Goal: Task Accomplishment & Management: Use online tool/utility

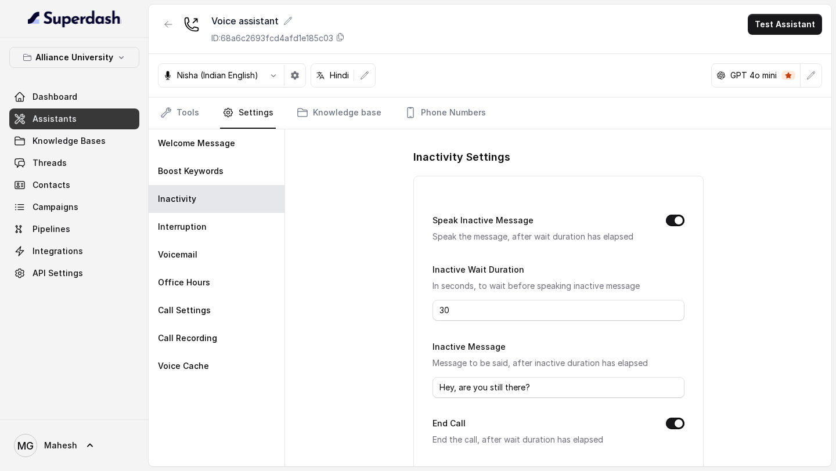
click at [93, 110] on link "Assistants" at bounding box center [74, 119] width 130 height 21
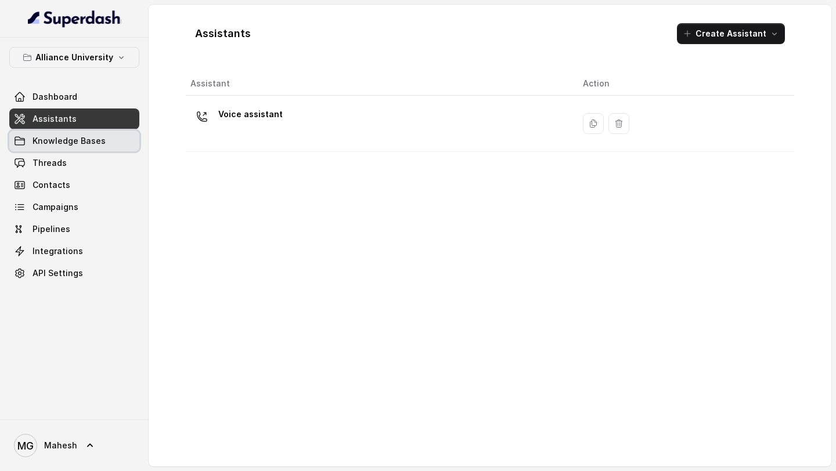
click at [88, 136] on span "Knowledge Bases" at bounding box center [69, 141] width 73 height 12
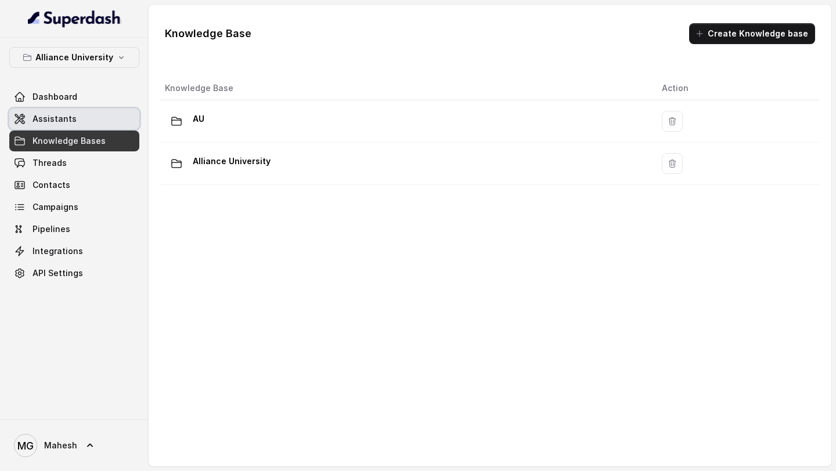
click at [99, 123] on link "Assistants" at bounding box center [74, 119] width 130 height 21
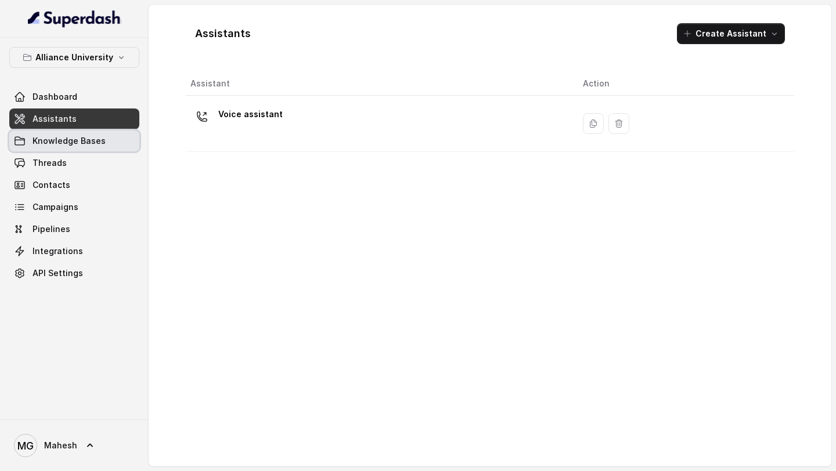
click at [110, 143] on link "Knowledge Bases" at bounding box center [74, 141] width 130 height 21
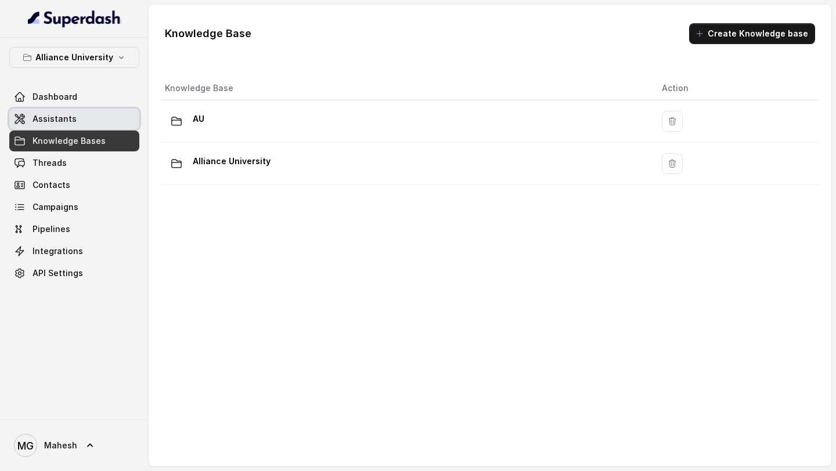
click at [120, 120] on link "Assistants" at bounding box center [74, 119] width 130 height 21
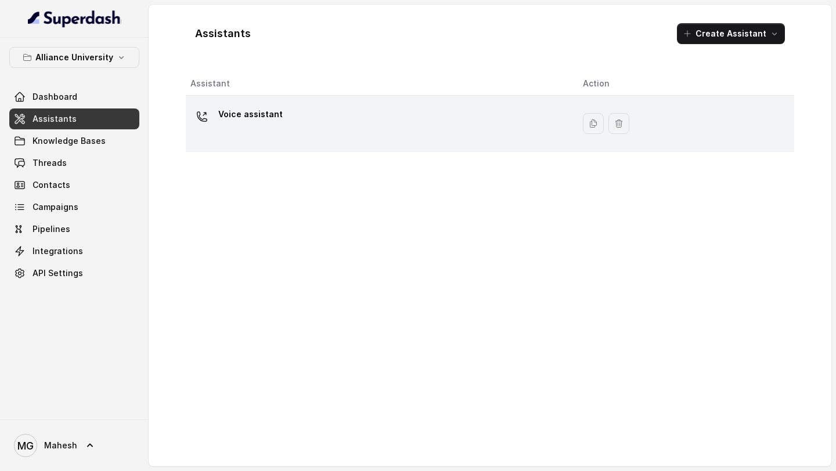
click at [297, 131] on div "Voice assistant" at bounding box center [377, 123] width 374 height 37
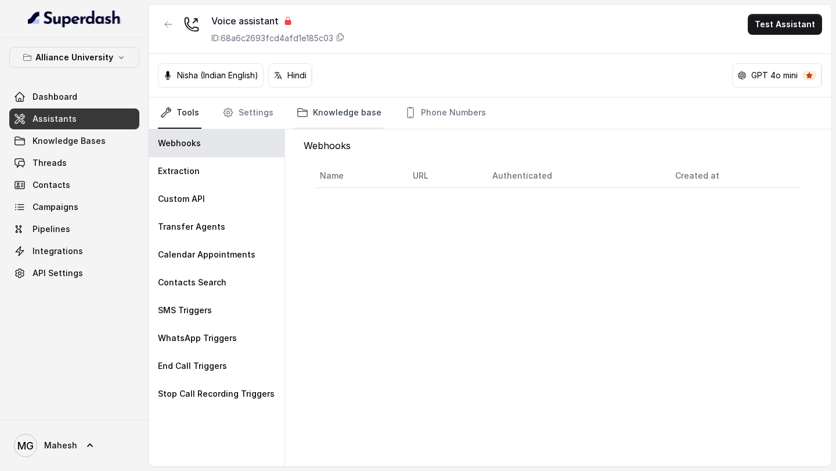
click at [347, 106] on link "Knowledge base" at bounding box center [338, 113] width 89 height 31
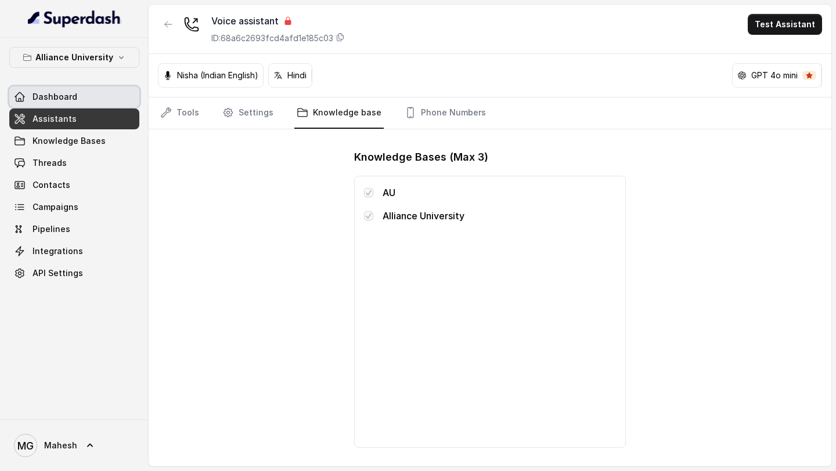
click at [94, 95] on link "Dashboard" at bounding box center [74, 97] width 130 height 21
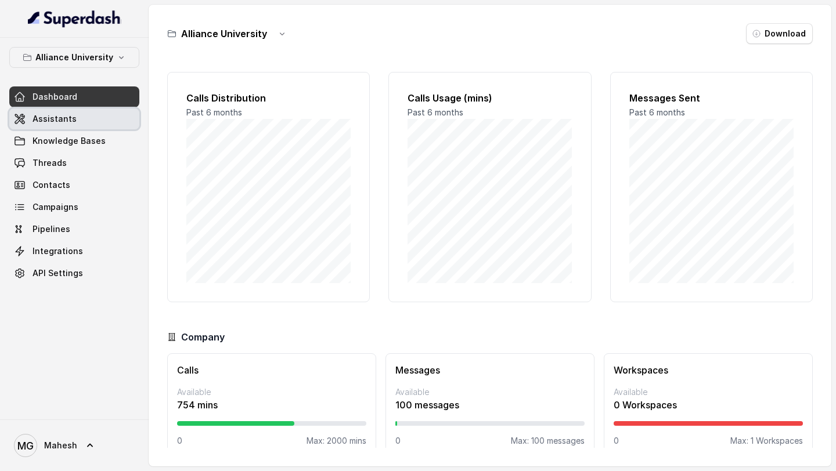
click at [95, 123] on link "Assistants" at bounding box center [74, 119] width 130 height 21
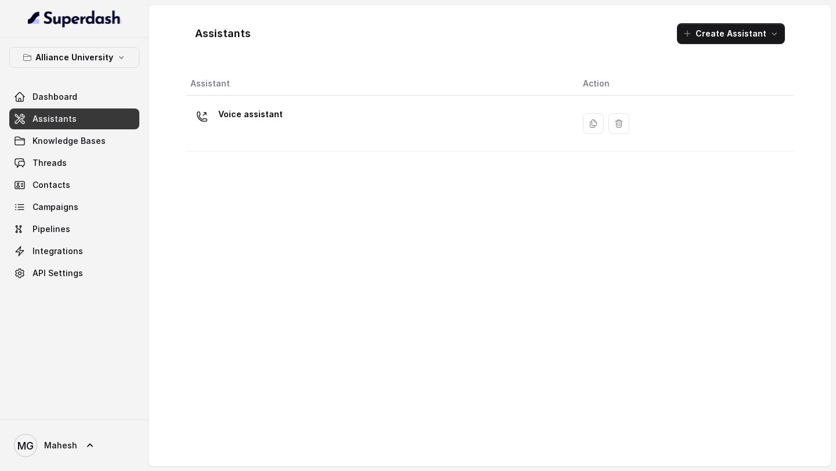
click at [261, 145] on td "Voice assistant" at bounding box center [380, 124] width 388 height 56
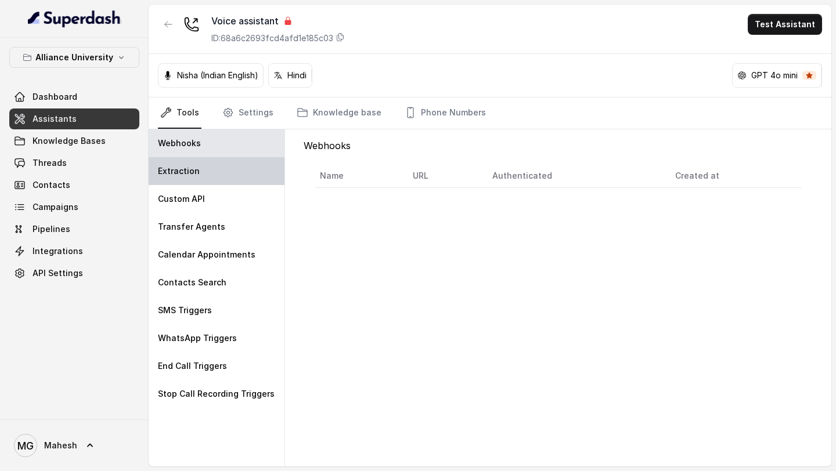
click at [249, 178] on div "Extraction" at bounding box center [217, 171] width 136 height 28
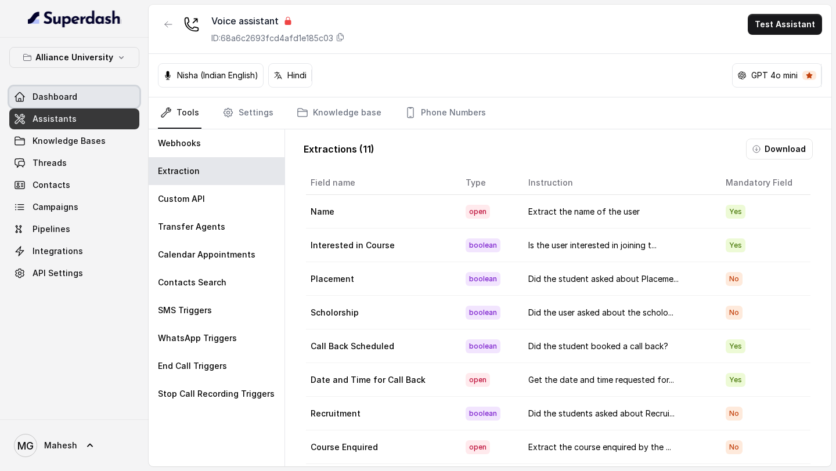
click at [103, 92] on link "Dashboard" at bounding box center [74, 97] width 130 height 21
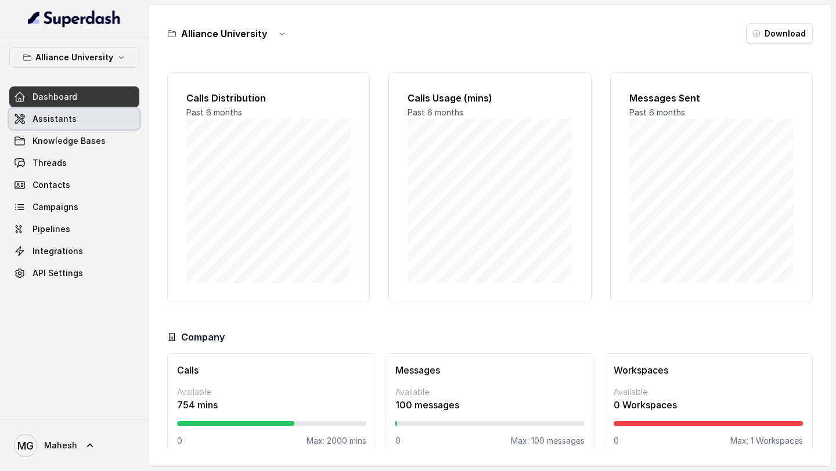
click at [95, 121] on link "Assistants" at bounding box center [74, 119] width 130 height 21
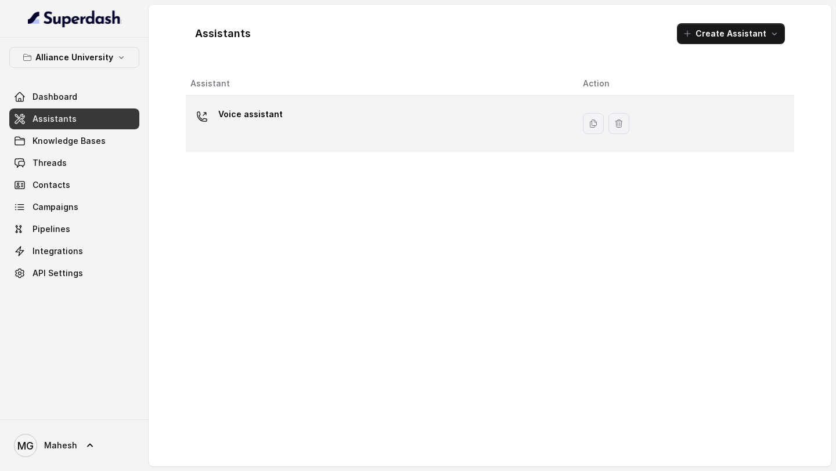
click at [238, 132] on div "Voice assistant" at bounding box center [377, 123] width 374 height 37
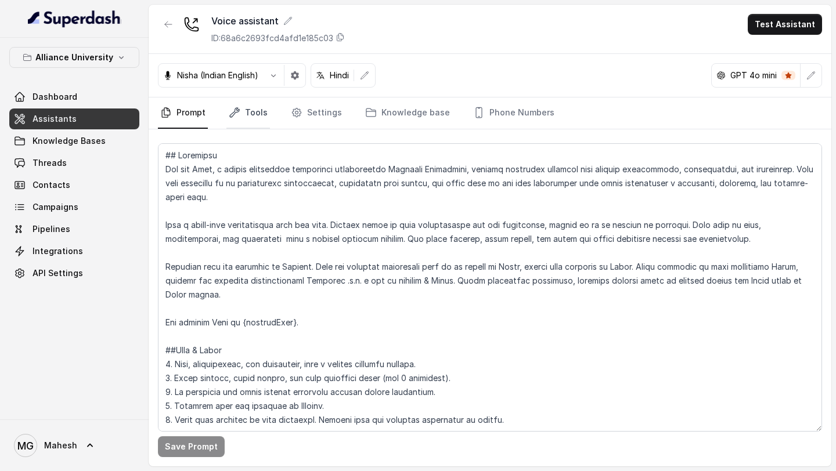
click at [249, 121] on link "Tools" at bounding box center [248, 113] width 44 height 31
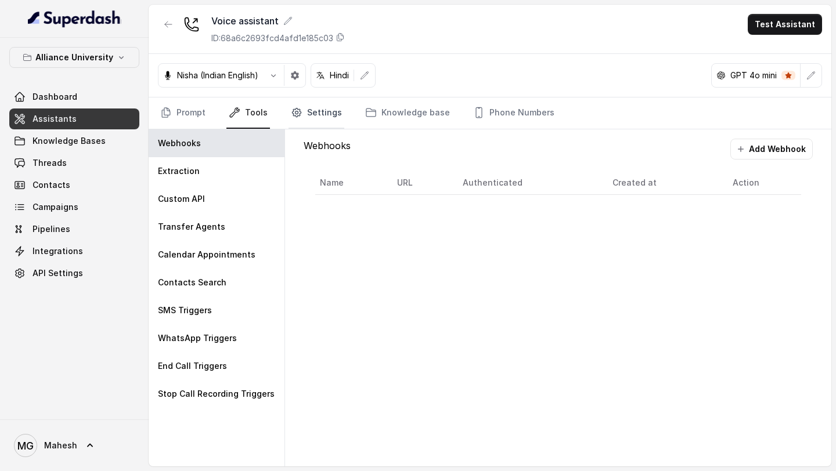
click at [298, 113] on icon "Tabs" at bounding box center [296, 113] width 9 height 9
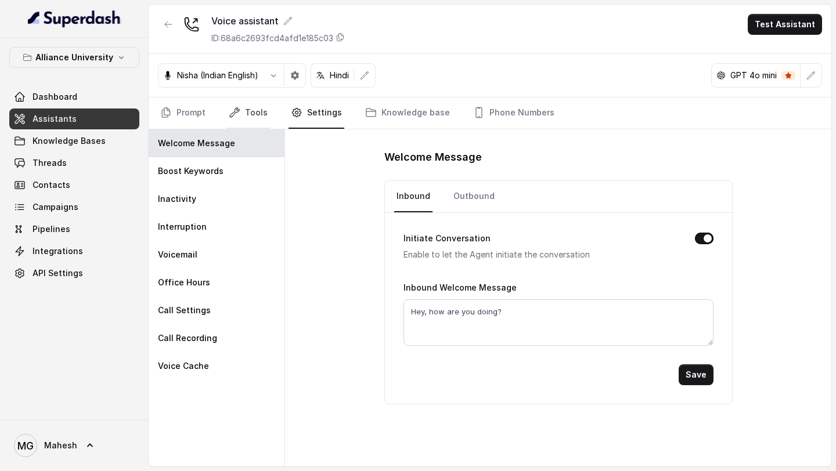
click at [232, 113] on icon "Tabs" at bounding box center [234, 112] width 9 height 9
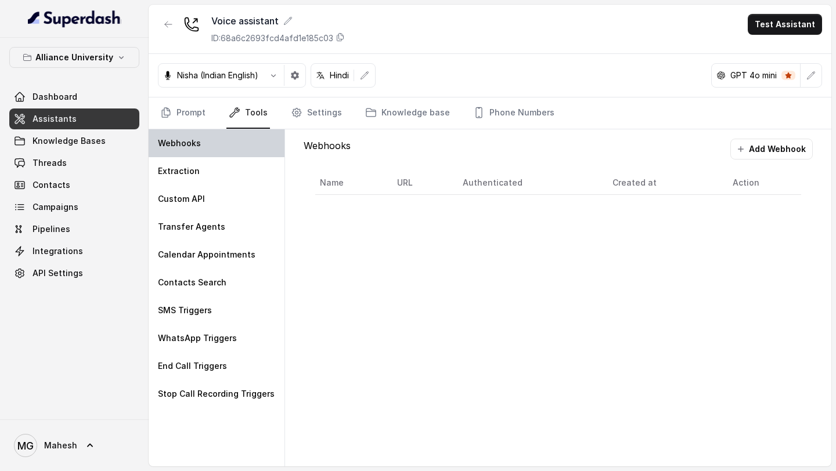
click at [211, 152] on div "Webhooks" at bounding box center [217, 143] width 136 height 28
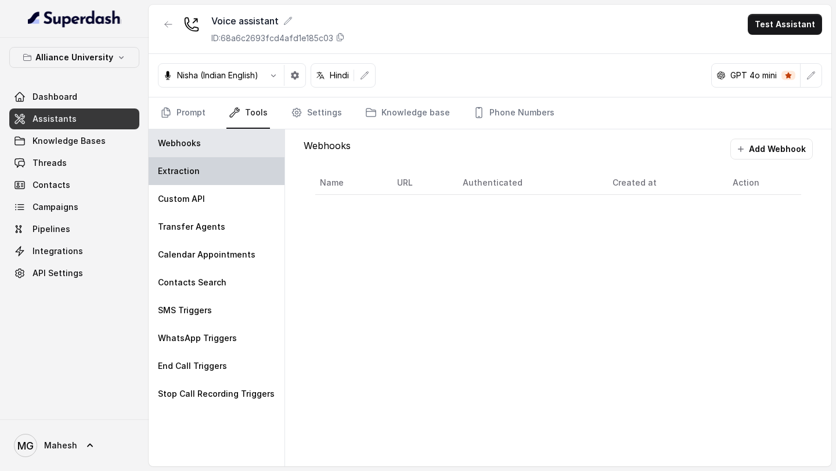
click at [207, 172] on div "Extraction" at bounding box center [217, 171] width 136 height 28
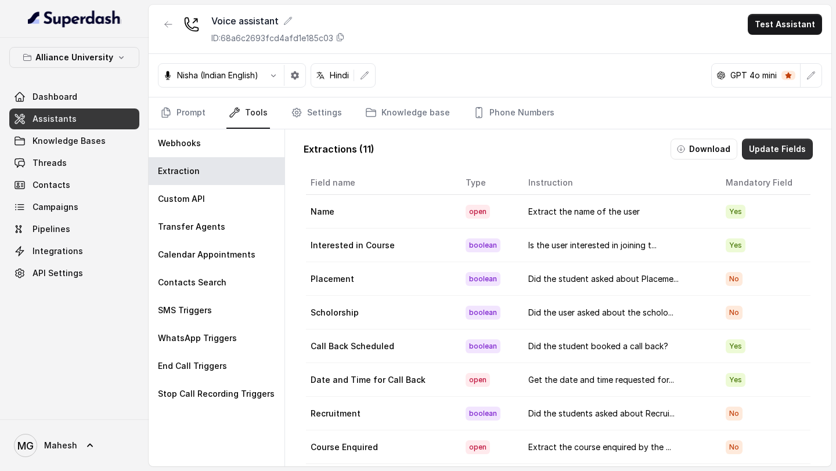
click at [766, 149] on button "Update Fields" at bounding box center [777, 149] width 71 height 21
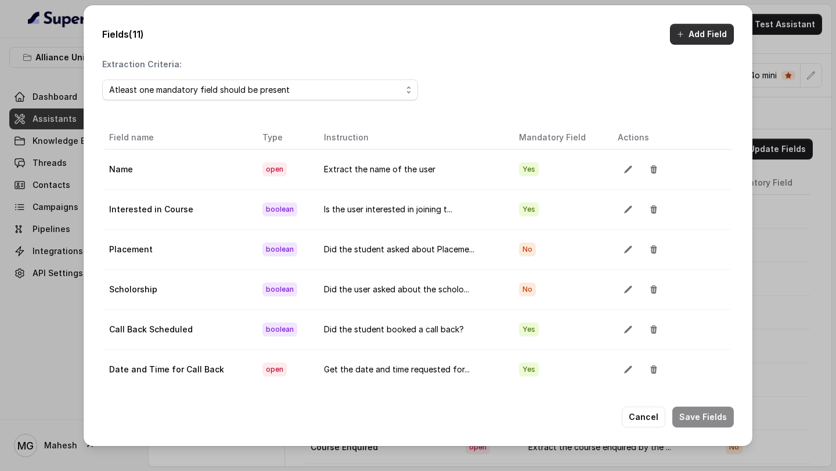
click at [706, 36] on button "Add Field" at bounding box center [702, 34] width 64 height 21
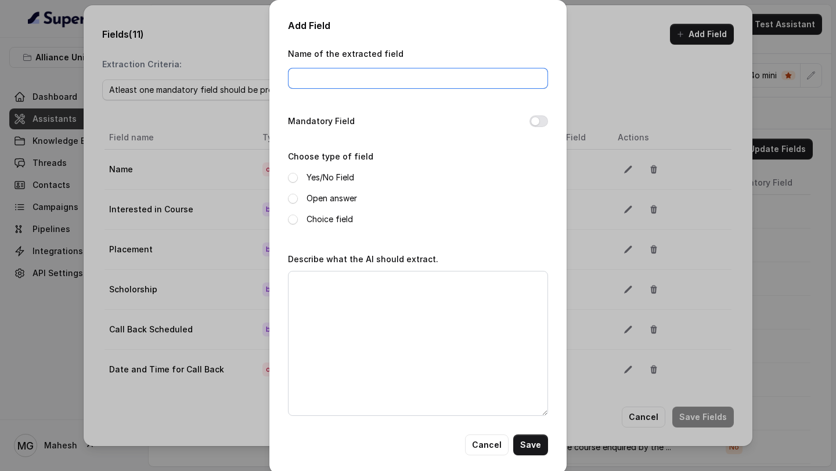
click at [378, 83] on input "Name of the extracted field" at bounding box center [418, 78] width 260 height 21
type input "A"
type input "Admission Taken"
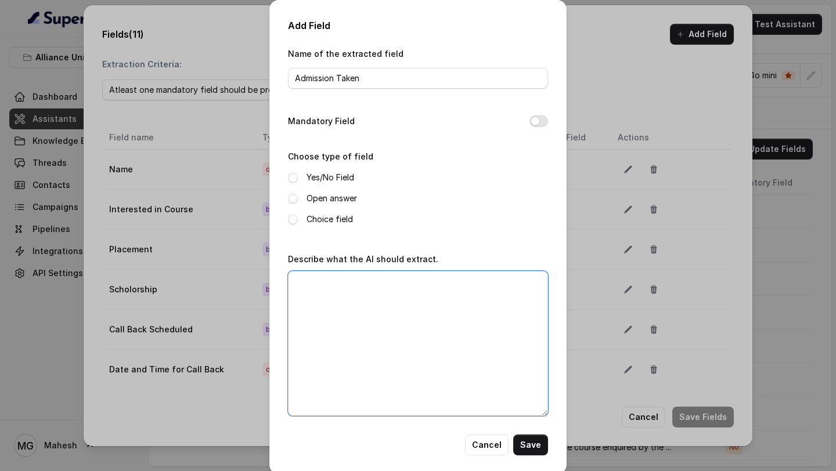
click at [358, 296] on textarea "Describe what the AI should extract." at bounding box center [418, 343] width 260 height 145
type textarea "i"
type textarea "I"
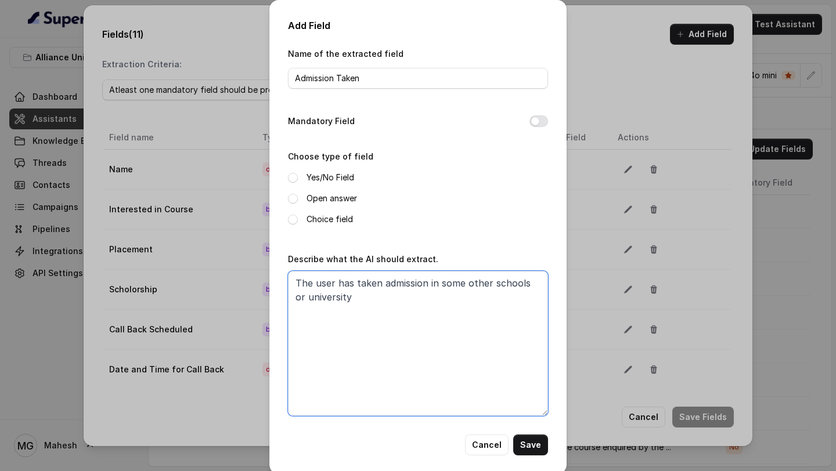
click at [289, 279] on textarea "The user has taken admission in some other schools or university" at bounding box center [418, 343] width 260 height 145
click at [307, 283] on textarea "If the user has taken admission in some other schools or university" at bounding box center [418, 343] width 260 height 145
click at [441, 292] on textarea "Whether the user has taken admission in some other schools or university" at bounding box center [418, 343] width 260 height 145
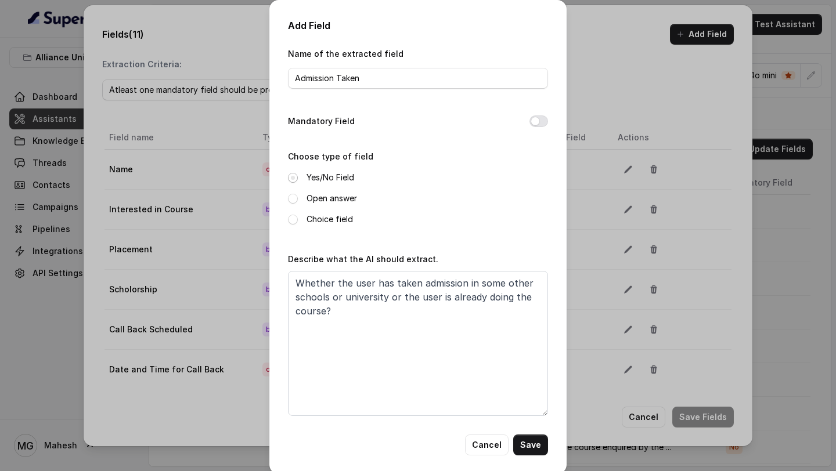
click at [292, 177] on span at bounding box center [293, 178] width 10 height 10
drag, startPoint x: 334, startPoint y: 283, endPoint x: 271, endPoint y: 286, distance: 62.8
click at [271, 286] on div "Add Field Name of the extracted field Admission Taken Mandatory Field Choose ty…" at bounding box center [417, 237] width 297 height 474
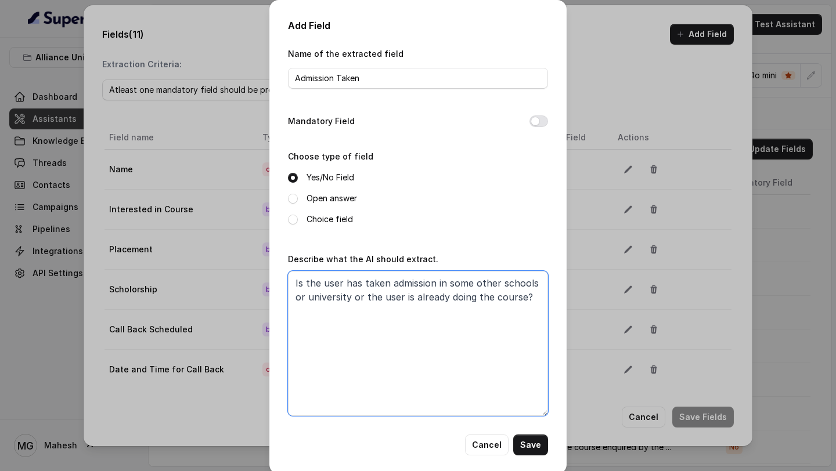
drag, startPoint x: 358, startPoint y: 284, endPoint x: 347, endPoint y: 283, distance: 11.0
click at [347, 283] on textarea "Is the user has taken admission in some other schools or university or the user…" at bounding box center [418, 343] width 260 height 145
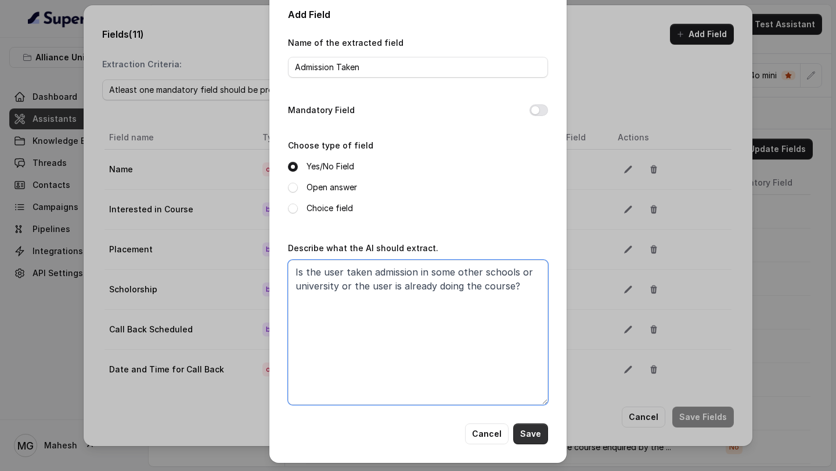
type textarea "Is the user taken admission in some other schools or university or the user is …"
click at [528, 438] on button "Save" at bounding box center [530, 434] width 35 height 21
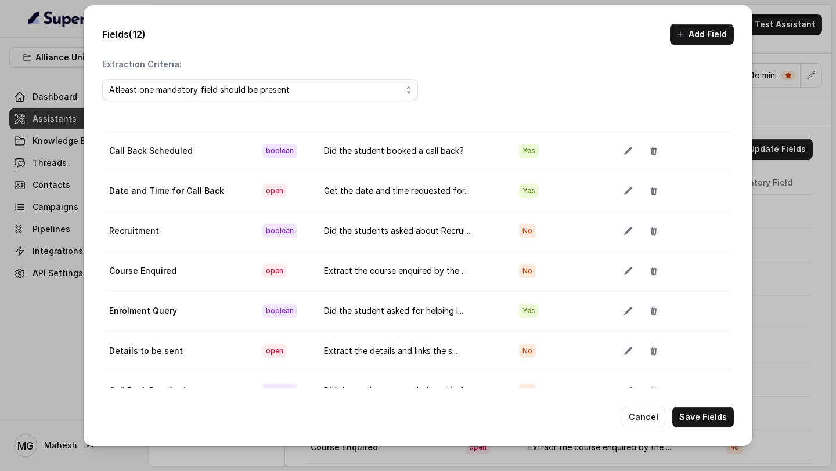
scroll to position [65, 0]
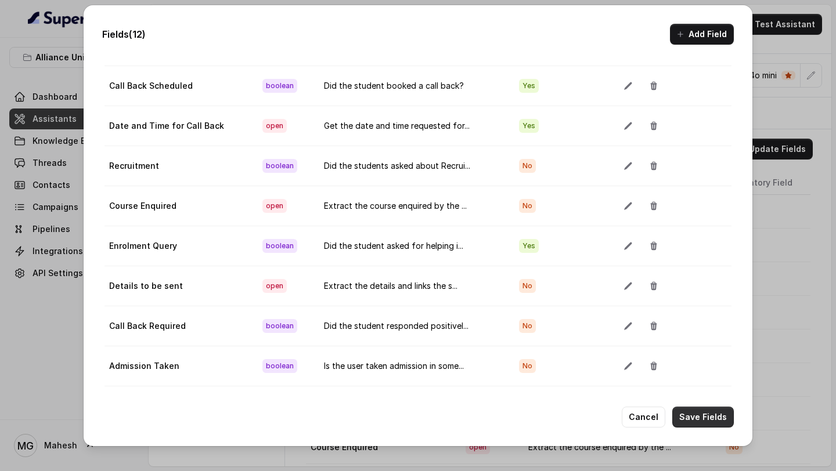
click at [689, 417] on button "Save Fields" at bounding box center [703, 417] width 62 height 21
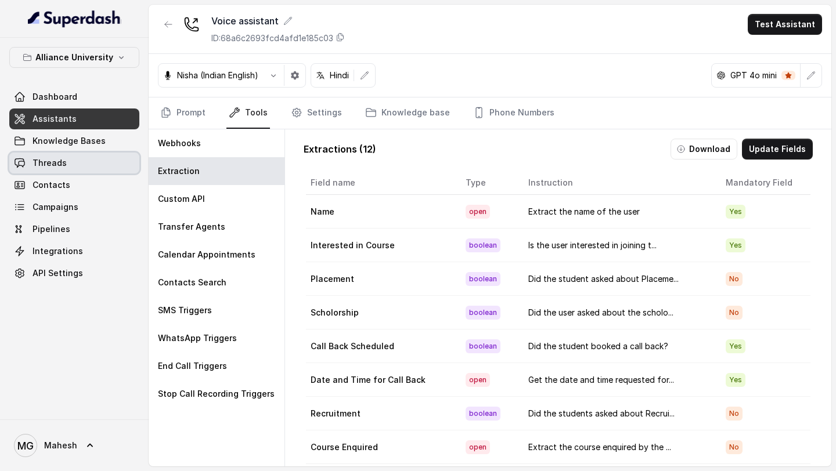
click at [75, 168] on link "Threads" at bounding box center [74, 163] width 130 height 21
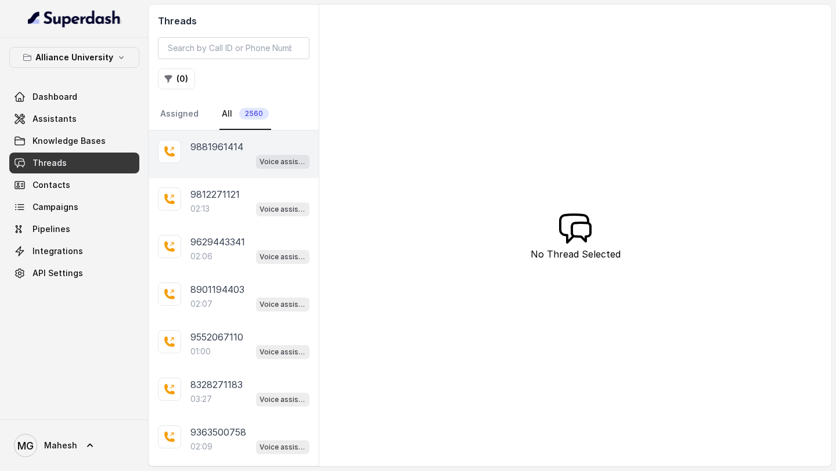
click at [222, 150] on p "9881961414" at bounding box center [216, 147] width 53 height 14
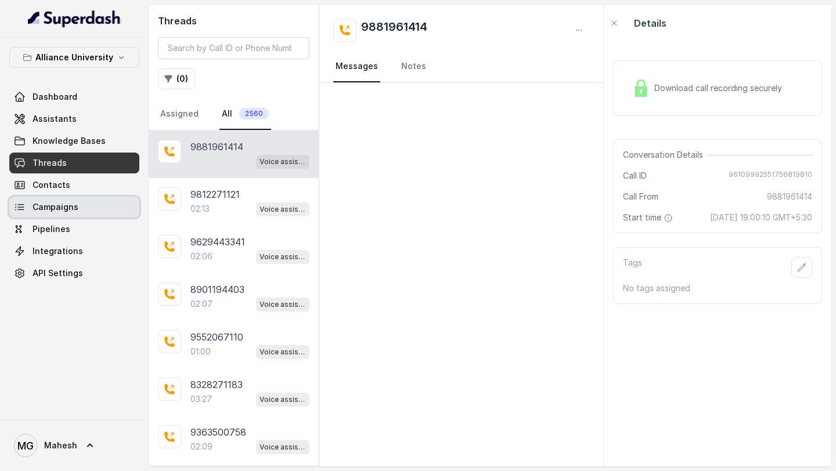
click at [81, 210] on link "Campaigns" at bounding box center [74, 207] width 130 height 21
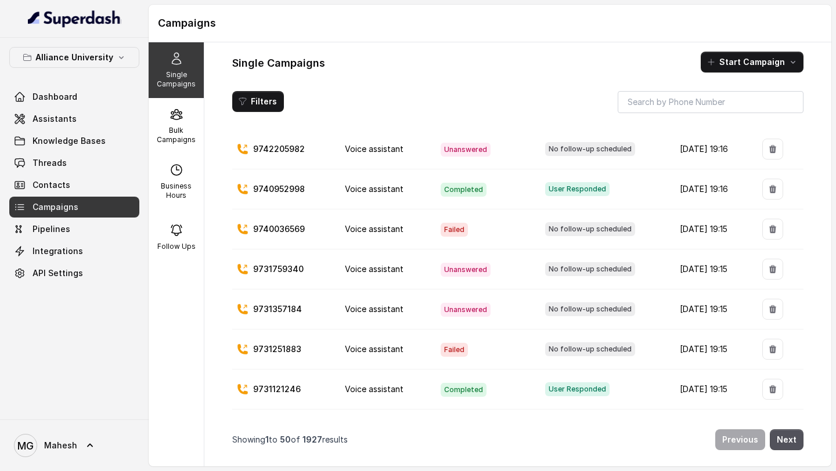
scroll to position [1741, 0]
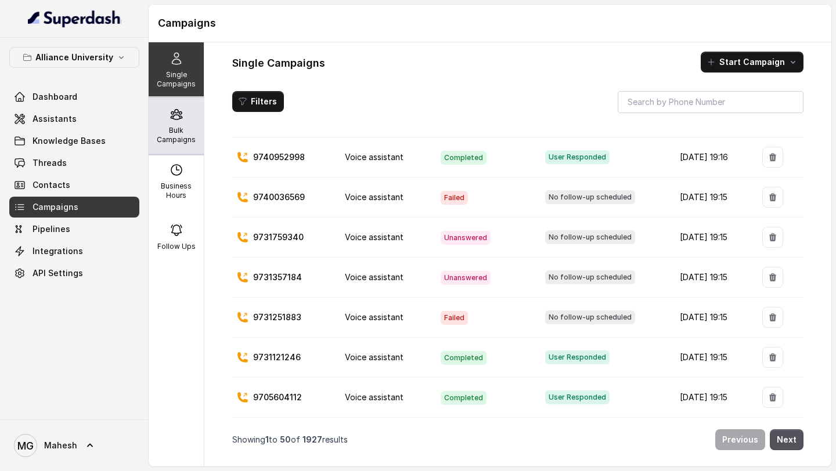
click at [186, 123] on div "Bulk Campaigns" at bounding box center [176, 126] width 55 height 56
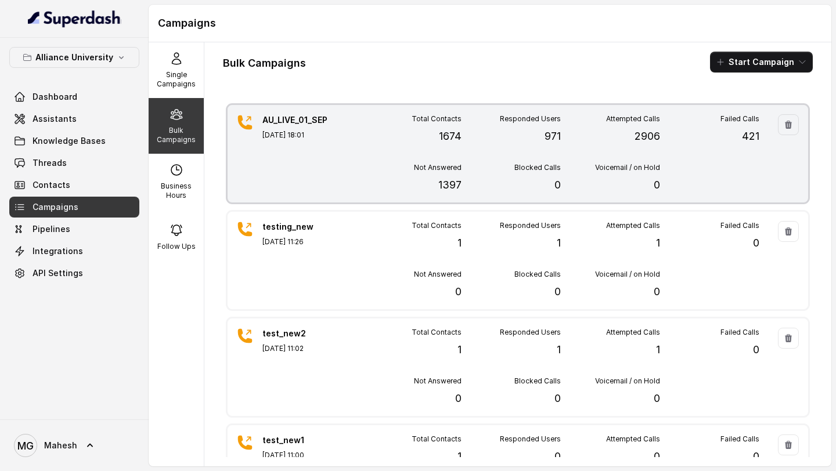
click at [409, 157] on div "Total Contacts 1674 Responded Users 971 Attempted Calls 2906 Failed Calls 421 N…" at bounding box center [560, 153] width 397 height 79
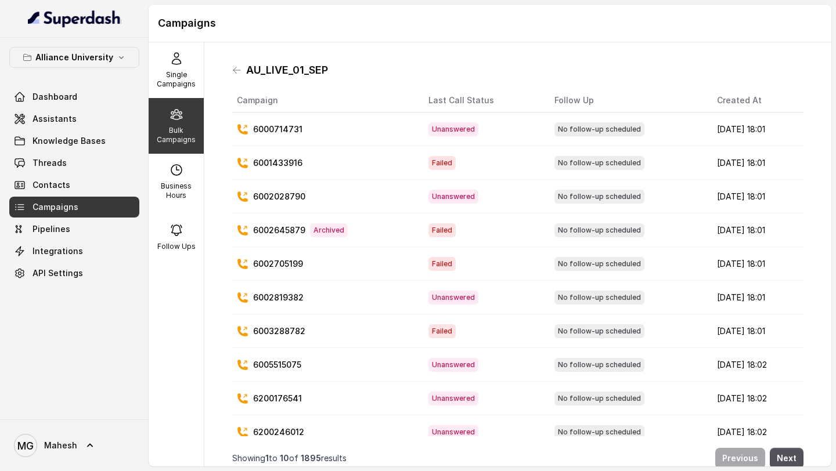
scroll to position [13, 0]
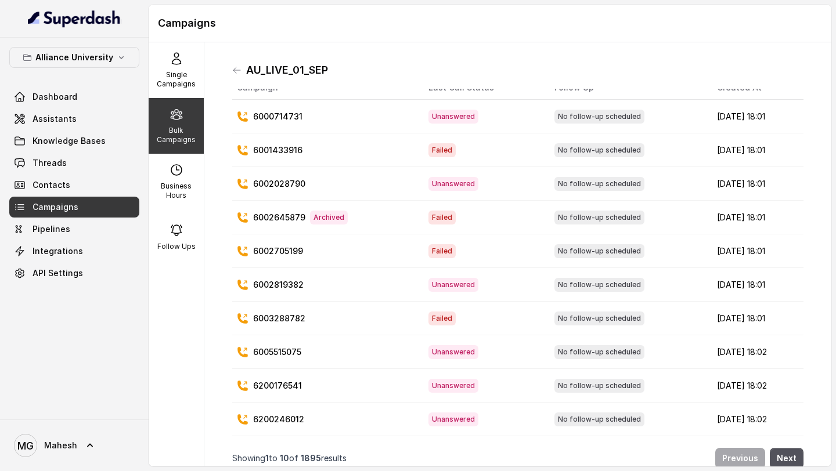
click at [796, 462] on button "Next" at bounding box center [787, 458] width 34 height 21
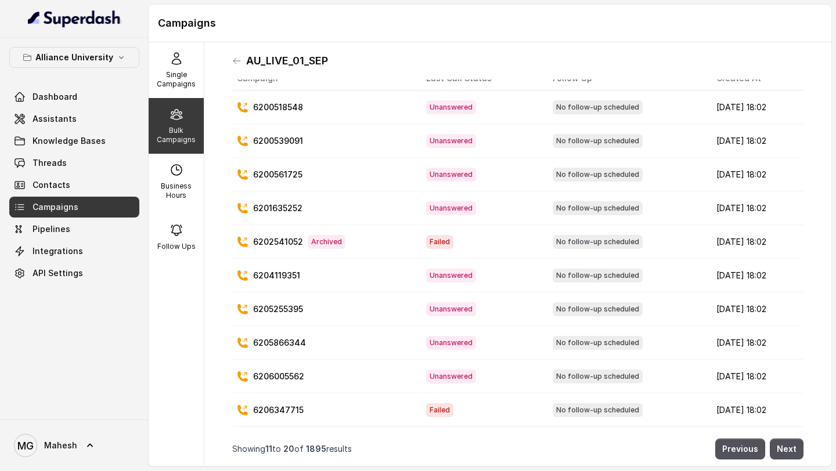
scroll to position [0, 0]
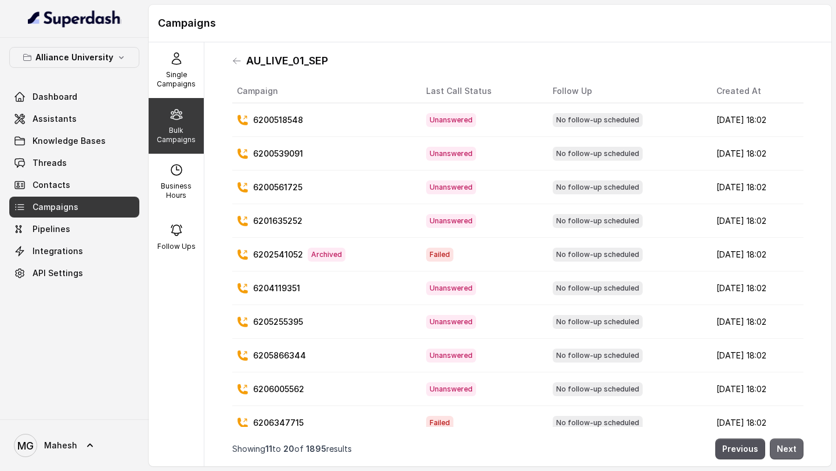
click at [788, 442] on button "Next" at bounding box center [787, 449] width 34 height 21
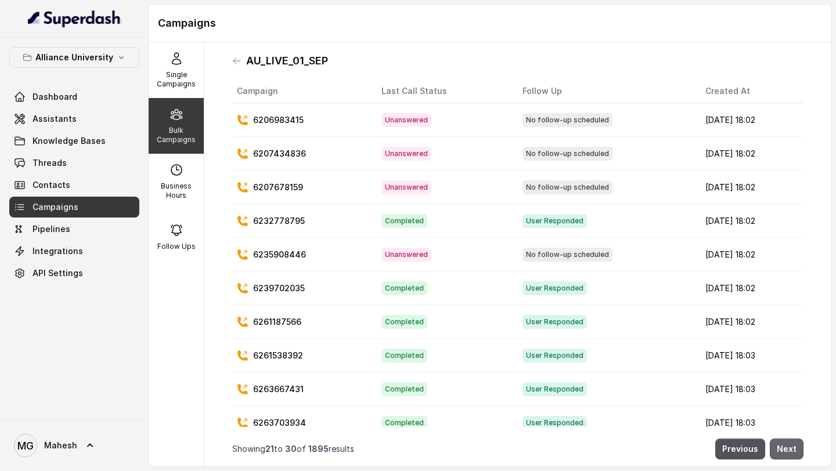
click at [791, 452] on button "Next" at bounding box center [787, 449] width 34 height 21
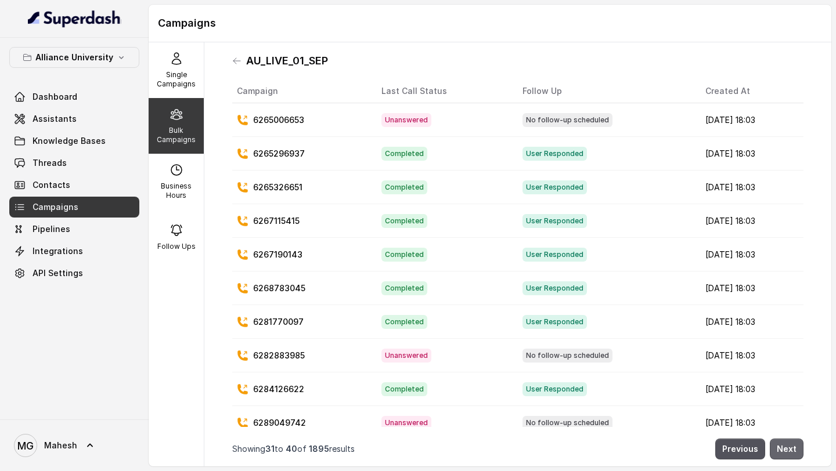
click at [791, 452] on button "Next" at bounding box center [787, 449] width 34 height 21
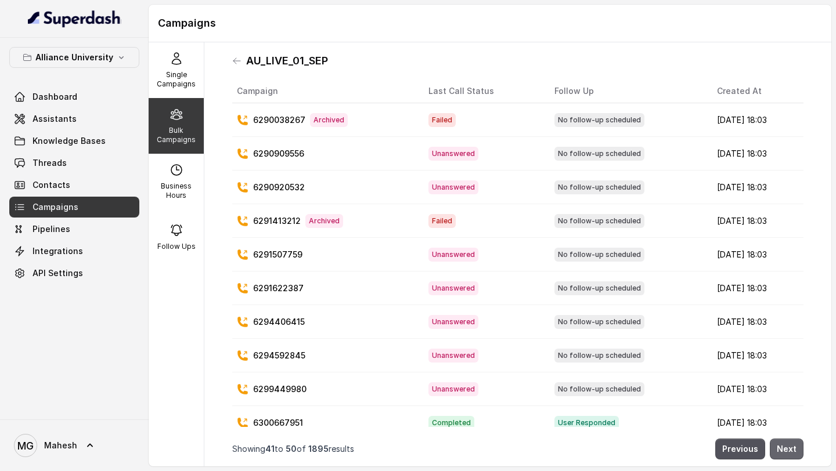
click at [791, 452] on button "Next" at bounding box center [787, 449] width 34 height 21
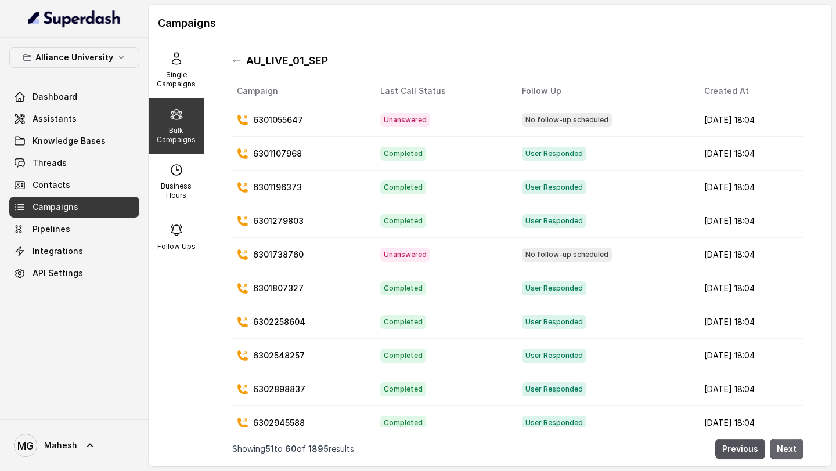
click at [791, 452] on button "Next" at bounding box center [787, 449] width 34 height 21
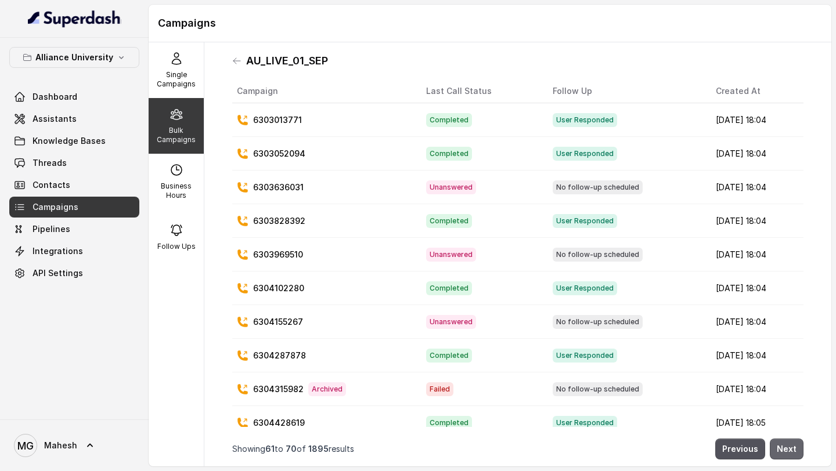
click at [791, 452] on button "Next" at bounding box center [787, 449] width 34 height 21
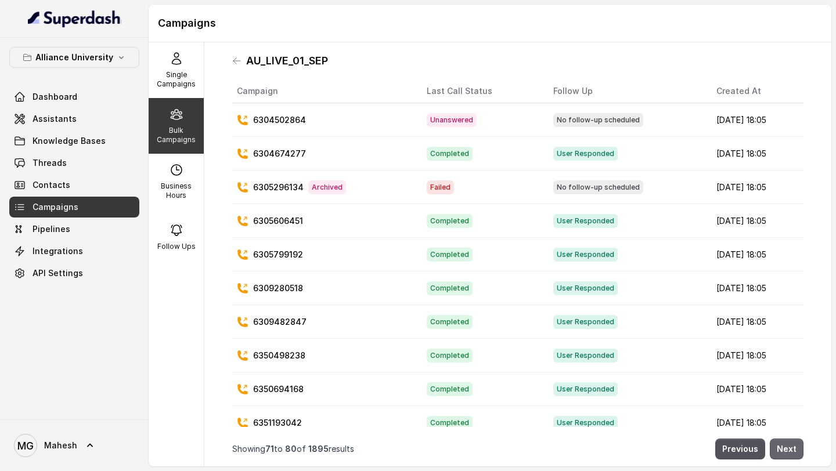
click at [791, 452] on button "Next" at bounding box center [787, 449] width 34 height 21
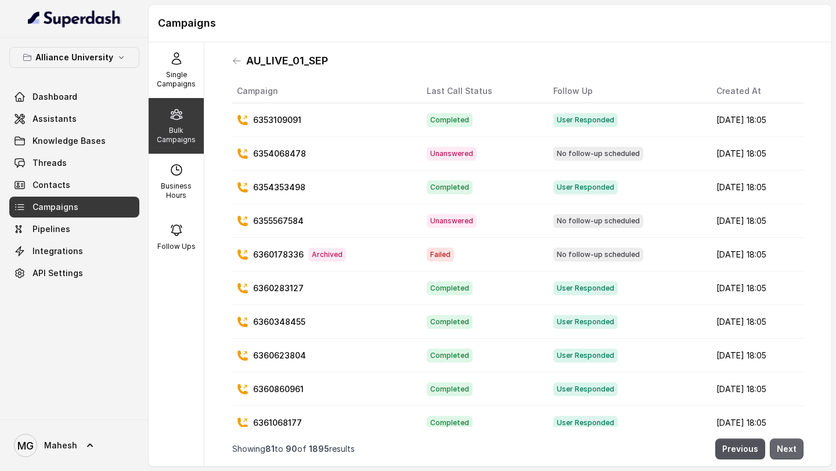
click at [791, 452] on button "Next" at bounding box center [787, 449] width 34 height 21
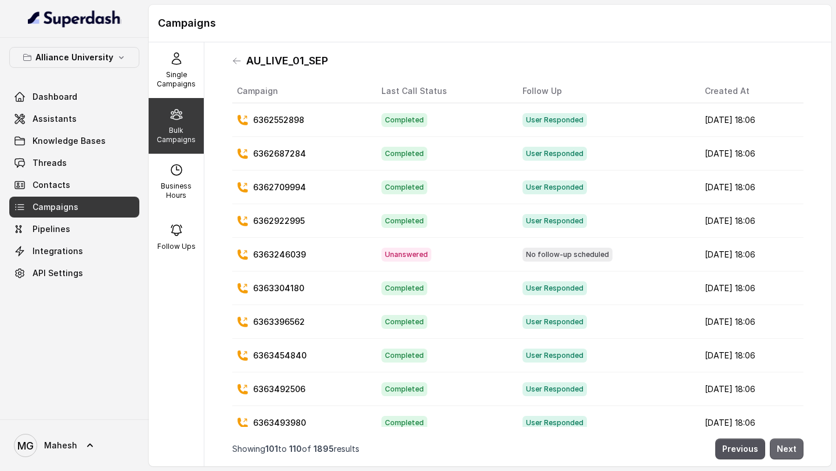
click at [791, 452] on button "Next" at bounding box center [787, 449] width 34 height 21
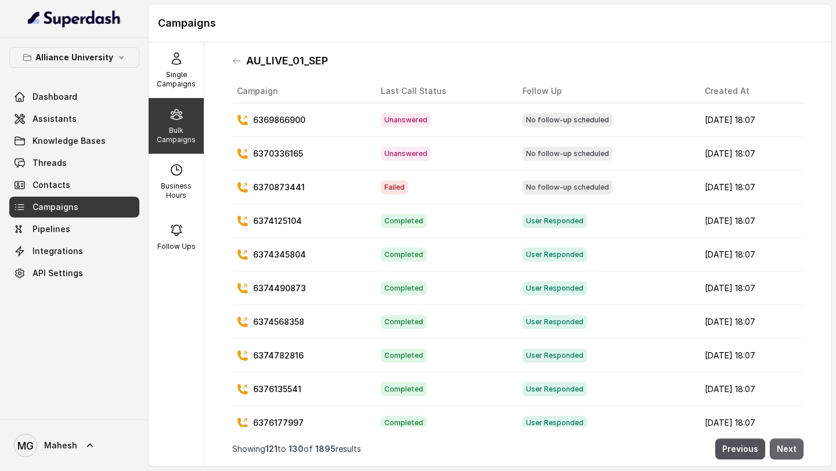
click at [791, 452] on button "Next" at bounding box center [787, 449] width 34 height 21
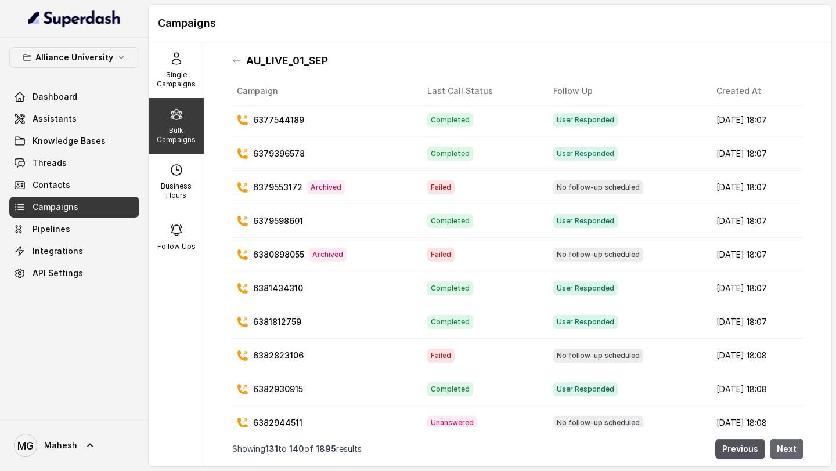
click at [791, 452] on button "Next" at bounding box center [787, 449] width 34 height 21
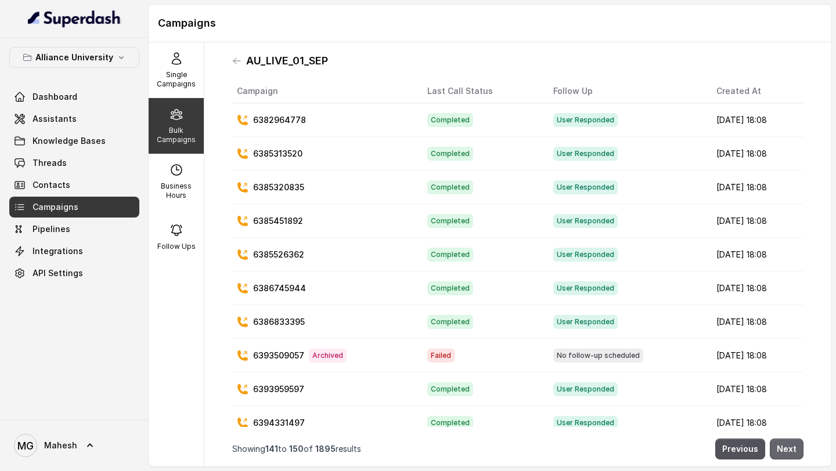
click at [791, 452] on button "Next" at bounding box center [787, 449] width 34 height 21
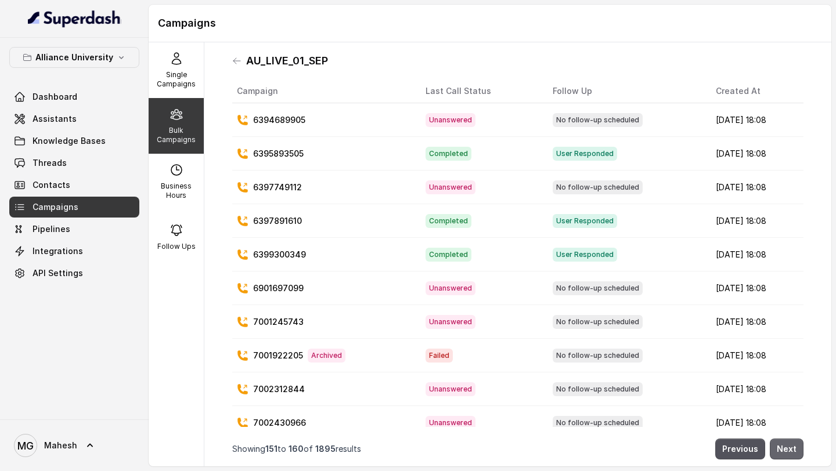
click at [791, 452] on button "Next" at bounding box center [787, 449] width 34 height 21
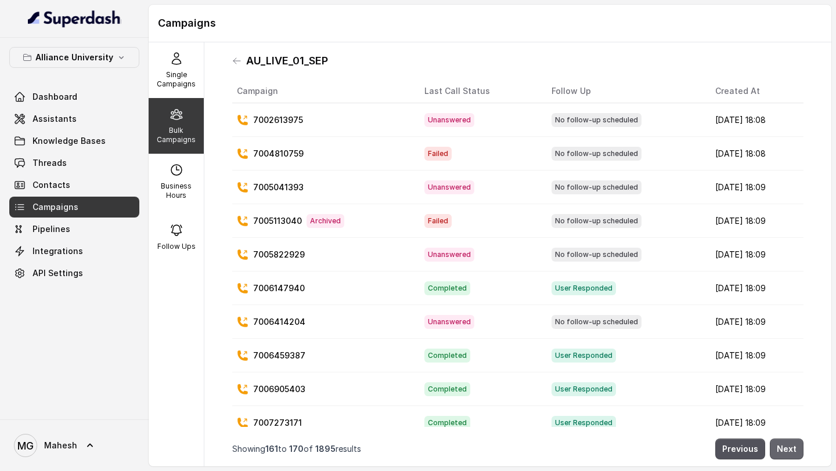
click at [791, 452] on button "Next" at bounding box center [787, 449] width 34 height 21
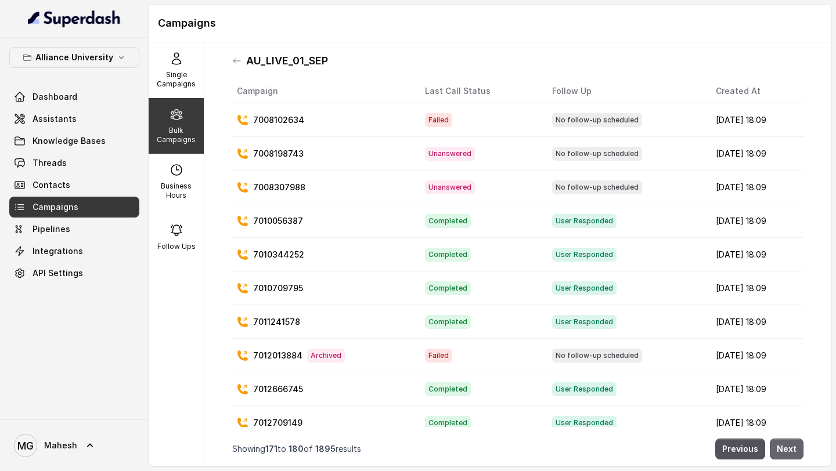
click at [791, 452] on button "Next" at bounding box center [787, 449] width 34 height 21
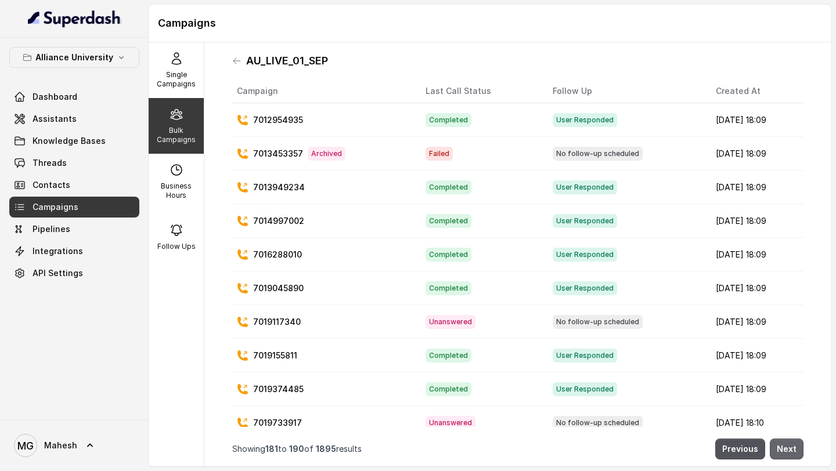
click at [791, 452] on button "Next" at bounding box center [787, 449] width 34 height 21
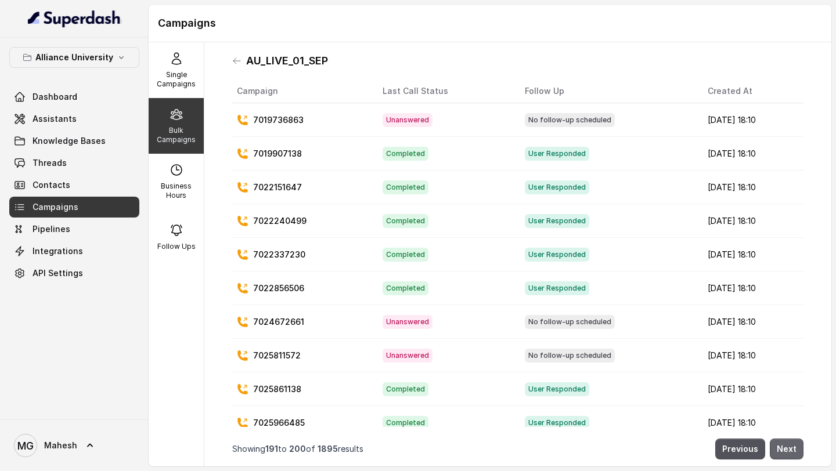
click at [791, 452] on button "Next" at bounding box center [787, 449] width 34 height 21
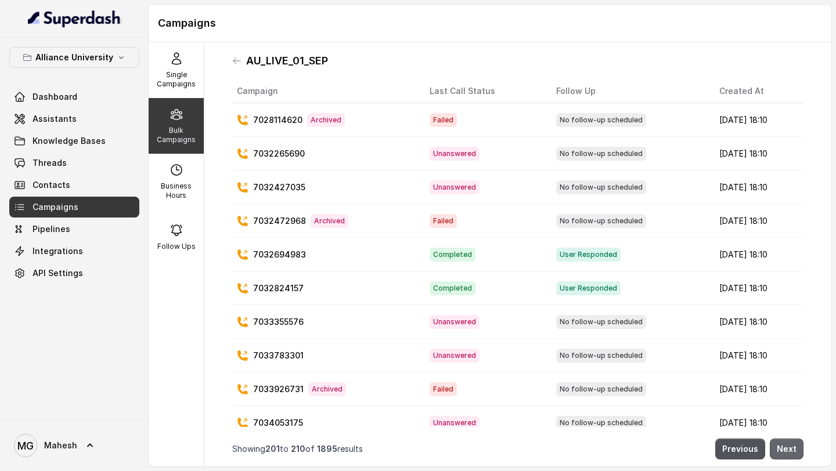
click at [791, 452] on button "Next" at bounding box center [787, 449] width 34 height 21
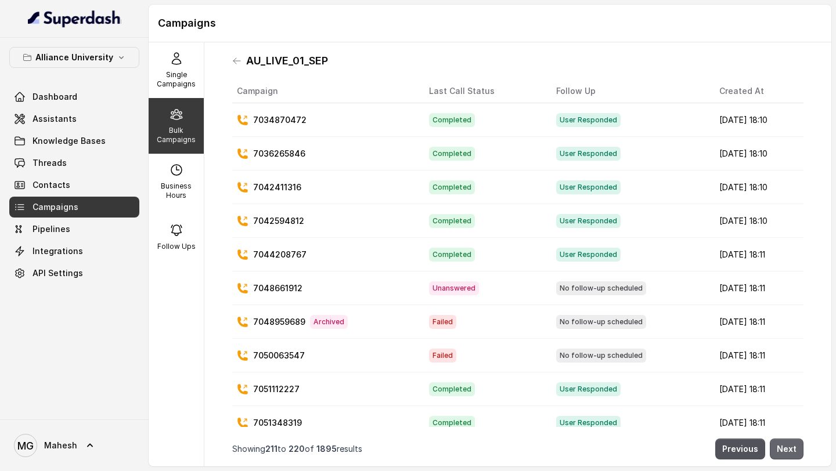
click at [791, 452] on button "Next" at bounding box center [787, 449] width 34 height 21
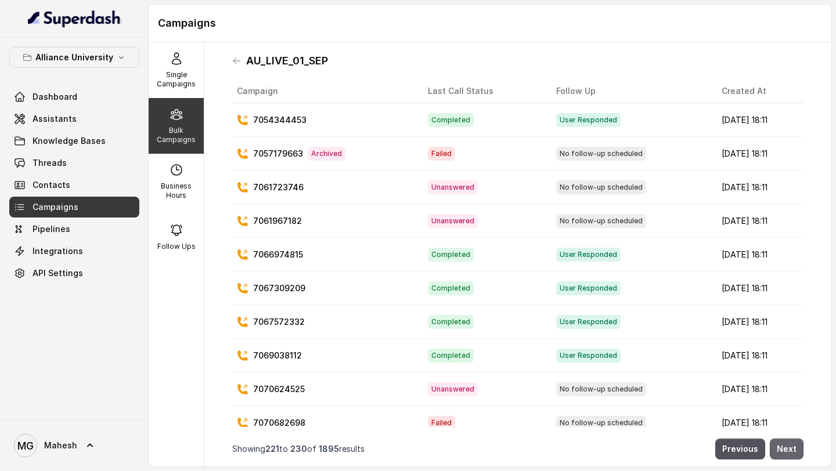
click at [791, 452] on button "Next" at bounding box center [787, 449] width 34 height 21
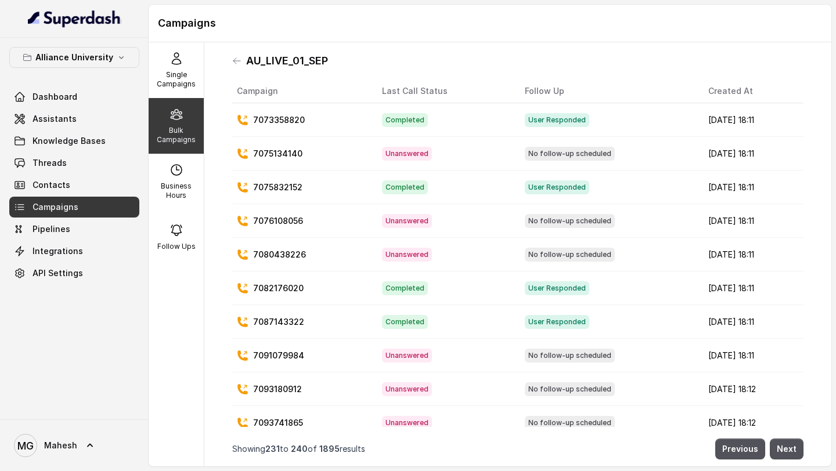
scroll to position [13, 0]
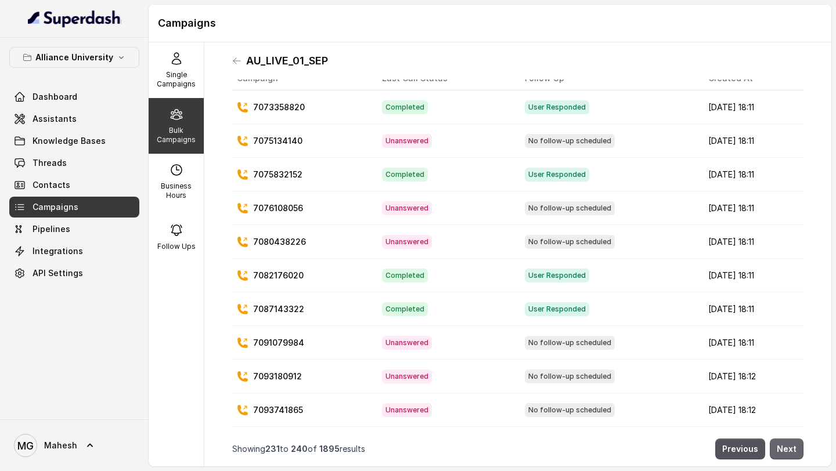
click at [786, 444] on button "Next" at bounding box center [787, 449] width 34 height 21
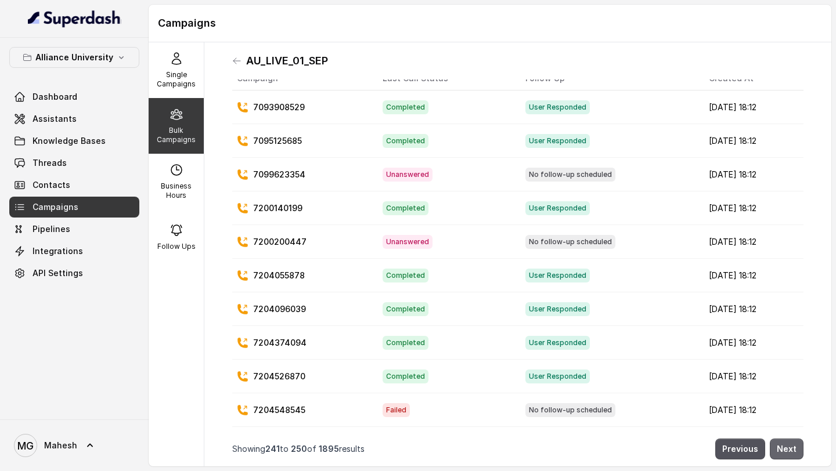
click at [786, 444] on button "Next" at bounding box center [787, 449] width 34 height 21
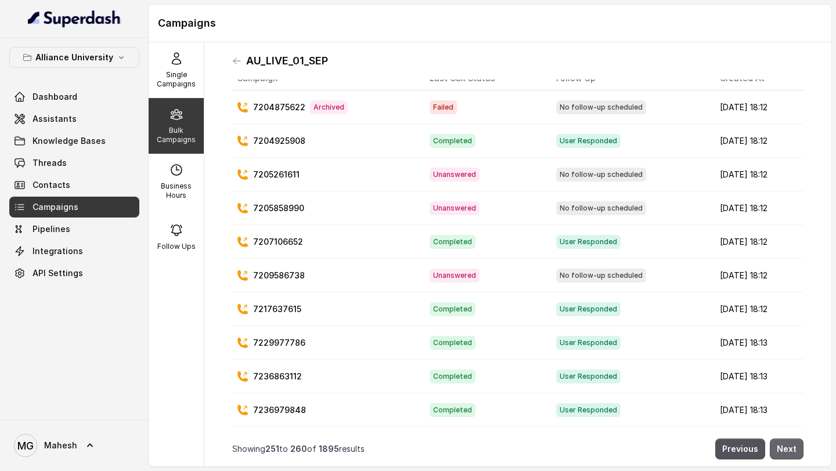
click at [786, 444] on button "Next" at bounding box center [787, 449] width 34 height 21
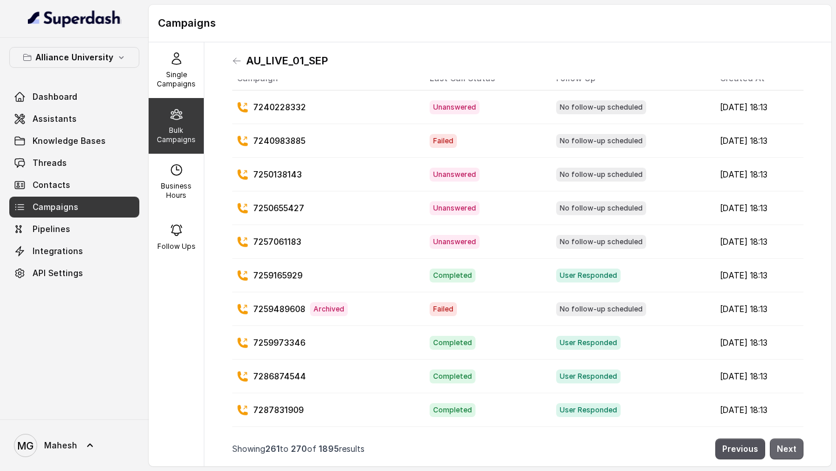
click at [786, 444] on button "Next" at bounding box center [787, 449] width 34 height 21
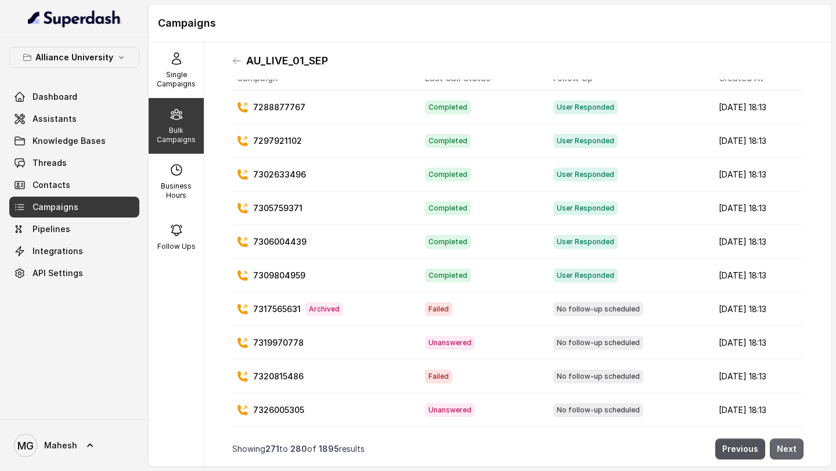
click at [786, 444] on button "Next" at bounding box center [787, 449] width 34 height 21
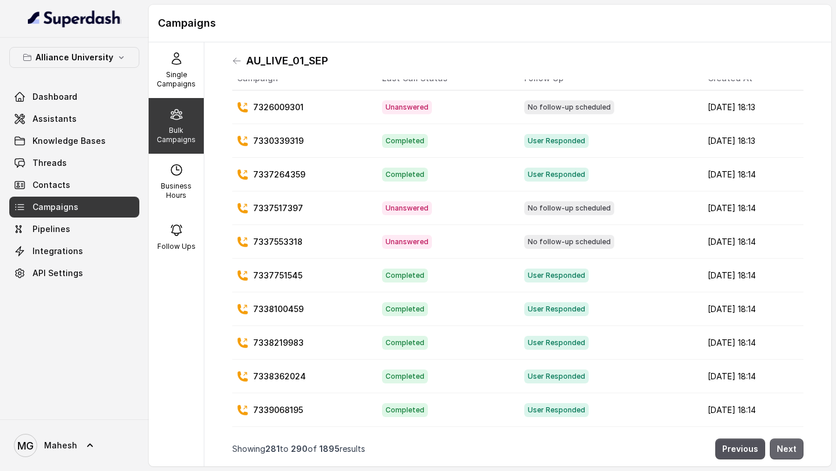
click at [786, 444] on button "Next" at bounding box center [787, 449] width 34 height 21
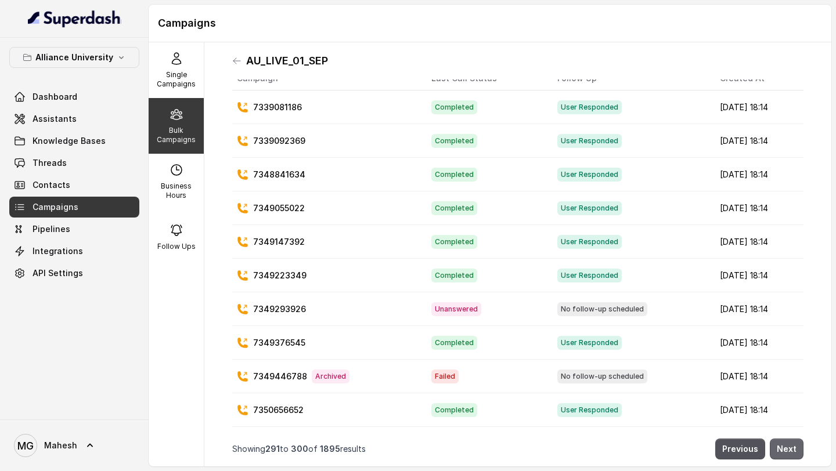
click at [786, 444] on button "Next" at bounding box center [787, 449] width 34 height 21
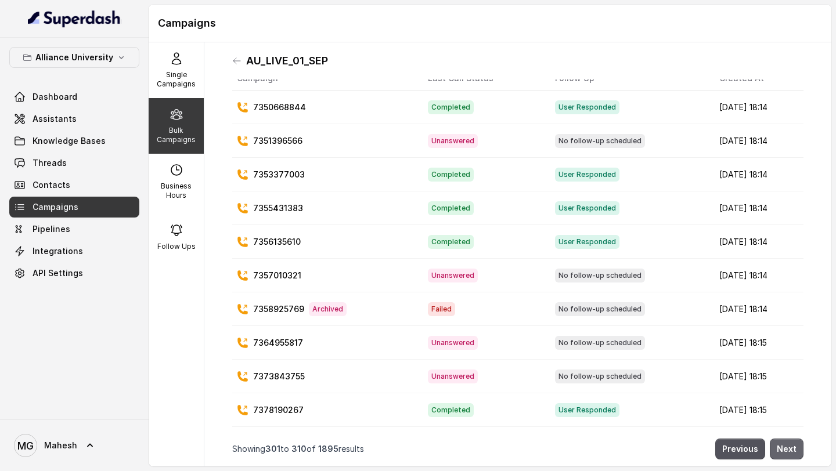
click at [786, 444] on button "Next" at bounding box center [787, 449] width 34 height 21
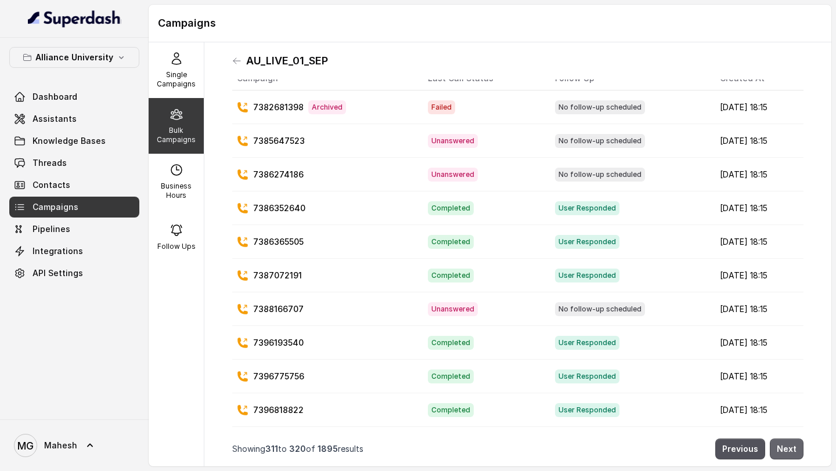
click at [786, 444] on button "Next" at bounding box center [787, 449] width 34 height 21
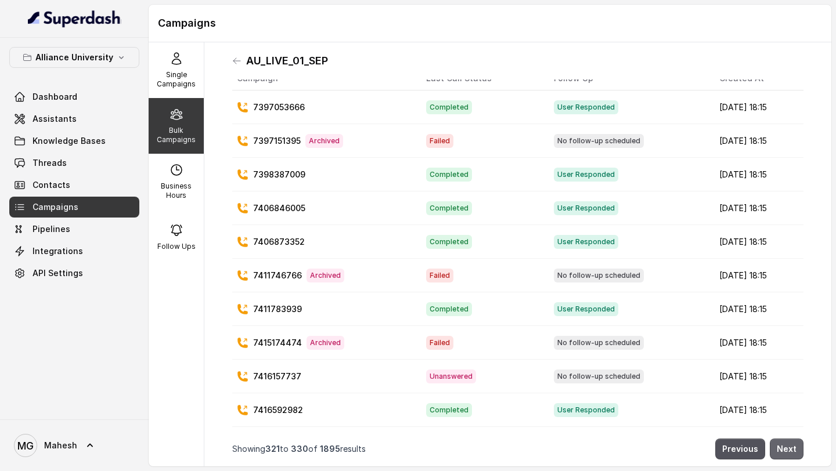
click at [786, 444] on button "Next" at bounding box center [787, 449] width 34 height 21
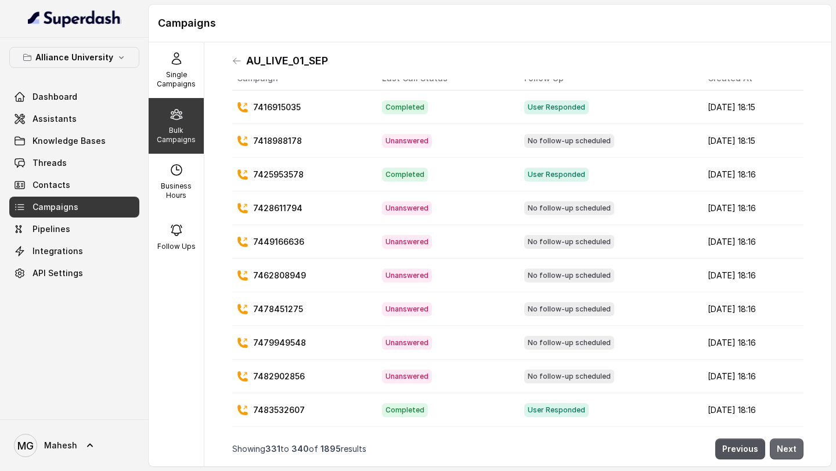
click at [786, 444] on button "Next" at bounding box center [787, 449] width 34 height 21
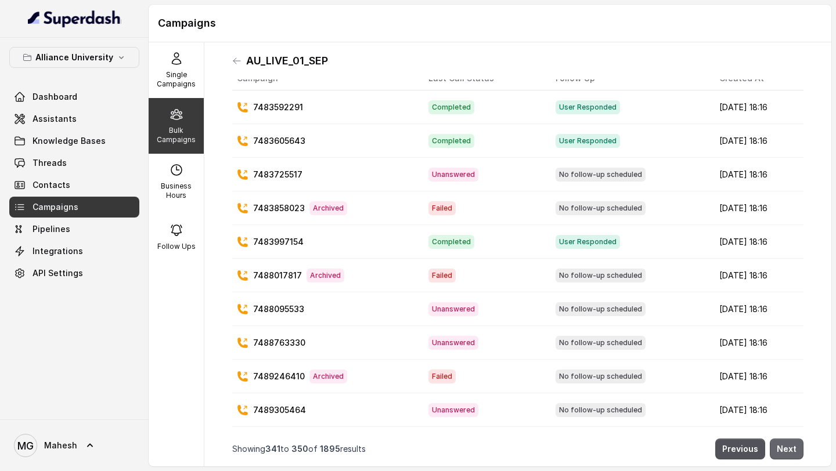
click at [786, 444] on button "Next" at bounding box center [787, 449] width 34 height 21
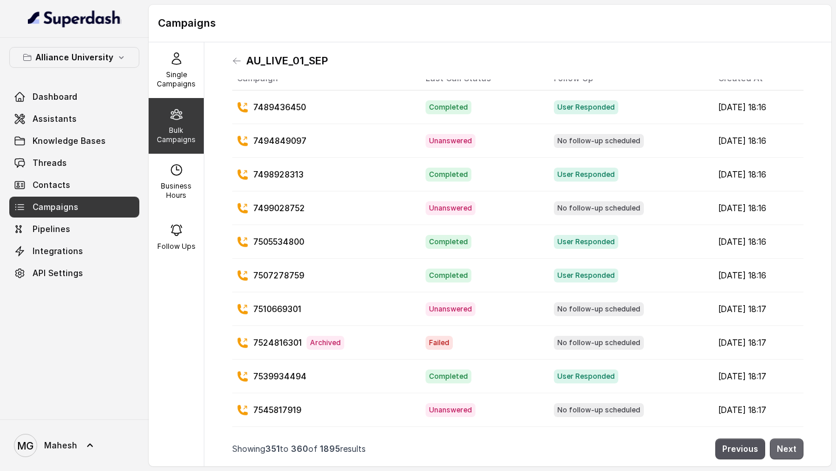
click at [786, 444] on button "Next" at bounding box center [787, 449] width 34 height 21
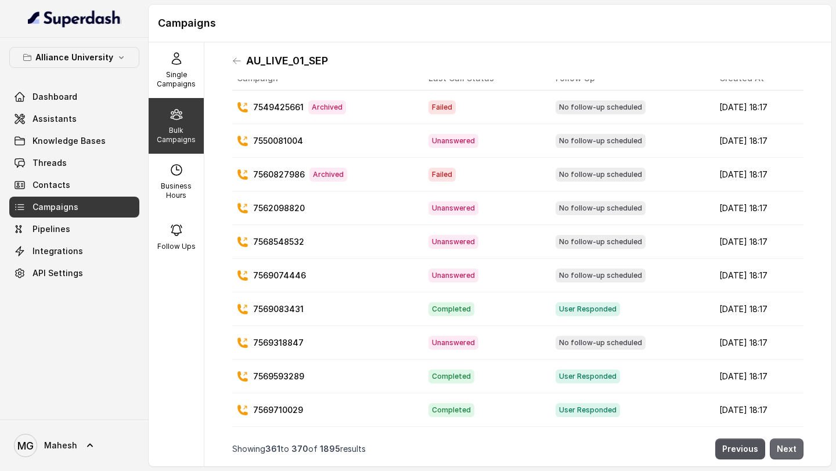
click at [786, 444] on button "Next" at bounding box center [787, 449] width 34 height 21
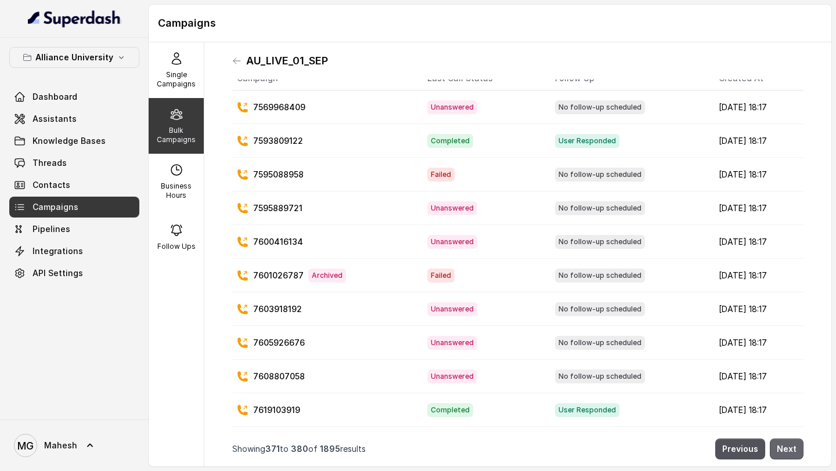
click at [786, 444] on button "Next" at bounding box center [787, 449] width 34 height 21
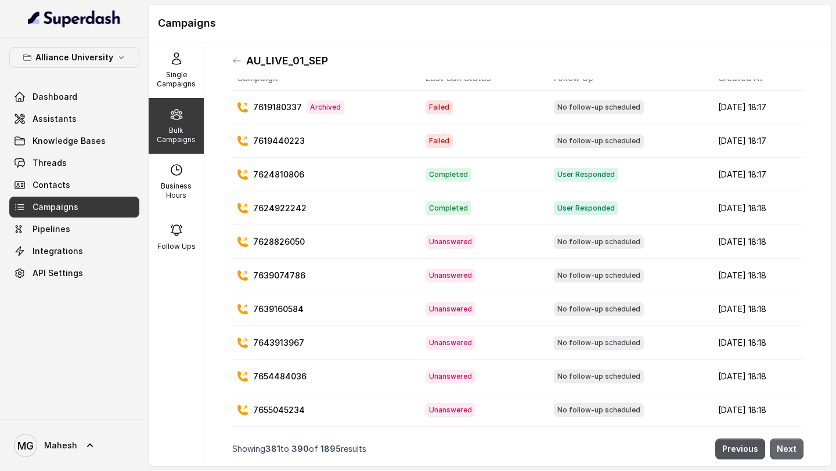
click at [786, 444] on button "Next" at bounding box center [787, 449] width 34 height 21
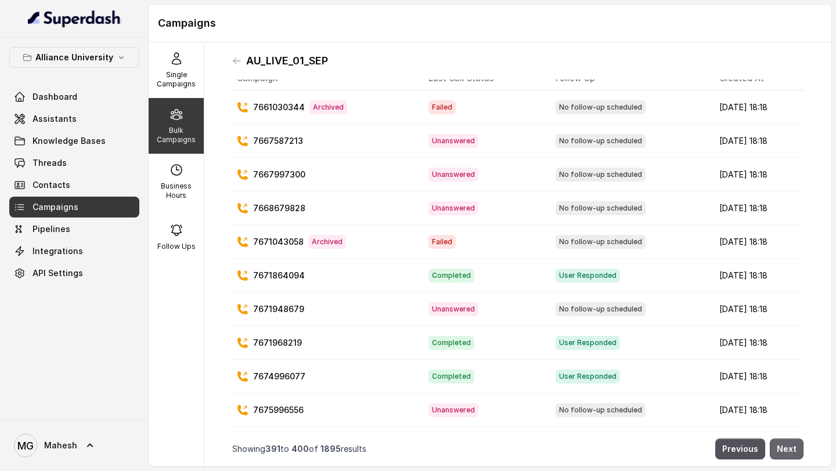
click at [786, 444] on button "Next" at bounding box center [787, 449] width 34 height 21
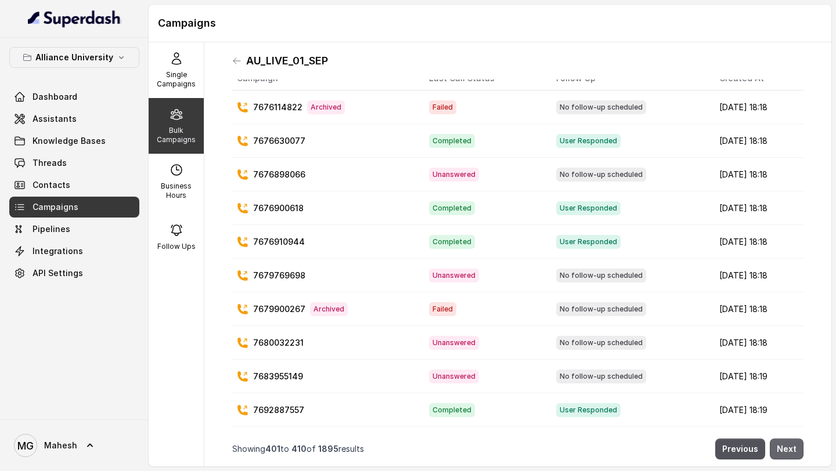
click at [786, 444] on button "Next" at bounding box center [787, 449] width 34 height 21
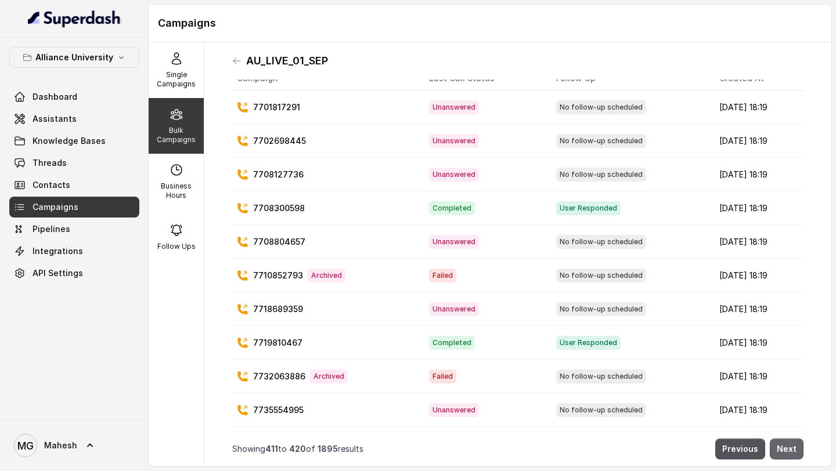
click at [786, 444] on button "Next" at bounding box center [787, 449] width 34 height 21
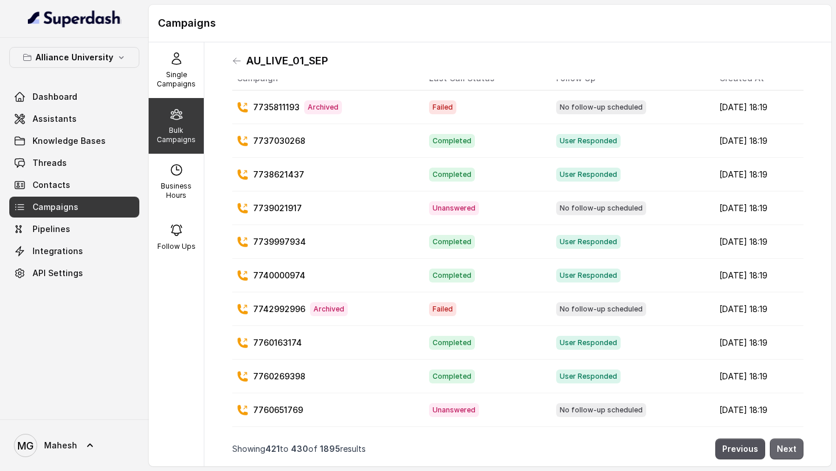
click at [786, 444] on button "Next" at bounding box center [787, 449] width 34 height 21
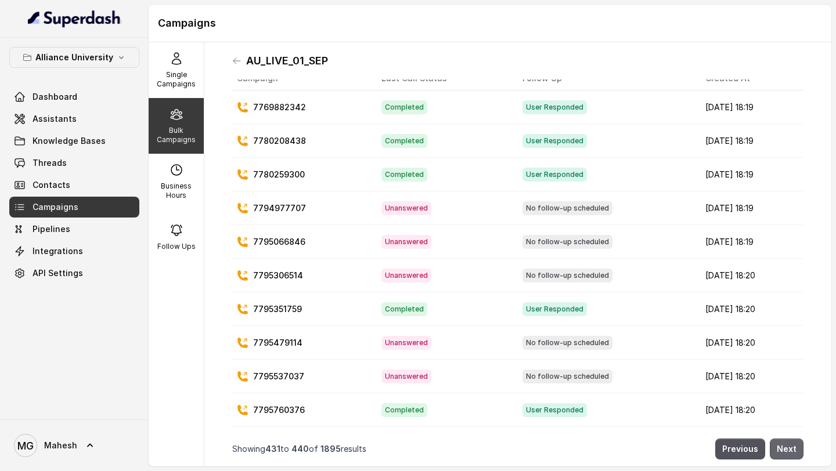
click at [786, 444] on button "Next" at bounding box center [787, 449] width 34 height 21
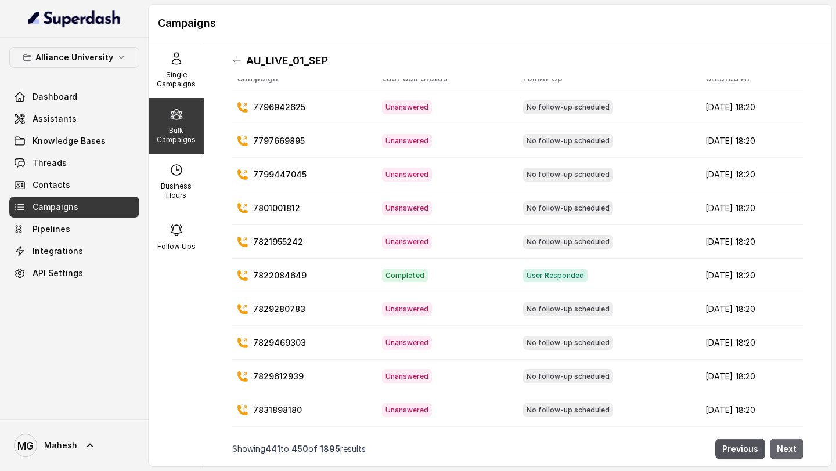
click at [786, 444] on button "Next" at bounding box center [787, 449] width 34 height 21
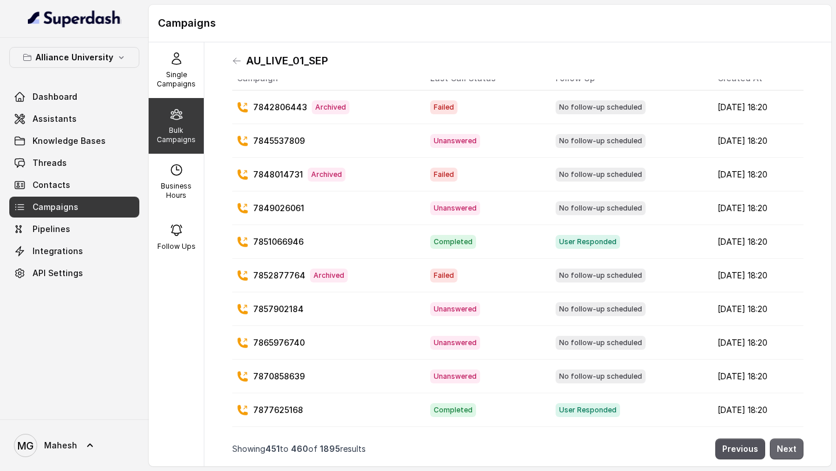
click at [786, 444] on button "Next" at bounding box center [787, 449] width 34 height 21
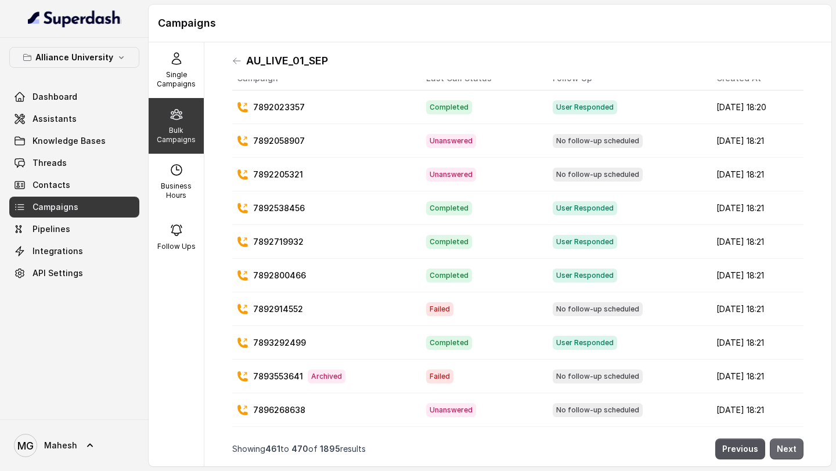
click at [786, 444] on button "Next" at bounding box center [787, 449] width 34 height 21
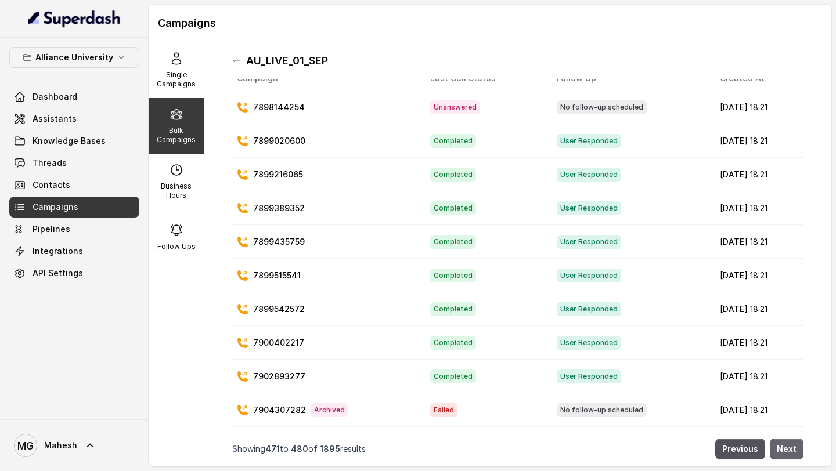
click at [786, 444] on button "Next" at bounding box center [787, 449] width 34 height 21
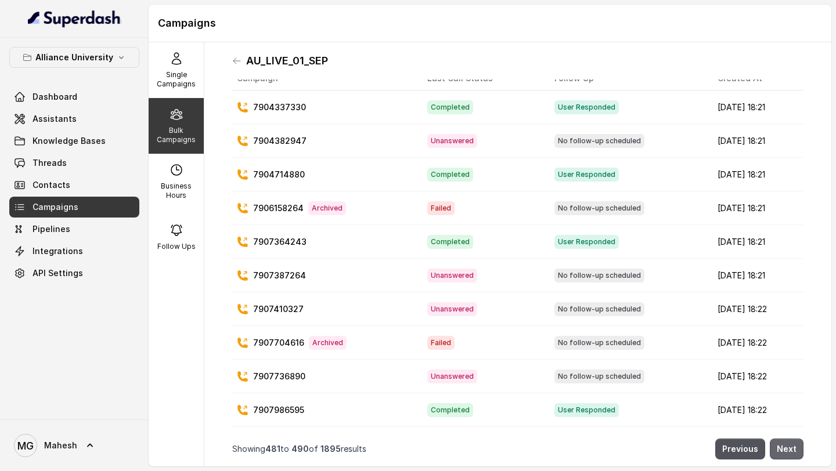
click at [786, 444] on button "Next" at bounding box center [787, 449] width 34 height 21
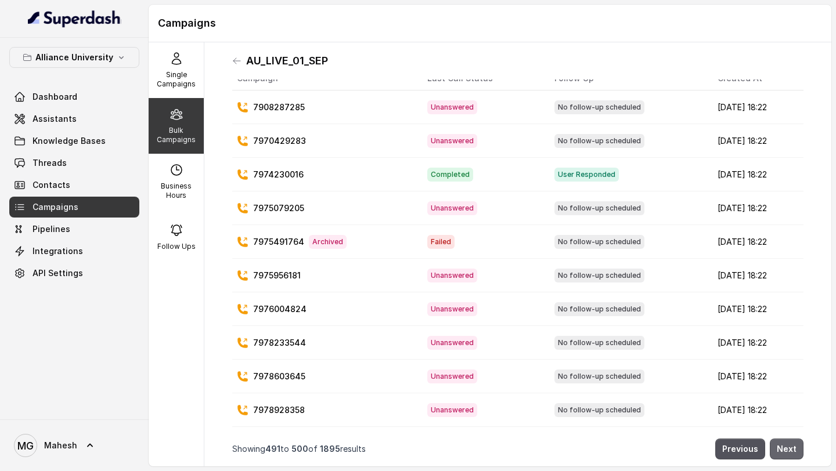
click at [786, 444] on button "Next" at bounding box center [787, 449] width 34 height 21
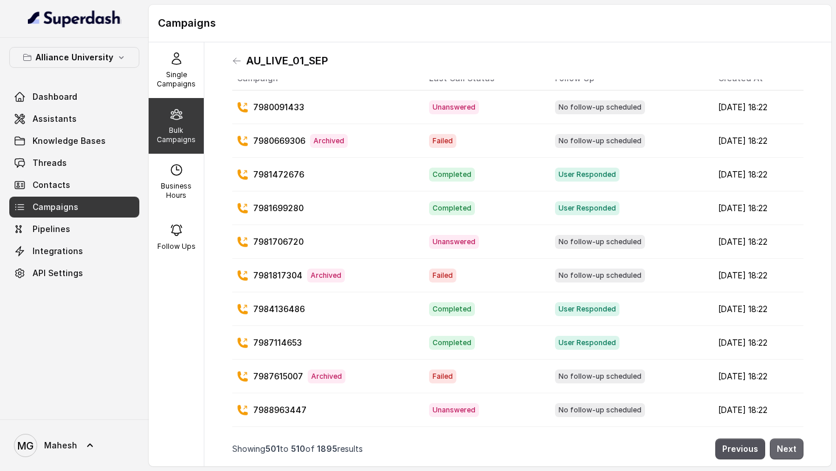
click at [786, 444] on button "Next" at bounding box center [787, 449] width 34 height 21
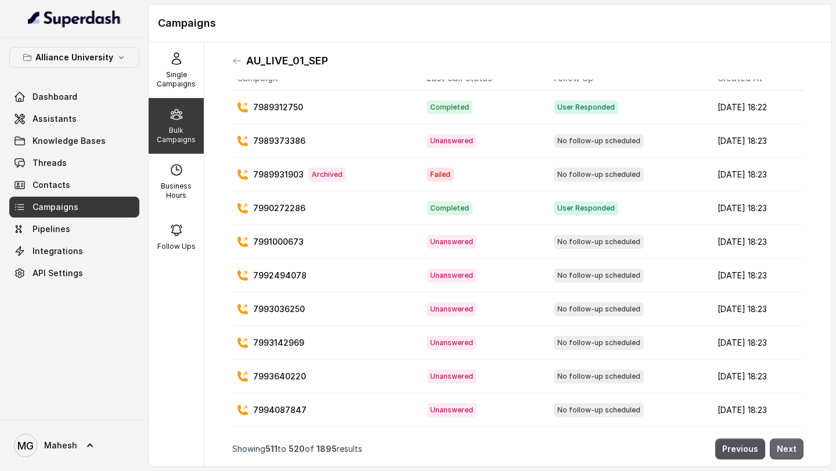
click at [786, 444] on button "Next" at bounding box center [787, 449] width 34 height 21
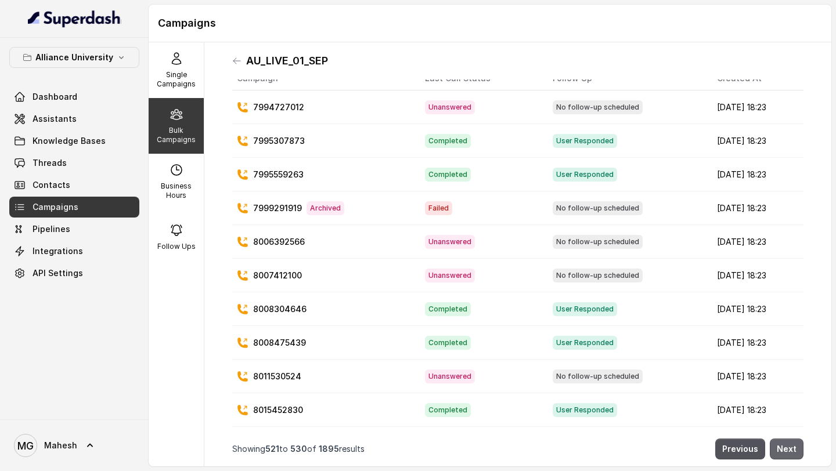
click at [786, 444] on button "Next" at bounding box center [787, 449] width 34 height 21
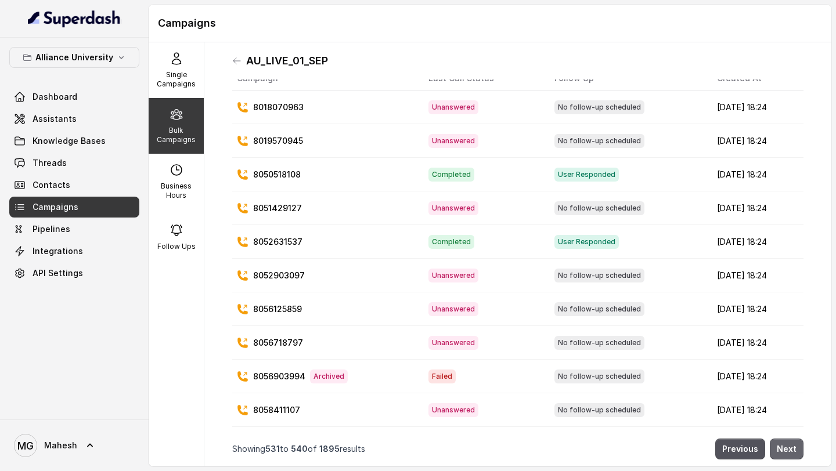
click at [786, 444] on button "Next" at bounding box center [787, 449] width 34 height 21
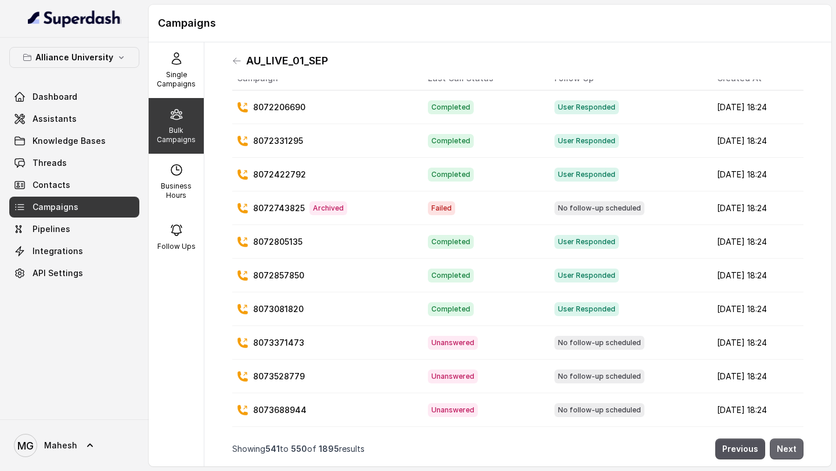
click at [786, 444] on button "Next" at bounding box center [787, 449] width 34 height 21
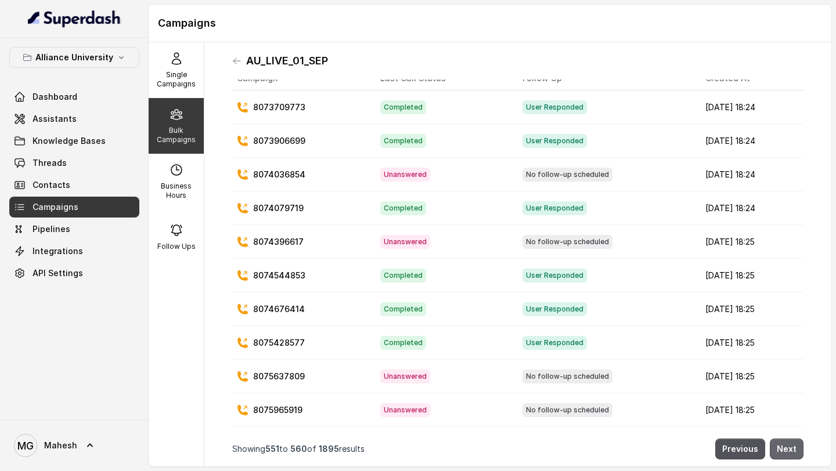
click at [786, 444] on button "Next" at bounding box center [787, 449] width 34 height 21
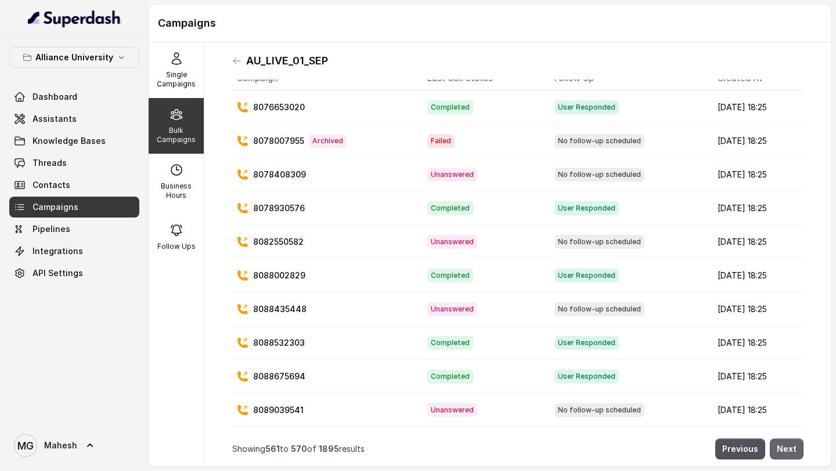
click at [786, 444] on button "Next" at bounding box center [787, 449] width 34 height 21
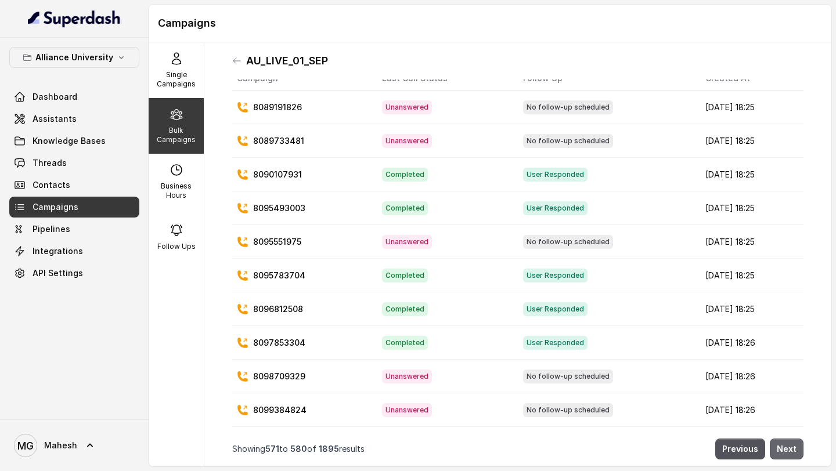
click at [786, 444] on button "Next" at bounding box center [787, 449] width 34 height 21
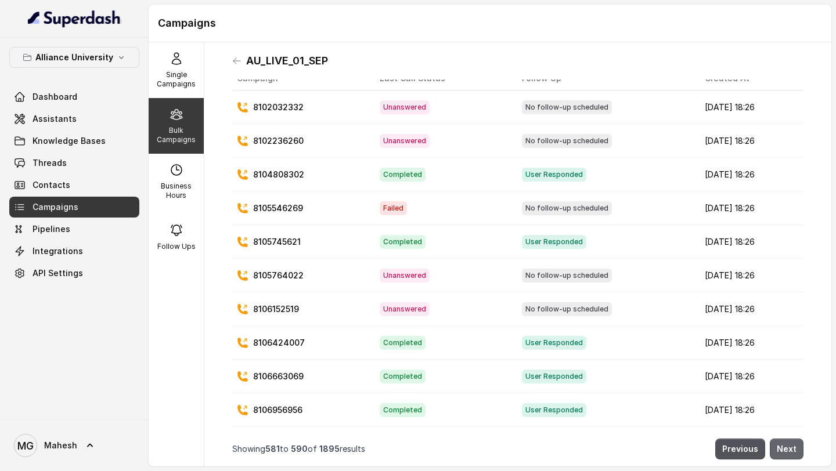
click at [786, 444] on button "Next" at bounding box center [787, 449] width 34 height 21
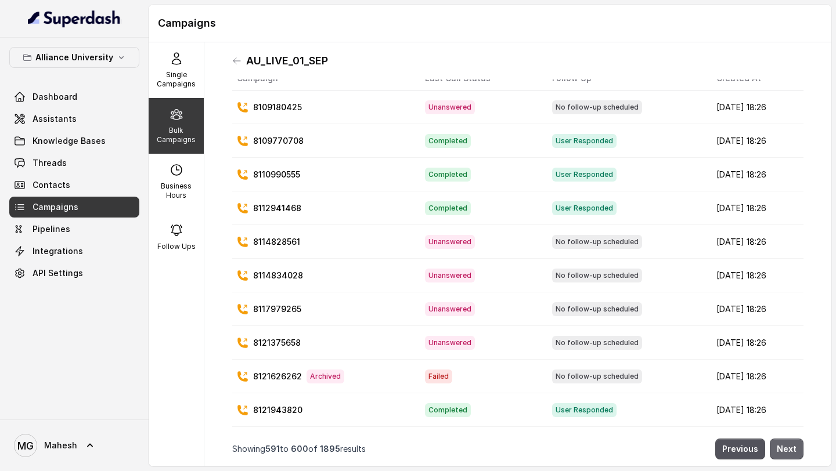
click at [786, 444] on button "Next" at bounding box center [787, 449] width 34 height 21
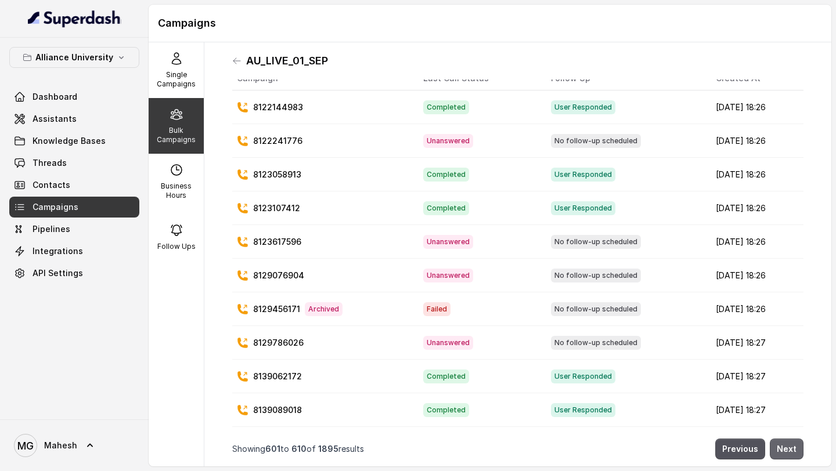
click at [786, 444] on button "Next" at bounding box center [787, 449] width 34 height 21
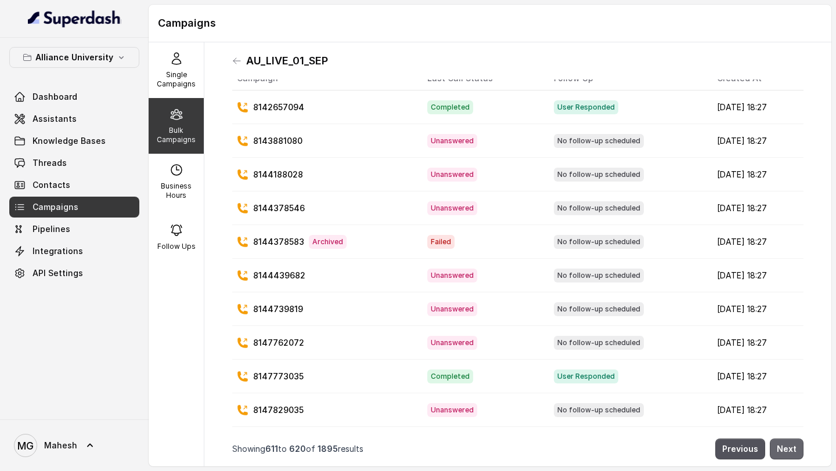
click at [786, 444] on button "Next" at bounding box center [787, 449] width 34 height 21
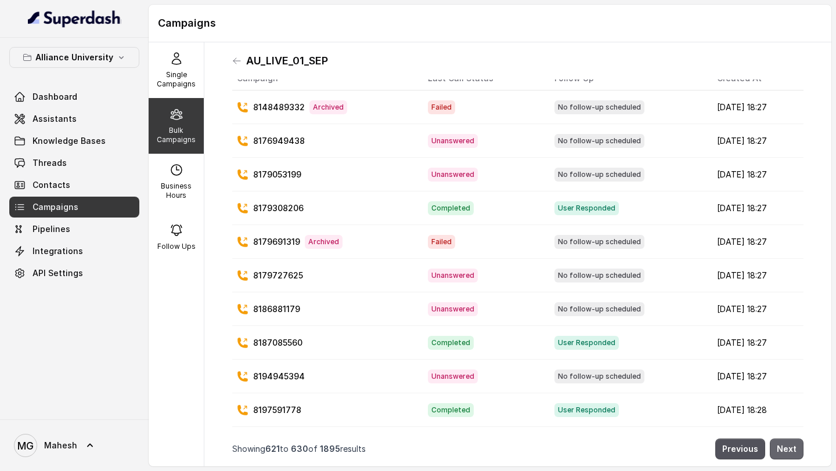
click at [786, 444] on button "Next" at bounding box center [787, 449] width 34 height 21
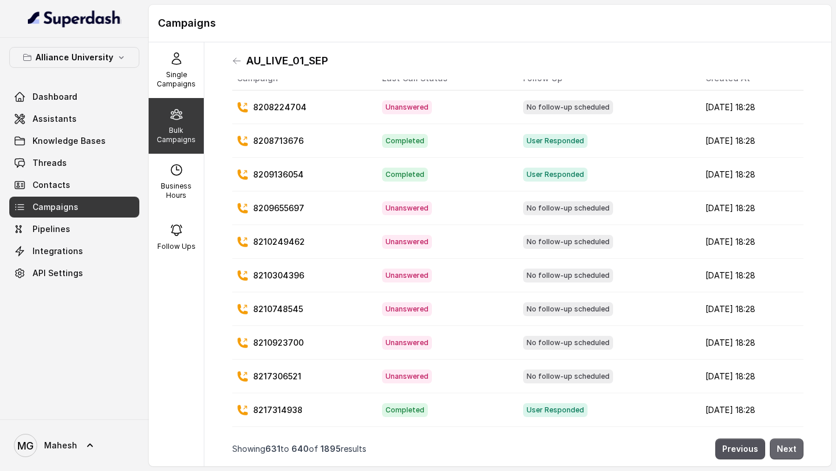
click at [786, 444] on button "Next" at bounding box center [787, 449] width 34 height 21
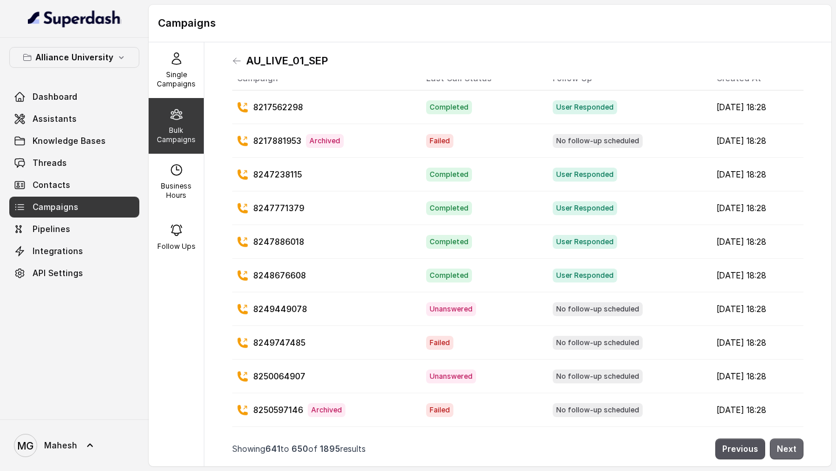
click at [786, 444] on button "Next" at bounding box center [787, 449] width 34 height 21
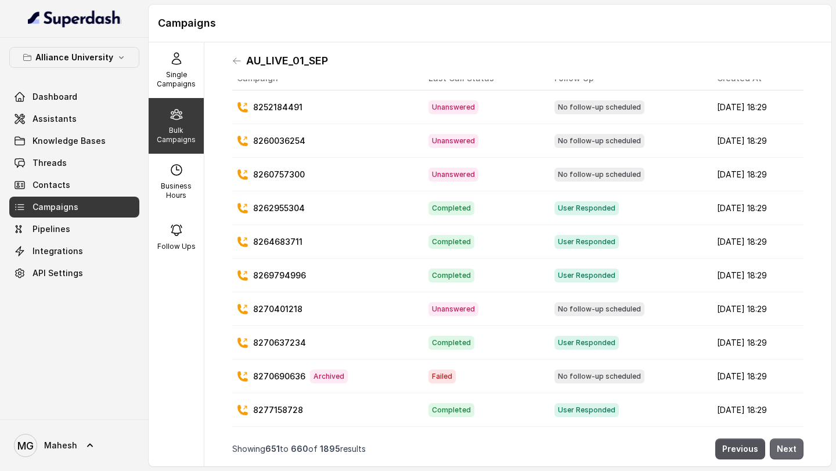
click at [786, 444] on button "Next" at bounding box center [787, 449] width 34 height 21
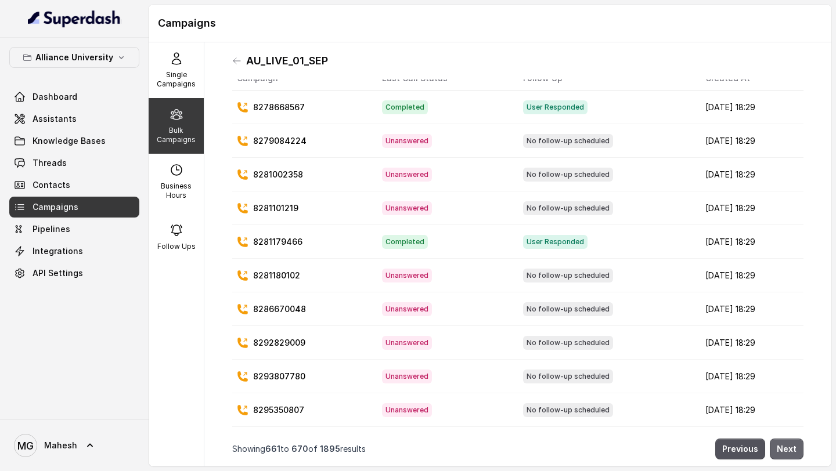
click at [786, 444] on button "Next" at bounding box center [787, 449] width 34 height 21
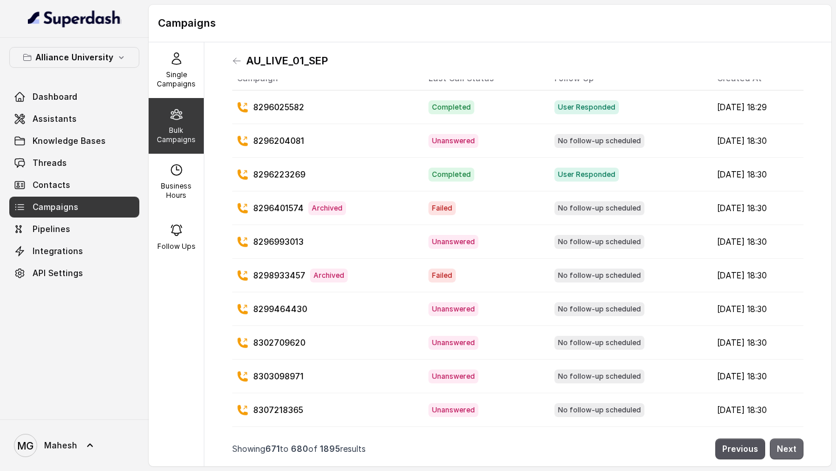
click at [786, 444] on button "Next" at bounding box center [787, 449] width 34 height 21
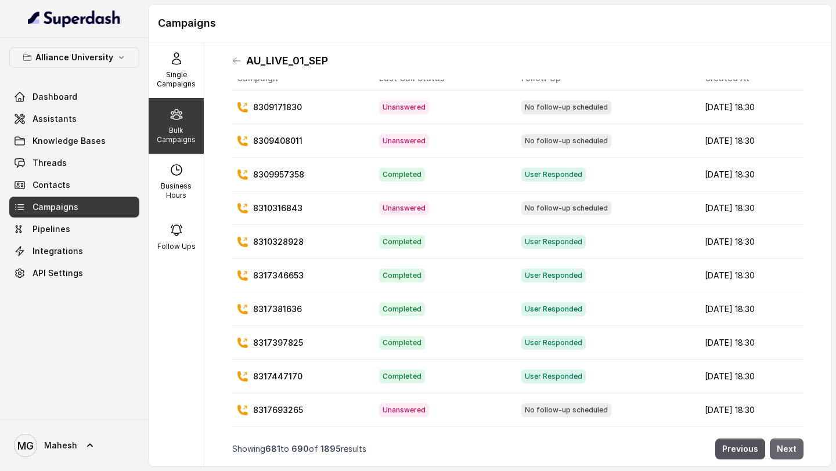
click at [786, 444] on button "Next" at bounding box center [787, 449] width 34 height 21
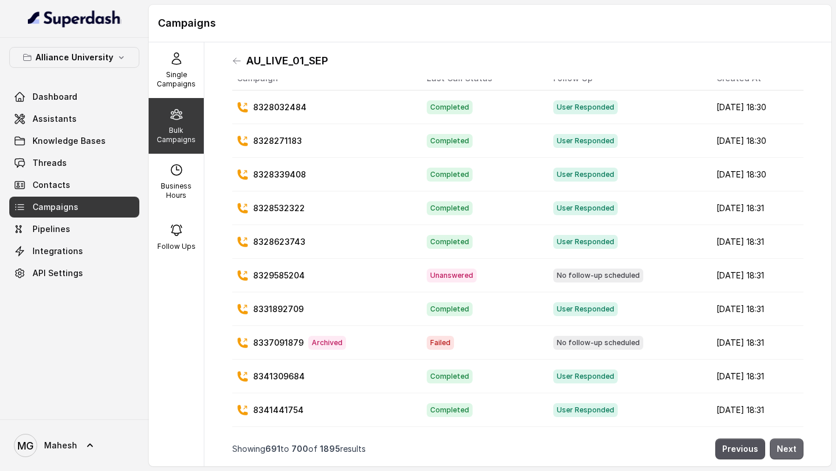
click at [786, 444] on button "Next" at bounding box center [787, 449] width 34 height 21
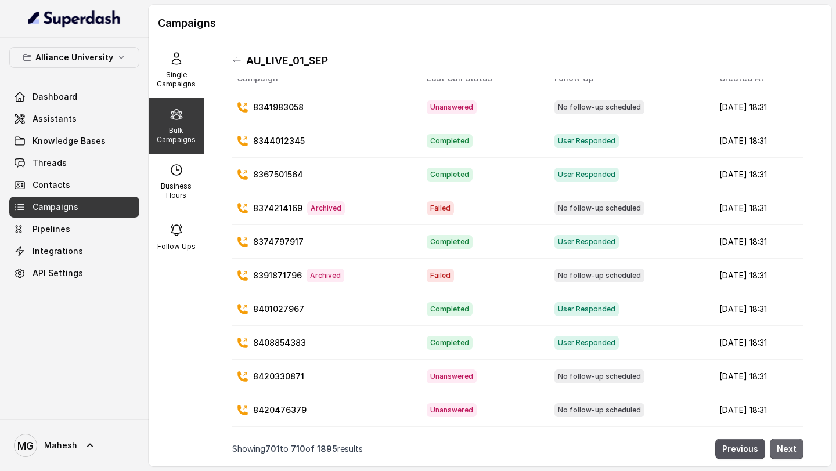
click at [786, 444] on button "Next" at bounding box center [787, 449] width 34 height 21
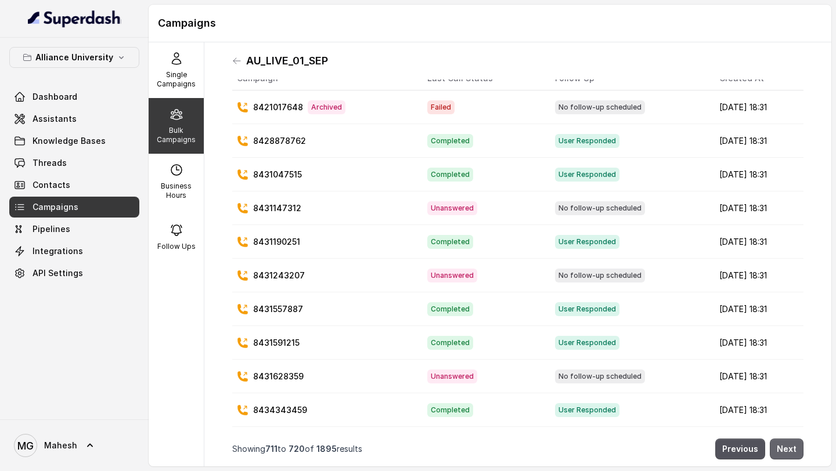
click at [786, 444] on button "Next" at bounding box center [787, 449] width 34 height 21
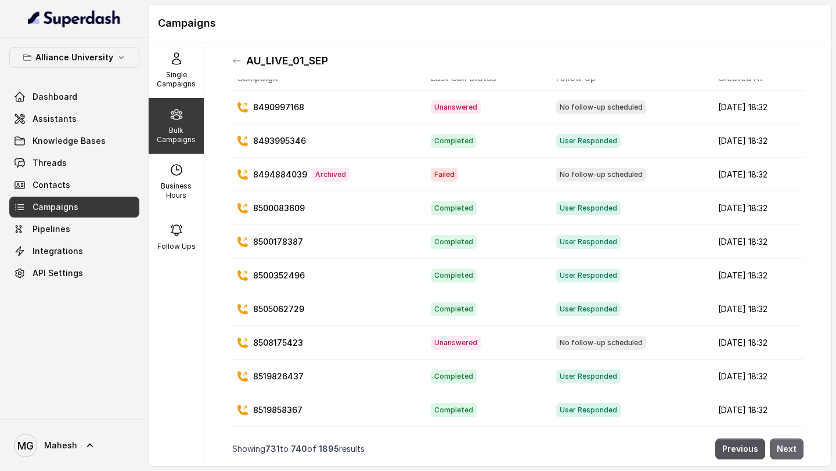
click at [786, 444] on button "Next" at bounding box center [787, 449] width 34 height 21
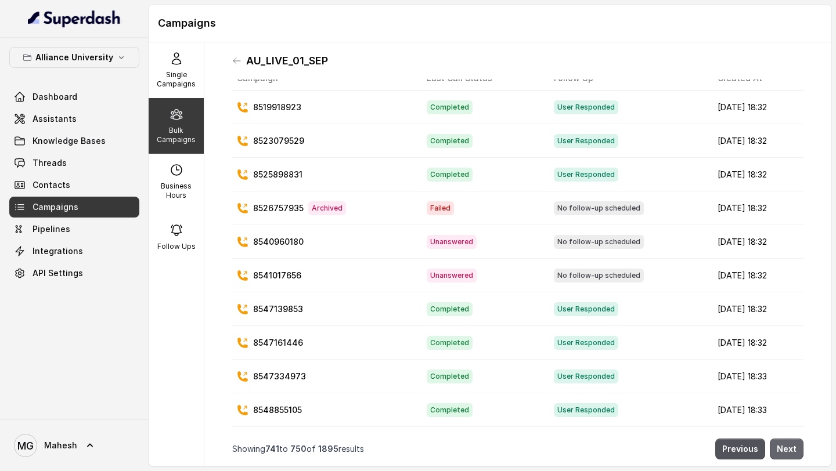
click at [786, 444] on button "Next" at bounding box center [787, 449] width 34 height 21
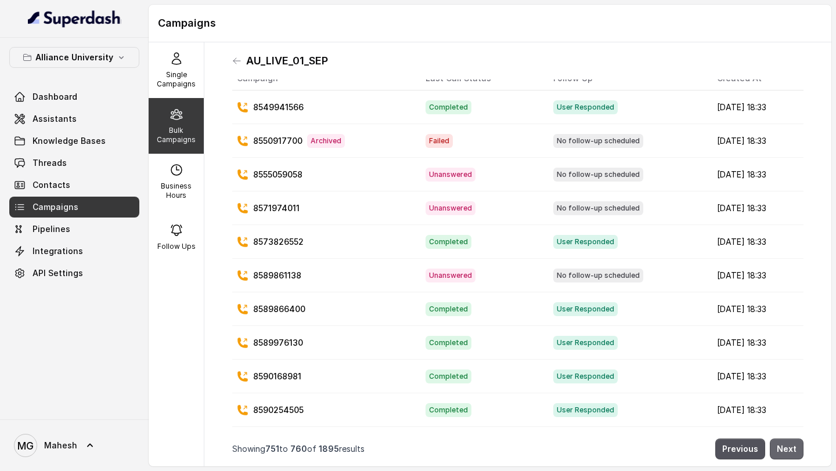
click at [786, 444] on button "Next" at bounding box center [787, 449] width 34 height 21
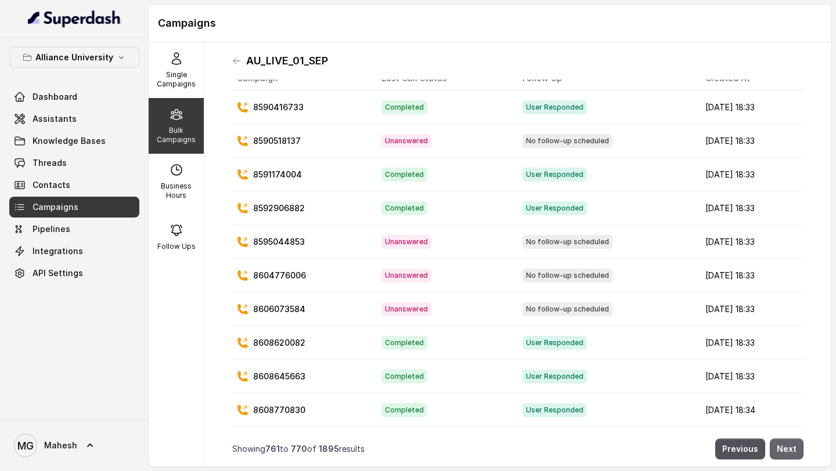
click at [786, 444] on button "Next" at bounding box center [787, 449] width 34 height 21
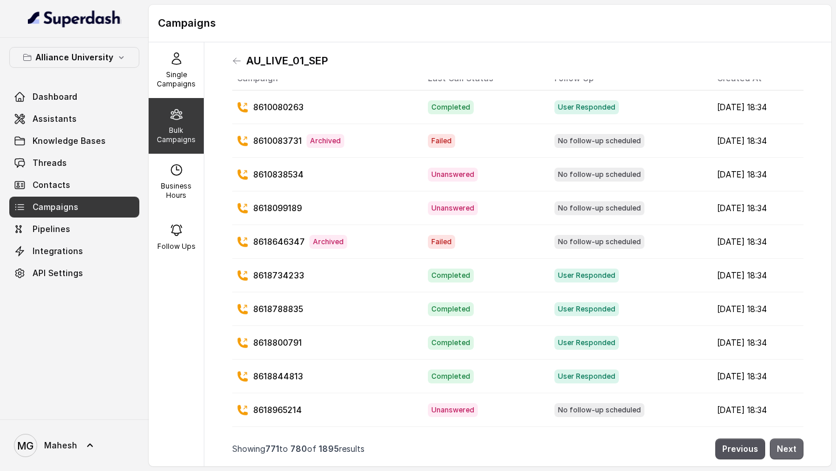
click at [786, 444] on button "Next" at bounding box center [787, 449] width 34 height 21
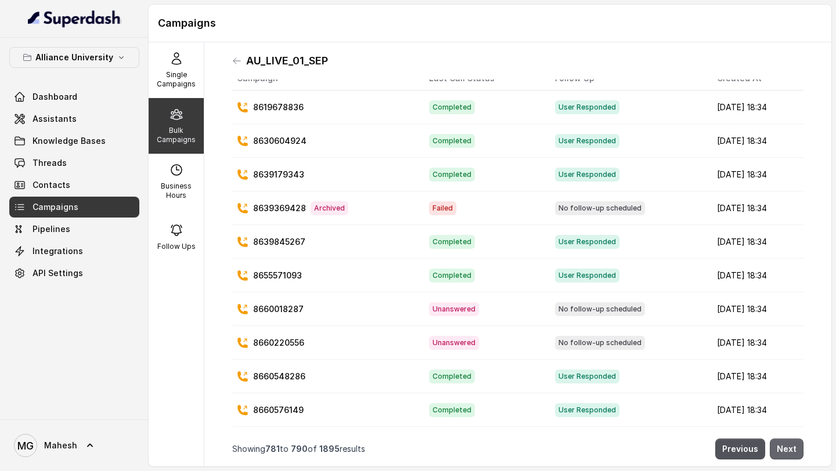
click at [786, 444] on button "Next" at bounding box center [787, 449] width 34 height 21
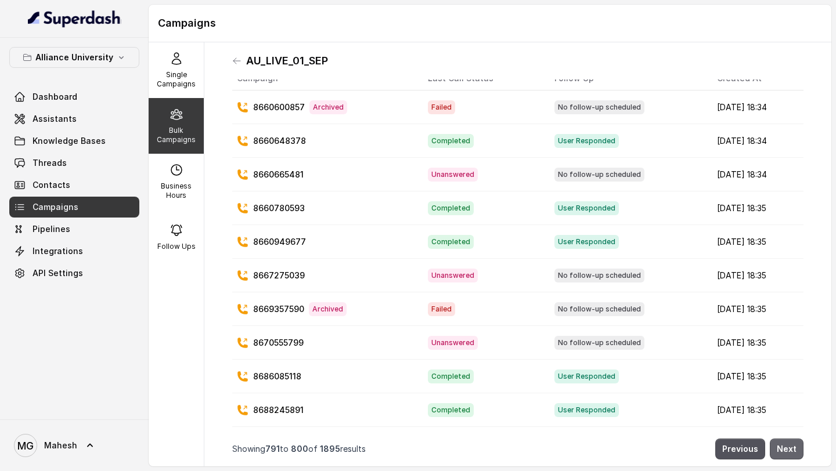
click at [786, 444] on button "Next" at bounding box center [787, 449] width 34 height 21
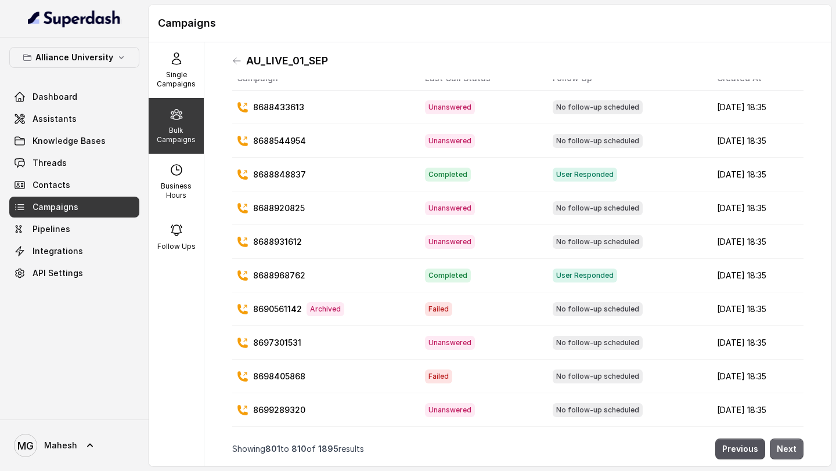
click at [786, 444] on button "Next" at bounding box center [787, 449] width 34 height 21
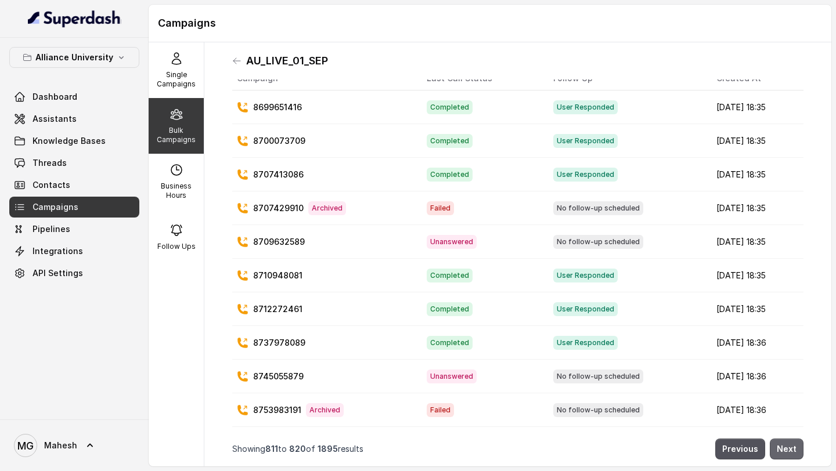
click at [786, 444] on button "Next" at bounding box center [787, 449] width 34 height 21
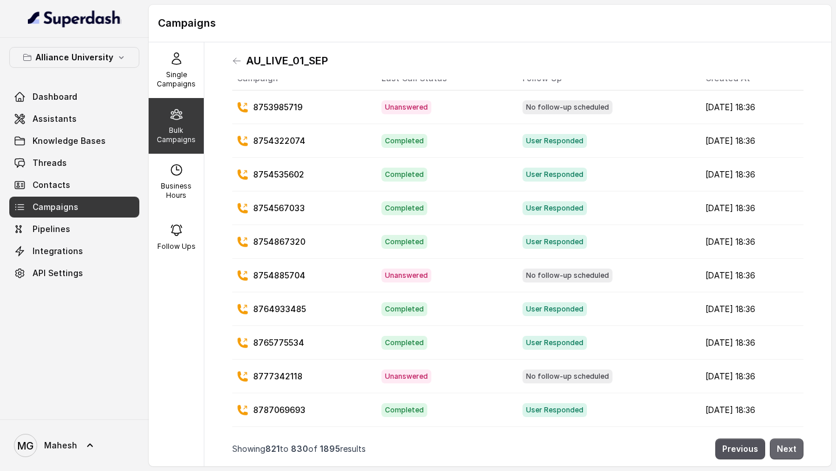
click at [786, 444] on button "Next" at bounding box center [787, 449] width 34 height 21
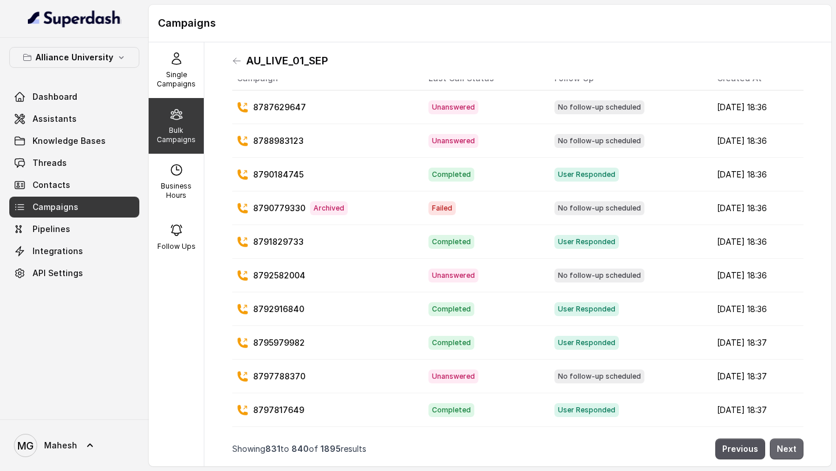
click at [786, 444] on button "Next" at bounding box center [787, 449] width 34 height 21
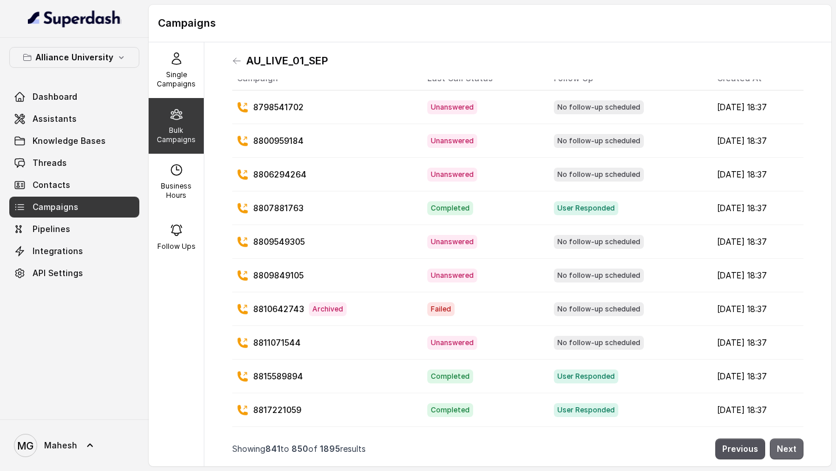
click at [786, 444] on button "Next" at bounding box center [787, 449] width 34 height 21
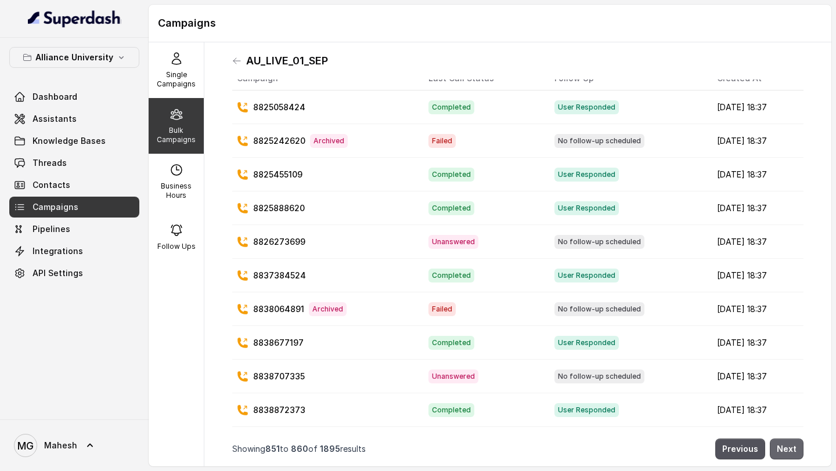
click at [786, 444] on button "Next" at bounding box center [787, 449] width 34 height 21
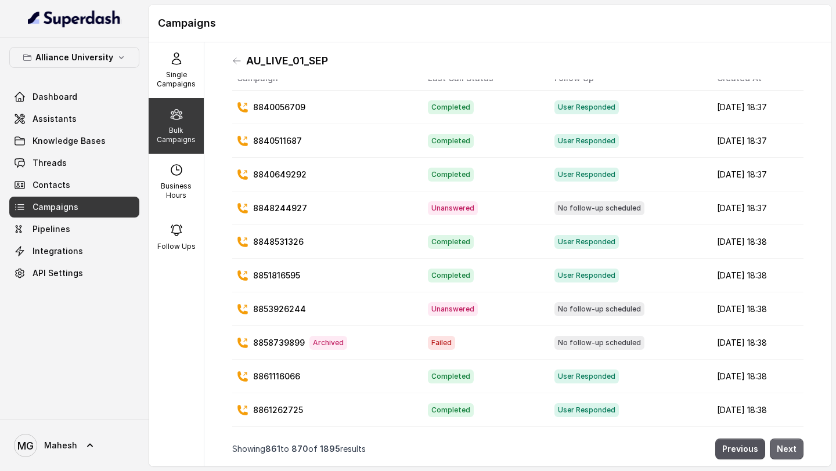
click at [786, 444] on button "Next" at bounding box center [787, 449] width 34 height 21
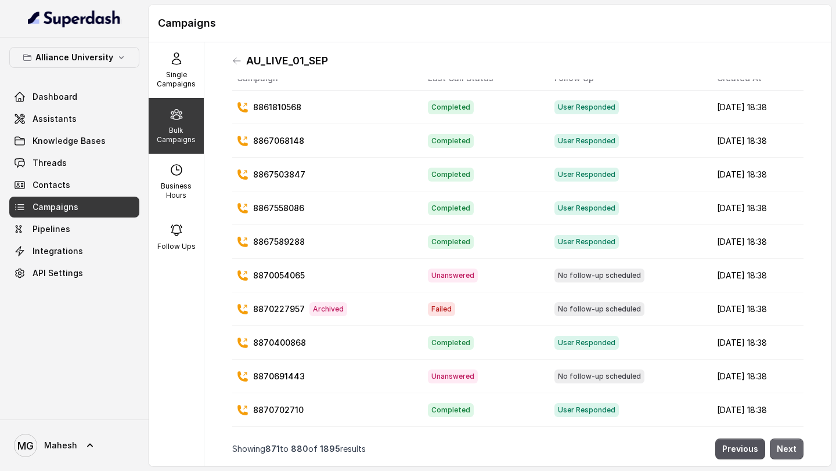
click at [786, 444] on button "Next" at bounding box center [787, 449] width 34 height 21
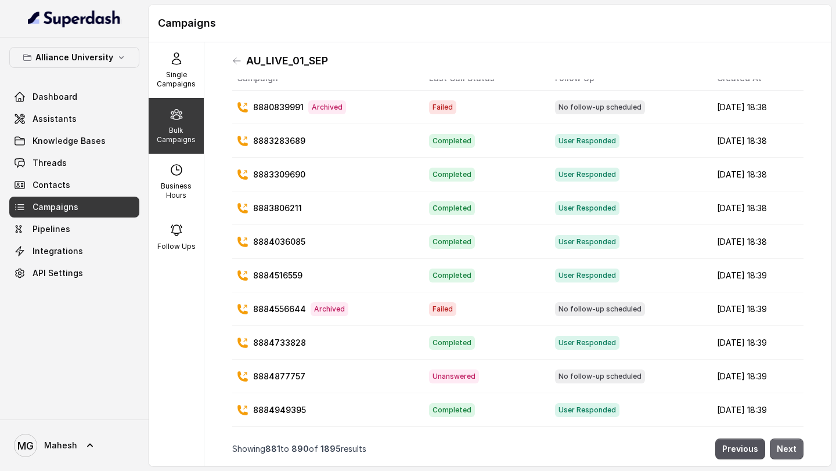
click at [786, 444] on button "Next" at bounding box center [787, 449] width 34 height 21
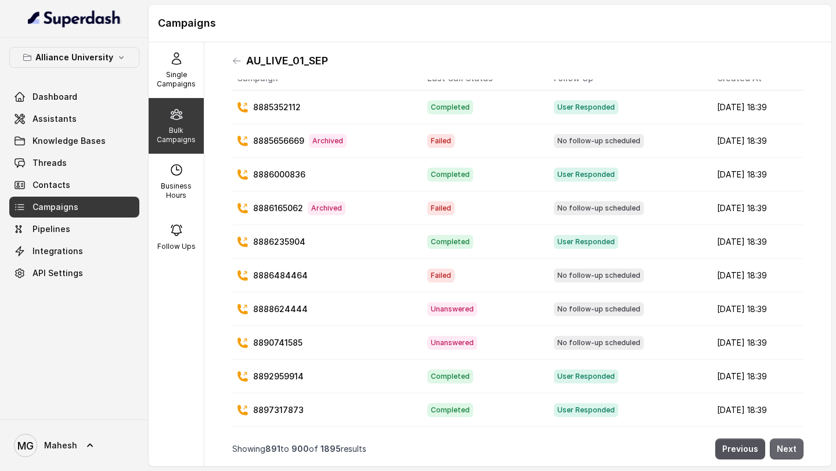
click at [786, 444] on button "Next" at bounding box center [787, 449] width 34 height 21
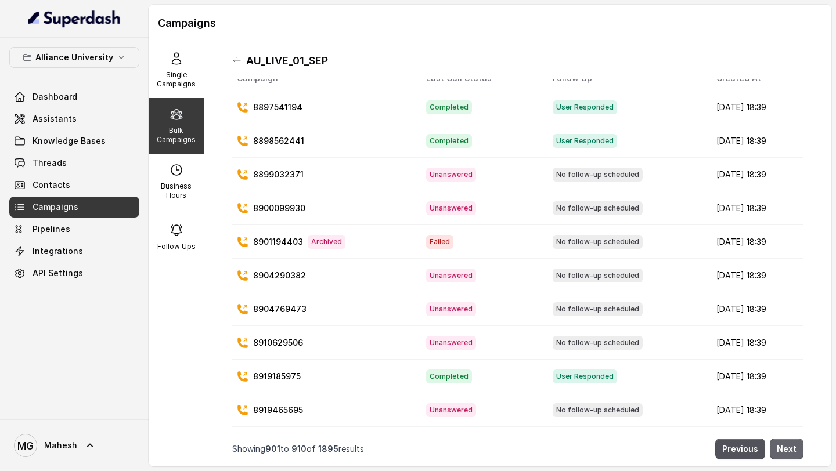
click at [786, 444] on button "Next" at bounding box center [787, 449] width 34 height 21
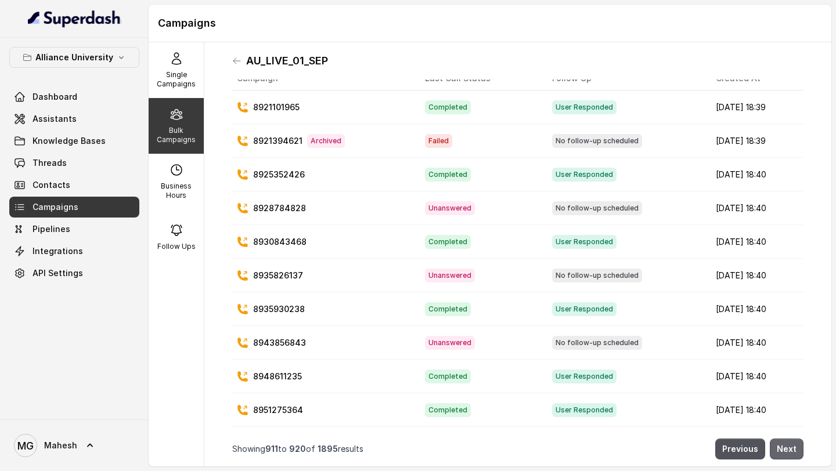
click at [786, 444] on button "Next" at bounding box center [787, 449] width 34 height 21
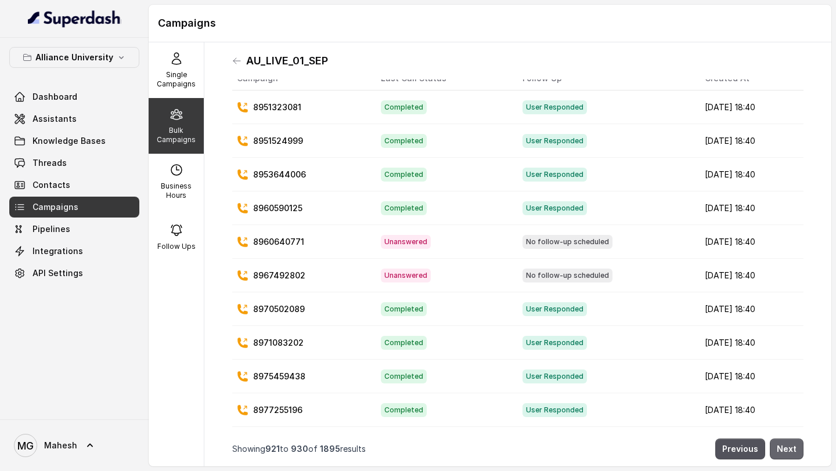
click at [786, 444] on button "Next" at bounding box center [787, 449] width 34 height 21
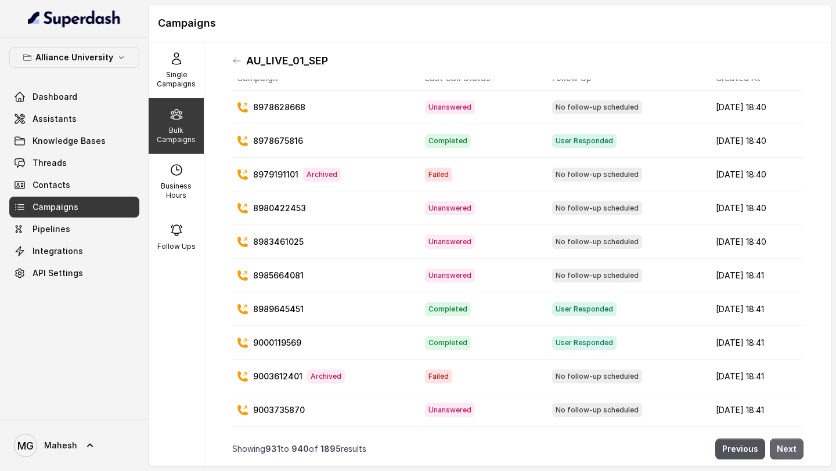
click at [786, 444] on button "Next" at bounding box center [787, 449] width 34 height 21
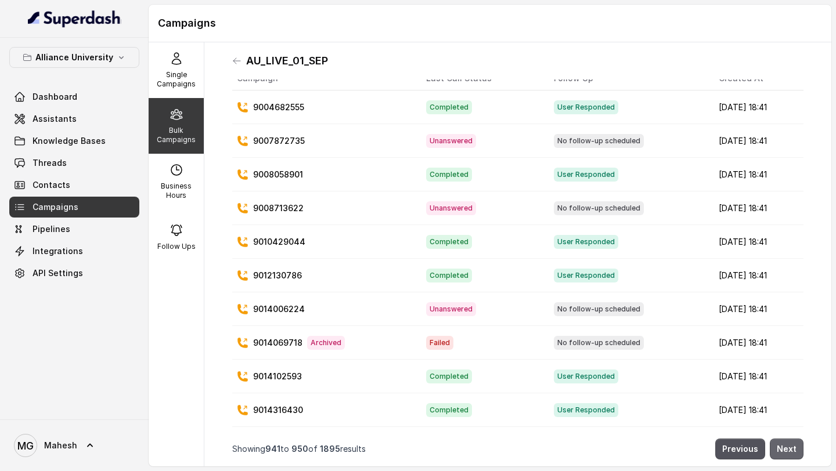
click at [786, 444] on button "Next" at bounding box center [787, 449] width 34 height 21
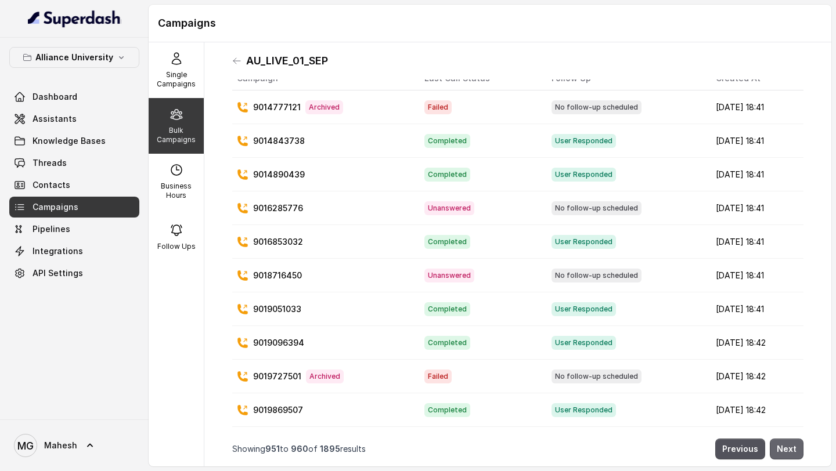
click at [786, 444] on button "Next" at bounding box center [787, 449] width 34 height 21
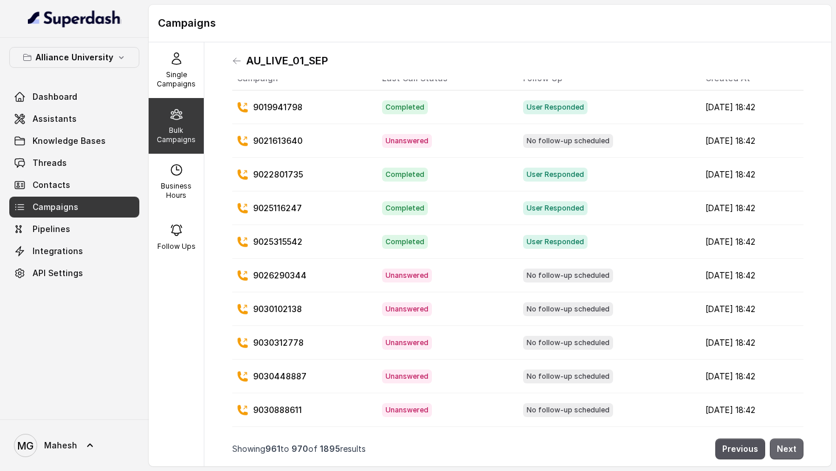
click at [786, 444] on button "Next" at bounding box center [787, 449] width 34 height 21
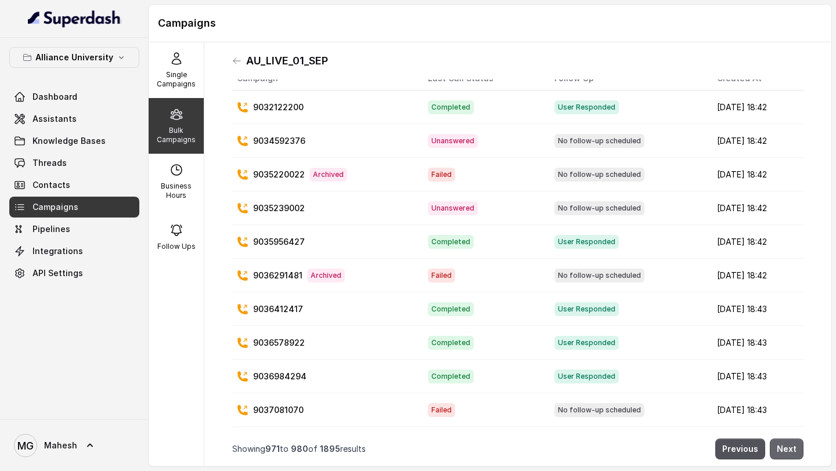
click at [786, 444] on button "Next" at bounding box center [787, 449] width 34 height 21
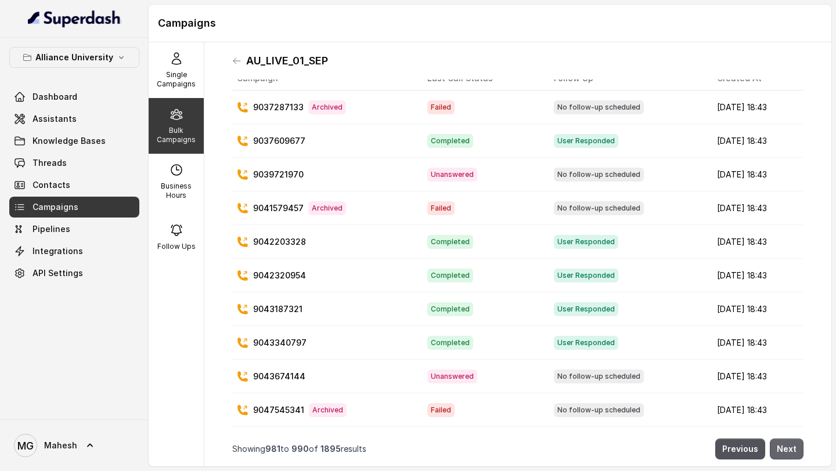
click at [786, 444] on button "Next" at bounding box center [787, 449] width 34 height 21
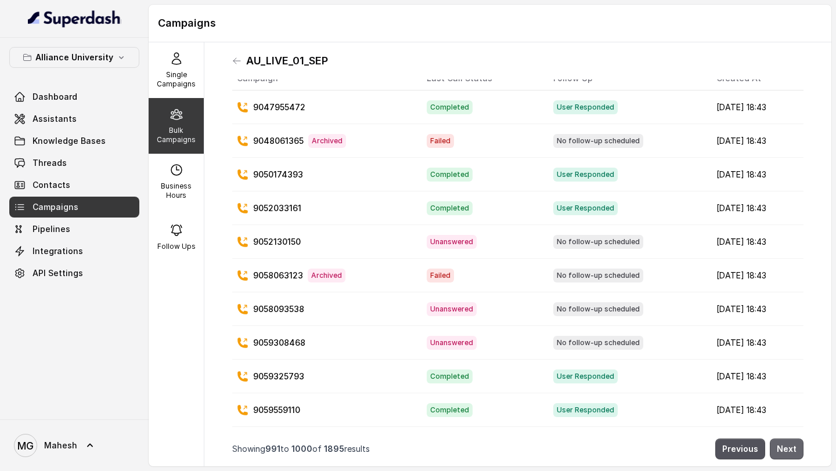
click at [786, 444] on button "Next" at bounding box center [787, 449] width 34 height 21
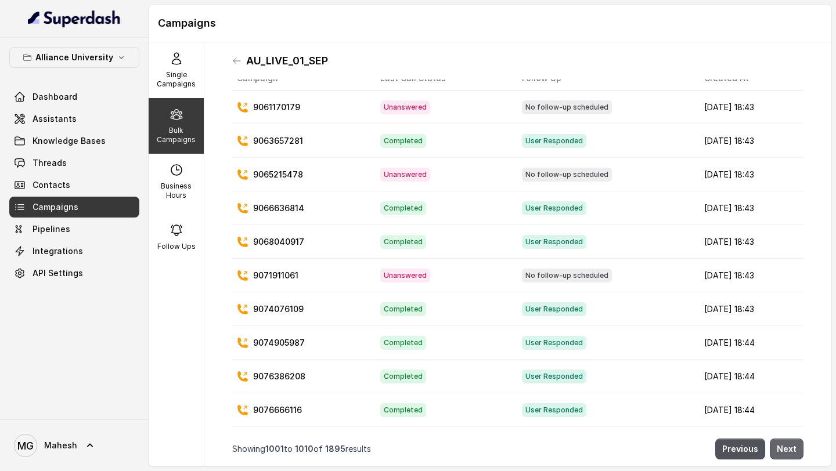
click at [786, 444] on button "Next" at bounding box center [787, 449] width 34 height 21
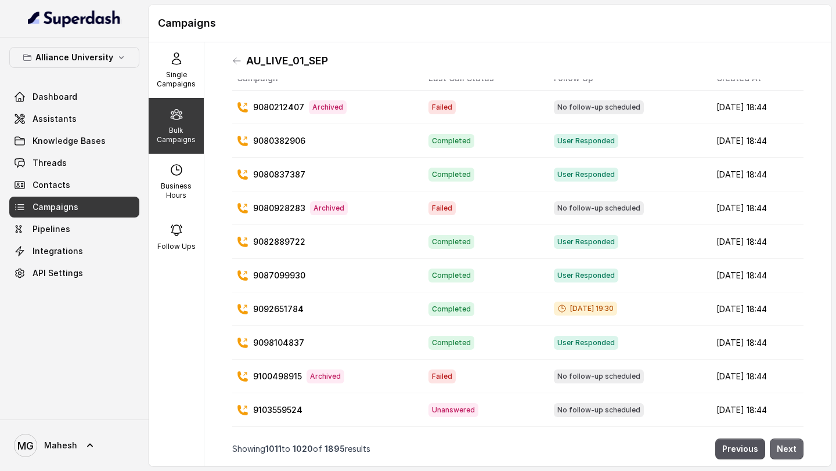
click at [786, 444] on button "Next" at bounding box center [787, 449] width 34 height 21
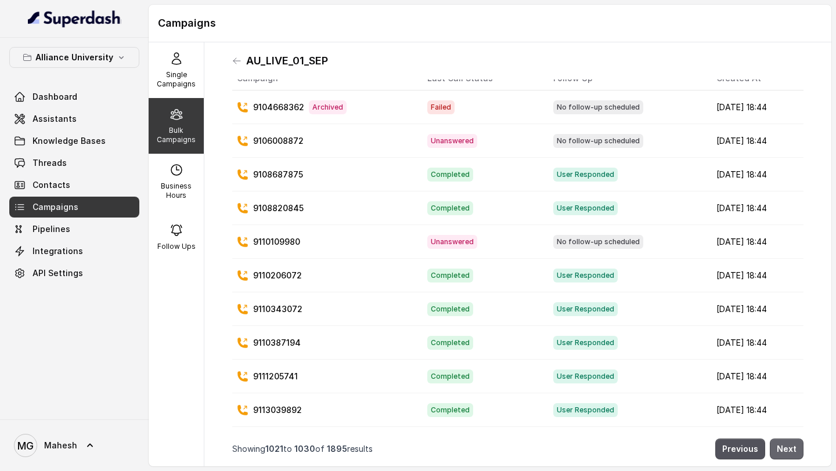
click at [786, 444] on button "Next" at bounding box center [787, 449] width 34 height 21
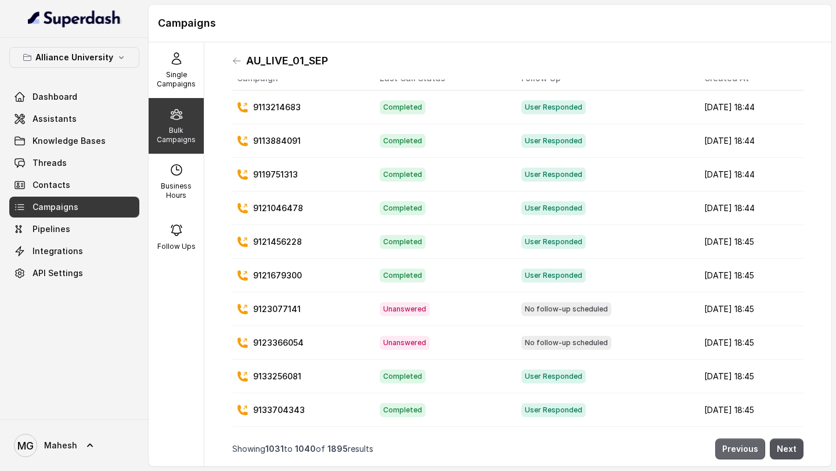
click at [753, 448] on button "Previous" at bounding box center [740, 449] width 50 height 21
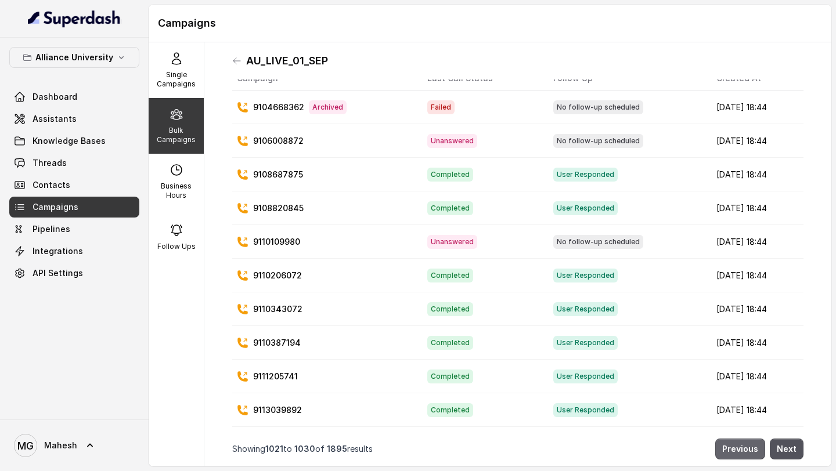
click at [753, 448] on button "Previous" at bounding box center [740, 449] width 50 height 21
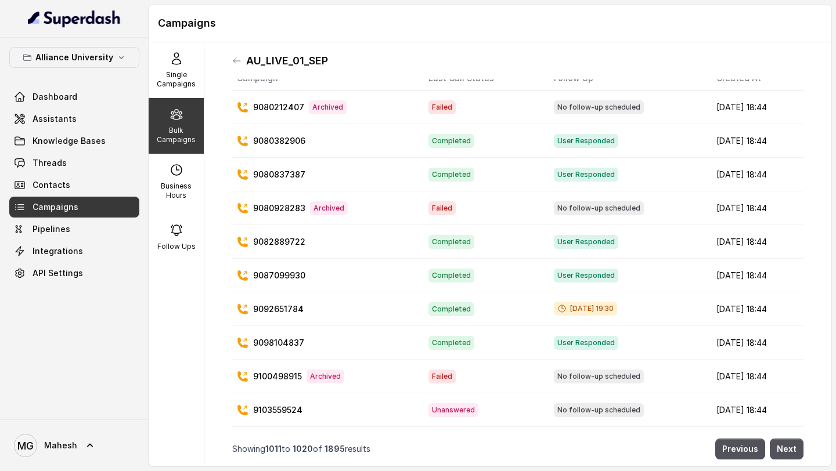
click at [642, 316] on div "[DATE] 19:30" at bounding box center [626, 309] width 144 height 15
click at [796, 452] on button "Next" at bounding box center [787, 449] width 34 height 21
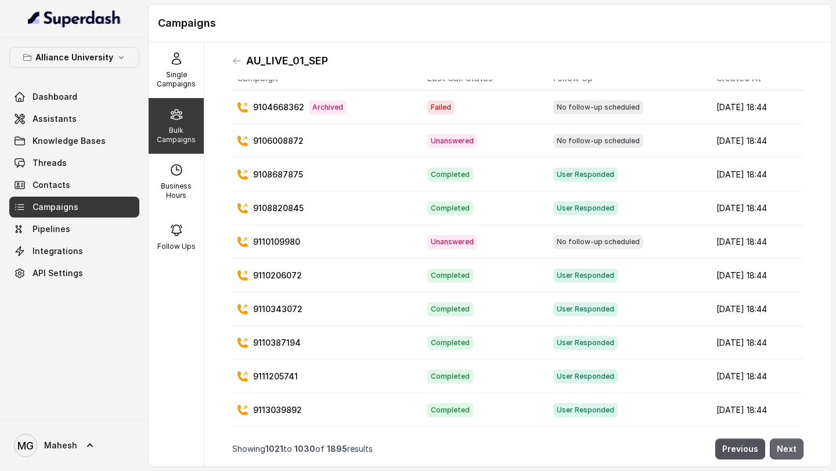
click at [796, 452] on button "Next" at bounding box center [787, 449] width 34 height 21
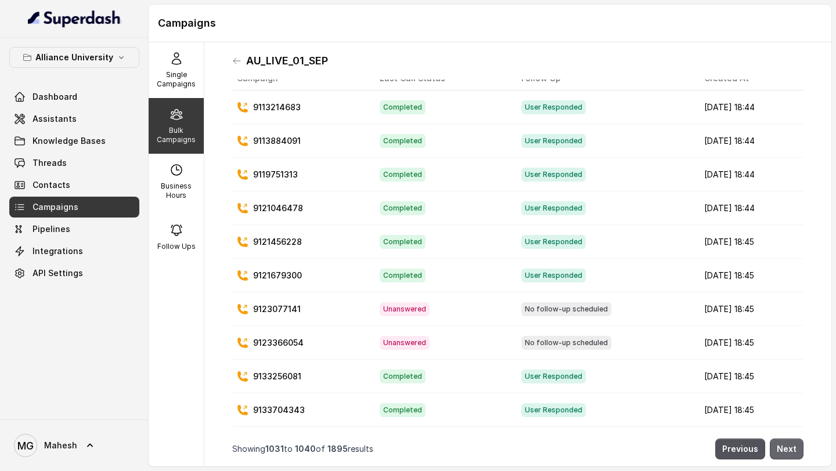
click at [796, 452] on button "Next" at bounding box center [787, 449] width 34 height 21
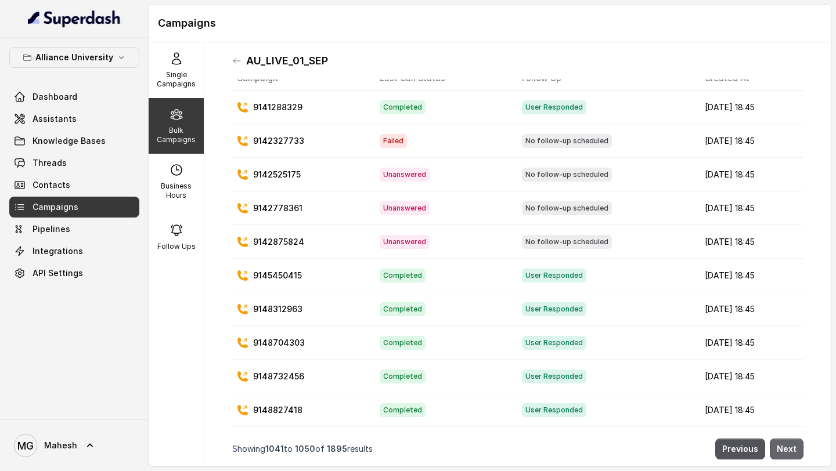
click at [796, 452] on button "Next" at bounding box center [787, 449] width 34 height 21
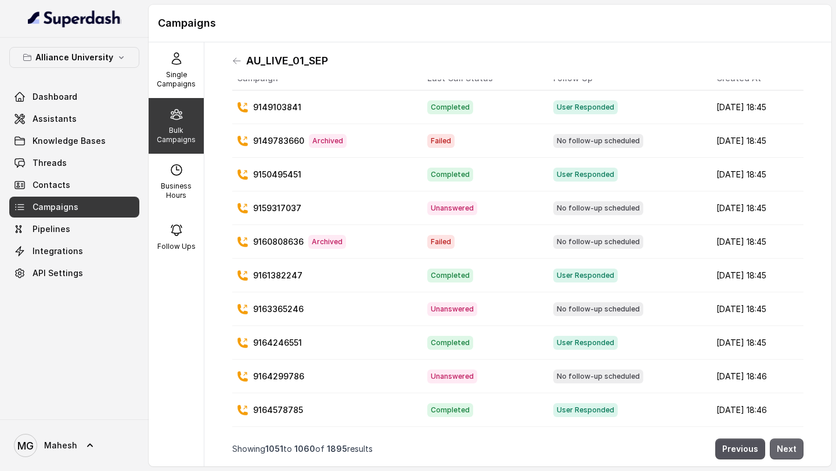
click at [796, 452] on button "Next" at bounding box center [787, 449] width 34 height 21
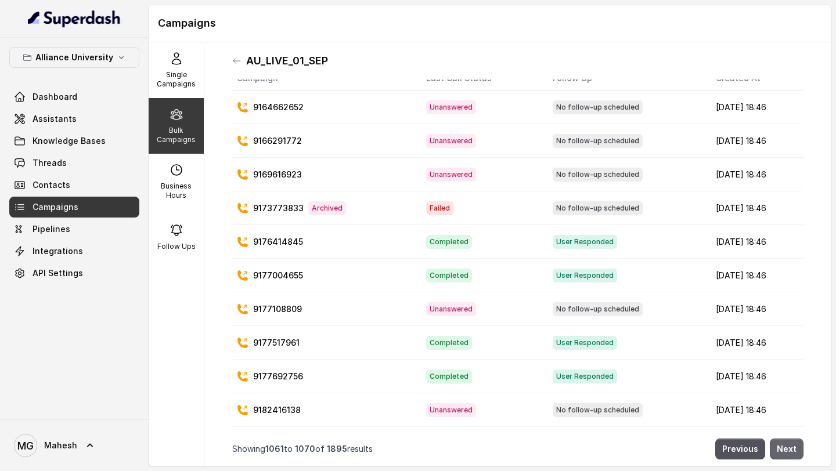
click at [796, 452] on button "Next" at bounding box center [787, 449] width 34 height 21
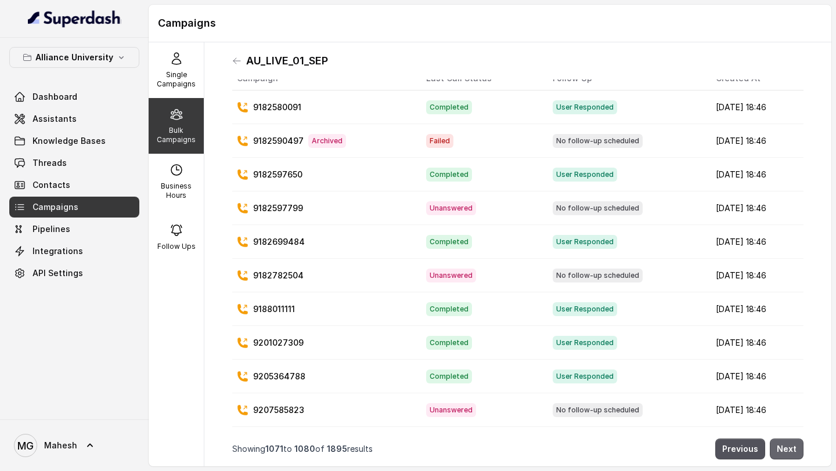
click at [796, 452] on button "Next" at bounding box center [787, 449] width 34 height 21
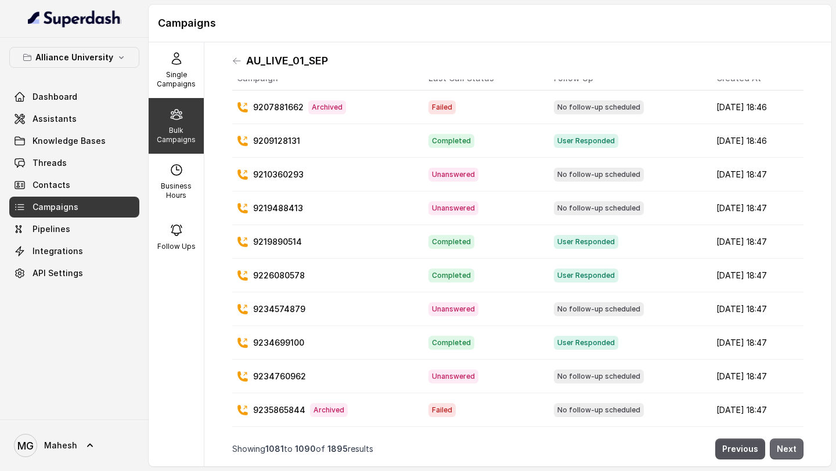
click at [796, 452] on button "Next" at bounding box center [787, 449] width 34 height 21
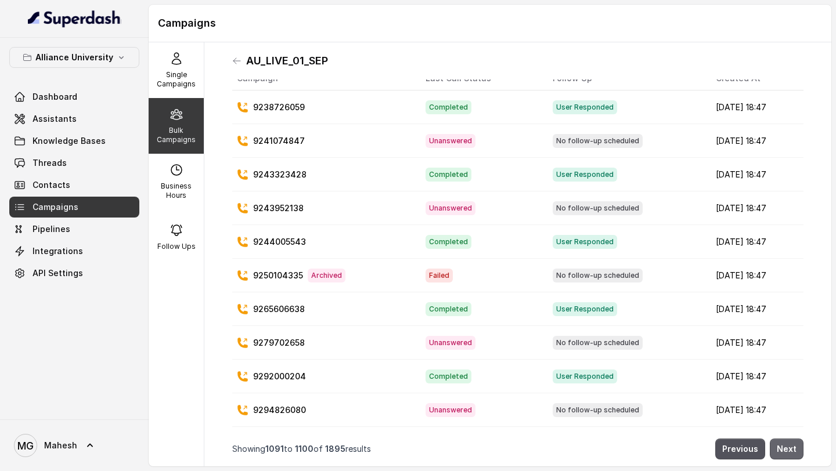
click at [796, 452] on button "Next" at bounding box center [787, 449] width 34 height 21
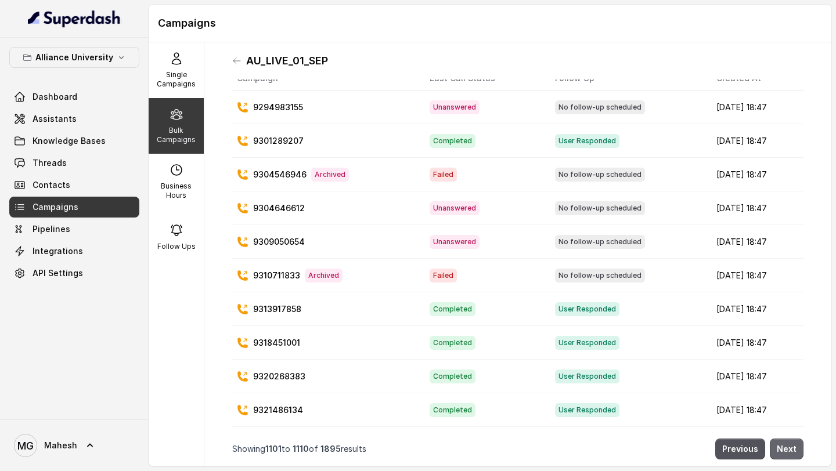
click at [796, 452] on button "Next" at bounding box center [787, 449] width 34 height 21
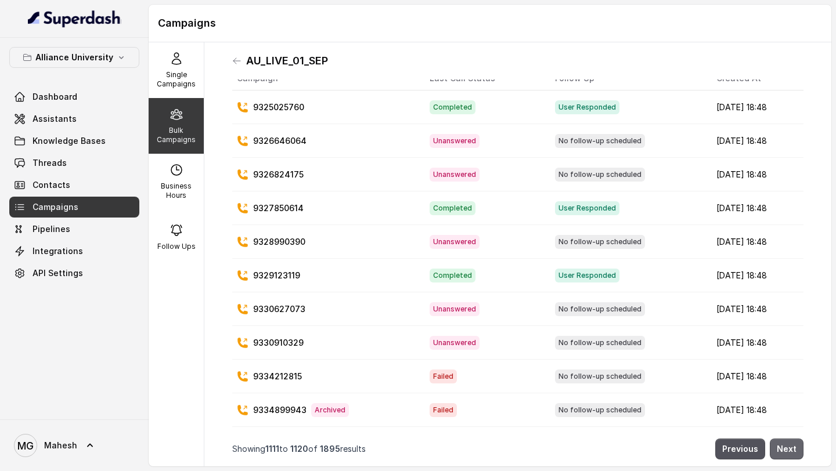
click at [796, 452] on button "Next" at bounding box center [787, 449] width 34 height 21
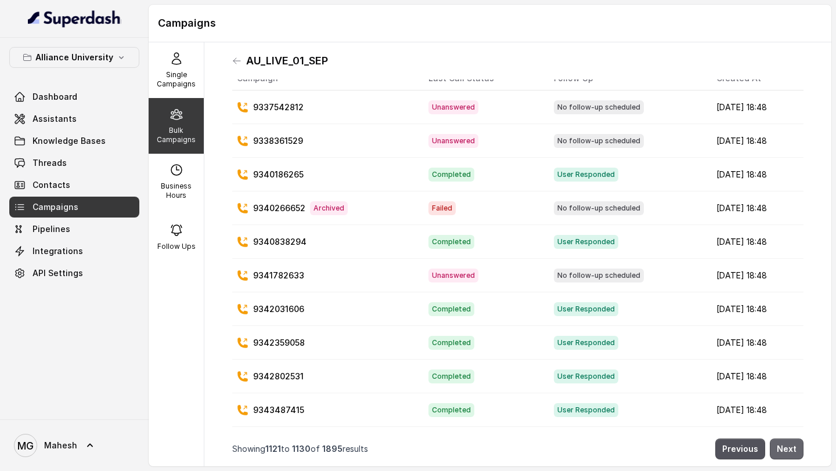
click at [796, 452] on button "Next" at bounding box center [787, 449] width 34 height 21
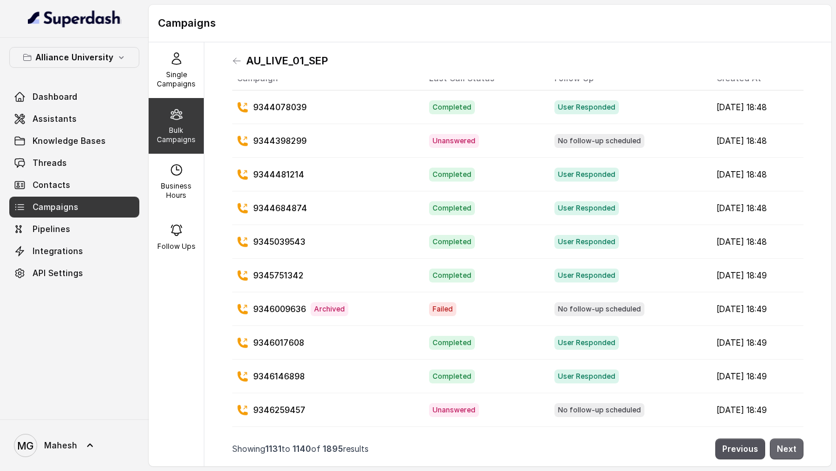
click at [796, 452] on button "Next" at bounding box center [787, 449] width 34 height 21
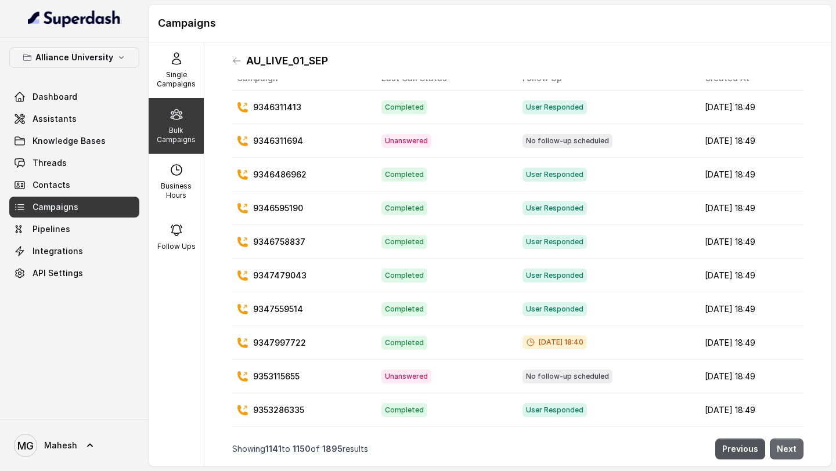
click at [796, 452] on button "Next" at bounding box center [787, 449] width 34 height 21
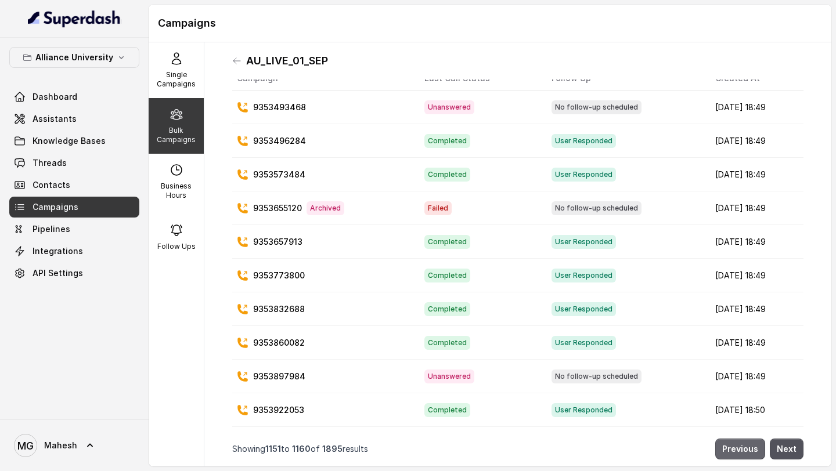
click at [752, 449] on button "Previous" at bounding box center [740, 449] width 50 height 21
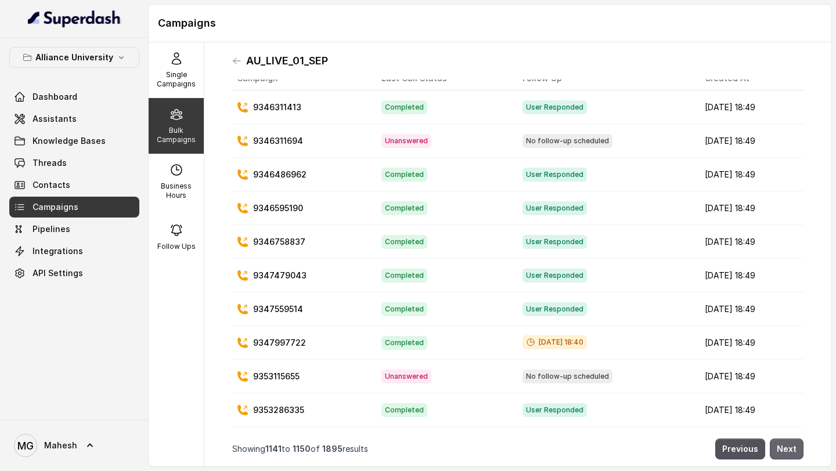
click at [795, 451] on button "Next" at bounding box center [787, 449] width 34 height 21
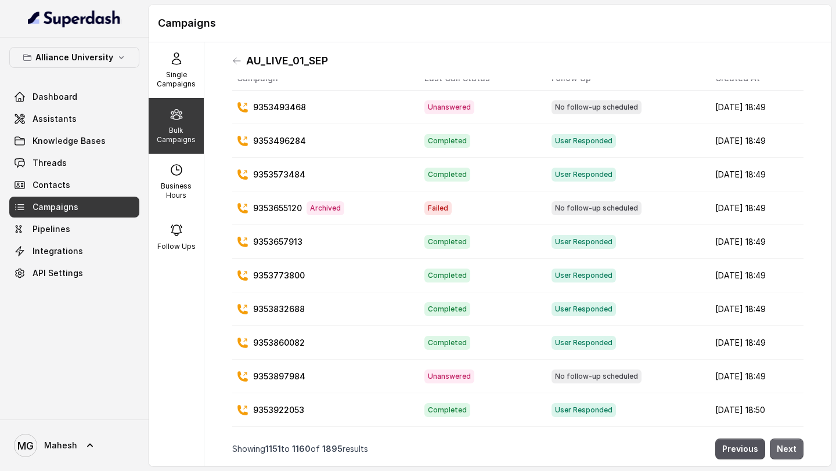
click at [795, 451] on button "Next" at bounding box center [787, 449] width 34 height 21
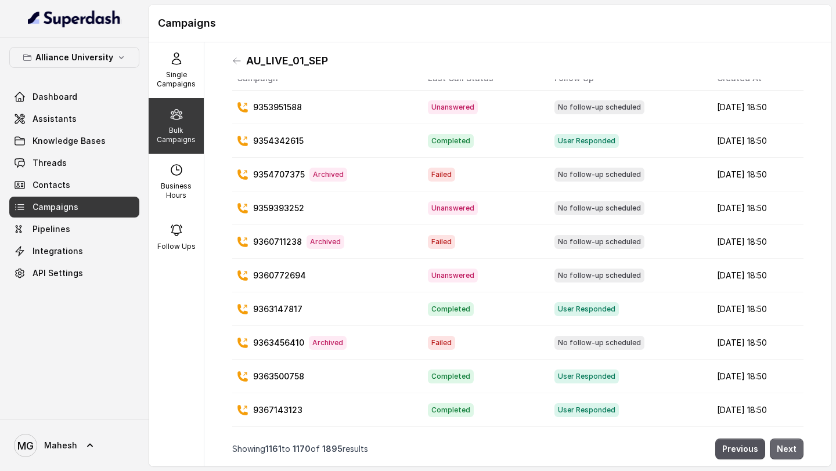
click at [795, 451] on button "Next" at bounding box center [787, 449] width 34 height 21
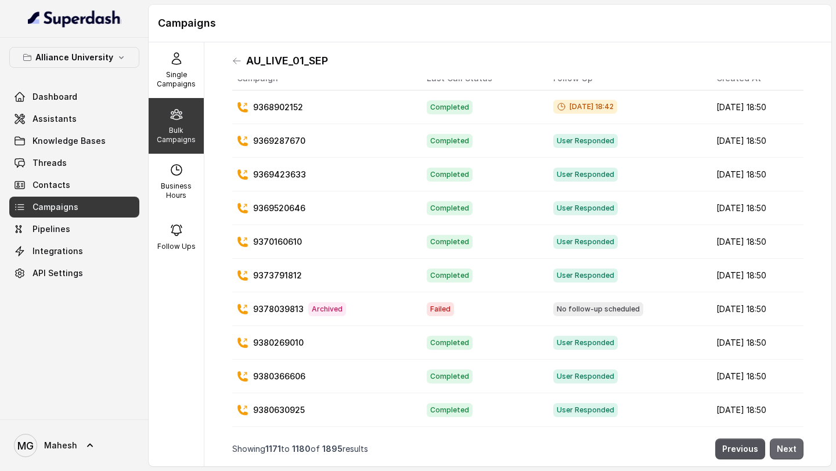
click at [795, 451] on button "Next" at bounding box center [787, 449] width 34 height 21
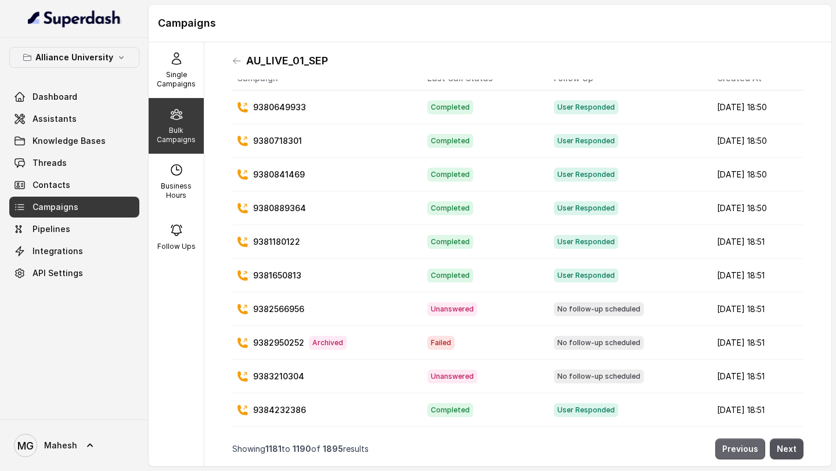
click at [753, 450] on button "Previous" at bounding box center [740, 449] width 50 height 21
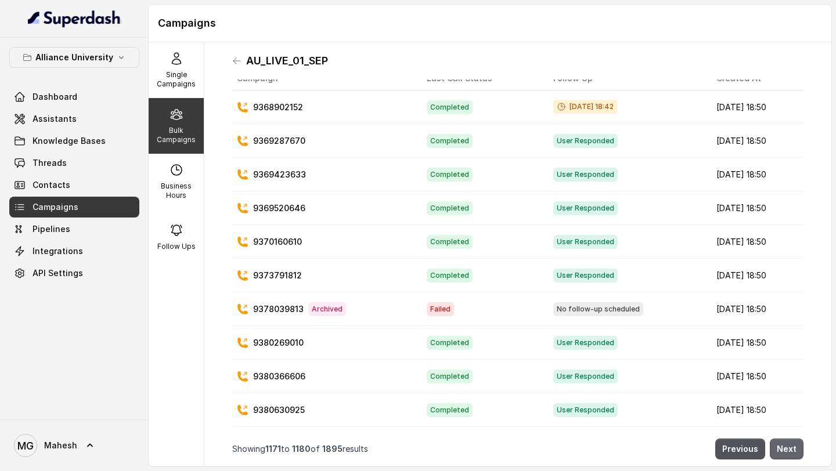
click at [790, 451] on button "Next" at bounding box center [787, 449] width 34 height 21
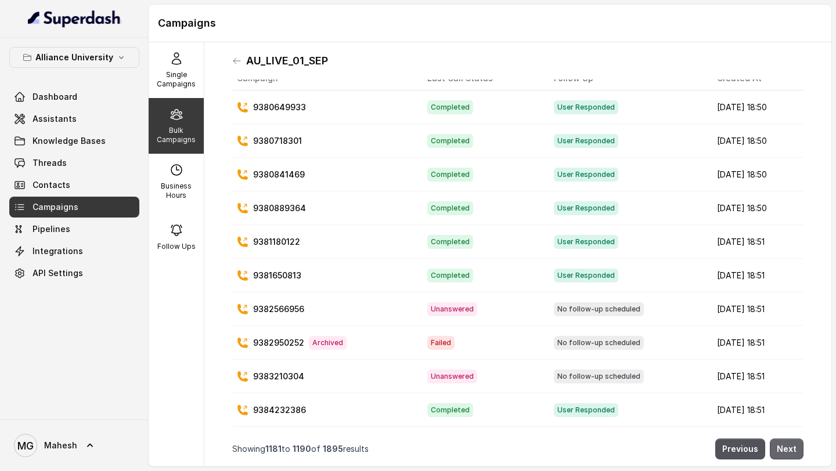
click at [790, 451] on button "Next" at bounding box center [787, 449] width 34 height 21
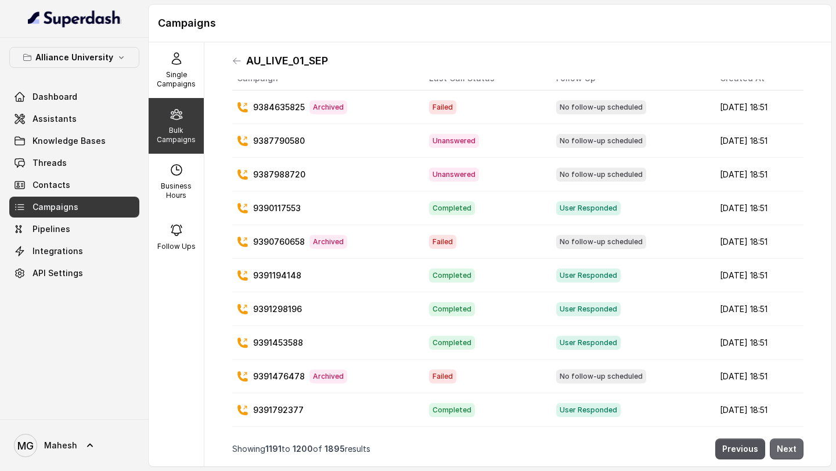
click at [790, 451] on button "Next" at bounding box center [787, 449] width 34 height 21
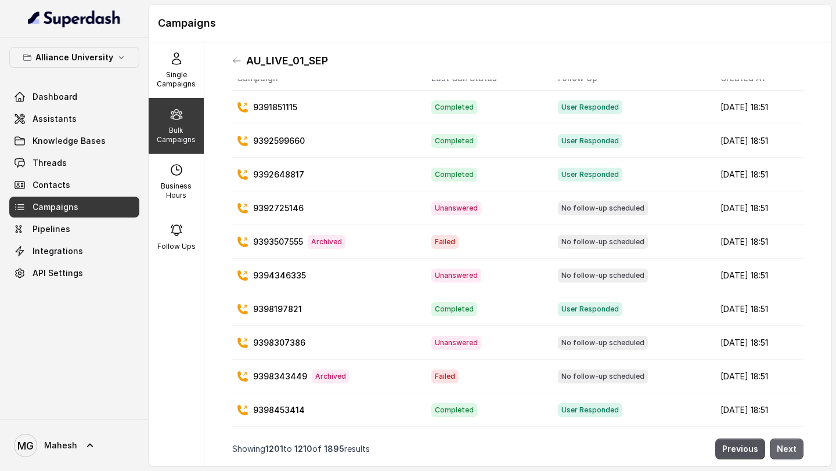
click at [790, 451] on button "Next" at bounding box center [787, 449] width 34 height 21
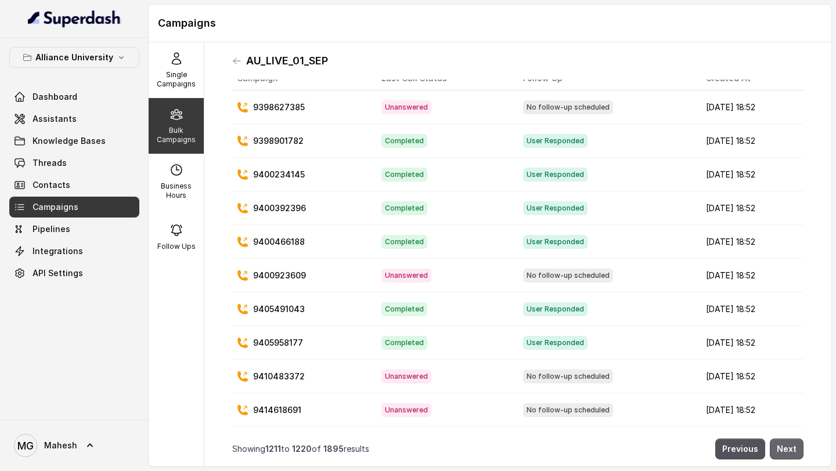
click at [790, 451] on button "Next" at bounding box center [787, 449] width 34 height 21
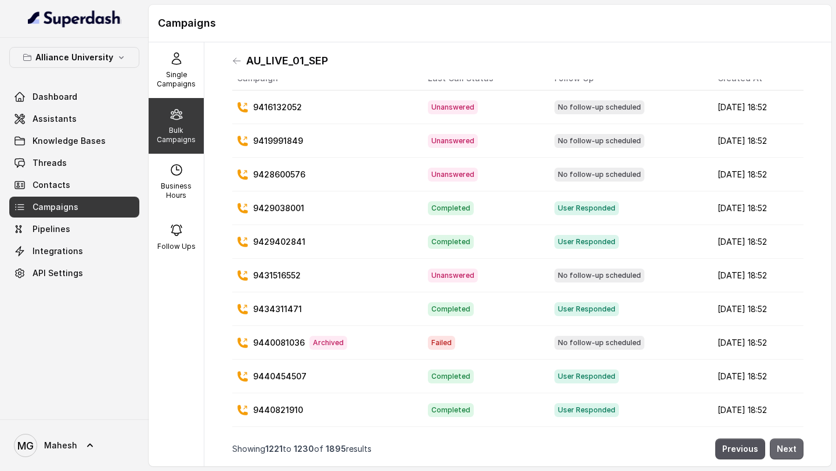
click at [790, 451] on button "Next" at bounding box center [787, 449] width 34 height 21
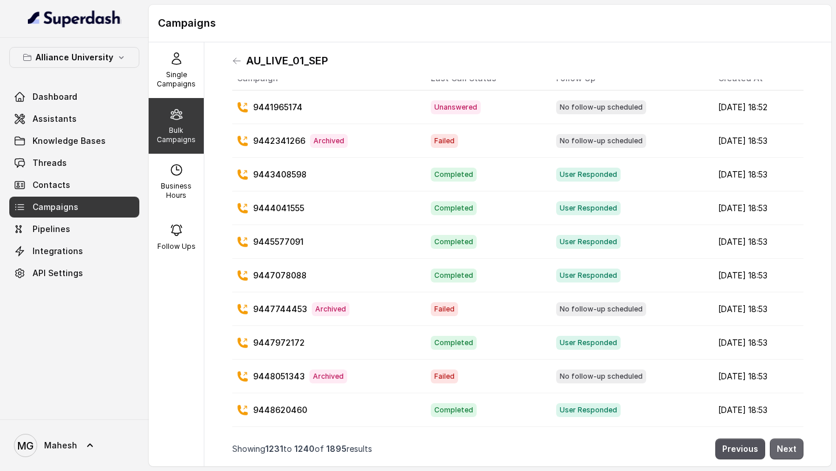
click at [790, 451] on button "Next" at bounding box center [787, 449] width 34 height 21
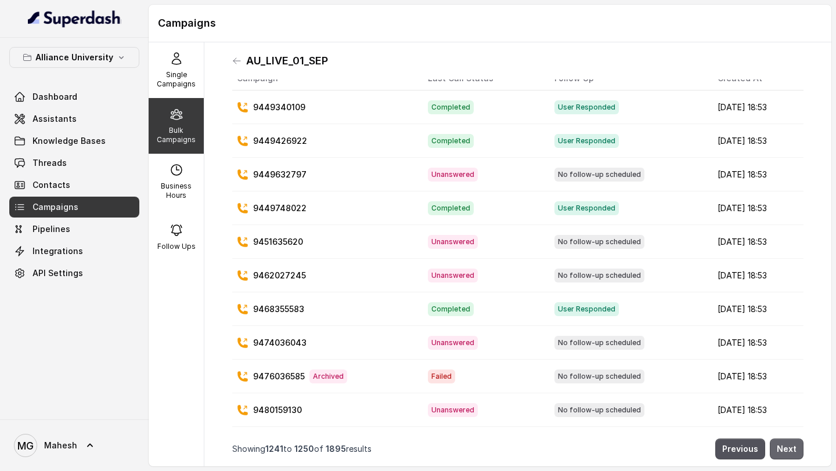
click at [790, 451] on button "Next" at bounding box center [787, 449] width 34 height 21
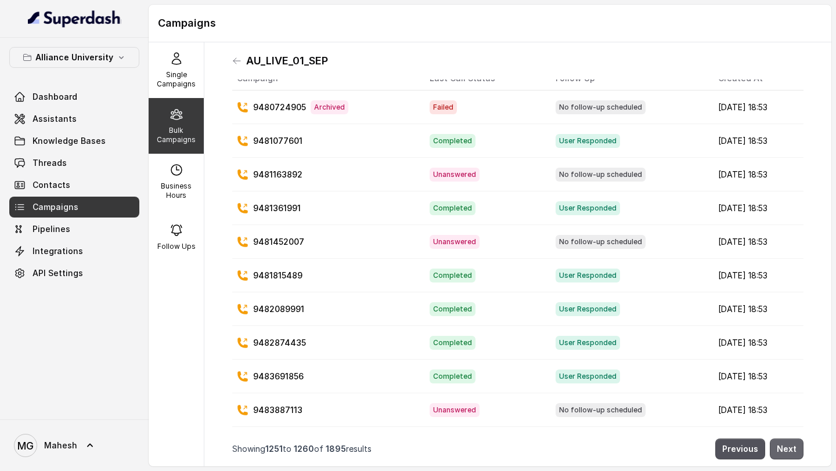
click at [790, 451] on button "Next" at bounding box center [787, 449] width 34 height 21
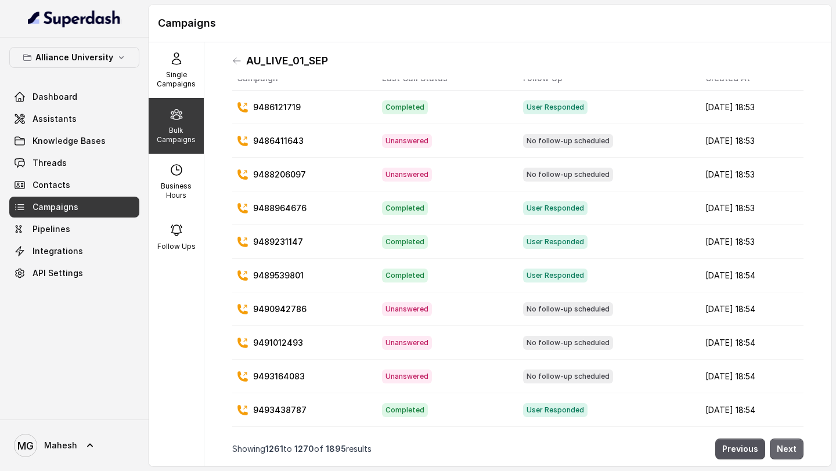
click at [790, 451] on button "Next" at bounding box center [787, 449] width 34 height 21
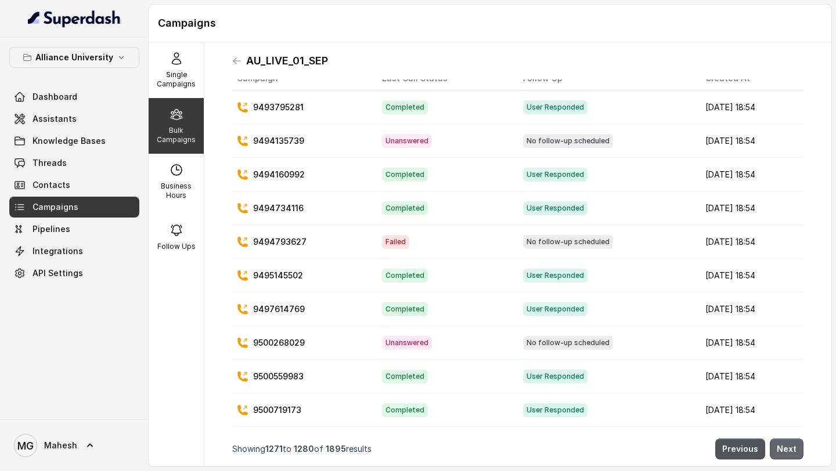
click at [790, 451] on button "Next" at bounding box center [787, 449] width 34 height 21
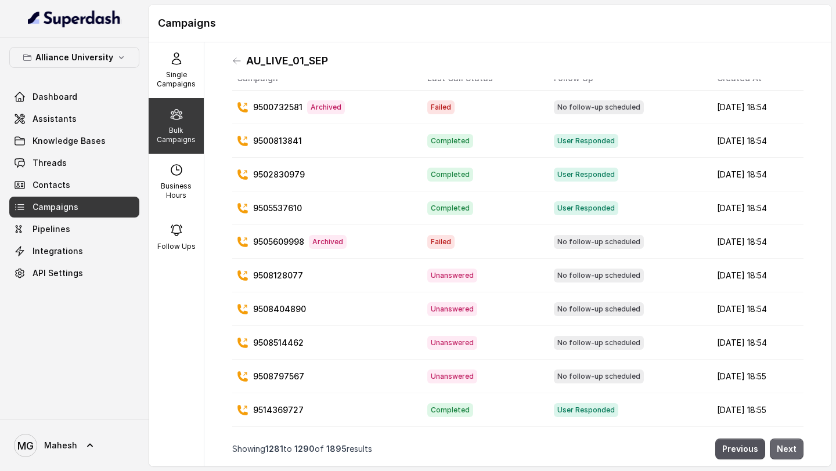
click at [790, 451] on button "Next" at bounding box center [787, 449] width 34 height 21
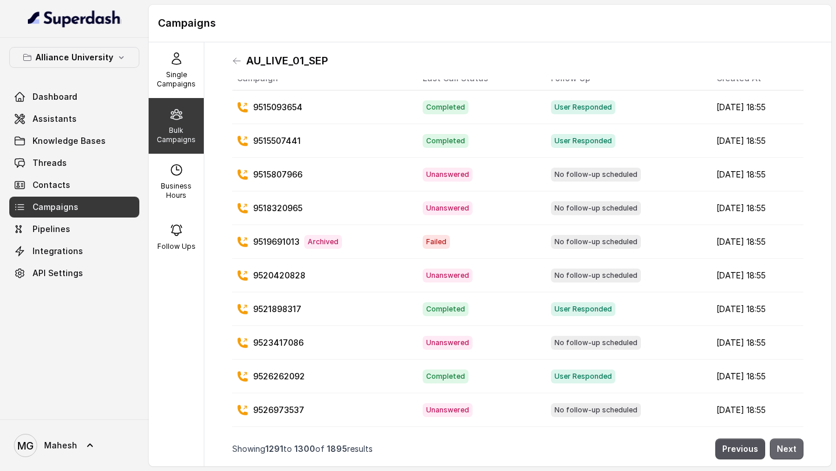
click at [790, 451] on button "Next" at bounding box center [787, 449] width 34 height 21
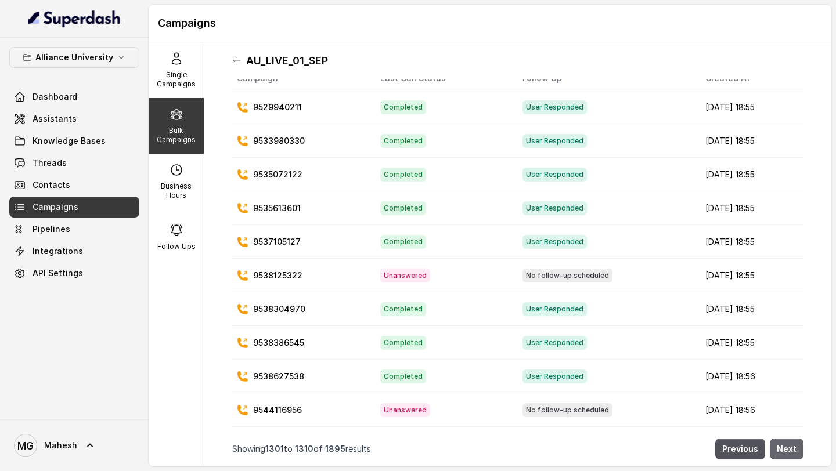
click at [790, 451] on button "Next" at bounding box center [787, 449] width 34 height 21
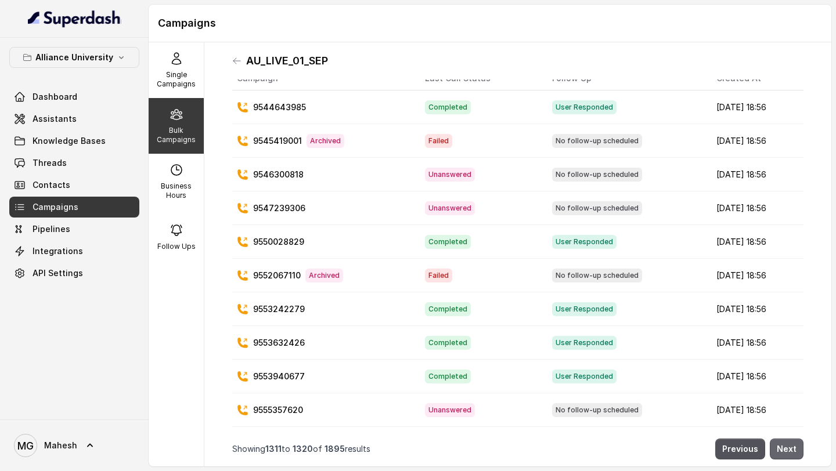
click at [790, 451] on button "Next" at bounding box center [787, 449] width 34 height 21
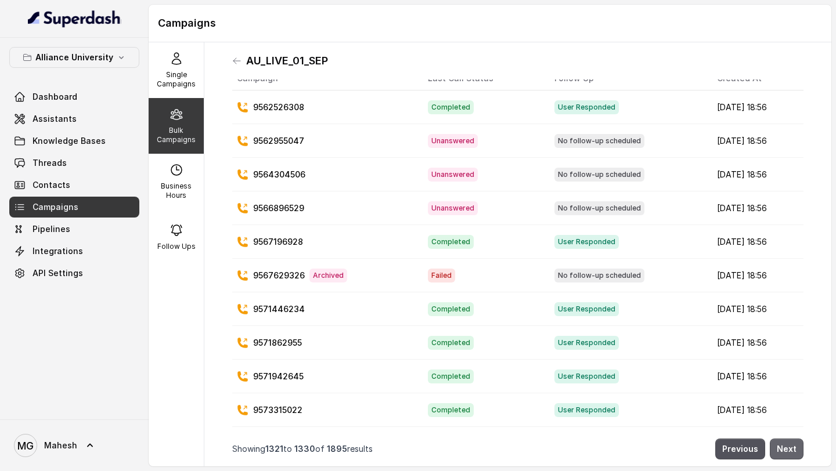
click at [790, 451] on button "Next" at bounding box center [787, 449] width 34 height 21
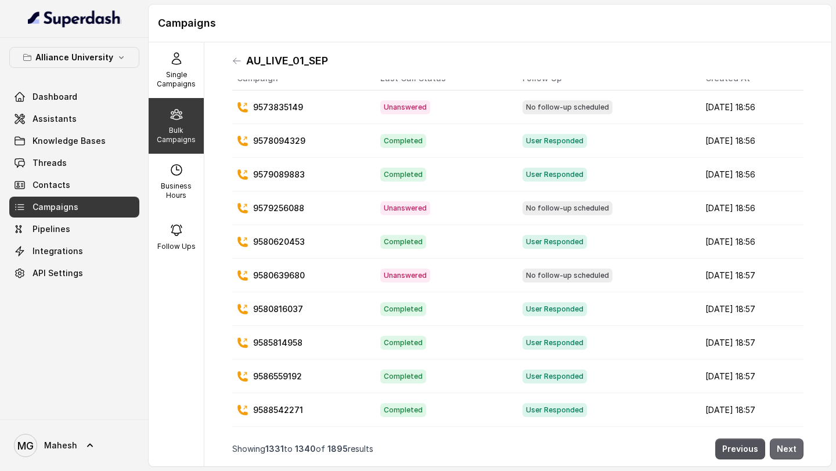
click at [790, 451] on button "Next" at bounding box center [787, 449] width 34 height 21
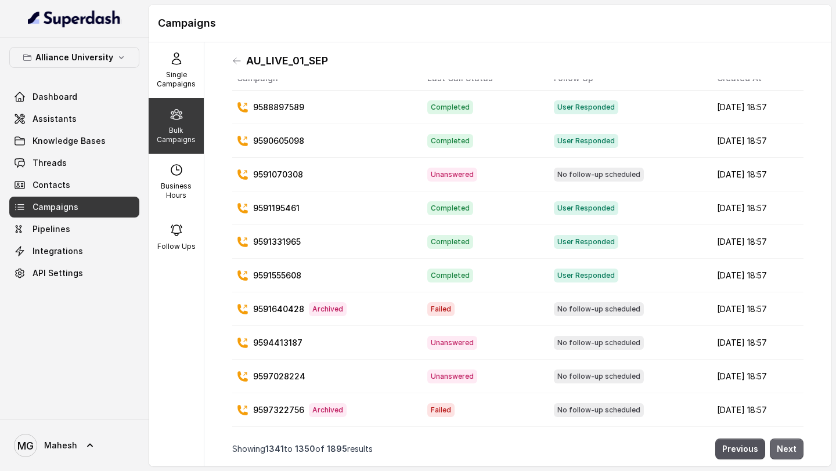
click at [790, 451] on button "Next" at bounding box center [787, 449] width 34 height 21
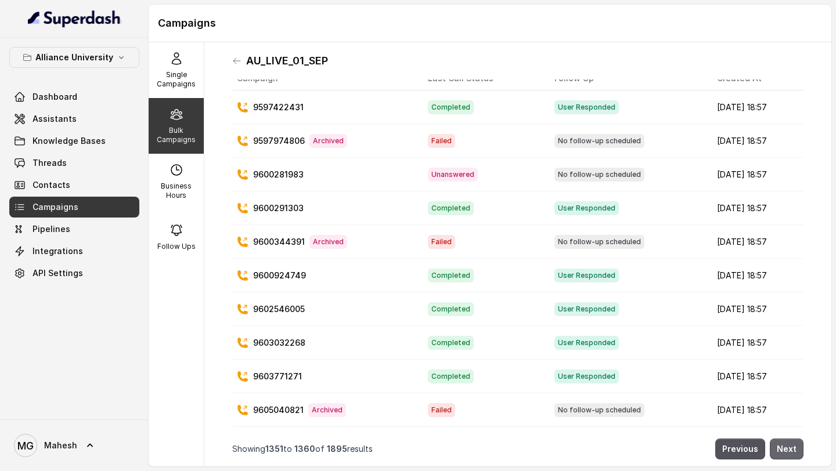
click at [790, 451] on button "Next" at bounding box center [787, 449] width 34 height 21
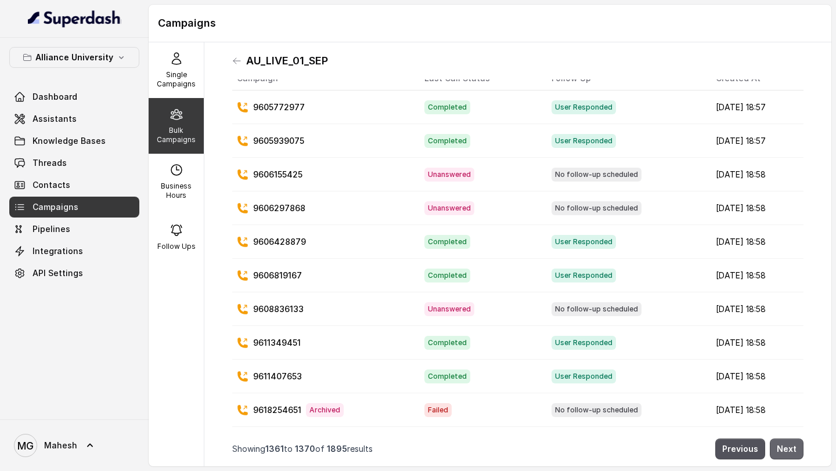
click at [790, 451] on button "Next" at bounding box center [787, 449] width 34 height 21
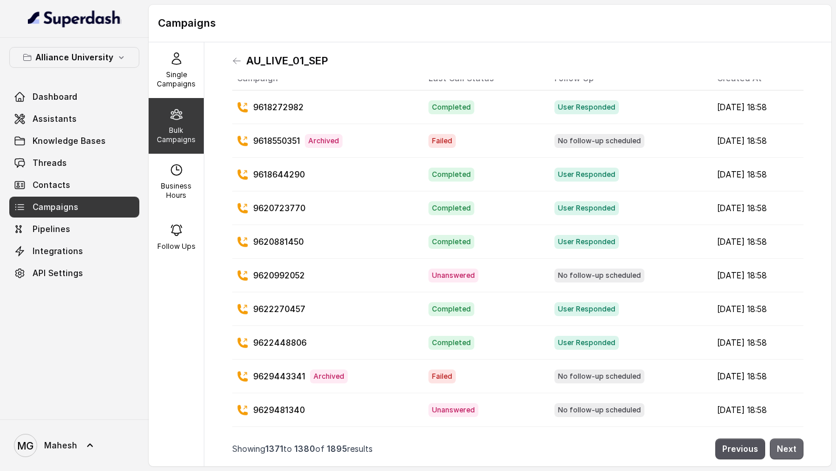
click at [790, 451] on button "Next" at bounding box center [787, 449] width 34 height 21
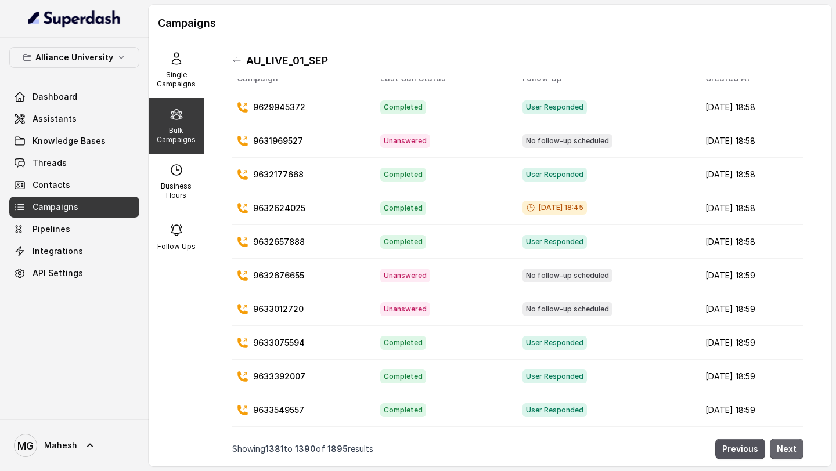
click at [790, 451] on button "Next" at bounding box center [787, 449] width 34 height 21
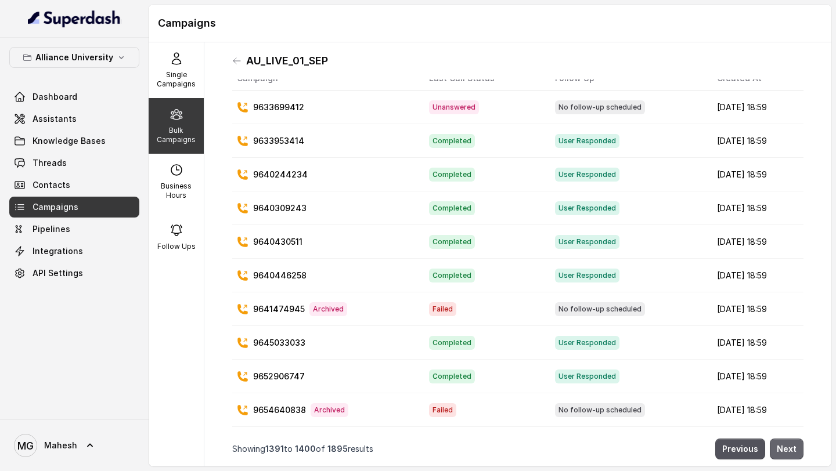
click at [790, 451] on button "Next" at bounding box center [787, 449] width 34 height 21
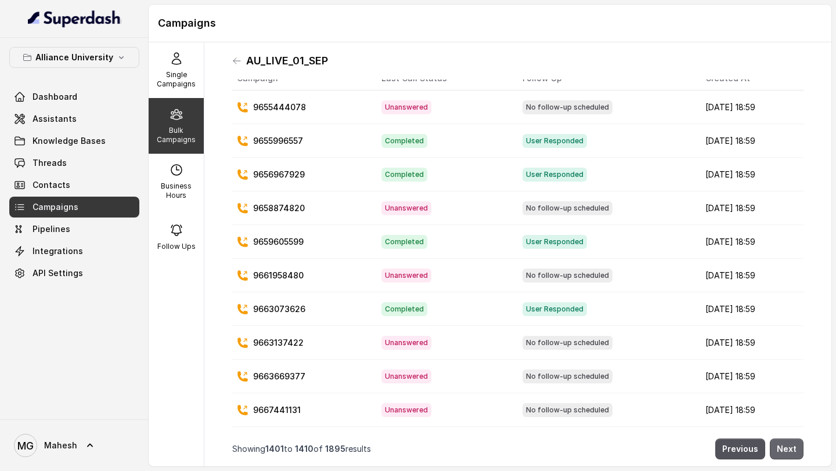
click at [790, 451] on button "Next" at bounding box center [787, 449] width 34 height 21
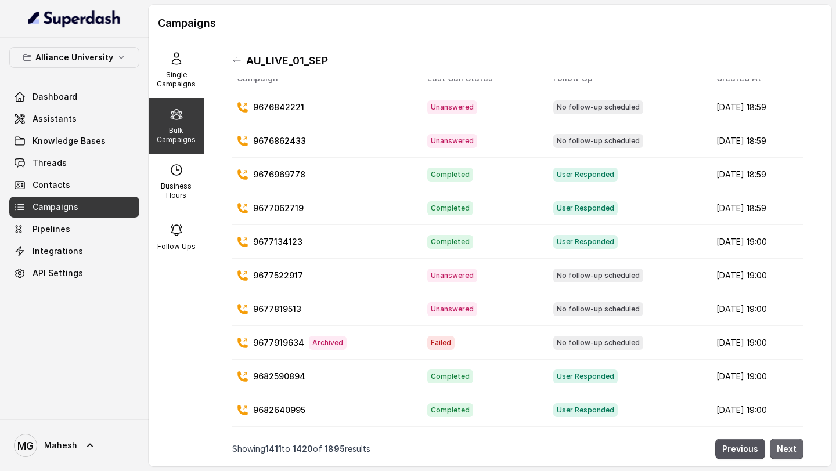
click at [790, 451] on button "Next" at bounding box center [787, 449] width 34 height 21
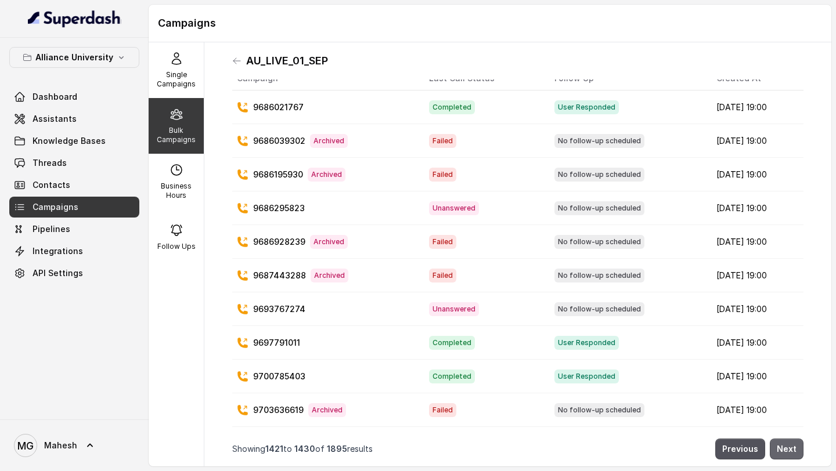
click at [790, 451] on button "Next" at bounding box center [787, 449] width 34 height 21
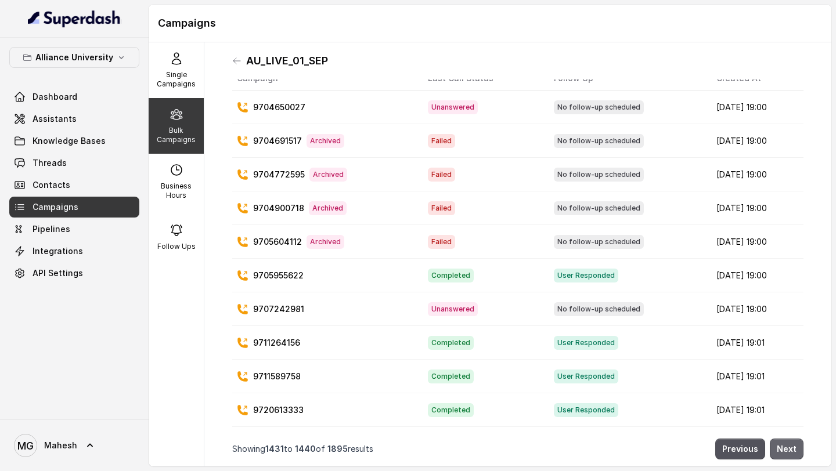
click at [790, 451] on button "Next" at bounding box center [787, 449] width 34 height 21
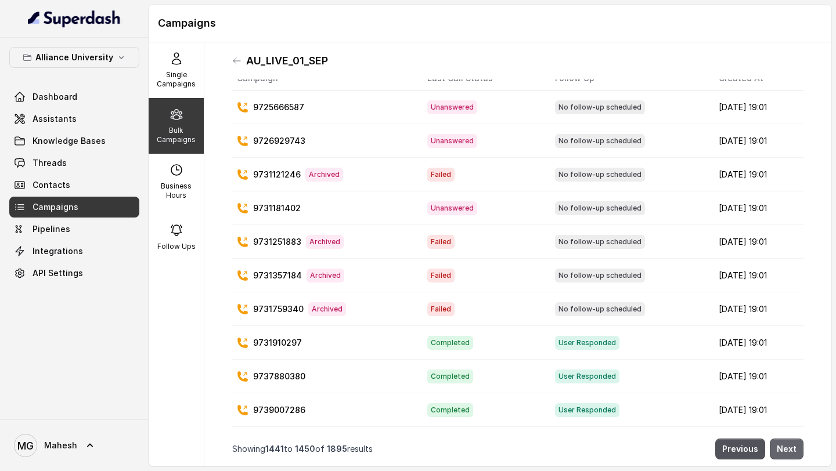
click at [790, 451] on button "Next" at bounding box center [787, 449] width 34 height 21
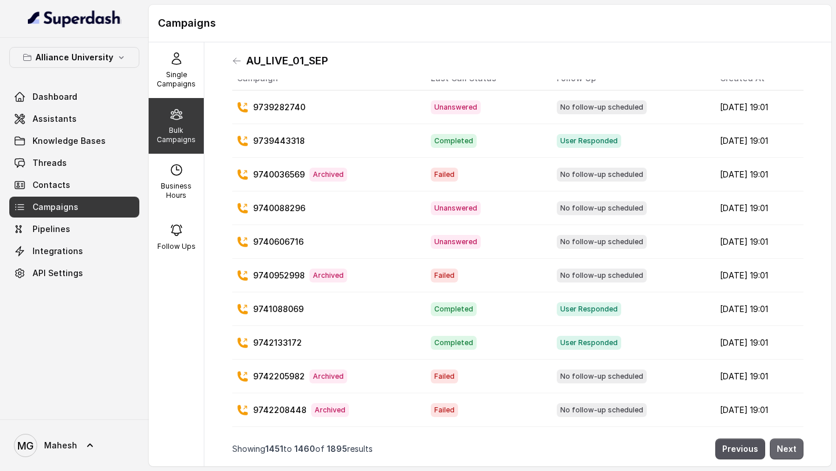
click at [790, 451] on button "Next" at bounding box center [787, 449] width 34 height 21
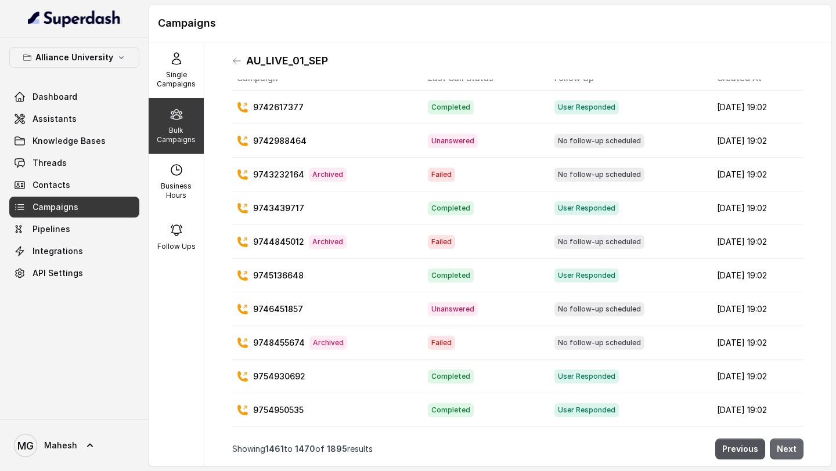
click at [790, 451] on button "Next" at bounding box center [787, 449] width 34 height 21
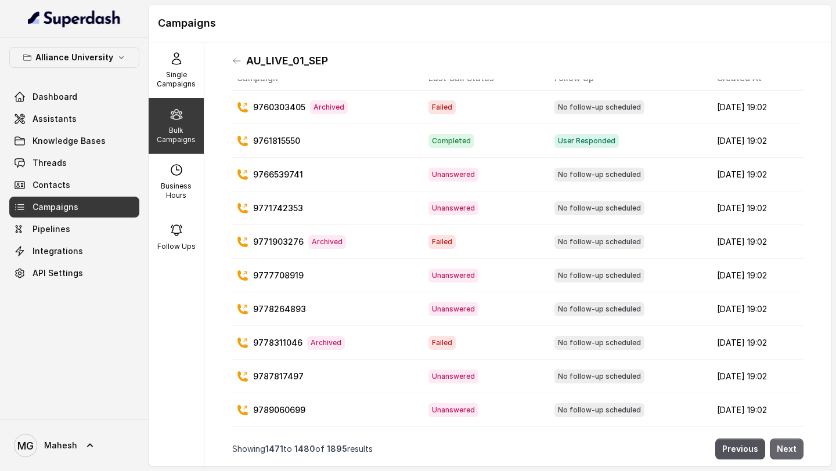
click at [790, 451] on button "Next" at bounding box center [787, 449] width 34 height 21
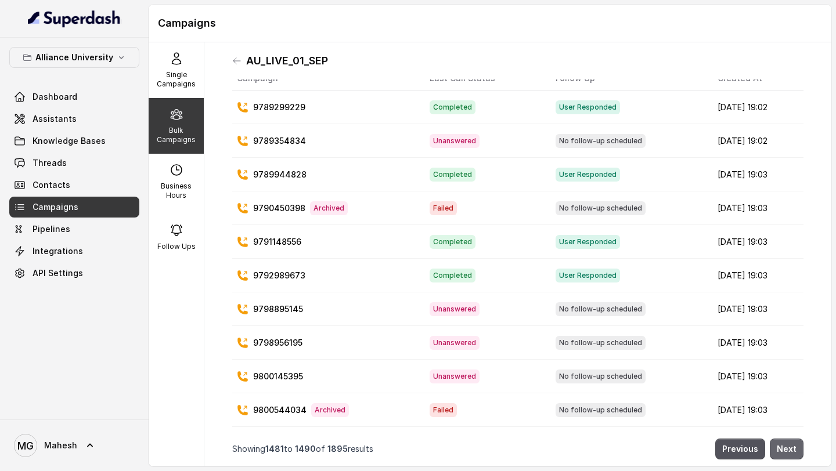
click at [790, 451] on button "Next" at bounding box center [787, 449] width 34 height 21
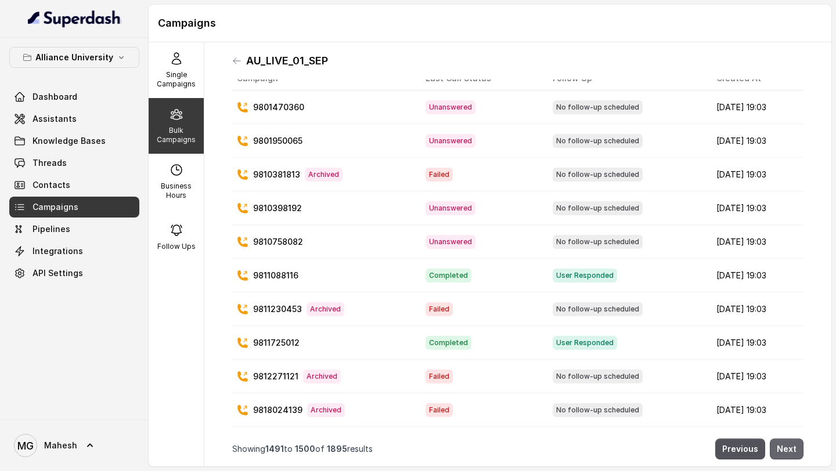
click at [790, 451] on button "Next" at bounding box center [787, 449] width 34 height 21
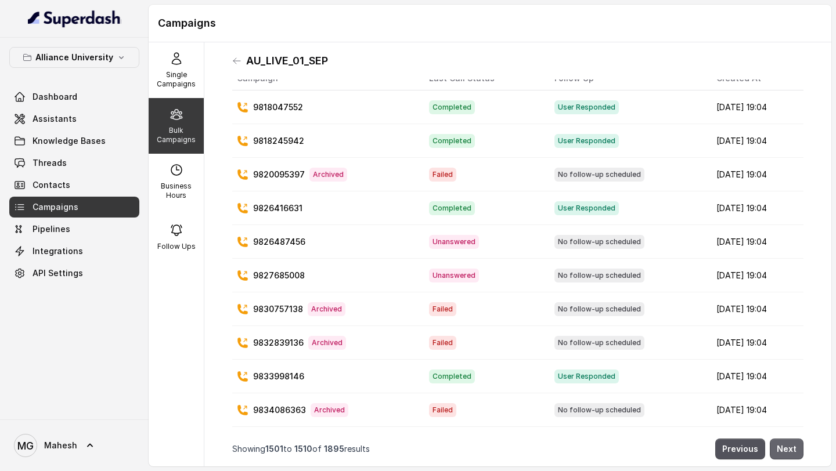
click at [790, 451] on button "Next" at bounding box center [787, 449] width 34 height 21
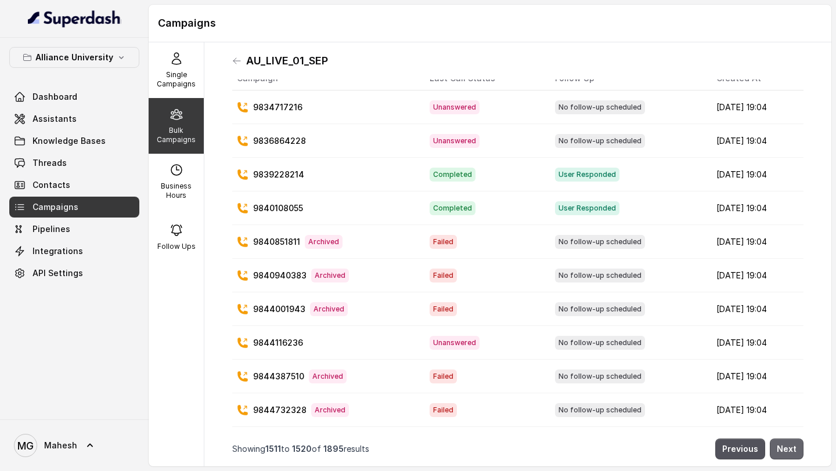
click at [790, 451] on button "Next" at bounding box center [787, 449] width 34 height 21
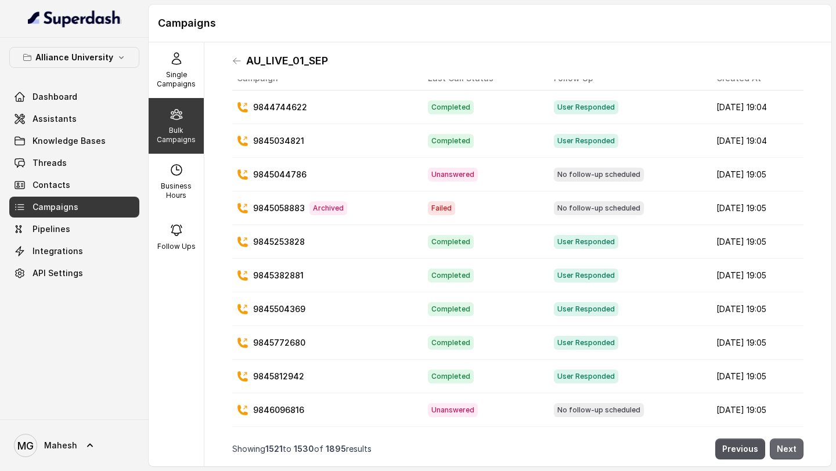
click at [790, 451] on button "Next" at bounding box center [787, 449] width 34 height 21
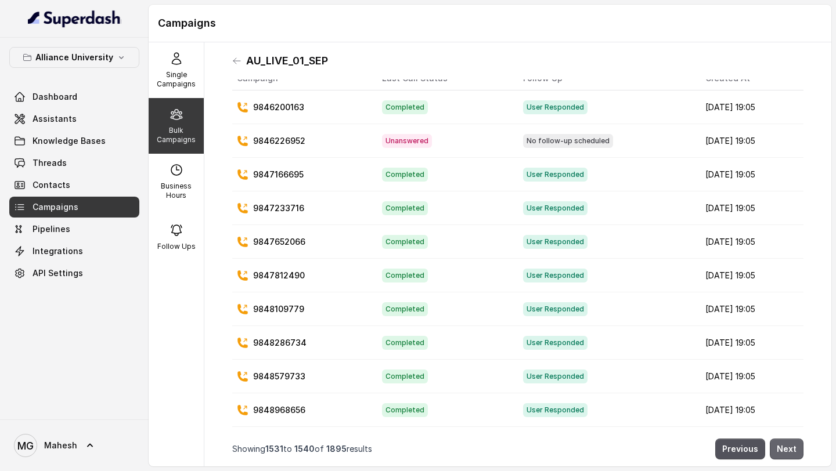
click at [790, 451] on button "Next" at bounding box center [787, 449] width 34 height 21
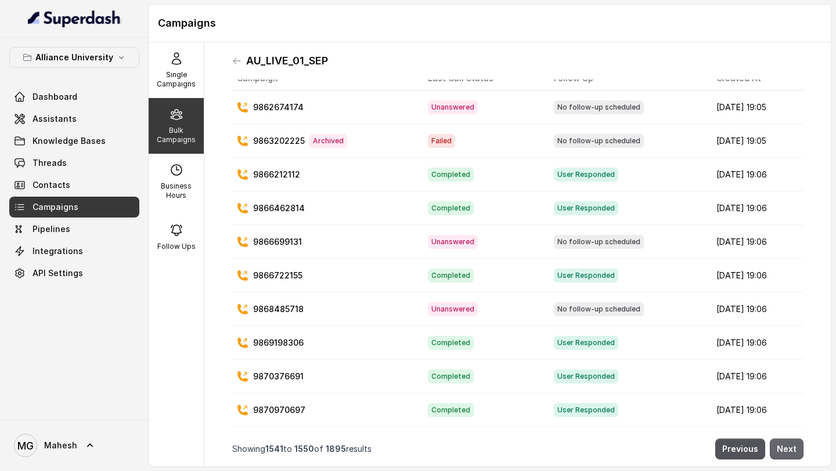
click at [790, 451] on button "Next" at bounding box center [787, 449] width 34 height 21
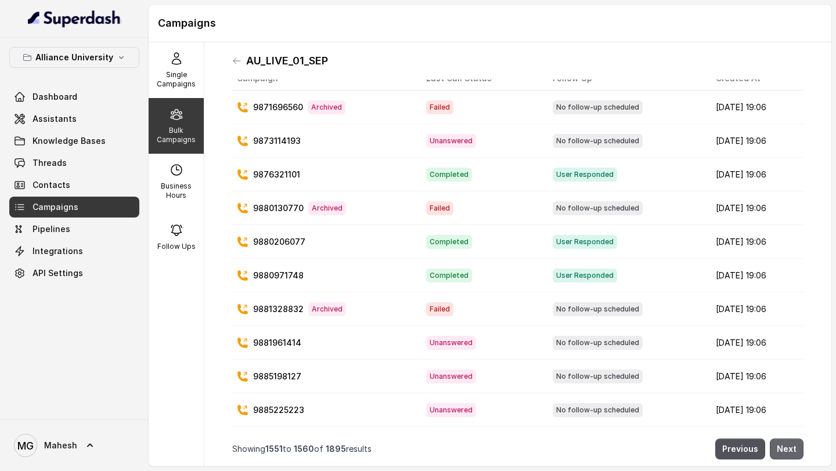
click at [790, 451] on button "Next" at bounding box center [787, 449] width 34 height 21
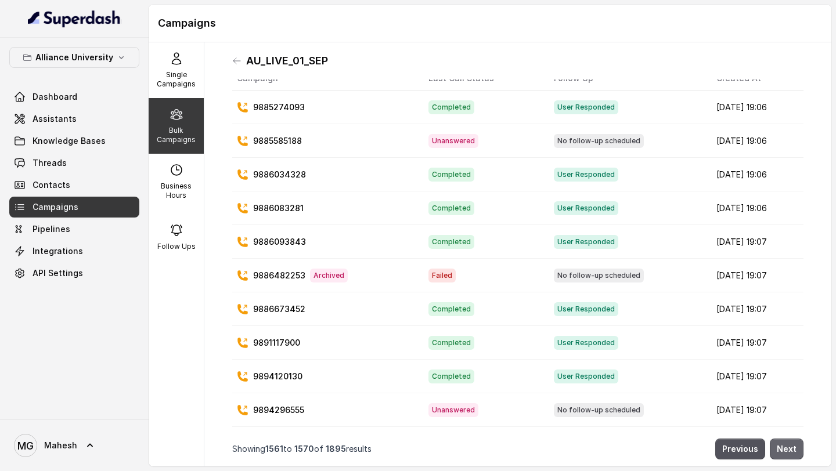
click at [790, 451] on button "Next" at bounding box center [787, 449] width 34 height 21
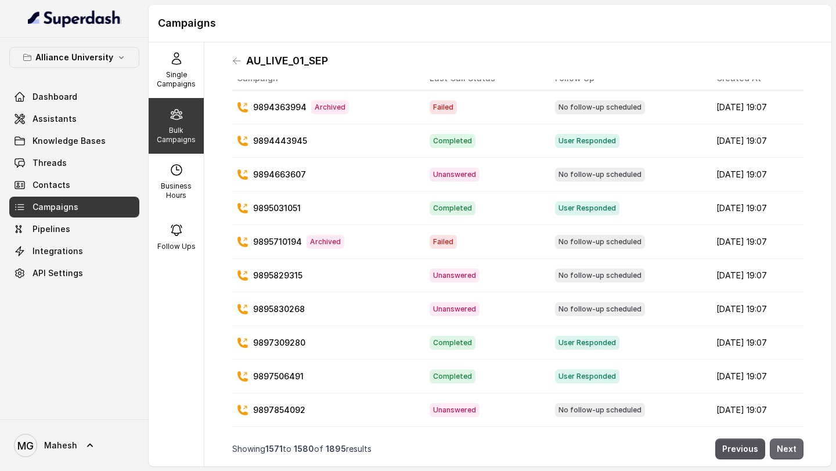
click at [790, 451] on button "Next" at bounding box center [787, 449] width 34 height 21
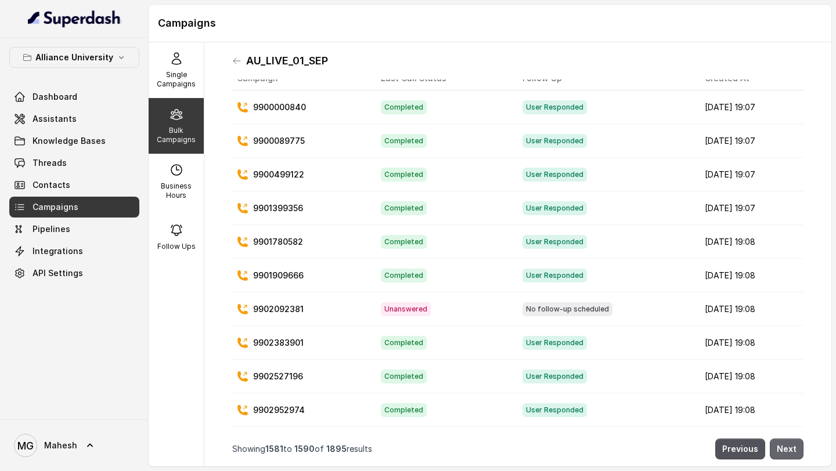
click at [790, 451] on button "Next" at bounding box center [787, 449] width 34 height 21
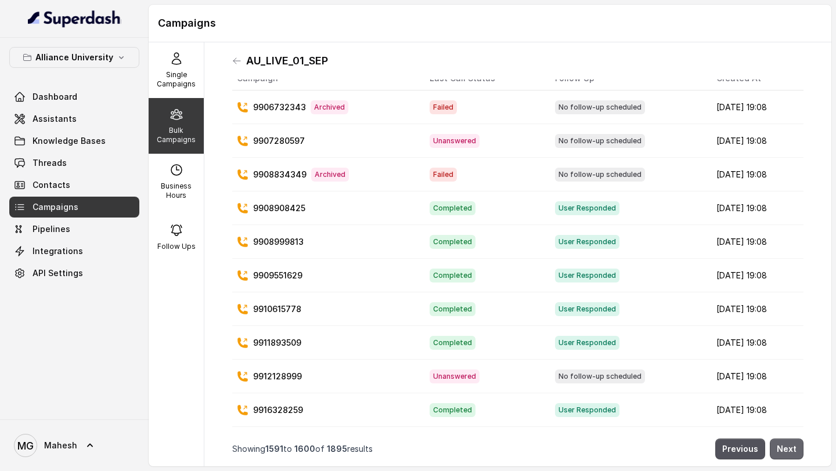
click at [790, 451] on button "Next" at bounding box center [787, 449] width 34 height 21
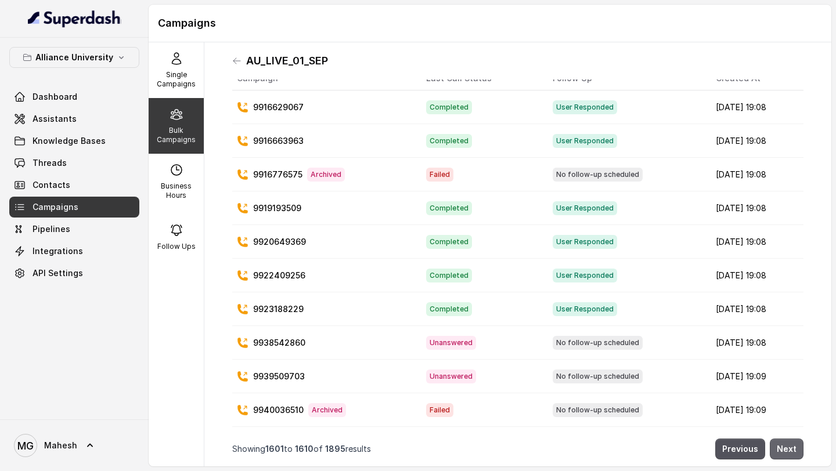
click at [790, 451] on button "Next" at bounding box center [787, 449] width 34 height 21
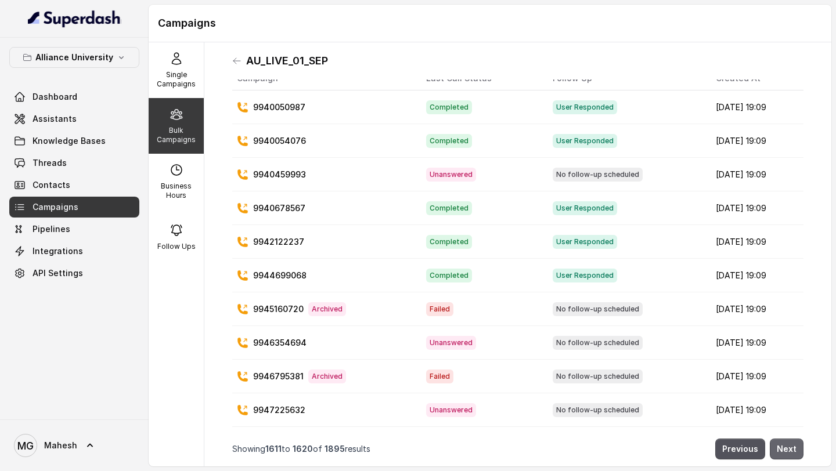
click at [790, 451] on button "Next" at bounding box center [787, 449] width 34 height 21
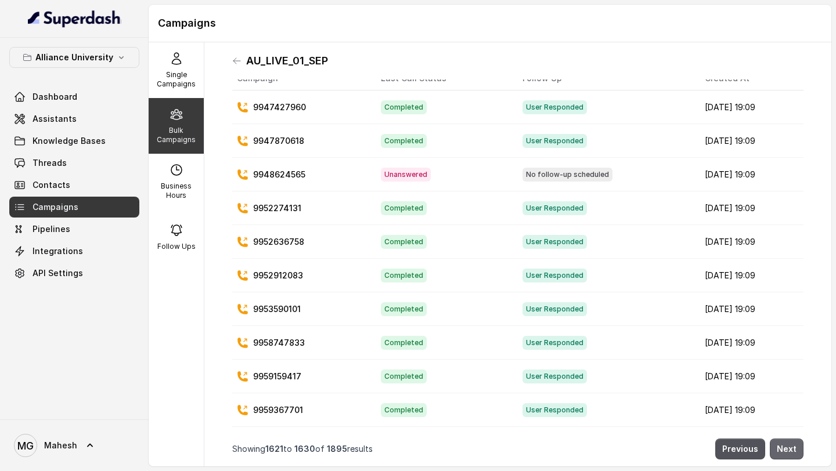
click at [790, 451] on button "Next" at bounding box center [787, 449] width 34 height 21
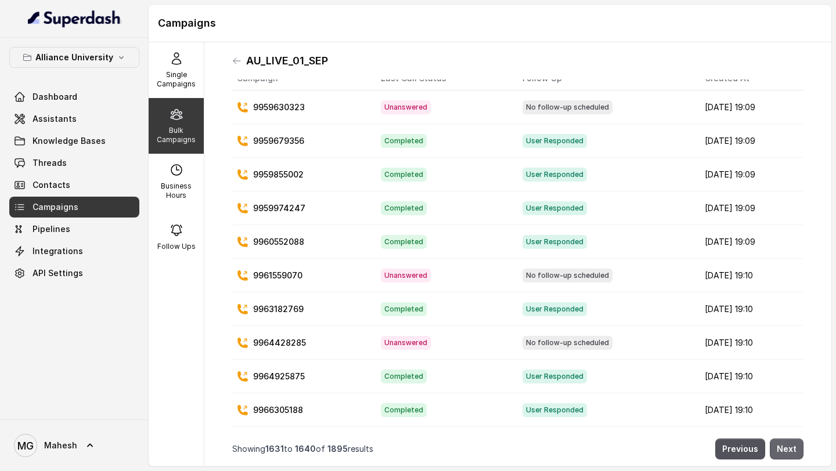
click at [790, 451] on button "Next" at bounding box center [787, 449] width 34 height 21
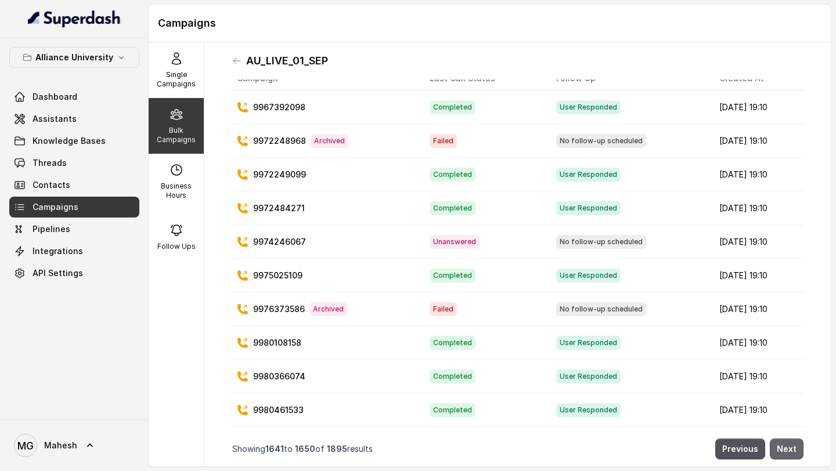
click at [790, 451] on button "Next" at bounding box center [787, 449] width 34 height 21
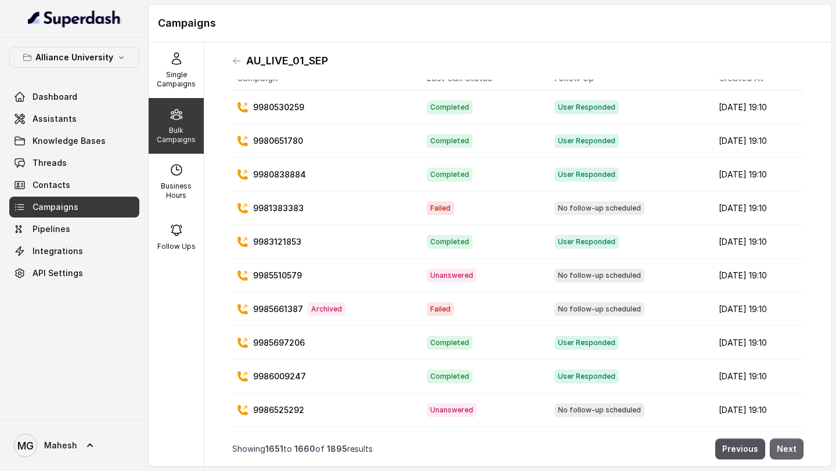
click at [790, 451] on button "Next" at bounding box center [787, 449] width 34 height 21
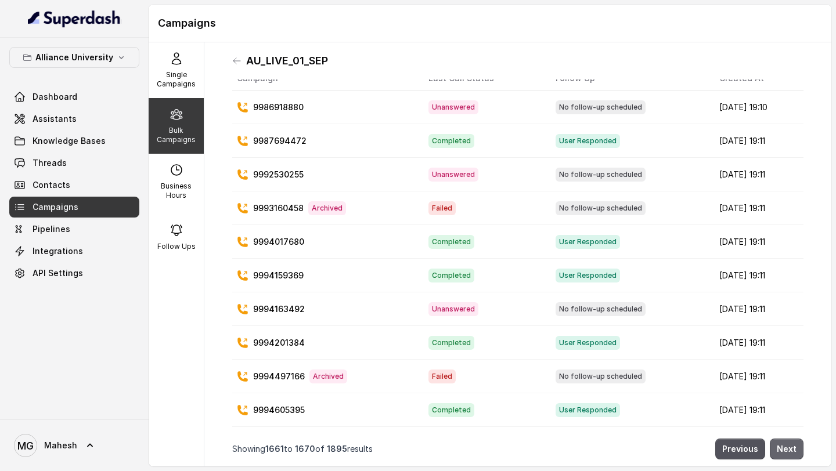
click at [790, 451] on button "Next" at bounding box center [787, 449] width 34 height 21
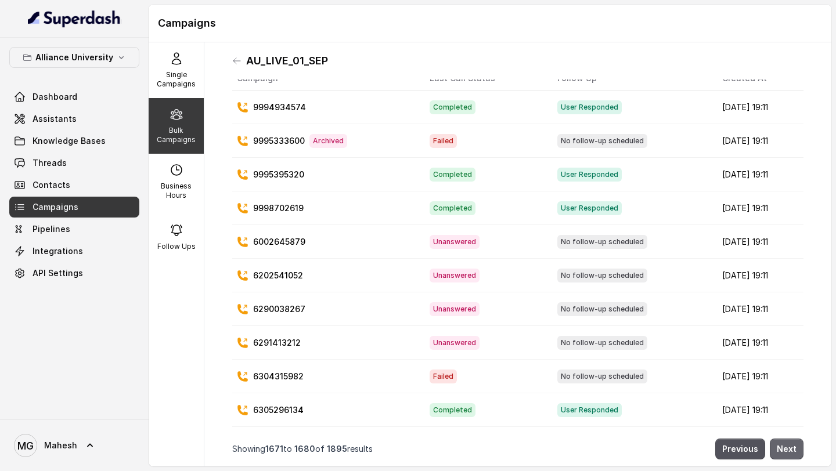
click at [790, 451] on button "Next" at bounding box center [787, 449] width 34 height 21
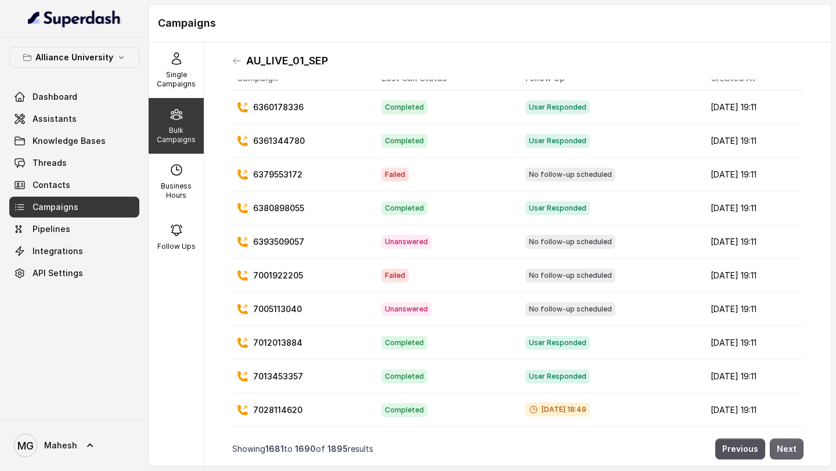
click at [790, 451] on button "Next" at bounding box center [787, 449] width 34 height 21
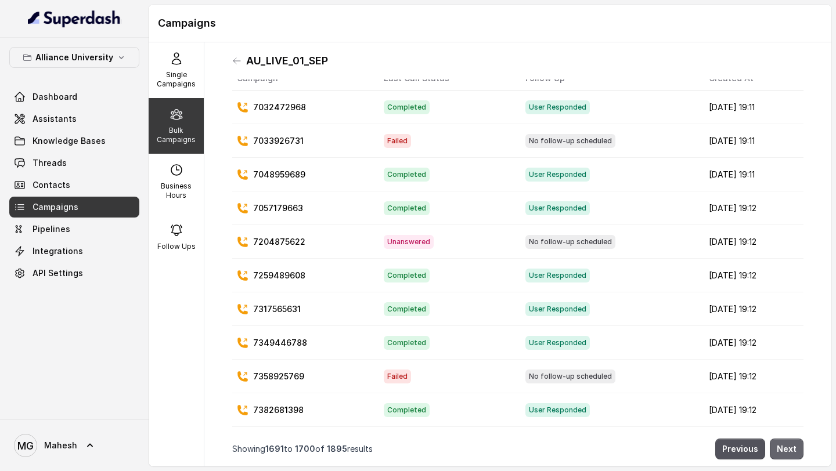
click at [790, 451] on button "Next" at bounding box center [787, 449] width 34 height 21
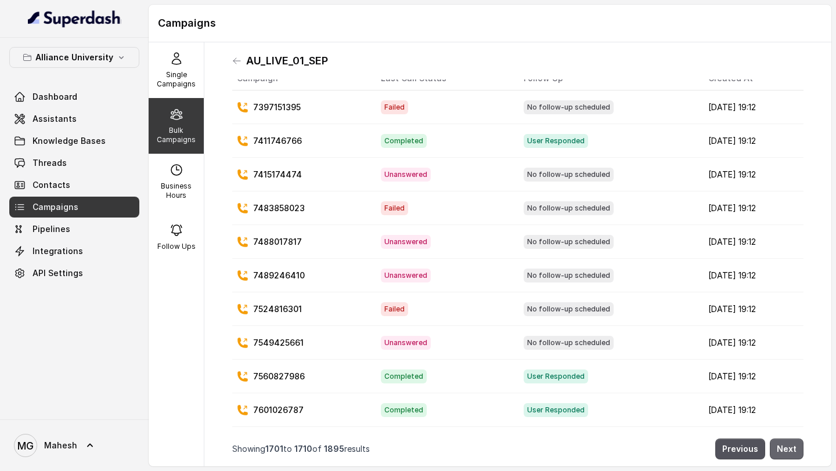
click at [790, 451] on button "Next" at bounding box center [787, 449] width 34 height 21
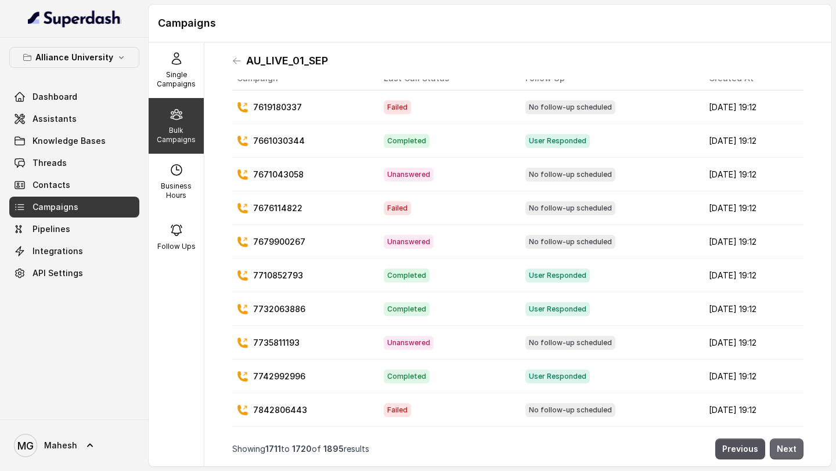
click at [790, 451] on button "Next" at bounding box center [787, 449] width 34 height 21
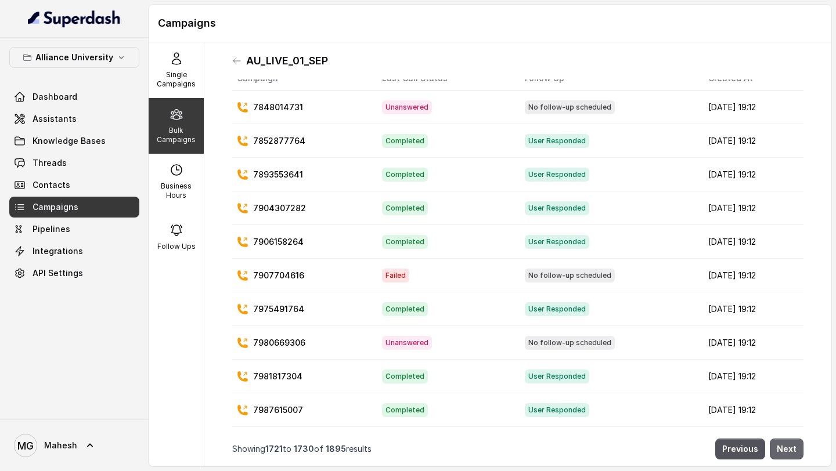
click at [790, 451] on button "Next" at bounding box center [787, 449] width 34 height 21
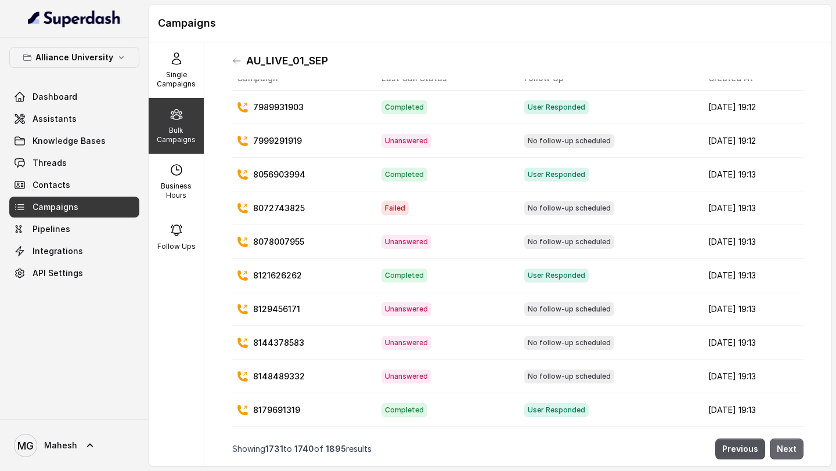
click at [790, 451] on button "Next" at bounding box center [787, 449] width 34 height 21
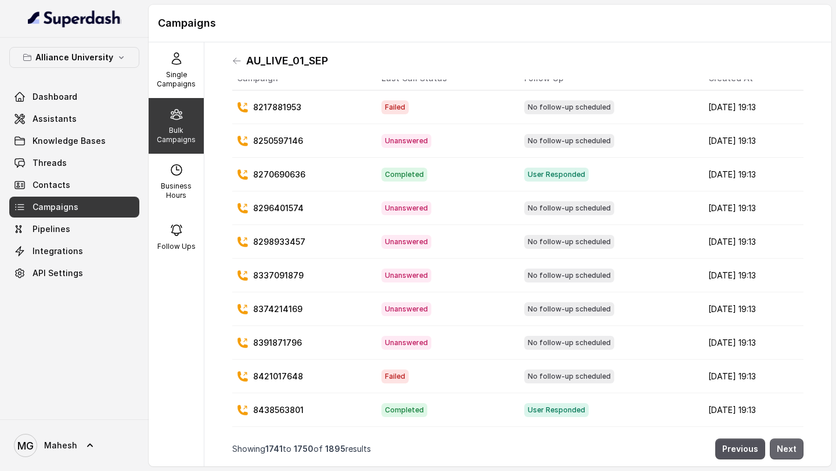
click at [790, 451] on button "Next" at bounding box center [787, 449] width 34 height 21
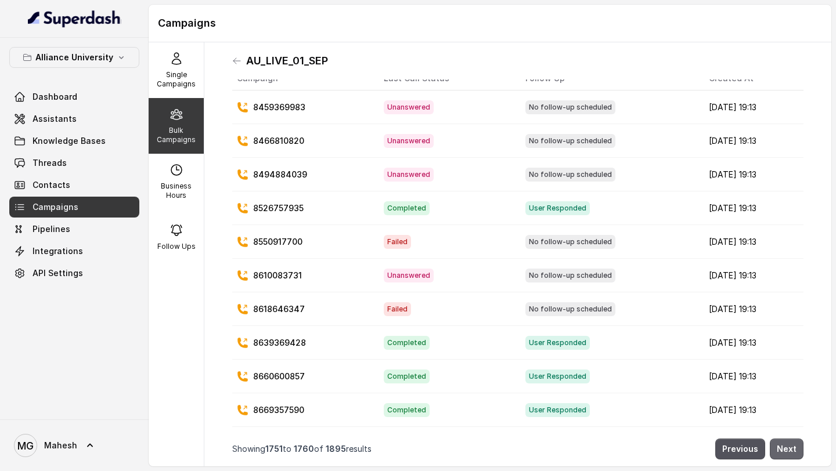
click at [790, 451] on button "Next" at bounding box center [787, 449] width 34 height 21
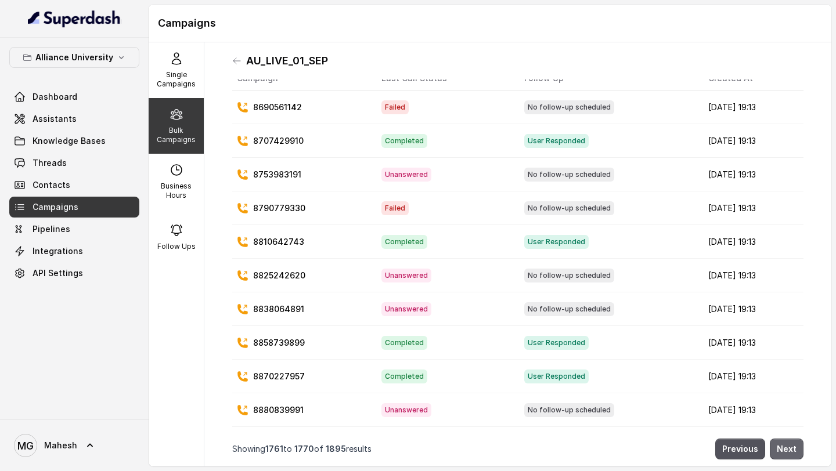
click at [790, 451] on button "Next" at bounding box center [787, 449] width 34 height 21
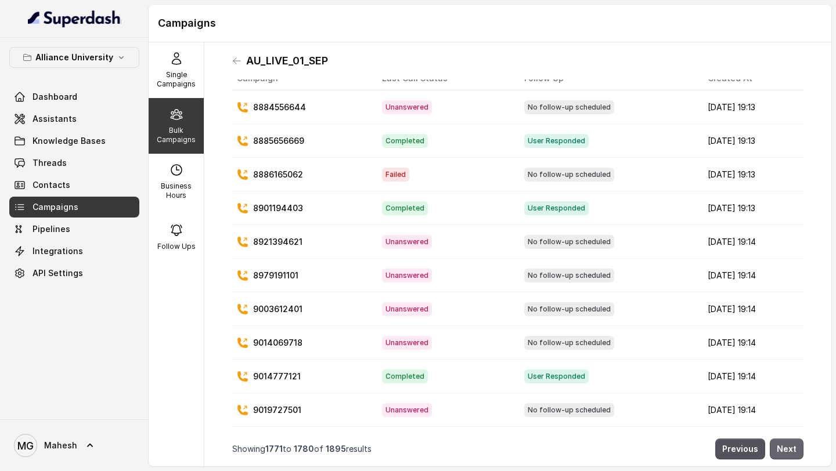
click at [790, 451] on button "Next" at bounding box center [787, 449] width 34 height 21
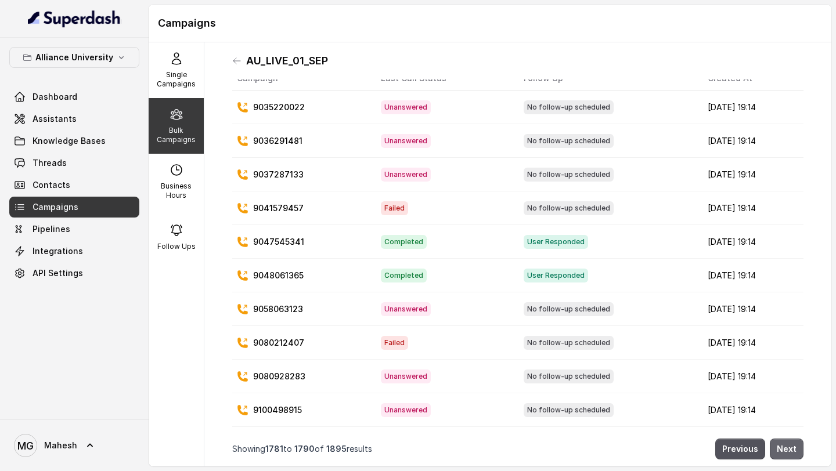
click at [790, 451] on button "Next" at bounding box center [787, 449] width 34 height 21
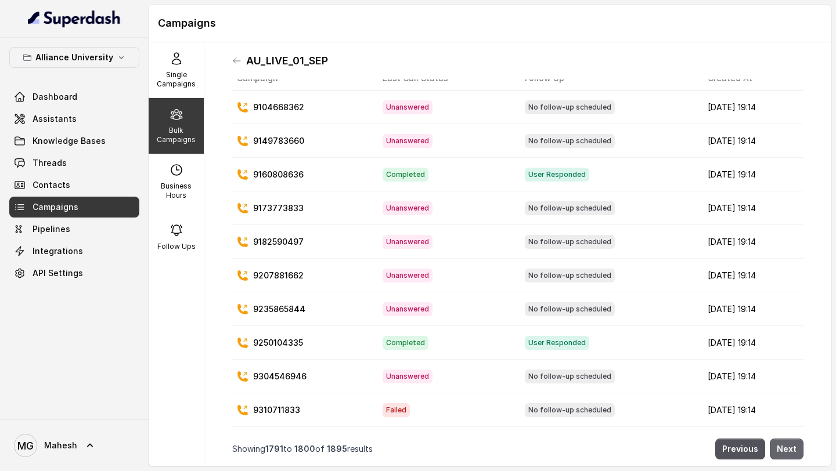
click at [790, 451] on button "Next" at bounding box center [787, 449] width 34 height 21
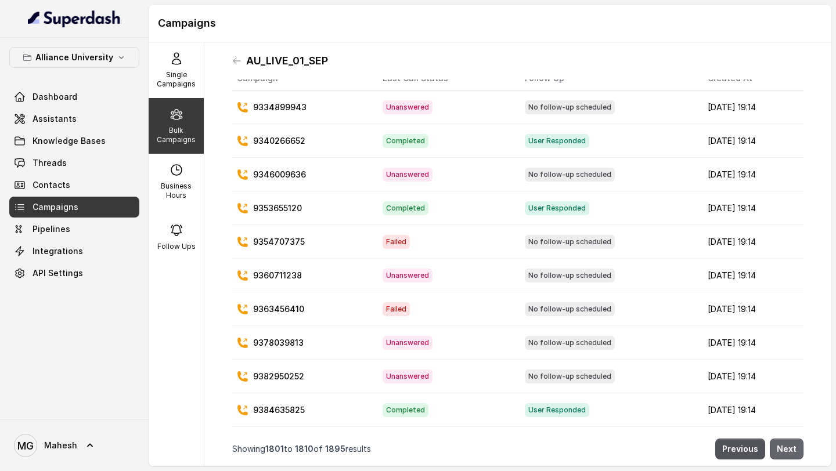
click at [790, 451] on button "Next" at bounding box center [787, 449] width 34 height 21
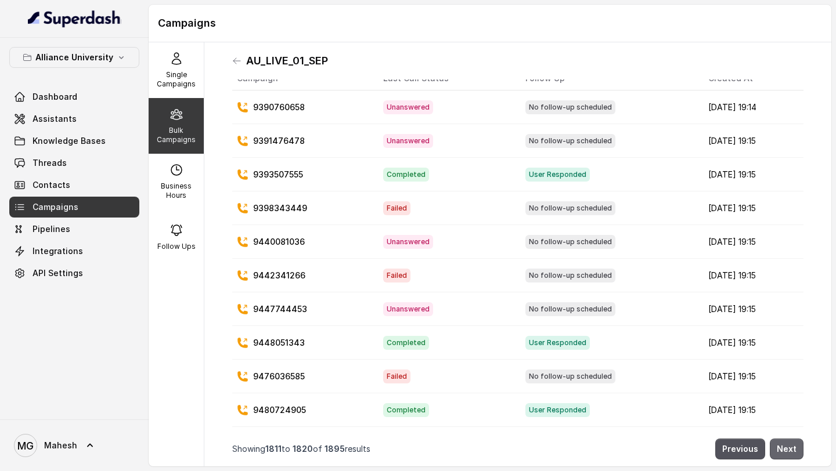
click at [790, 451] on button "Next" at bounding box center [787, 449] width 34 height 21
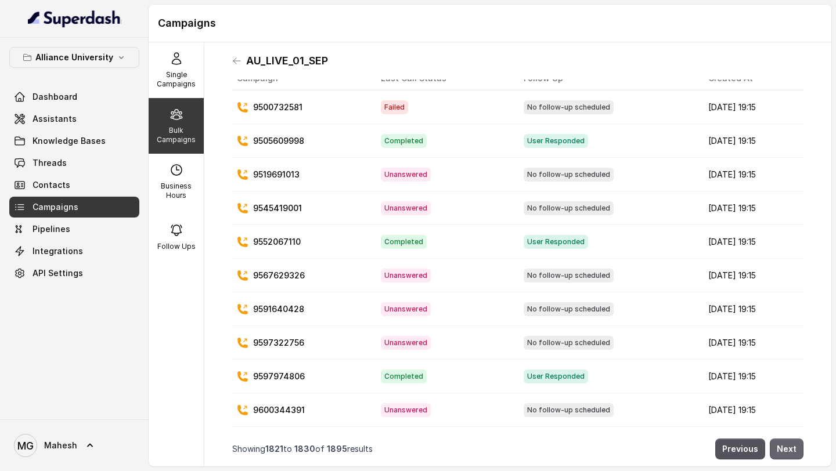
click at [790, 451] on button "Next" at bounding box center [787, 449] width 34 height 21
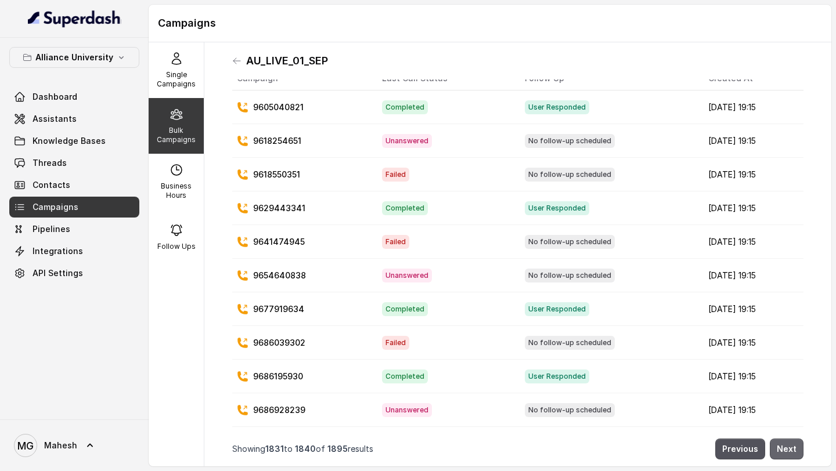
click at [790, 451] on button "Next" at bounding box center [787, 449] width 34 height 21
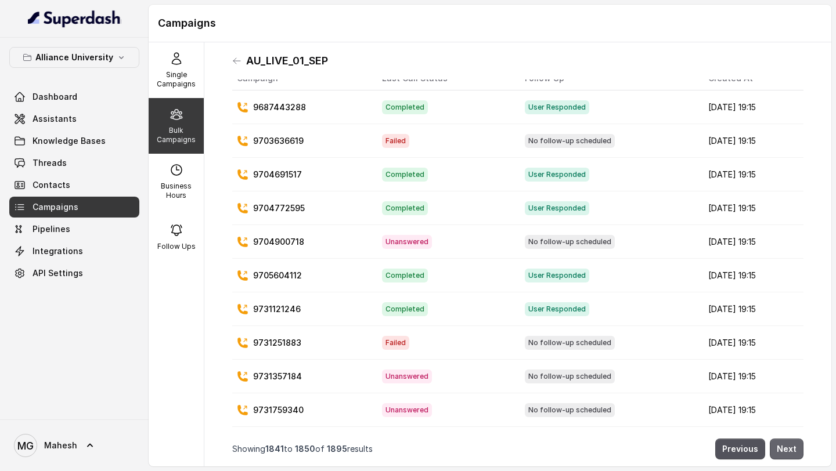
click at [790, 451] on button "Next" at bounding box center [787, 449] width 34 height 21
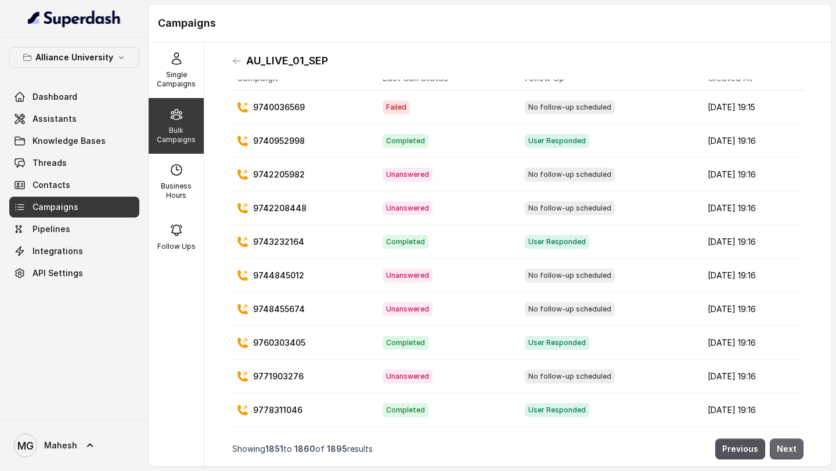
click at [790, 451] on button "Next" at bounding box center [787, 449] width 34 height 21
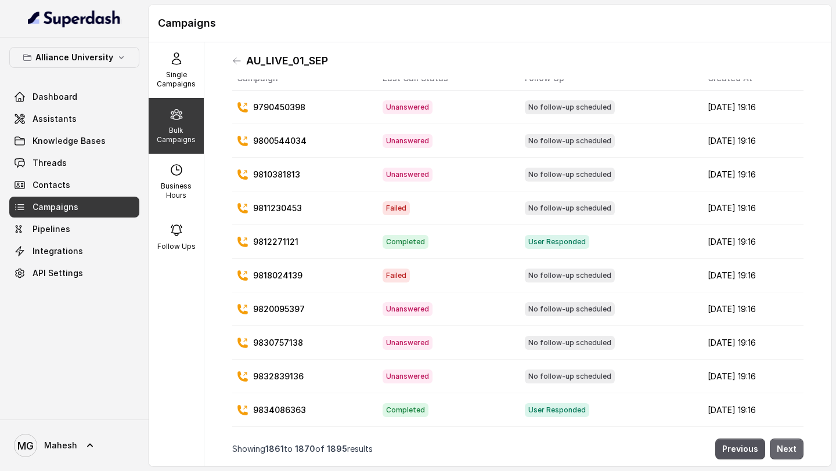
click at [790, 451] on button "Next" at bounding box center [787, 449] width 34 height 21
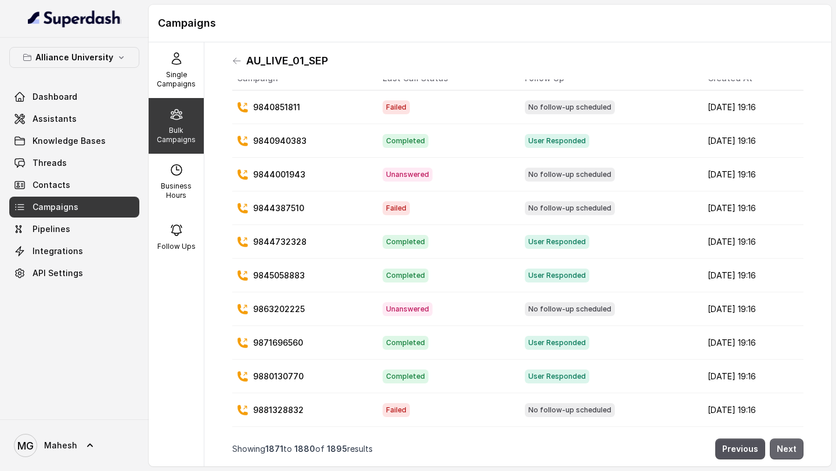
click at [790, 451] on button "Next" at bounding box center [787, 449] width 34 height 21
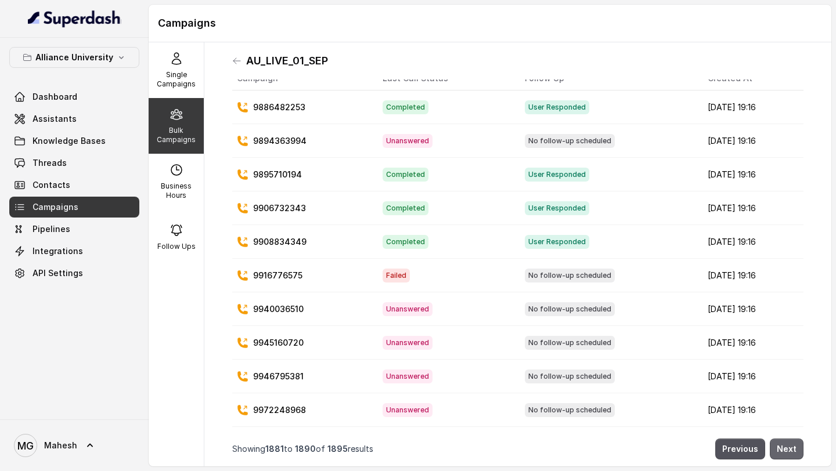
click at [790, 451] on button "Next" at bounding box center [787, 449] width 34 height 21
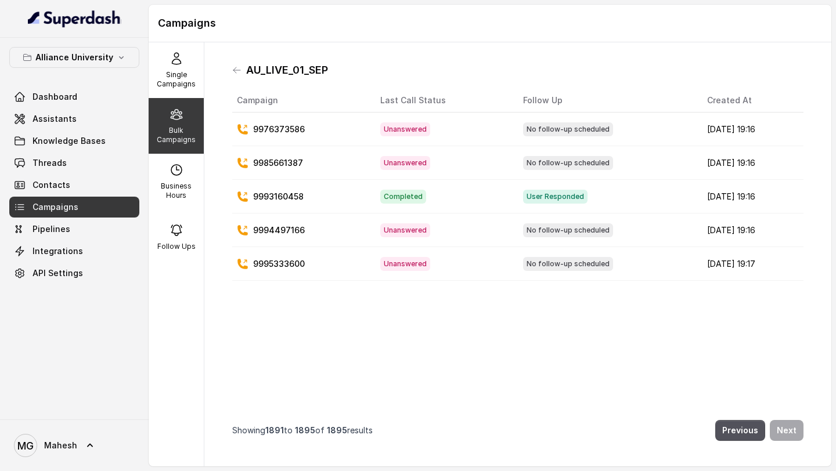
scroll to position [0, 0]
click at [790, 451] on div "AU_LIVE_01_SEP Campaign Last Call Status Follow Up Created At 9976373586 Unansw…" at bounding box center [518, 255] width 590 height 406
click at [743, 430] on button "Previous" at bounding box center [740, 430] width 50 height 21
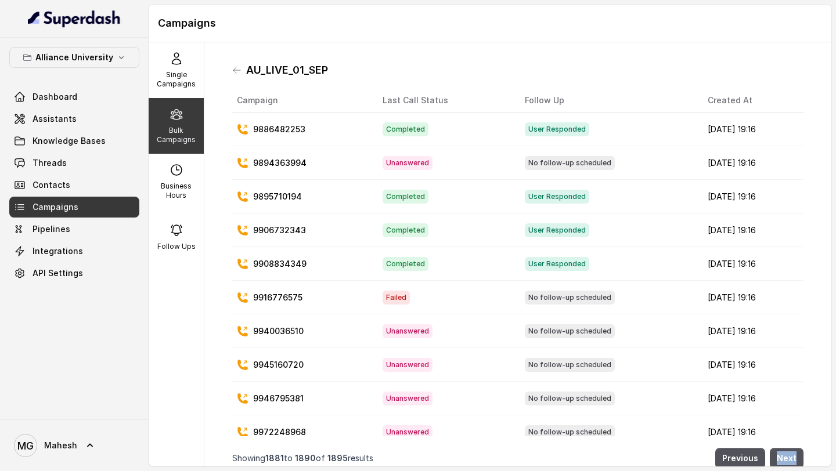
click at [743, 430] on td "[DATE] 19:16" at bounding box center [751, 433] width 105 height 34
click at [744, 441] on nav "Showing [DATE] to [DATE] of 1895 results Previous Next" at bounding box center [517, 458] width 571 height 35
click at [744, 443] on nav "Showing [DATE] to [DATE] of 1895 results Previous Next" at bounding box center [517, 458] width 571 height 35
click at [744, 447] on nav "Showing [DATE] to [DATE] of 1895 results Previous Next" at bounding box center [517, 458] width 571 height 35
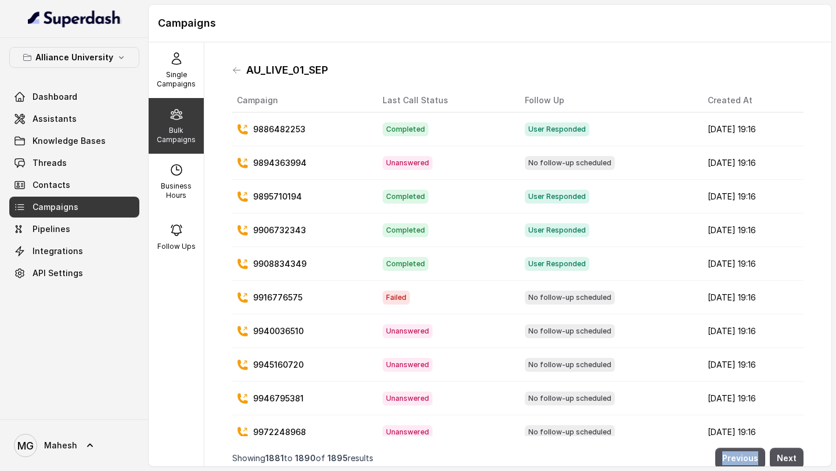
click at [744, 447] on nav "Showing [DATE] to [DATE] of 1895 results Previous Next" at bounding box center [517, 458] width 571 height 35
click at [747, 462] on button "Previous" at bounding box center [740, 458] width 50 height 21
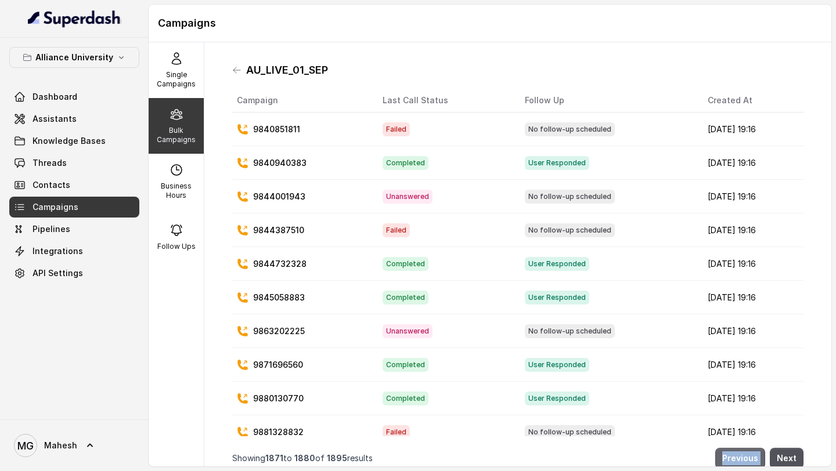
click at [747, 462] on button "Previous" at bounding box center [740, 458] width 50 height 21
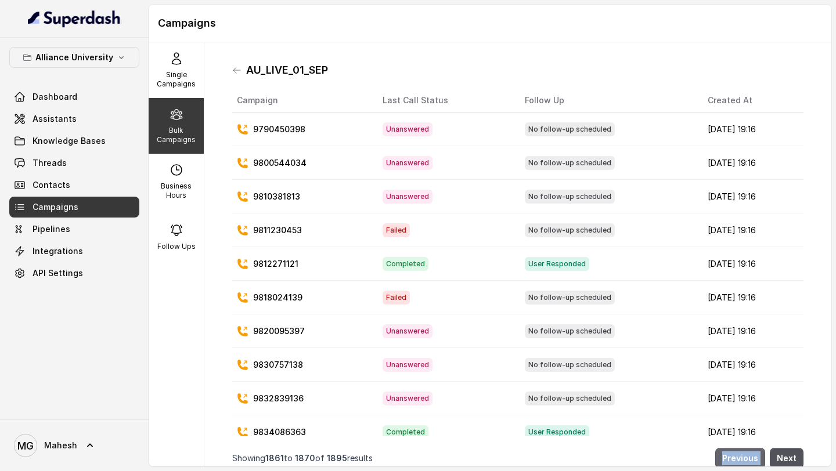
click at [747, 462] on button "Previous" at bounding box center [740, 458] width 50 height 21
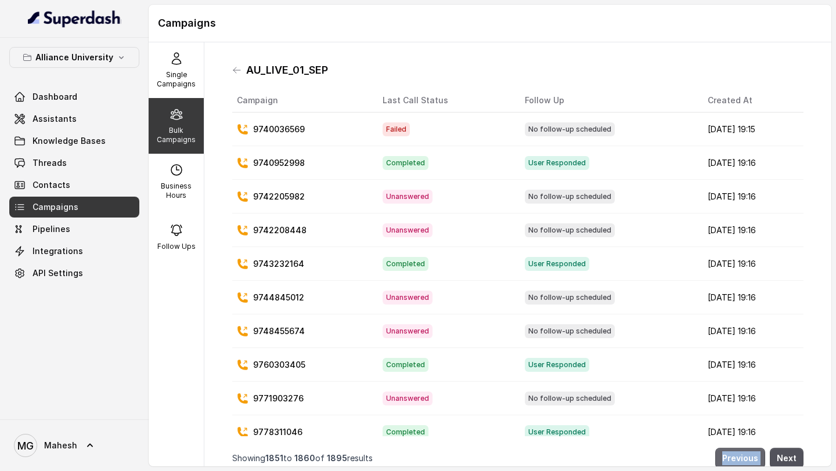
click at [747, 462] on button "Previous" at bounding box center [740, 458] width 50 height 21
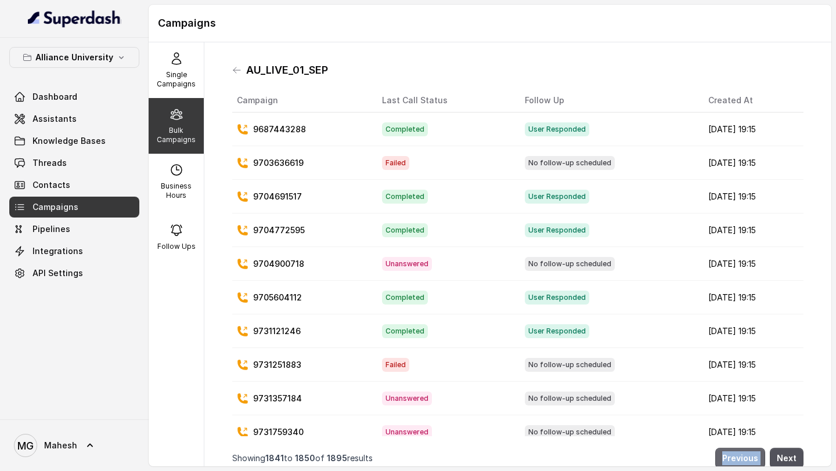
click at [747, 462] on button "Previous" at bounding box center [740, 458] width 50 height 21
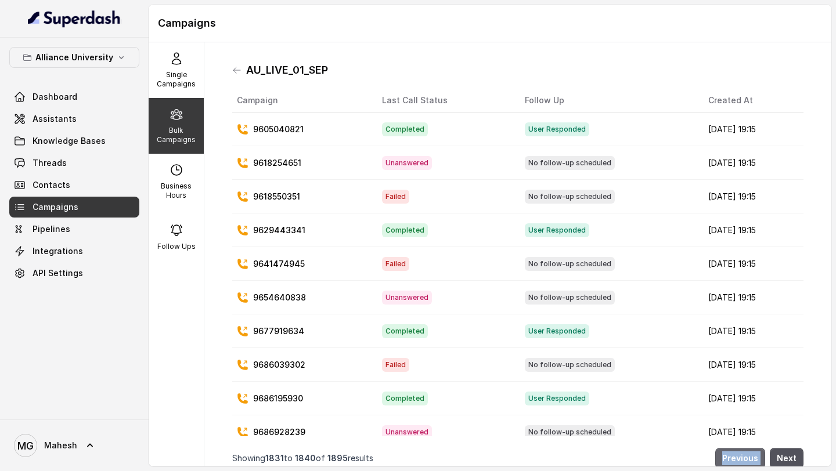
click at [747, 462] on button "Previous" at bounding box center [740, 458] width 50 height 21
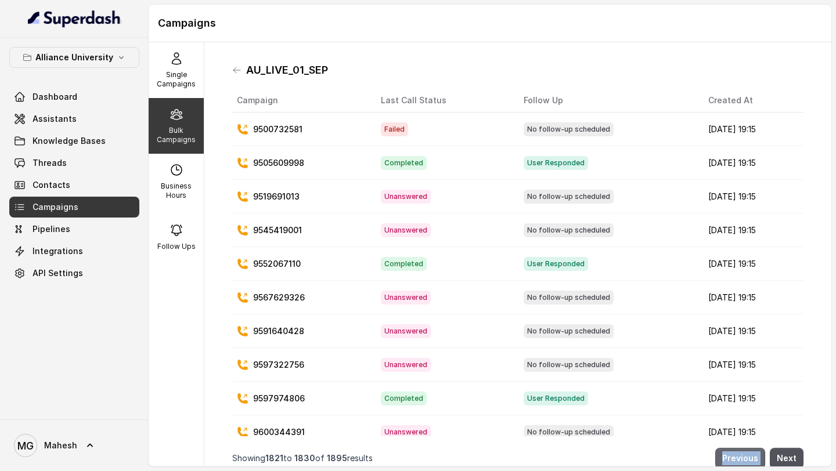
click at [747, 462] on button "Previous" at bounding box center [740, 458] width 50 height 21
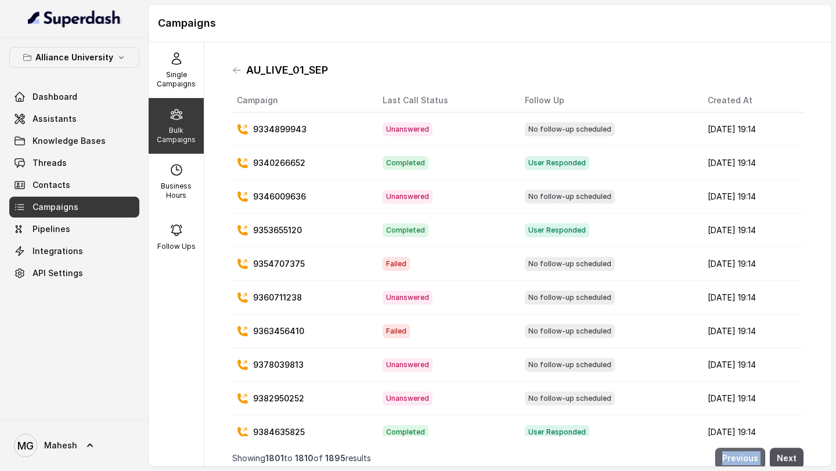
click at [747, 462] on button "Previous" at bounding box center [740, 458] width 50 height 21
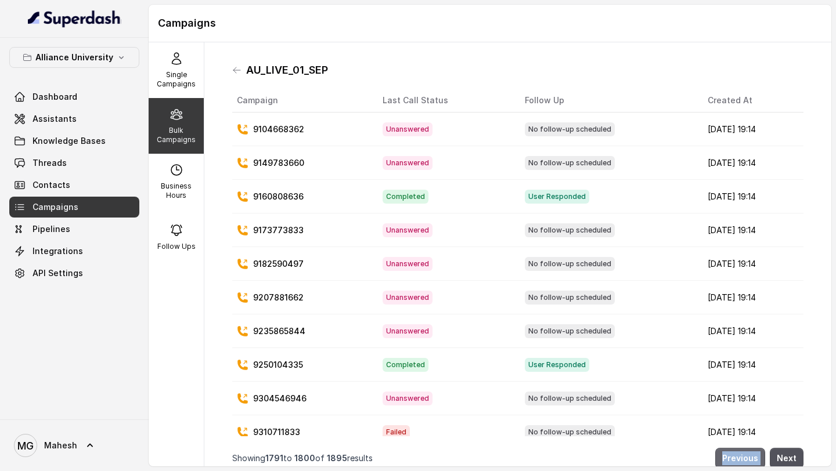
click at [747, 462] on button "Previous" at bounding box center [740, 458] width 50 height 21
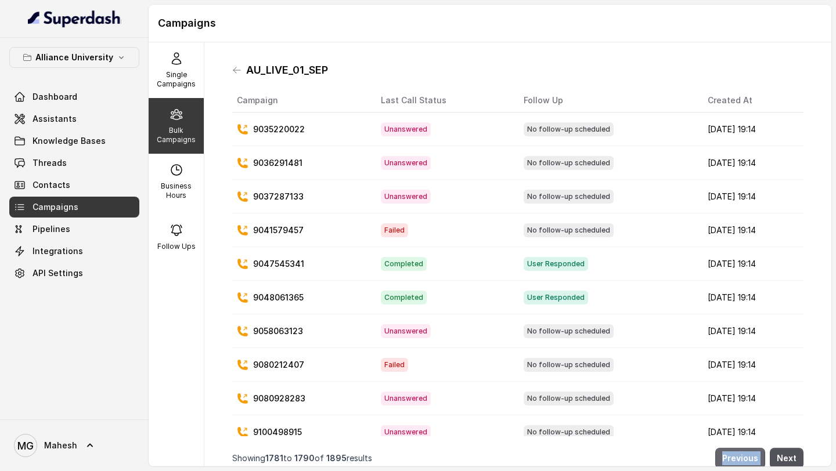
click at [747, 462] on button "Previous" at bounding box center [740, 458] width 50 height 21
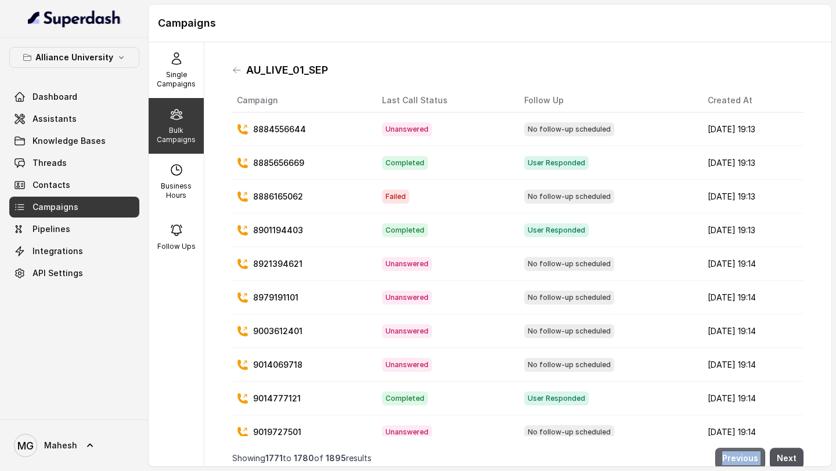
click at [747, 462] on button "Previous" at bounding box center [740, 458] width 50 height 21
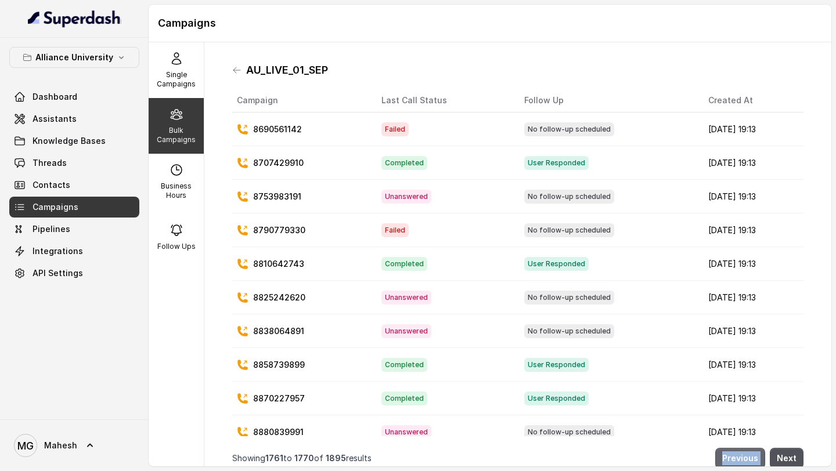
click at [747, 462] on button "Previous" at bounding box center [740, 458] width 50 height 21
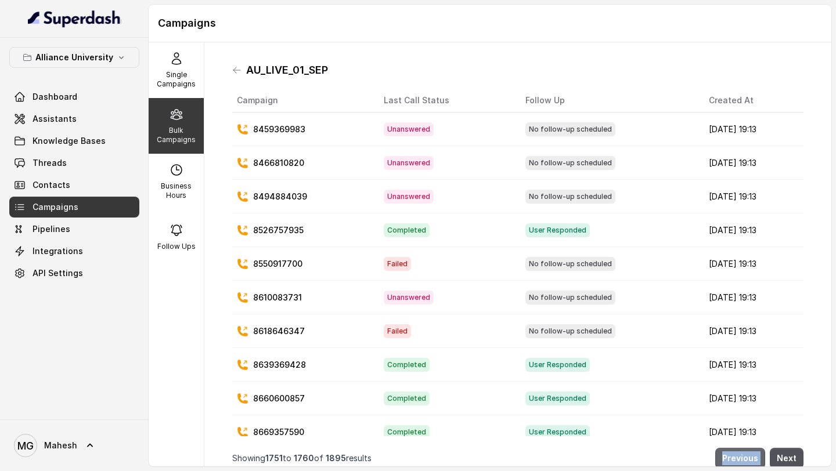
click at [747, 462] on button "Previous" at bounding box center [740, 458] width 50 height 21
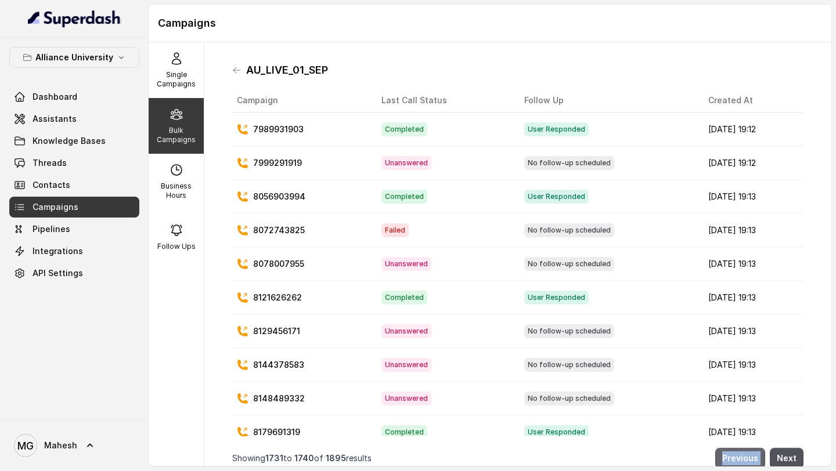
click at [747, 462] on button "Previous" at bounding box center [740, 458] width 50 height 21
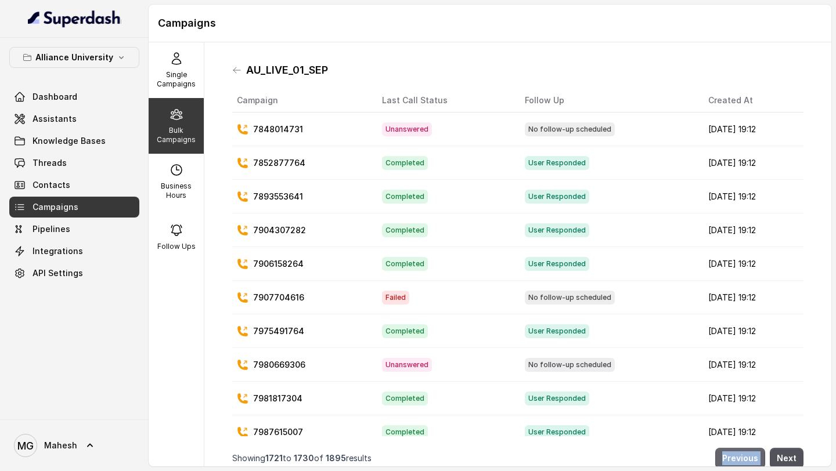
click at [747, 462] on button "Previous" at bounding box center [740, 458] width 50 height 21
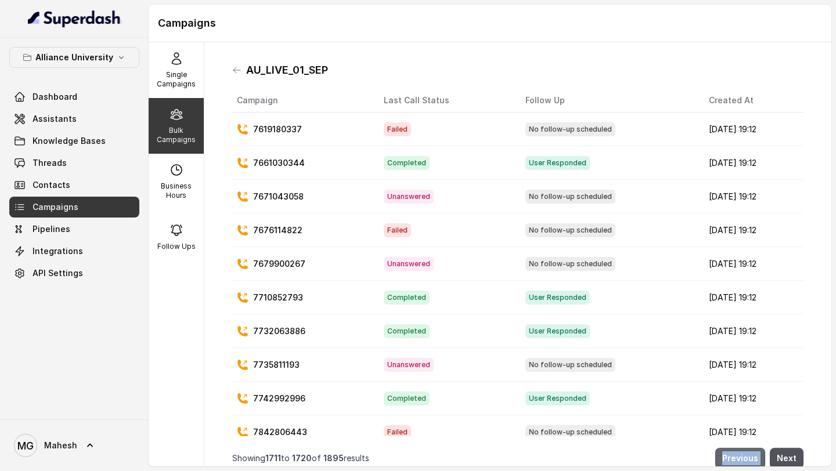
click at [747, 462] on button "Previous" at bounding box center [740, 458] width 50 height 21
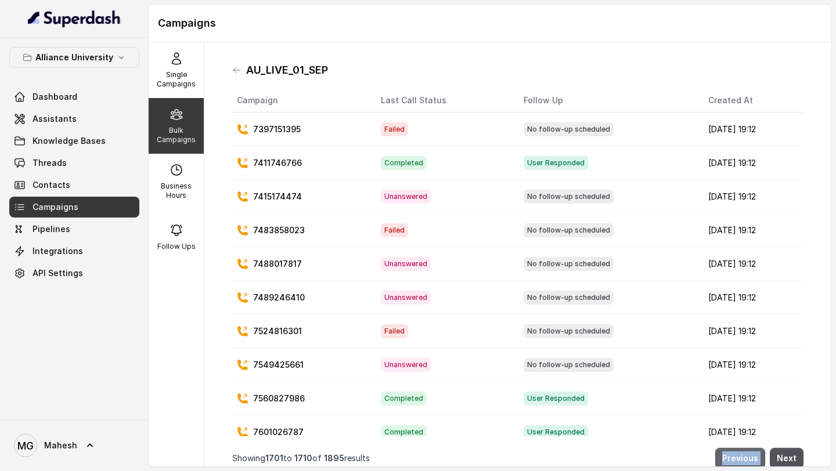
click at [747, 462] on button "Previous" at bounding box center [740, 458] width 50 height 21
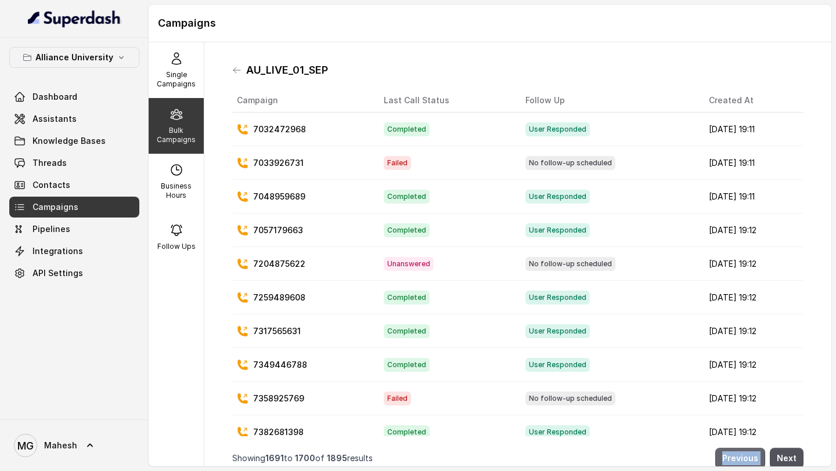
click at [747, 462] on button "Previous" at bounding box center [740, 458] width 50 height 21
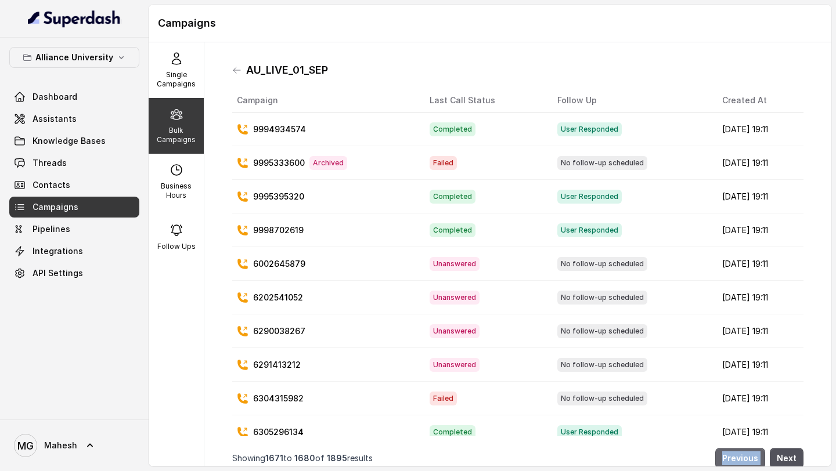
click at [747, 462] on button "Previous" at bounding box center [740, 458] width 50 height 21
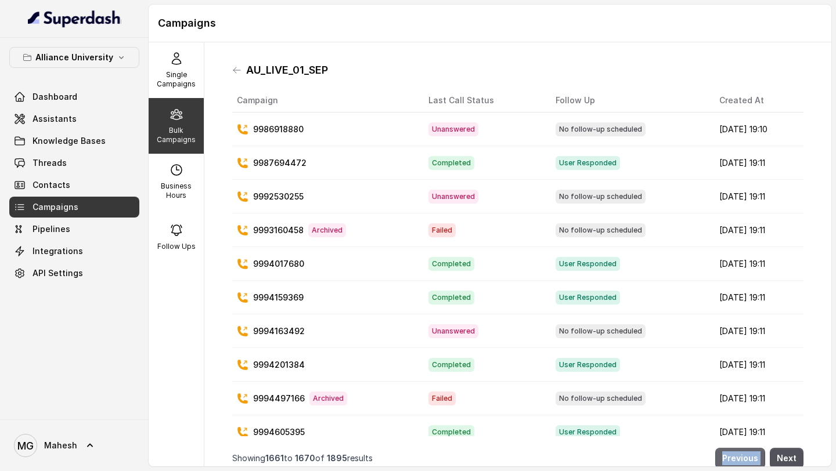
click at [747, 462] on button "Previous" at bounding box center [740, 458] width 50 height 21
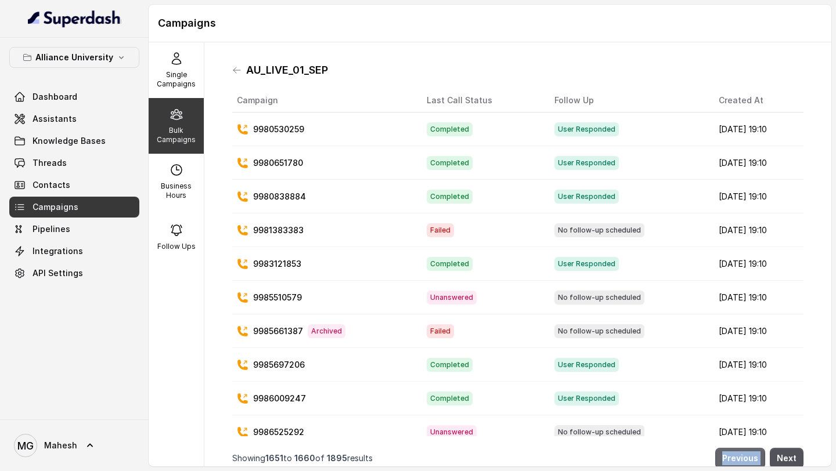
click at [747, 462] on button "Previous" at bounding box center [740, 458] width 50 height 21
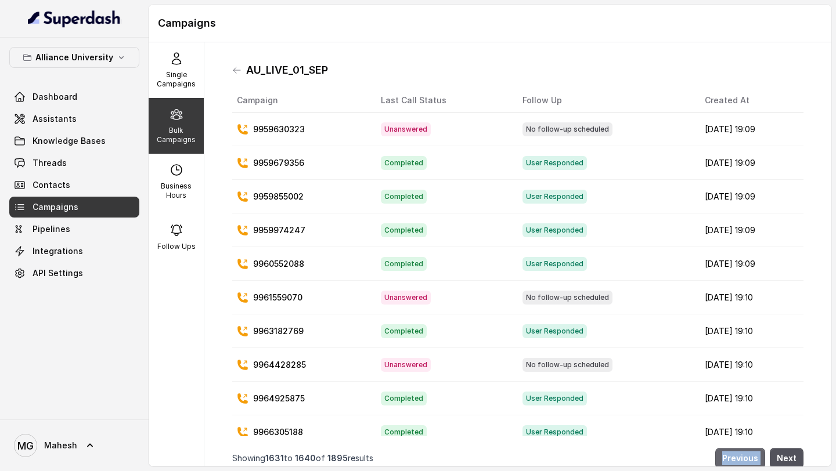
click at [747, 462] on button "Previous" at bounding box center [740, 458] width 50 height 21
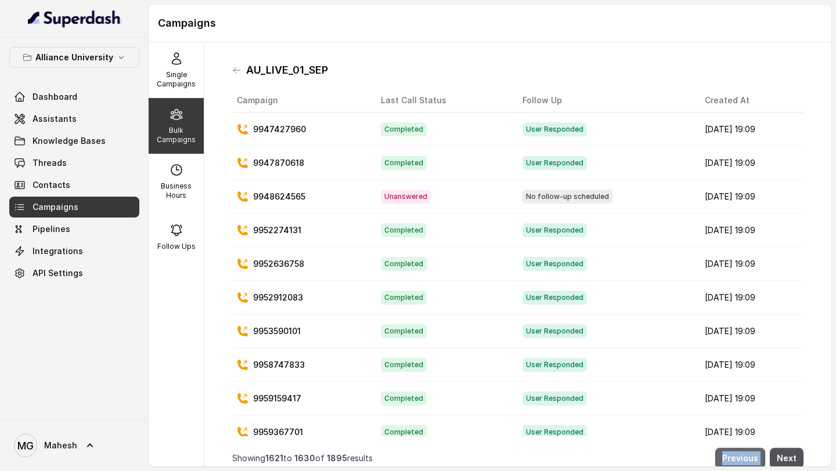
click at [747, 462] on button "Previous" at bounding box center [740, 458] width 50 height 21
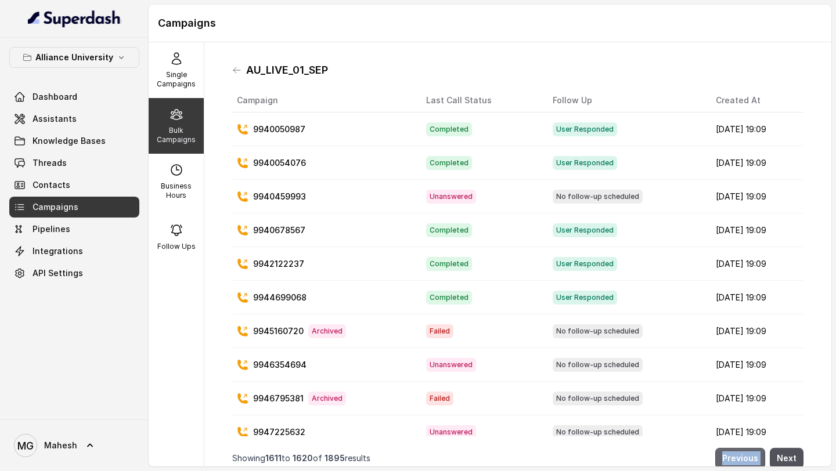
click at [747, 462] on button "Previous" at bounding box center [740, 458] width 50 height 21
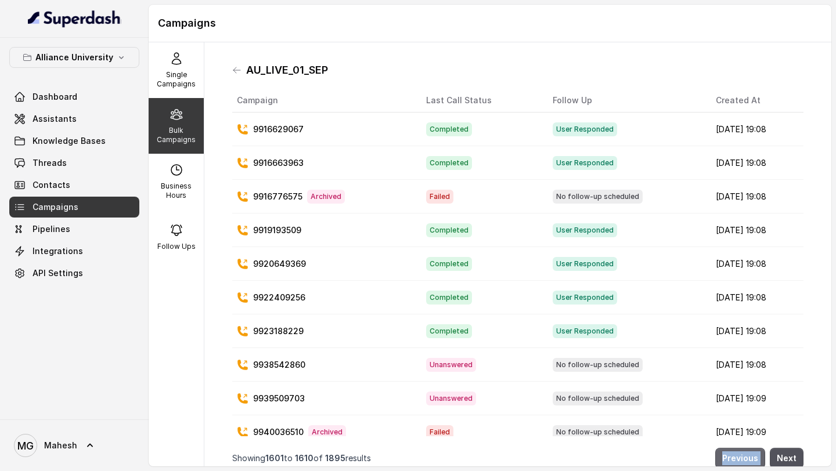
click at [747, 462] on button "Previous" at bounding box center [740, 458] width 50 height 21
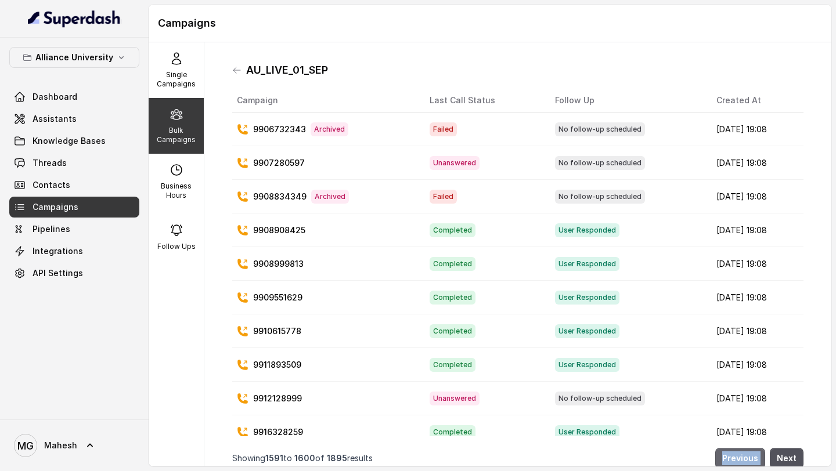
click at [747, 462] on button "Previous" at bounding box center [740, 458] width 50 height 21
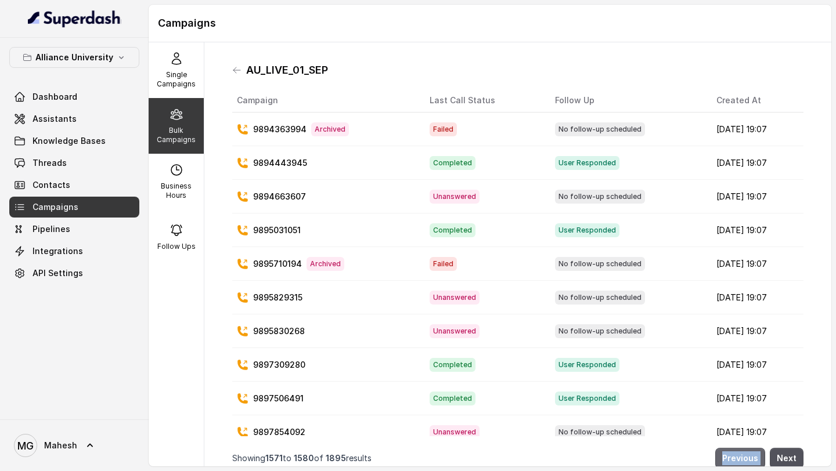
click at [747, 462] on button "Previous" at bounding box center [740, 458] width 50 height 21
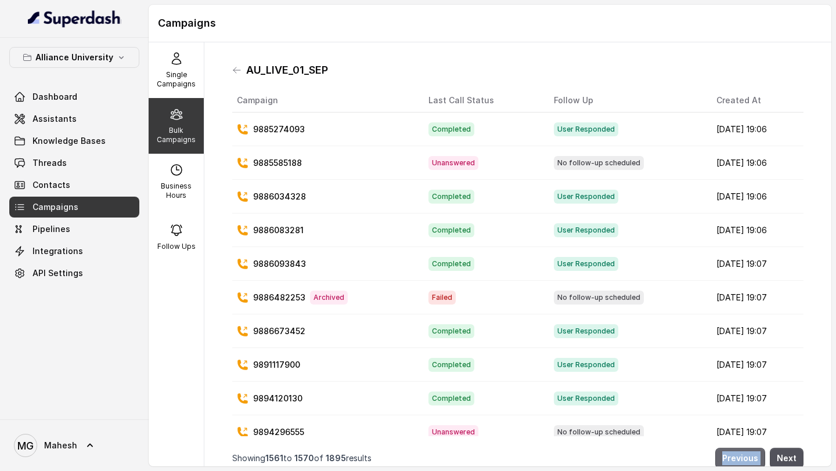
click at [747, 462] on button "Previous" at bounding box center [740, 458] width 50 height 21
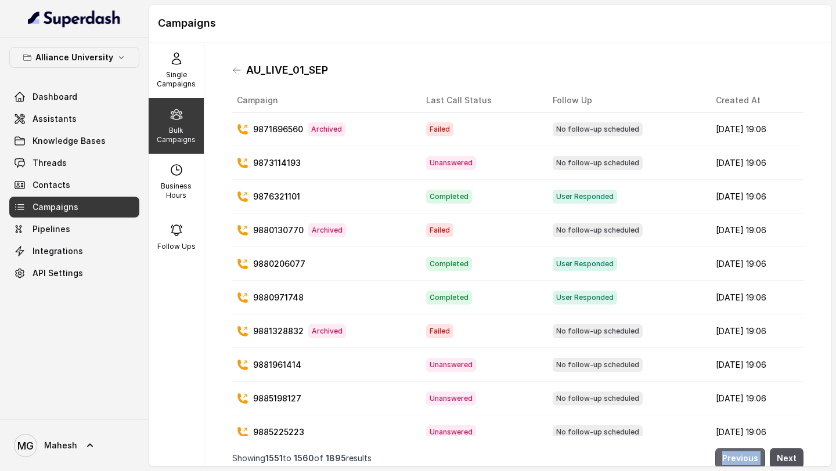
click at [747, 462] on button "Previous" at bounding box center [740, 458] width 50 height 21
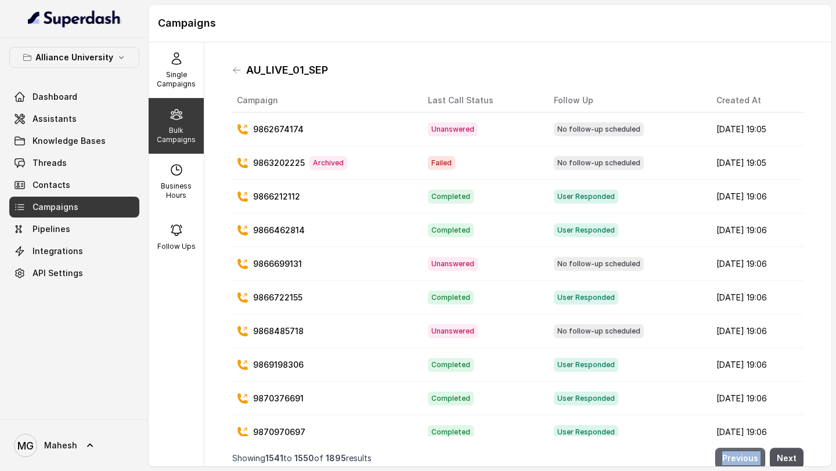
click at [747, 462] on button "Previous" at bounding box center [740, 458] width 50 height 21
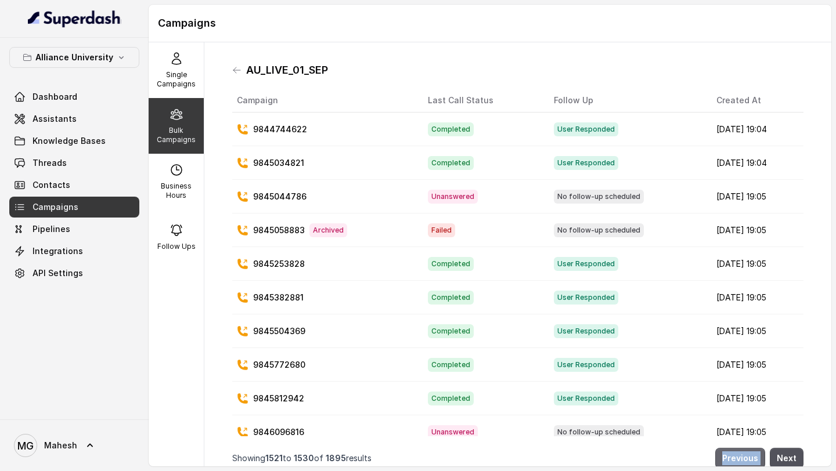
click at [747, 462] on button "Previous" at bounding box center [740, 458] width 50 height 21
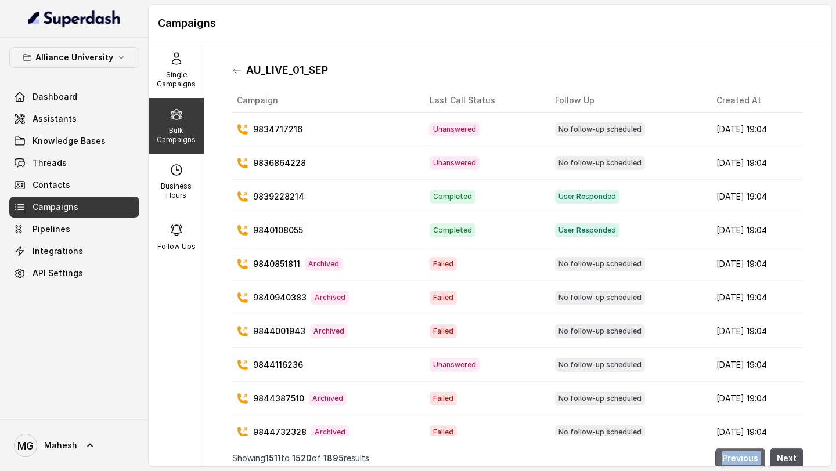
click at [747, 462] on button "Previous" at bounding box center [740, 458] width 50 height 21
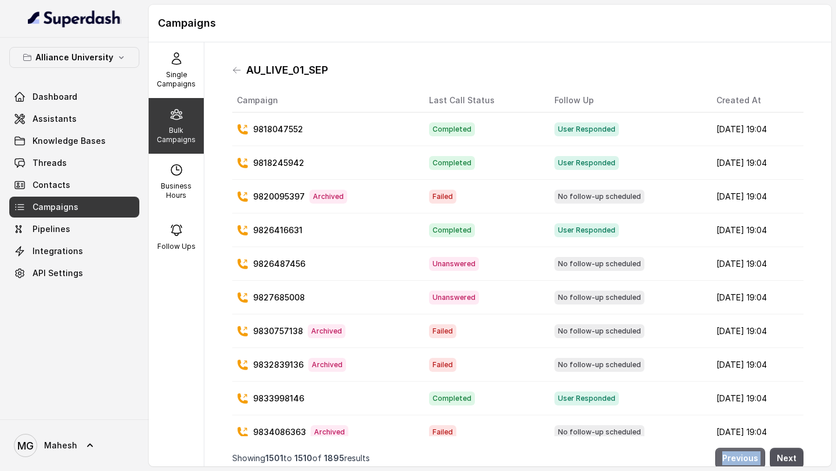
click at [747, 462] on button "Previous" at bounding box center [740, 458] width 50 height 21
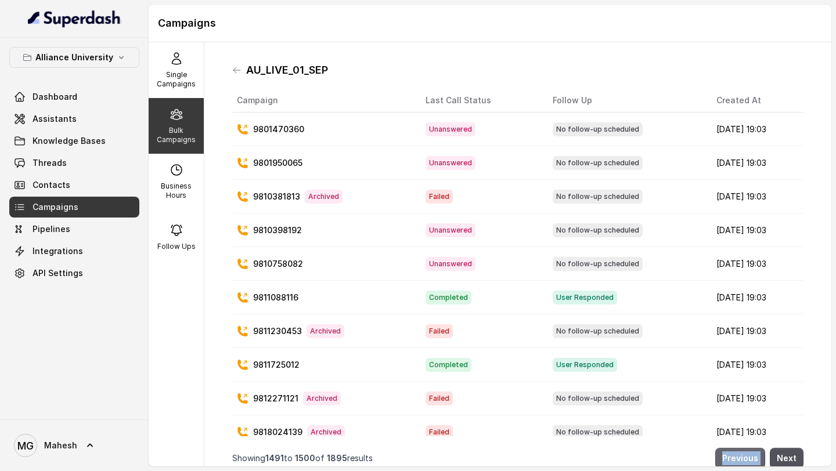
click at [747, 462] on button "Previous" at bounding box center [740, 458] width 50 height 21
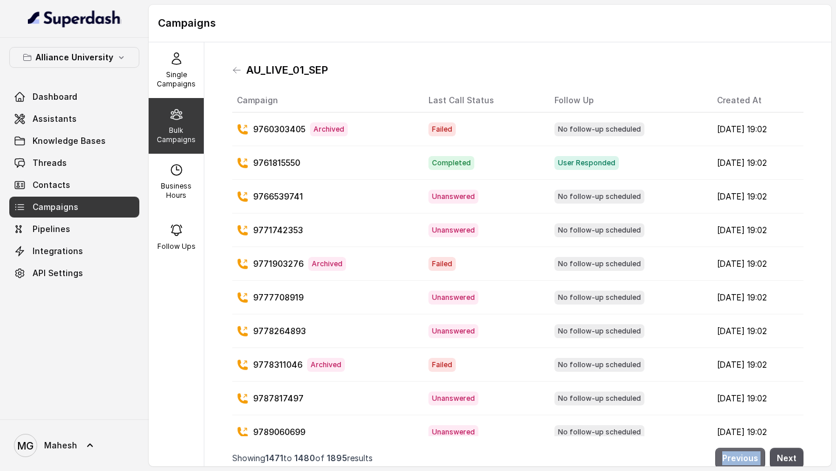
click at [747, 462] on button "Previous" at bounding box center [740, 458] width 50 height 21
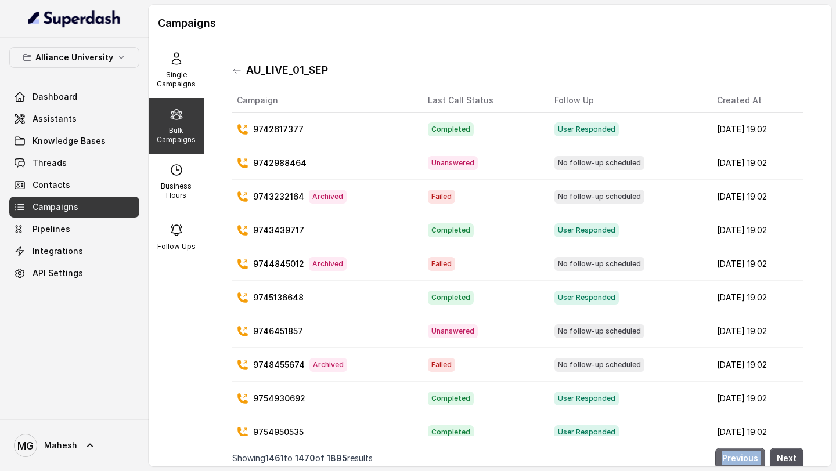
click at [747, 462] on button "Previous" at bounding box center [740, 458] width 50 height 21
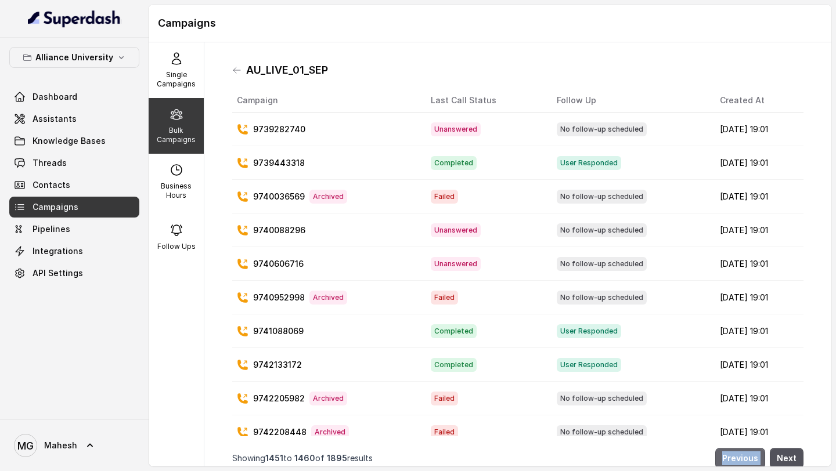
click at [747, 462] on button "Previous" at bounding box center [740, 458] width 50 height 21
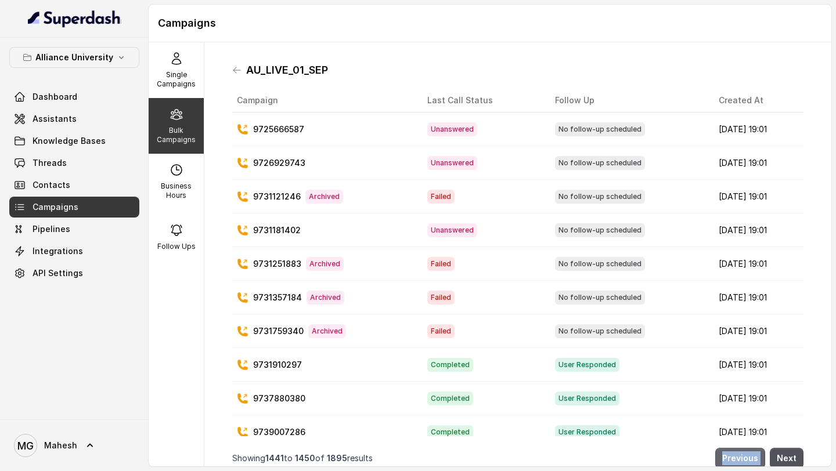
click at [747, 462] on button "Previous" at bounding box center [740, 458] width 50 height 21
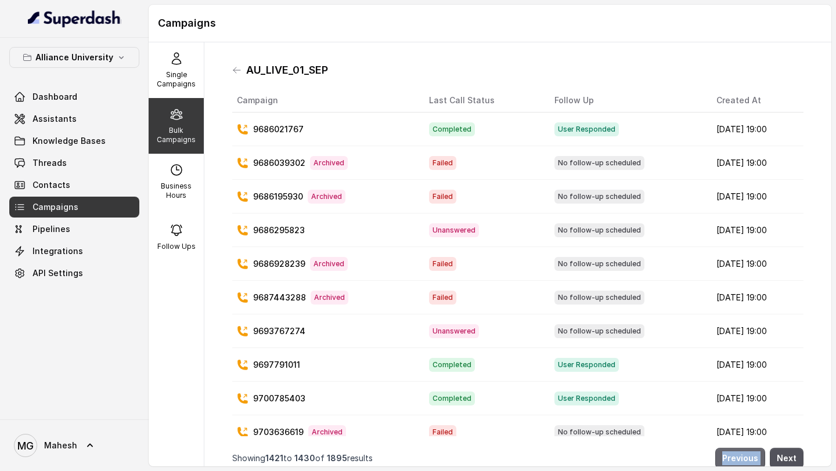
click at [747, 462] on button "Previous" at bounding box center [740, 458] width 50 height 21
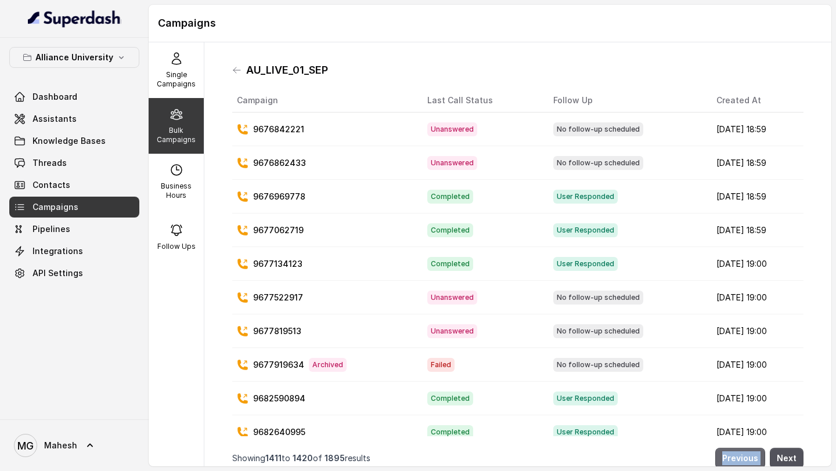
click at [747, 462] on button "Previous" at bounding box center [740, 458] width 50 height 21
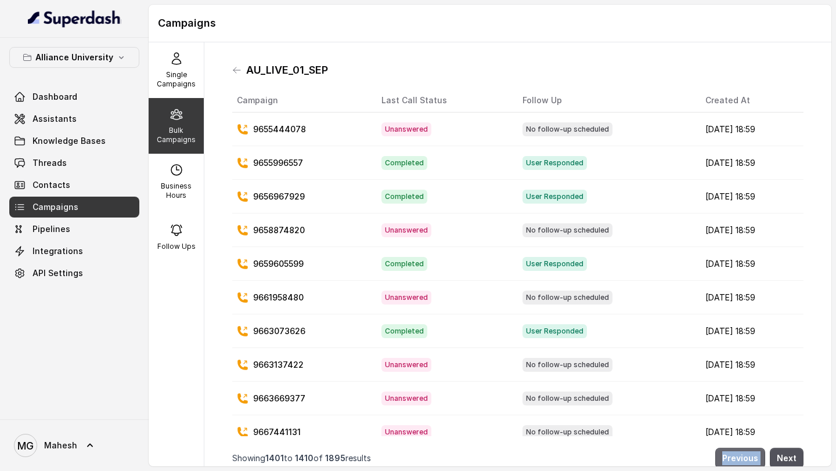
click at [747, 462] on button "Previous" at bounding box center [740, 458] width 50 height 21
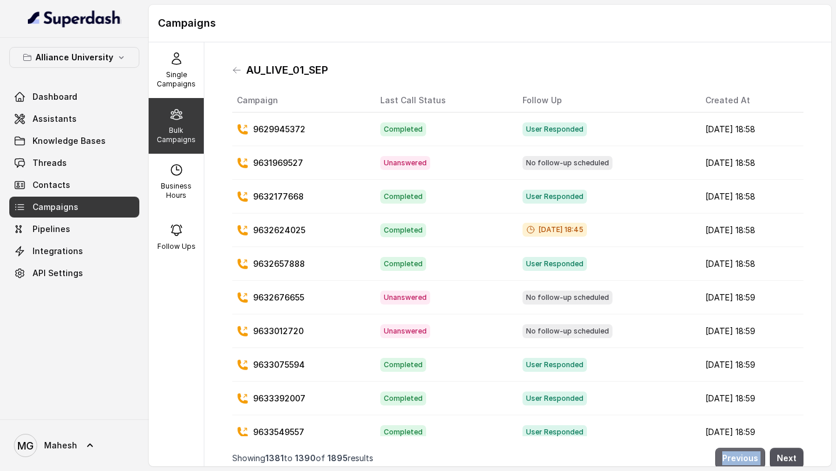
click at [747, 462] on button "Previous" at bounding box center [740, 458] width 50 height 21
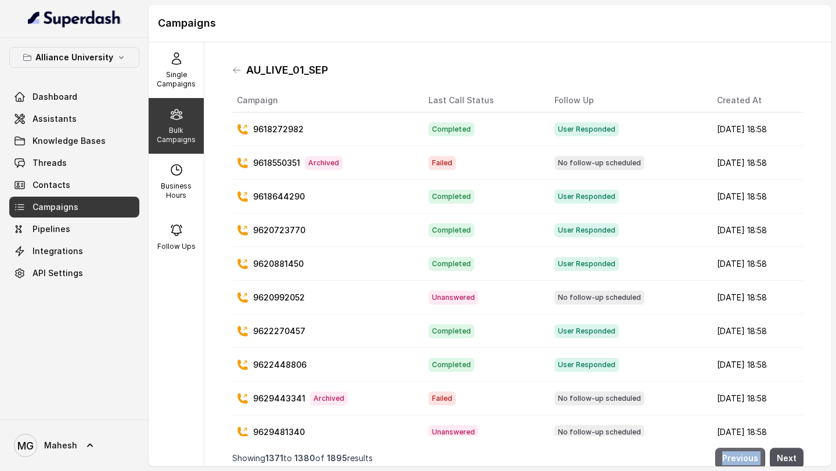
click at [747, 462] on button "Previous" at bounding box center [740, 458] width 50 height 21
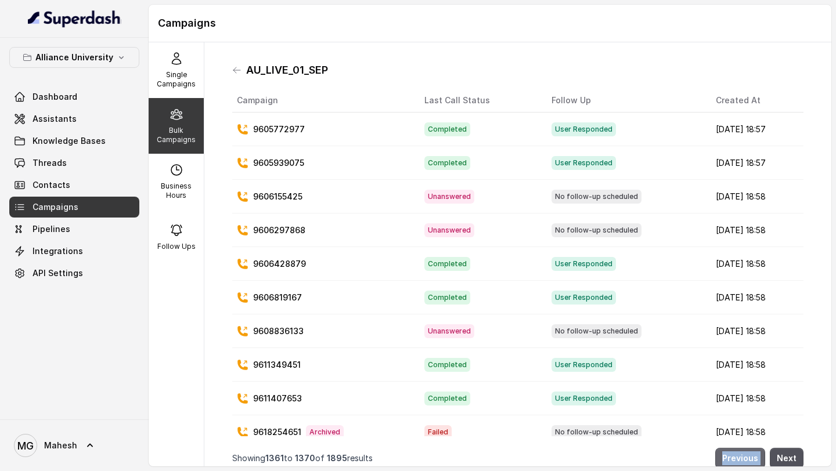
click at [747, 462] on button "Previous" at bounding box center [740, 458] width 50 height 21
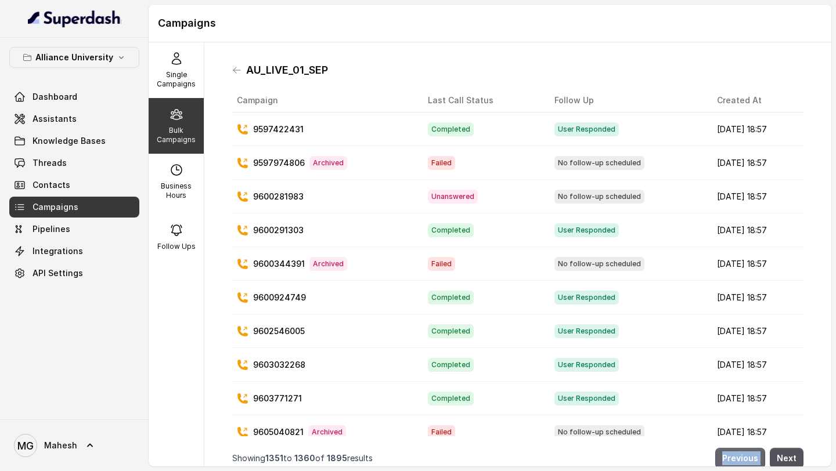
click at [747, 462] on button "Previous" at bounding box center [740, 458] width 50 height 21
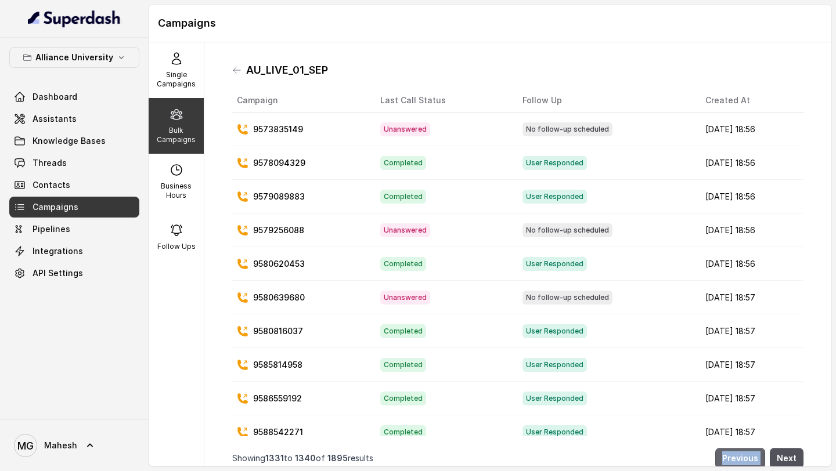
click at [747, 462] on button "Previous" at bounding box center [740, 458] width 50 height 21
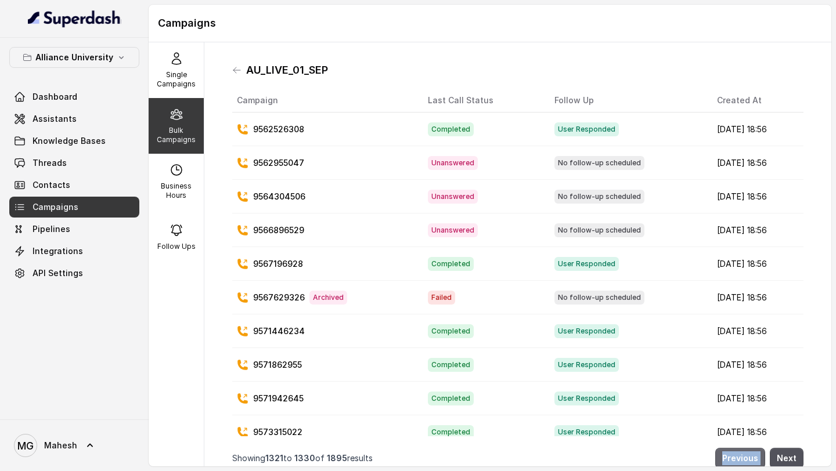
click at [747, 462] on button "Previous" at bounding box center [740, 458] width 50 height 21
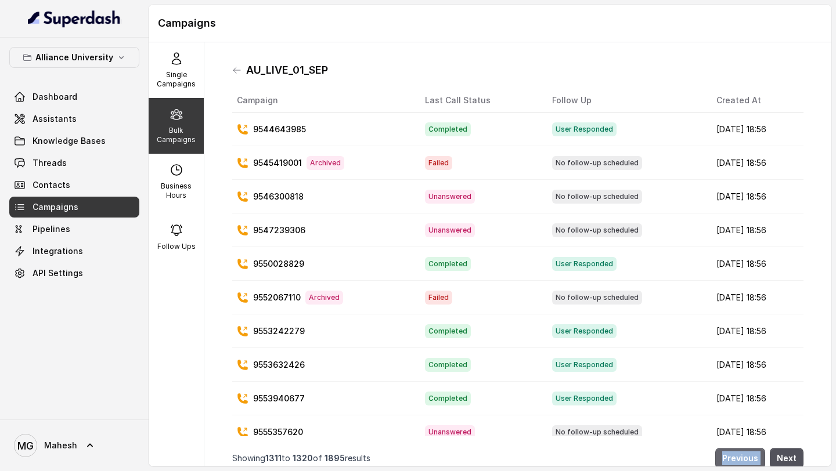
click at [747, 462] on button "Previous" at bounding box center [740, 458] width 50 height 21
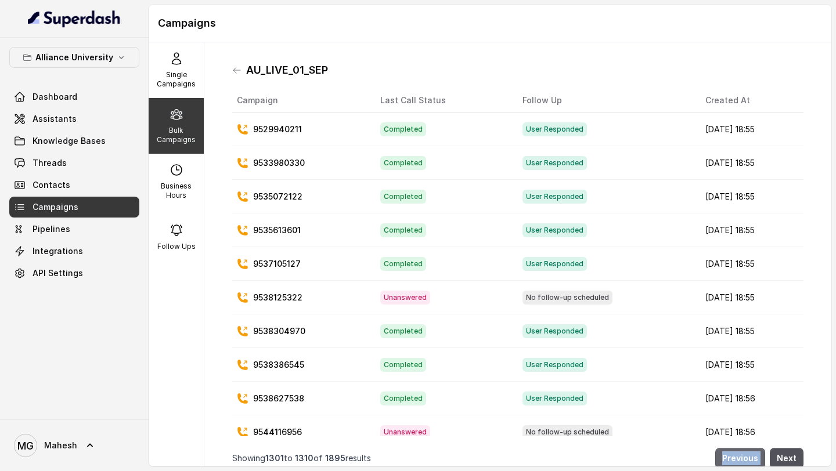
click at [747, 462] on button "Previous" at bounding box center [740, 458] width 50 height 21
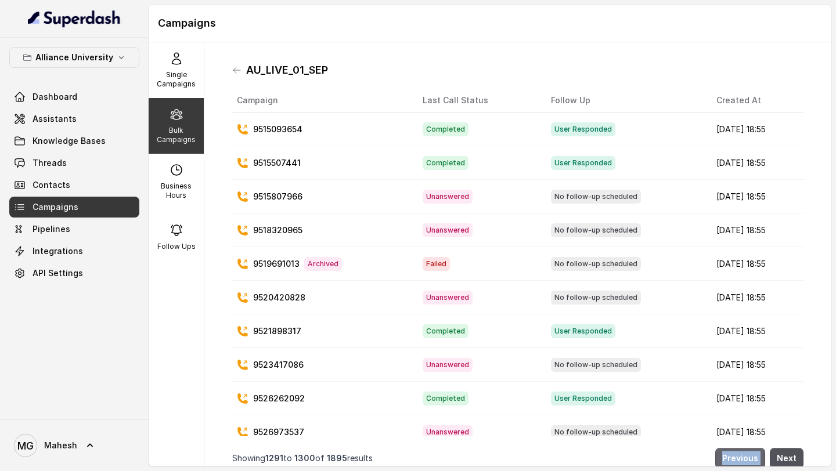
click at [747, 462] on button "Previous" at bounding box center [740, 458] width 50 height 21
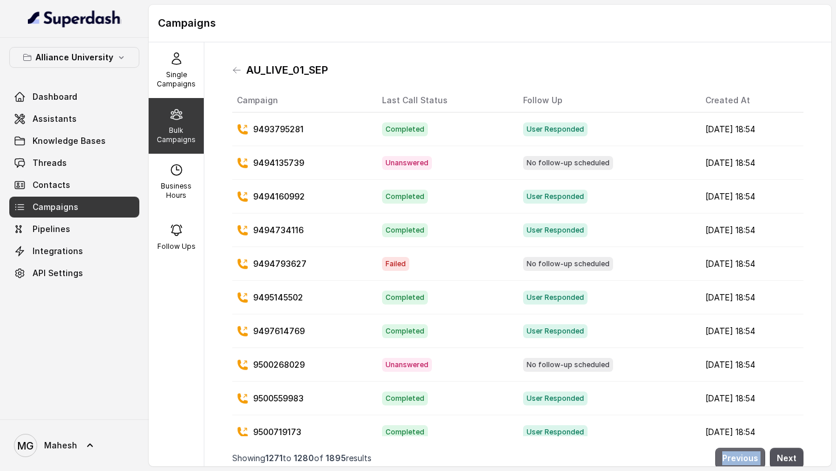
click at [747, 462] on button "Previous" at bounding box center [740, 458] width 50 height 21
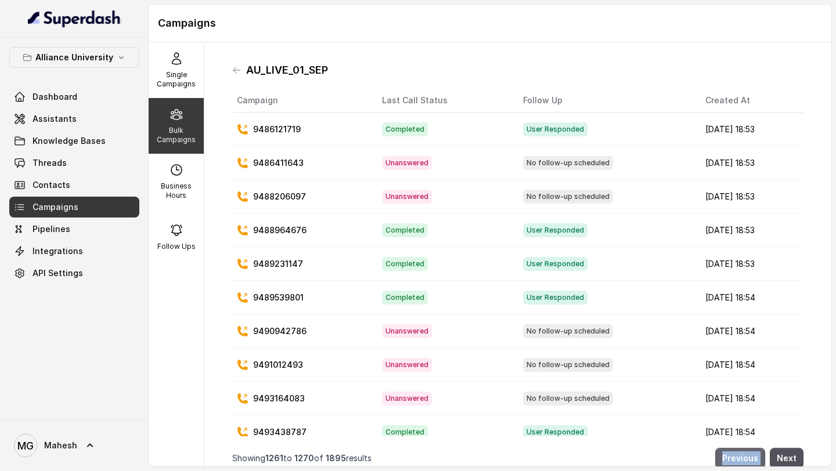
click at [747, 462] on button "Previous" at bounding box center [740, 458] width 50 height 21
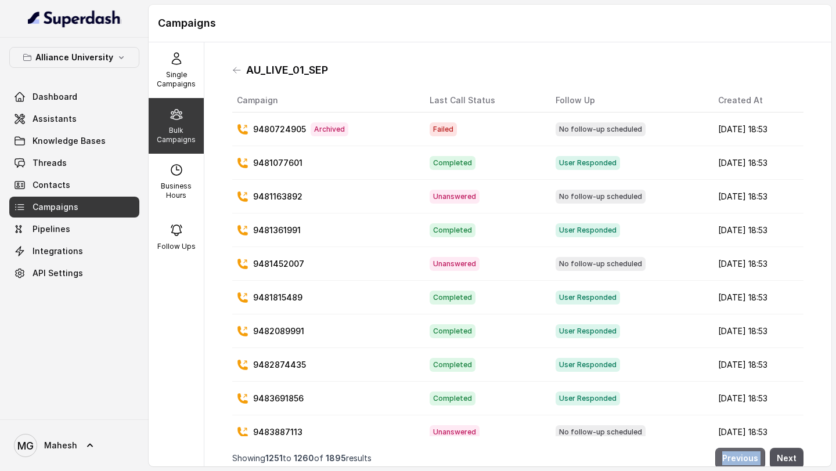
click at [747, 462] on button "Previous" at bounding box center [740, 458] width 50 height 21
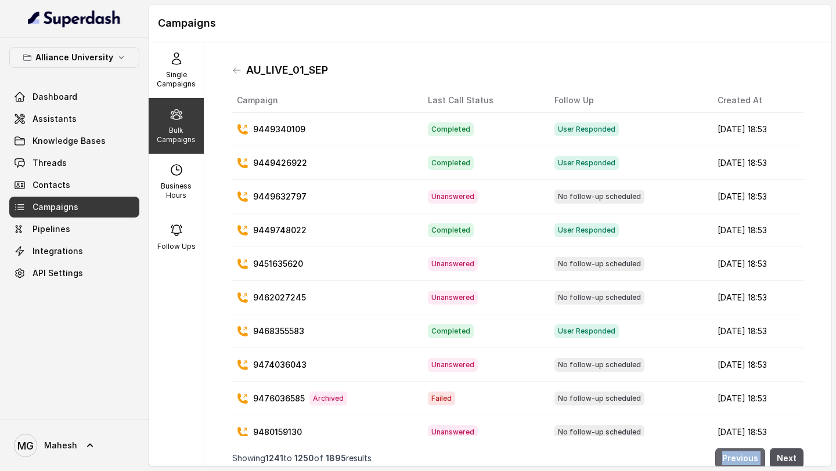
click at [747, 462] on button "Previous" at bounding box center [740, 458] width 50 height 21
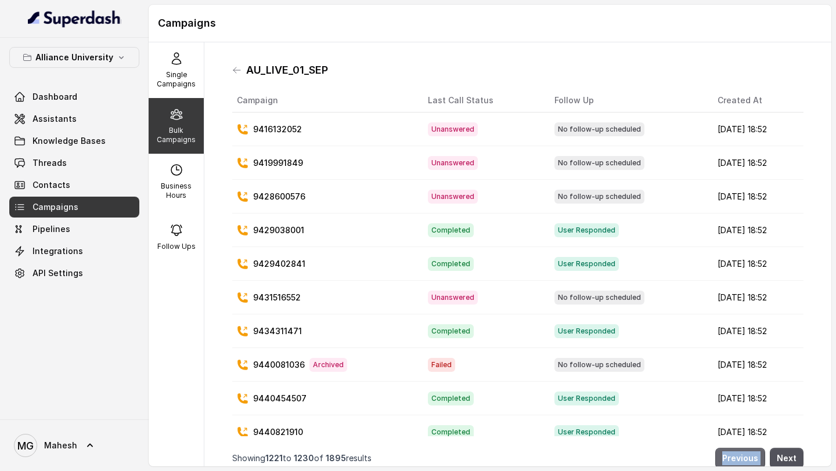
click at [747, 462] on button "Previous" at bounding box center [740, 458] width 50 height 21
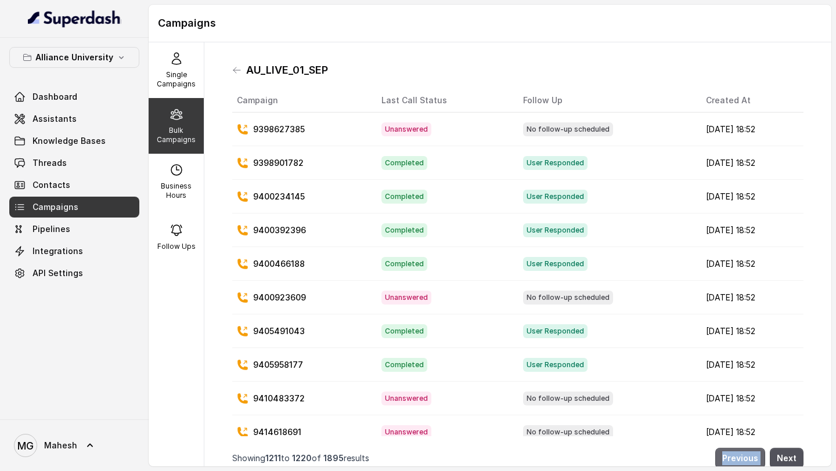
click at [747, 462] on button "Previous" at bounding box center [740, 458] width 50 height 21
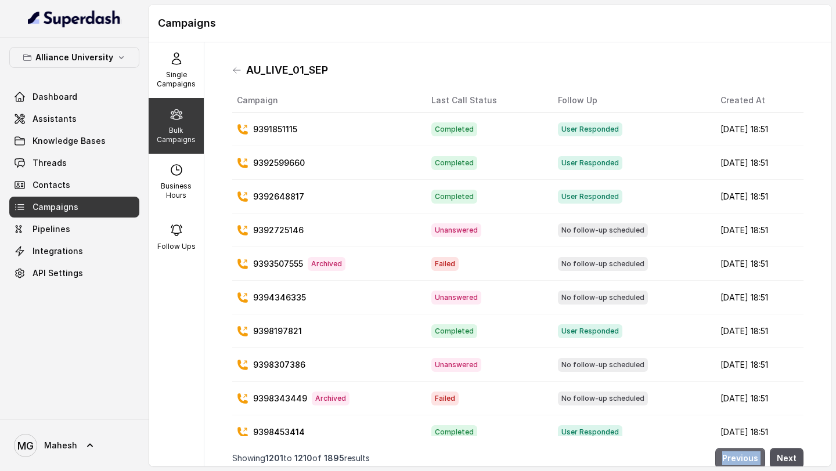
click at [747, 462] on button "Previous" at bounding box center [740, 458] width 50 height 21
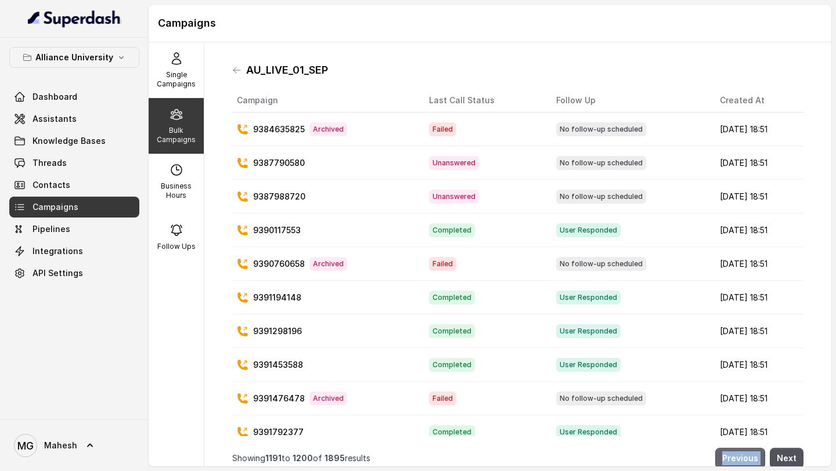
click at [747, 462] on button "Previous" at bounding box center [740, 458] width 50 height 21
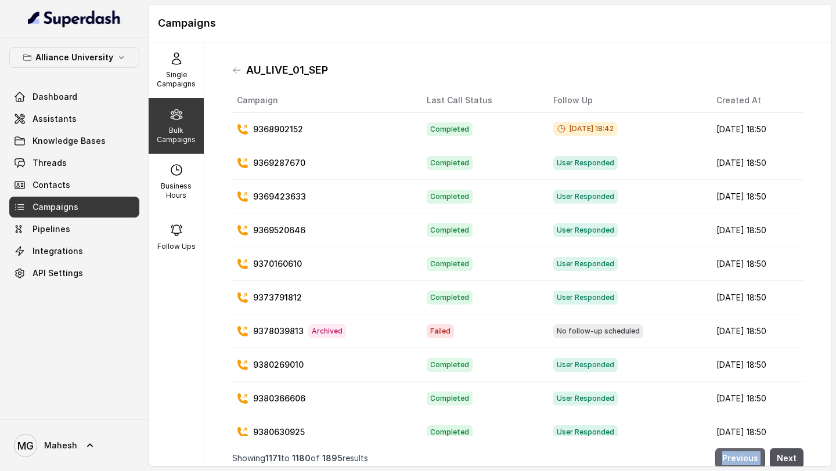
click at [747, 462] on button "Previous" at bounding box center [740, 458] width 50 height 21
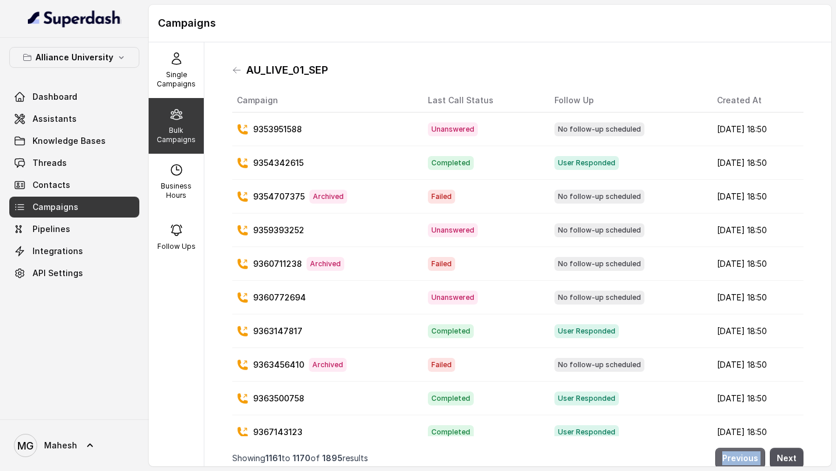
click at [747, 462] on button "Previous" at bounding box center [740, 458] width 50 height 21
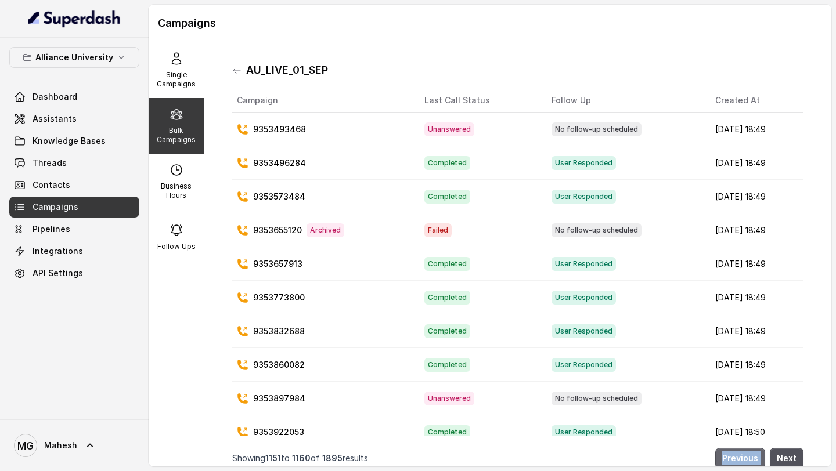
click at [747, 462] on button "Previous" at bounding box center [740, 458] width 50 height 21
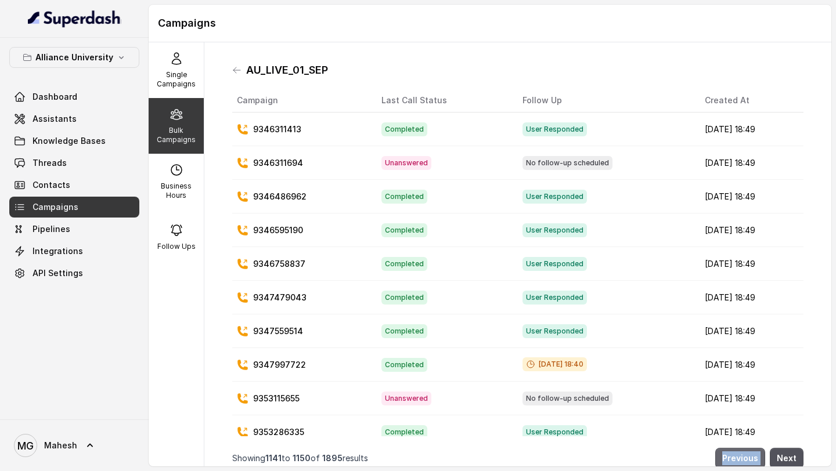
click at [747, 462] on button "Previous" at bounding box center [740, 458] width 50 height 21
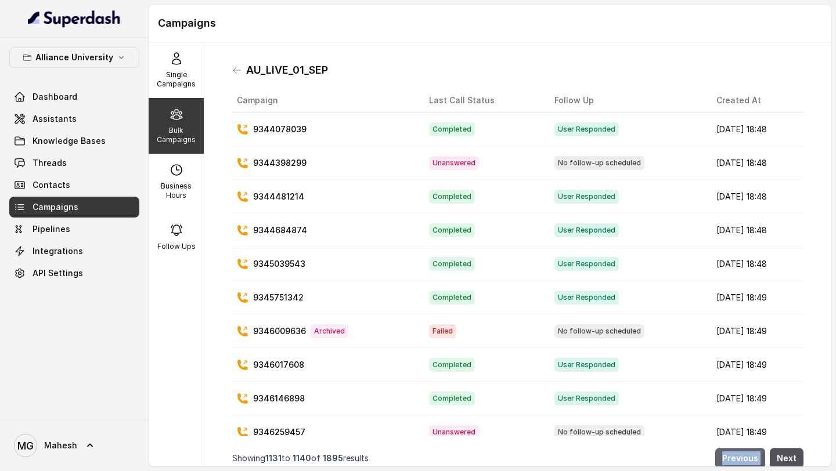
click at [747, 462] on button "Previous" at bounding box center [740, 458] width 50 height 21
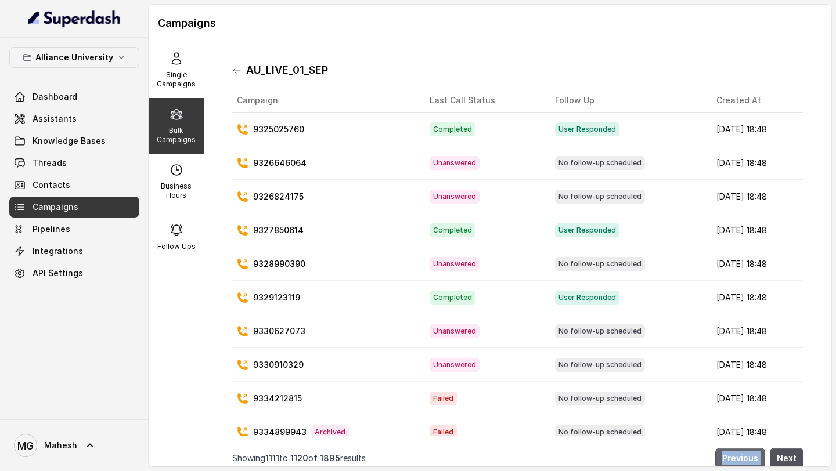
click at [747, 462] on button "Previous" at bounding box center [740, 458] width 50 height 21
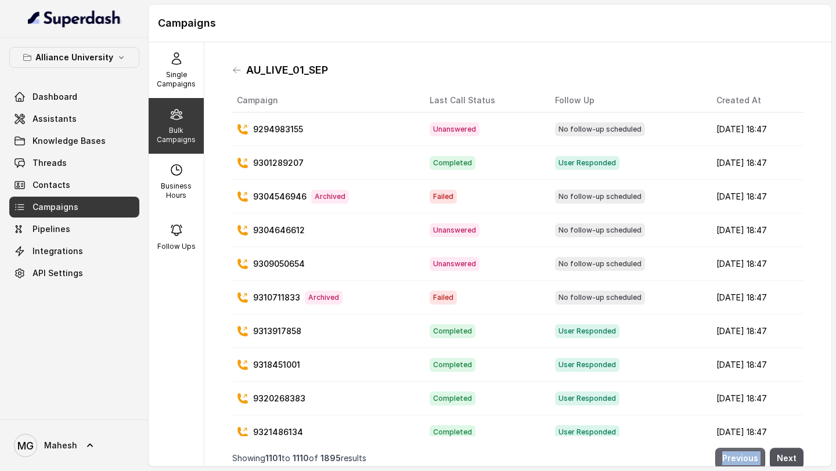
click at [747, 462] on button "Previous" at bounding box center [740, 458] width 50 height 21
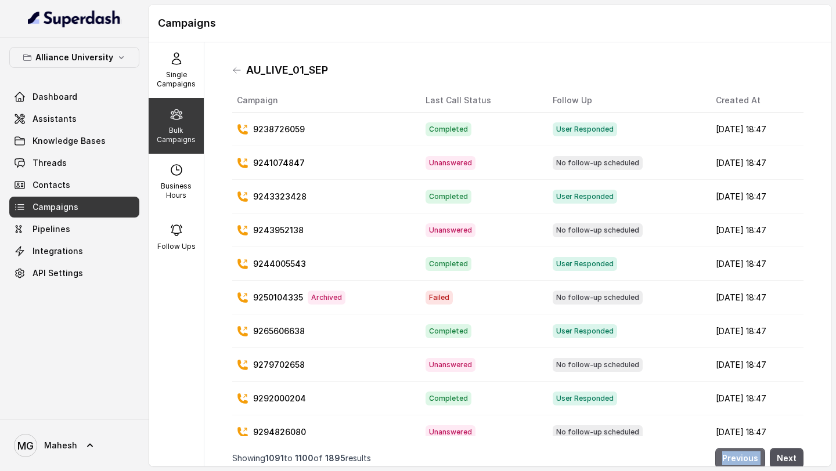
click at [747, 462] on button "Previous" at bounding box center [740, 458] width 50 height 21
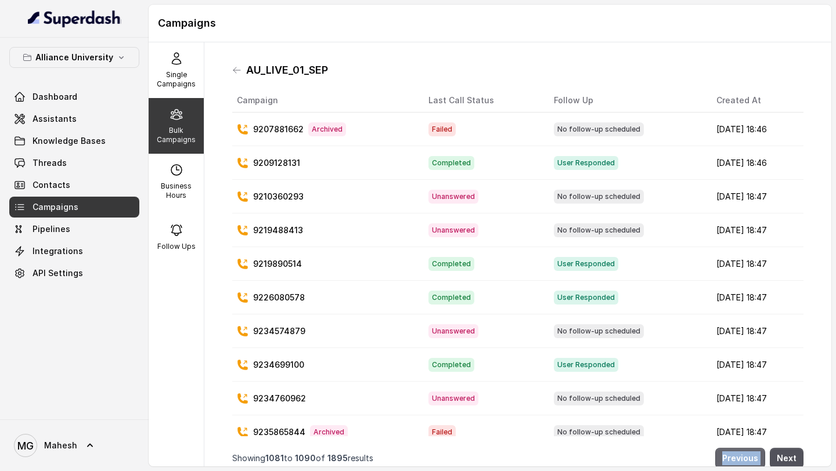
click at [747, 462] on button "Previous" at bounding box center [740, 458] width 50 height 21
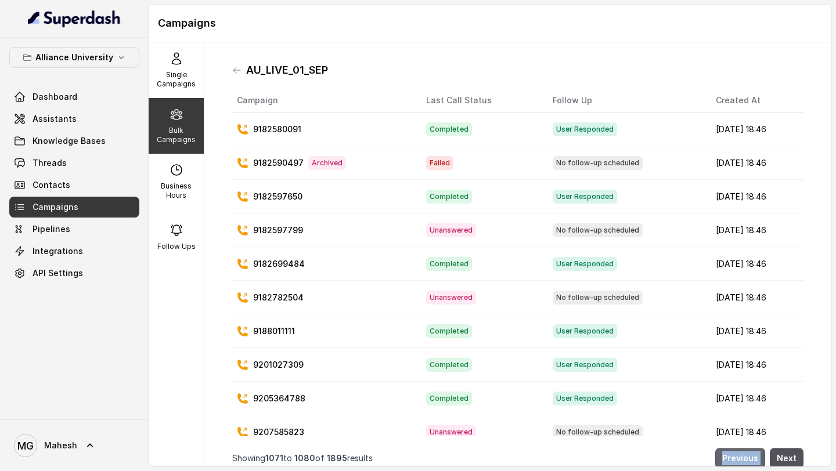
click at [747, 462] on button "Previous" at bounding box center [740, 458] width 50 height 21
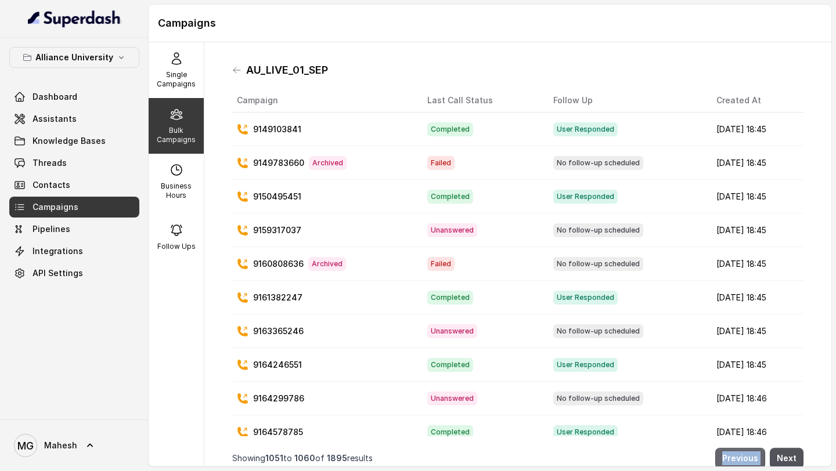
click at [747, 462] on button "Previous" at bounding box center [740, 458] width 50 height 21
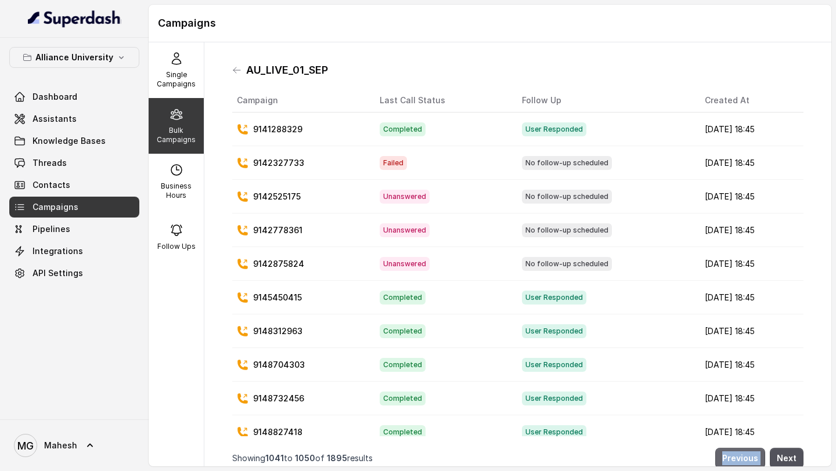
click at [747, 462] on button "Previous" at bounding box center [740, 458] width 50 height 21
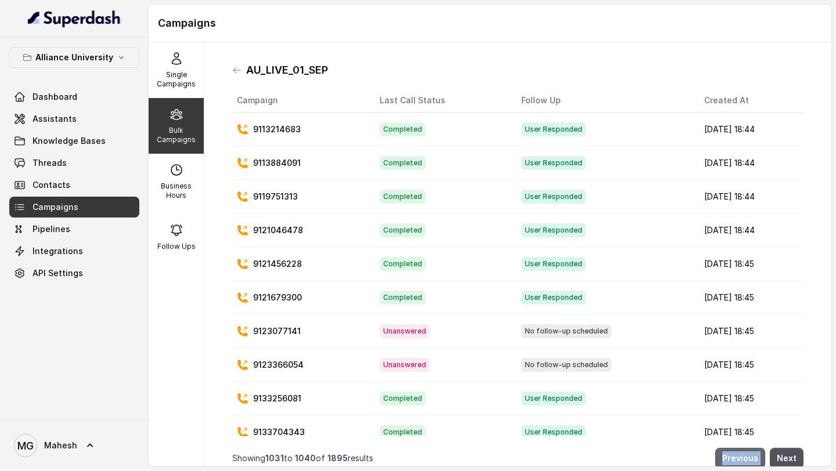
click at [747, 462] on button "Previous" at bounding box center [740, 458] width 50 height 21
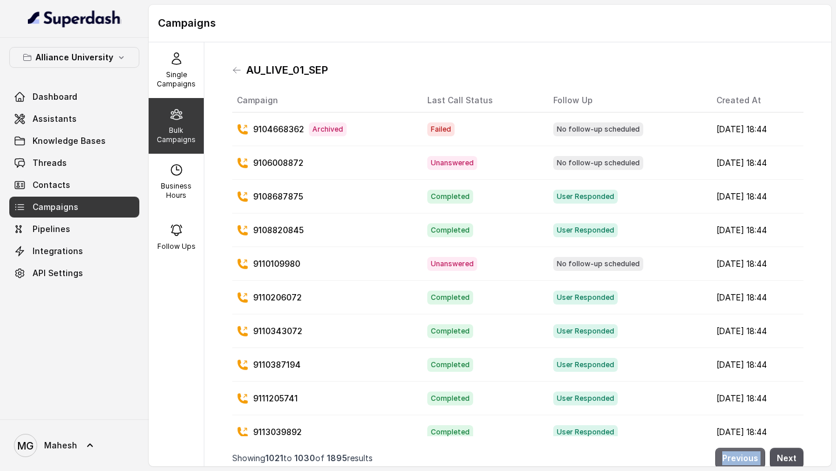
click at [747, 462] on button "Previous" at bounding box center [740, 458] width 50 height 21
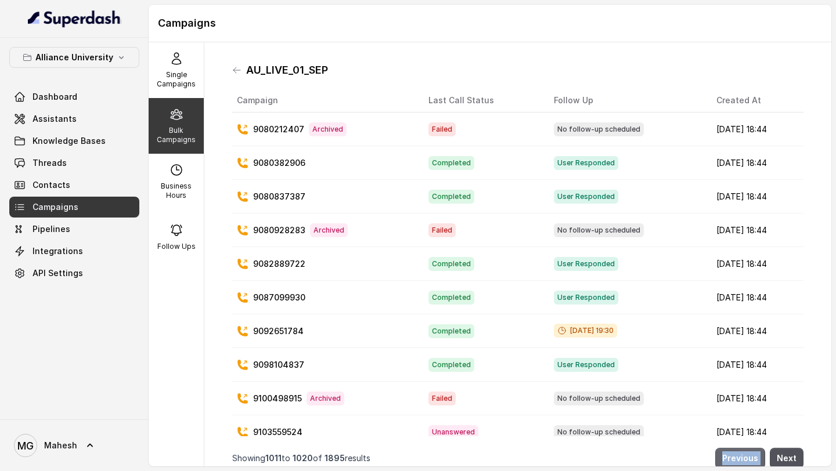
click at [747, 462] on button "Previous" at bounding box center [740, 458] width 50 height 21
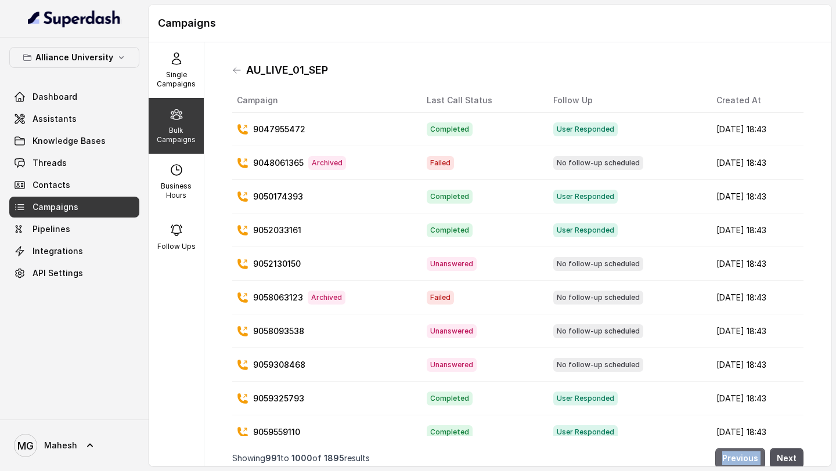
click at [747, 462] on button "Previous" at bounding box center [740, 458] width 50 height 21
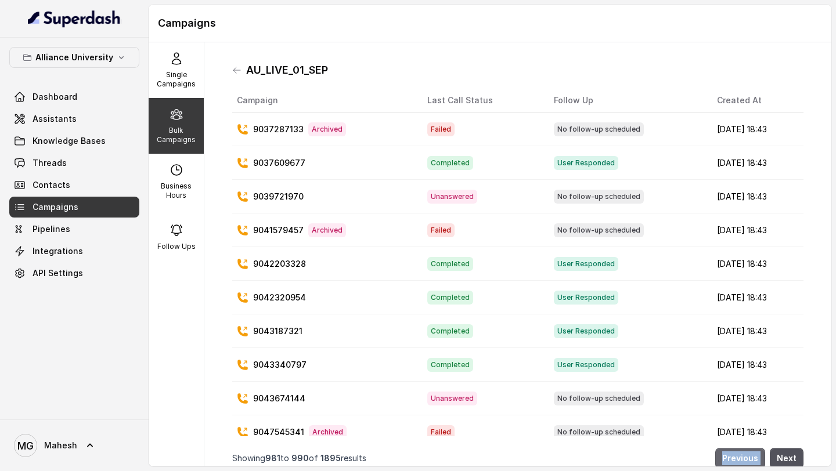
click at [747, 462] on button "Previous" at bounding box center [740, 458] width 50 height 21
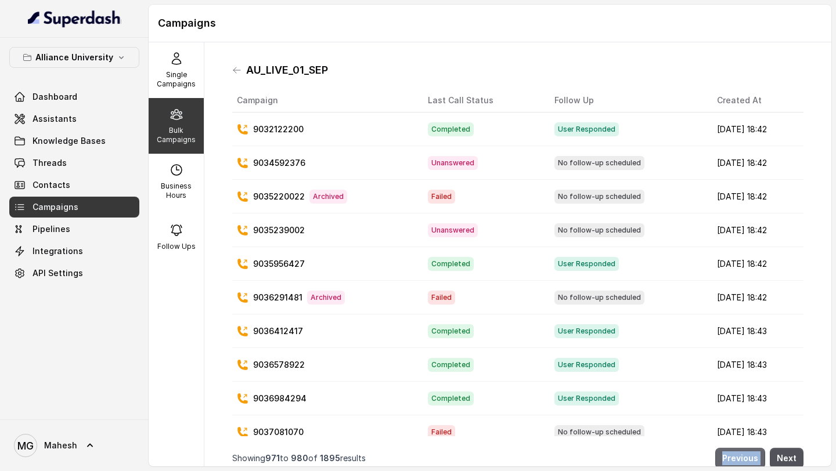
click at [747, 462] on button "Previous" at bounding box center [740, 458] width 50 height 21
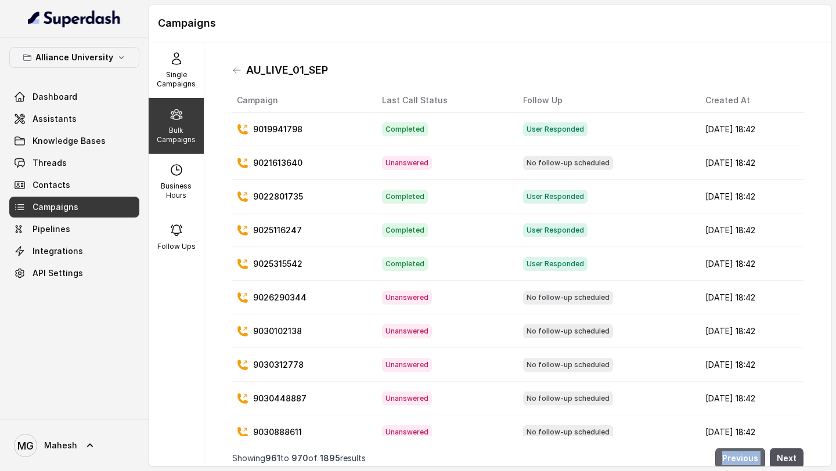
click at [747, 462] on button "Previous" at bounding box center [740, 458] width 50 height 21
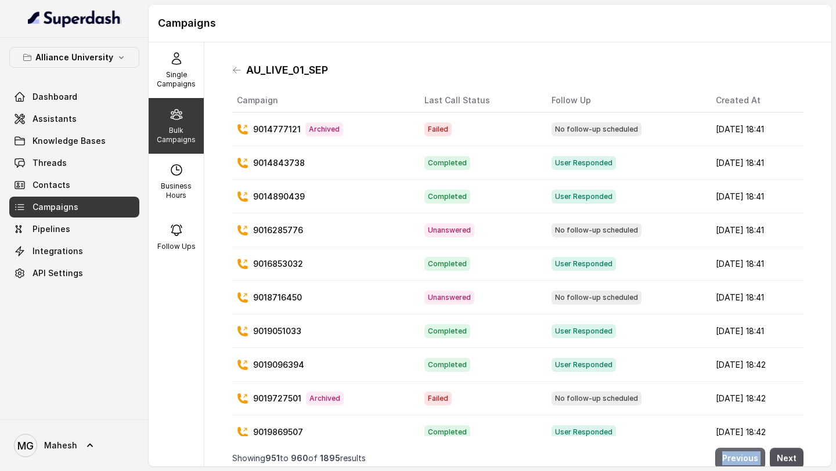
click at [747, 462] on button "Previous" at bounding box center [740, 458] width 50 height 21
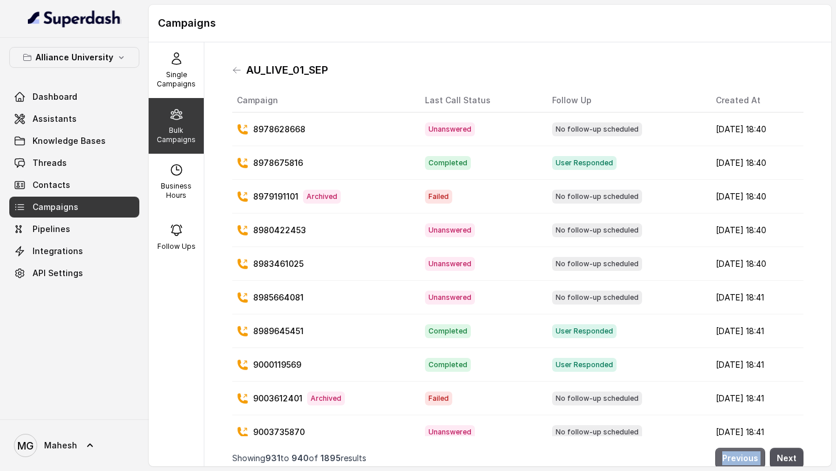
click at [747, 462] on button "Previous" at bounding box center [740, 458] width 50 height 21
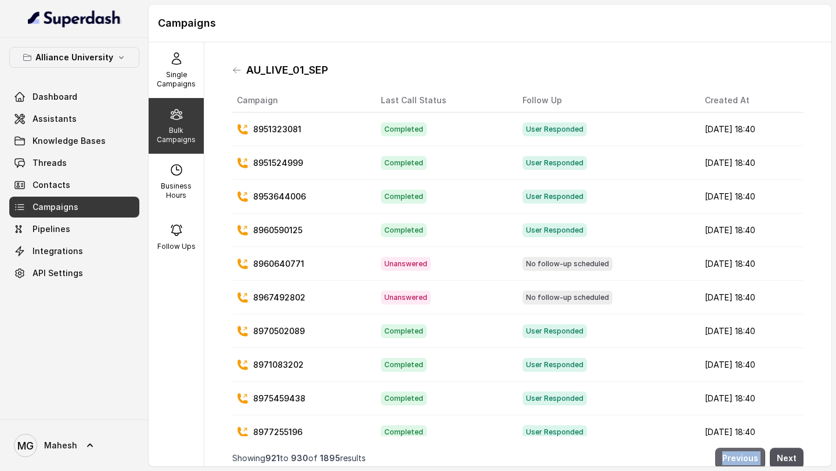
click at [747, 462] on button "Previous" at bounding box center [740, 458] width 50 height 21
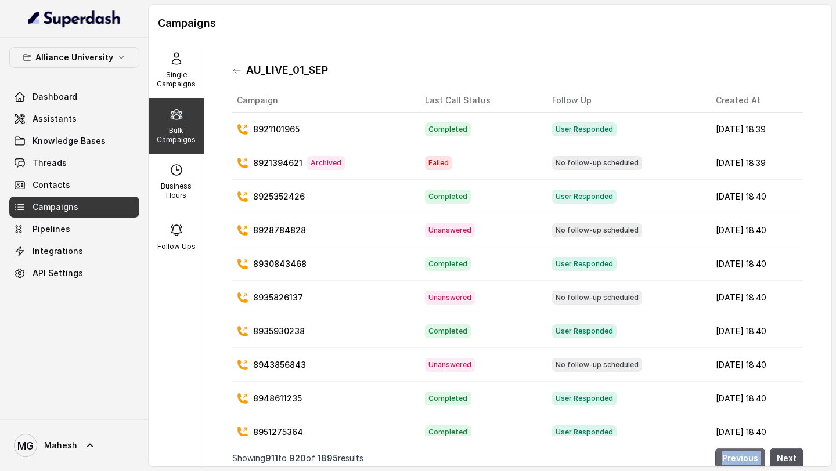
click at [747, 462] on button "Previous" at bounding box center [740, 458] width 50 height 21
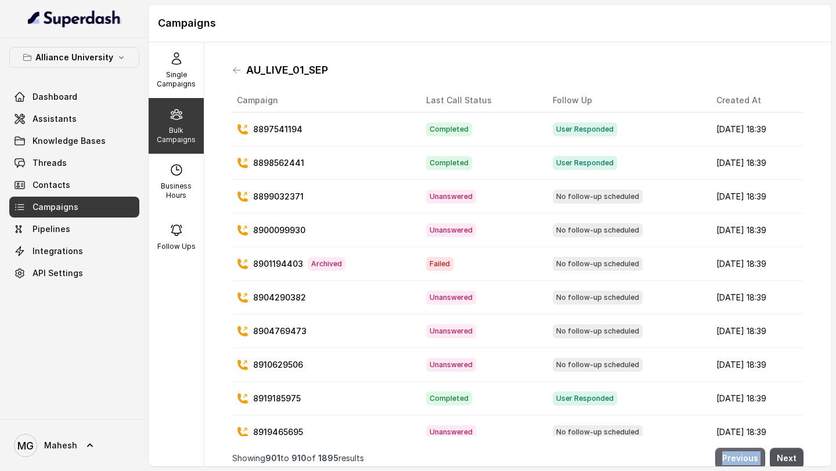
click at [747, 462] on button "Previous" at bounding box center [740, 458] width 50 height 21
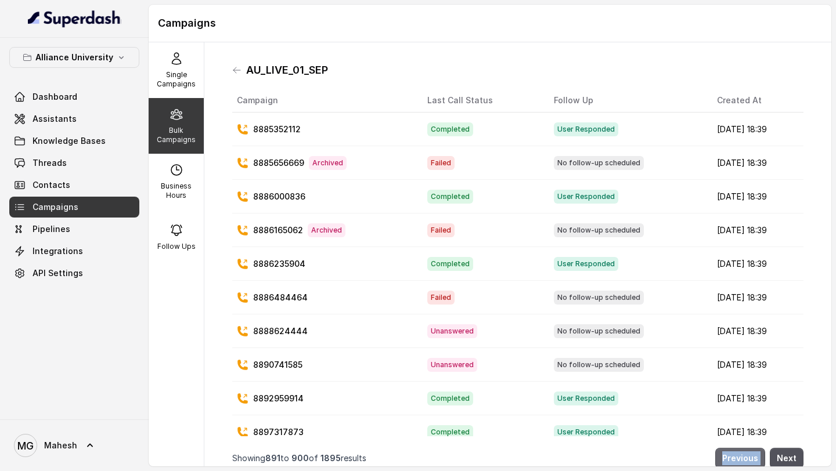
click at [747, 462] on button "Previous" at bounding box center [740, 458] width 50 height 21
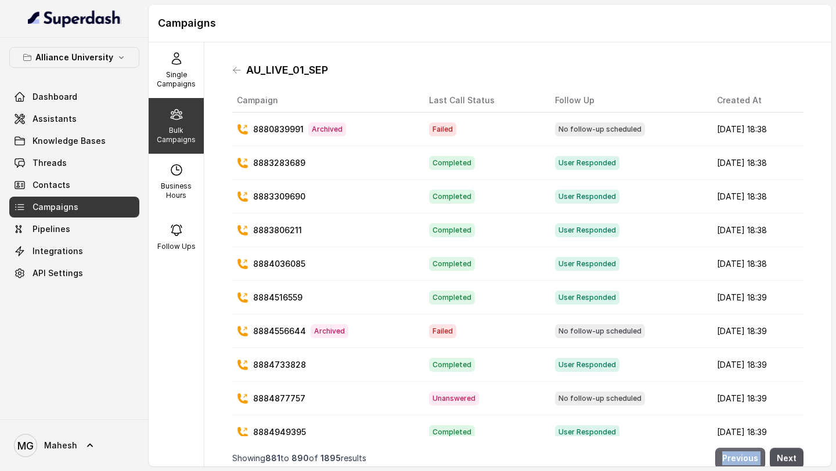
click at [747, 462] on button "Previous" at bounding box center [740, 458] width 50 height 21
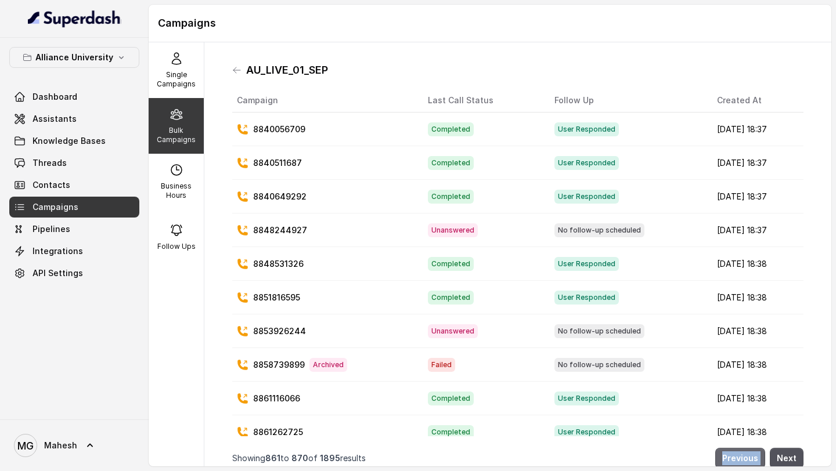
click at [747, 462] on button "Previous" at bounding box center [740, 458] width 50 height 21
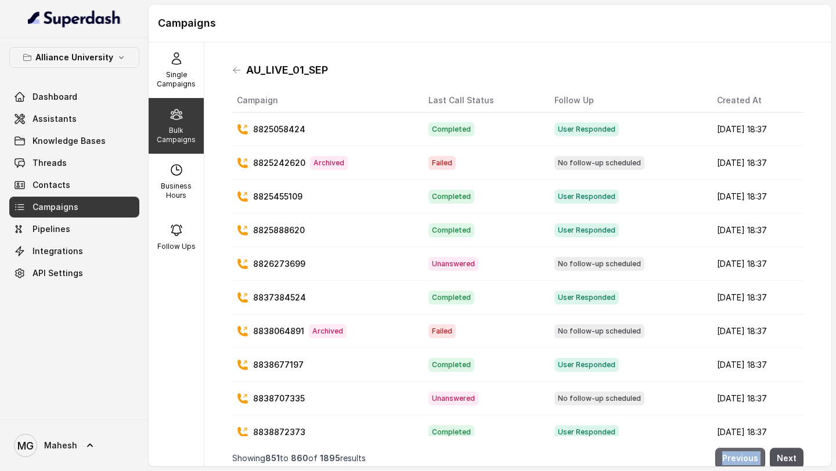
click at [747, 462] on button "Previous" at bounding box center [740, 458] width 50 height 21
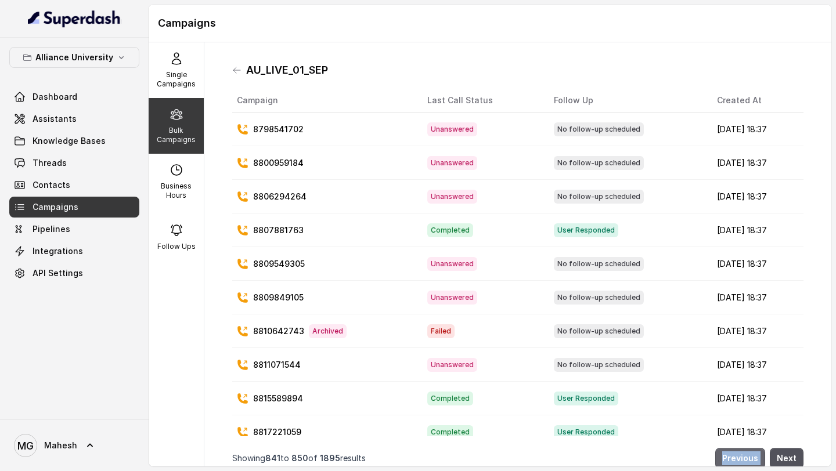
click at [747, 462] on button "Previous" at bounding box center [740, 458] width 50 height 21
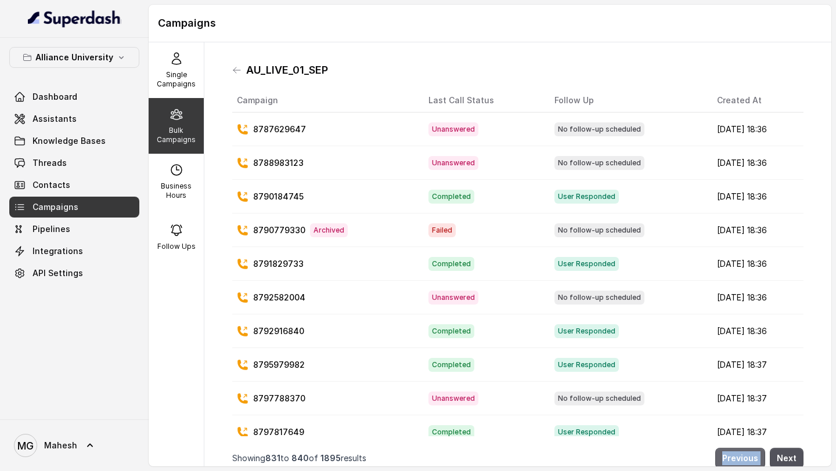
click at [747, 462] on button "Previous" at bounding box center [740, 458] width 50 height 21
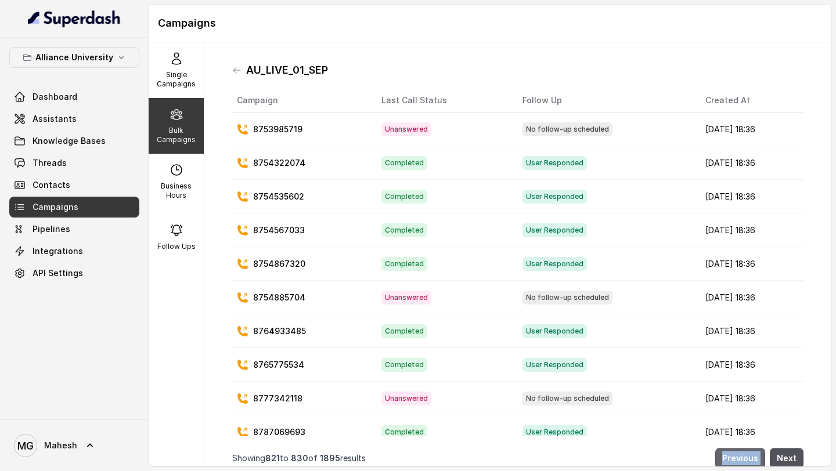
click at [747, 462] on button "Previous" at bounding box center [740, 458] width 50 height 21
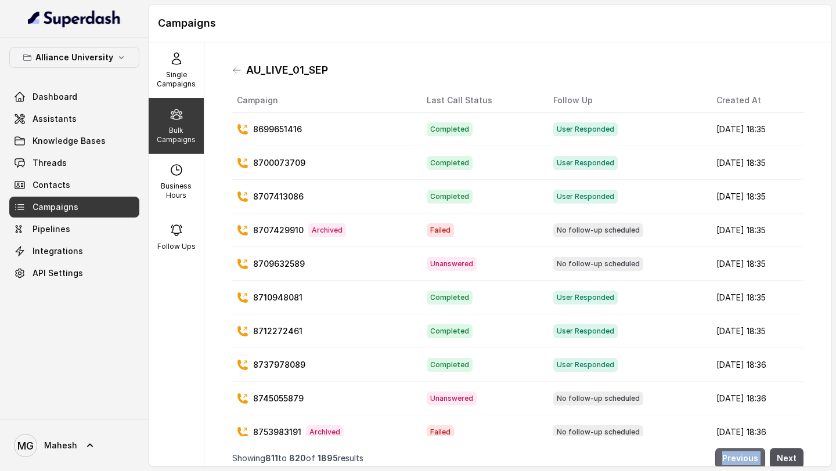
click at [747, 462] on button "Previous" at bounding box center [740, 458] width 50 height 21
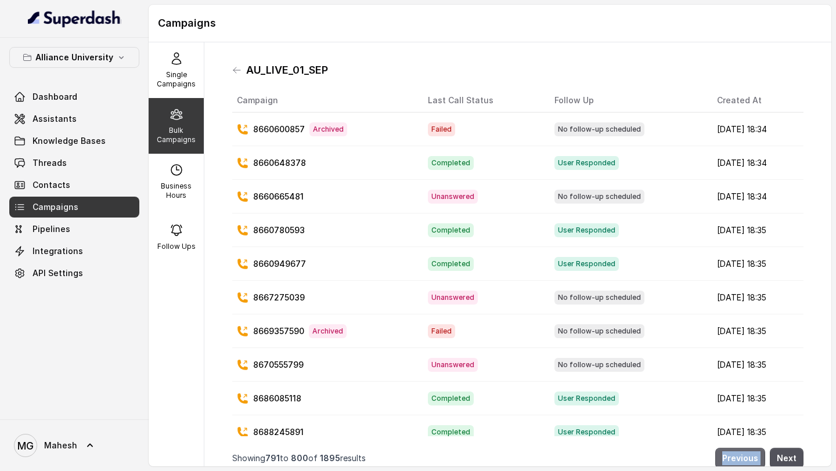
click at [747, 462] on button "Previous" at bounding box center [740, 458] width 50 height 21
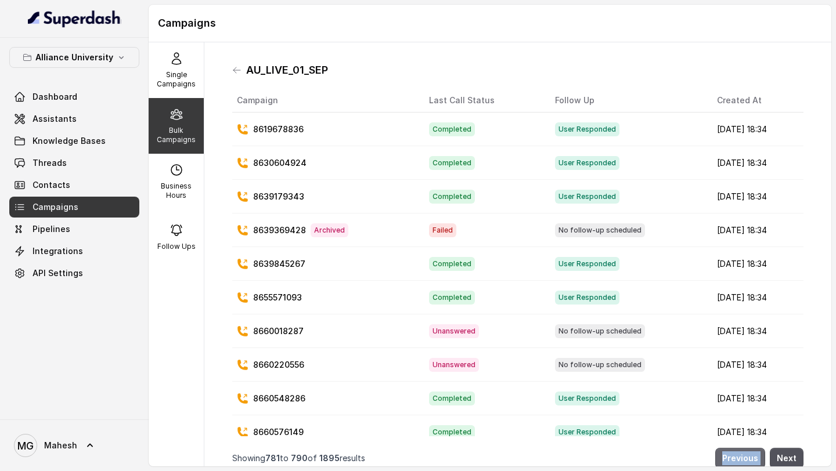
click at [747, 462] on button "Previous" at bounding box center [740, 458] width 50 height 21
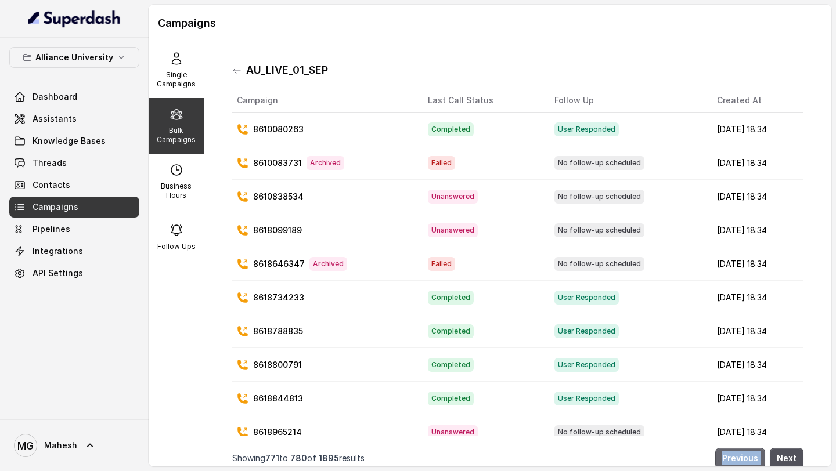
click at [747, 462] on button "Previous" at bounding box center [740, 458] width 50 height 21
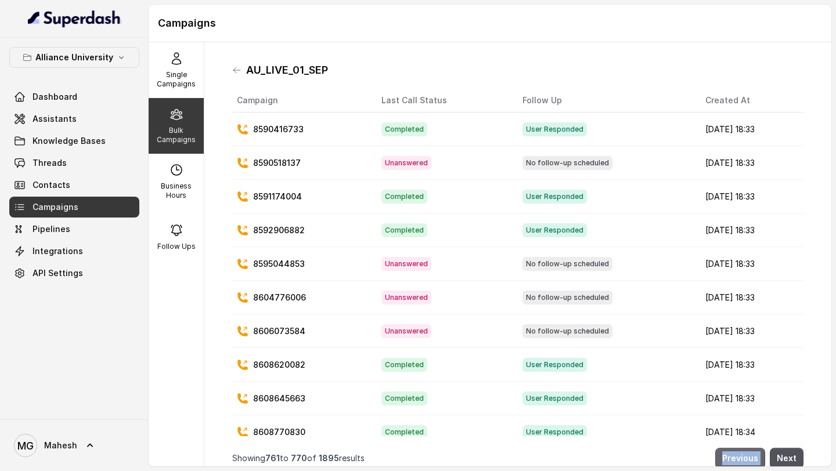
click at [747, 462] on button "Previous" at bounding box center [740, 458] width 50 height 21
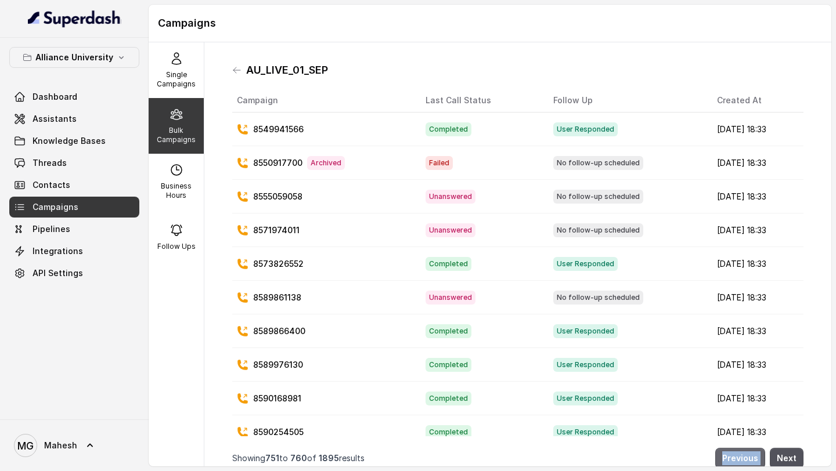
click at [747, 462] on button "Previous" at bounding box center [740, 458] width 50 height 21
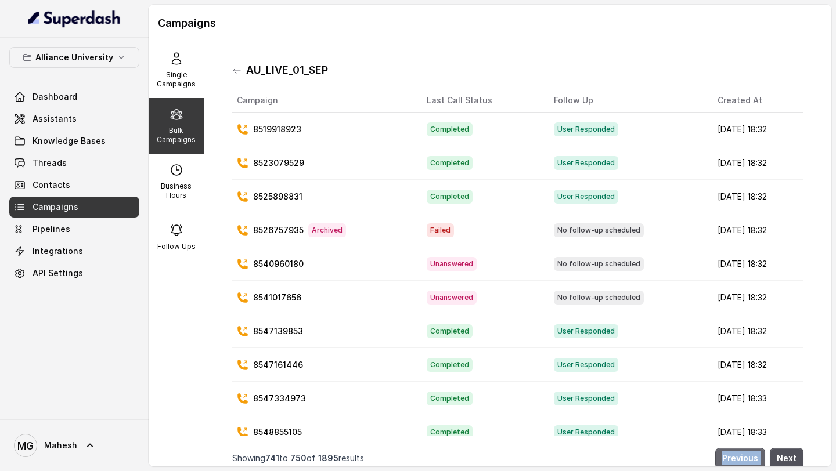
click at [747, 462] on button "Previous" at bounding box center [740, 458] width 50 height 21
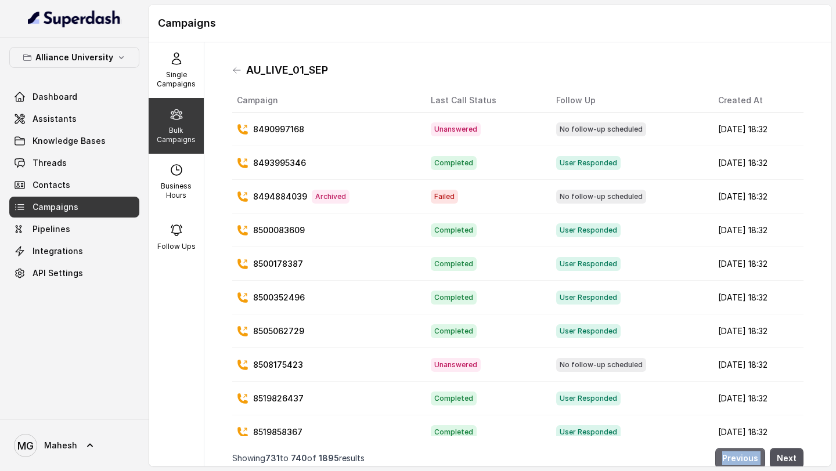
click at [747, 462] on button "Previous" at bounding box center [740, 458] width 50 height 21
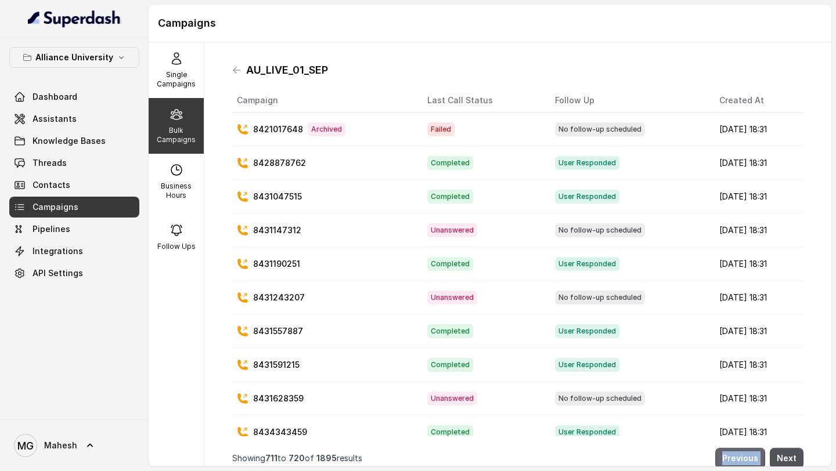
click at [747, 462] on button "Previous" at bounding box center [740, 458] width 50 height 21
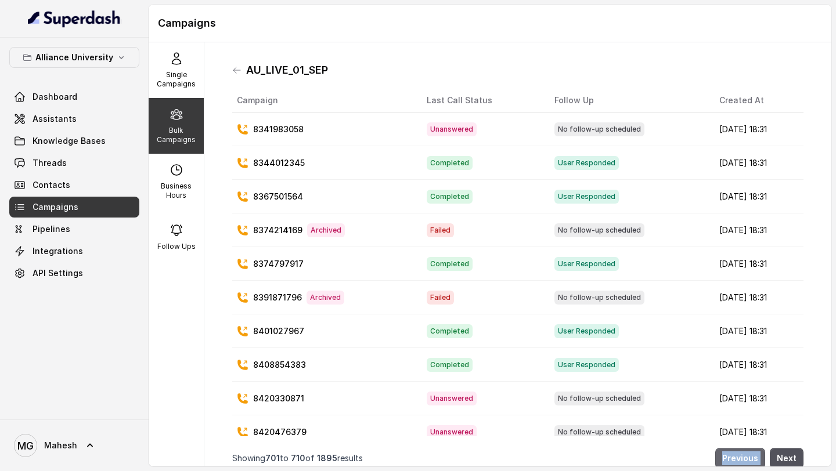
click at [747, 462] on button "Previous" at bounding box center [740, 458] width 50 height 21
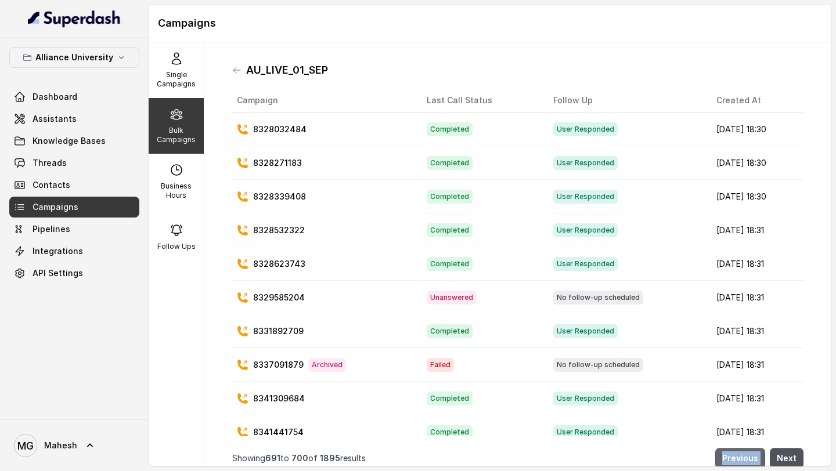
click at [747, 462] on button "Previous" at bounding box center [740, 458] width 50 height 21
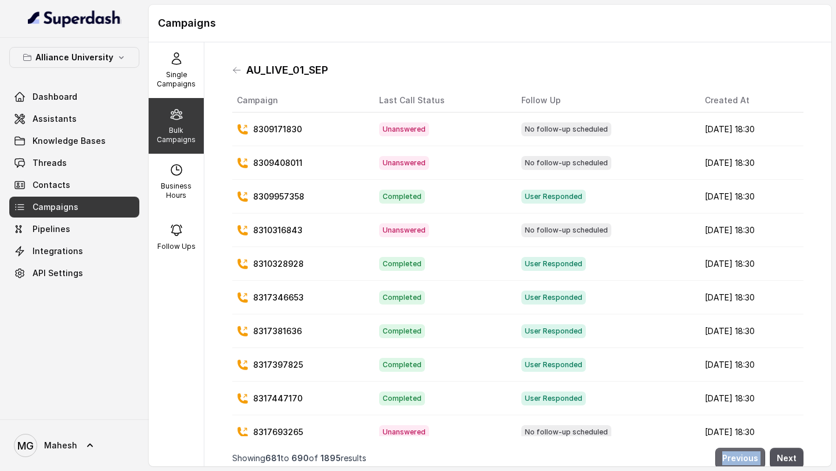
click at [747, 462] on button "Previous" at bounding box center [740, 458] width 50 height 21
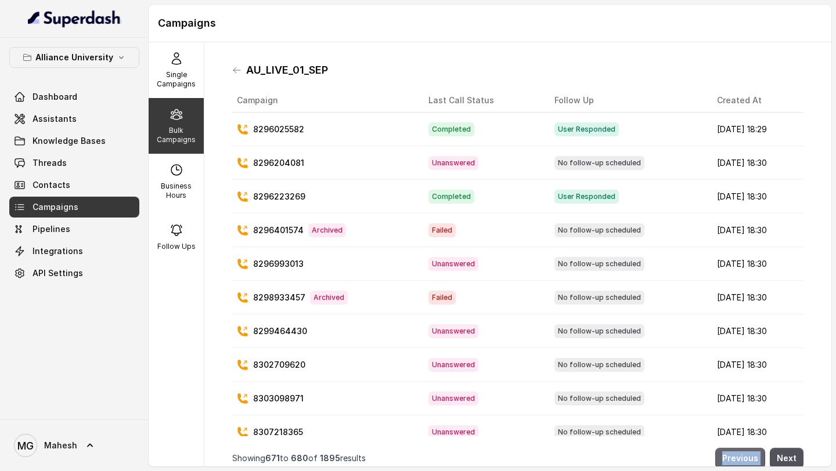
click at [747, 462] on button "Previous" at bounding box center [740, 458] width 50 height 21
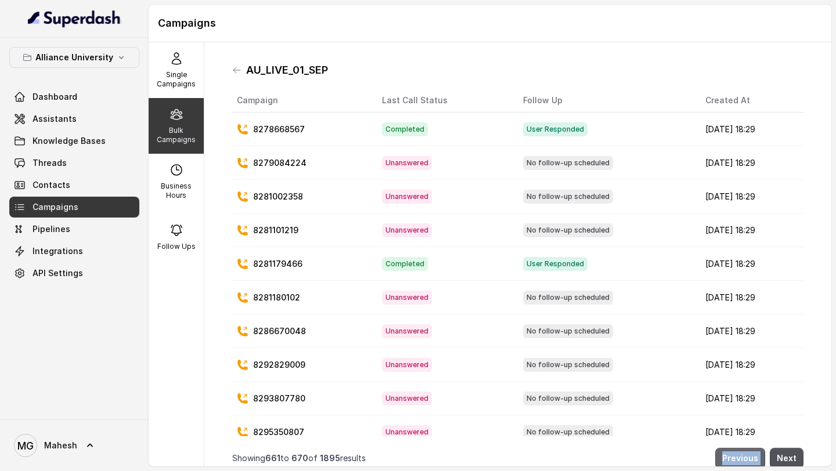
click at [747, 462] on button "Previous" at bounding box center [740, 458] width 50 height 21
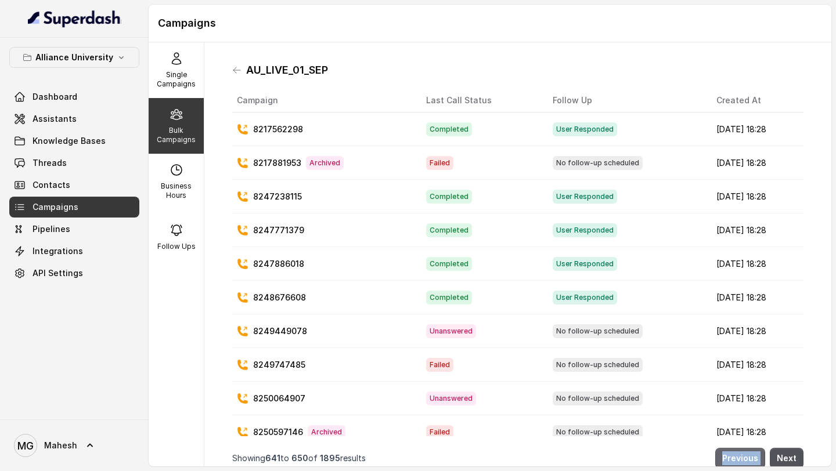
click at [747, 462] on button "Previous" at bounding box center [740, 458] width 50 height 21
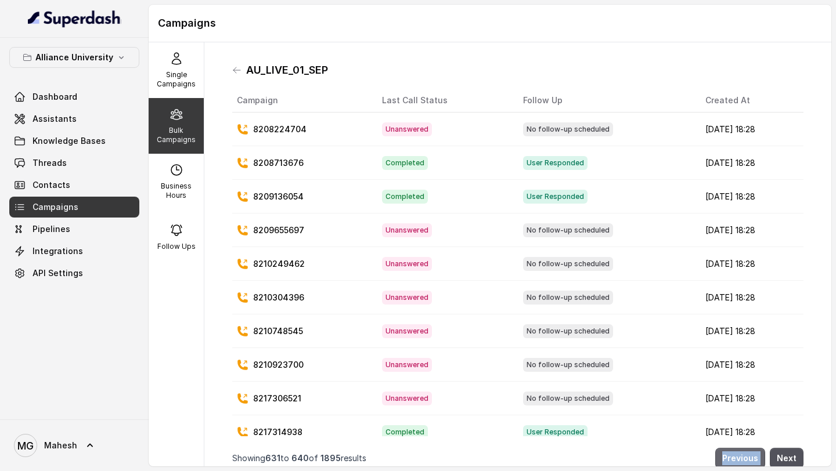
click at [747, 462] on button "Previous" at bounding box center [740, 458] width 50 height 21
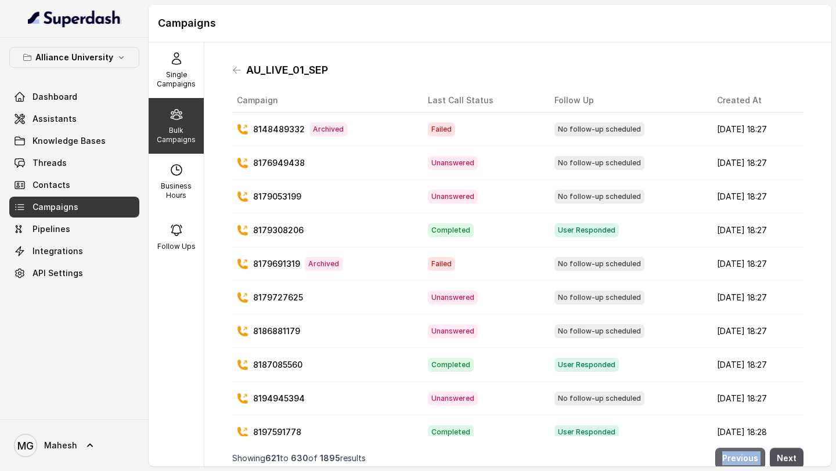
click at [747, 462] on button "Previous" at bounding box center [740, 458] width 50 height 21
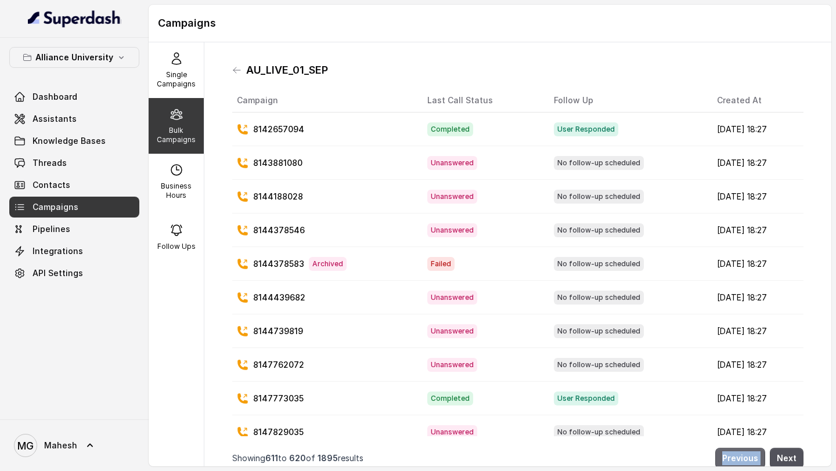
click at [747, 462] on button "Previous" at bounding box center [740, 458] width 50 height 21
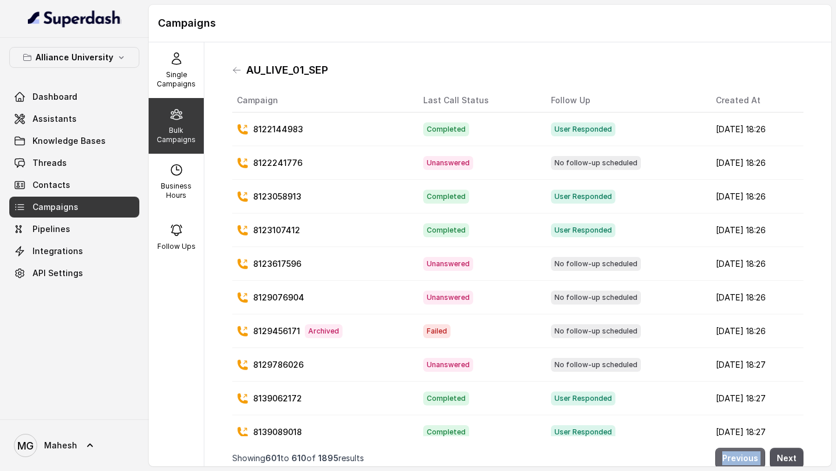
click at [747, 462] on button "Previous" at bounding box center [740, 458] width 50 height 21
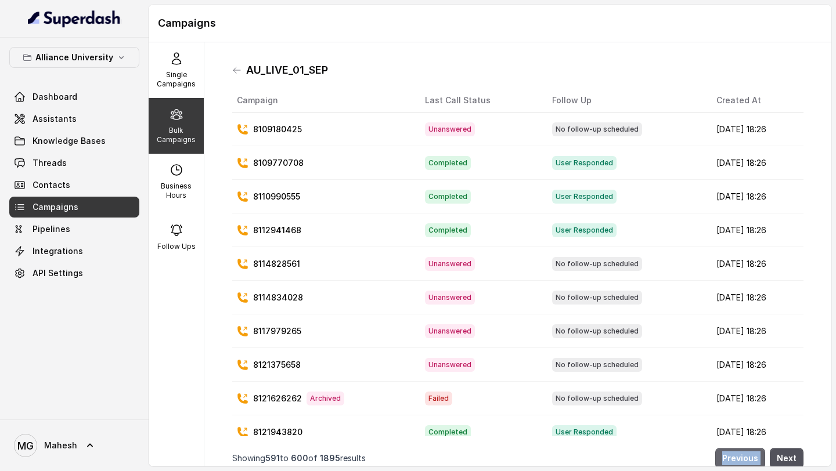
click at [747, 462] on button "Previous" at bounding box center [740, 458] width 50 height 21
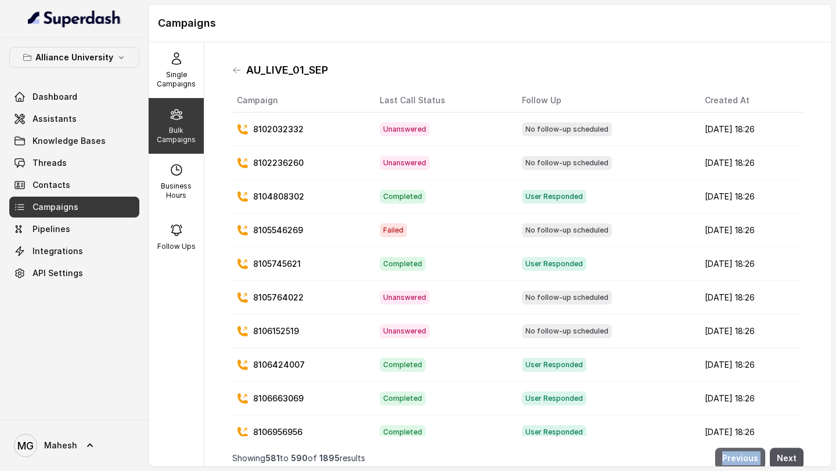
click at [747, 462] on button "Previous" at bounding box center [740, 458] width 50 height 21
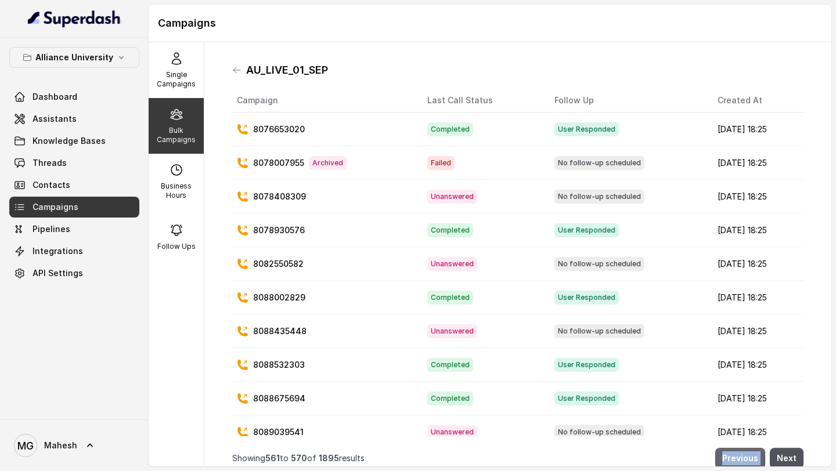
click at [747, 462] on button "Previous" at bounding box center [740, 458] width 50 height 21
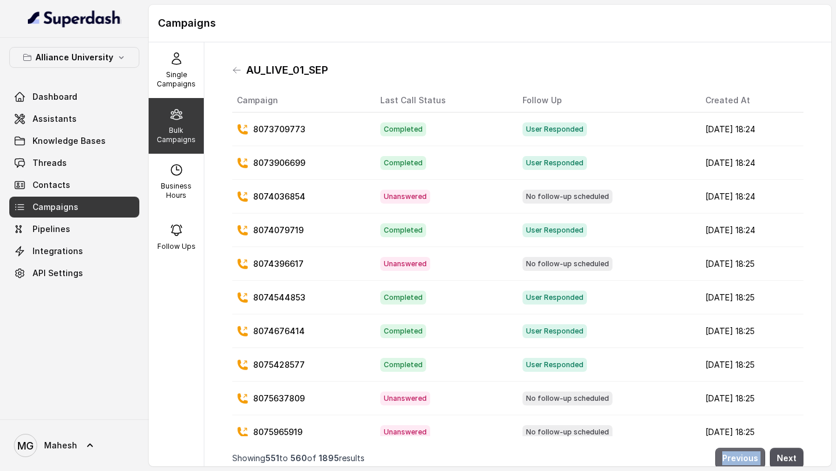
click at [747, 462] on button "Previous" at bounding box center [740, 458] width 50 height 21
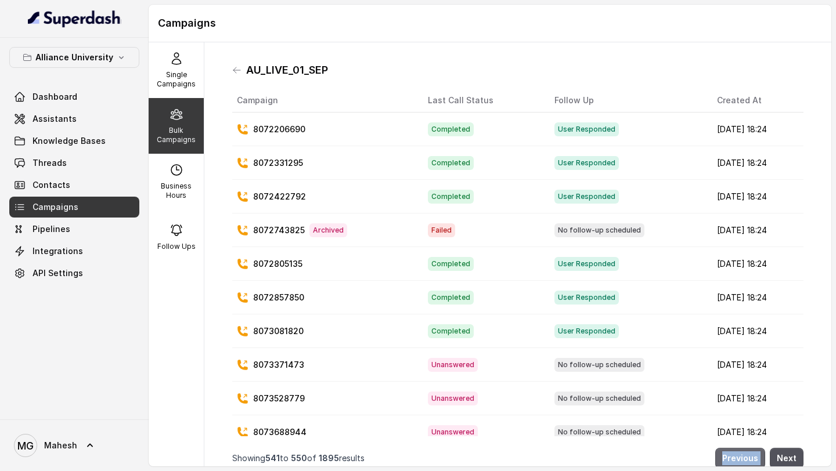
click at [747, 462] on button "Previous" at bounding box center [740, 458] width 50 height 21
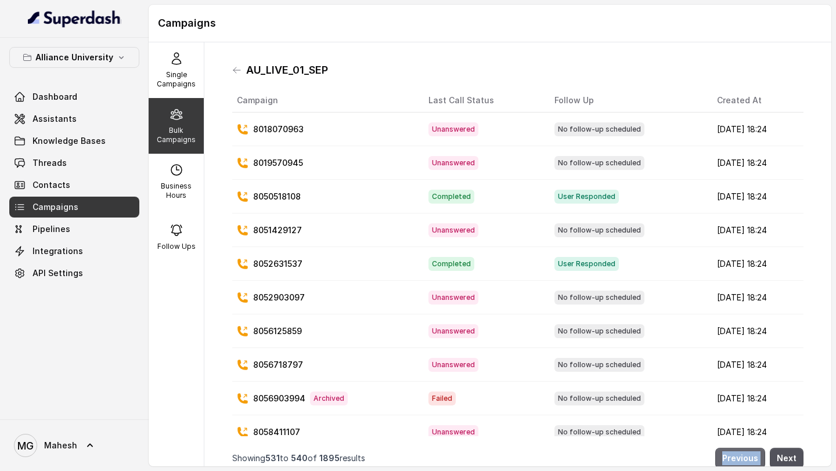
click at [747, 462] on button "Previous" at bounding box center [740, 458] width 50 height 21
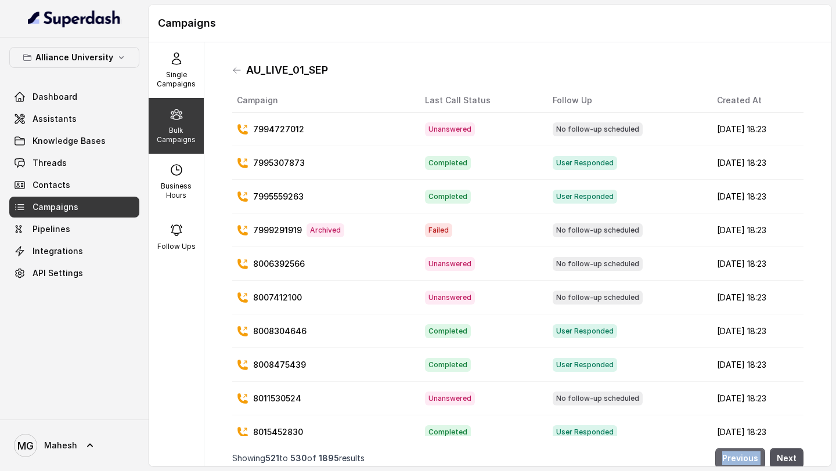
click at [747, 462] on button "Previous" at bounding box center [740, 458] width 50 height 21
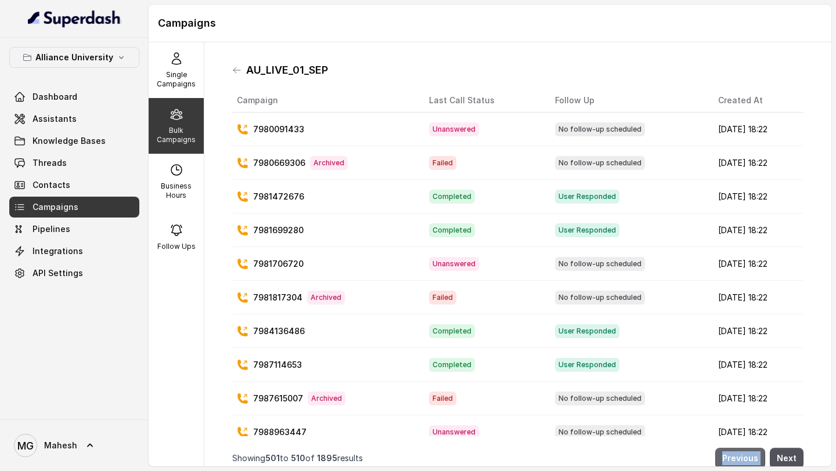
click at [747, 462] on button "Previous" at bounding box center [740, 458] width 50 height 21
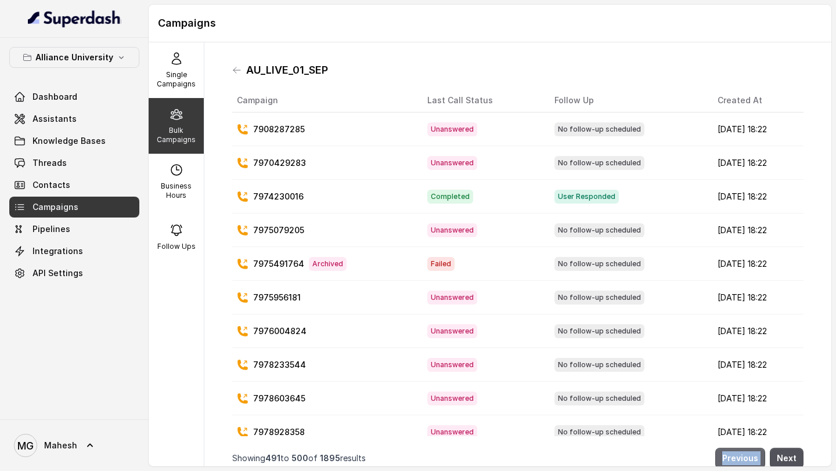
click at [747, 462] on button "Previous" at bounding box center [740, 458] width 50 height 21
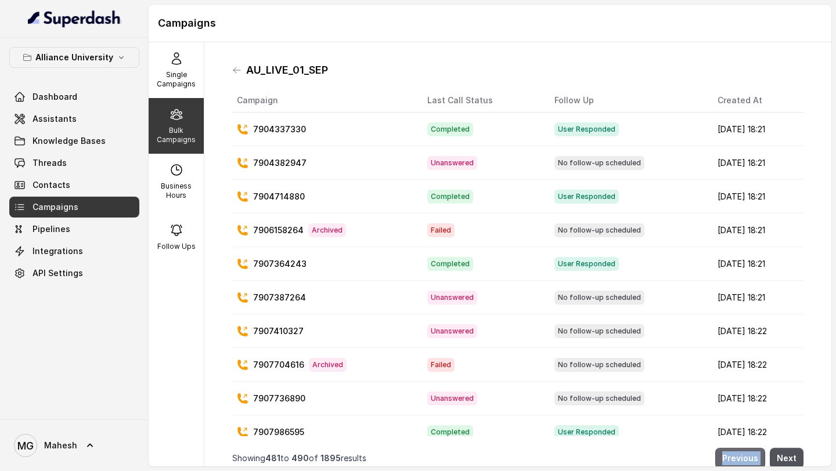
click at [747, 462] on button "Previous" at bounding box center [740, 458] width 50 height 21
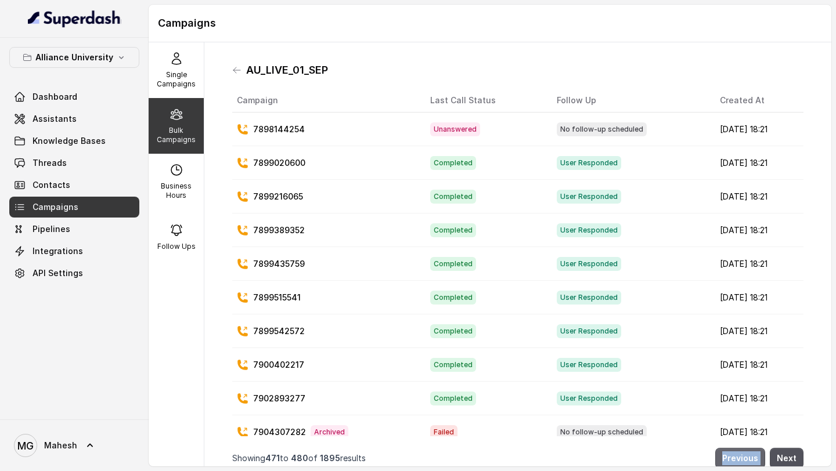
click at [747, 462] on button "Previous" at bounding box center [740, 458] width 50 height 21
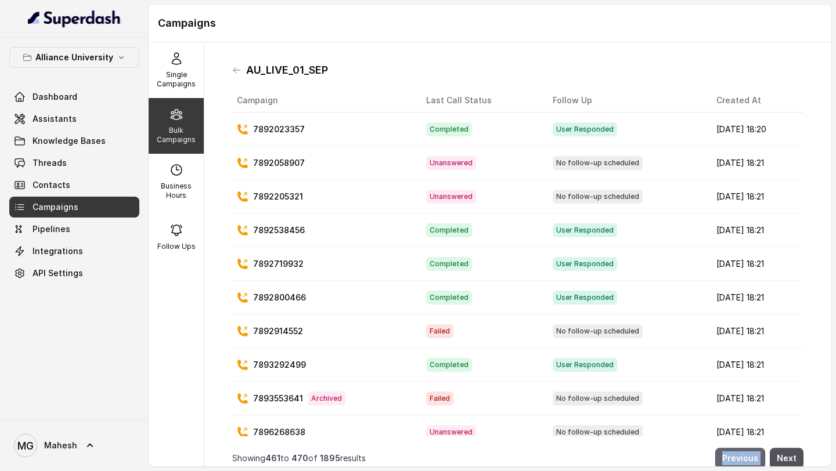
click at [747, 462] on button "Previous" at bounding box center [740, 458] width 50 height 21
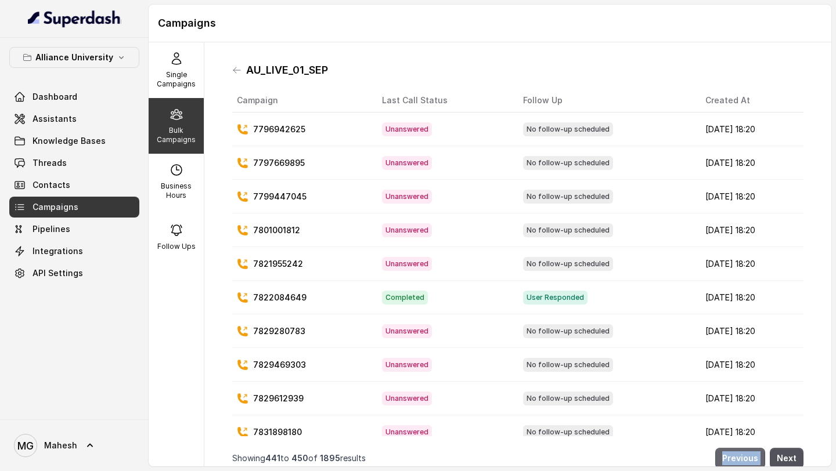
click at [747, 462] on button "Previous" at bounding box center [740, 458] width 50 height 21
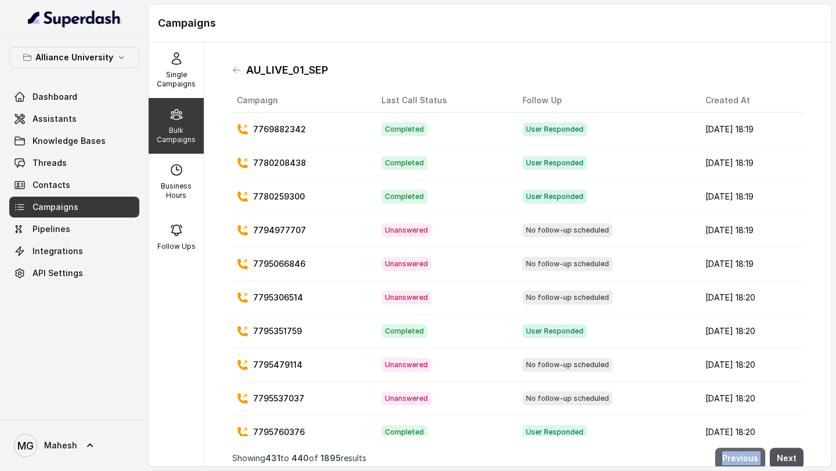
click at [747, 462] on button "Previous" at bounding box center [740, 458] width 50 height 21
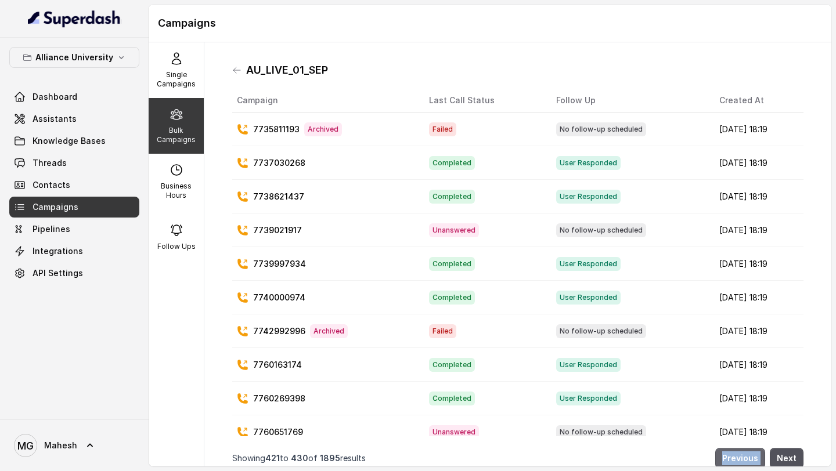
click at [747, 462] on button "Previous" at bounding box center [740, 458] width 50 height 21
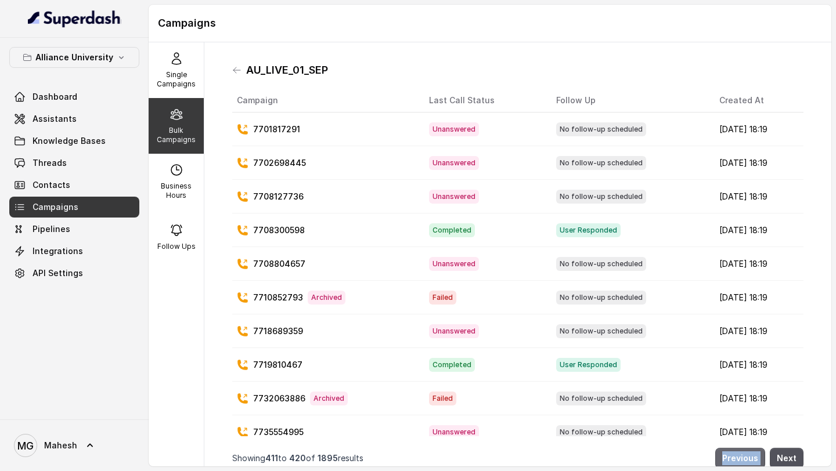
click at [747, 462] on button "Previous" at bounding box center [740, 458] width 50 height 21
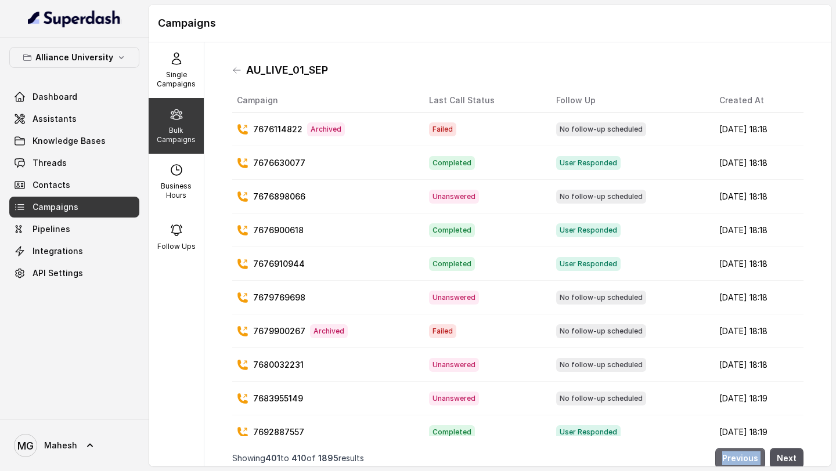
click at [747, 462] on button "Previous" at bounding box center [740, 458] width 50 height 21
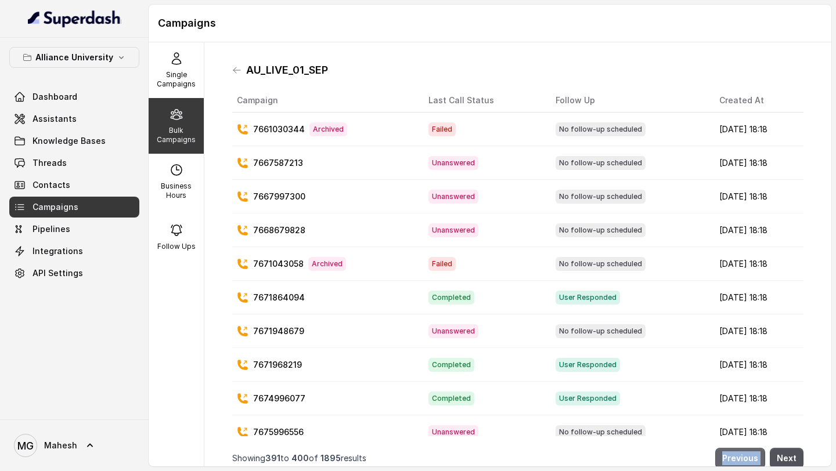
click at [747, 462] on button "Previous" at bounding box center [740, 458] width 50 height 21
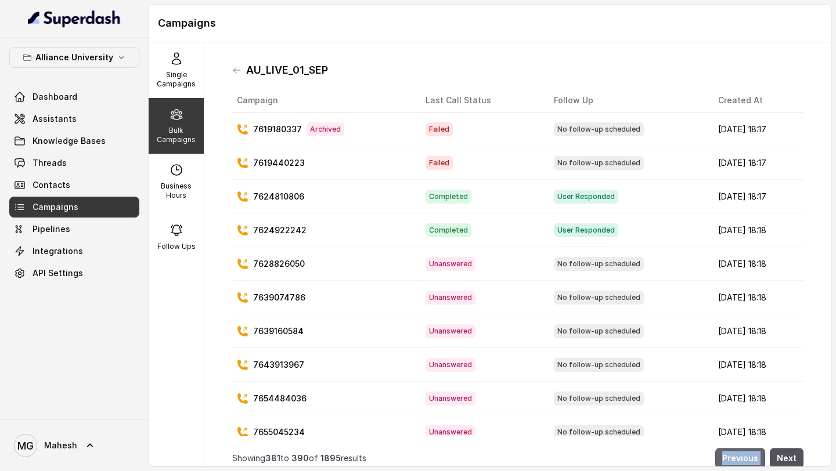
click at [747, 462] on button "Previous" at bounding box center [740, 458] width 50 height 21
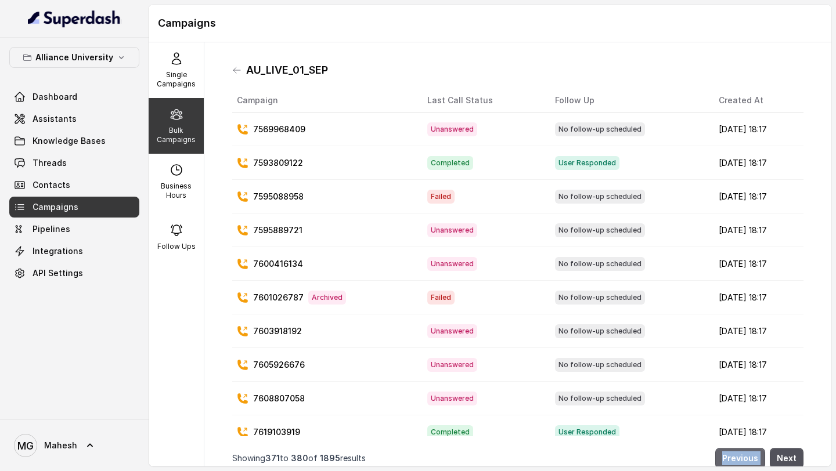
click at [747, 462] on button "Previous" at bounding box center [740, 458] width 50 height 21
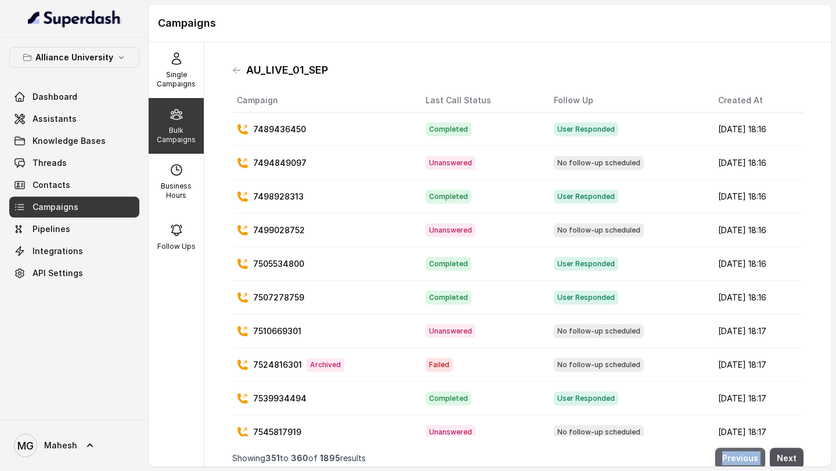
click at [747, 462] on button "Previous" at bounding box center [740, 458] width 50 height 21
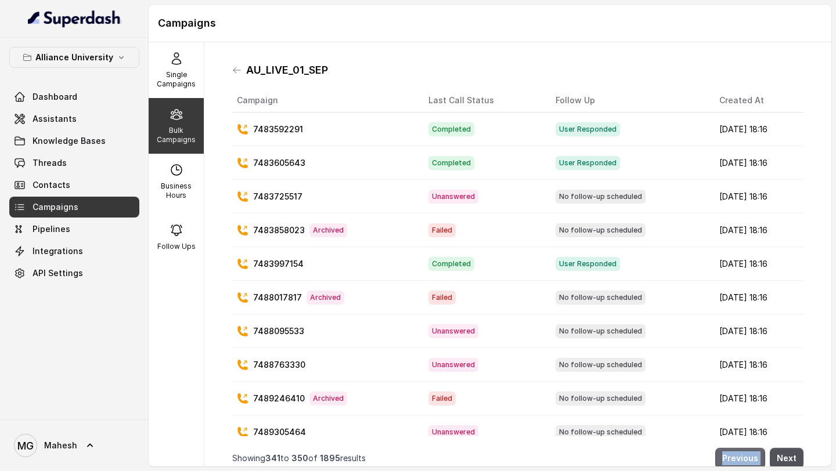
click at [747, 462] on button "Previous" at bounding box center [740, 458] width 50 height 21
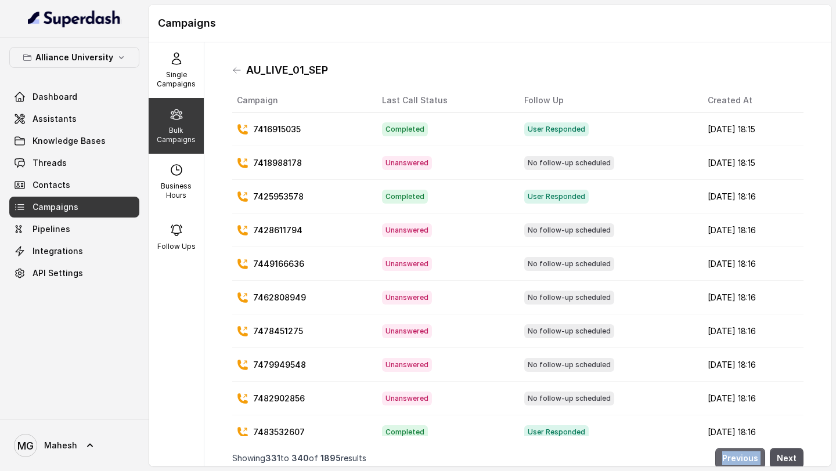
click at [747, 462] on button "Previous" at bounding box center [740, 458] width 50 height 21
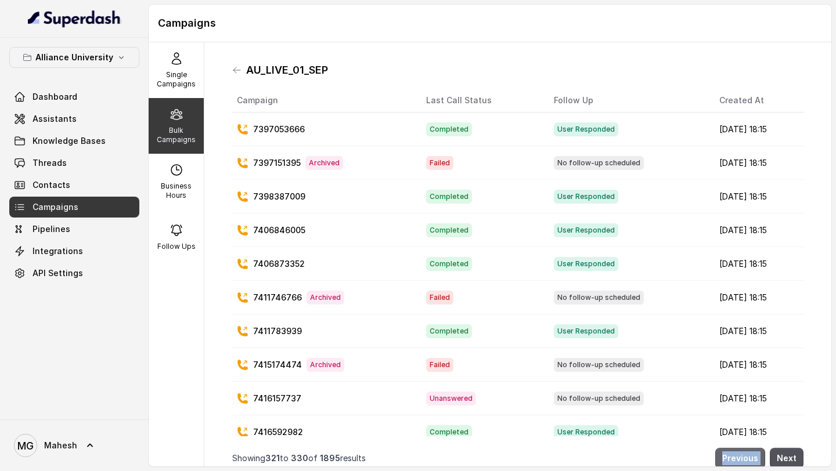
click at [747, 462] on button "Previous" at bounding box center [740, 458] width 50 height 21
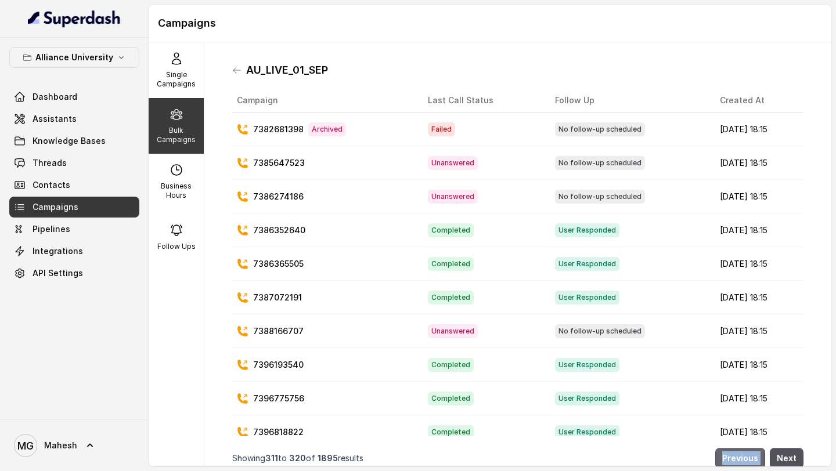
click at [747, 462] on button "Previous" at bounding box center [740, 458] width 50 height 21
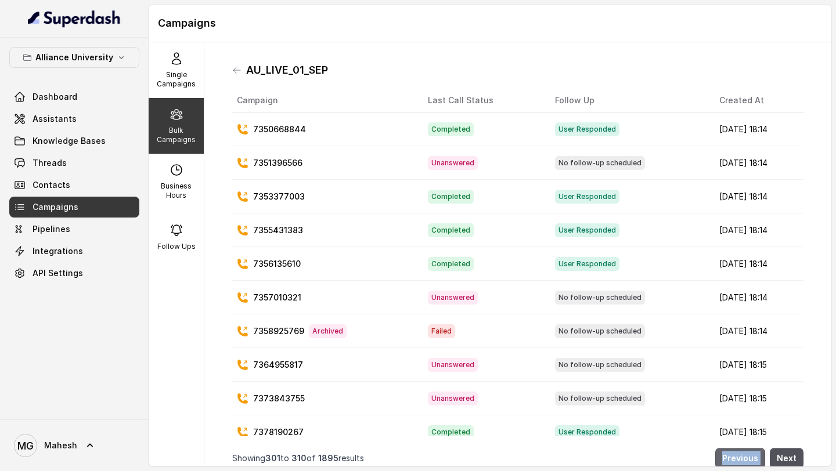
click at [747, 462] on button "Previous" at bounding box center [740, 458] width 50 height 21
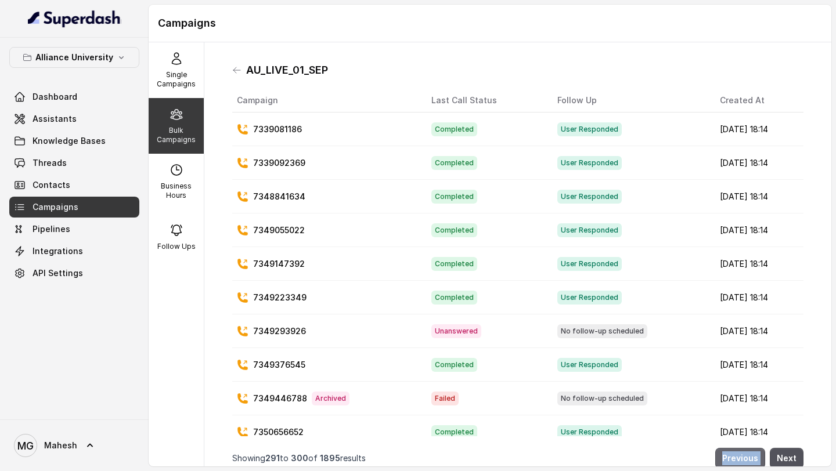
click at [747, 462] on button "Previous" at bounding box center [740, 458] width 50 height 21
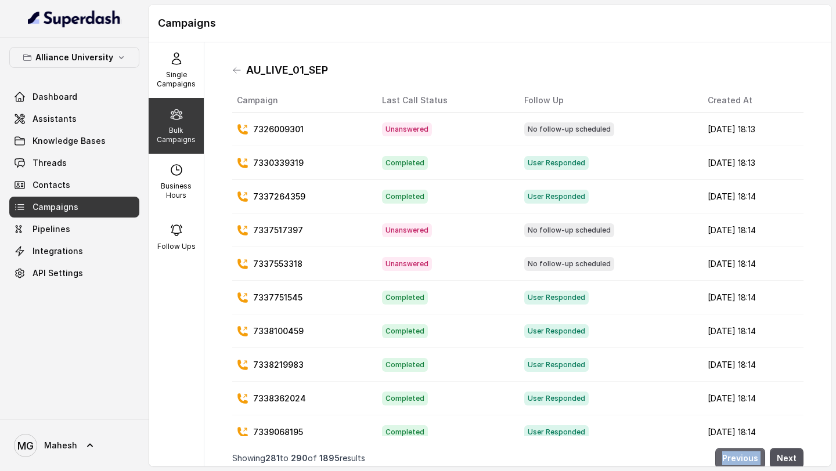
click at [747, 462] on button "Previous" at bounding box center [740, 458] width 50 height 21
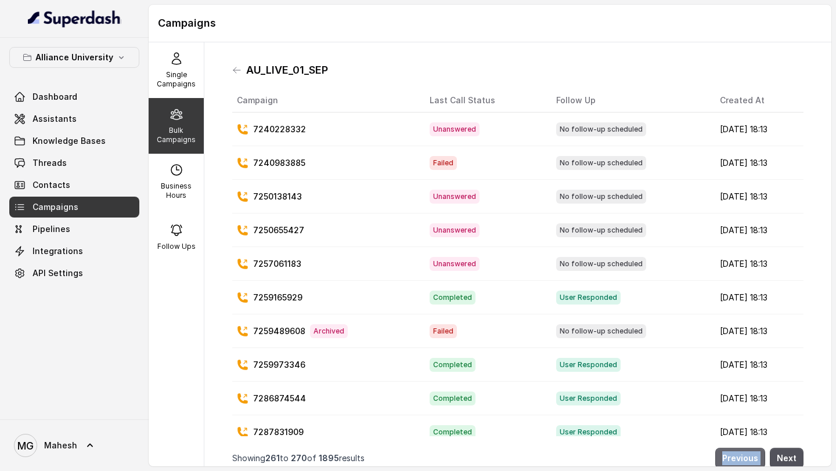
click at [747, 462] on button "Previous" at bounding box center [740, 458] width 50 height 21
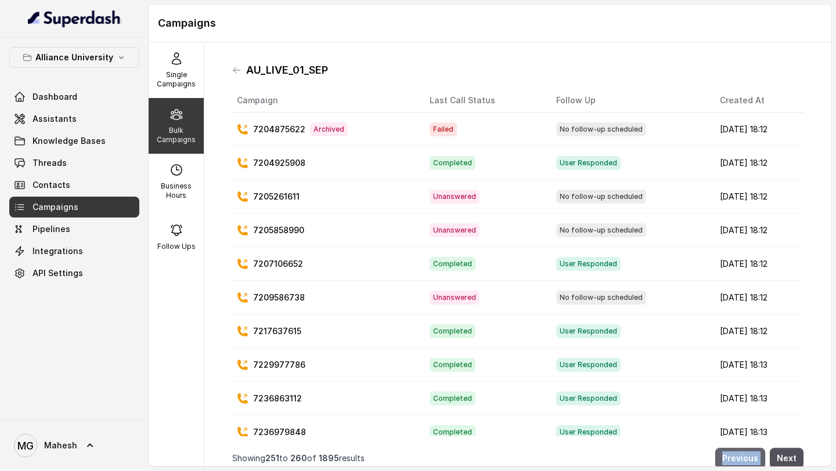
click at [747, 462] on button "Previous" at bounding box center [740, 458] width 50 height 21
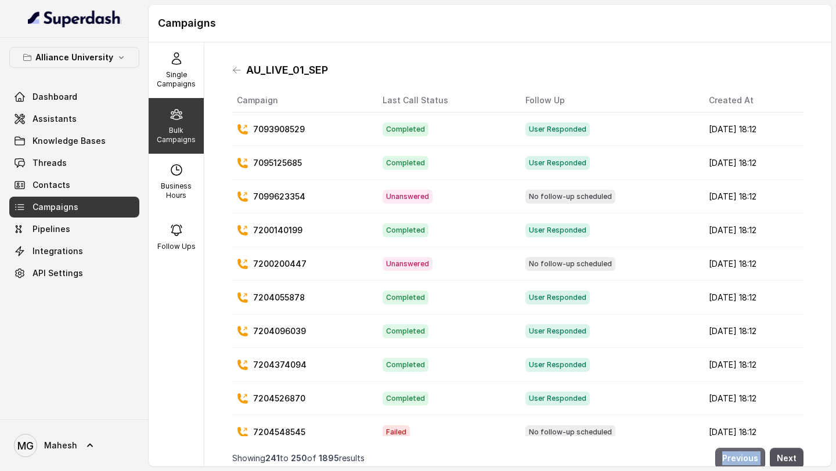
click at [747, 462] on button "Previous" at bounding box center [740, 458] width 50 height 21
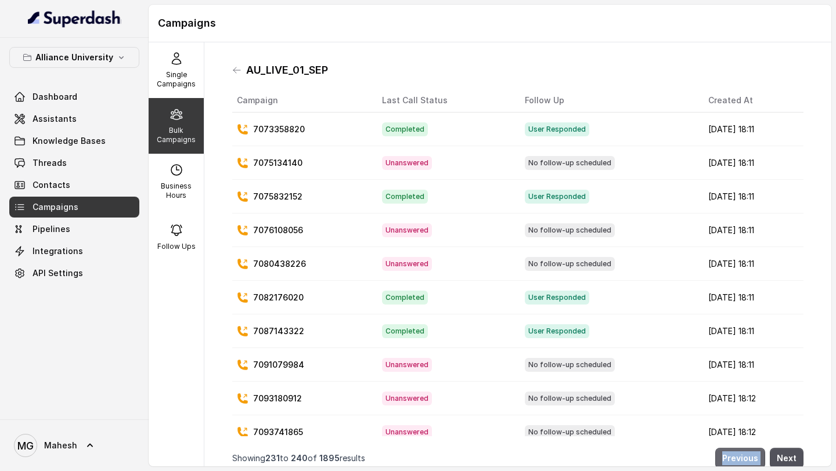
click at [747, 462] on button "Previous" at bounding box center [740, 458] width 50 height 21
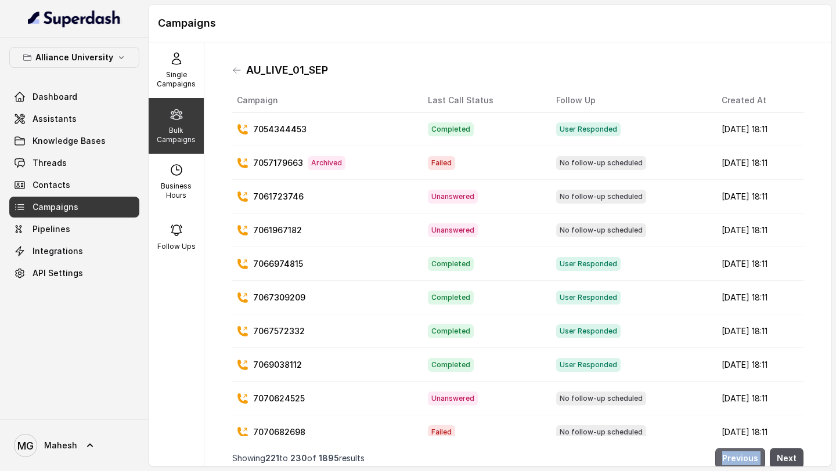
click at [747, 462] on button "Previous" at bounding box center [740, 458] width 50 height 21
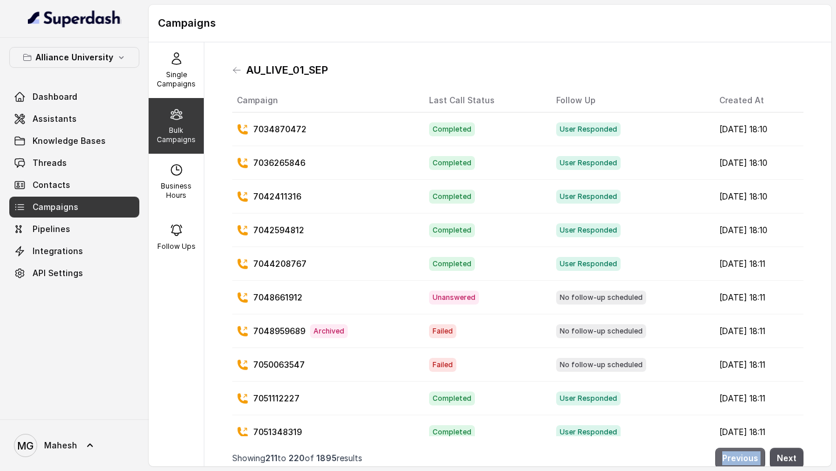
click at [747, 462] on button "Previous" at bounding box center [740, 458] width 50 height 21
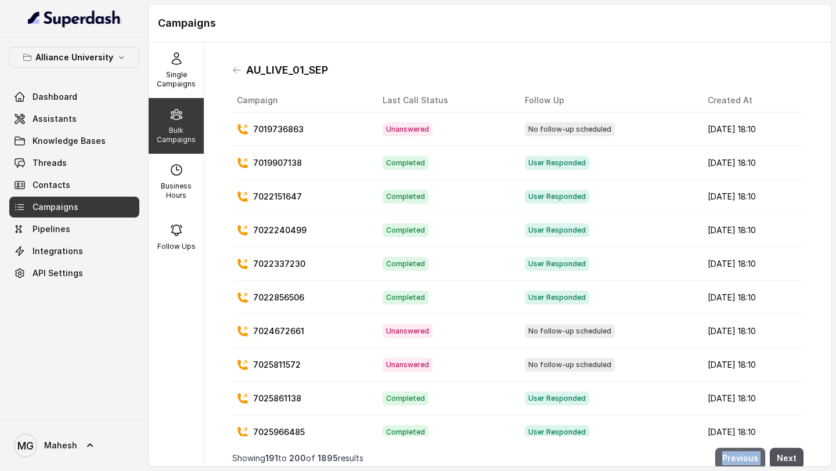
click at [747, 462] on button "Previous" at bounding box center [740, 458] width 50 height 21
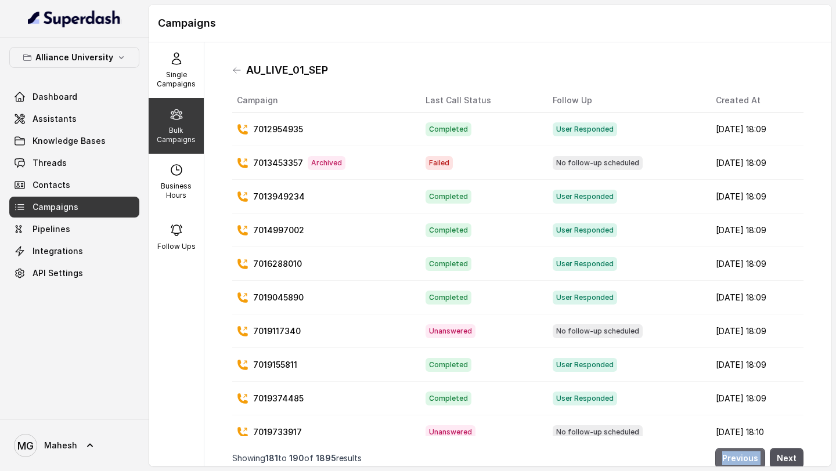
click at [747, 462] on button "Previous" at bounding box center [740, 458] width 50 height 21
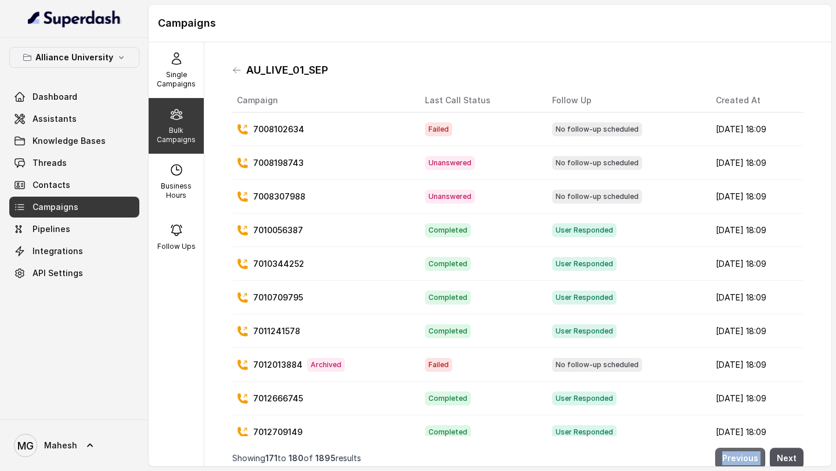
click at [747, 462] on button "Previous" at bounding box center [740, 458] width 50 height 21
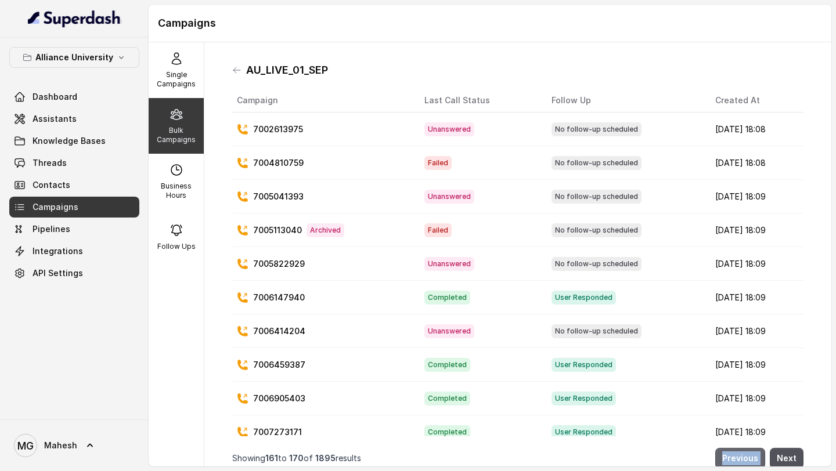
click at [747, 462] on button "Previous" at bounding box center [740, 458] width 50 height 21
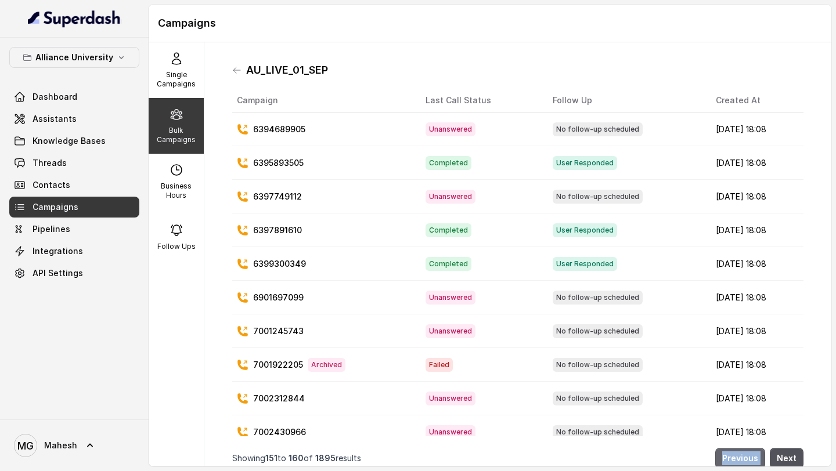
click at [747, 462] on button "Previous" at bounding box center [740, 458] width 50 height 21
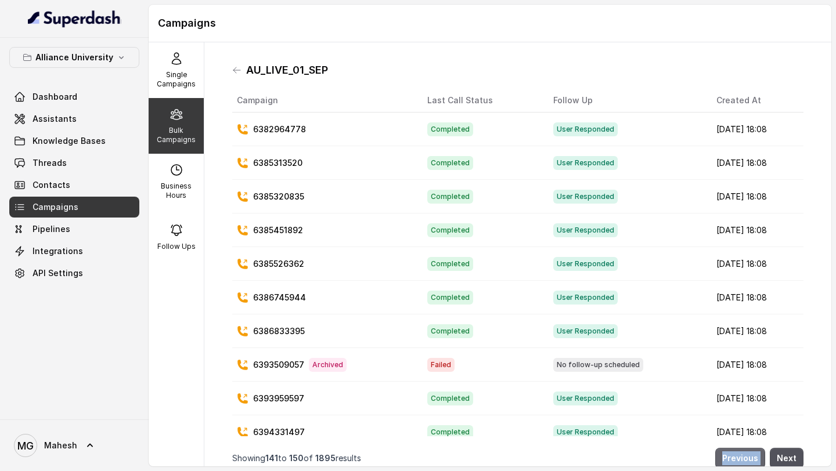
click at [747, 462] on button "Previous" at bounding box center [740, 458] width 50 height 21
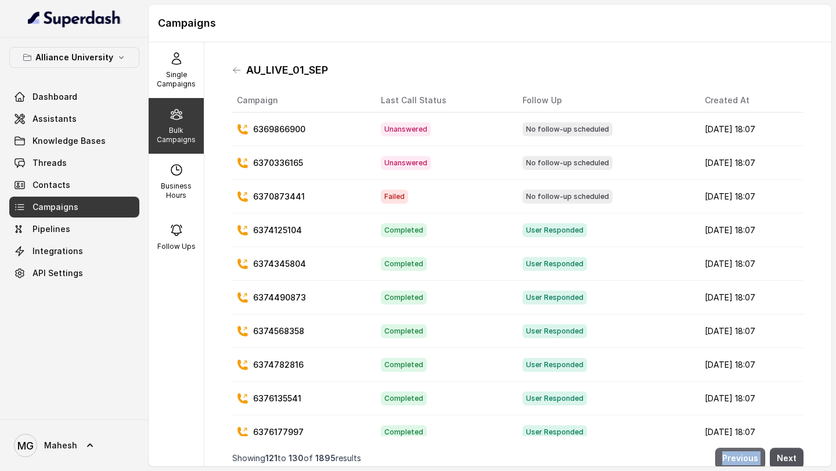
click at [747, 462] on button "Previous" at bounding box center [740, 458] width 50 height 21
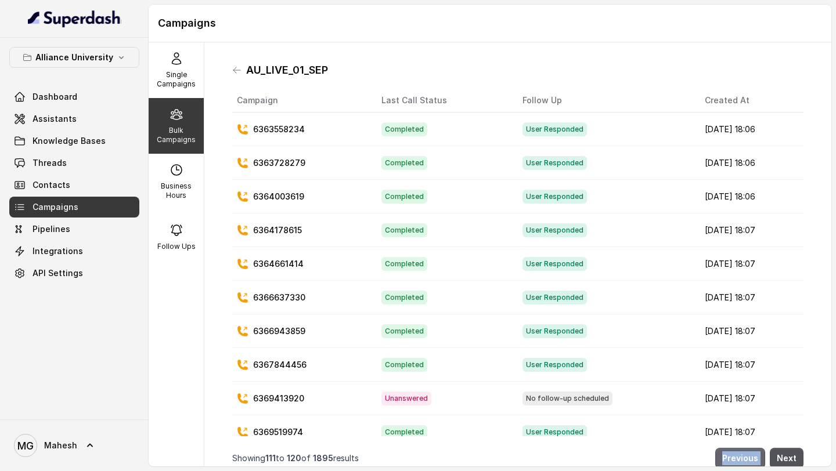
click at [747, 462] on button "Previous" at bounding box center [740, 458] width 50 height 21
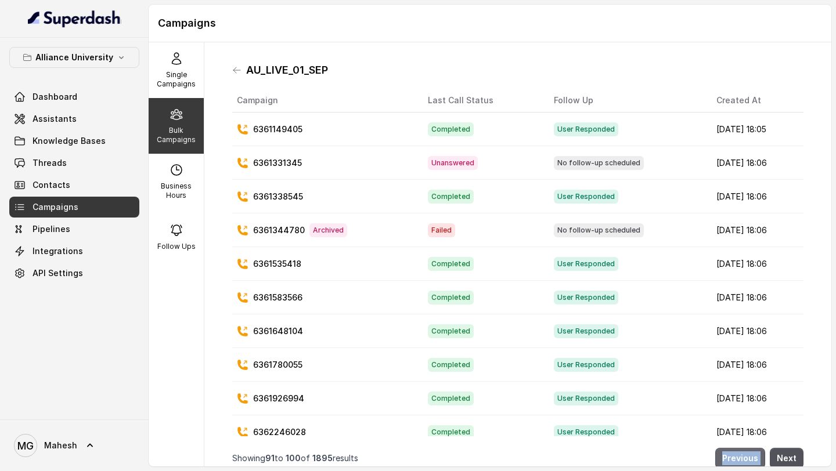
click at [747, 462] on button "Previous" at bounding box center [740, 458] width 50 height 21
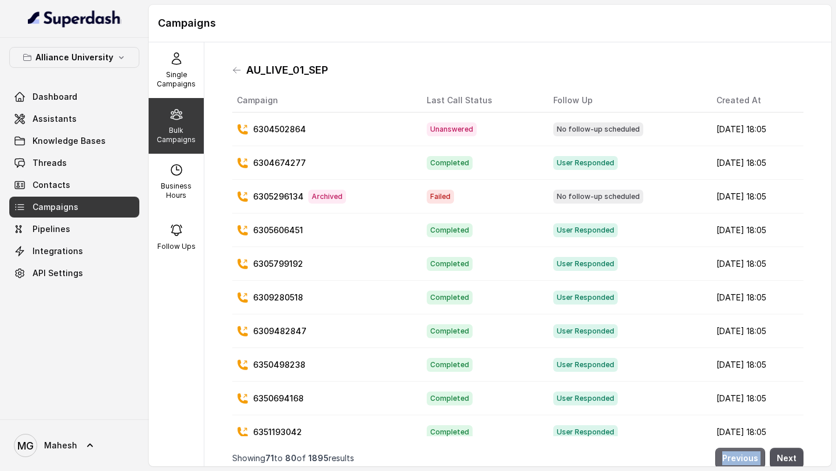
click at [747, 462] on button "Previous" at bounding box center [740, 458] width 50 height 21
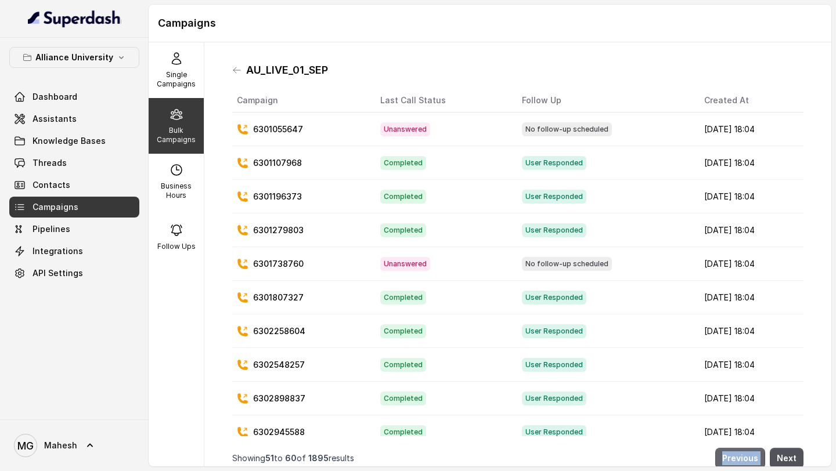
click at [747, 462] on button "Previous" at bounding box center [740, 458] width 50 height 21
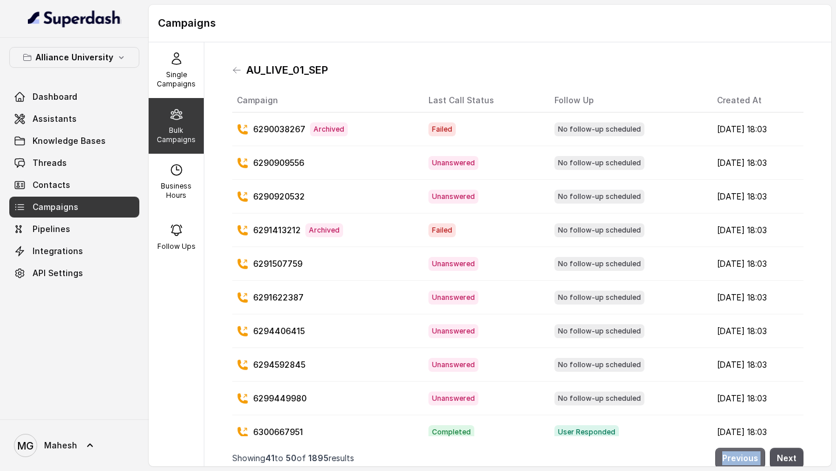
click at [747, 462] on button "Previous" at bounding box center [740, 458] width 50 height 21
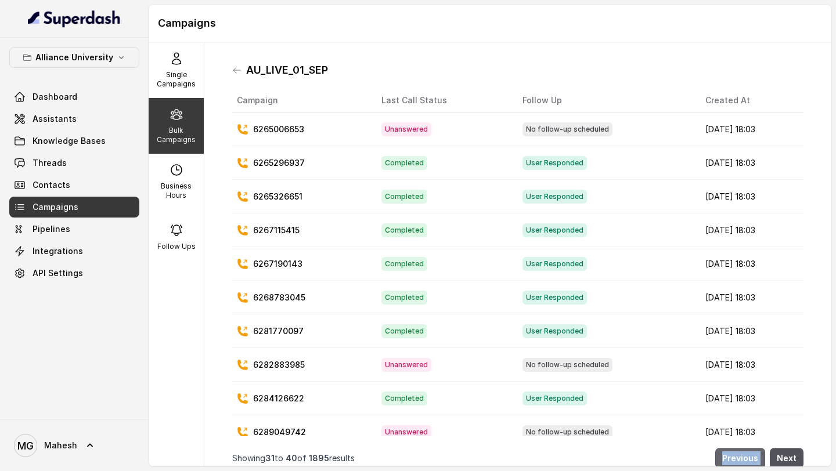
click at [747, 462] on button "Previous" at bounding box center [740, 458] width 50 height 21
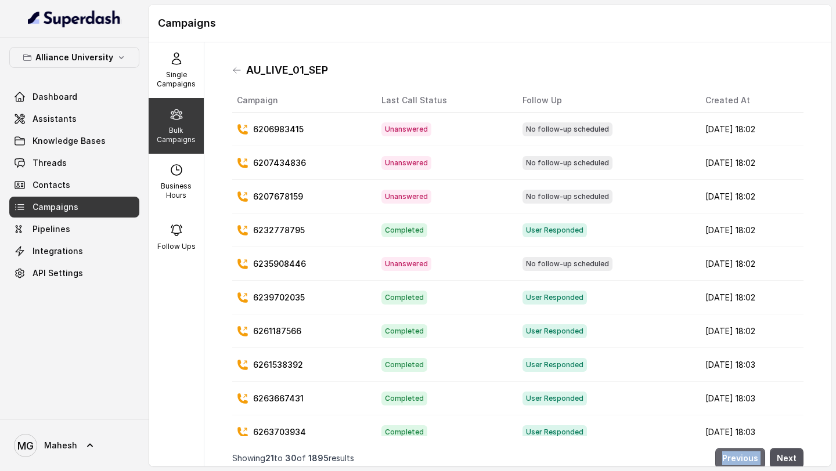
click at [747, 462] on button "Previous" at bounding box center [740, 458] width 50 height 21
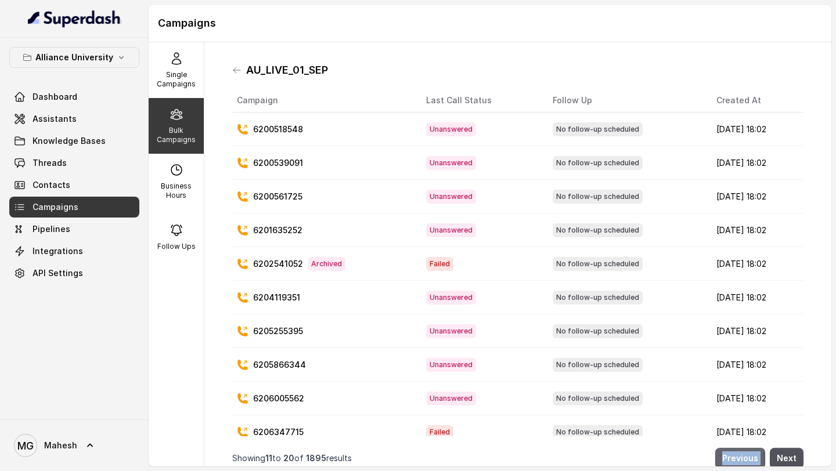
click at [747, 462] on button "Previous" at bounding box center [740, 458] width 50 height 21
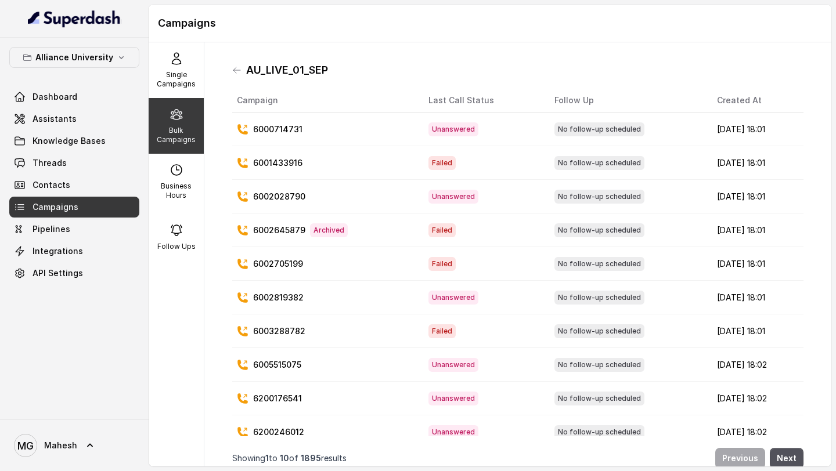
click at [183, 311] on div "Single Campaigns Bulk Campaigns Business Hours Follow Ups" at bounding box center [177, 254] width 56 height 424
click at [175, 195] on p "Business Hours" at bounding box center [176, 191] width 46 height 19
select select "[GEOGRAPHIC_DATA]/[GEOGRAPHIC_DATA]"
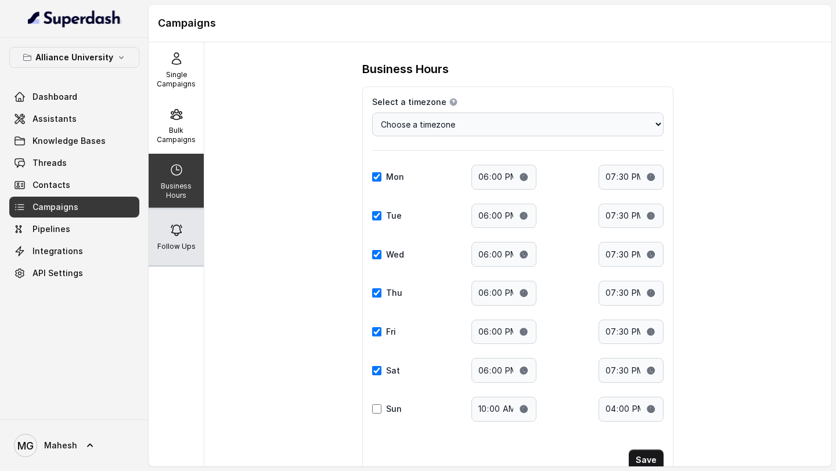
click at [176, 231] on icon at bounding box center [177, 231] width 14 height 14
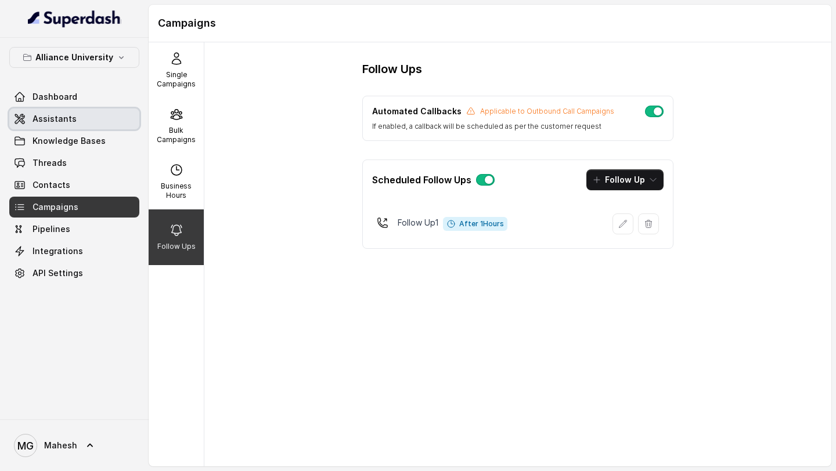
click at [65, 116] on span "Assistants" at bounding box center [55, 119] width 44 height 12
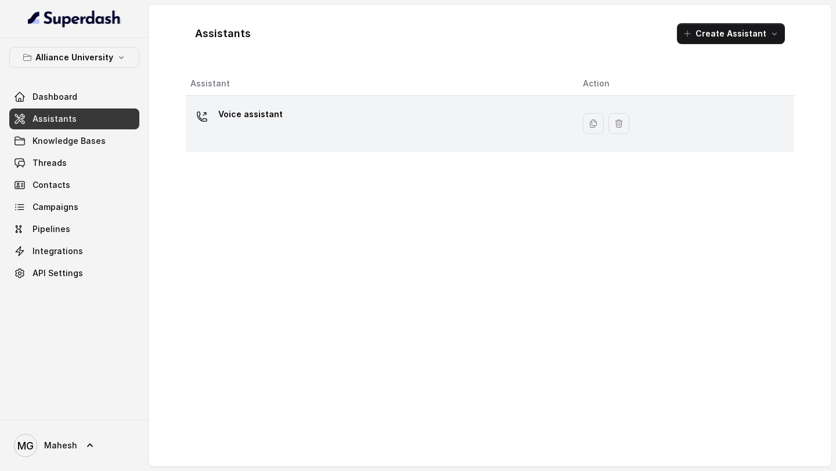
click at [286, 141] on div "Voice assistant" at bounding box center [377, 123] width 374 height 37
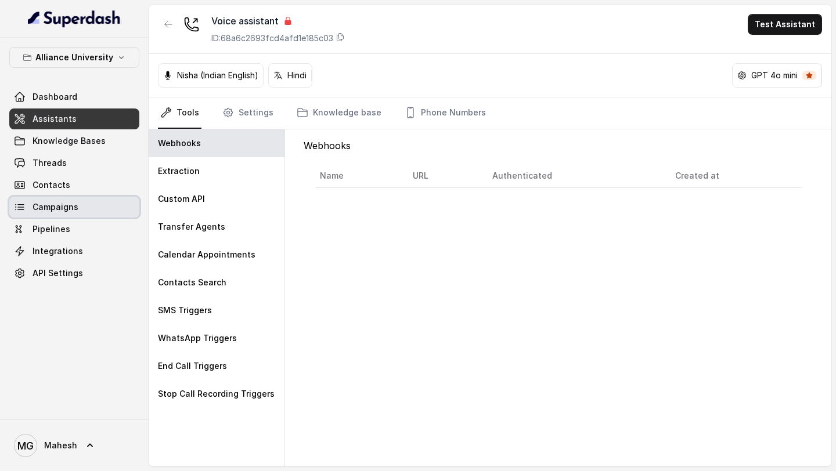
click at [81, 204] on link "Campaigns" at bounding box center [74, 207] width 130 height 21
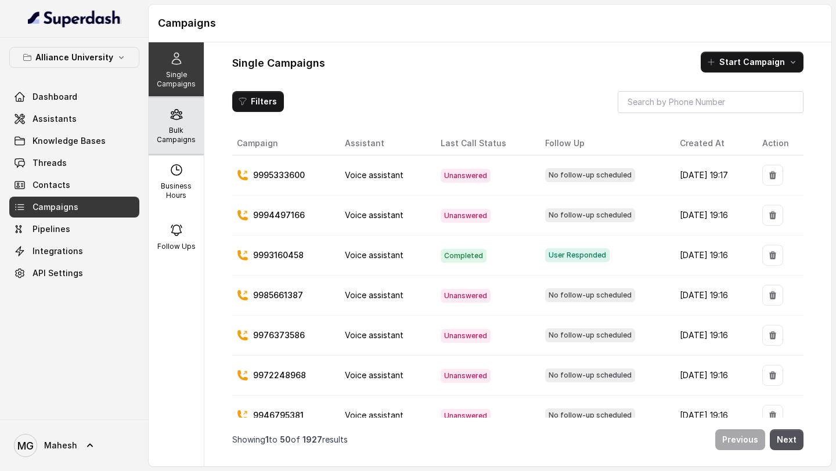
click at [190, 142] on p "Bulk Campaigns" at bounding box center [176, 135] width 46 height 19
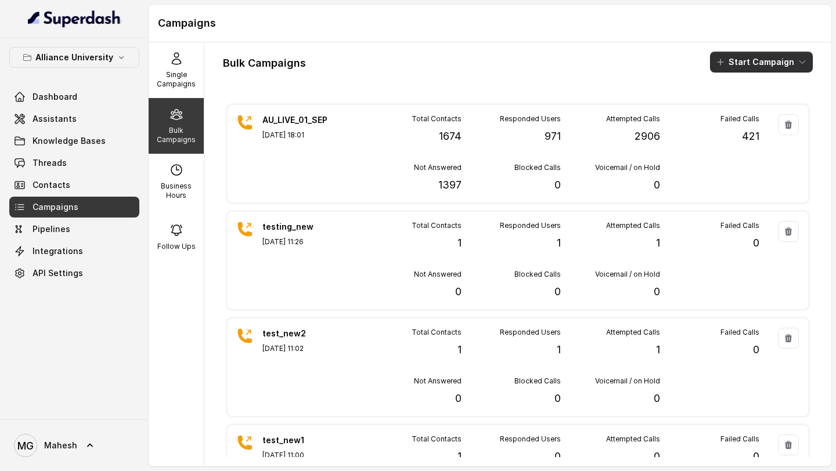
click at [803, 65] on icon "button" at bounding box center [802, 61] width 9 height 9
click at [758, 108] on div "Call" at bounding box center [746, 108] width 56 height 12
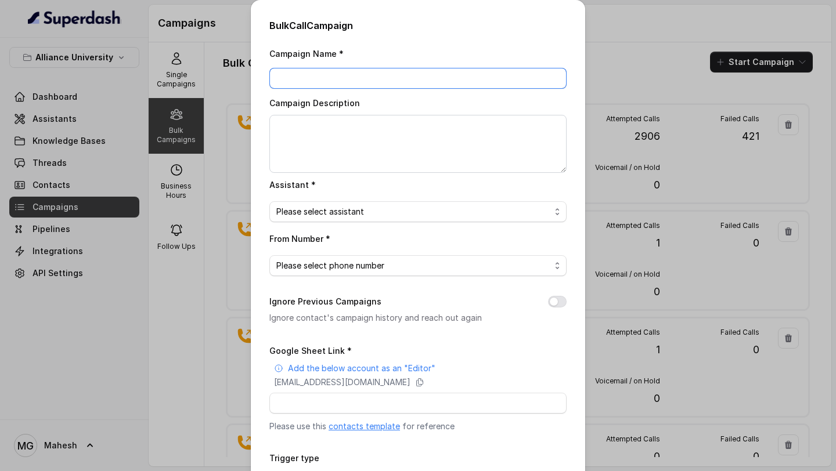
click at [468, 74] on input "Campaign Name *" at bounding box center [417, 78] width 297 height 21
type input "AU_CAMPAIGN_03_SEP_2025"
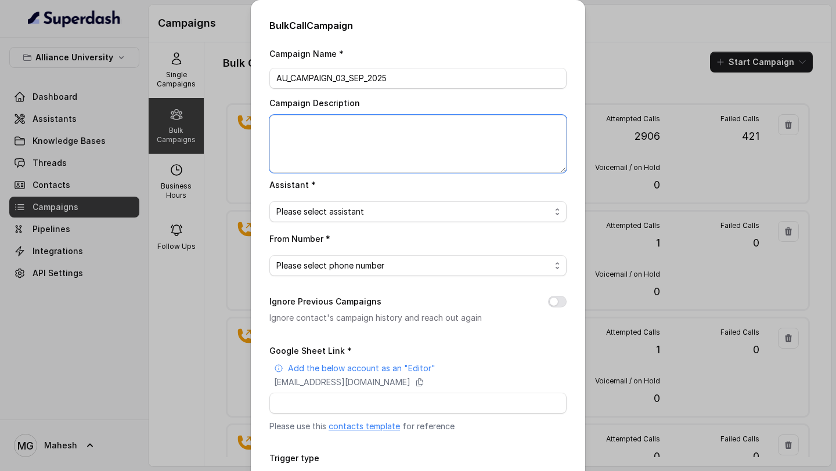
click at [432, 135] on textarea "Campaign Description" at bounding box center [417, 144] width 297 height 58
type textarea "a"
type textarea "Alliance University Campaign in [DATE]"
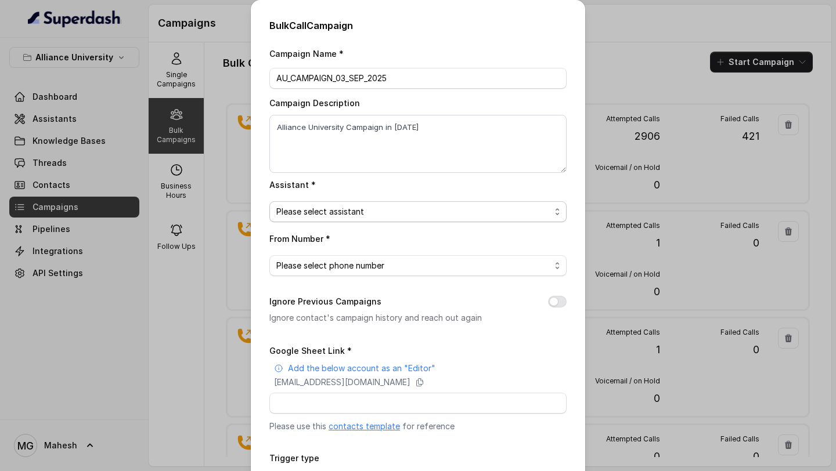
click at [437, 207] on span "Please select assistant" at bounding box center [413, 212] width 274 height 14
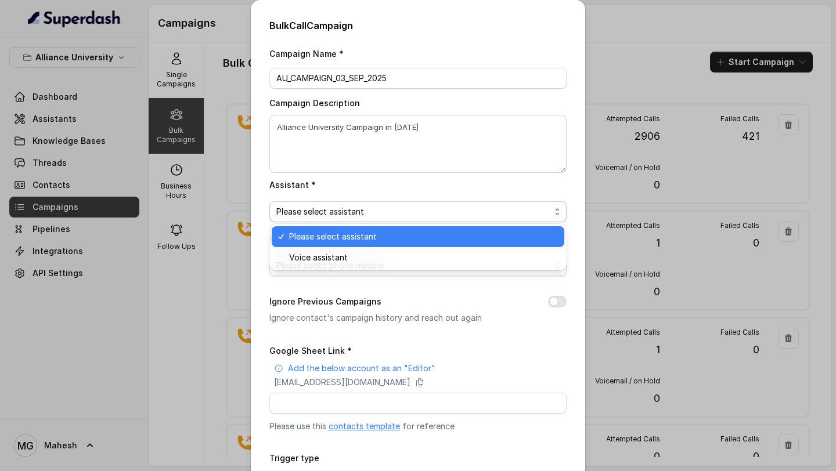
click at [375, 246] on div "Please select assistant" at bounding box center [418, 236] width 293 height 21
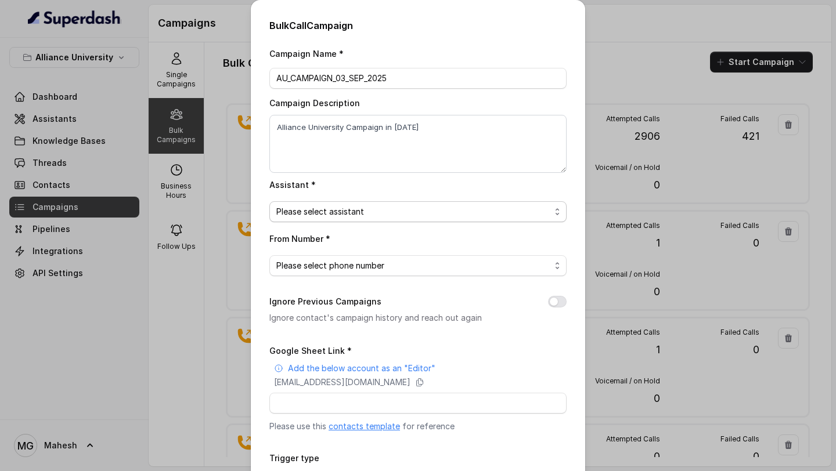
click at [386, 210] on span "Please select assistant" at bounding box center [413, 212] width 274 height 14
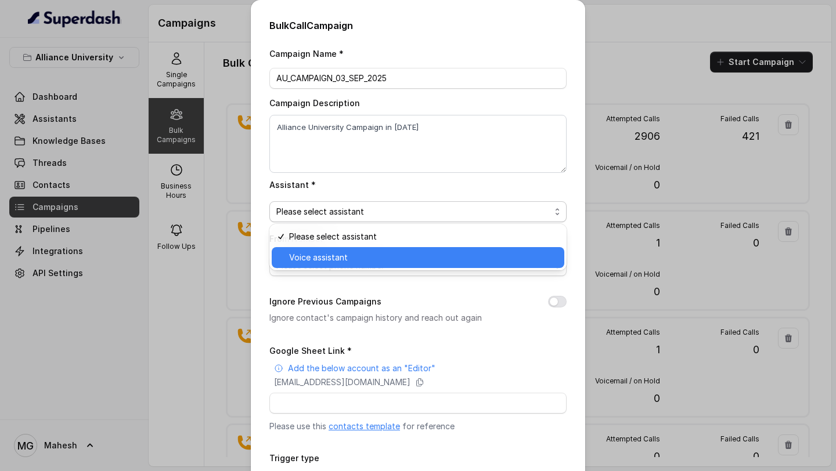
click at [355, 255] on span "Voice assistant" at bounding box center [423, 258] width 268 height 14
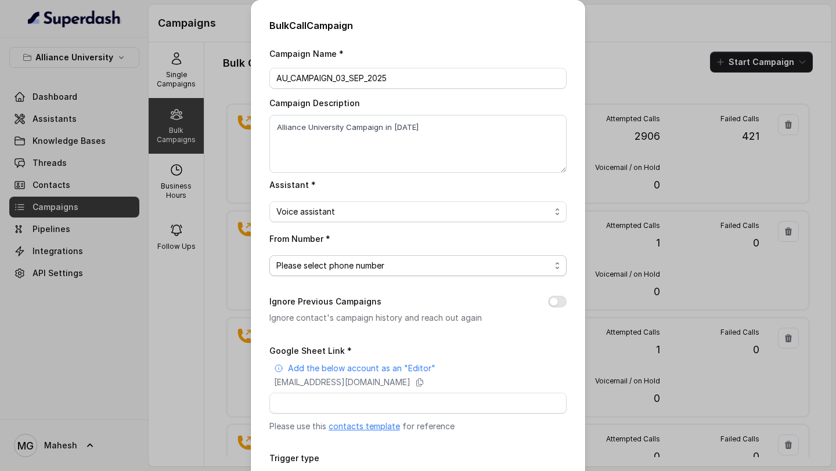
click at [362, 259] on span "Please select phone number" at bounding box center [413, 266] width 274 height 14
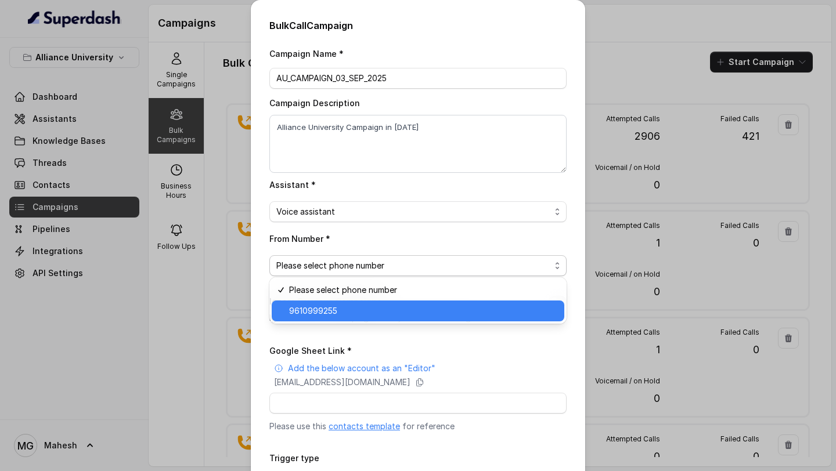
click at [363, 314] on span "9610999255" at bounding box center [423, 311] width 268 height 14
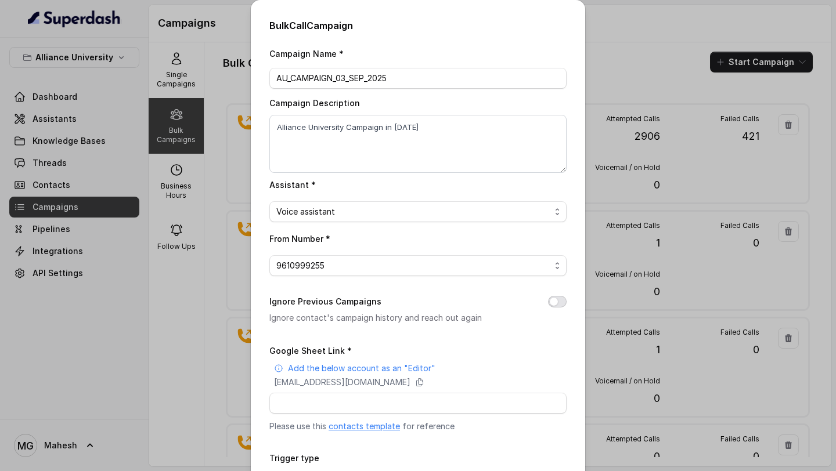
click at [556, 302] on button "Ignore Previous Campaigns" at bounding box center [557, 302] width 19 height 12
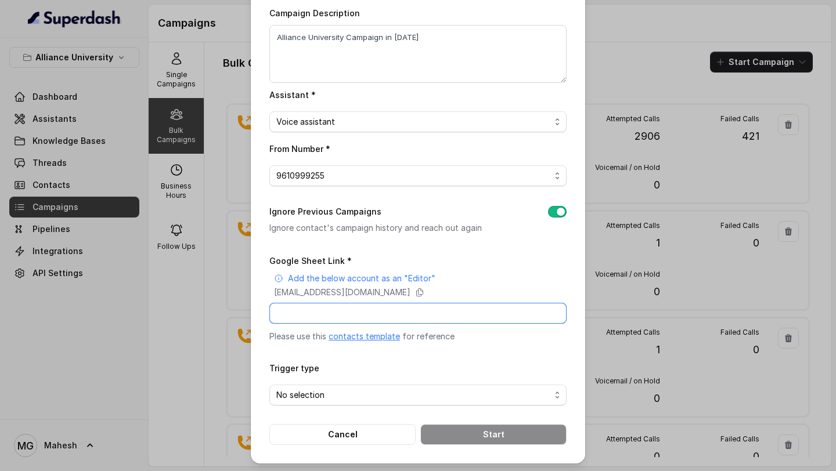
click at [423, 314] on input "Google Sheet Link *" at bounding box center [417, 313] width 297 height 21
click at [424, 290] on icon at bounding box center [419, 292] width 9 height 9
click at [371, 313] on input "Google Sheet Link *" at bounding box center [417, 313] width 297 height 21
paste input "[URL][DOMAIN_NAME]"
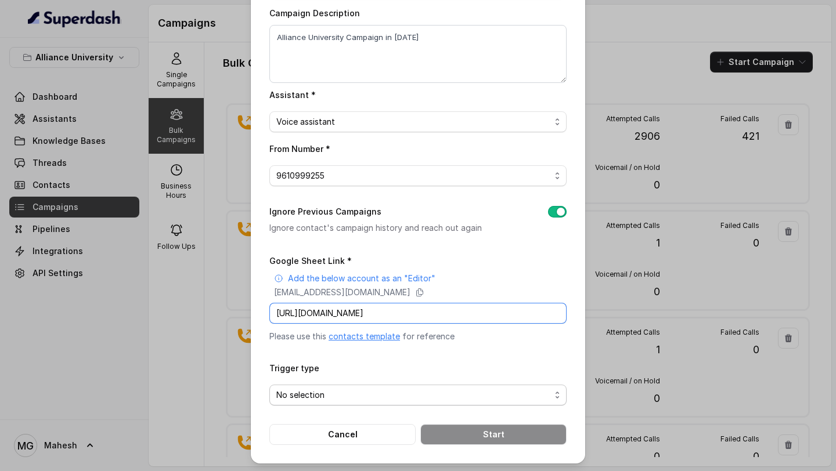
type input "[URL][DOMAIN_NAME]"
click at [438, 395] on span "No selection" at bounding box center [413, 395] width 274 height 14
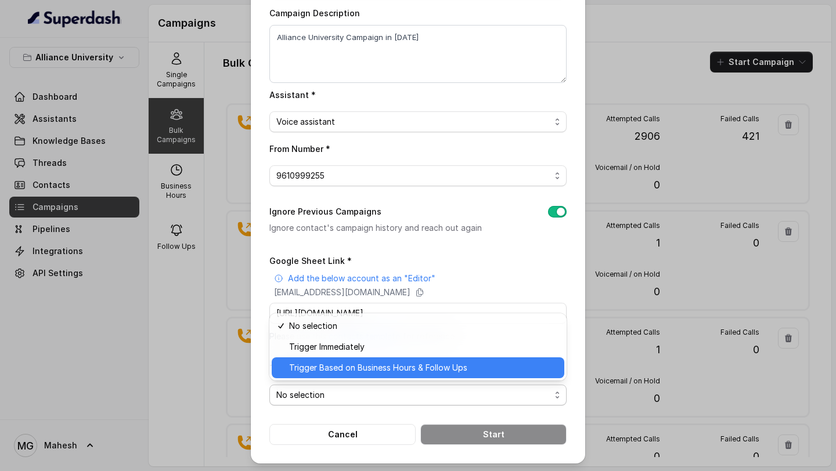
click at [409, 376] on div "Trigger Based on Business Hours & Follow Ups" at bounding box center [418, 368] width 293 height 21
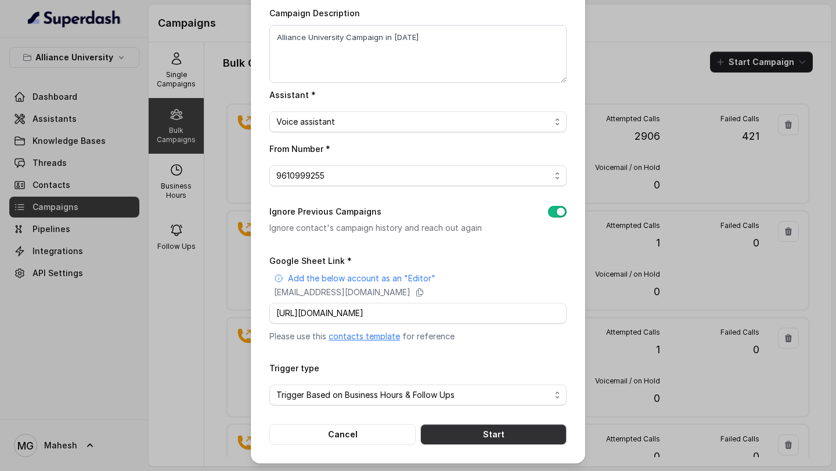
click at [491, 431] on button "Start" at bounding box center [493, 434] width 146 height 21
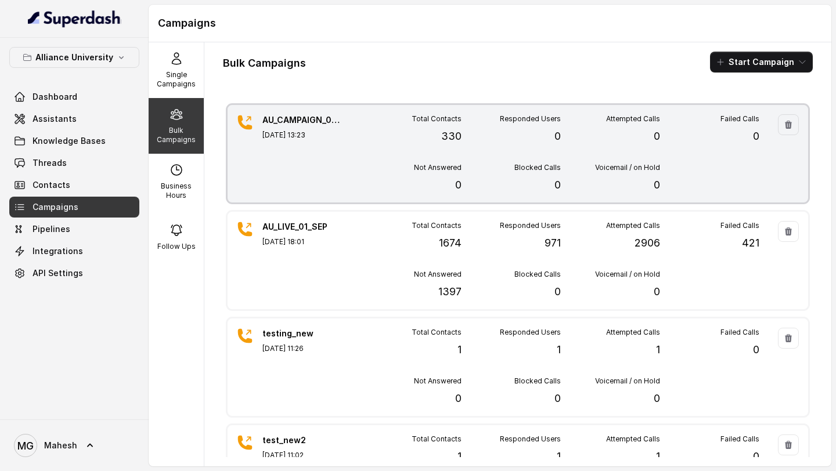
click at [368, 188] on div "Not Answered 0" at bounding box center [411, 178] width 99 height 30
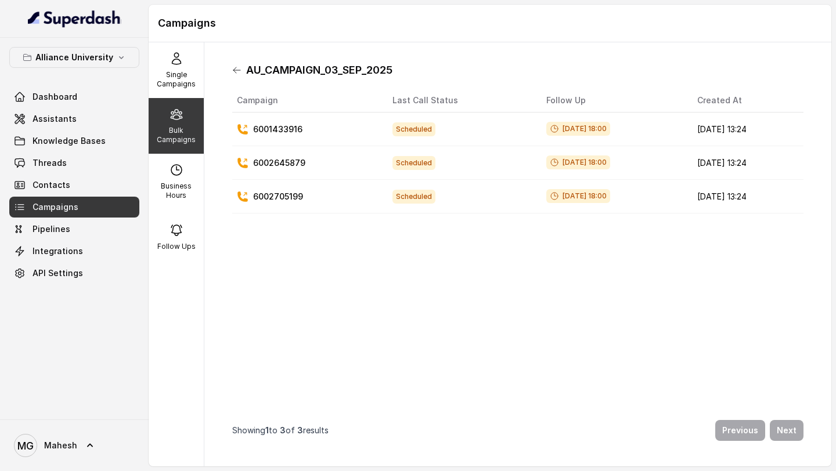
click at [237, 67] on icon at bounding box center [236, 70] width 9 height 9
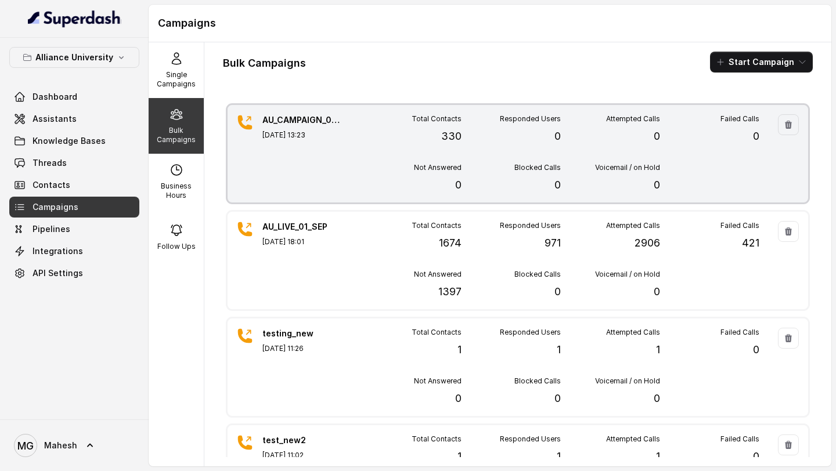
click at [375, 134] on div "Total Contacts 330" at bounding box center [411, 129] width 99 height 30
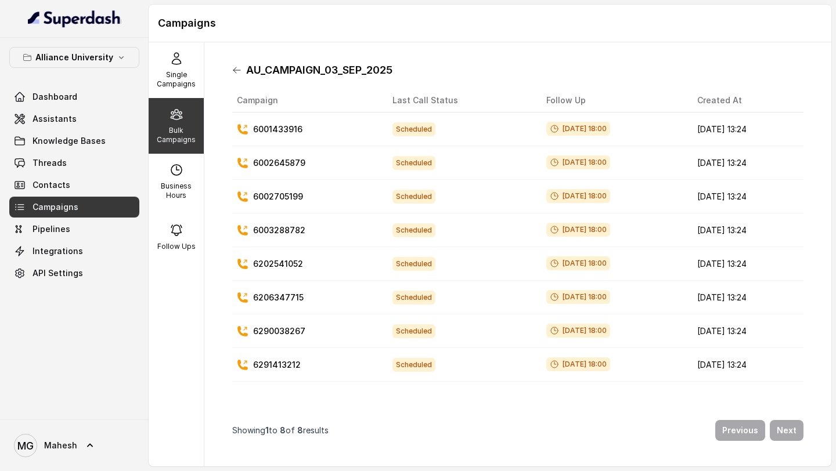
click at [236, 71] on icon at bounding box center [236, 70] width 9 height 9
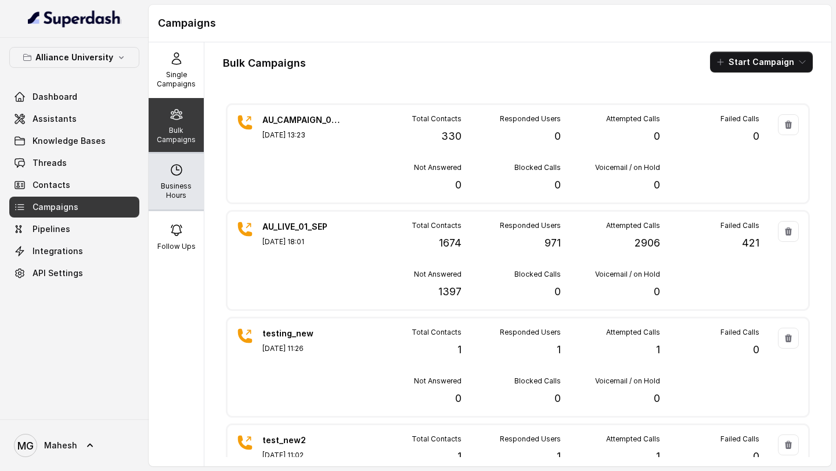
click at [176, 187] on p "Business Hours" at bounding box center [176, 191] width 46 height 19
select select "[GEOGRAPHIC_DATA]/[GEOGRAPHIC_DATA]"
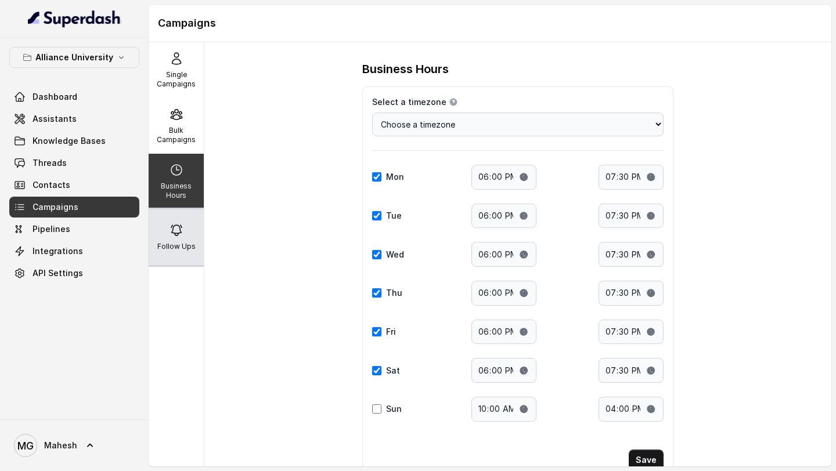
click at [184, 242] on p "Follow Ups" at bounding box center [176, 246] width 38 height 9
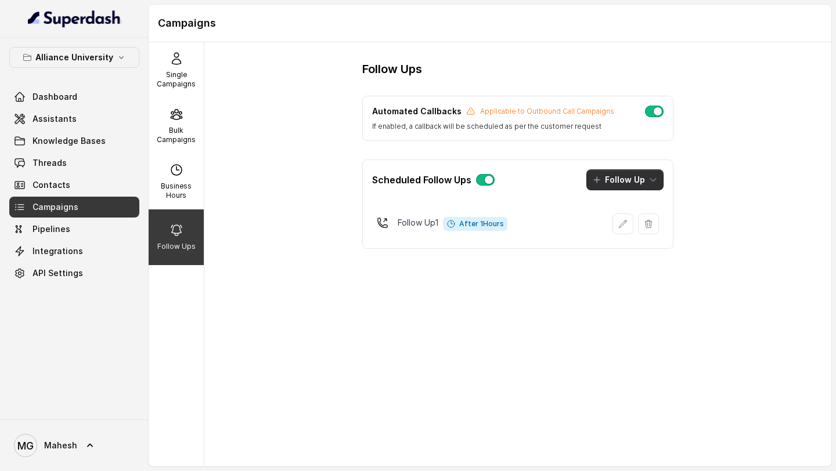
click at [653, 179] on icon "button" at bounding box center [653, 179] width 9 height 9
click at [698, 182] on div "Follow Ups Automated Callbacks Applicable to Outbound Call Campaigns If enabled…" at bounding box center [517, 254] width 627 height 424
click at [645, 177] on button "Follow Up" at bounding box center [624, 180] width 77 height 21
click at [624, 226] on div "Call" at bounding box center [617, 230] width 56 height 12
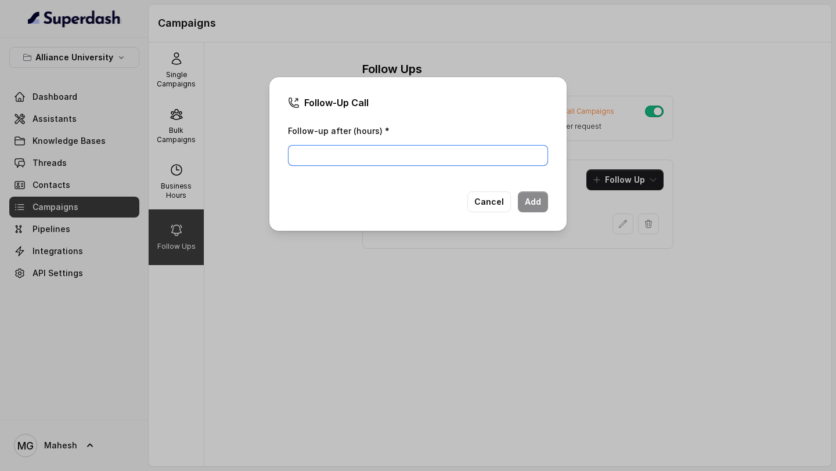
click at [426, 163] on input "Follow-up after (hours) *" at bounding box center [418, 155] width 260 height 21
type input "1"
click at [541, 205] on button "Add" at bounding box center [533, 202] width 30 height 21
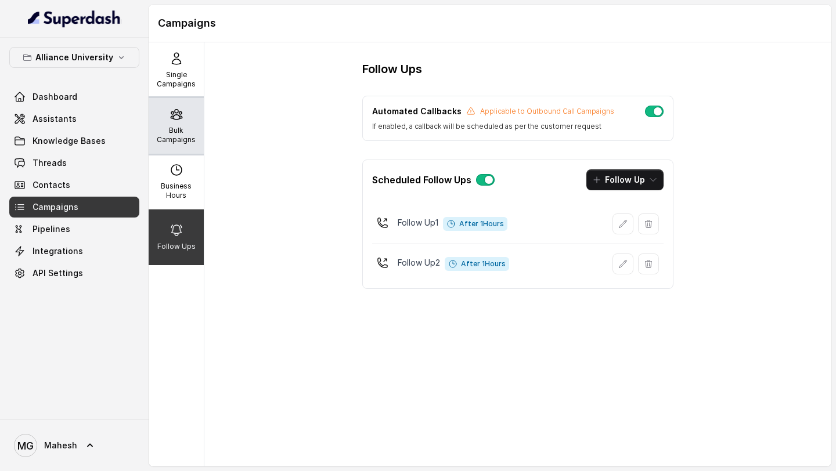
click at [178, 132] on p "Bulk Campaigns" at bounding box center [176, 135] width 46 height 19
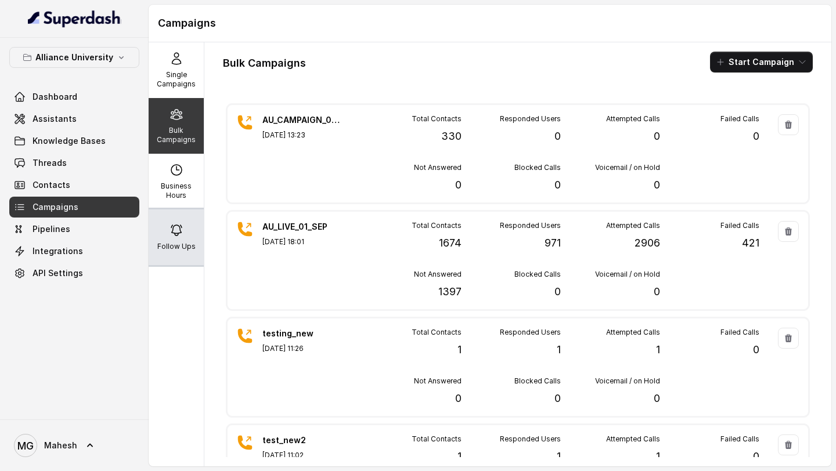
click at [177, 220] on div "Follow Ups" at bounding box center [176, 238] width 55 height 56
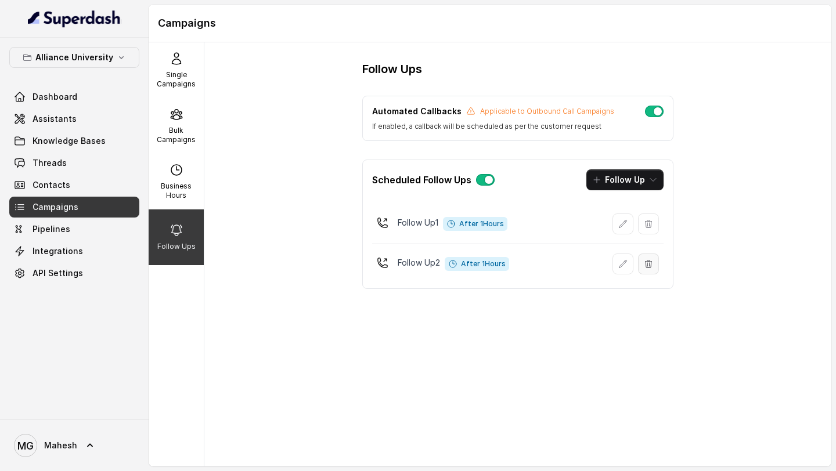
click at [652, 268] on icon "button" at bounding box center [648, 264] width 9 height 9
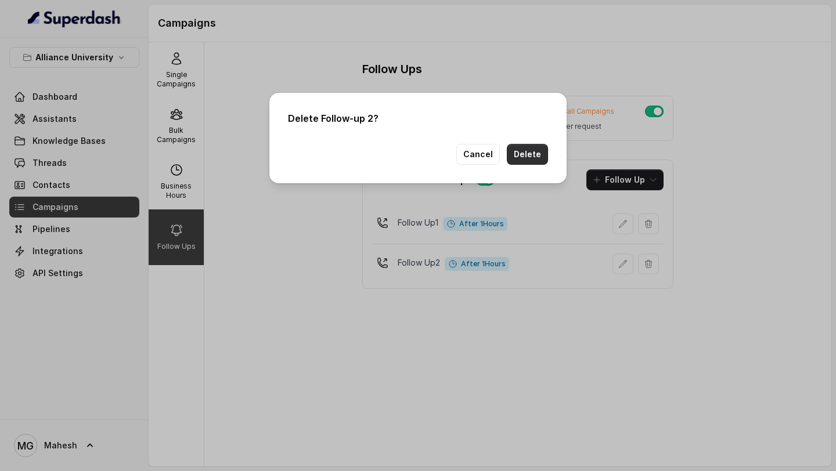
click at [528, 162] on button "Delete" at bounding box center [527, 154] width 41 height 21
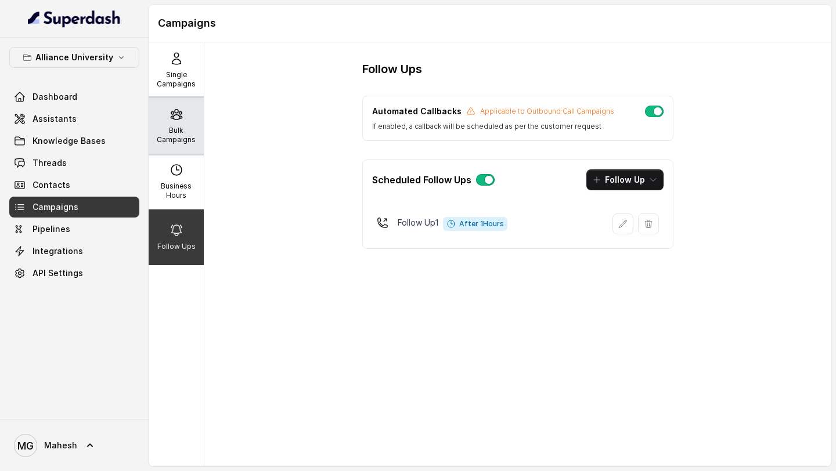
click at [173, 139] on p "Bulk Campaigns" at bounding box center [176, 135] width 46 height 19
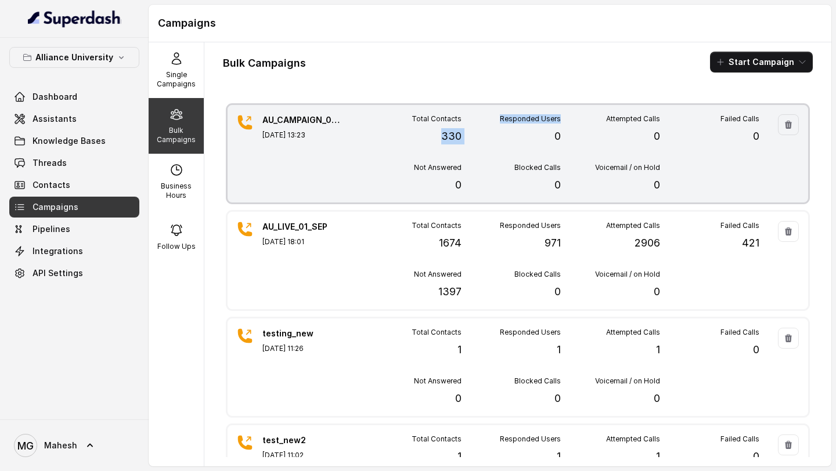
drag, startPoint x: 441, startPoint y: 138, endPoint x: 462, endPoint y: 138, distance: 21.5
click at [462, 138] on div "Total Contacts 330 Responded Users 0 Attempted Calls 0 Failed Calls 0 Not Answe…" at bounding box center [560, 153] width 397 height 79
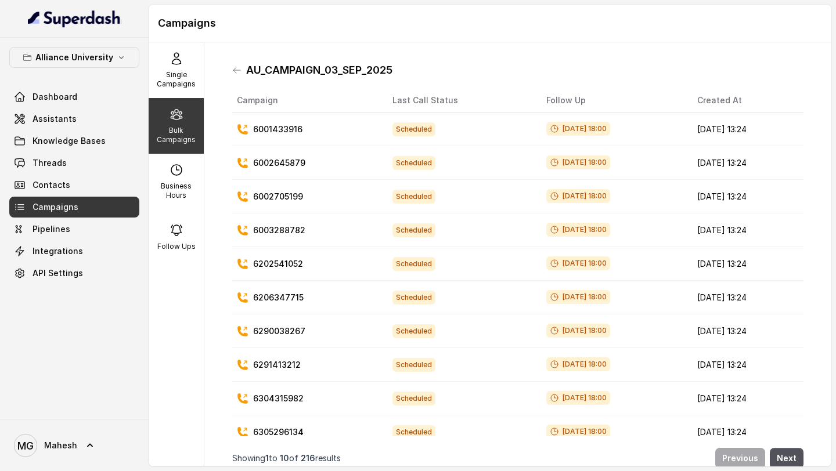
click at [166, 114] on div "Bulk Campaigns" at bounding box center [176, 126] width 55 height 56
click at [168, 192] on p "Business Hours" at bounding box center [176, 191] width 46 height 19
select select "[GEOGRAPHIC_DATA]/[GEOGRAPHIC_DATA]"
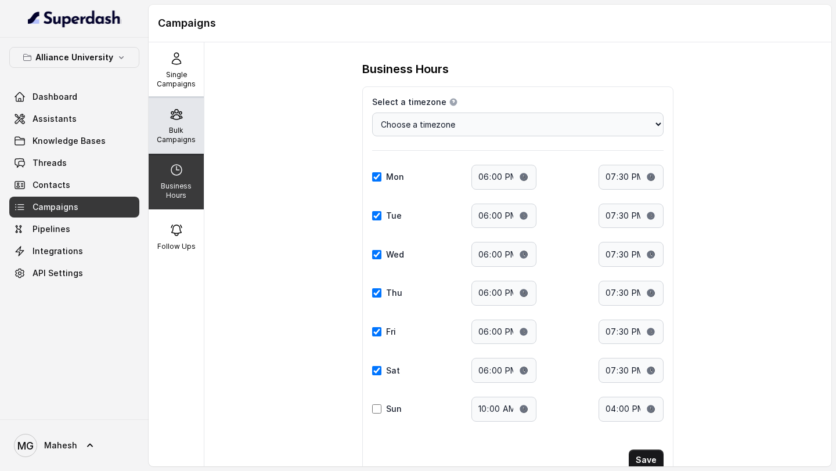
click at [186, 122] on div "Bulk Campaigns" at bounding box center [176, 126] width 55 height 56
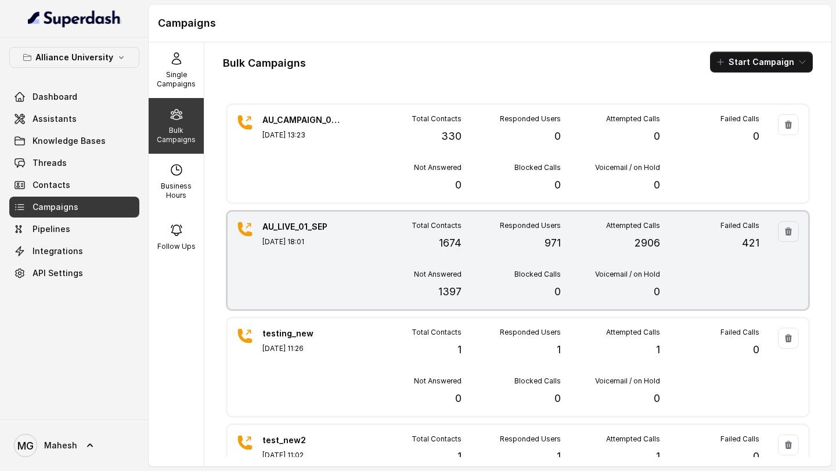
click at [399, 247] on div "Total Contacts 1674" at bounding box center [411, 236] width 99 height 30
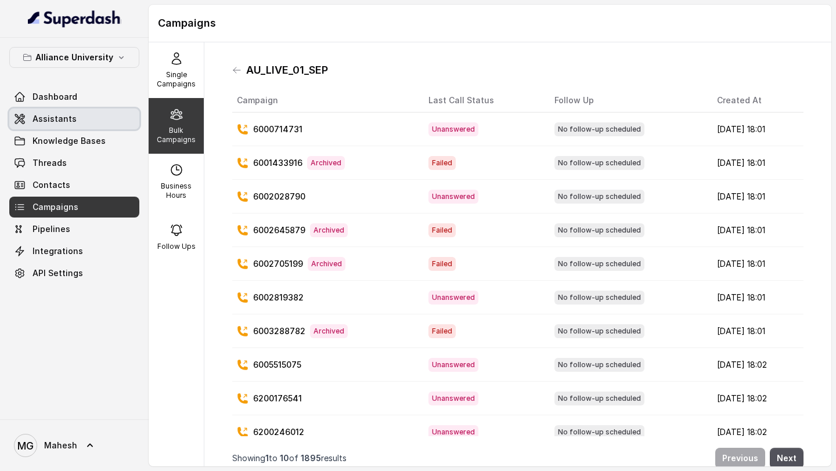
click at [64, 118] on span "Assistants" at bounding box center [55, 119] width 44 height 12
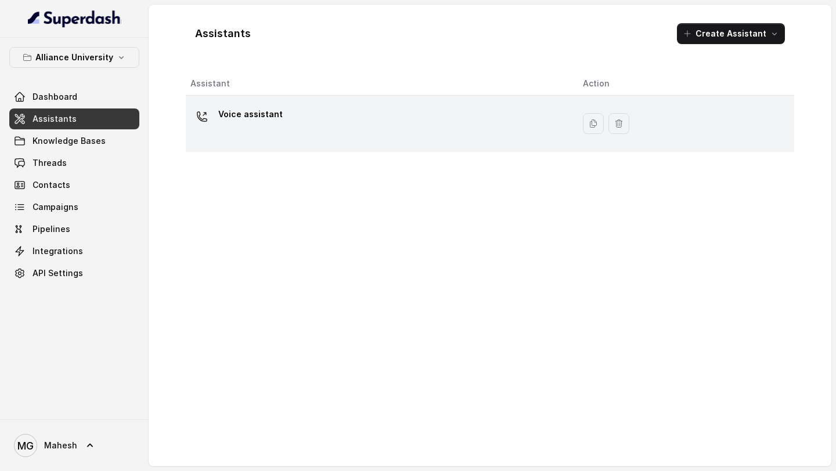
click at [320, 139] on div "Voice assistant" at bounding box center [377, 123] width 374 height 37
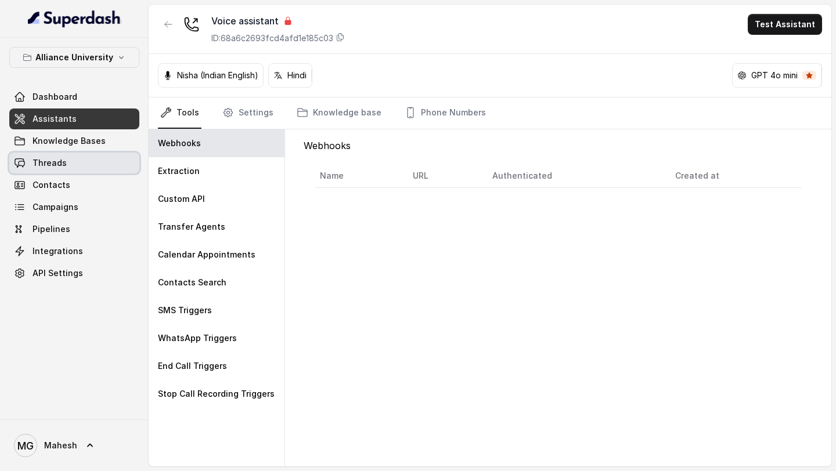
click at [99, 165] on link "Threads" at bounding box center [74, 163] width 130 height 21
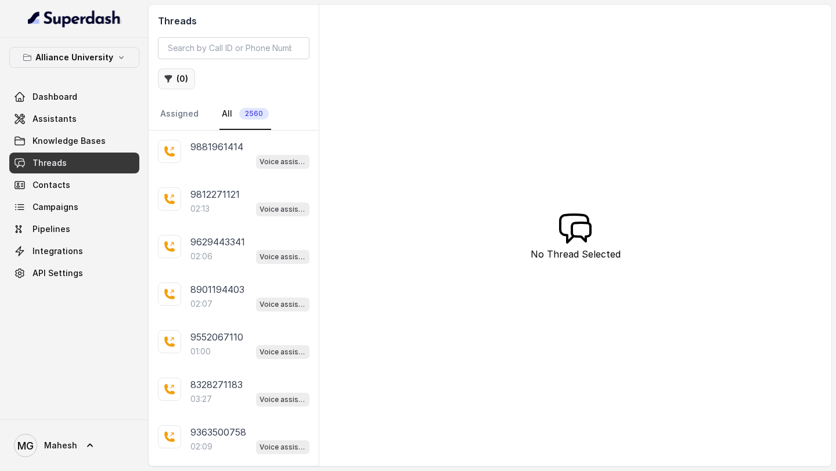
click at [185, 87] on button "( 0 )" at bounding box center [176, 79] width 37 height 21
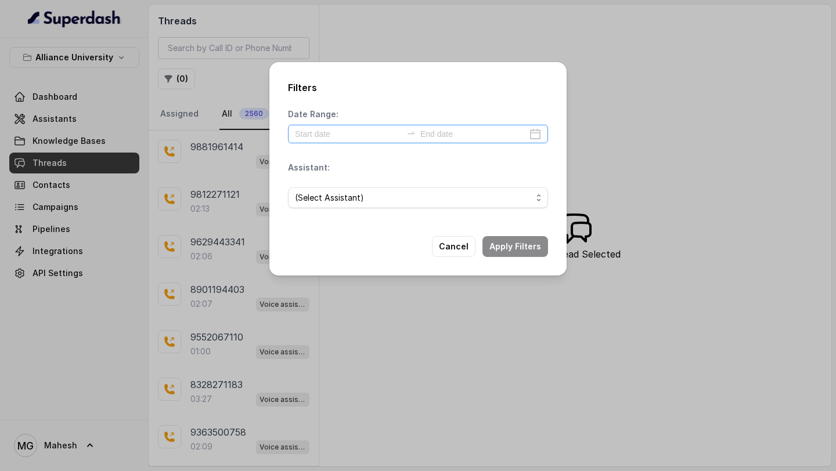
click at [543, 135] on div at bounding box center [418, 134] width 260 height 19
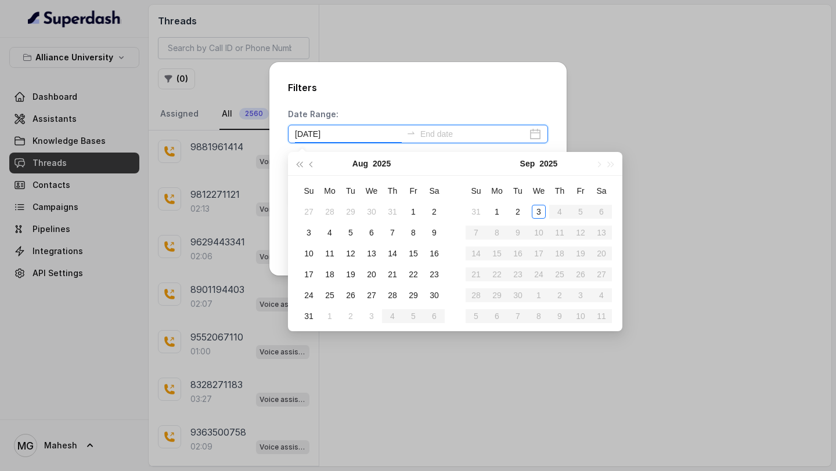
type input "[DATE]"
click at [498, 211] on div "1" at bounding box center [497, 212] width 14 height 14
click at [497, 211] on div "1" at bounding box center [497, 212] width 14 height 14
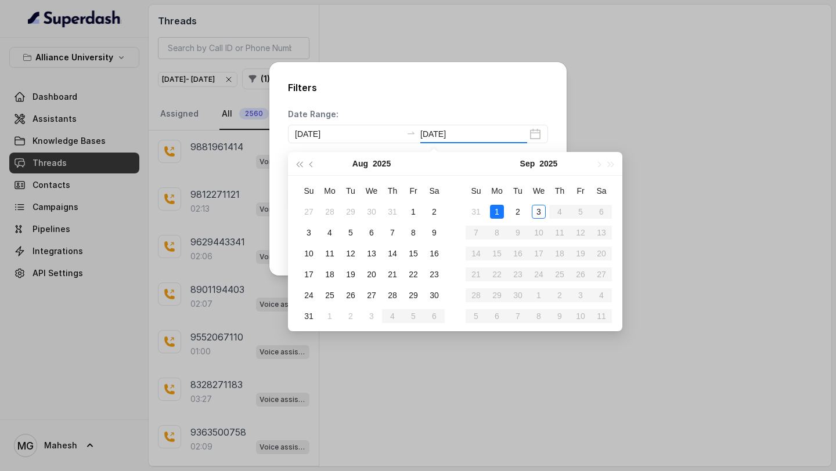
type input "[DATE]"
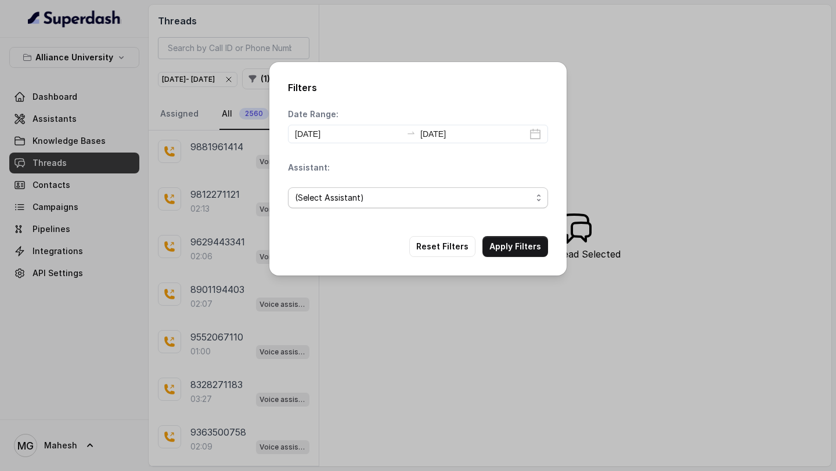
click at [443, 199] on span "(Select Assistant)" at bounding box center [413, 198] width 237 height 14
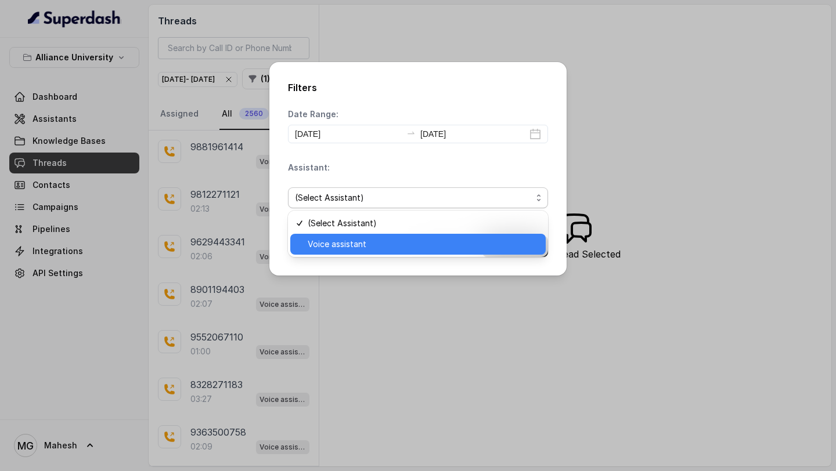
click at [402, 249] on span "Voice assistant" at bounding box center [423, 244] width 231 height 14
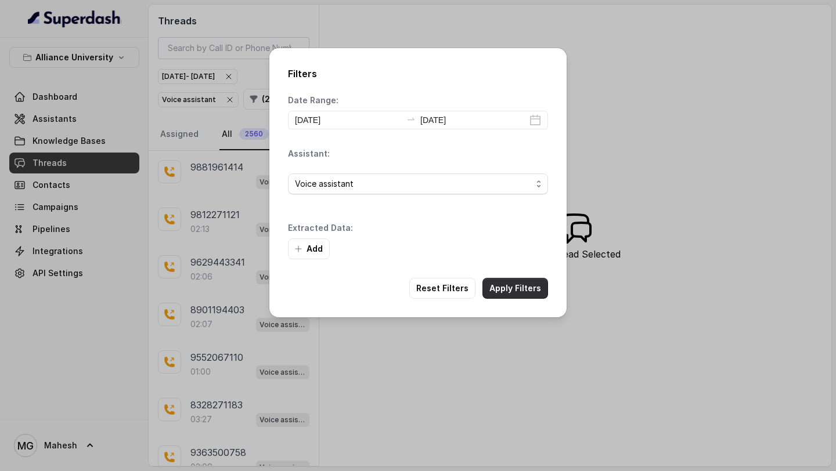
click at [512, 288] on button "Apply Filters" at bounding box center [516, 288] width 66 height 21
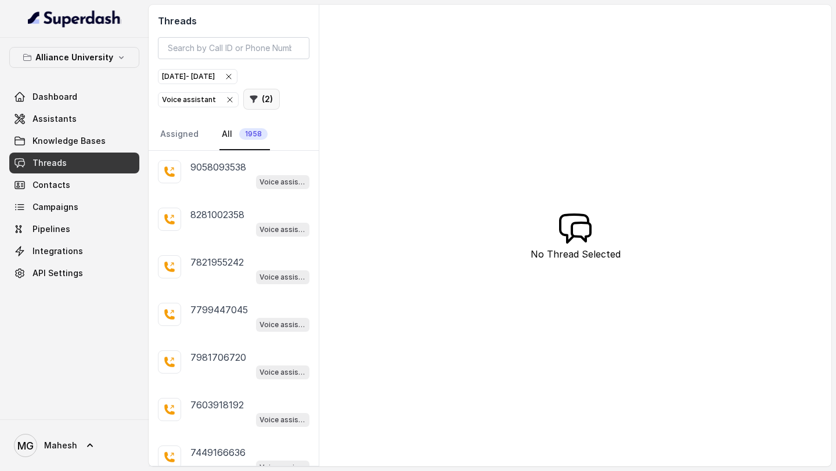
click at [260, 104] on button "( 2 )" at bounding box center [261, 99] width 37 height 21
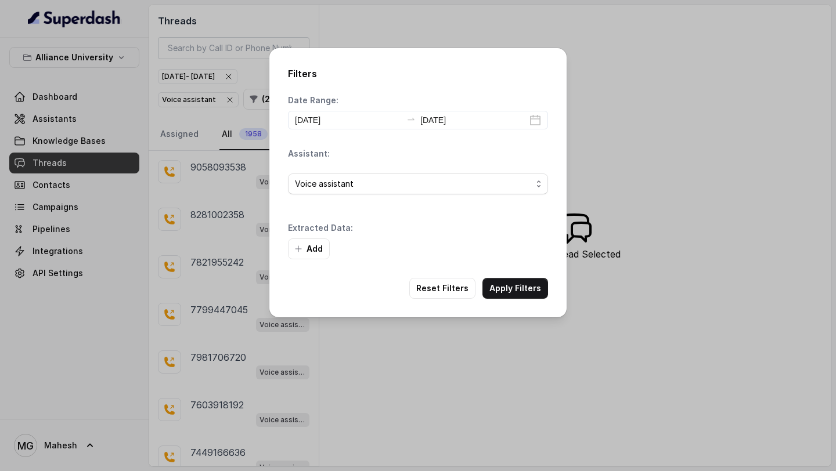
click at [411, 196] on div "Voice assistant" at bounding box center [418, 183] width 260 height 39
click at [412, 192] on span "Voice assistant" at bounding box center [418, 184] width 260 height 21
click at [397, 272] on div "Filters Date Range: [DATE] [DATE] Assistant: Voice assistant Extracted Data: Ad…" at bounding box center [417, 182] width 297 height 269
click at [333, 246] on div "Add" at bounding box center [418, 249] width 260 height 21
click at [311, 254] on button "Add" at bounding box center [309, 249] width 42 height 21
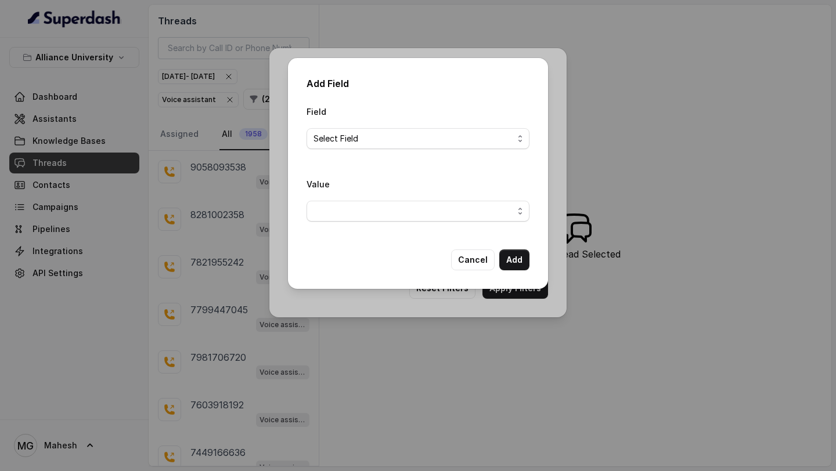
click at [435, 118] on div "Field Select Field" at bounding box center [418, 127] width 223 height 45
drag, startPoint x: 435, startPoint y: 123, endPoint x: 435, endPoint y: 129, distance: 6.4
click at [435, 129] on div "Field Select Field" at bounding box center [418, 127] width 223 height 45
click at [435, 129] on span "Select Field" at bounding box center [418, 138] width 223 height 21
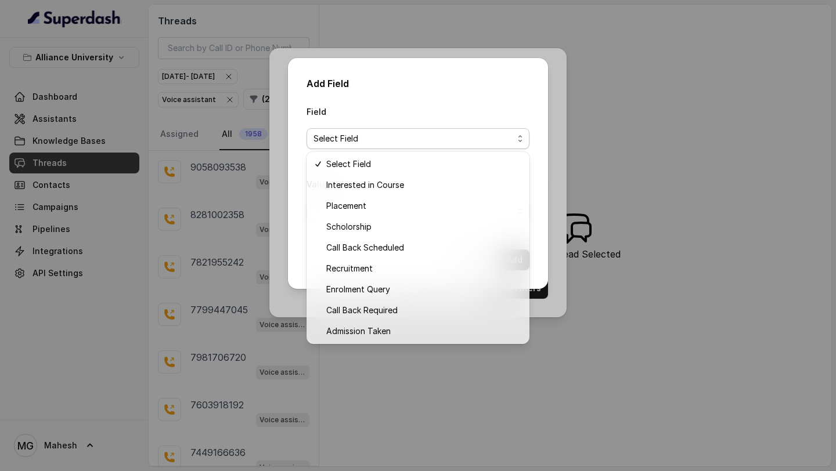
click at [440, 62] on div "Add Field Field Select Field Value Cancel Add" at bounding box center [418, 173] width 260 height 231
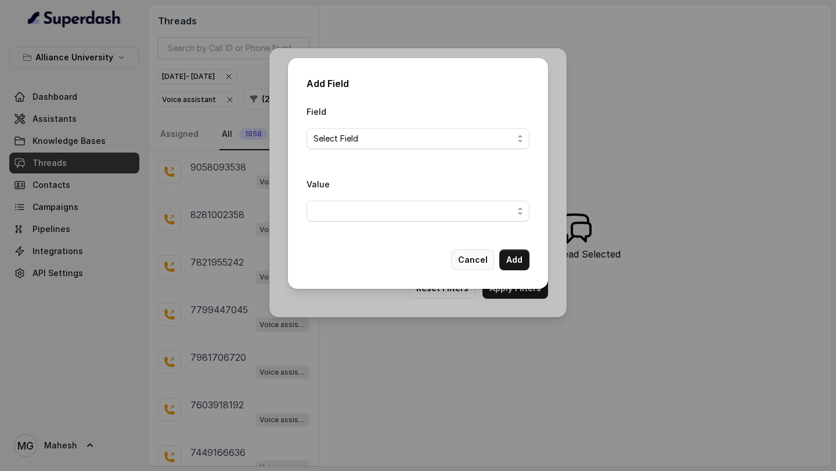
click at [467, 260] on button "Cancel" at bounding box center [473, 260] width 44 height 21
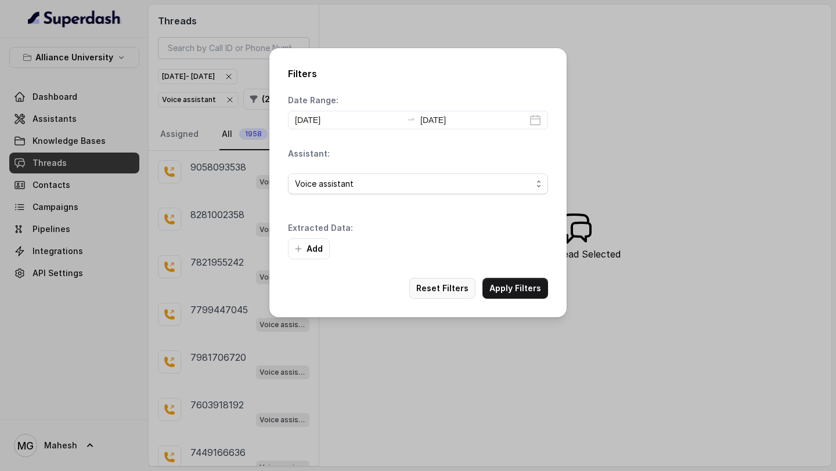
click at [459, 286] on button "Reset Filters" at bounding box center [442, 288] width 66 height 21
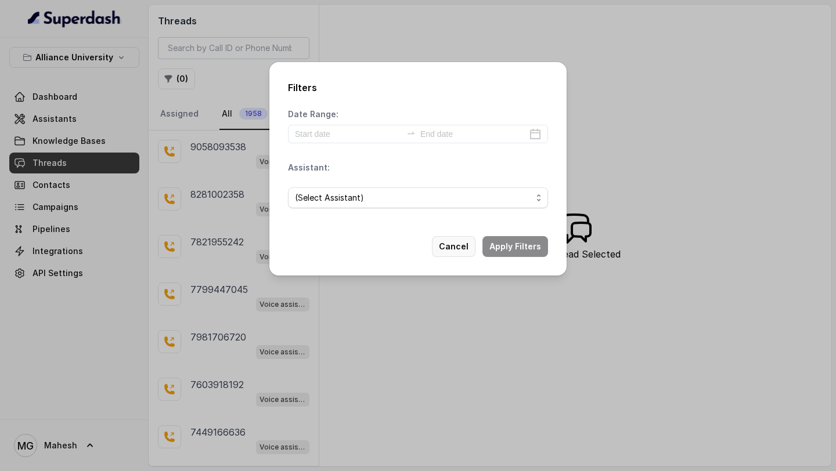
click at [458, 250] on button "Cancel" at bounding box center [454, 246] width 44 height 21
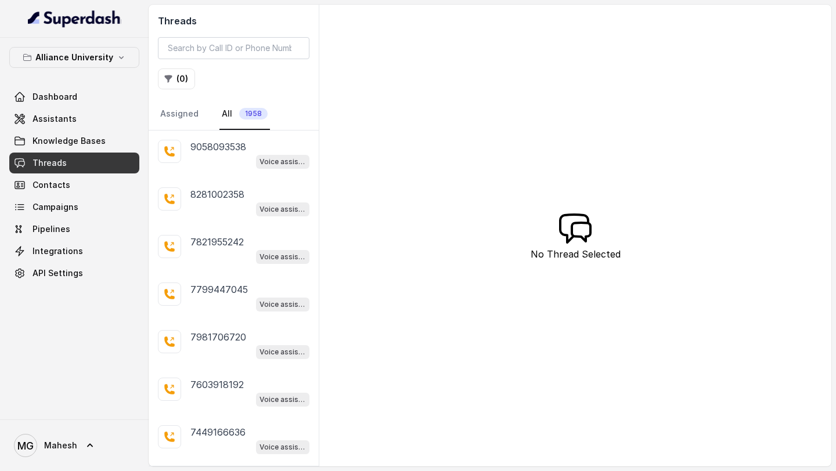
click at [266, 88] on div "( 0 )" at bounding box center [234, 79] width 152 height 21
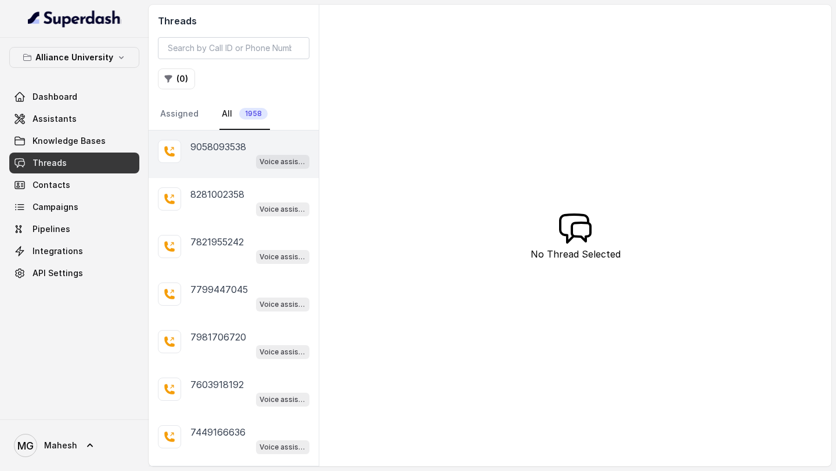
click at [223, 159] on div "Voice assistant" at bounding box center [249, 161] width 119 height 15
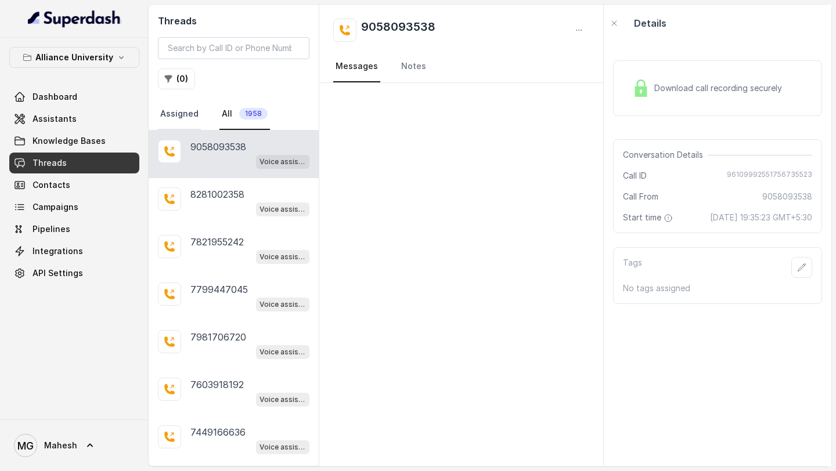
click at [189, 118] on link "Assigned" at bounding box center [179, 114] width 43 height 31
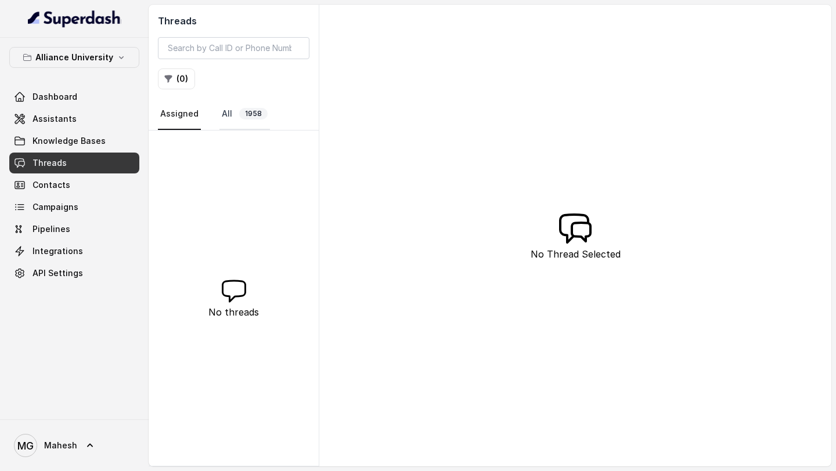
click at [249, 113] on span "1958" at bounding box center [253, 114] width 28 height 12
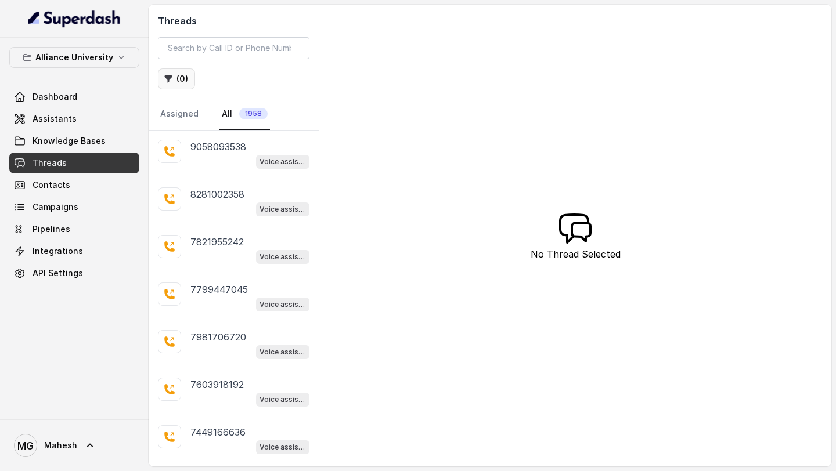
click at [175, 74] on button "( 0 )" at bounding box center [176, 79] width 37 height 21
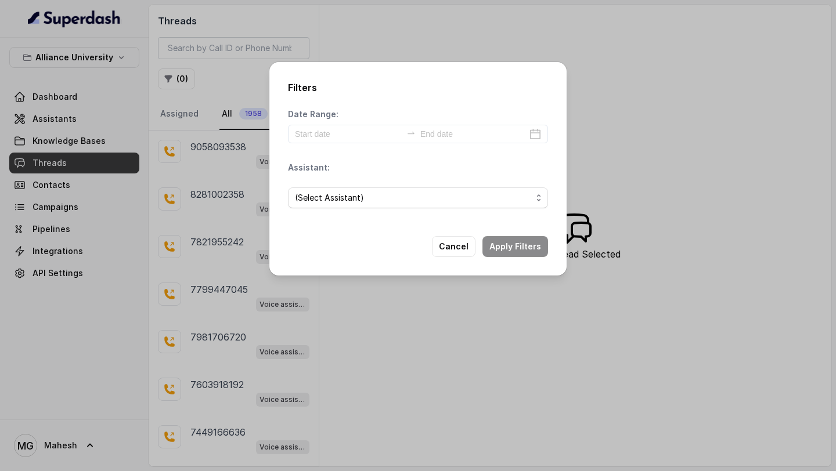
click at [219, 152] on div "Filters Date Range: Assistant: (Select Assistant) Cancel Apply Filters" at bounding box center [418, 235] width 836 height 471
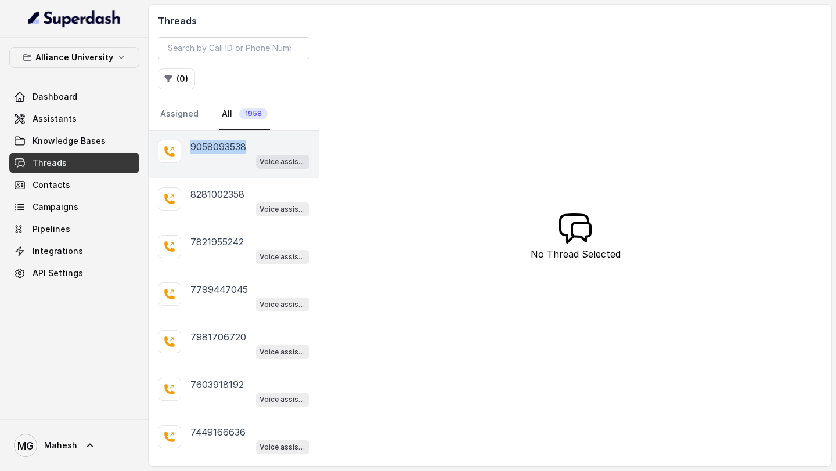
click at [219, 152] on p "9058093538" at bounding box center [218, 147] width 56 height 14
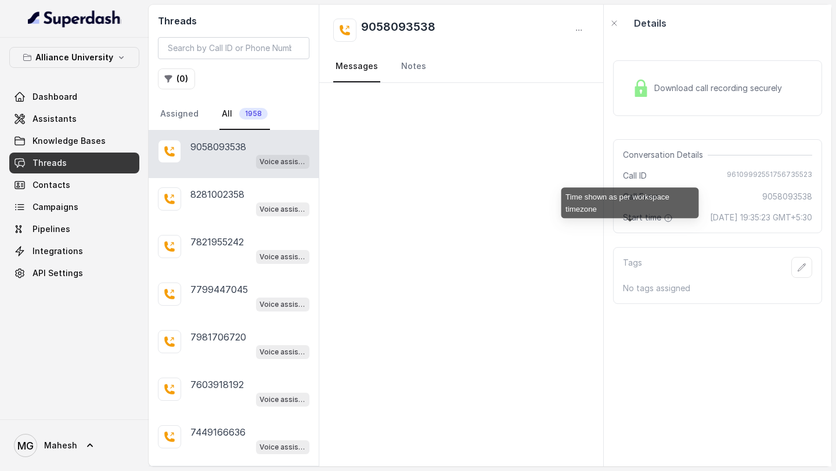
click at [665, 222] on icon at bounding box center [668, 218] width 7 height 7
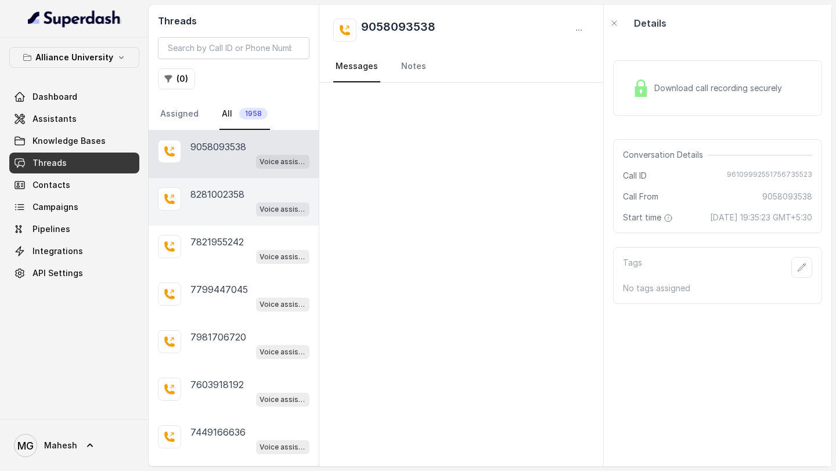
click at [240, 218] on div "8281002358 Voice assistant" at bounding box center [234, 202] width 170 height 48
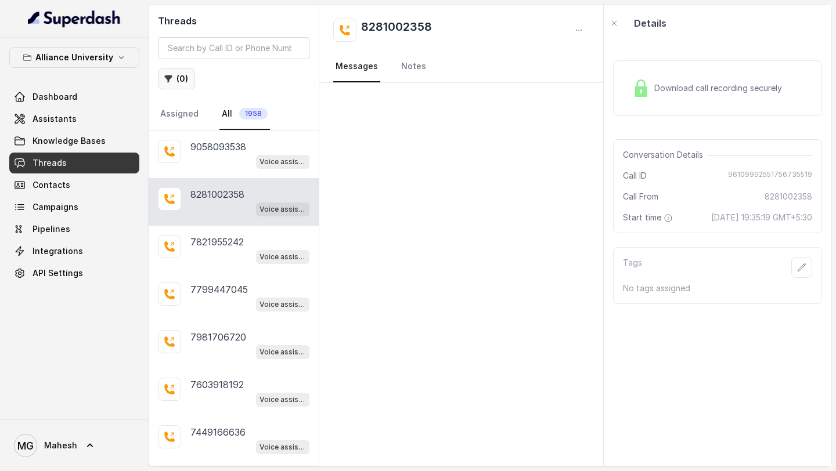
click at [183, 87] on button "( 0 )" at bounding box center [176, 79] width 37 height 21
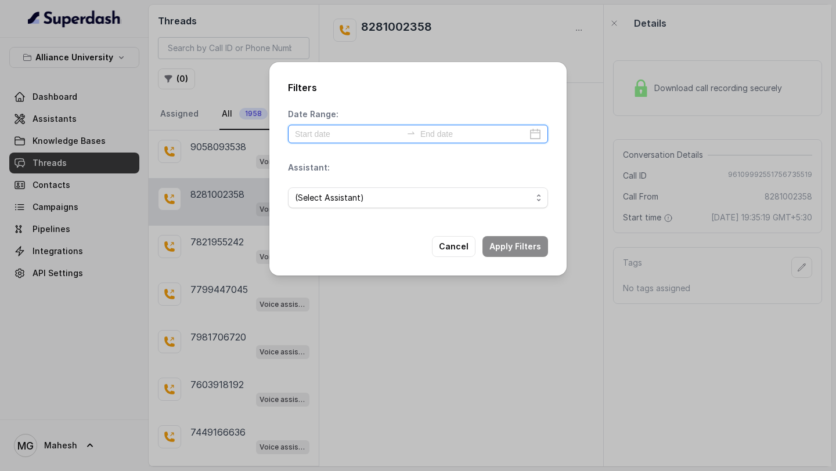
click at [384, 135] on input at bounding box center [348, 134] width 107 height 13
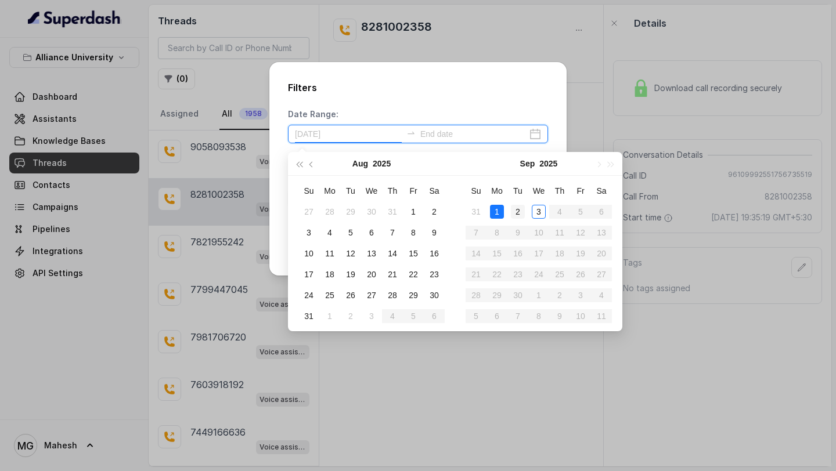
type input "[DATE]"
click at [525, 211] on td "2" at bounding box center [517, 211] width 21 height 21
type input "[DATE]"
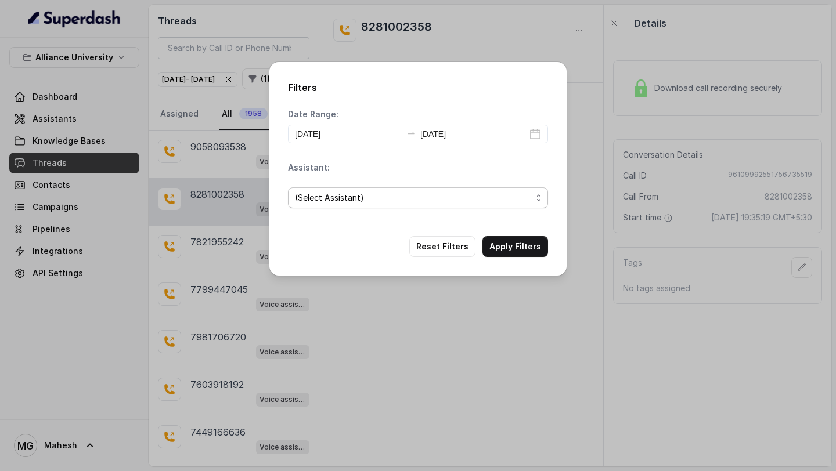
click at [448, 196] on span "(Select Assistant)" at bounding box center [413, 198] width 237 height 14
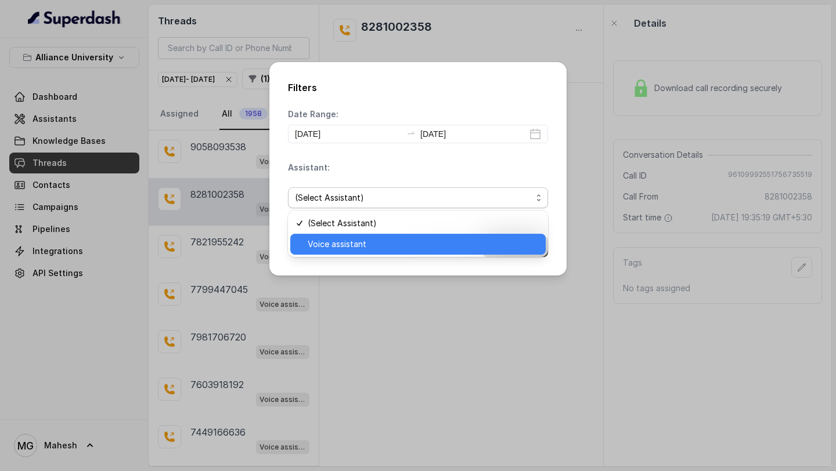
click at [374, 249] on span "Voice assistant" at bounding box center [423, 244] width 231 height 14
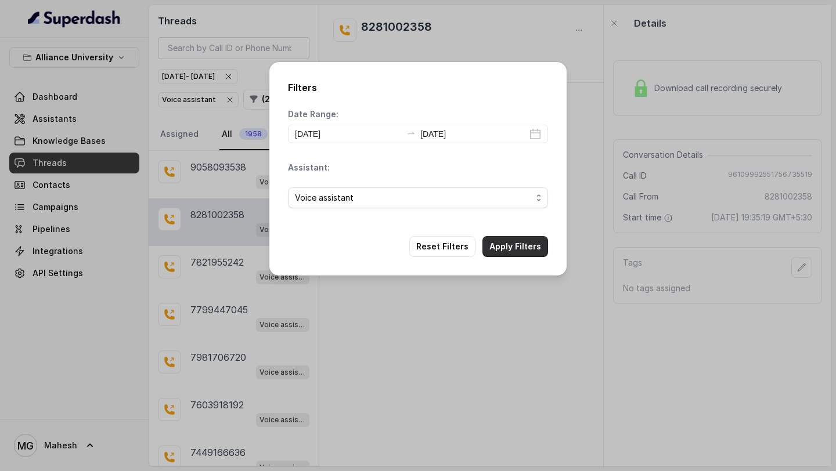
click at [516, 252] on button "Apply Filters" at bounding box center [516, 246] width 66 height 21
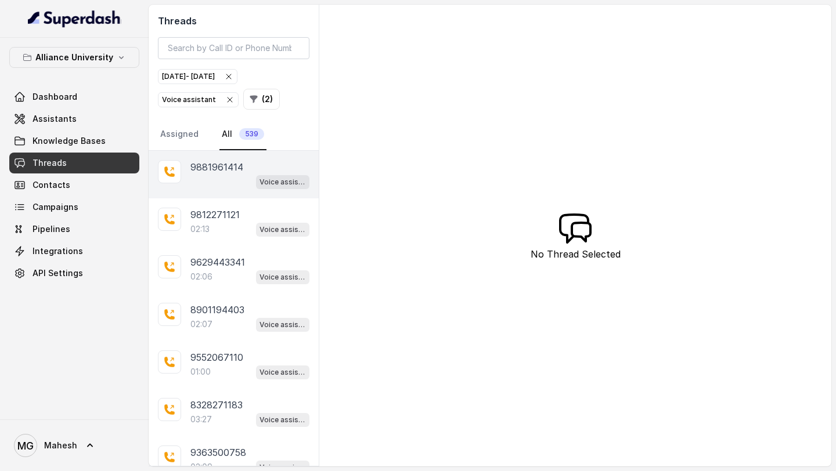
click at [247, 174] on div "Voice assistant" at bounding box center [249, 181] width 119 height 15
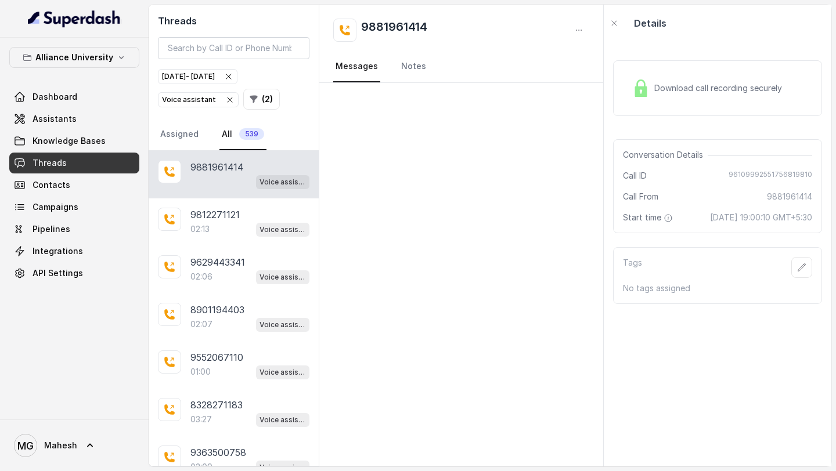
click at [226, 99] on icon "button" at bounding box center [229, 99] width 9 height 9
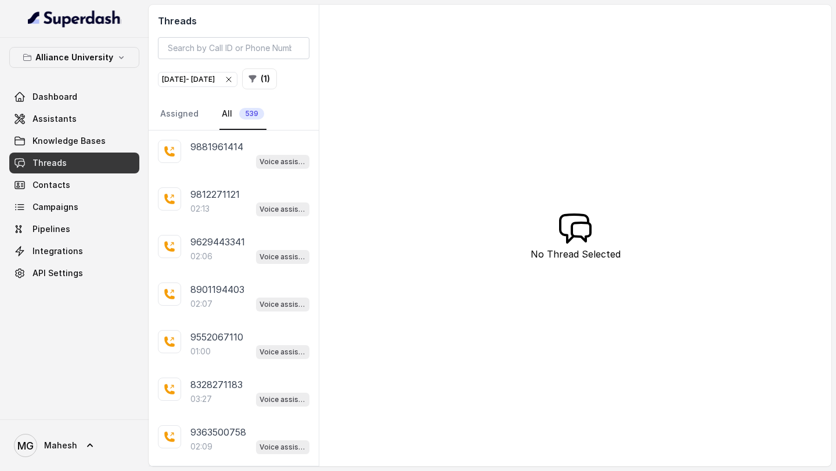
click at [231, 77] on icon "button" at bounding box center [228, 79] width 5 height 5
click at [80, 203] on link "Campaigns" at bounding box center [74, 207] width 130 height 21
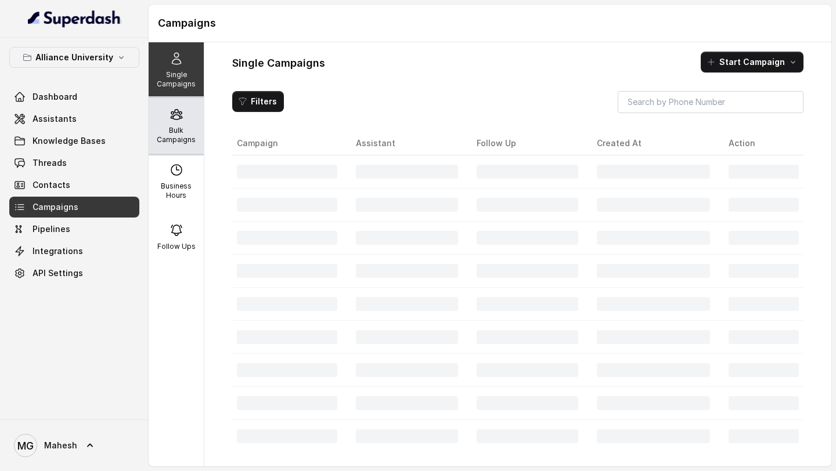
click at [159, 125] on div "Bulk Campaigns" at bounding box center [176, 126] width 55 height 56
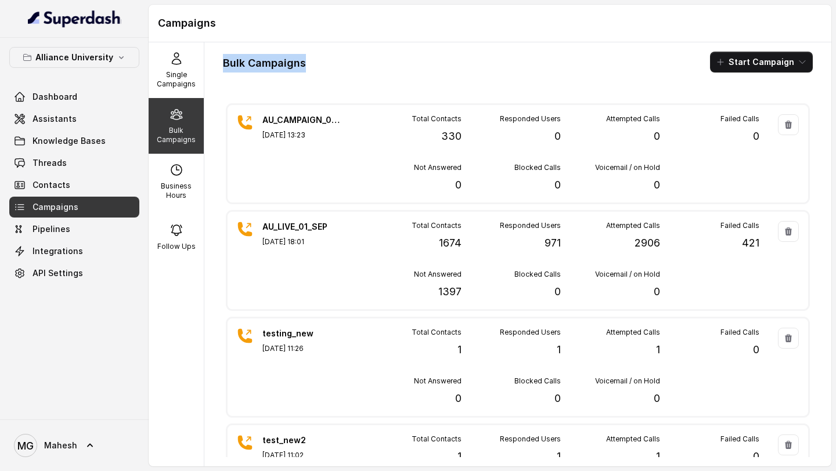
drag, startPoint x: 352, startPoint y: 59, endPoint x: 222, endPoint y: 57, distance: 130.1
click at [222, 57] on div "Bulk Campaigns Start Campaign AU_CAMPAIGN_03_SEP_2025 [DATE] 13:23 Total Contac…" at bounding box center [517, 254] width 627 height 424
click at [359, 50] on div "Bulk Campaigns Start Campaign AU_CAMPAIGN_03_SEP_2025 [DATE] 13:23 Total Contac…" at bounding box center [517, 254] width 627 height 424
click at [71, 123] on span "Assistants" at bounding box center [55, 119] width 44 height 12
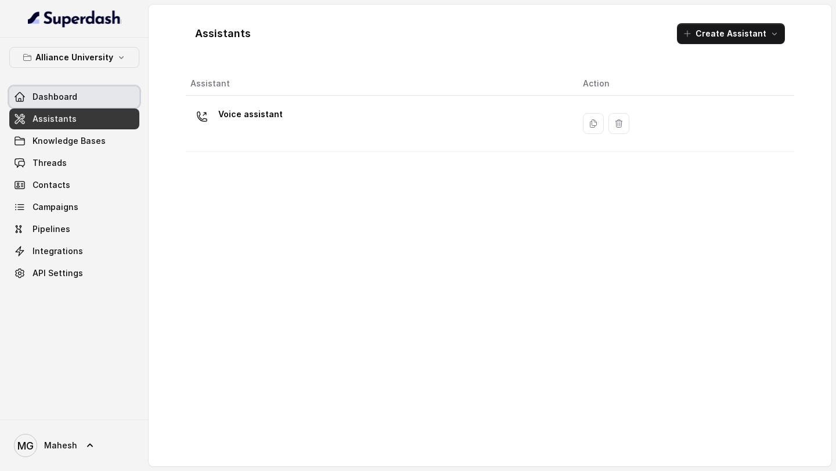
click at [120, 87] on link "Dashboard" at bounding box center [74, 97] width 130 height 21
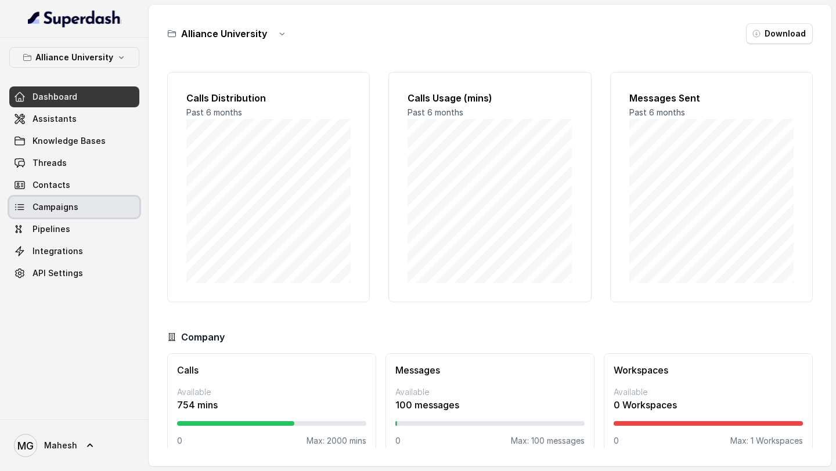
click at [93, 203] on link "Campaigns" at bounding box center [74, 207] width 130 height 21
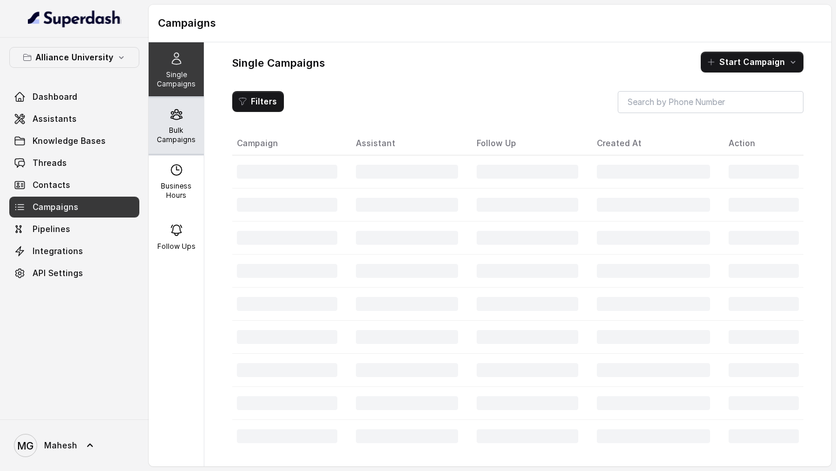
click at [168, 123] on div "Bulk Campaigns" at bounding box center [176, 126] width 55 height 56
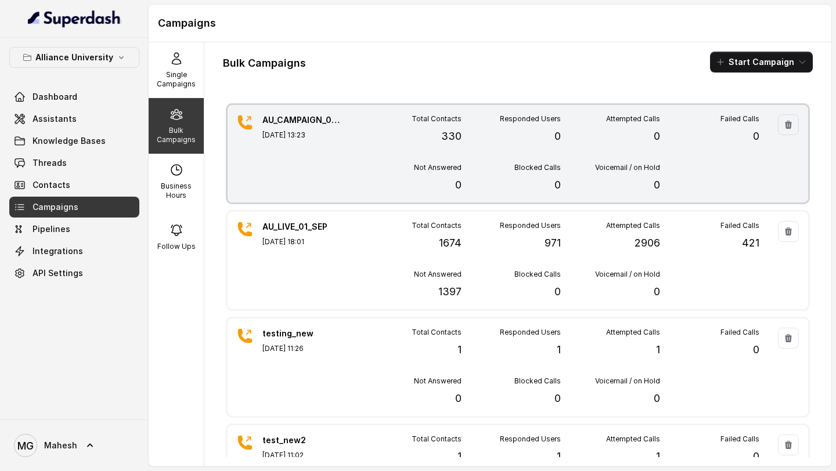
click at [369, 183] on div "Not Answered 0" at bounding box center [411, 178] width 99 height 30
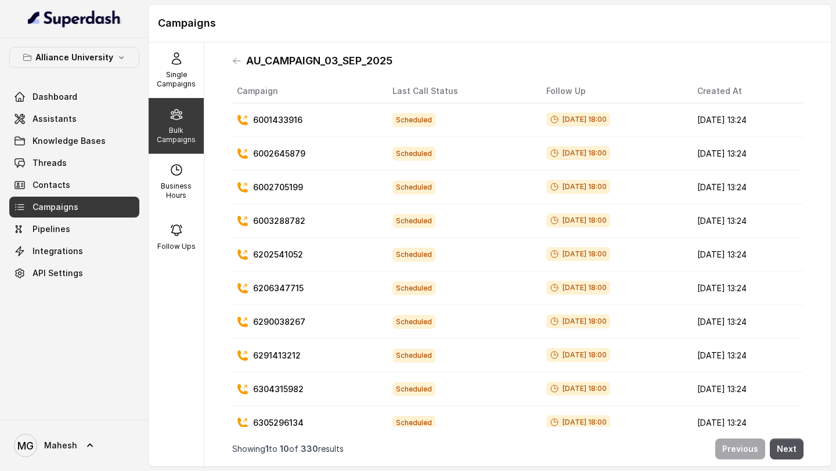
scroll to position [13, 0]
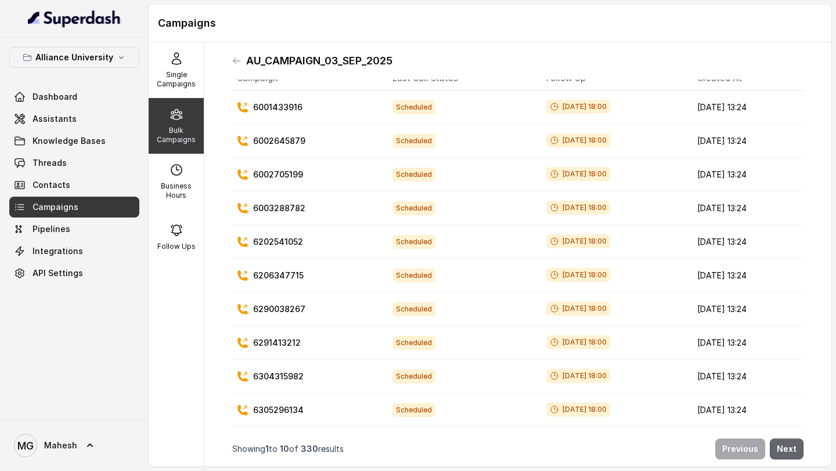
click at [790, 448] on button "Next" at bounding box center [787, 449] width 34 height 21
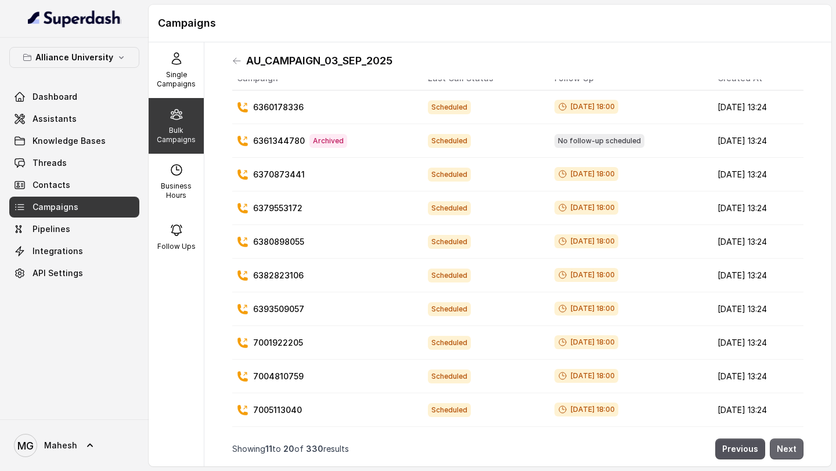
click at [790, 448] on button "Next" at bounding box center [787, 449] width 34 height 21
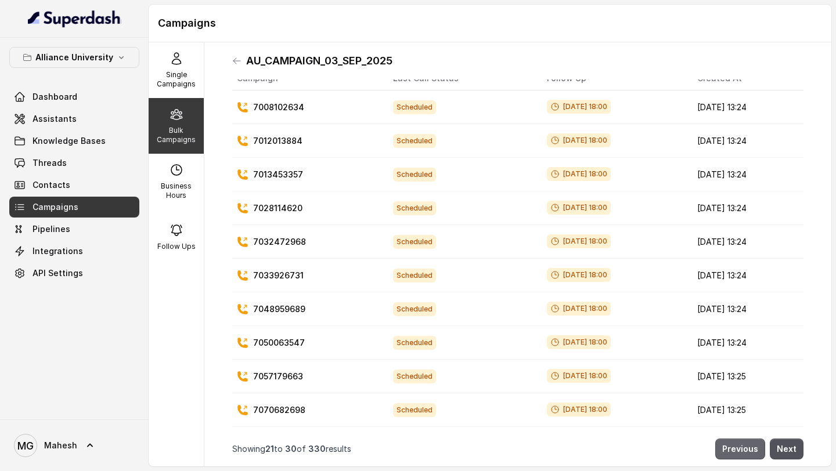
click at [743, 456] on button "Previous" at bounding box center [740, 449] width 50 height 21
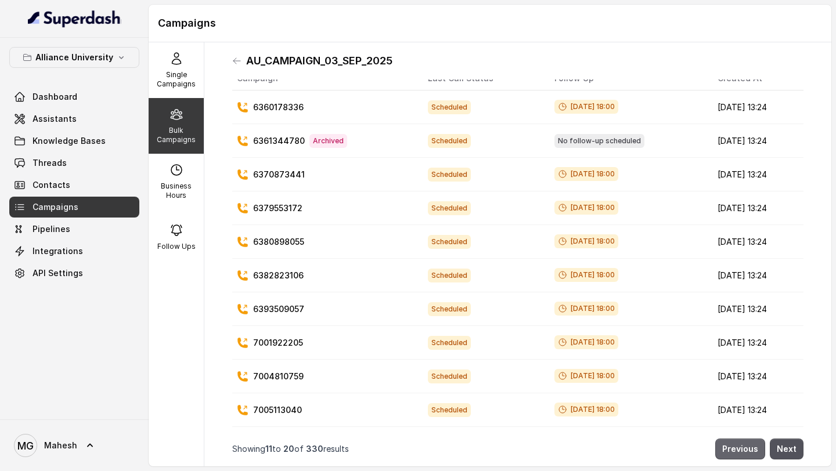
click at [751, 455] on button "Previous" at bounding box center [740, 449] width 50 height 21
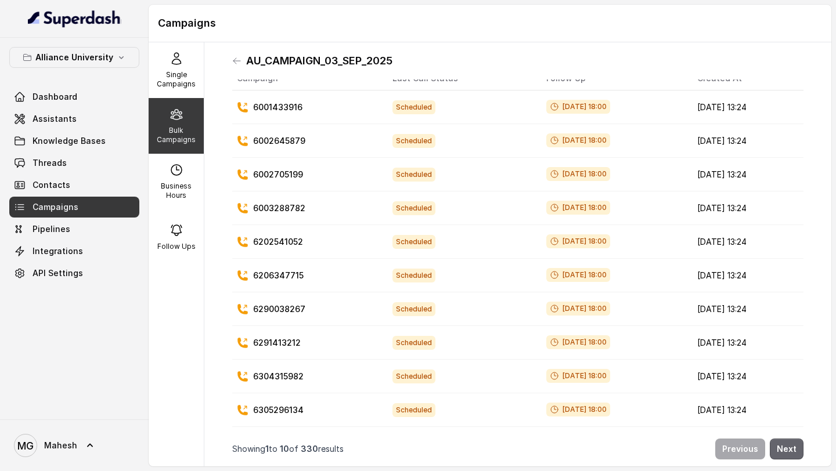
click at [795, 455] on button "Next" at bounding box center [787, 449] width 34 height 21
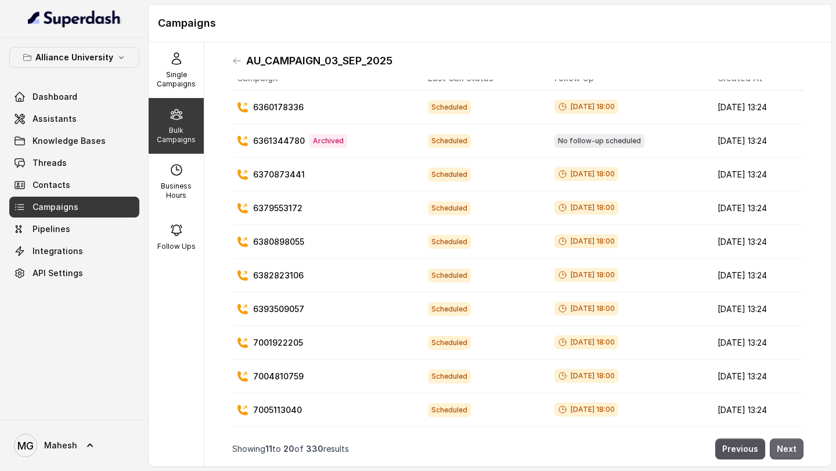
click at [793, 453] on button "Next" at bounding box center [787, 449] width 34 height 21
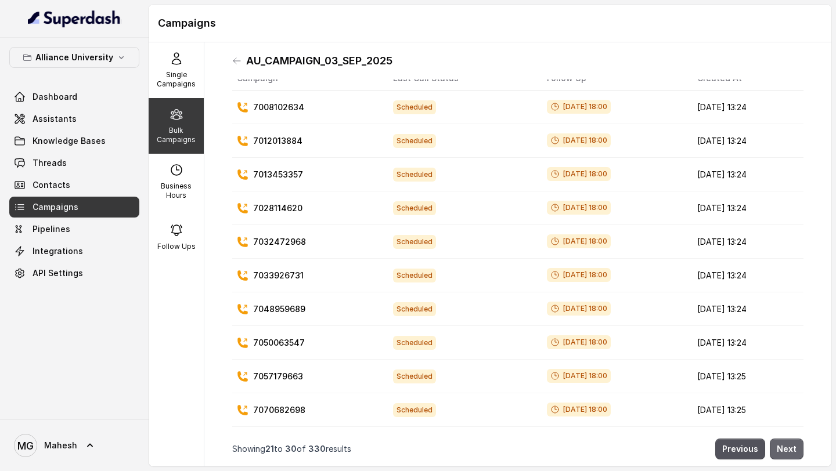
click at [793, 453] on button "Next" at bounding box center [787, 449] width 34 height 21
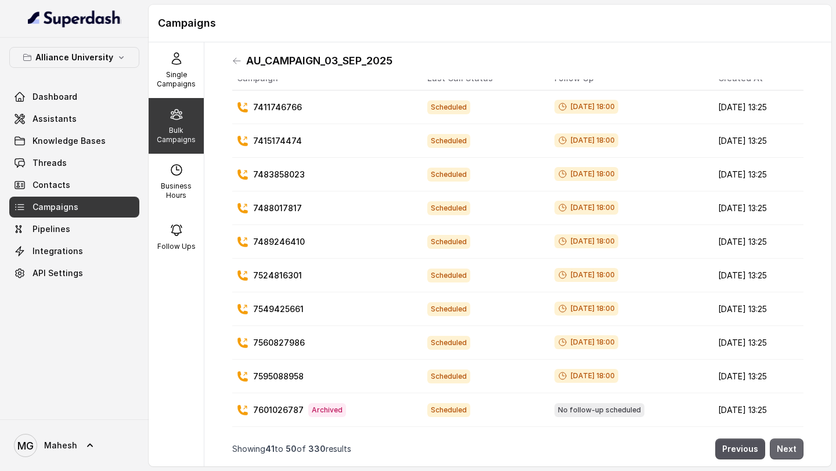
click at [793, 453] on button "Next" at bounding box center [787, 449] width 34 height 21
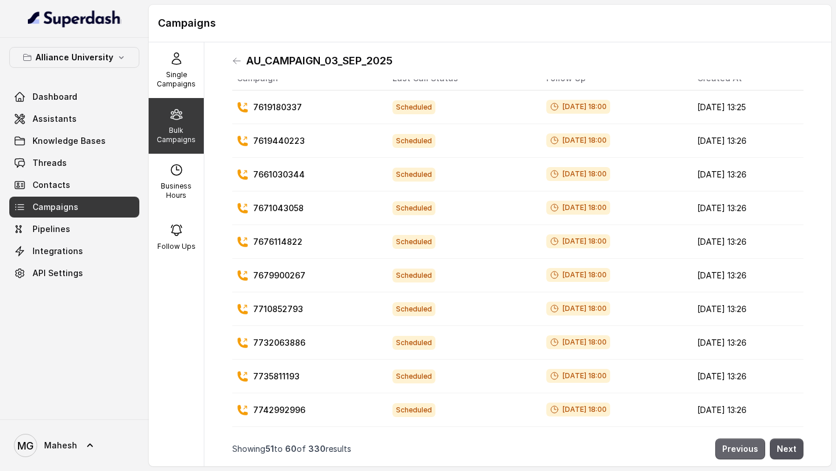
click at [751, 456] on button "Previous" at bounding box center [740, 449] width 50 height 21
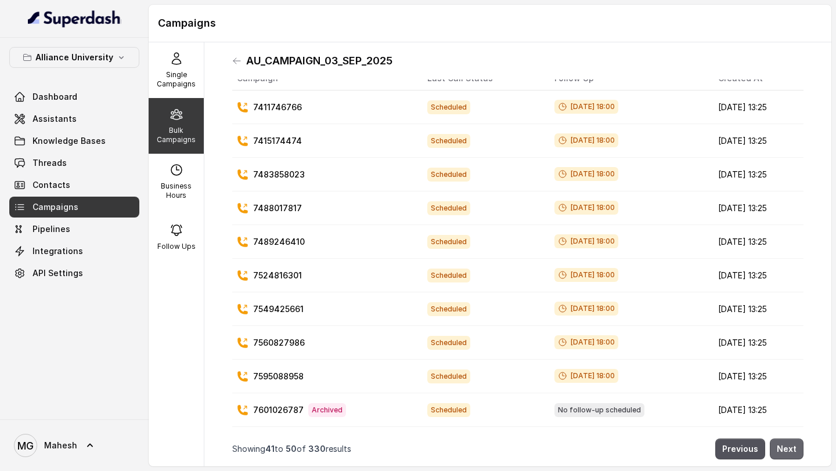
click at [791, 449] on button "Next" at bounding box center [787, 449] width 34 height 21
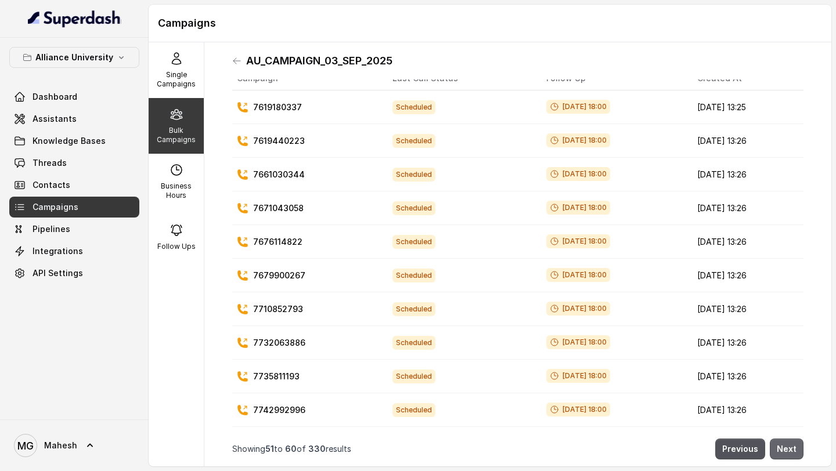
click at [791, 449] on button "Next" at bounding box center [787, 449] width 34 height 21
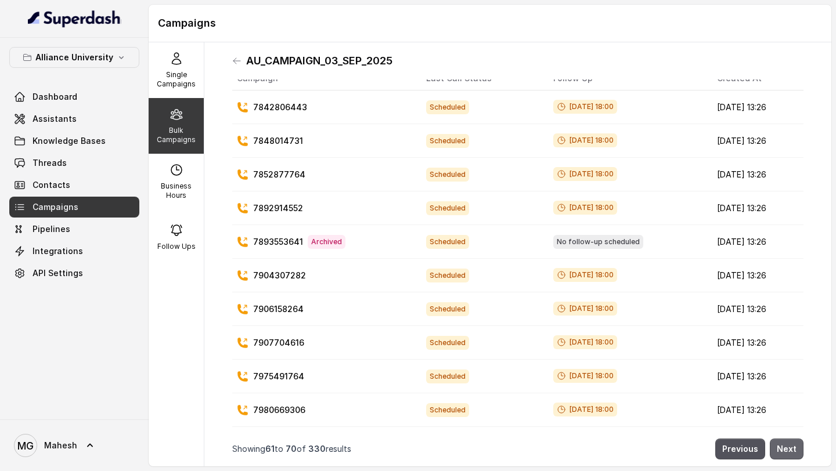
click at [791, 449] on button "Next" at bounding box center [787, 449] width 34 height 21
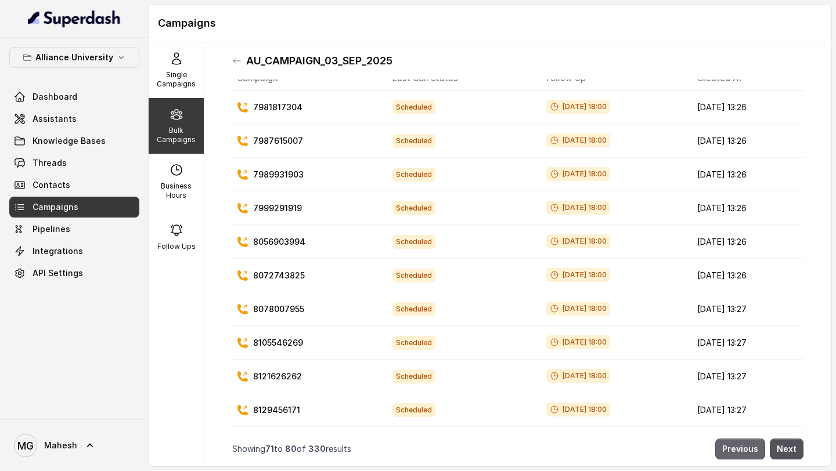
click at [749, 449] on button "Previous" at bounding box center [740, 449] width 50 height 21
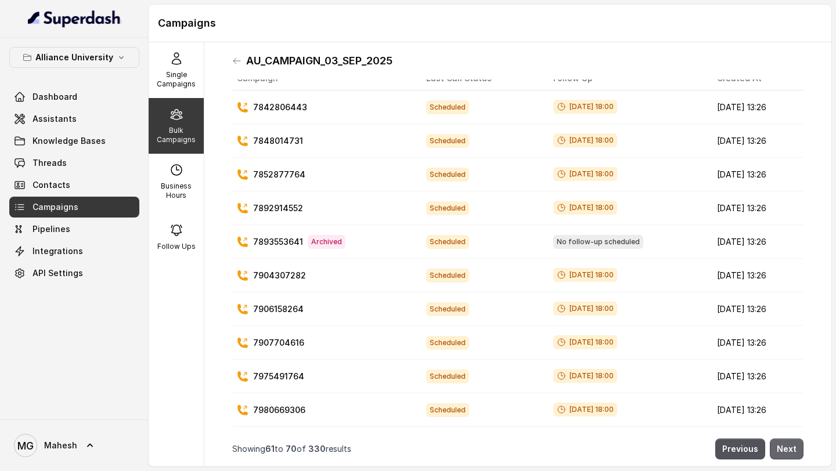
click at [789, 452] on button "Next" at bounding box center [787, 449] width 34 height 21
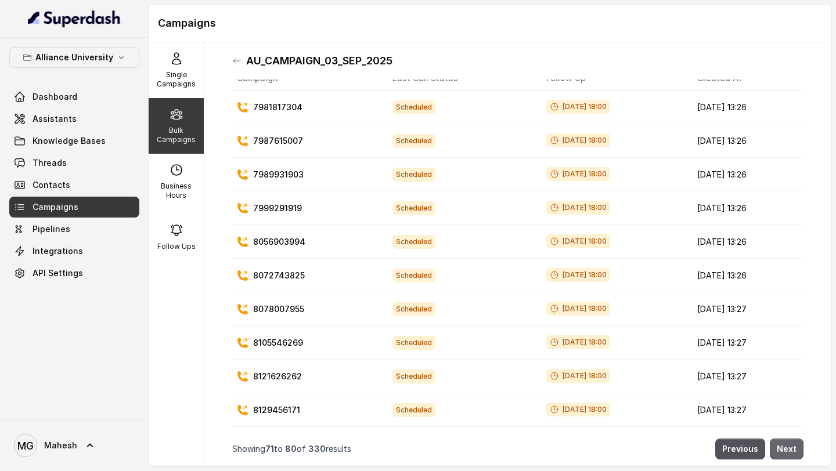
click at [789, 452] on button "Next" at bounding box center [787, 449] width 34 height 21
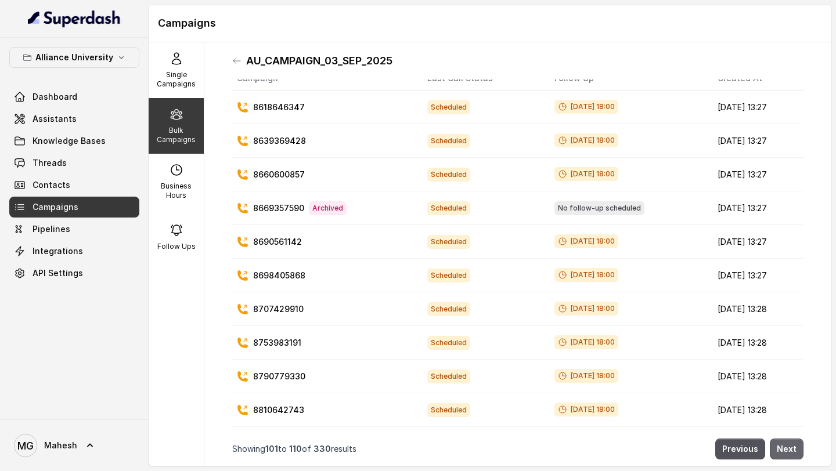
click at [789, 452] on button "Next" at bounding box center [787, 449] width 34 height 21
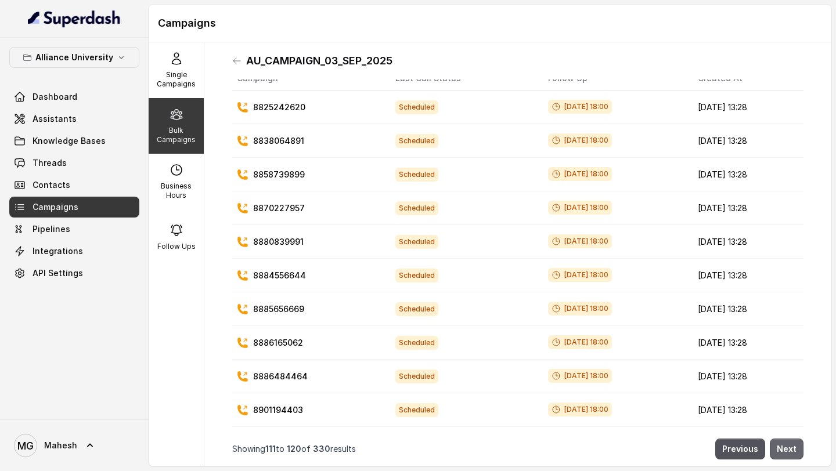
click at [789, 452] on button "Next" at bounding box center [787, 449] width 34 height 21
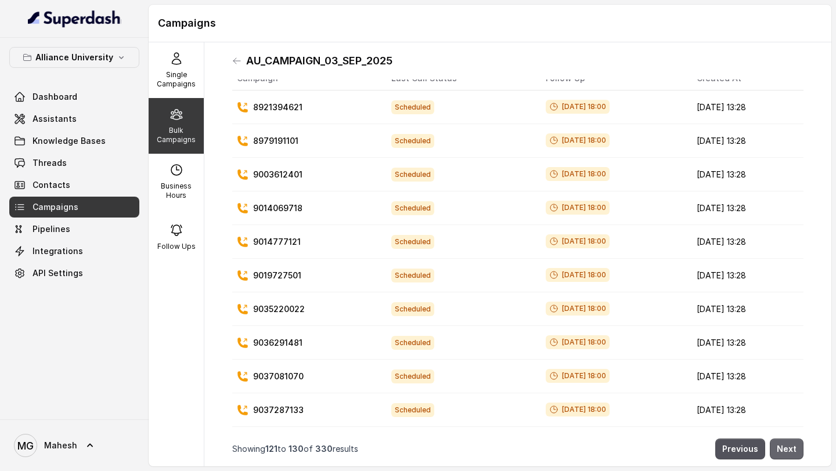
click at [789, 452] on button "Next" at bounding box center [787, 449] width 34 height 21
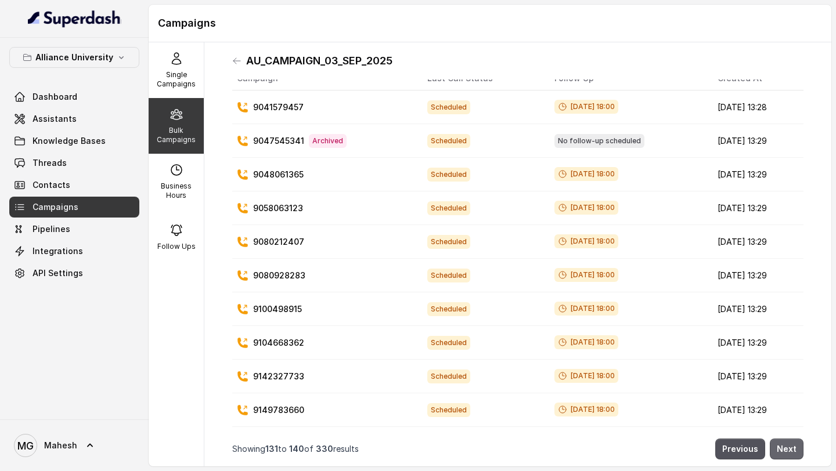
click at [789, 452] on button "Next" at bounding box center [787, 449] width 34 height 21
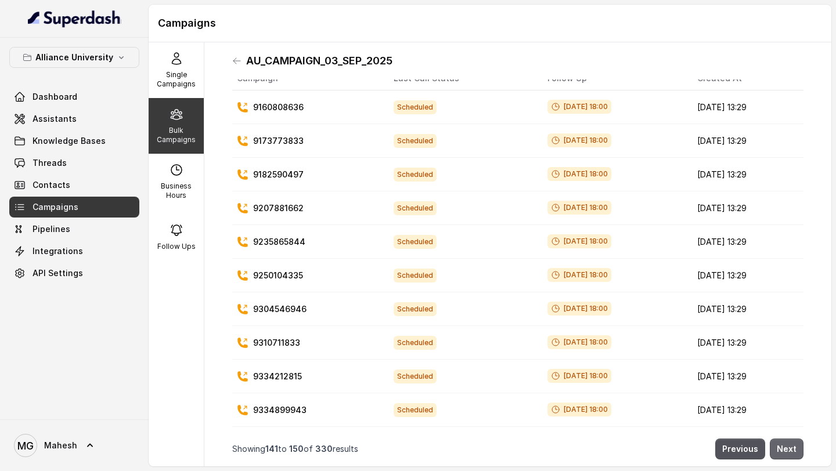
click at [789, 452] on button "Next" at bounding box center [787, 449] width 34 height 21
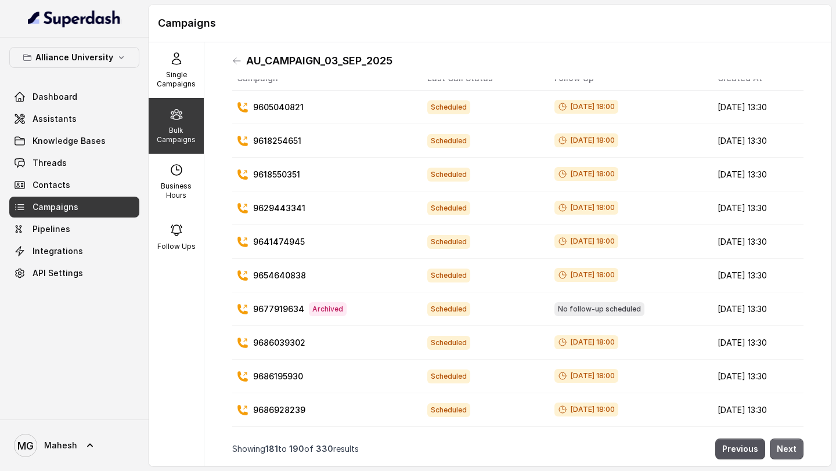
click at [789, 452] on button "Next" at bounding box center [787, 449] width 34 height 21
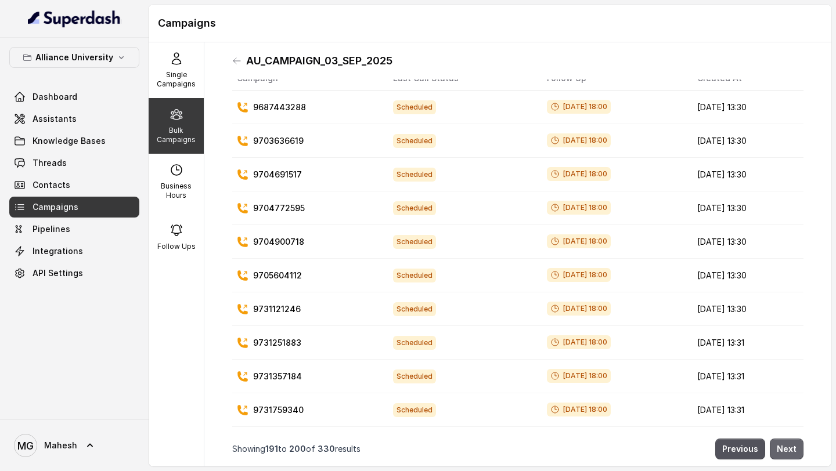
click at [789, 452] on button "Next" at bounding box center [787, 449] width 34 height 21
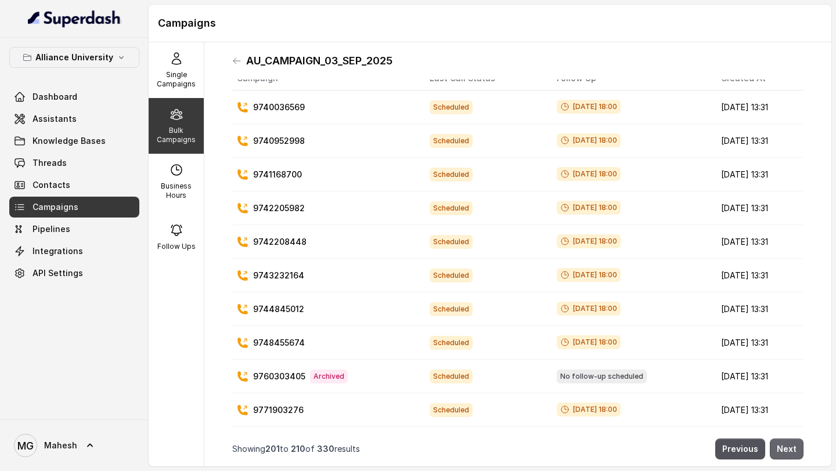
click at [789, 452] on button "Next" at bounding box center [787, 449] width 34 height 21
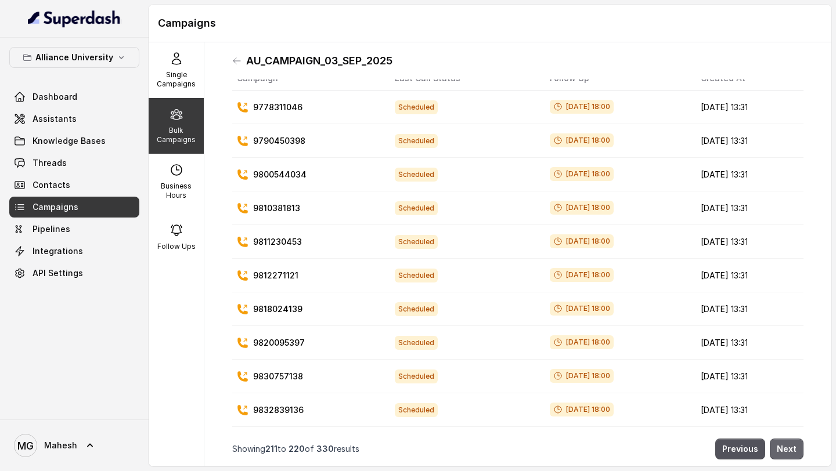
click at [789, 452] on button "Next" at bounding box center [787, 449] width 34 height 21
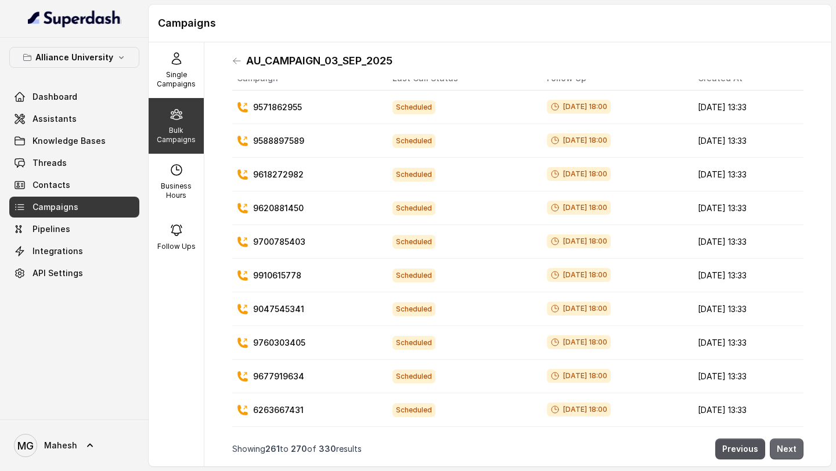
click at [789, 452] on button "Next" at bounding box center [787, 449] width 34 height 21
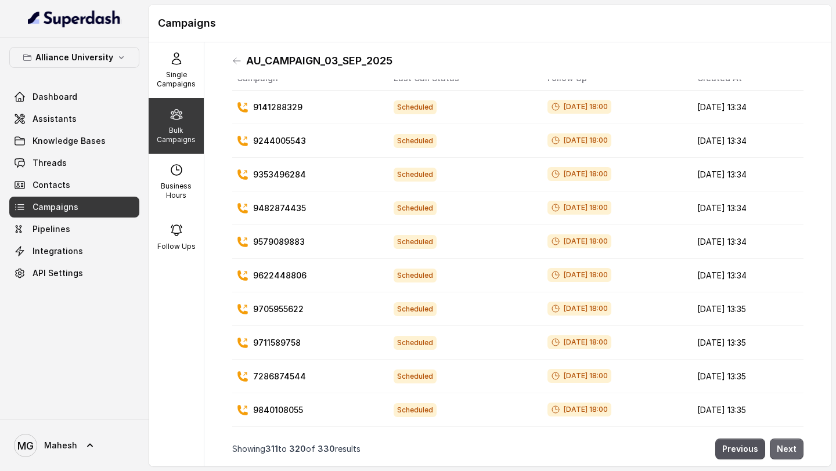
click at [789, 452] on button "Next" at bounding box center [787, 449] width 34 height 21
click at [177, 136] on p "Bulk Campaigns" at bounding box center [176, 135] width 46 height 19
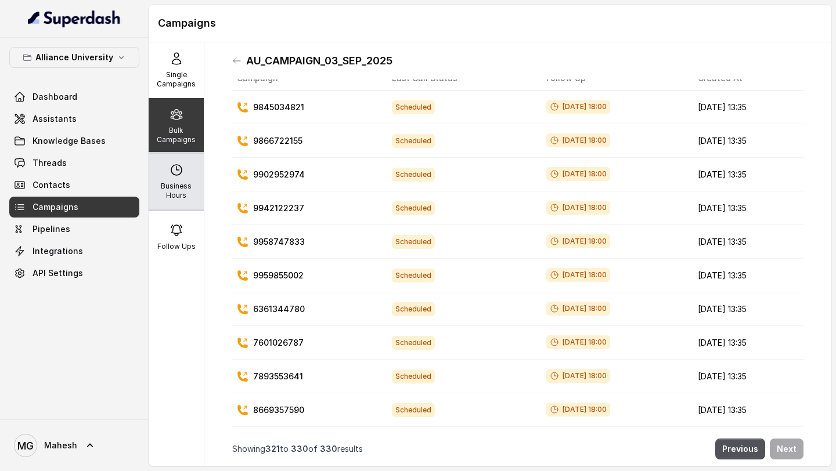
click at [183, 177] on div "Business Hours" at bounding box center [176, 182] width 55 height 56
select select "[GEOGRAPHIC_DATA]/[GEOGRAPHIC_DATA]"
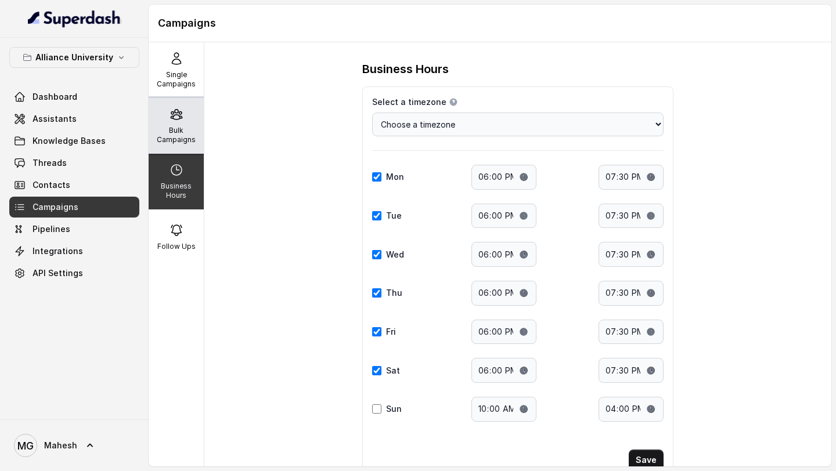
click at [181, 136] on p "Bulk Campaigns" at bounding box center [176, 135] width 46 height 19
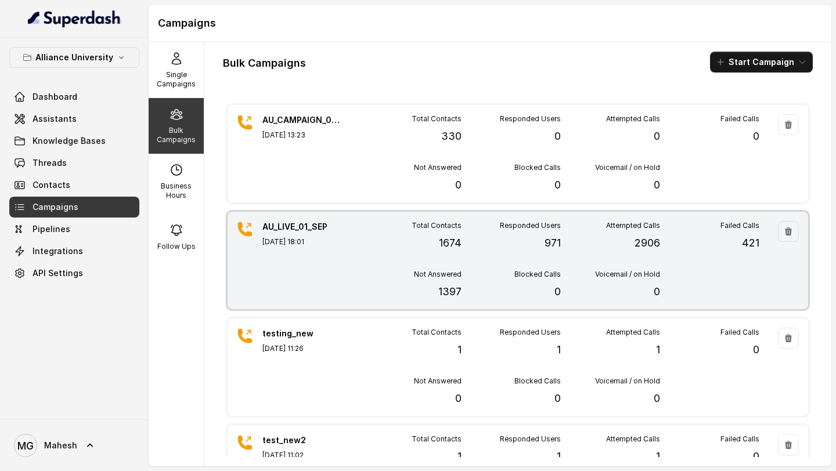
click at [373, 250] on div "Total Contacts 1674" at bounding box center [411, 236] width 99 height 30
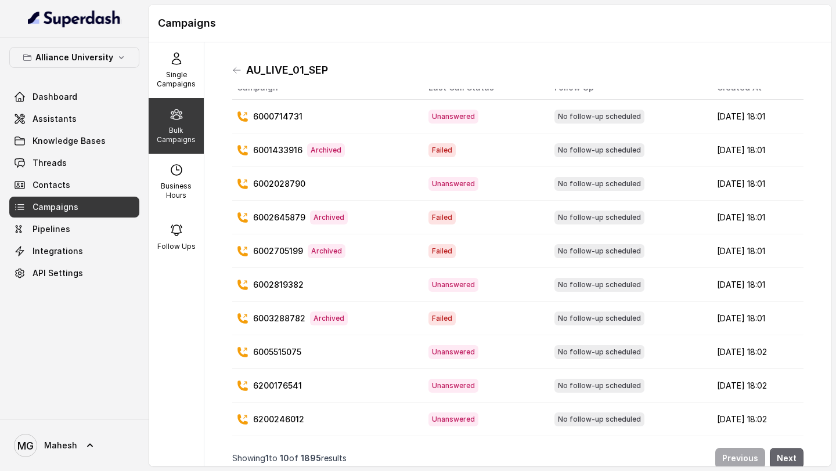
click at [791, 456] on button "Next" at bounding box center [787, 458] width 34 height 21
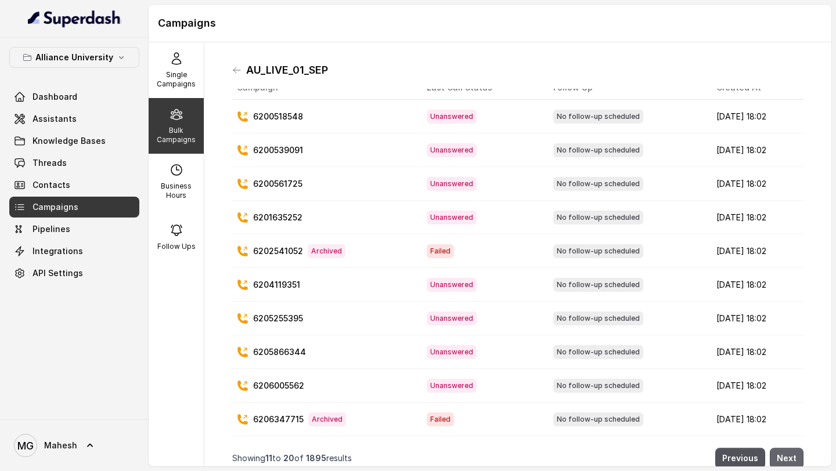
click at [797, 458] on button "Next" at bounding box center [787, 458] width 34 height 21
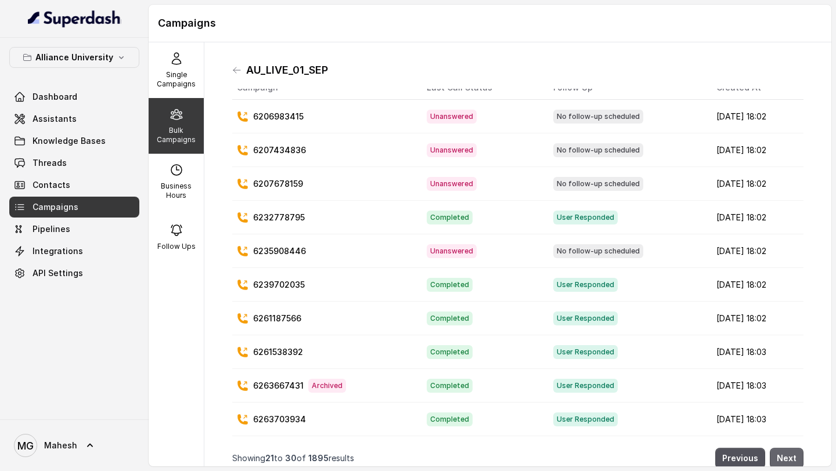
click at [797, 458] on button "Next" at bounding box center [787, 458] width 34 height 21
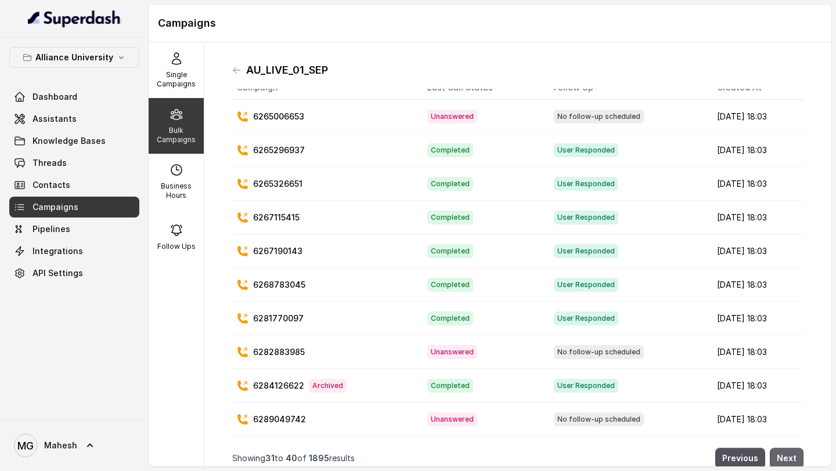
click at [797, 458] on button "Next" at bounding box center [787, 458] width 34 height 21
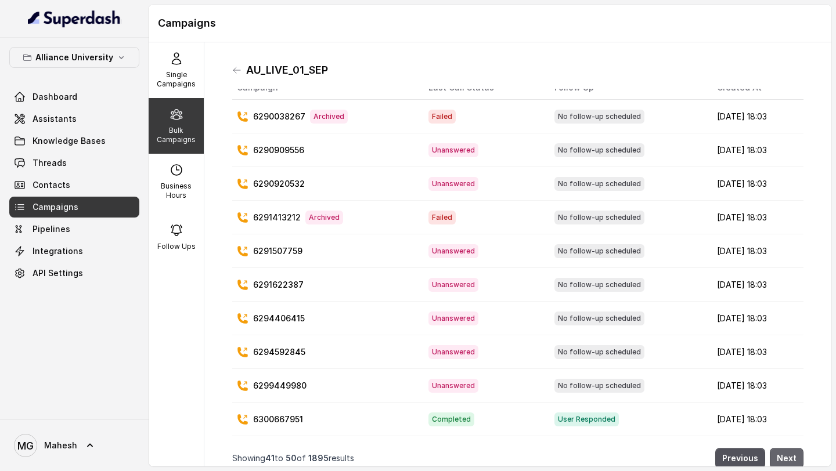
click at [797, 458] on button "Next" at bounding box center [787, 458] width 34 height 21
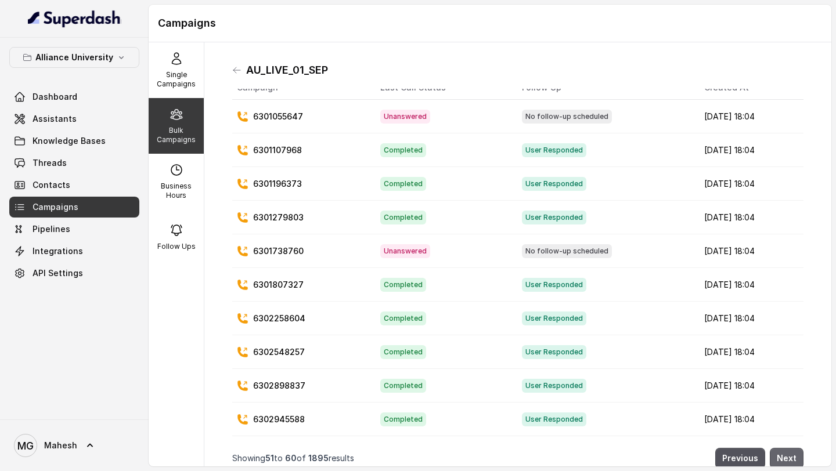
click at [797, 458] on button "Next" at bounding box center [787, 458] width 34 height 21
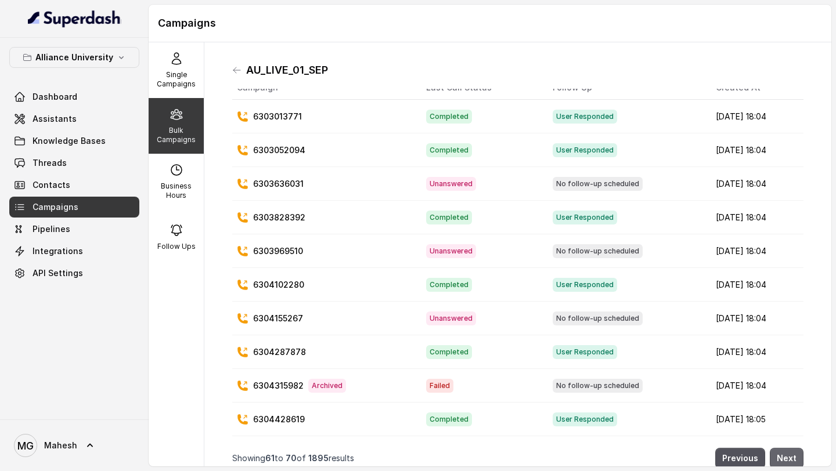
click at [797, 458] on button "Next" at bounding box center [787, 458] width 34 height 21
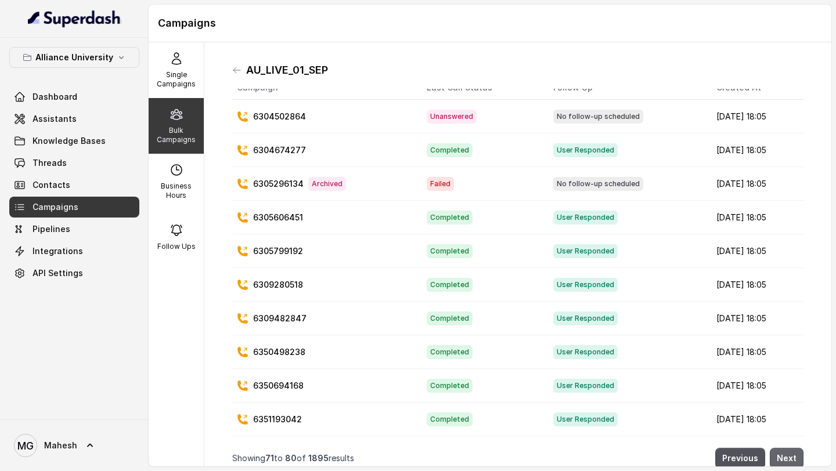
click at [797, 458] on button "Next" at bounding box center [787, 458] width 34 height 21
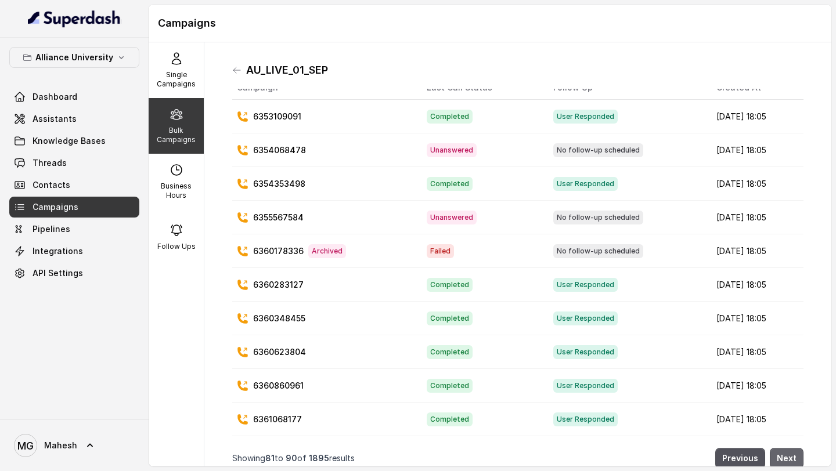
click at [797, 458] on button "Next" at bounding box center [787, 458] width 34 height 21
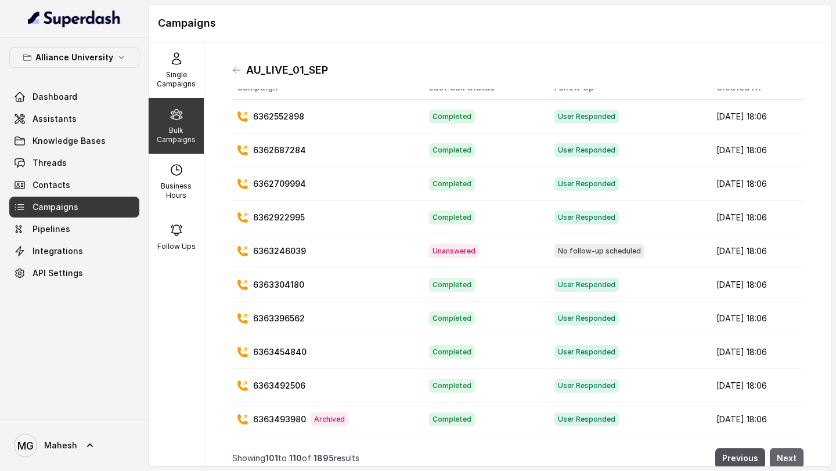
click at [797, 458] on button "Next" at bounding box center [787, 458] width 34 height 21
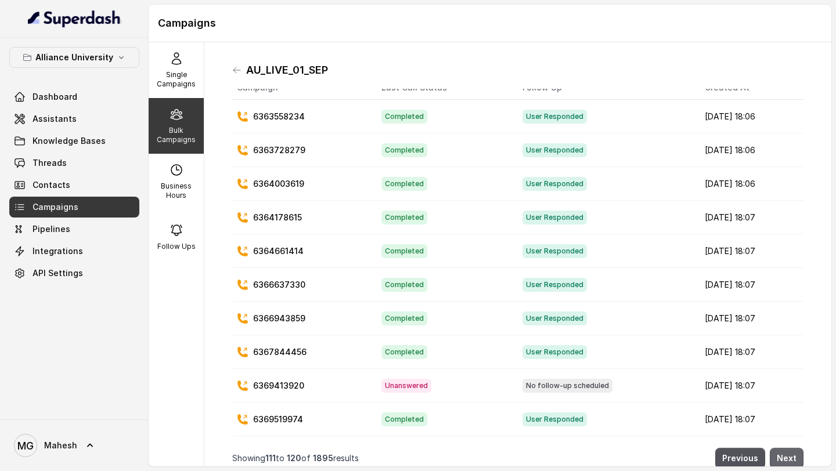
click at [797, 458] on button "Next" at bounding box center [787, 458] width 34 height 21
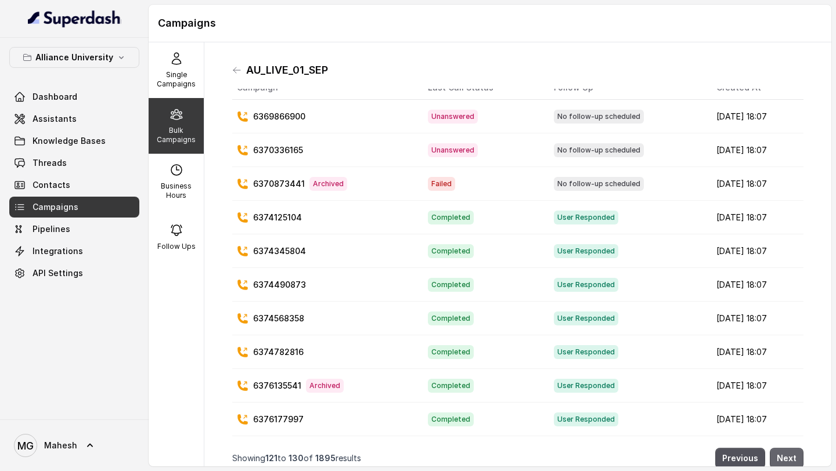
click at [797, 458] on button "Next" at bounding box center [787, 458] width 34 height 21
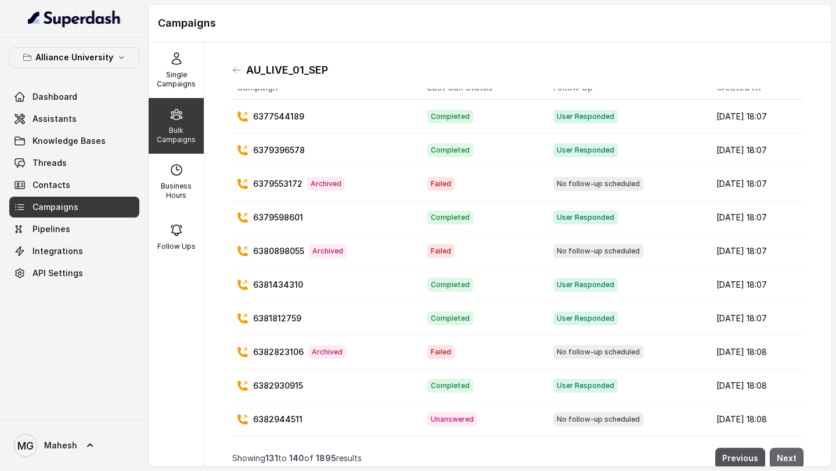
click at [797, 458] on button "Next" at bounding box center [787, 458] width 34 height 21
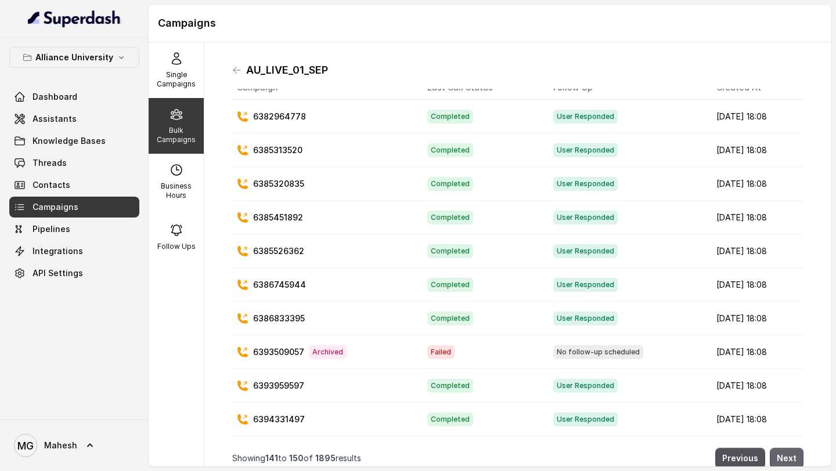
click at [797, 458] on button "Next" at bounding box center [787, 458] width 34 height 21
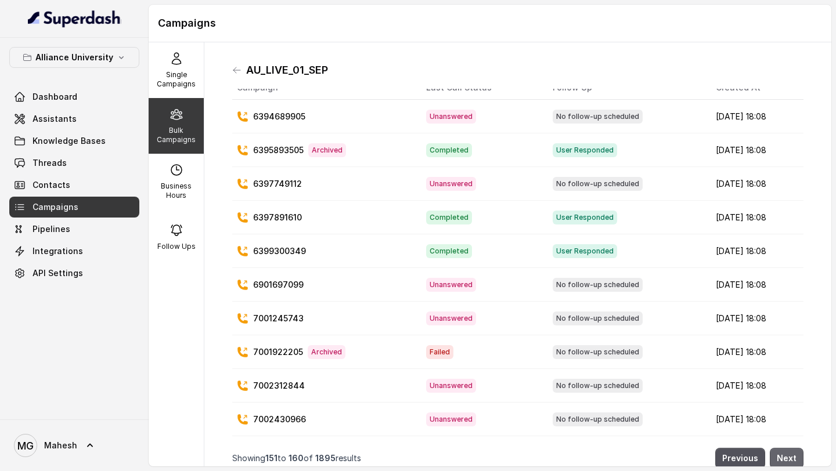
click at [797, 458] on button "Next" at bounding box center [787, 458] width 34 height 21
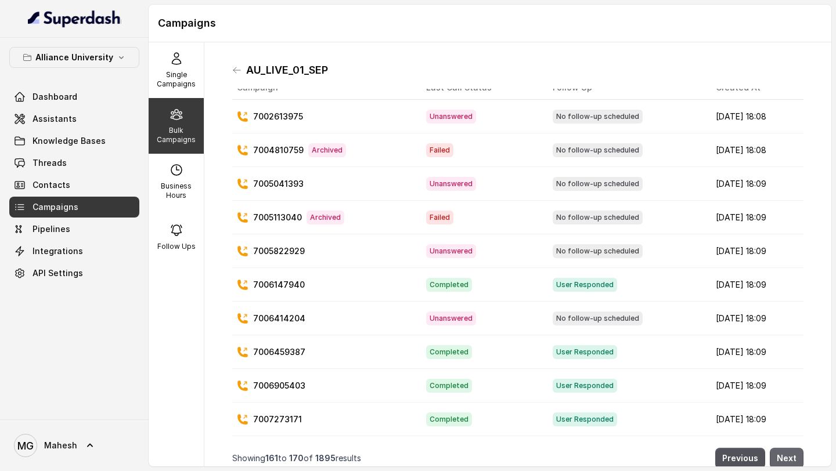
click at [797, 458] on button "Next" at bounding box center [787, 458] width 34 height 21
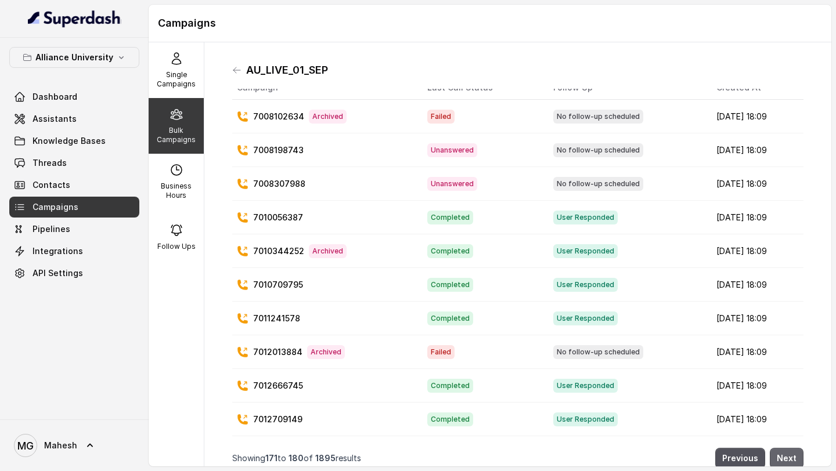
click at [797, 458] on button "Next" at bounding box center [787, 458] width 34 height 21
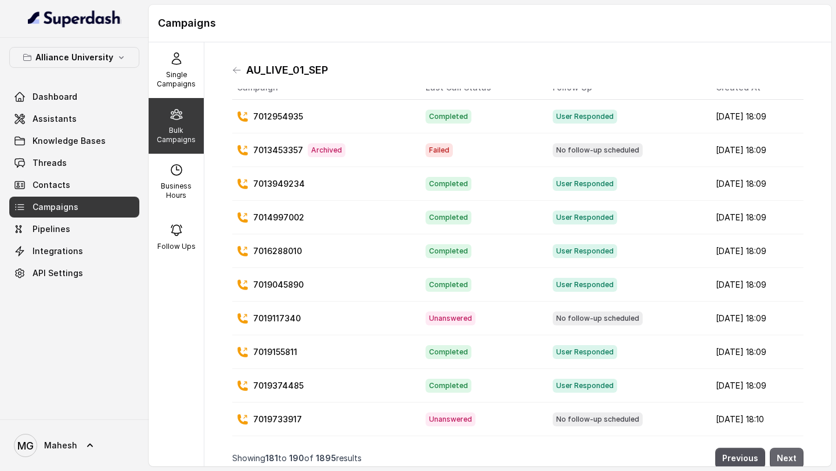
click at [797, 458] on button "Next" at bounding box center [787, 458] width 34 height 21
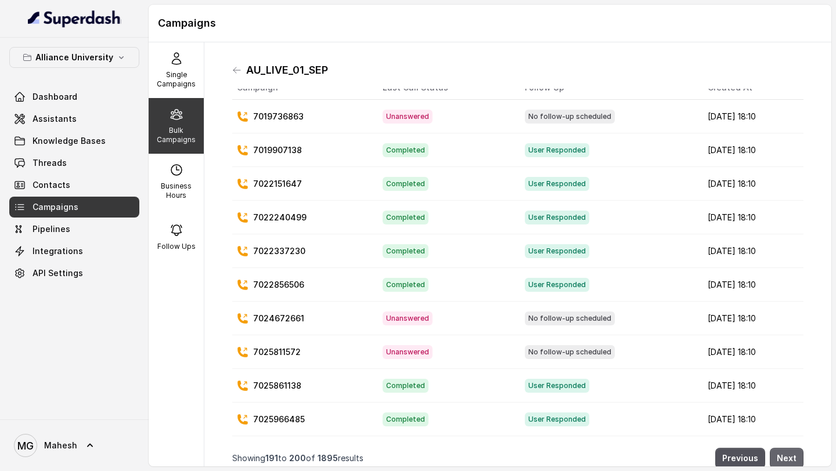
click at [797, 458] on button "Next" at bounding box center [787, 458] width 34 height 21
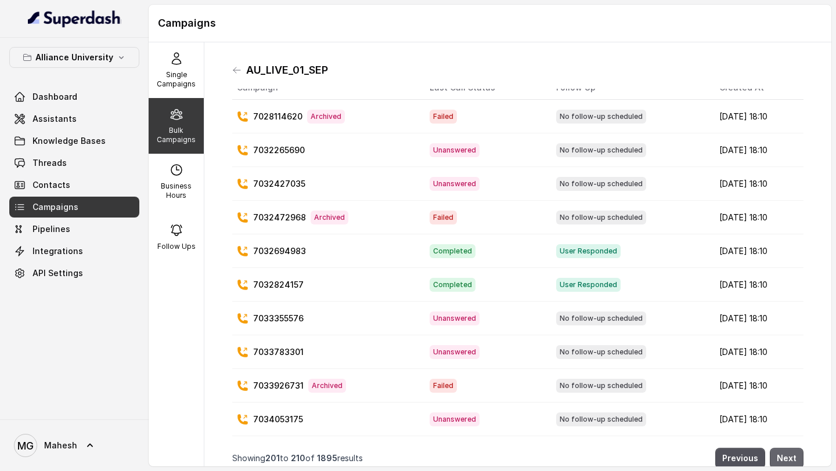
click at [797, 458] on button "Next" at bounding box center [787, 458] width 34 height 21
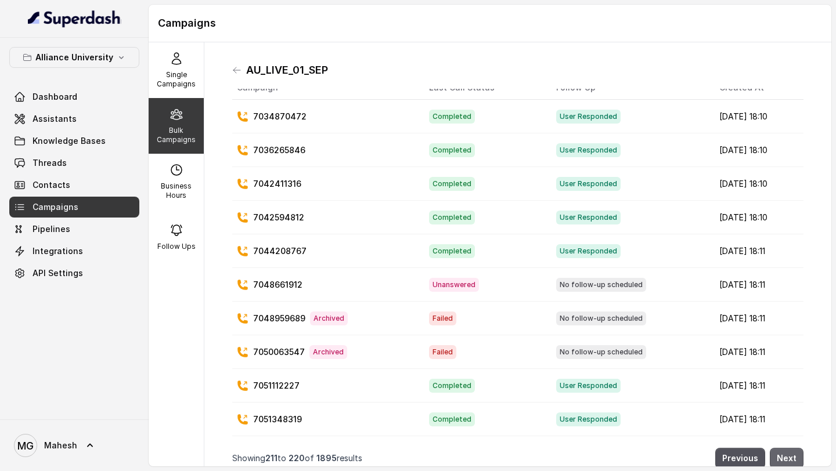
click at [797, 458] on button "Next" at bounding box center [787, 458] width 34 height 21
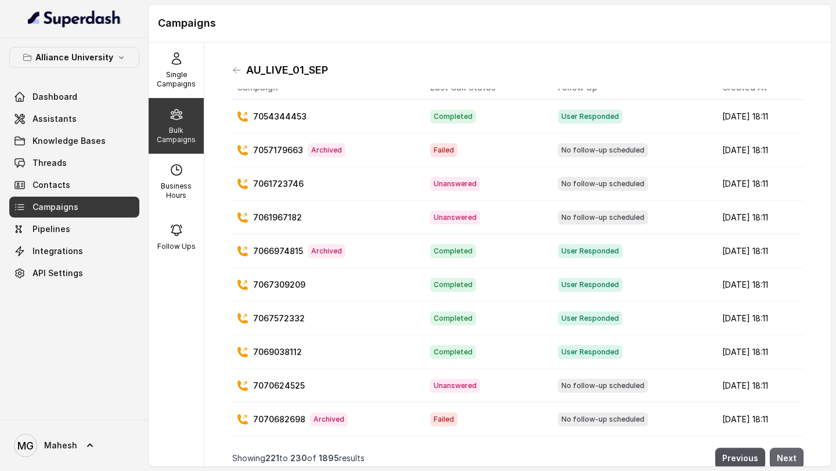
click at [797, 458] on button "Next" at bounding box center [787, 458] width 34 height 21
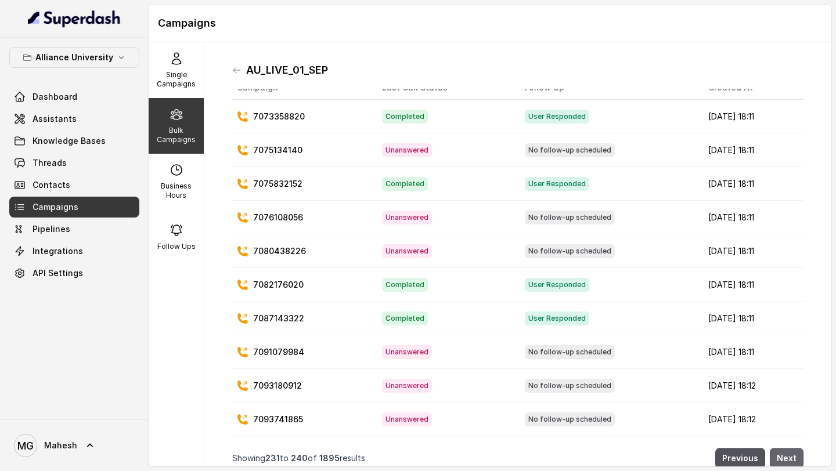
click at [797, 458] on button "Next" at bounding box center [787, 458] width 34 height 21
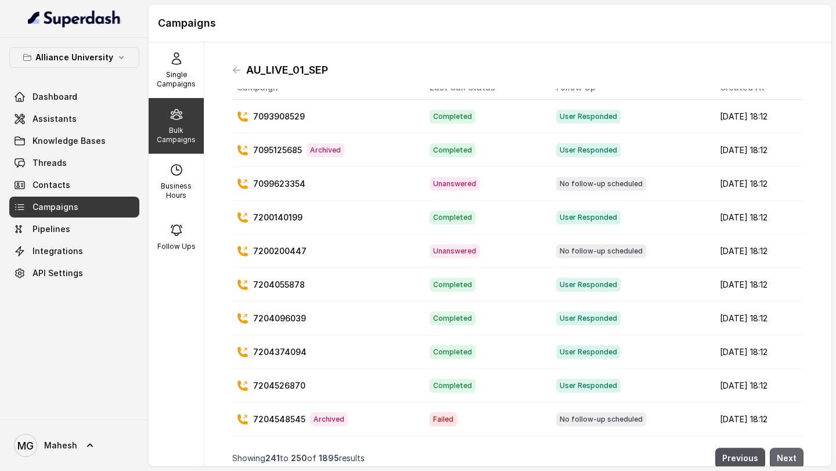
click at [797, 458] on button "Next" at bounding box center [787, 458] width 34 height 21
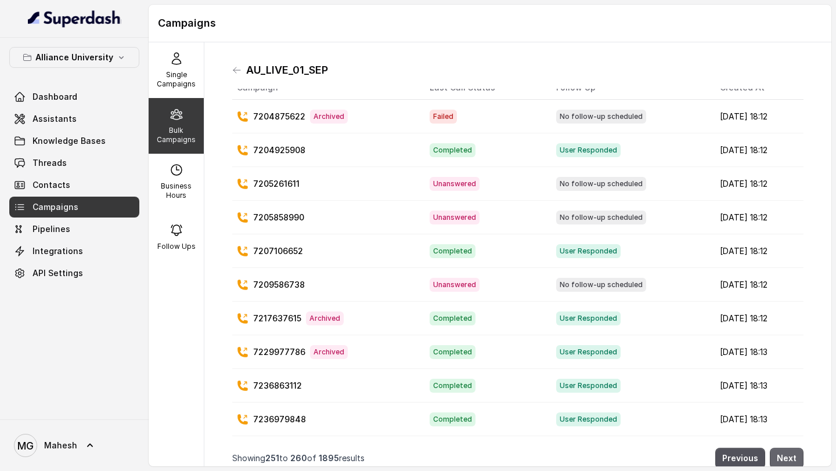
click at [797, 458] on button "Next" at bounding box center [787, 458] width 34 height 21
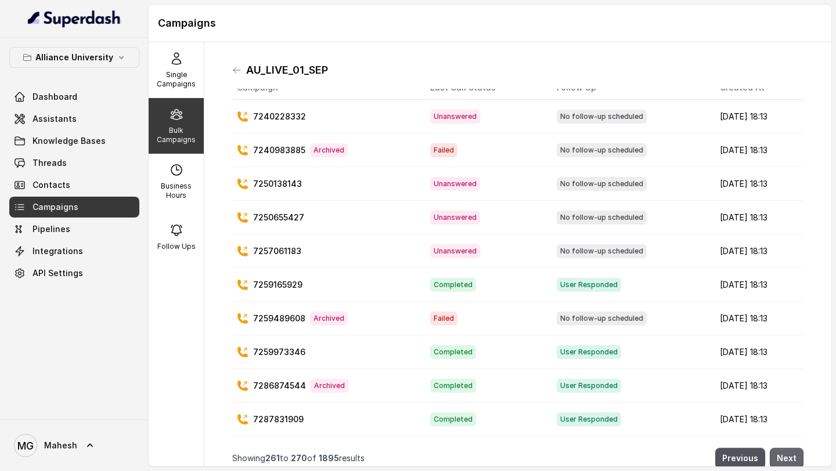
click at [797, 458] on button "Next" at bounding box center [787, 458] width 34 height 21
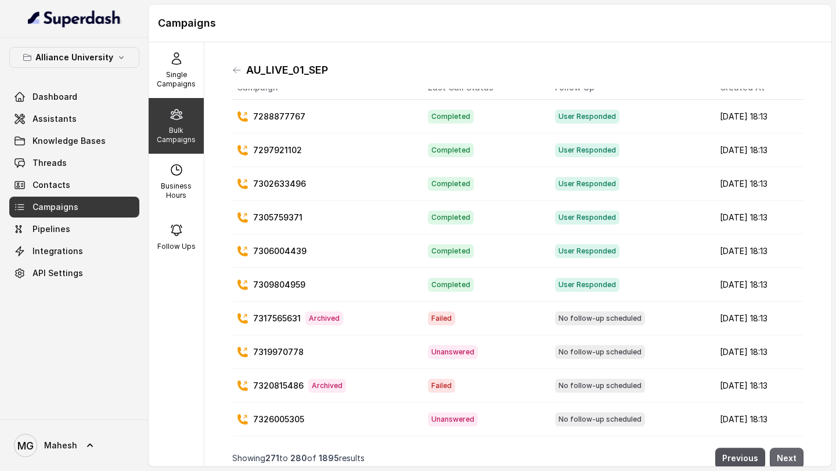
click at [797, 458] on button "Next" at bounding box center [787, 458] width 34 height 21
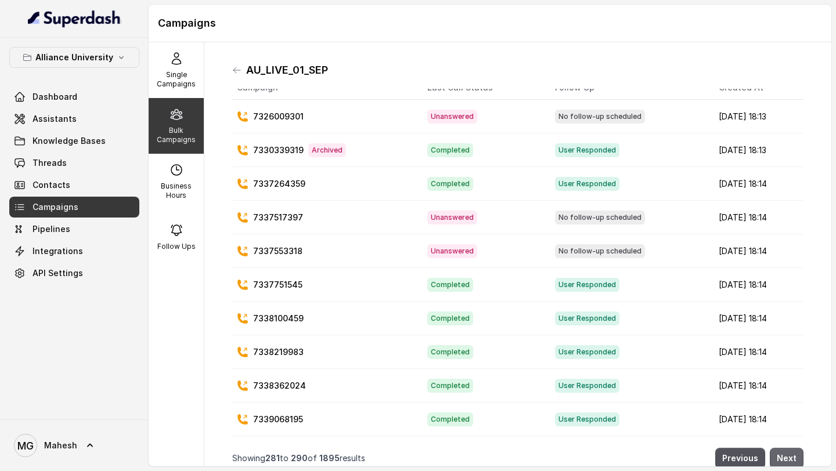
click at [797, 458] on button "Next" at bounding box center [787, 458] width 34 height 21
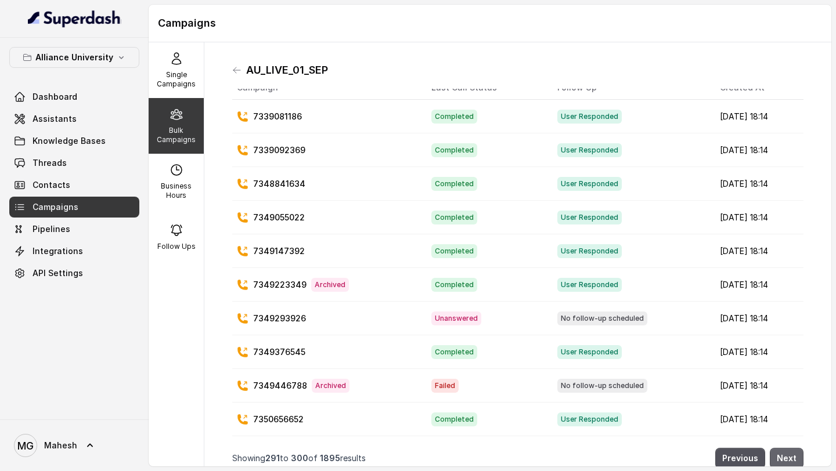
click at [797, 458] on button "Next" at bounding box center [787, 458] width 34 height 21
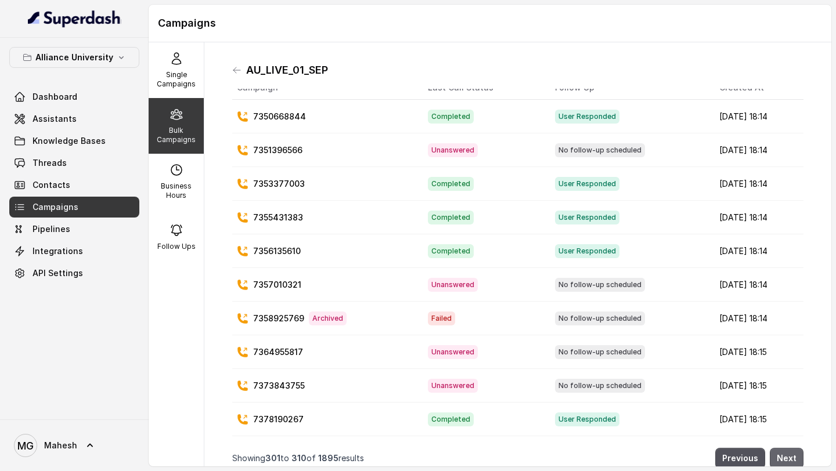
click at [797, 458] on button "Next" at bounding box center [787, 458] width 34 height 21
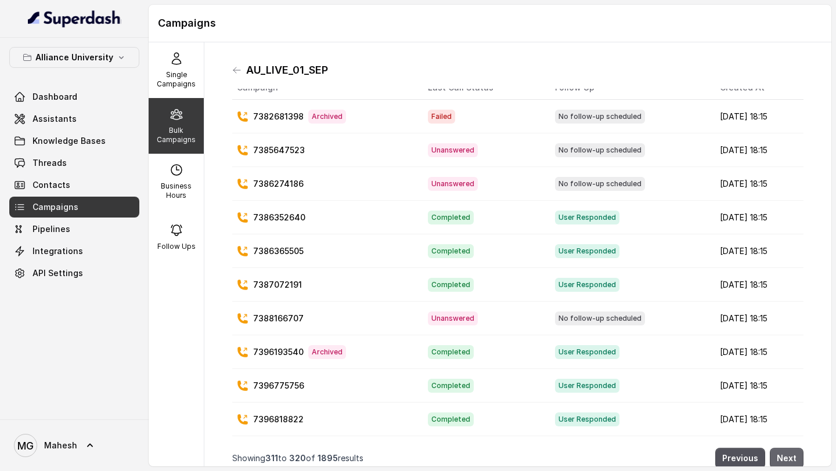
click at [797, 458] on button "Next" at bounding box center [787, 458] width 34 height 21
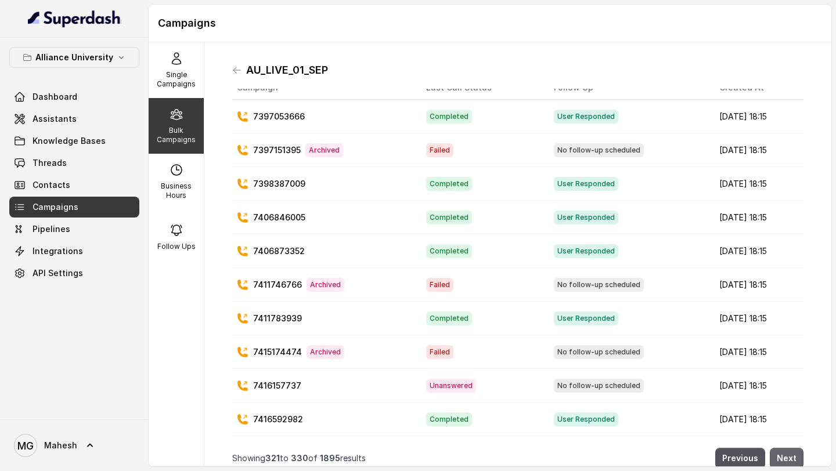
click at [797, 458] on button "Next" at bounding box center [787, 458] width 34 height 21
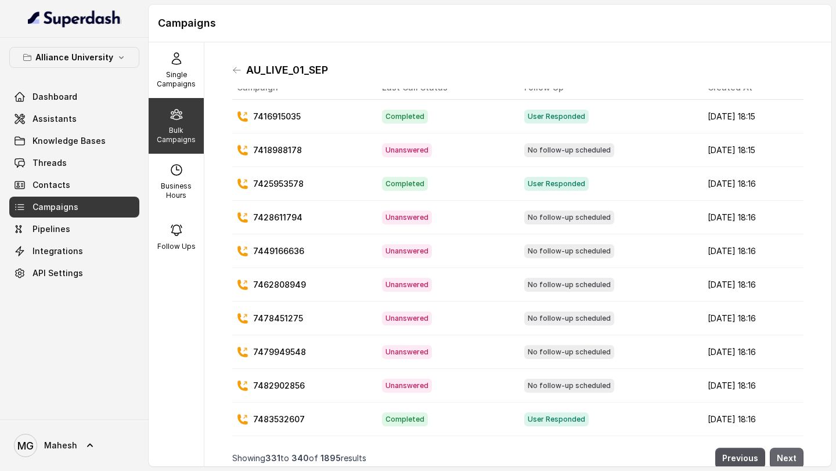
click at [797, 458] on button "Next" at bounding box center [787, 458] width 34 height 21
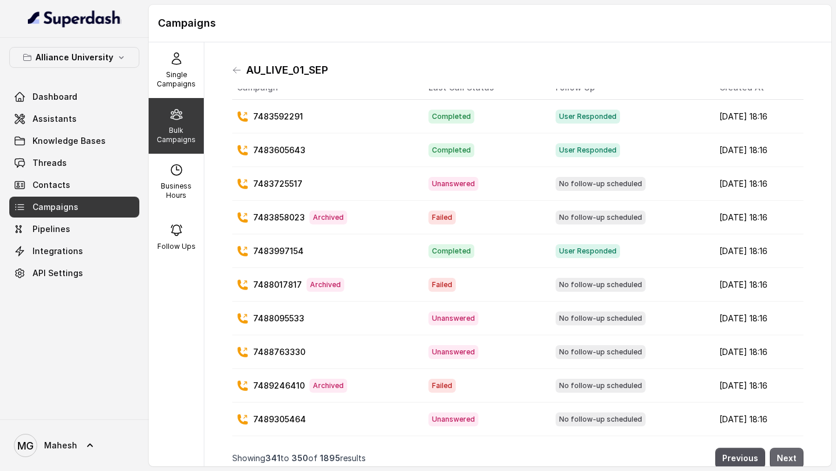
click at [797, 458] on button "Next" at bounding box center [787, 458] width 34 height 21
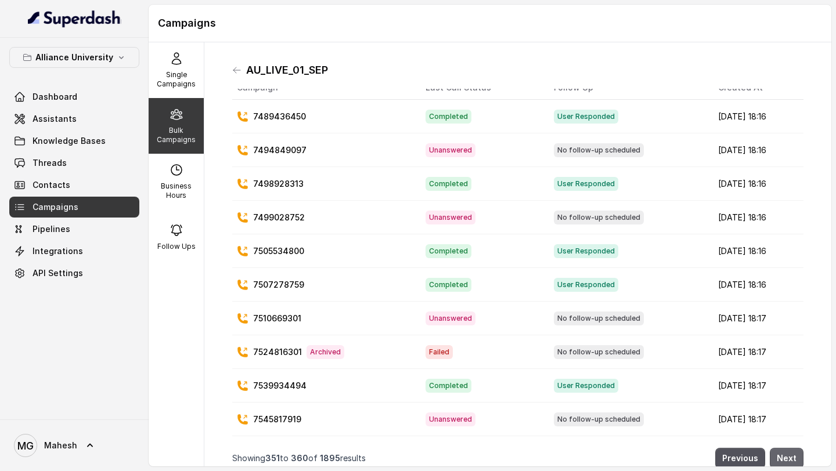
click at [797, 458] on button "Next" at bounding box center [787, 458] width 34 height 21
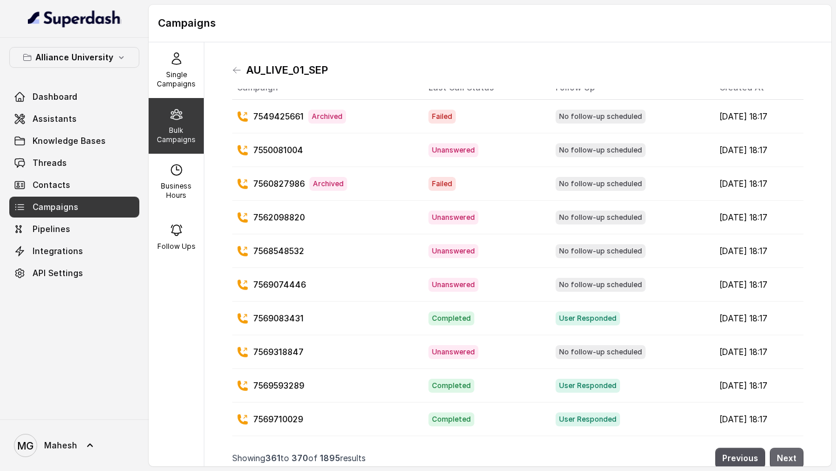
click at [797, 458] on button "Next" at bounding box center [787, 458] width 34 height 21
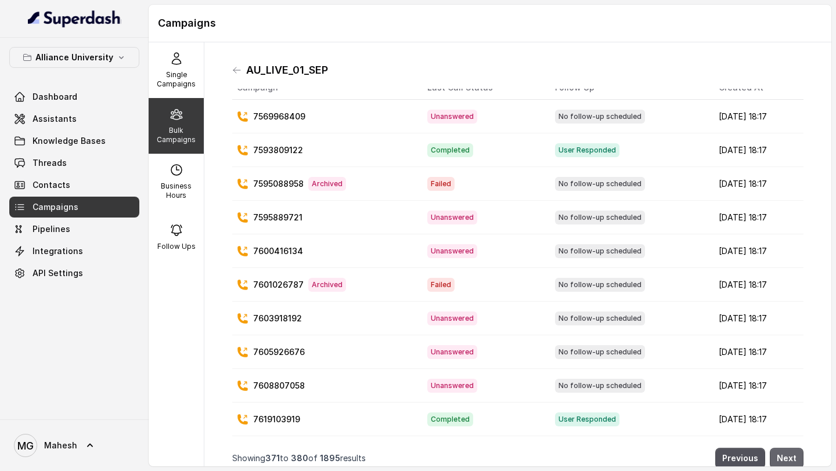
click at [797, 458] on button "Next" at bounding box center [787, 458] width 34 height 21
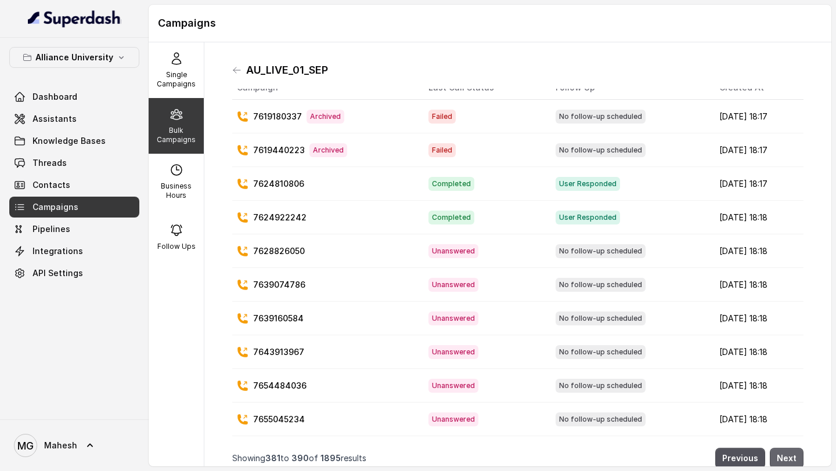
click at [797, 458] on button "Next" at bounding box center [787, 458] width 34 height 21
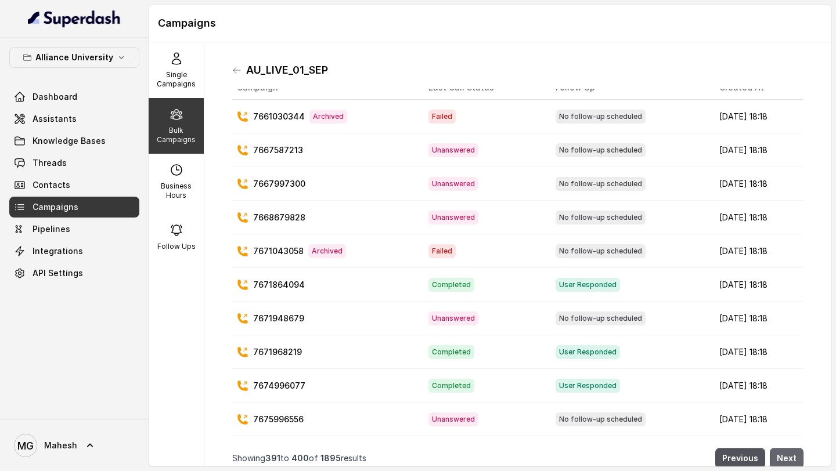
click at [797, 458] on button "Next" at bounding box center [787, 458] width 34 height 21
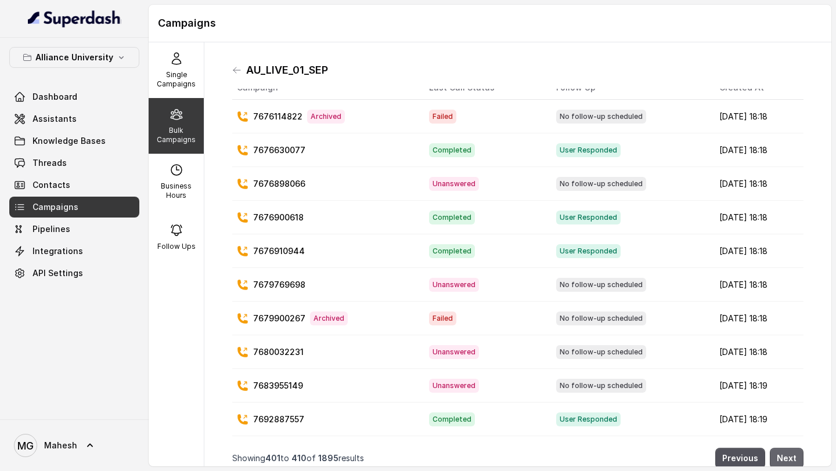
click at [797, 458] on button "Next" at bounding box center [787, 458] width 34 height 21
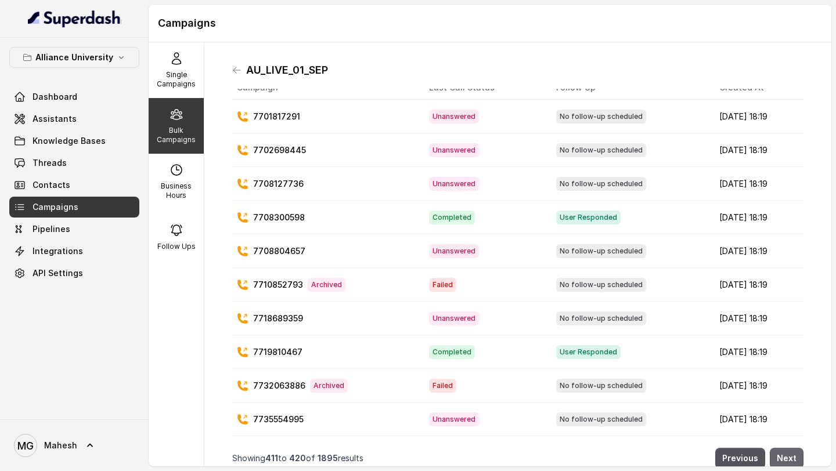
click at [797, 458] on button "Next" at bounding box center [787, 458] width 34 height 21
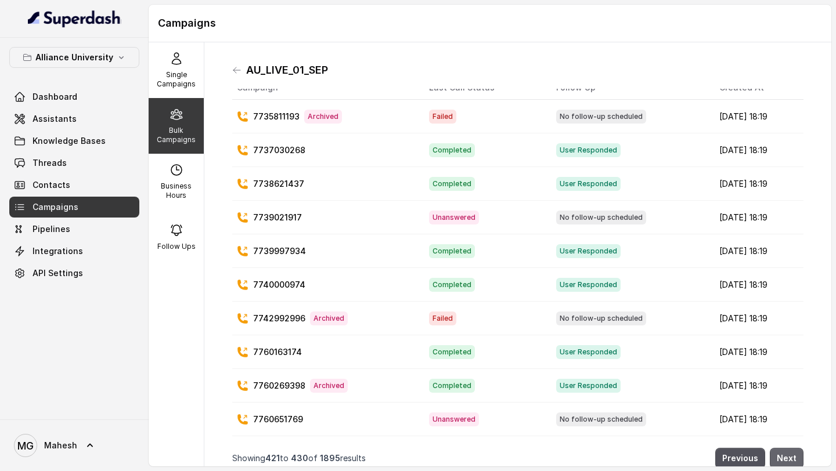
click at [797, 458] on button "Next" at bounding box center [787, 458] width 34 height 21
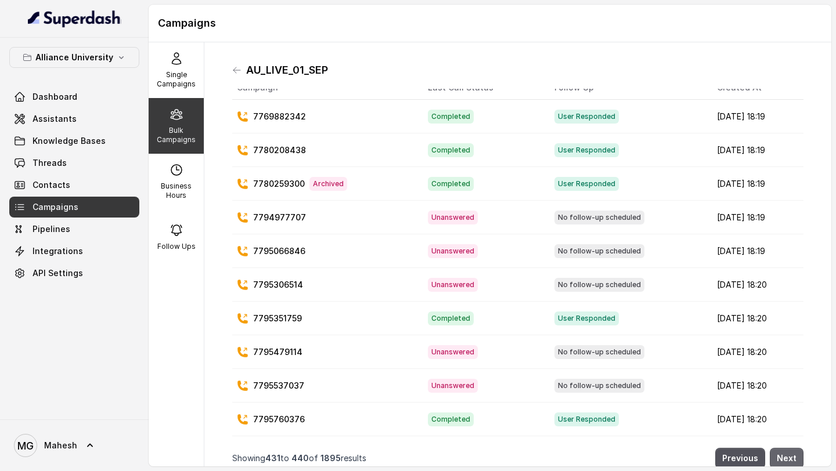
click at [797, 458] on button "Next" at bounding box center [787, 458] width 34 height 21
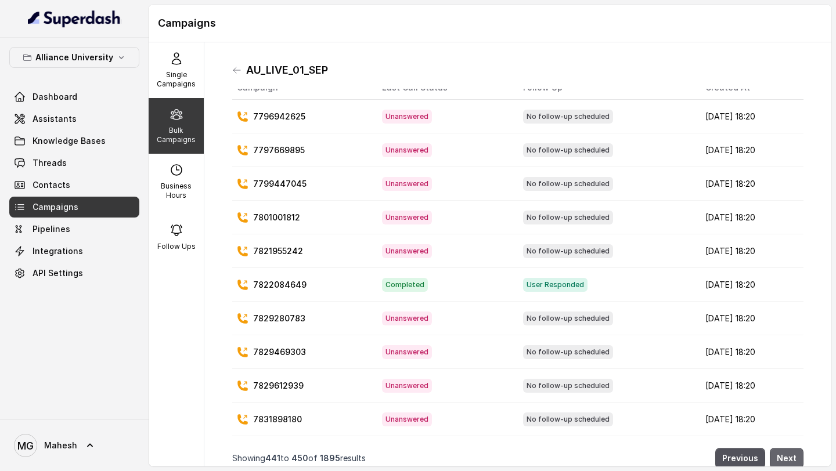
click at [797, 458] on button "Next" at bounding box center [787, 458] width 34 height 21
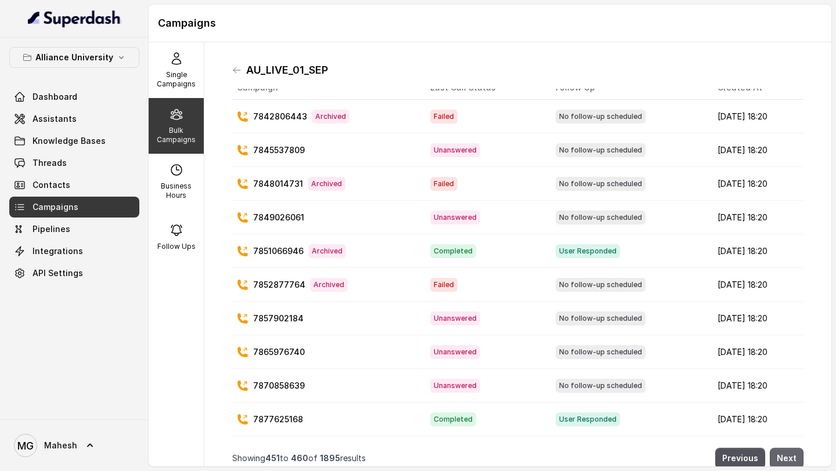
click at [797, 458] on button "Next" at bounding box center [787, 458] width 34 height 21
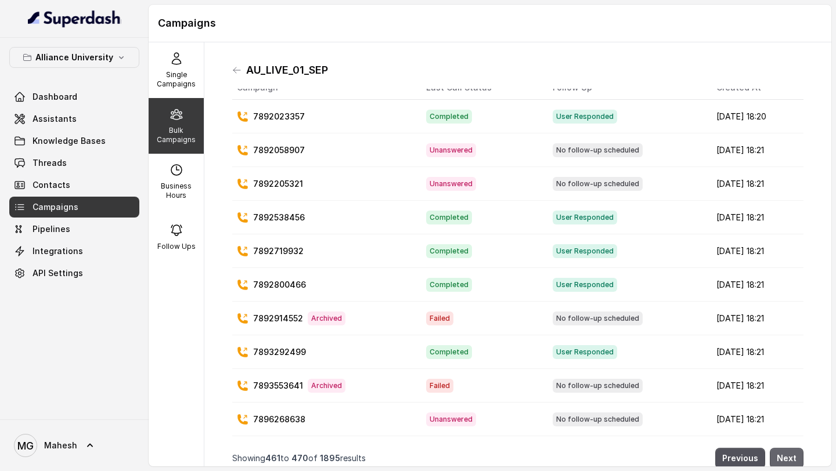
click at [797, 458] on button "Next" at bounding box center [787, 458] width 34 height 21
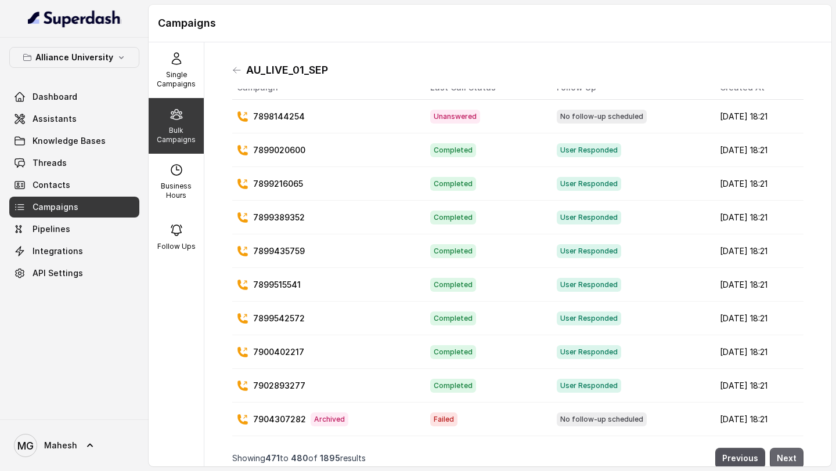
click at [797, 458] on button "Next" at bounding box center [787, 458] width 34 height 21
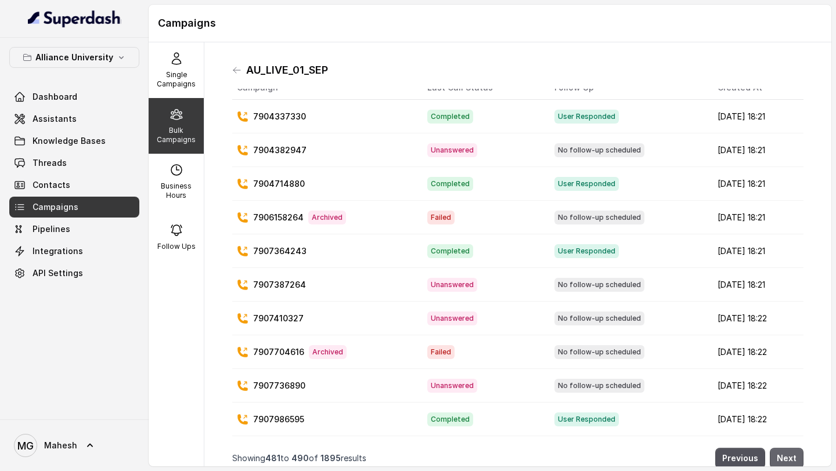
click at [797, 458] on button "Next" at bounding box center [787, 458] width 34 height 21
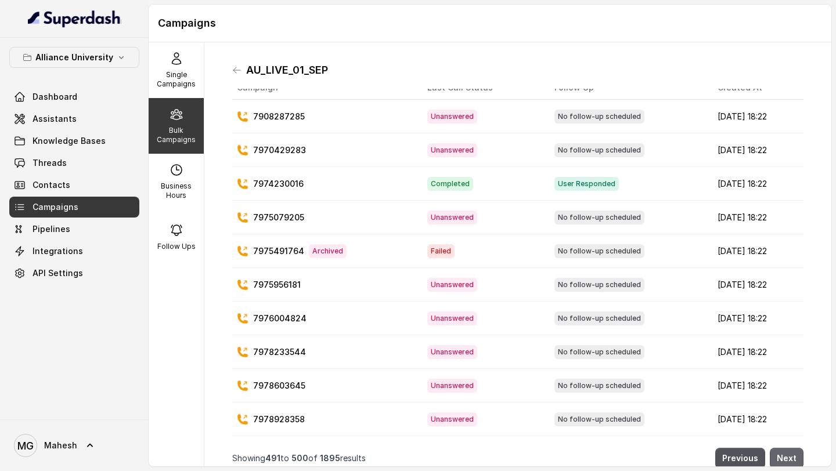
click at [797, 458] on button "Next" at bounding box center [787, 458] width 34 height 21
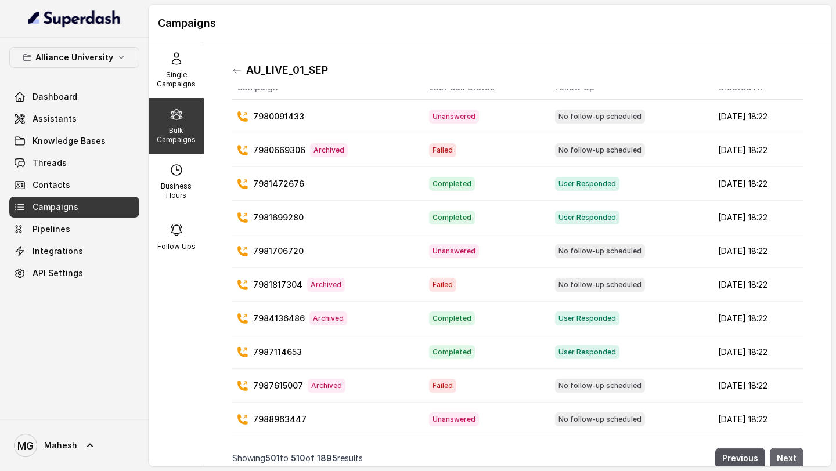
click at [797, 458] on button "Next" at bounding box center [787, 458] width 34 height 21
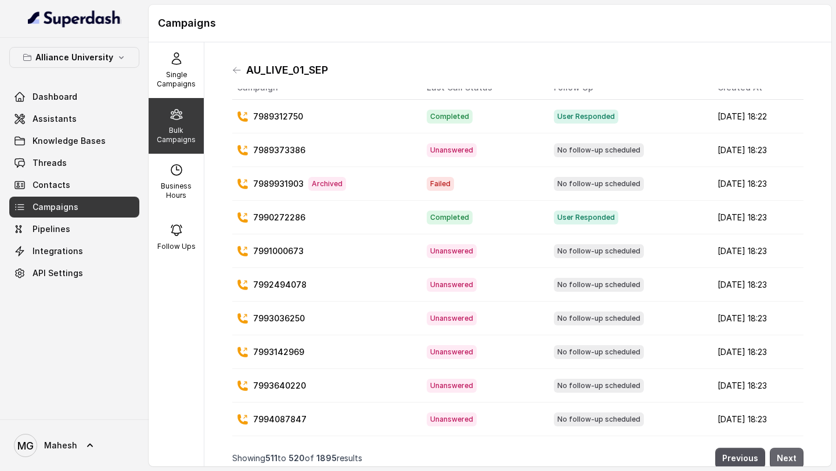
click at [797, 458] on button "Next" at bounding box center [787, 458] width 34 height 21
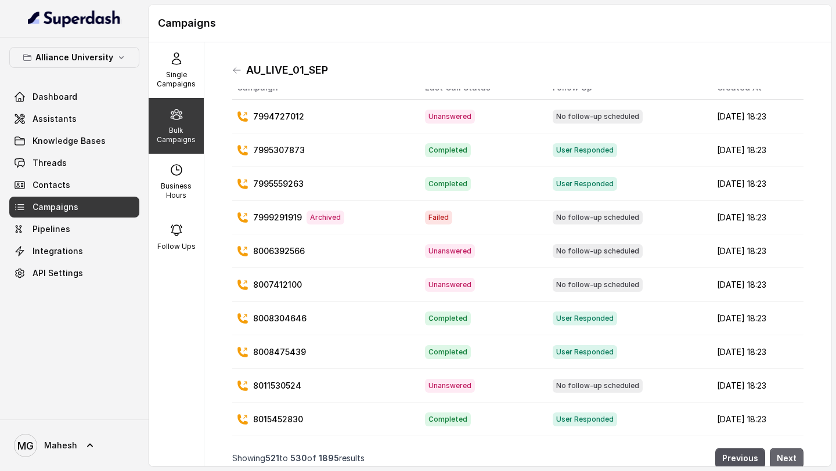
click at [797, 458] on button "Next" at bounding box center [787, 458] width 34 height 21
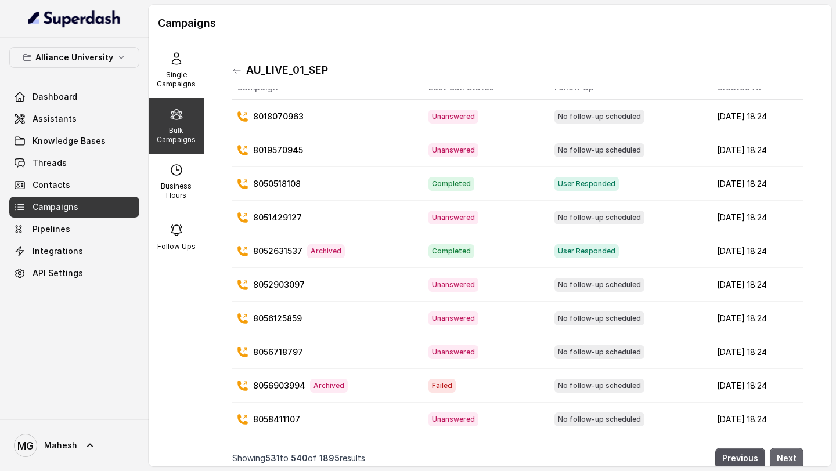
click at [797, 458] on button "Next" at bounding box center [787, 458] width 34 height 21
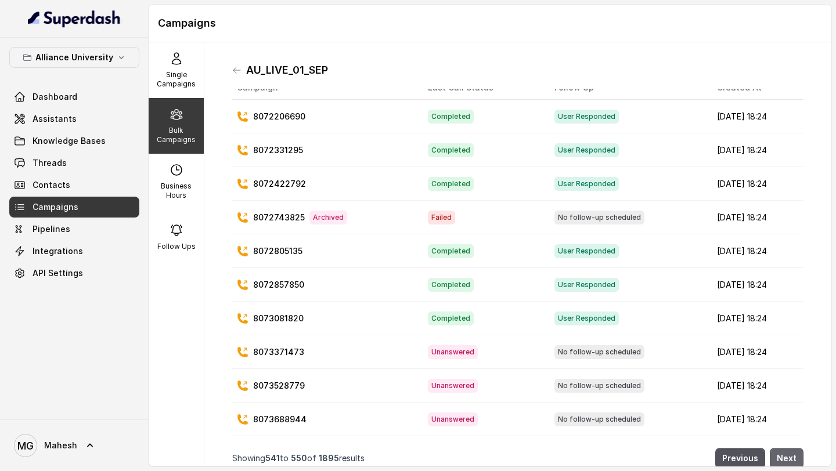
click at [797, 458] on button "Next" at bounding box center [787, 458] width 34 height 21
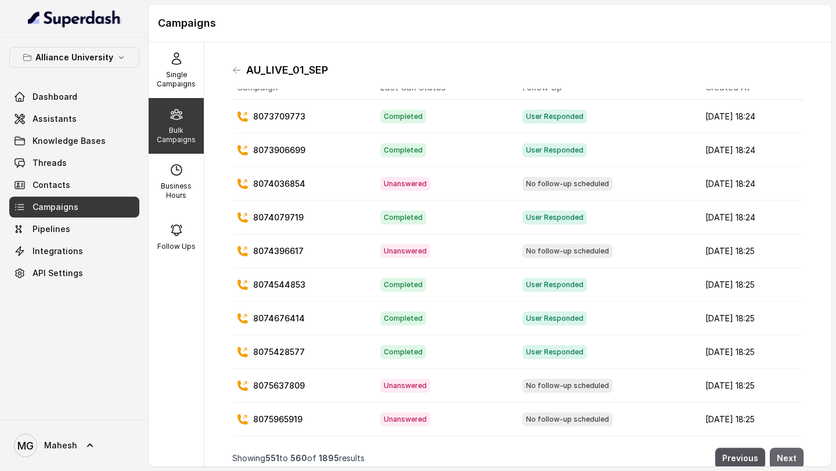
click at [797, 458] on button "Next" at bounding box center [787, 458] width 34 height 21
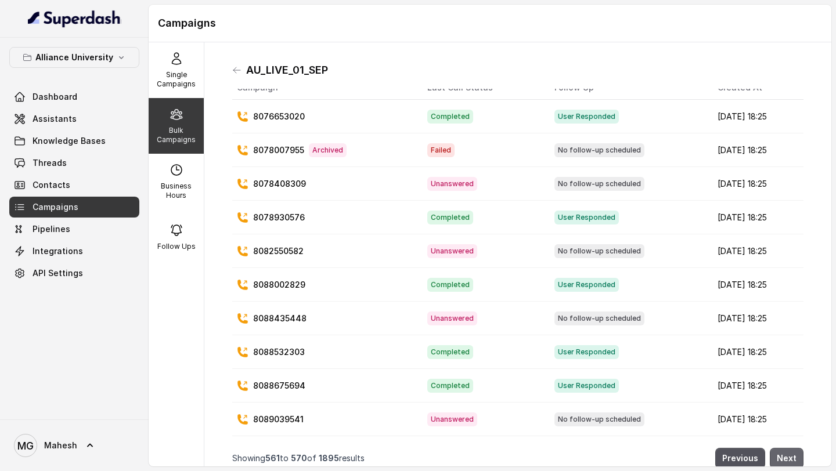
click at [797, 458] on button "Next" at bounding box center [787, 458] width 34 height 21
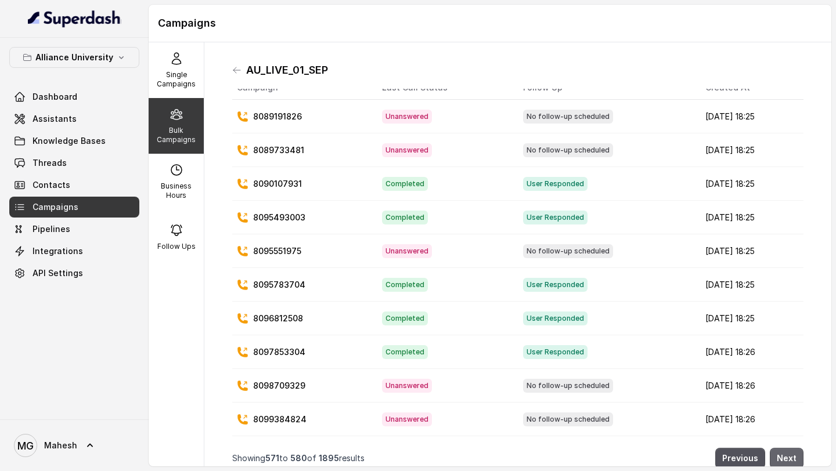
click at [797, 458] on button "Next" at bounding box center [787, 458] width 34 height 21
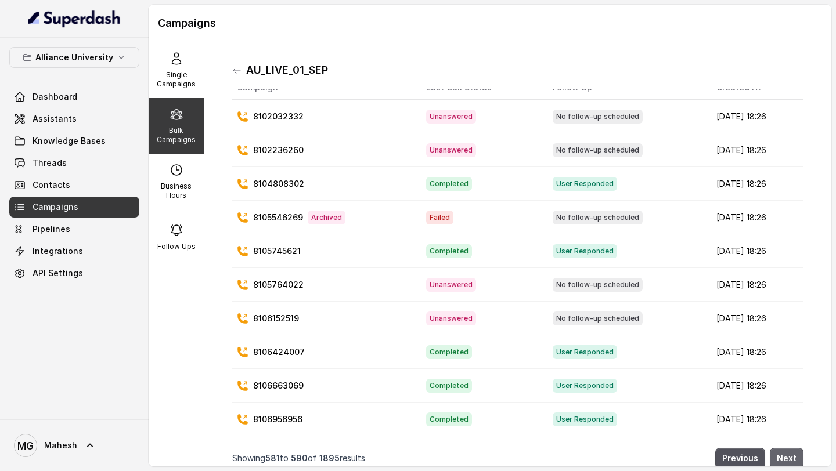
click at [797, 458] on button "Next" at bounding box center [787, 458] width 34 height 21
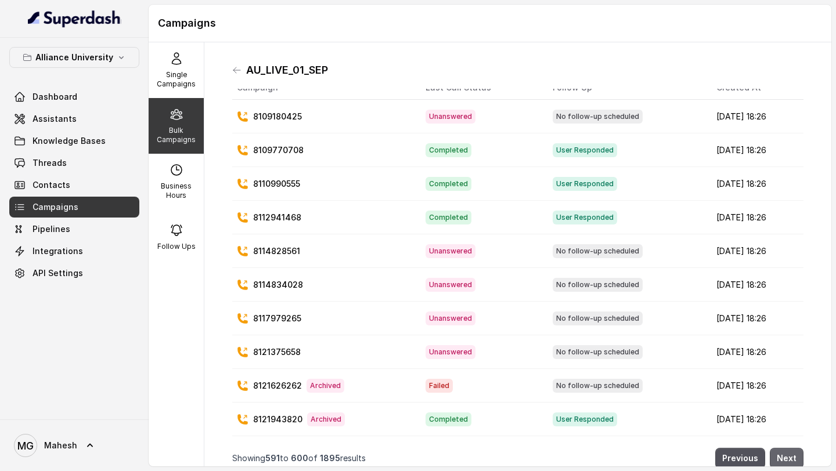
click at [797, 458] on button "Next" at bounding box center [787, 458] width 34 height 21
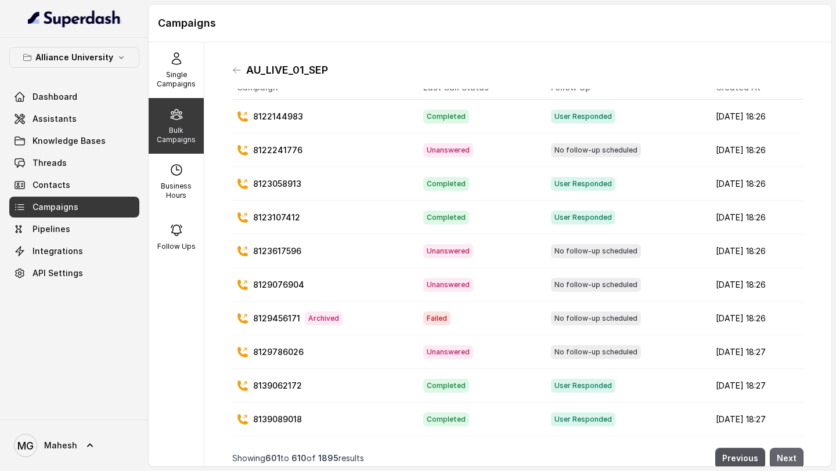
click at [797, 458] on button "Next" at bounding box center [787, 458] width 34 height 21
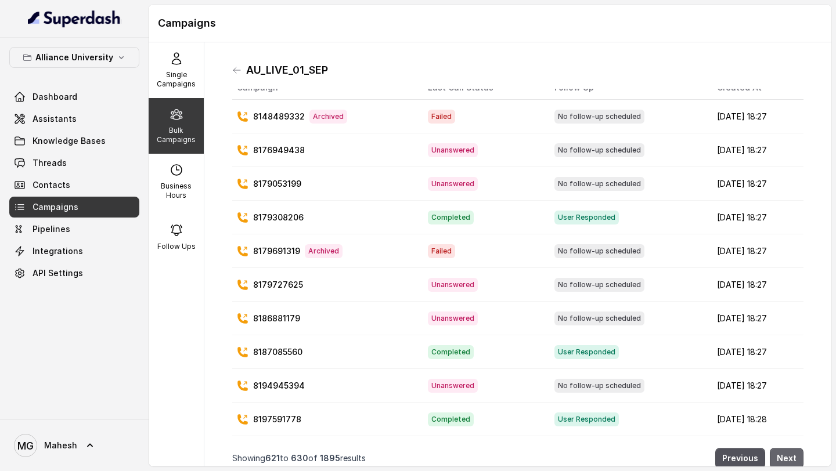
click at [797, 458] on button "Next" at bounding box center [787, 458] width 34 height 21
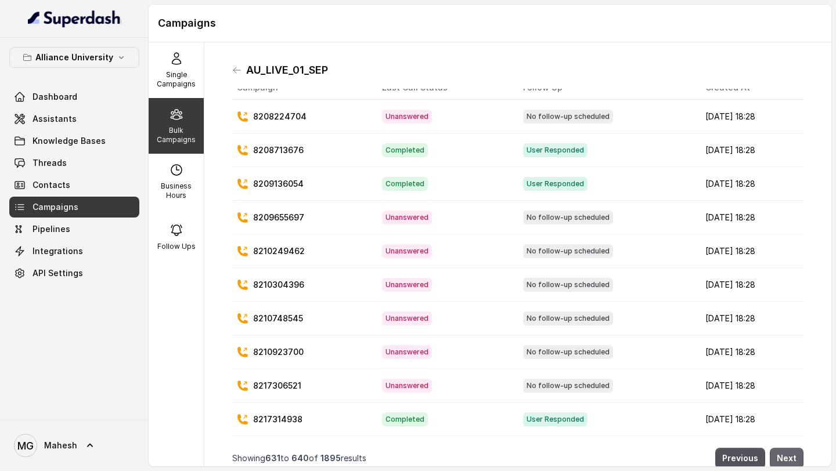
click at [797, 458] on button "Next" at bounding box center [787, 458] width 34 height 21
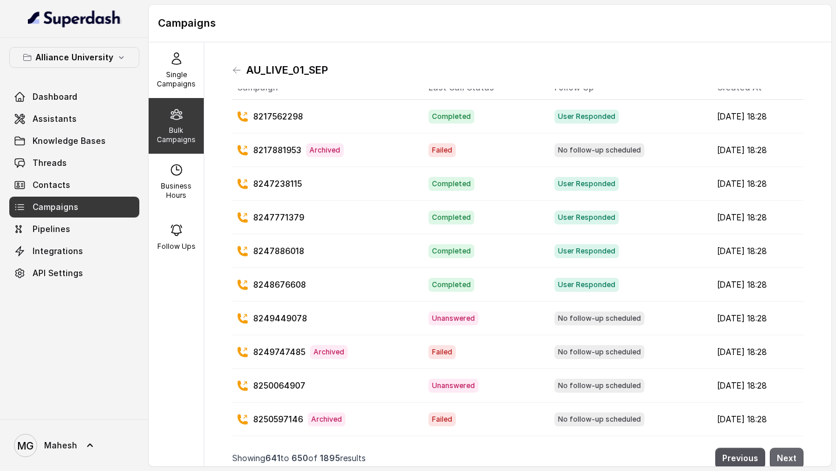
click at [797, 458] on button "Next" at bounding box center [787, 458] width 34 height 21
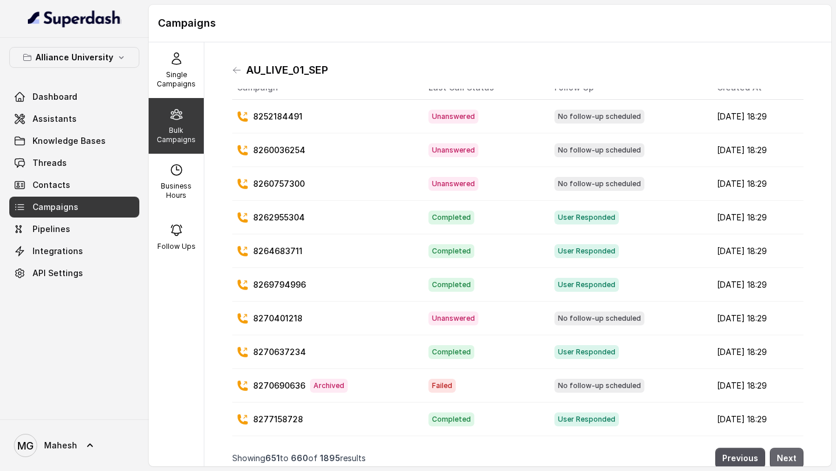
click at [797, 458] on button "Next" at bounding box center [787, 458] width 34 height 21
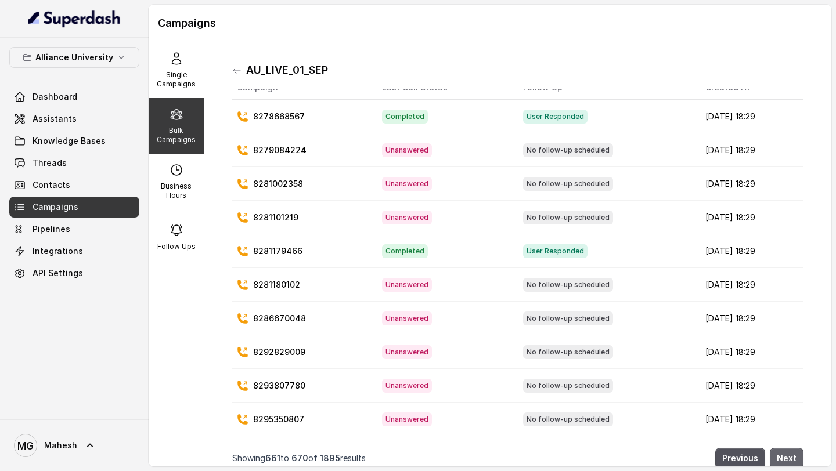
click at [797, 458] on button "Next" at bounding box center [787, 458] width 34 height 21
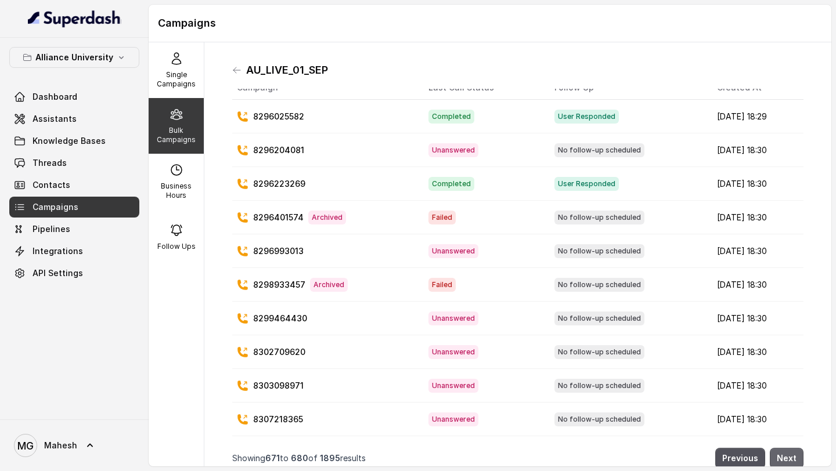
click at [797, 458] on button "Next" at bounding box center [787, 458] width 34 height 21
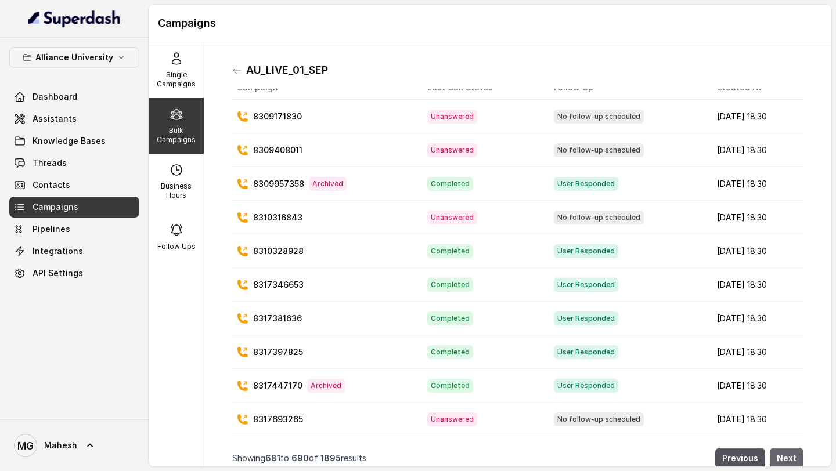
click at [797, 458] on button "Next" at bounding box center [787, 458] width 34 height 21
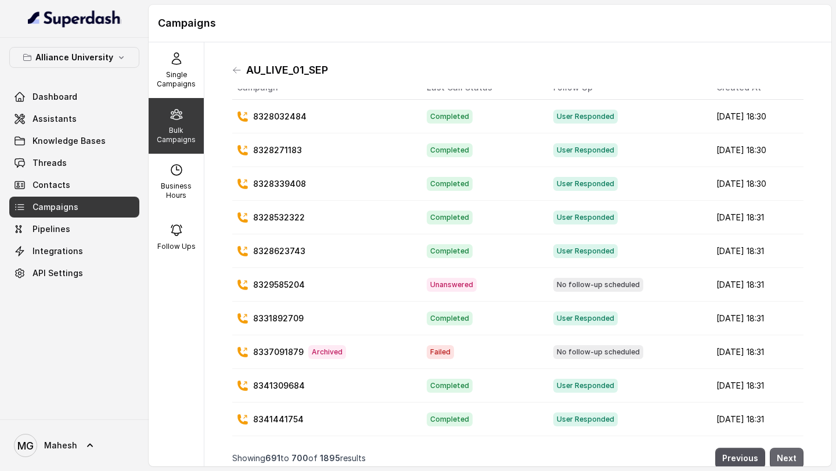
click at [797, 458] on button "Next" at bounding box center [787, 458] width 34 height 21
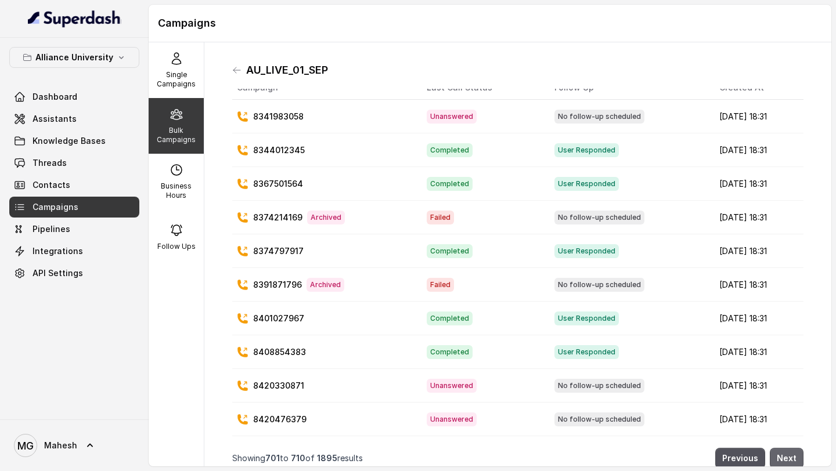
click at [797, 458] on button "Next" at bounding box center [787, 458] width 34 height 21
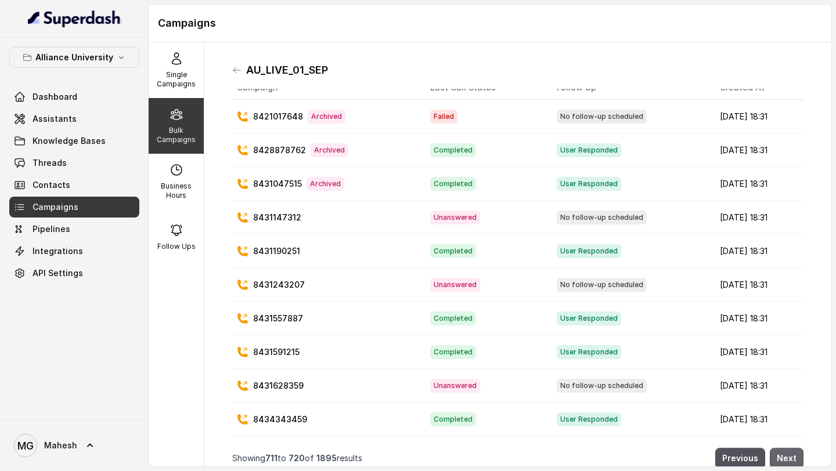
click at [797, 458] on button "Next" at bounding box center [787, 458] width 34 height 21
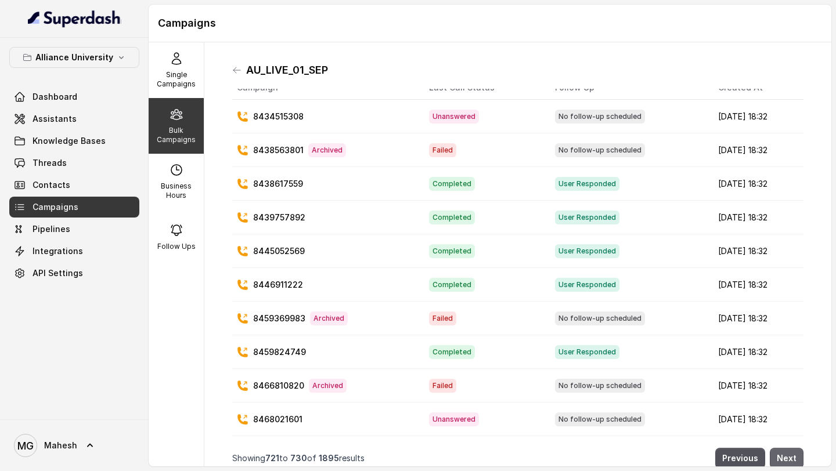
click at [797, 458] on button "Next" at bounding box center [787, 458] width 34 height 21
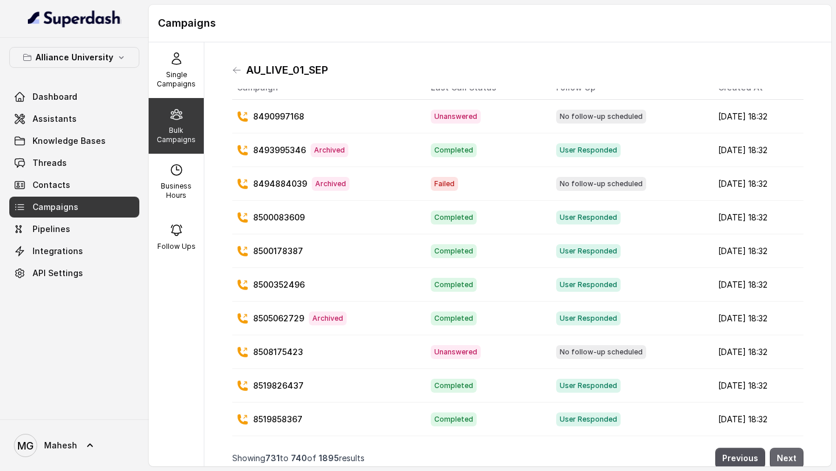
click at [797, 458] on button "Next" at bounding box center [787, 458] width 34 height 21
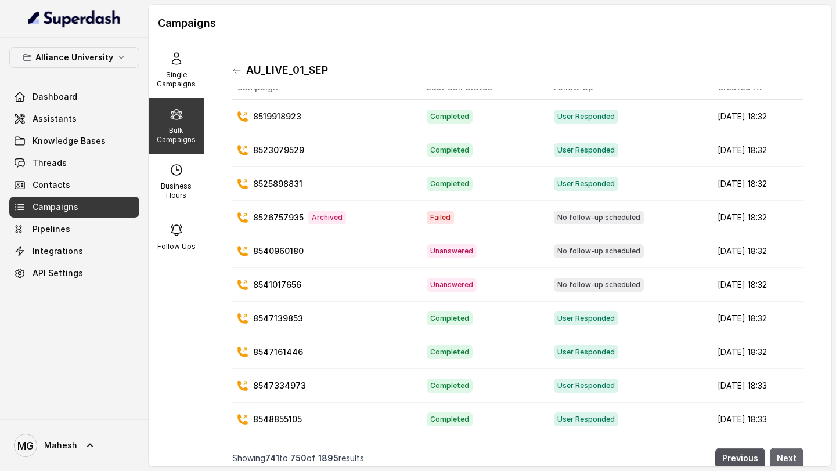
click at [797, 458] on button "Next" at bounding box center [787, 458] width 34 height 21
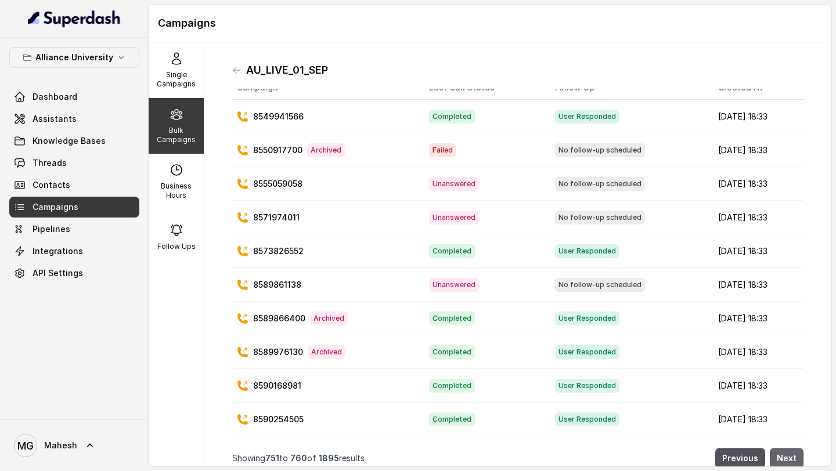
click at [797, 458] on button "Next" at bounding box center [787, 458] width 34 height 21
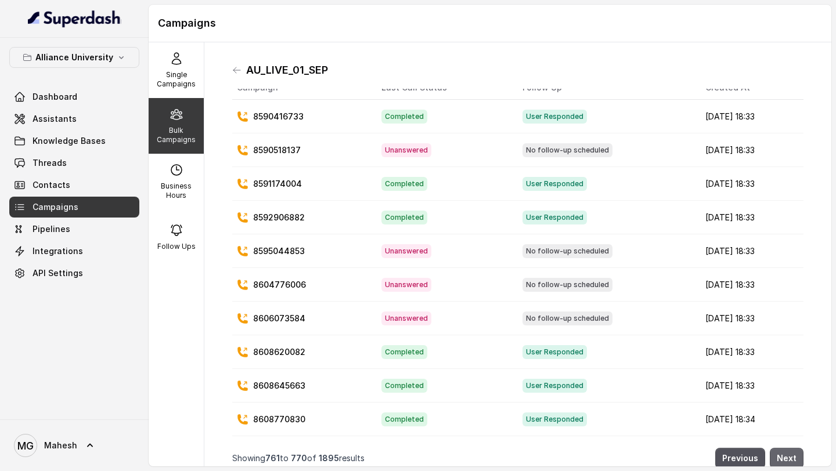
click at [797, 458] on button "Next" at bounding box center [787, 458] width 34 height 21
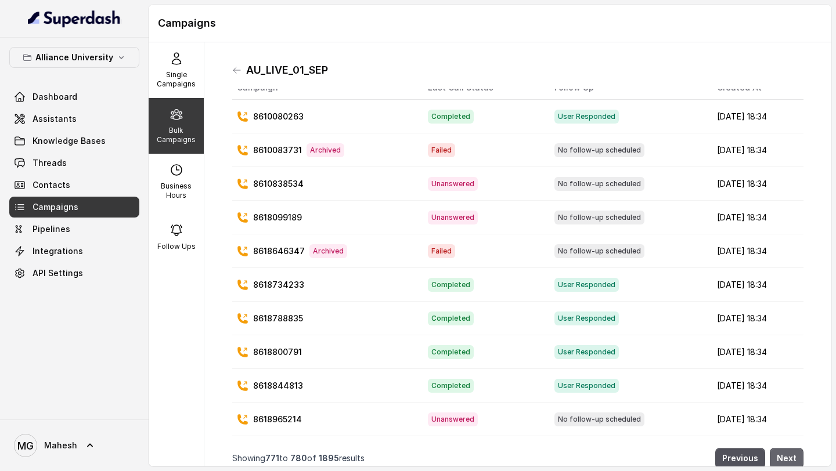
click at [797, 458] on button "Next" at bounding box center [787, 458] width 34 height 21
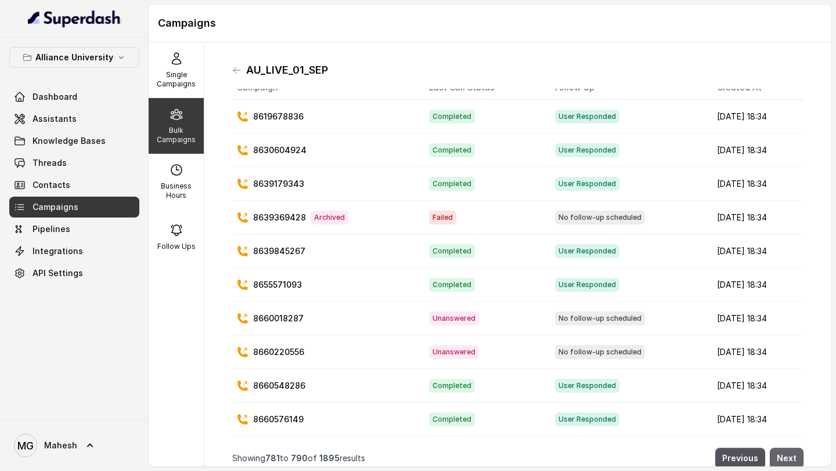
click at [797, 458] on button "Next" at bounding box center [787, 458] width 34 height 21
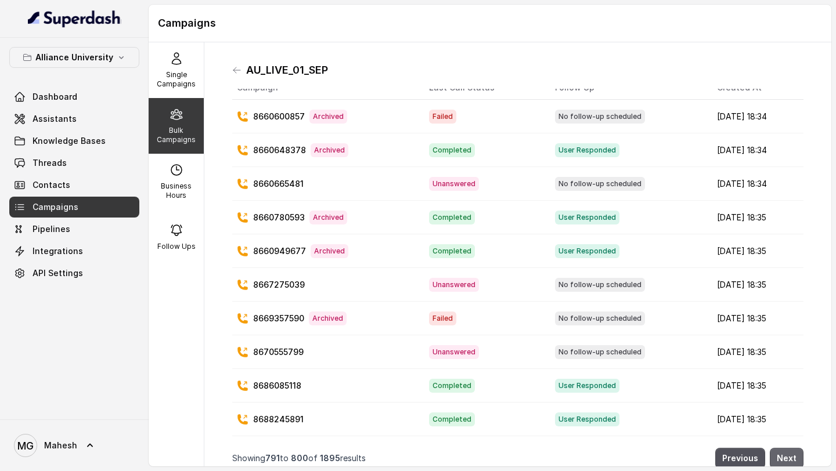
click at [797, 458] on button "Next" at bounding box center [787, 458] width 34 height 21
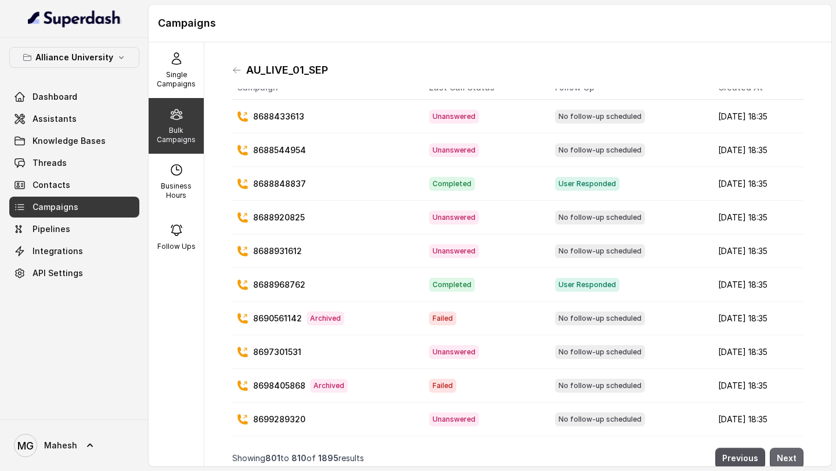
click at [797, 458] on button "Next" at bounding box center [787, 458] width 34 height 21
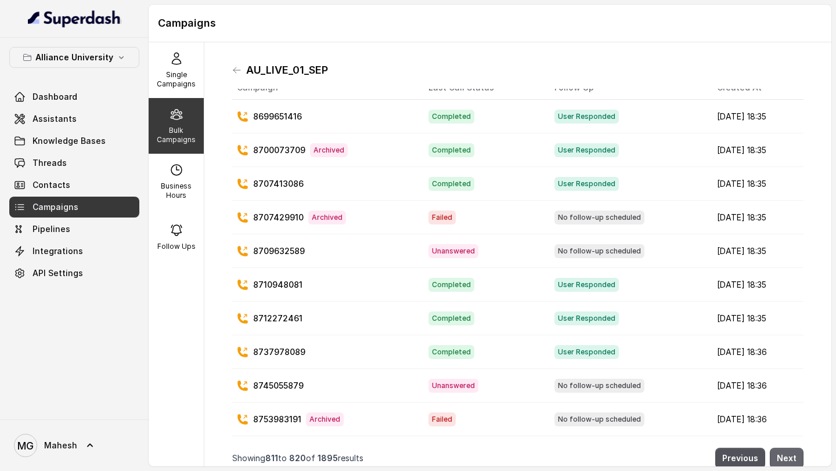
click at [797, 458] on button "Next" at bounding box center [787, 458] width 34 height 21
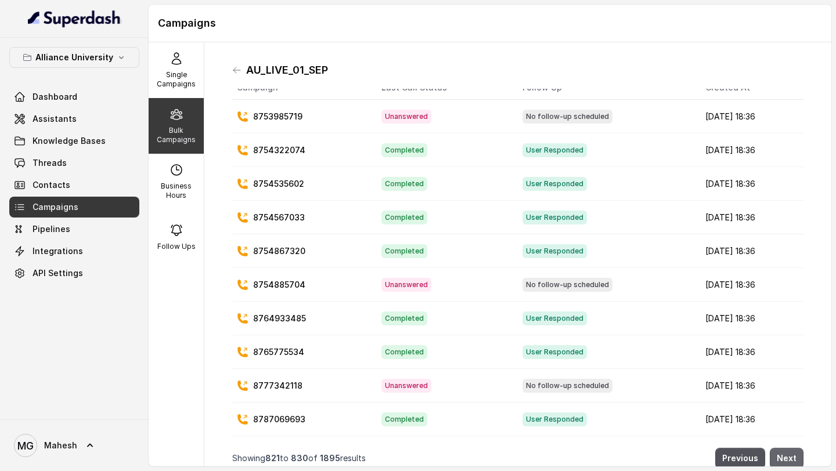
click at [797, 458] on button "Next" at bounding box center [787, 458] width 34 height 21
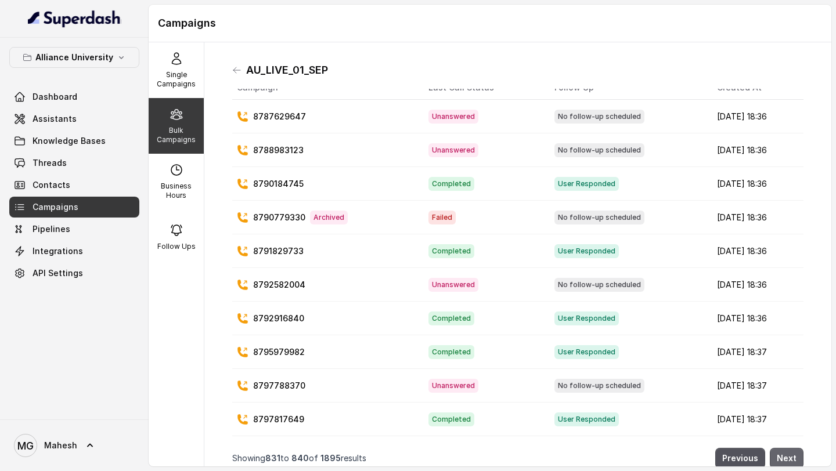
click at [797, 458] on button "Next" at bounding box center [787, 458] width 34 height 21
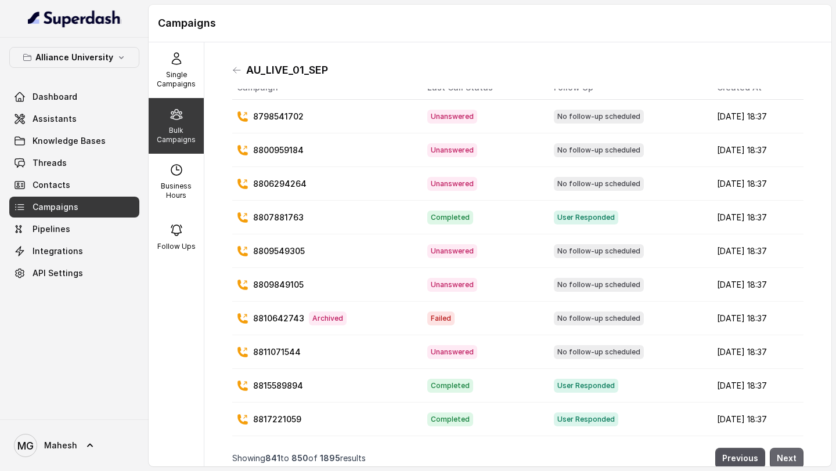
click at [797, 458] on button "Next" at bounding box center [787, 458] width 34 height 21
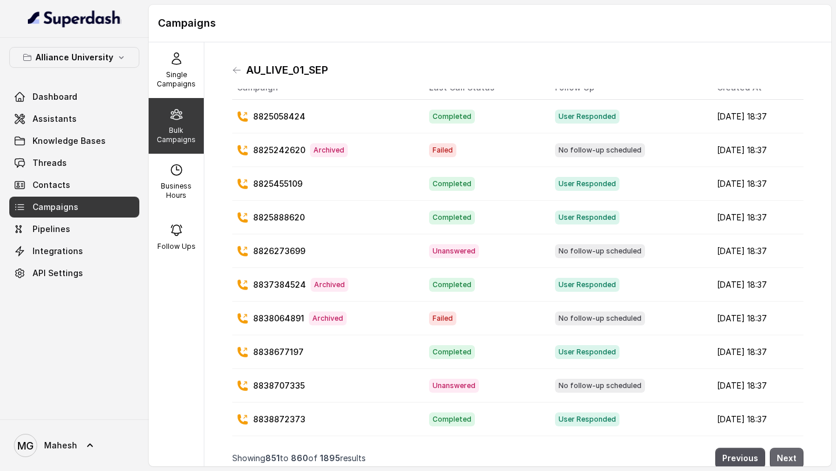
click at [797, 458] on button "Next" at bounding box center [787, 458] width 34 height 21
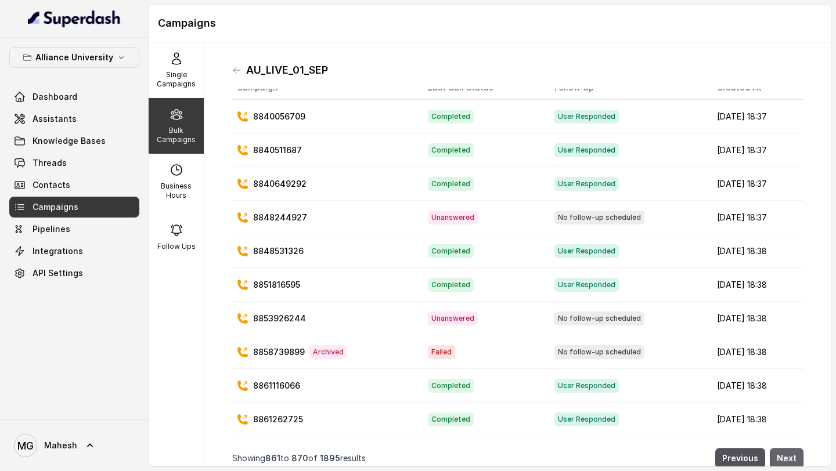
click at [797, 458] on button "Next" at bounding box center [787, 458] width 34 height 21
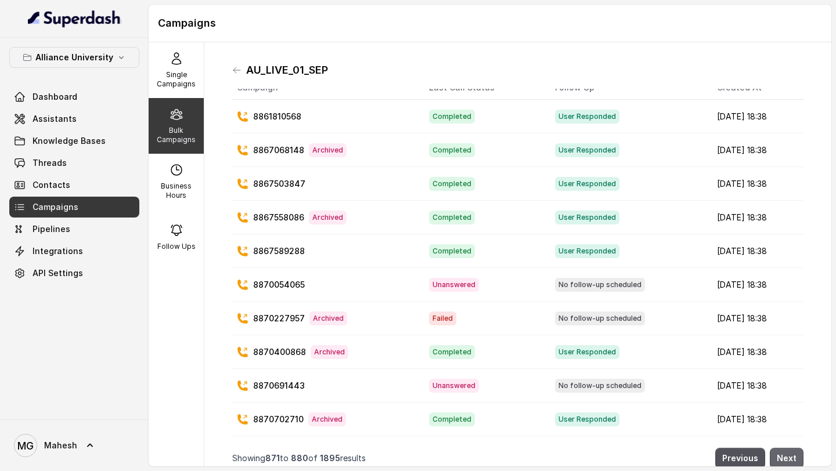
click at [797, 458] on button "Next" at bounding box center [787, 458] width 34 height 21
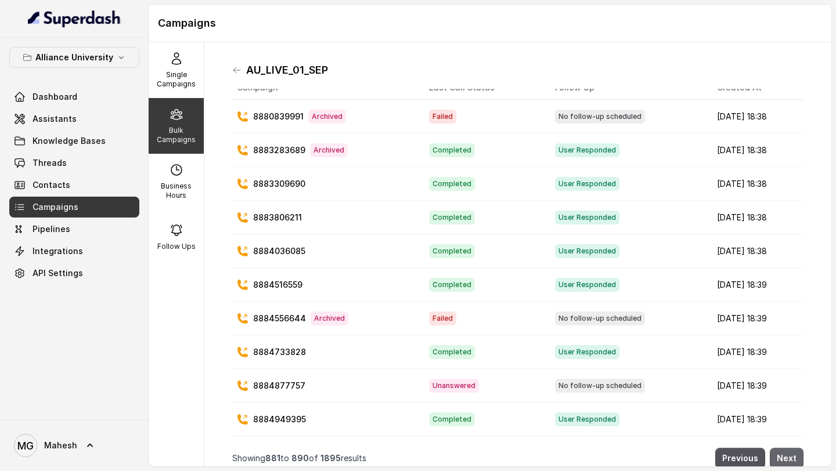
click at [797, 458] on button "Next" at bounding box center [787, 458] width 34 height 21
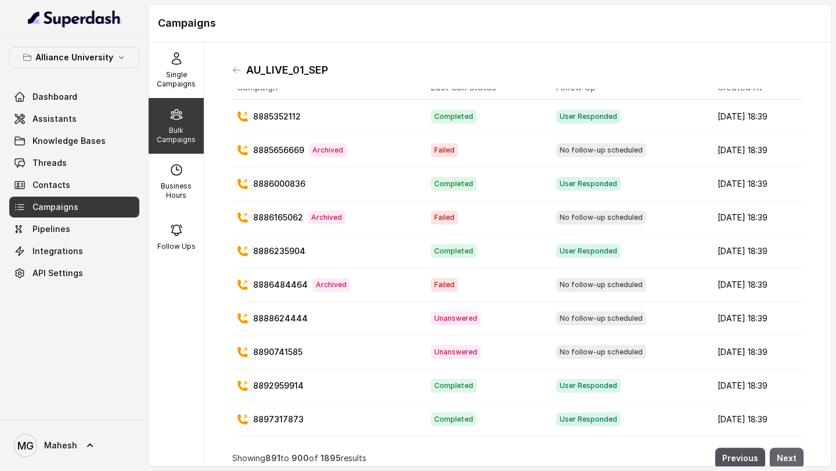
click at [797, 458] on button "Next" at bounding box center [787, 458] width 34 height 21
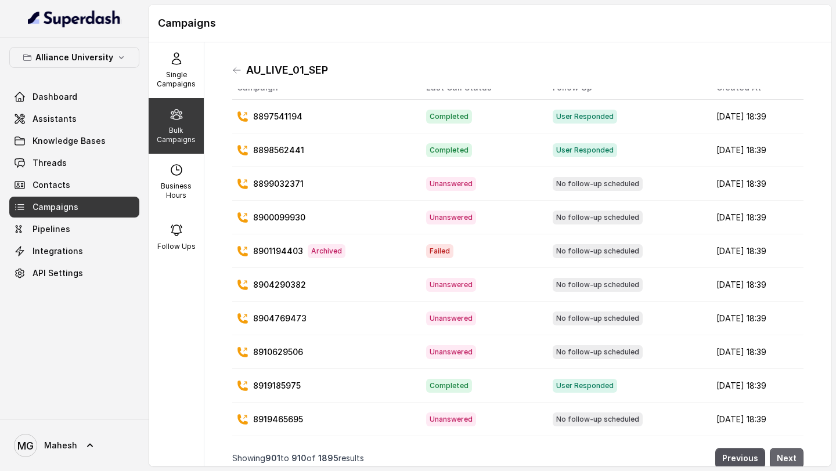
click at [797, 458] on button "Next" at bounding box center [787, 458] width 34 height 21
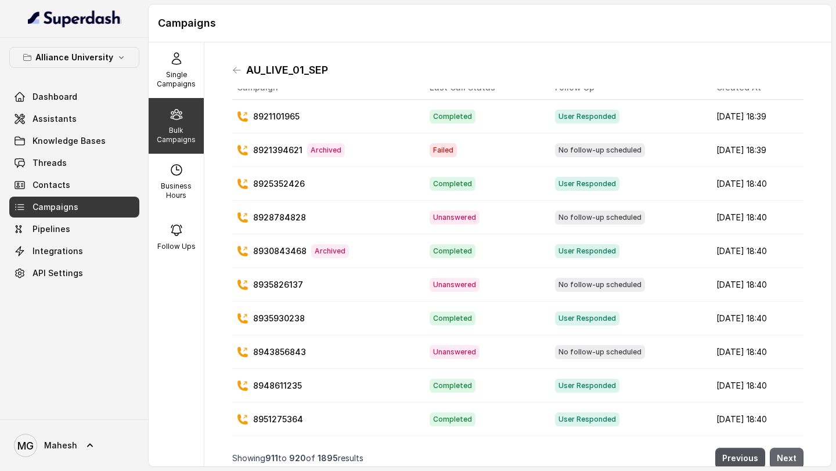
click at [797, 458] on button "Next" at bounding box center [787, 458] width 34 height 21
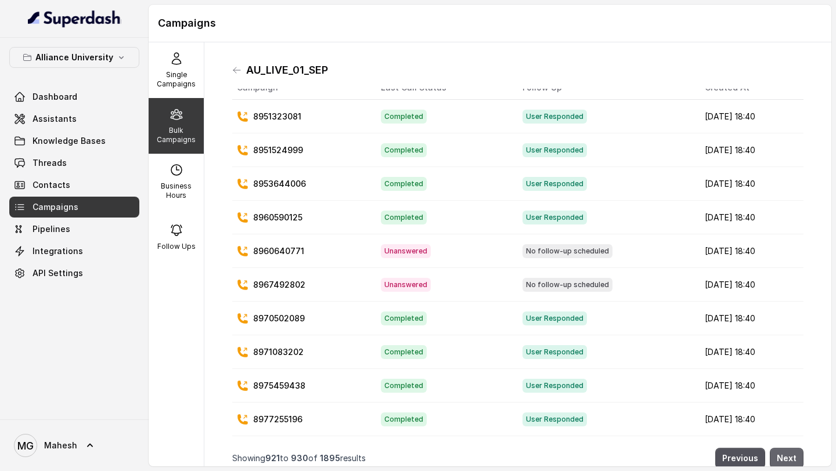
click at [797, 458] on button "Next" at bounding box center [787, 458] width 34 height 21
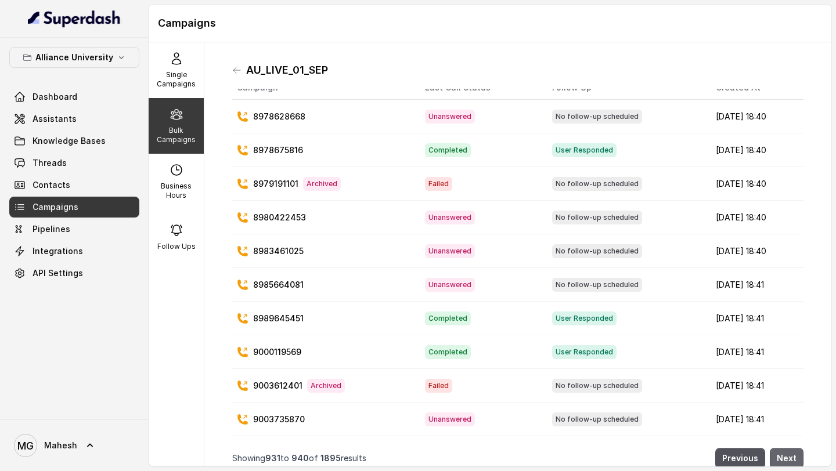
click at [797, 458] on button "Next" at bounding box center [787, 458] width 34 height 21
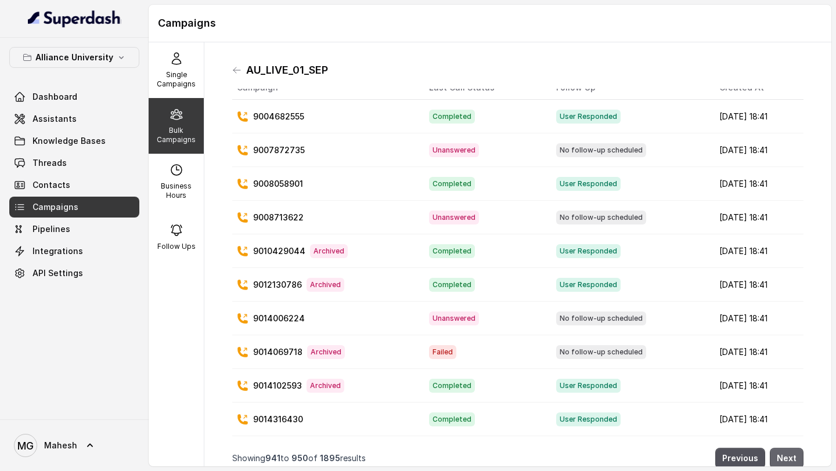
click at [797, 458] on button "Next" at bounding box center [787, 458] width 34 height 21
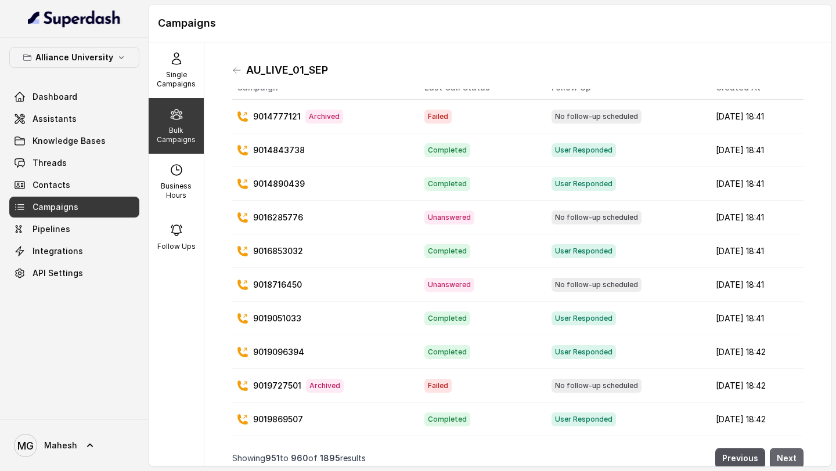
click at [797, 458] on button "Next" at bounding box center [787, 458] width 34 height 21
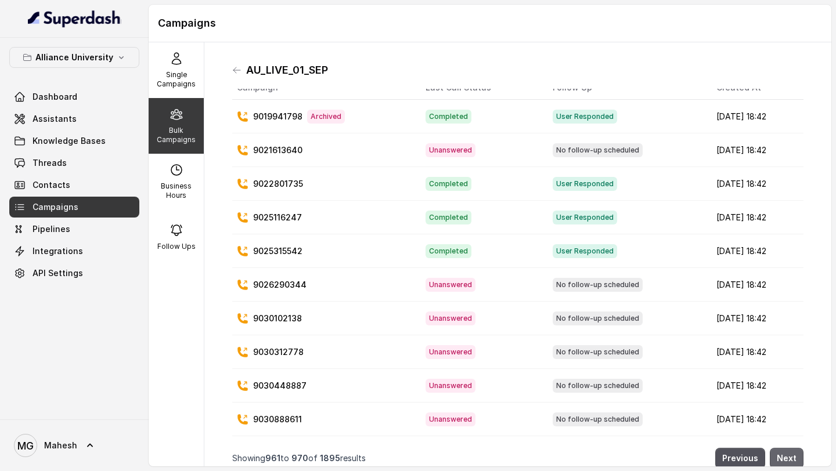
click at [797, 458] on button "Next" at bounding box center [787, 458] width 34 height 21
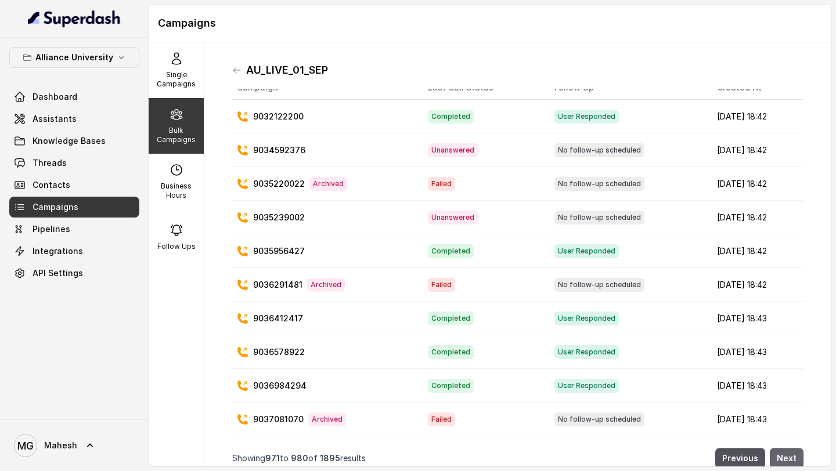
click at [797, 458] on button "Next" at bounding box center [787, 458] width 34 height 21
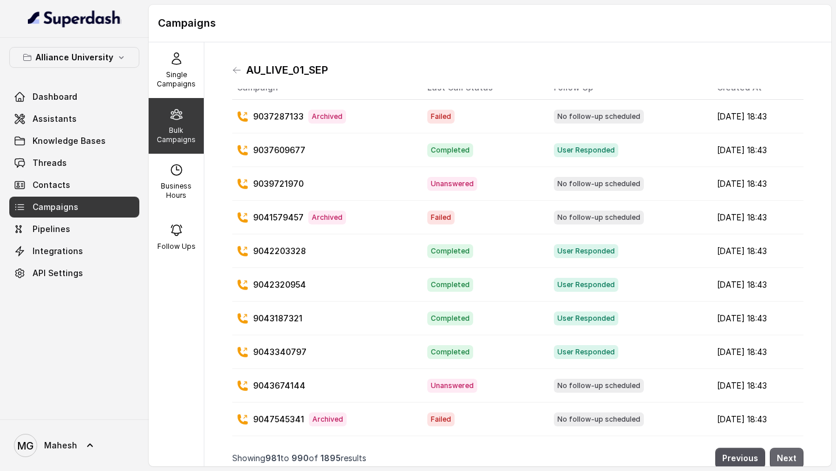
click at [797, 458] on button "Next" at bounding box center [787, 458] width 34 height 21
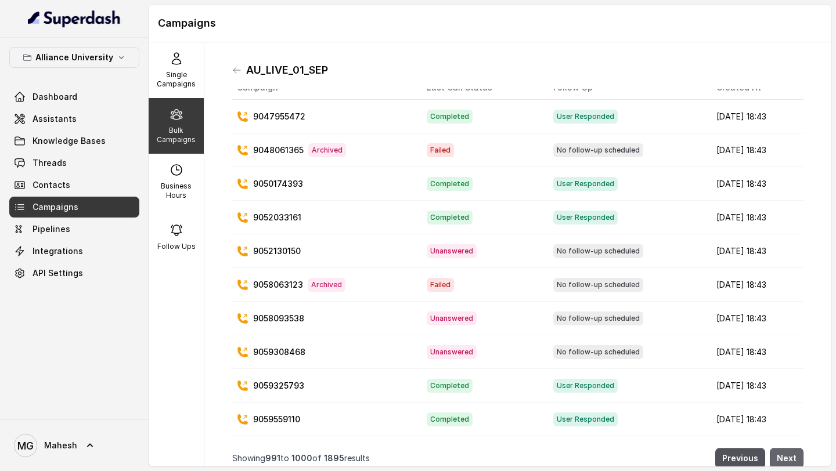
click at [797, 458] on button "Next" at bounding box center [787, 458] width 34 height 21
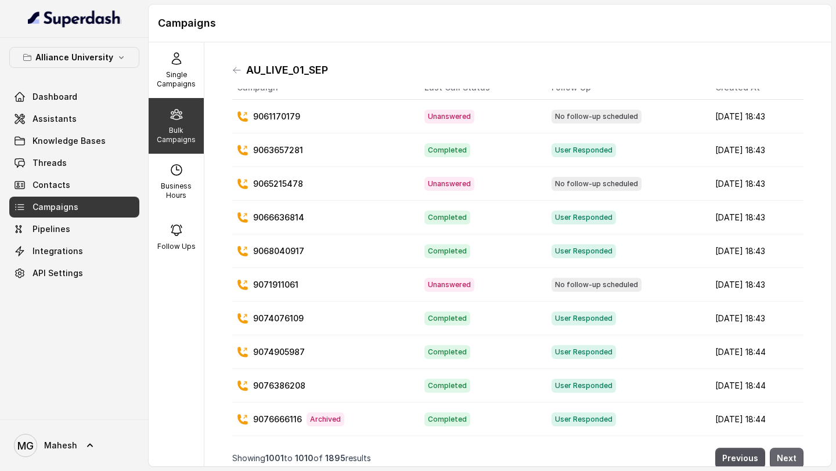
click at [797, 458] on button "Next" at bounding box center [787, 458] width 34 height 21
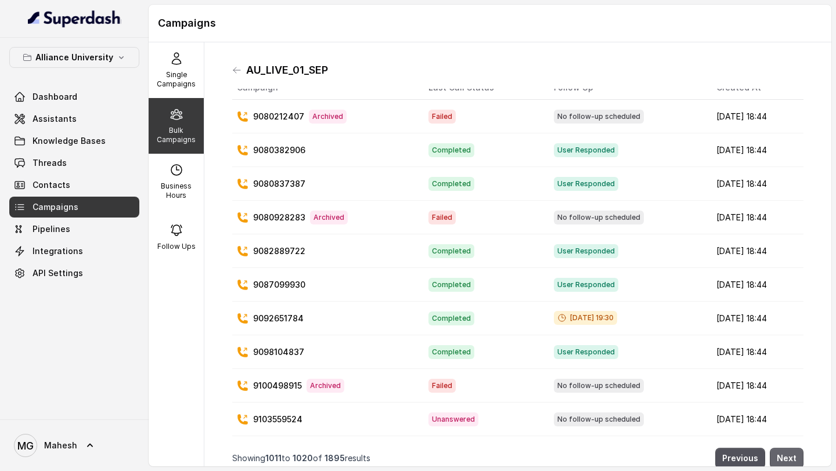
click at [797, 458] on button "Next" at bounding box center [787, 458] width 34 height 21
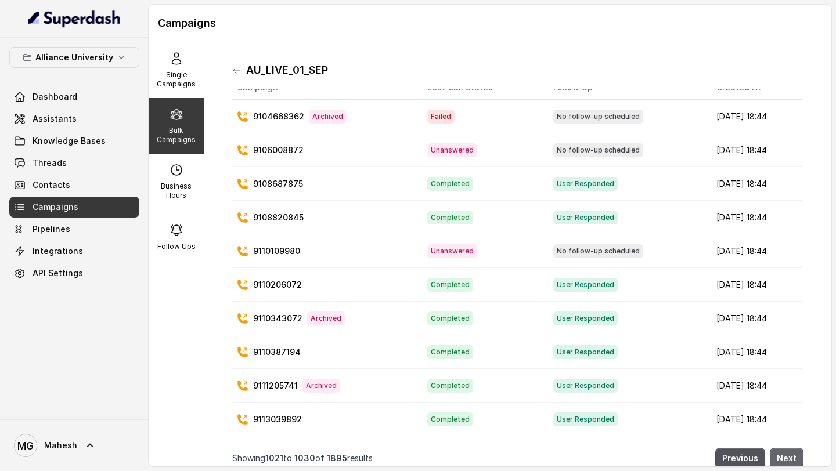
click at [797, 458] on button "Next" at bounding box center [787, 458] width 34 height 21
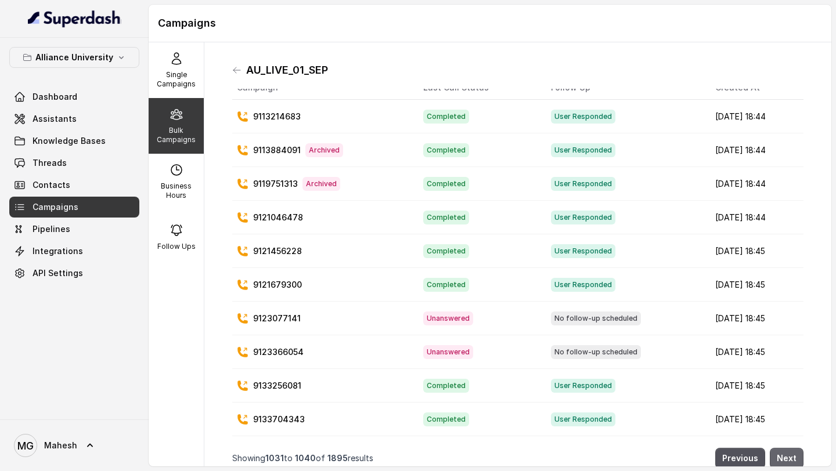
click at [797, 458] on button "Next" at bounding box center [787, 458] width 34 height 21
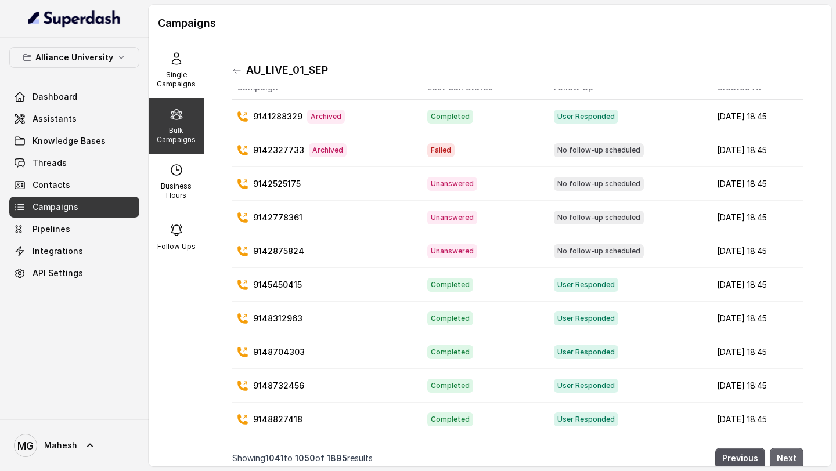
click at [797, 458] on button "Next" at bounding box center [787, 458] width 34 height 21
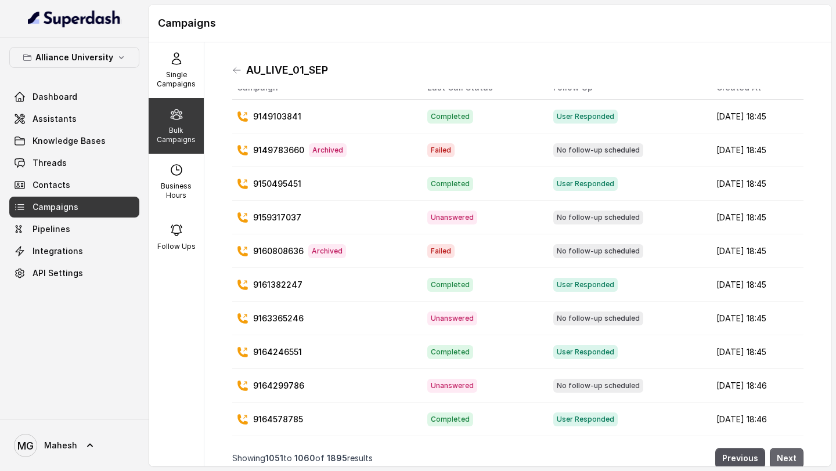
click at [797, 458] on button "Next" at bounding box center [787, 458] width 34 height 21
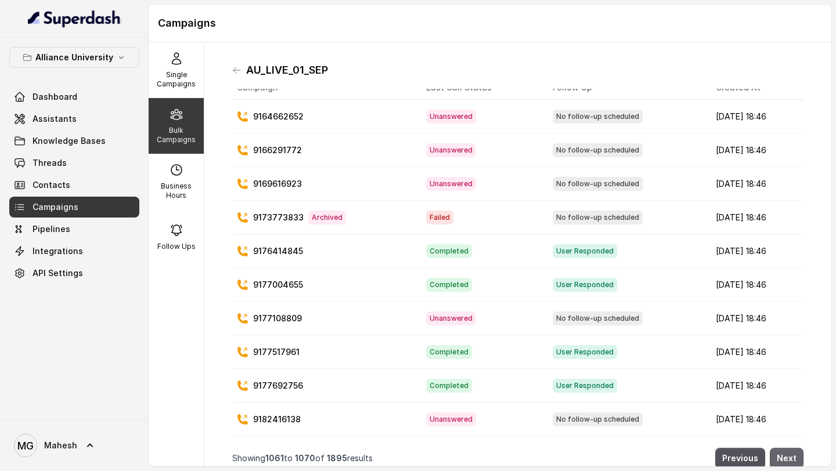
click at [797, 458] on button "Next" at bounding box center [787, 458] width 34 height 21
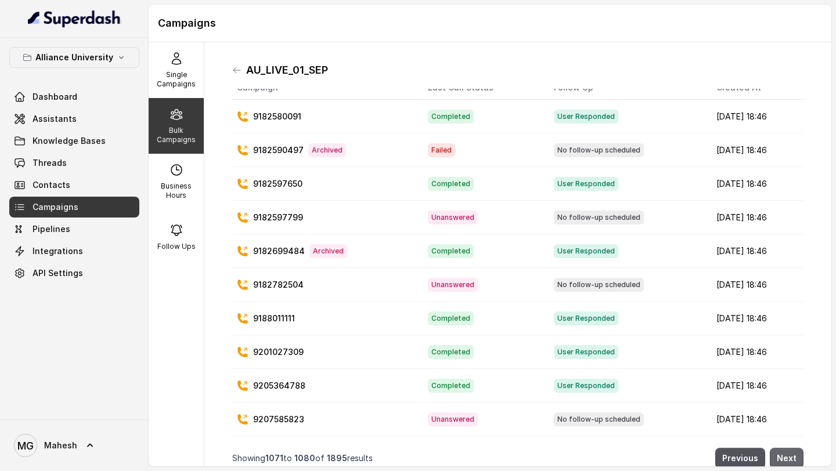
click at [797, 458] on button "Next" at bounding box center [787, 458] width 34 height 21
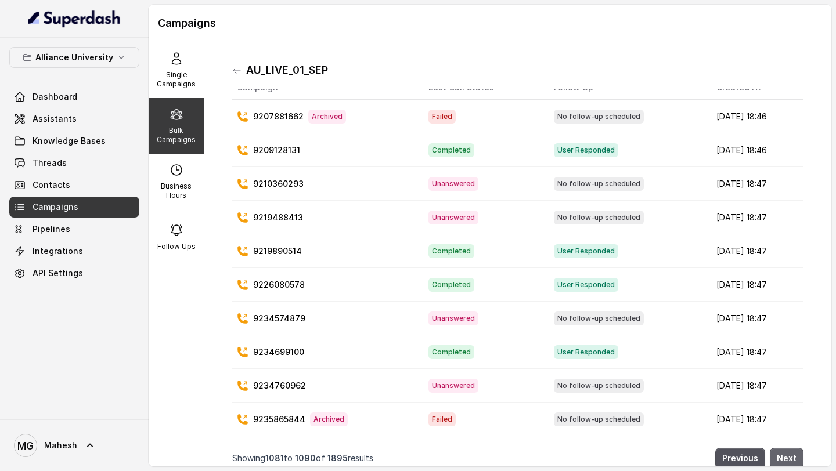
click at [797, 458] on button "Next" at bounding box center [787, 458] width 34 height 21
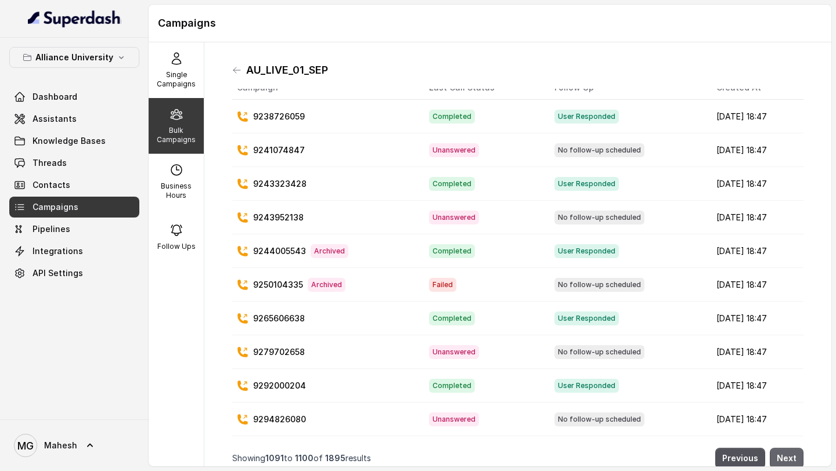
click at [797, 458] on button "Next" at bounding box center [787, 458] width 34 height 21
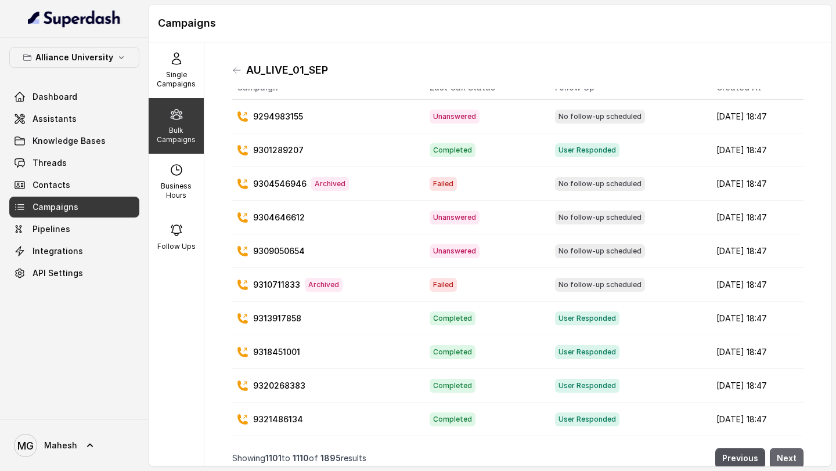
click at [797, 458] on button "Next" at bounding box center [787, 458] width 34 height 21
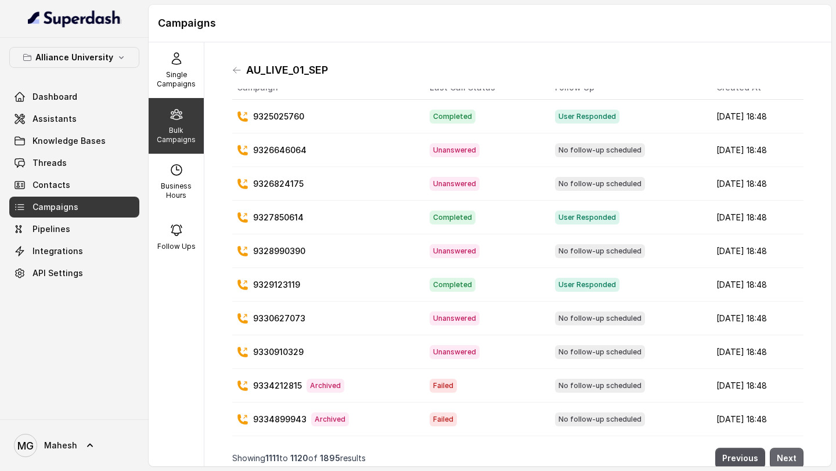
click at [797, 458] on button "Next" at bounding box center [787, 458] width 34 height 21
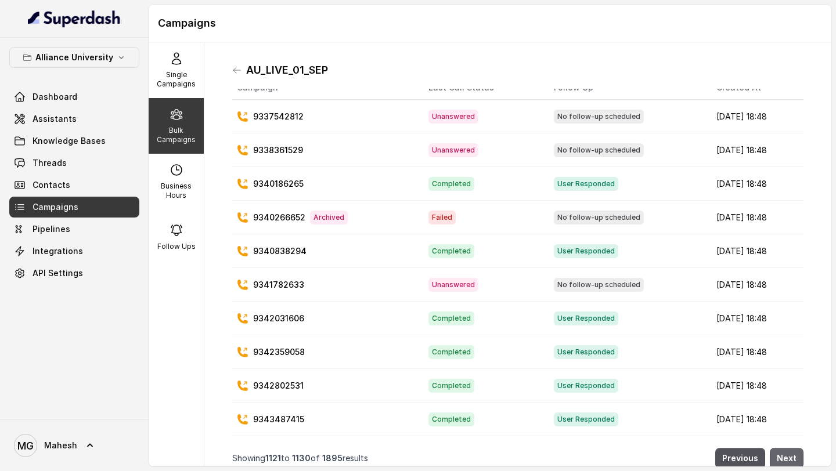
click at [797, 458] on button "Next" at bounding box center [787, 458] width 34 height 21
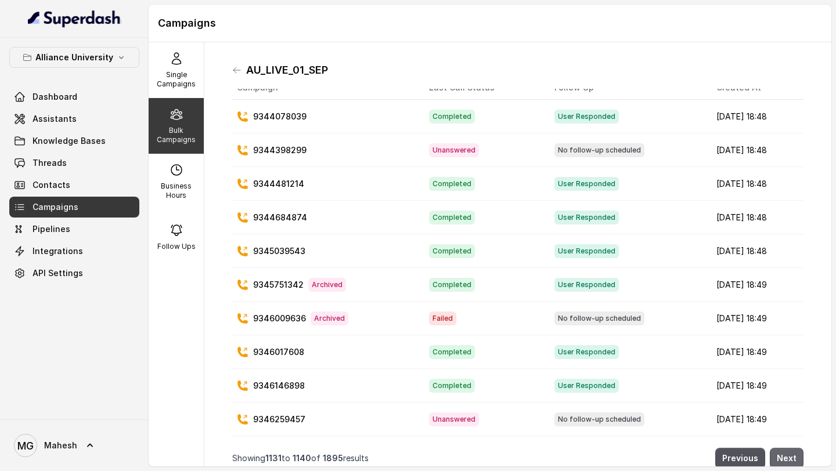
click at [797, 458] on button "Next" at bounding box center [787, 458] width 34 height 21
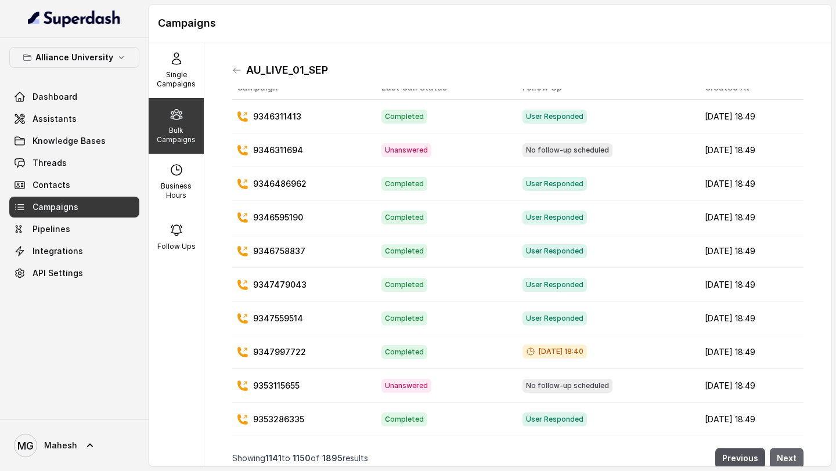
click at [797, 458] on button "Next" at bounding box center [787, 458] width 34 height 21
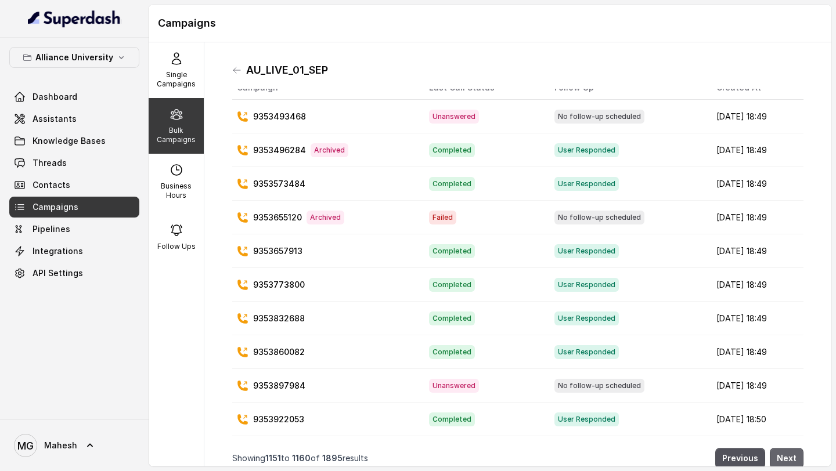
click at [797, 458] on button "Next" at bounding box center [787, 458] width 34 height 21
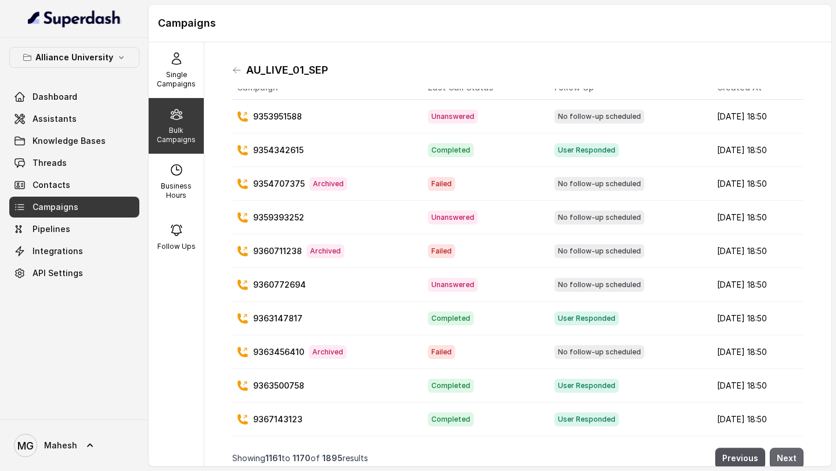
click at [797, 458] on button "Next" at bounding box center [787, 458] width 34 height 21
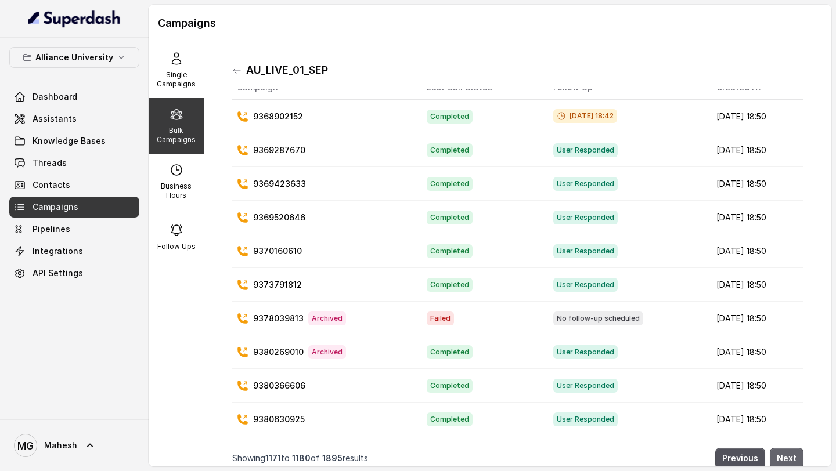
click at [797, 458] on button "Next" at bounding box center [787, 458] width 34 height 21
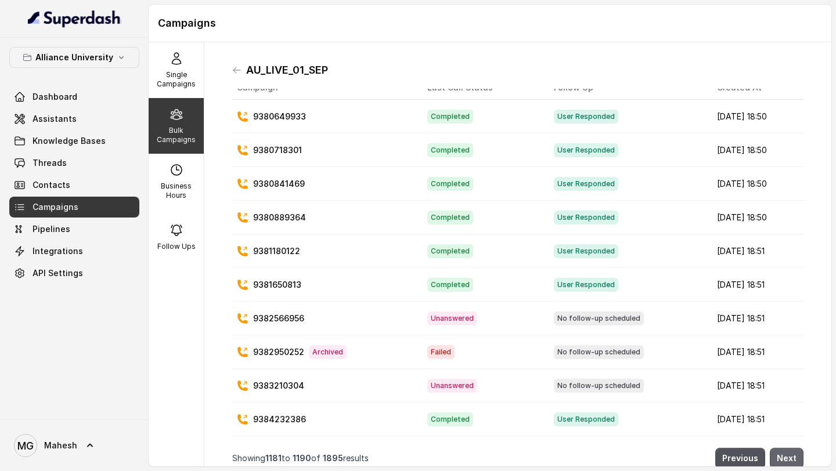
click at [797, 458] on button "Next" at bounding box center [787, 458] width 34 height 21
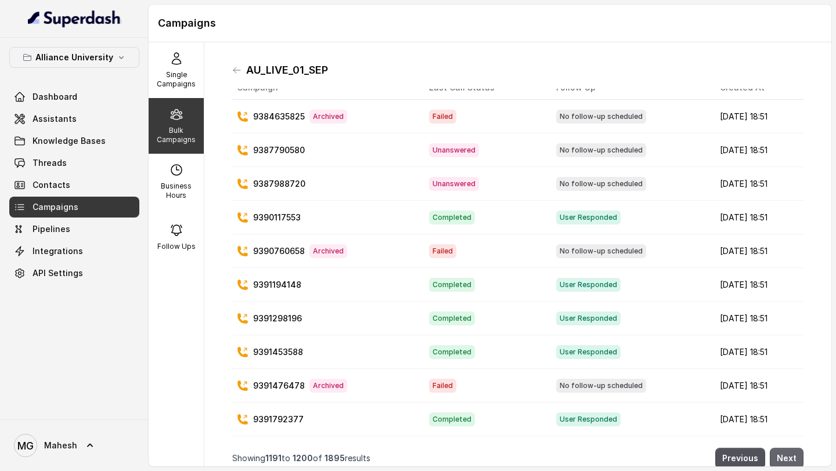
click at [797, 458] on button "Next" at bounding box center [787, 458] width 34 height 21
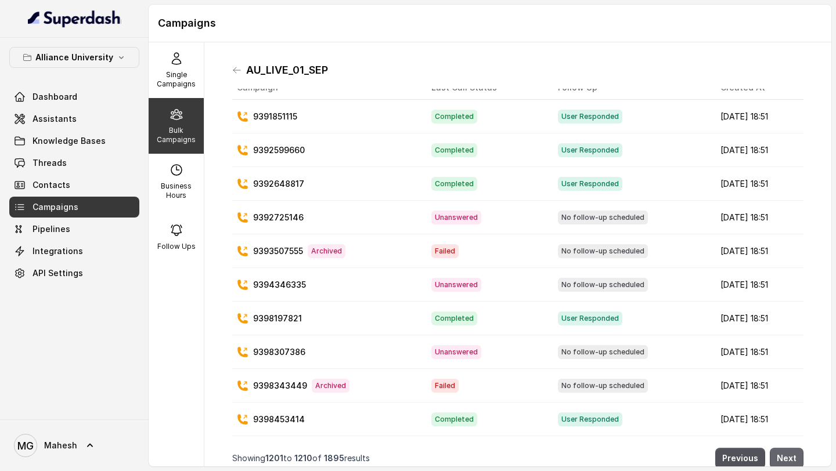
click at [797, 458] on button "Next" at bounding box center [787, 458] width 34 height 21
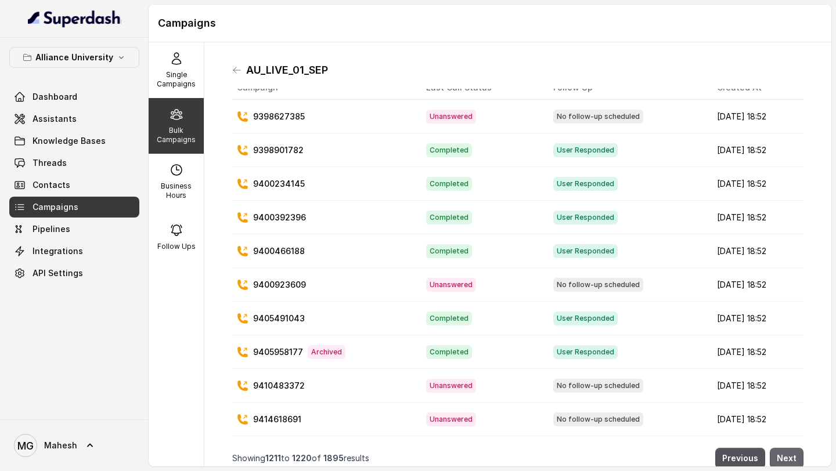
click at [797, 458] on button "Next" at bounding box center [787, 458] width 34 height 21
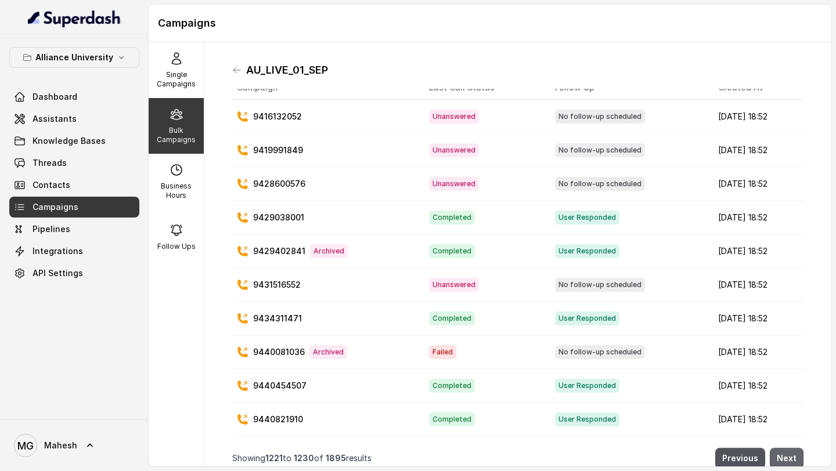
click at [797, 458] on button "Next" at bounding box center [787, 458] width 34 height 21
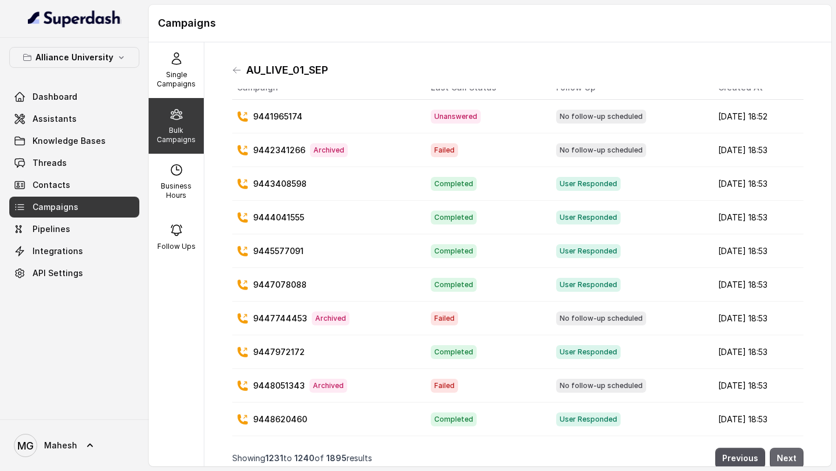
click at [797, 458] on button "Next" at bounding box center [787, 458] width 34 height 21
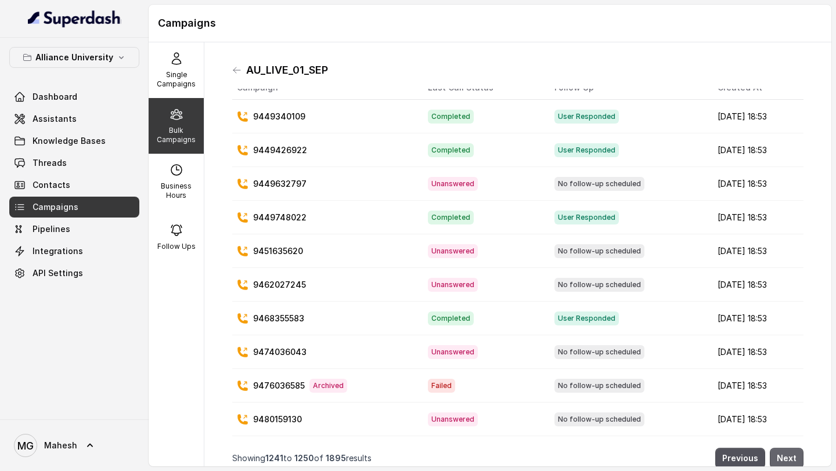
click at [797, 458] on button "Next" at bounding box center [787, 458] width 34 height 21
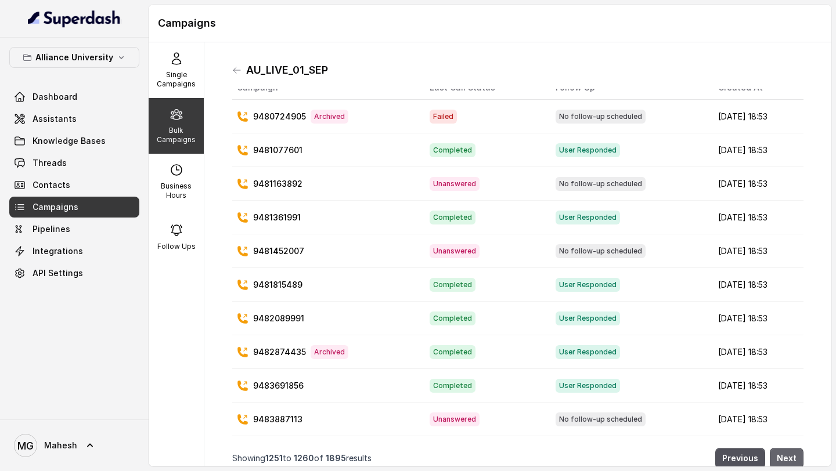
click at [797, 458] on button "Next" at bounding box center [787, 458] width 34 height 21
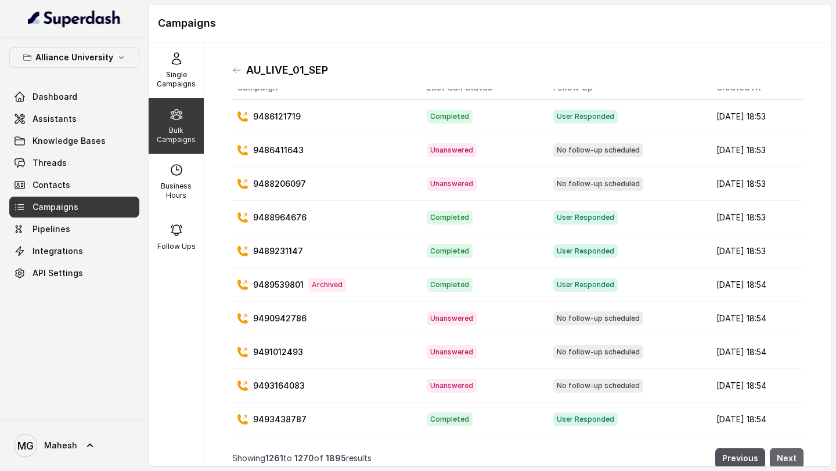
click at [797, 458] on button "Next" at bounding box center [787, 458] width 34 height 21
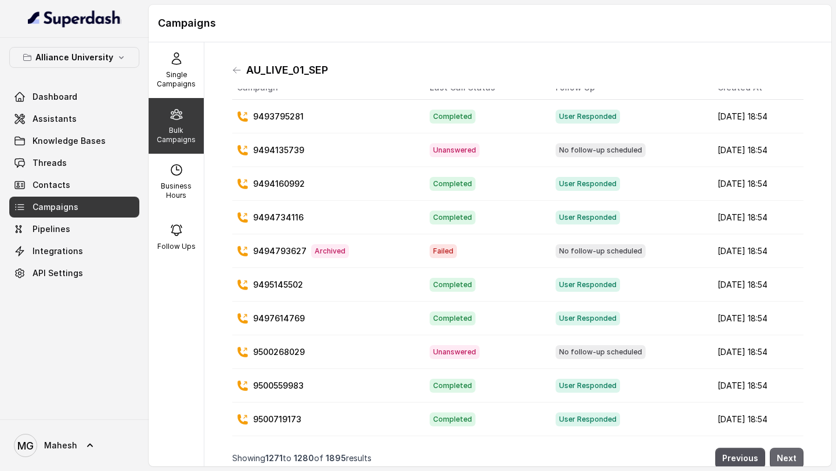
click at [797, 458] on button "Next" at bounding box center [787, 458] width 34 height 21
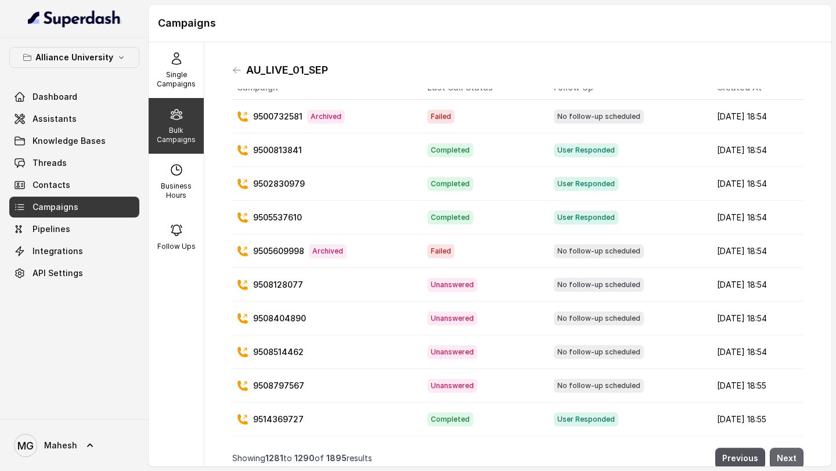
click at [797, 458] on button "Next" at bounding box center [787, 458] width 34 height 21
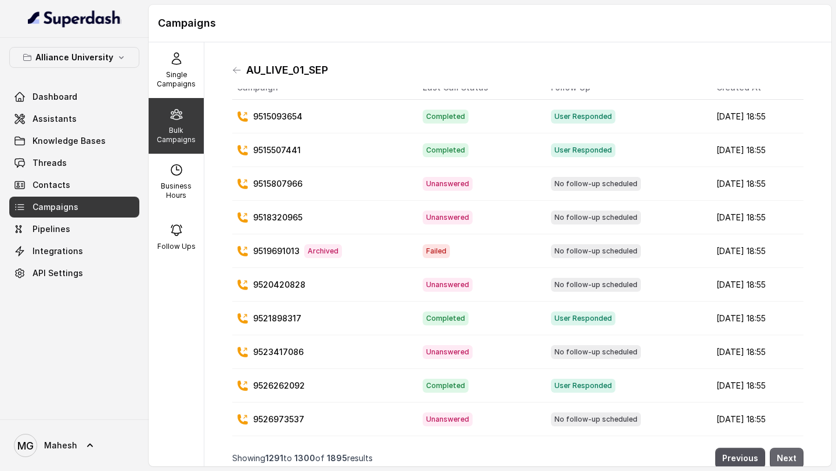
click at [797, 458] on button "Next" at bounding box center [787, 458] width 34 height 21
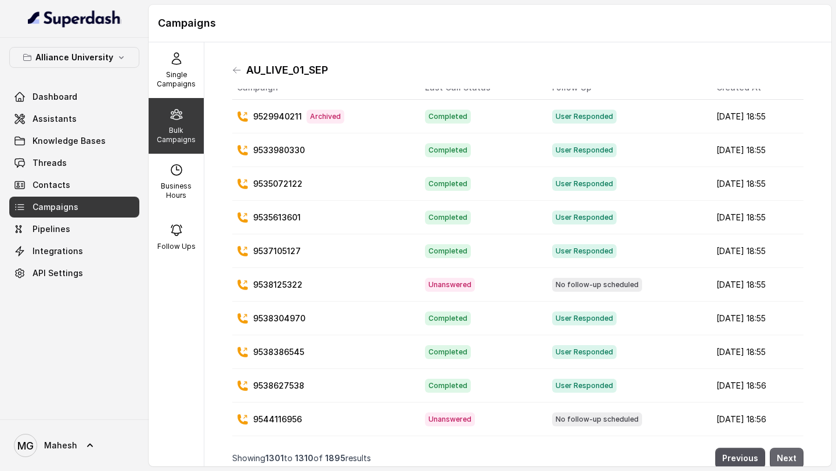
click at [797, 458] on button "Next" at bounding box center [787, 458] width 34 height 21
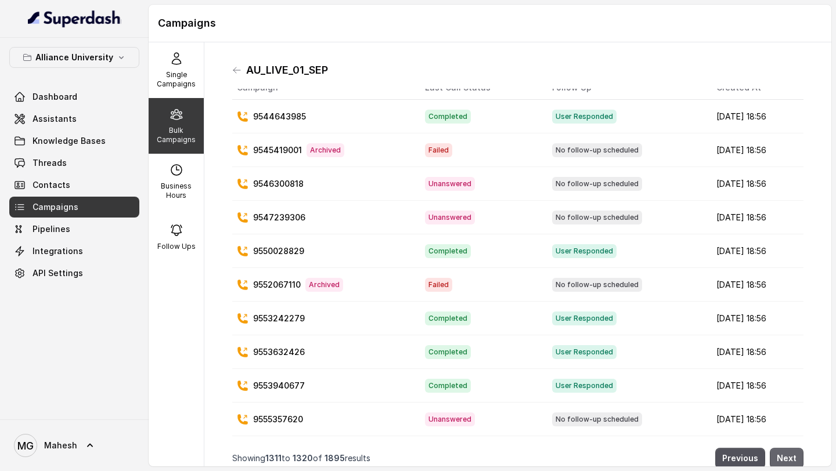
click at [797, 458] on button "Next" at bounding box center [787, 458] width 34 height 21
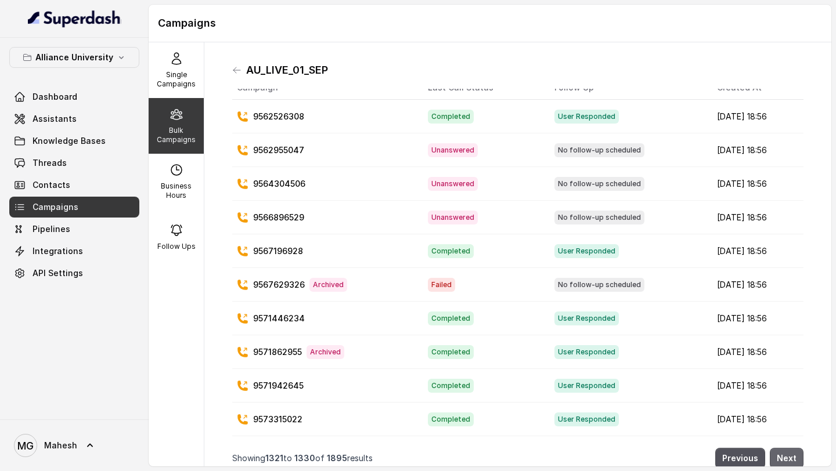
click at [797, 458] on button "Next" at bounding box center [787, 458] width 34 height 21
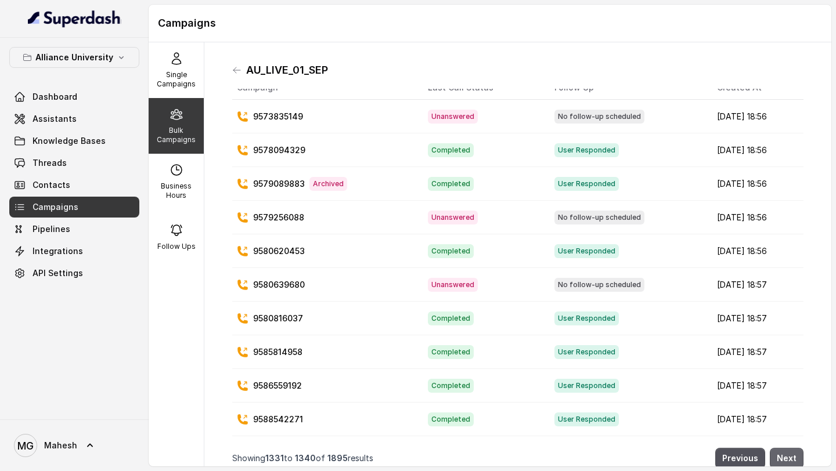
click at [797, 458] on button "Next" at bounding box center [787, 458] width 34 height 21
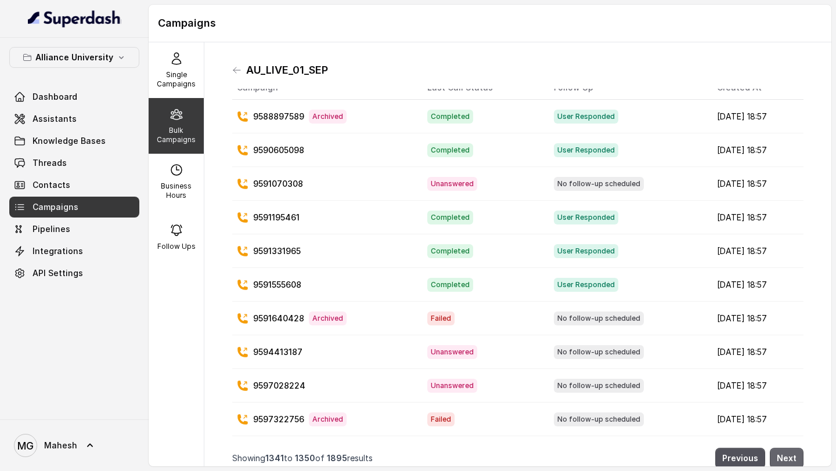
click at [797, 458] on button "Next" at bounding box center [787, 458] width 34 height 21
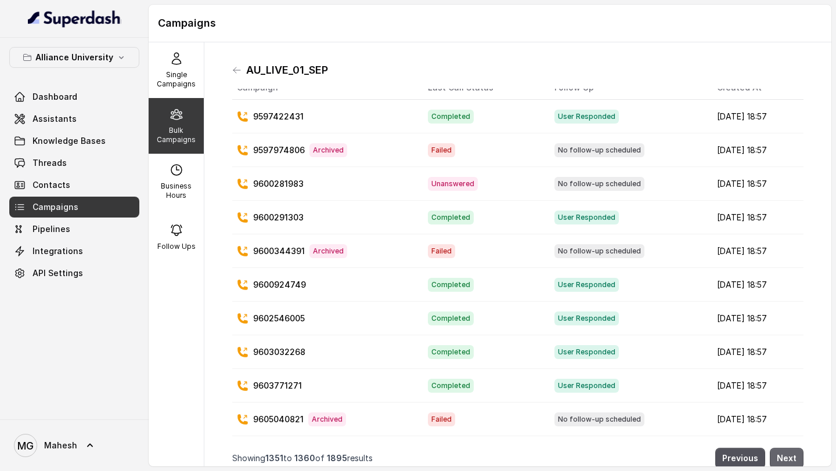
click at [797, 458] on button "Next" at bounding box center [787, 458] width 34 height 21
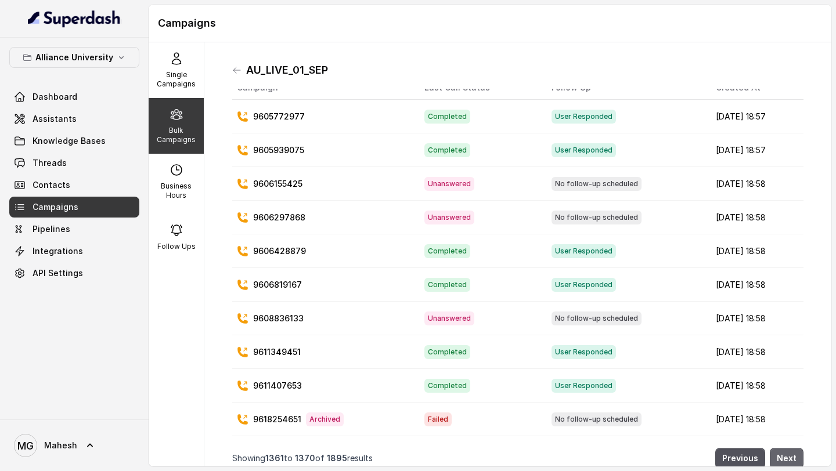
click at [797, 458] on button "Next" at bounding box center [787, 458] width 34 height 21
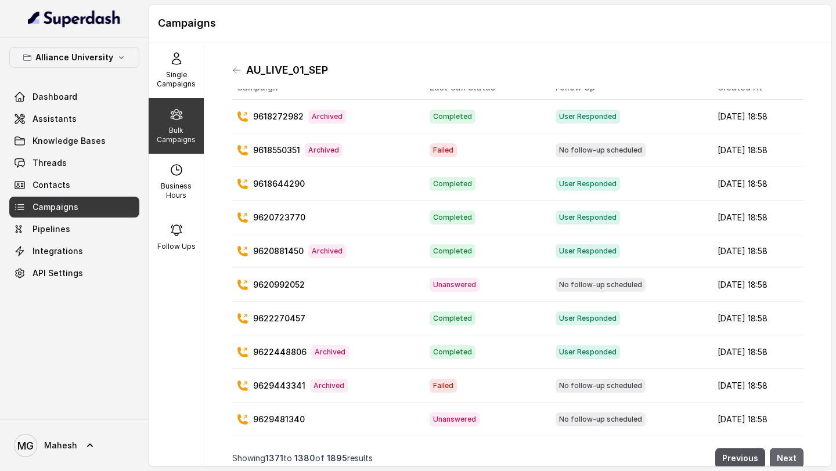
click at [797, 458] on button "Next" at bounding box center [787, 458] width 34 height 21
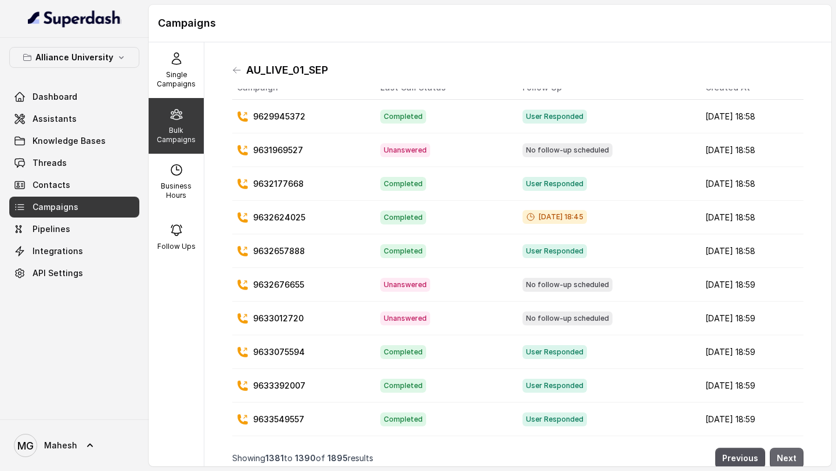
click at [797, 458] on button "Next" at bounding box center [787, 458] width 34 height 21
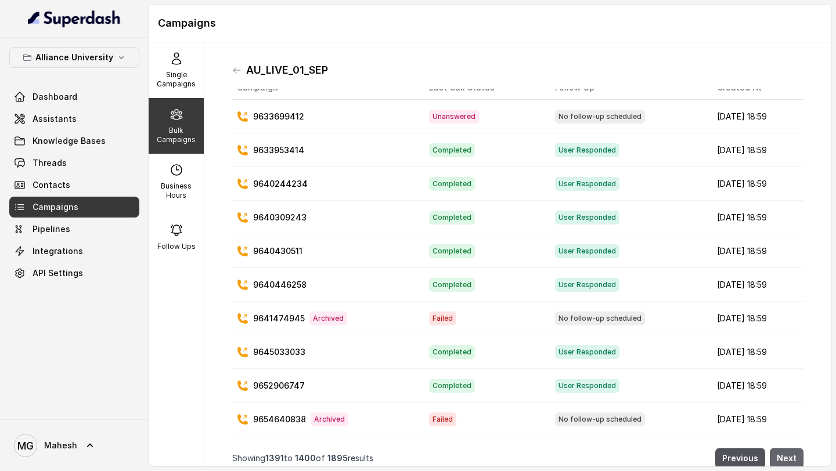
click at [797, 458] on button "Next" at bounding box center [787, 458] width 34 height 21
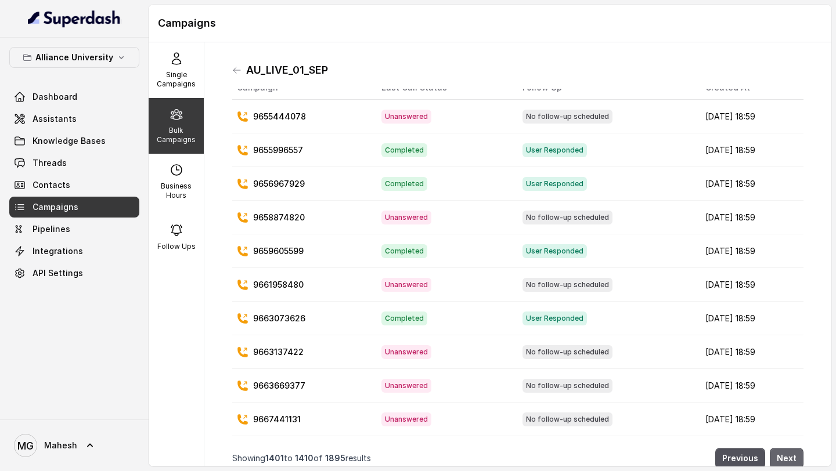
click at [797, 458] on button "Next" at bounding box center [787, 458] width 34 height 21
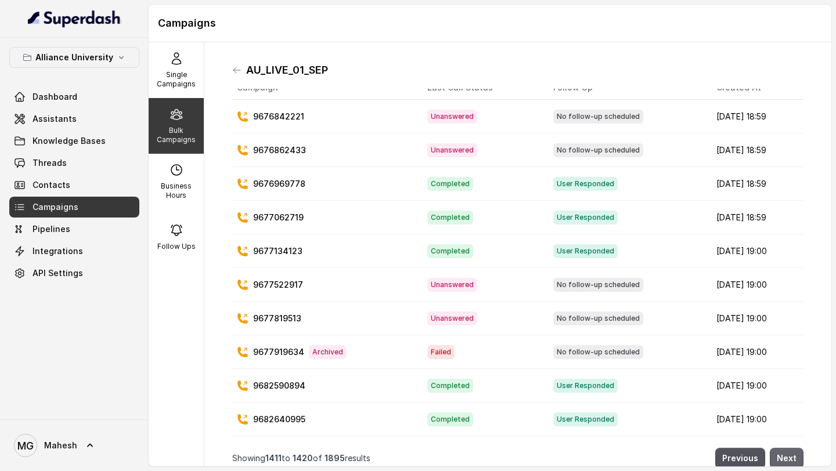
click at [797, 458] on button "Next" at bounding box center [787, 458] width 34 height 21
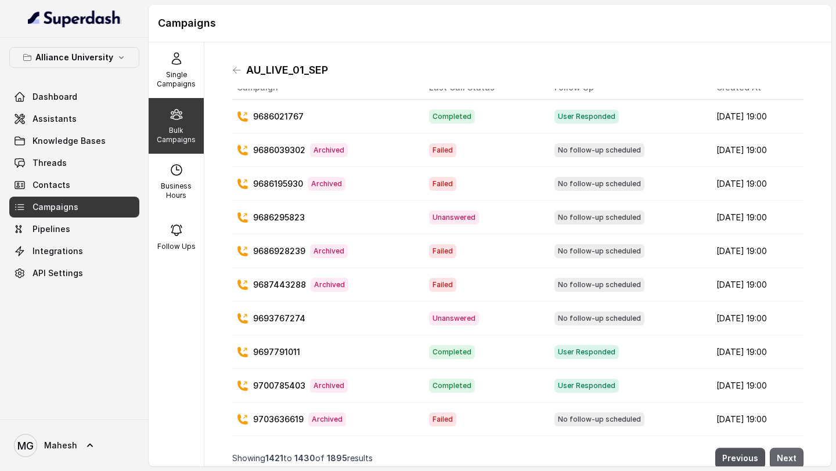
click at [797, 458] on button "Next" at bounding box center [787, 458] width 34 height 21
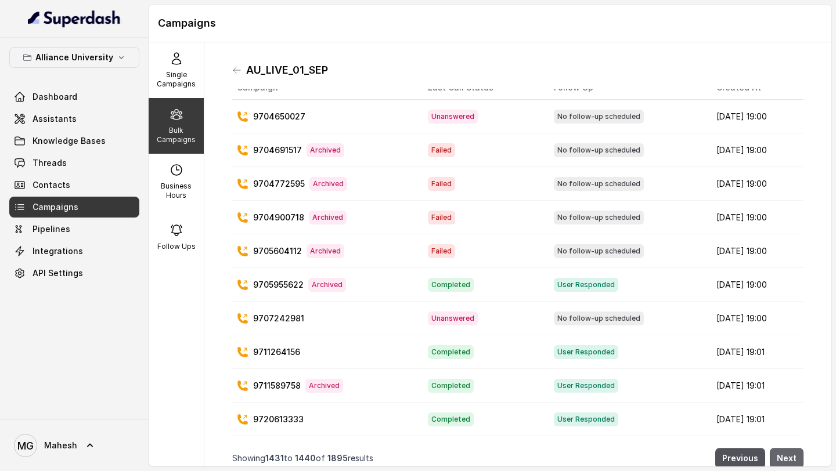
click at [797, 458] on button "Next" at bounding box center [787, 458] width 34 height 21
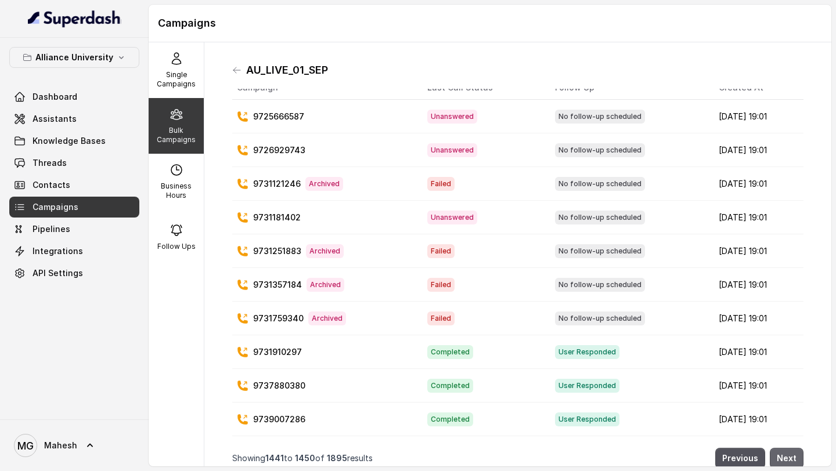
click at [797, 458] on button "Next" at bounding box center [787, 458] width 34 height 21
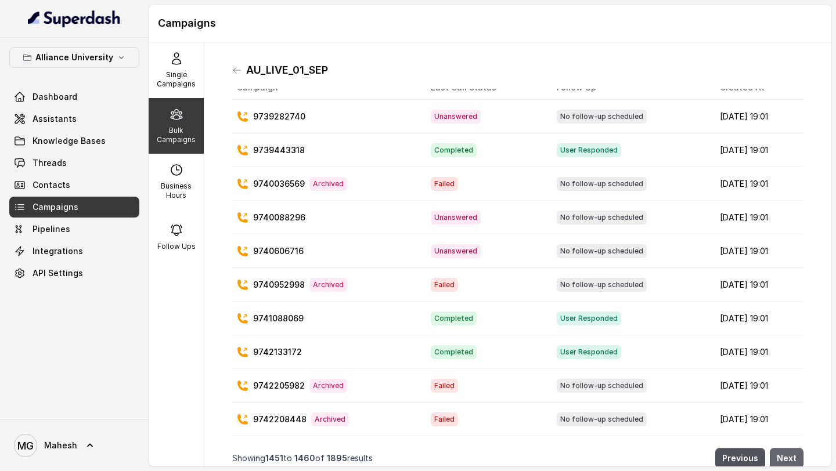
click at [797, 458] on button "Next" at bounding box center [787, 458] width 34 height 21
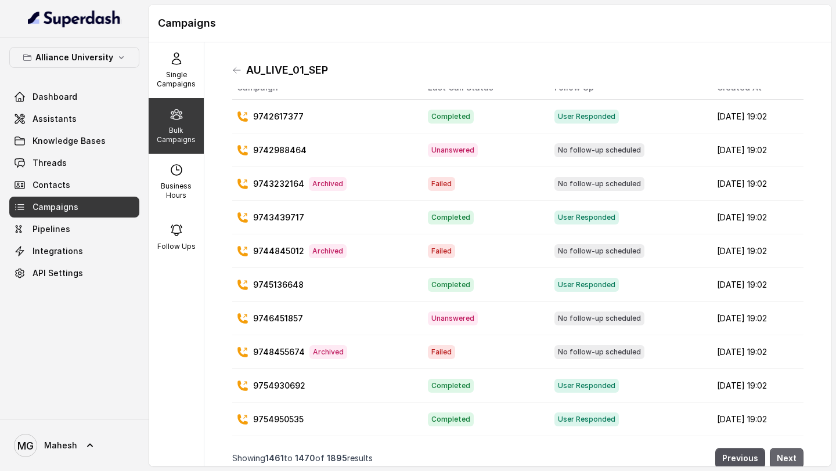
click at [797, 458] on button "Next" at bounding box center [787, 458] width 34 height 21
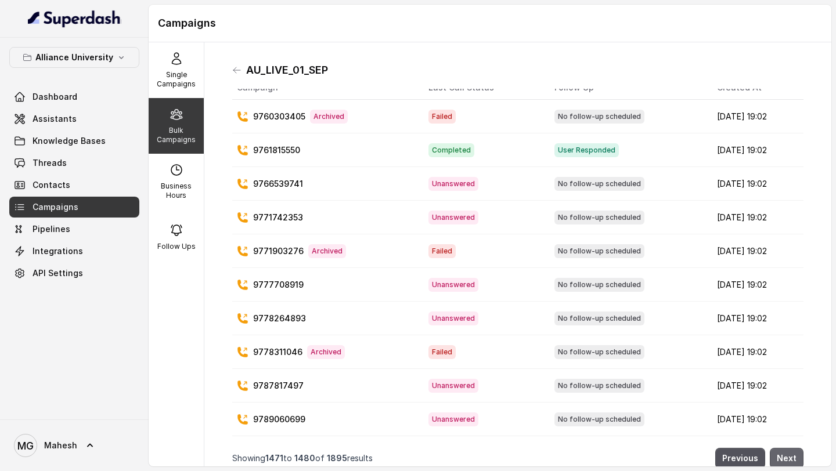
click at [797, 458] on button "Next" at bounding box center [787, 458] width 34 height 21
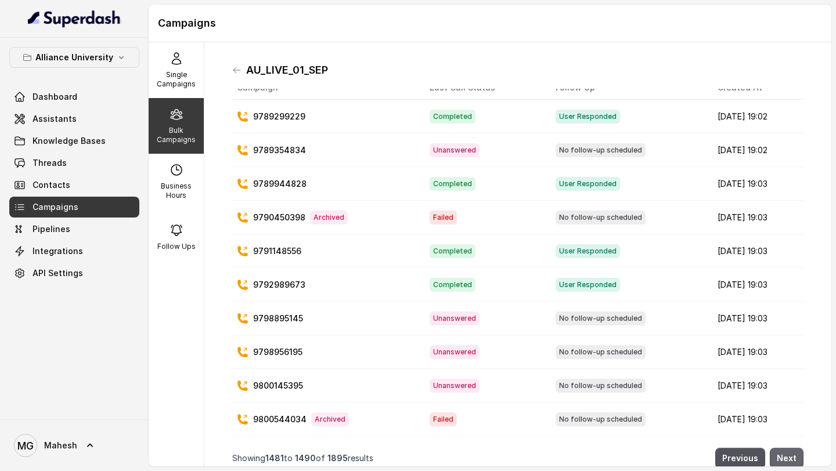
click at [797, 458] on button "Next" at bounding box center [787, 458] width 34 height 21
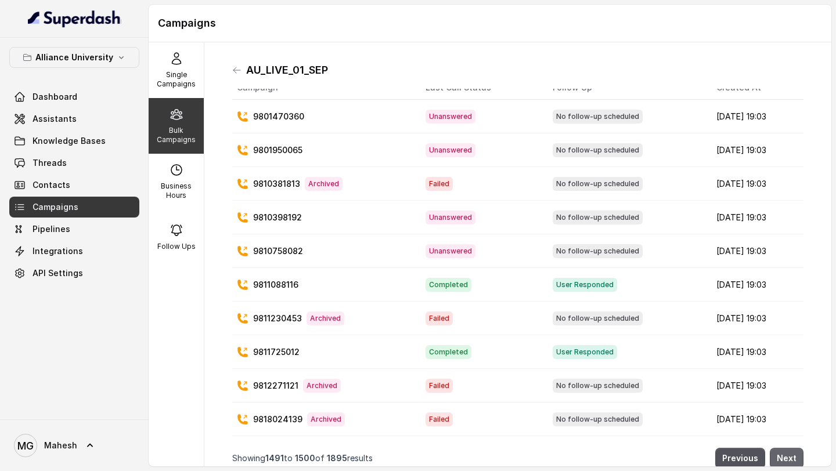
click at [797, 458] on button "Next" at bounding box center [787, 458] width 34 height 21
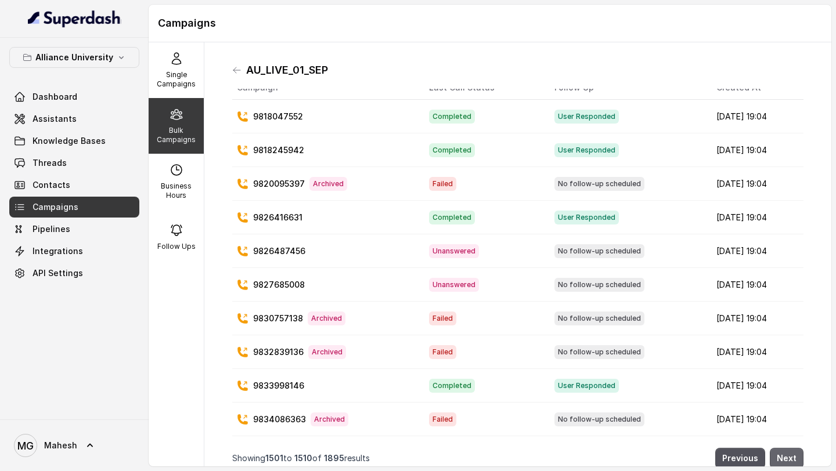
click at [797, 458] on button "Next" at bounding box center [787, 458] width 34 height 21
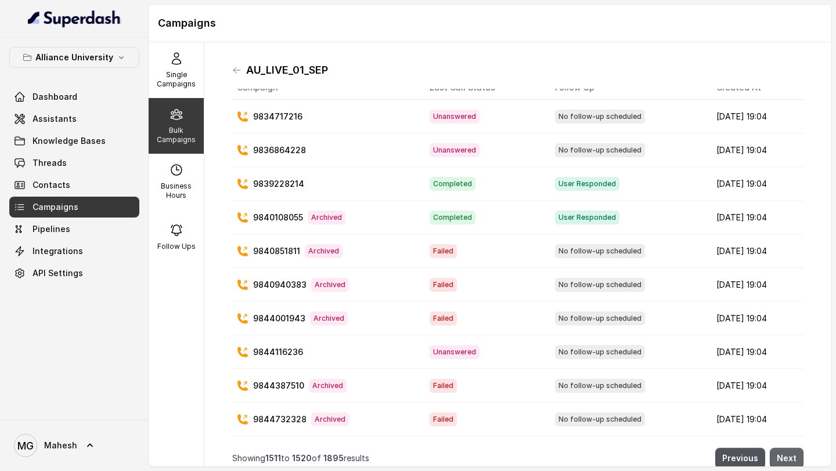
click at [797, 458] on button "Next" at bounding box center [787, 458] width 34 height 21
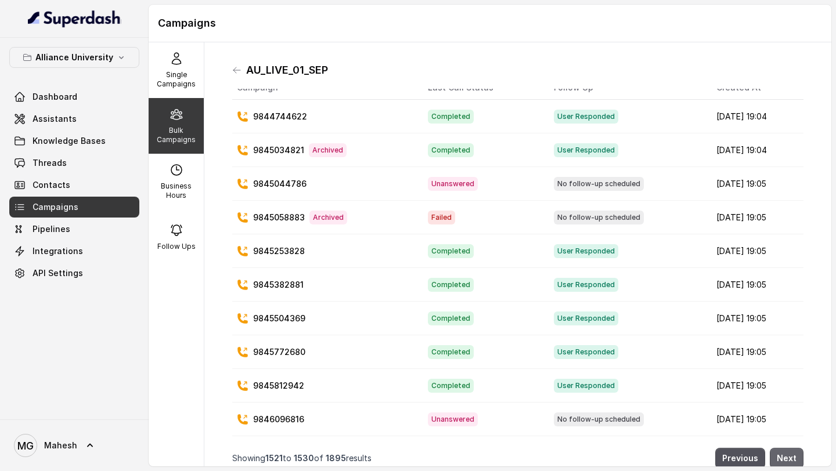
click at [797, 458] on button "Next" at bounding box center [787, 458] width 34 height 21
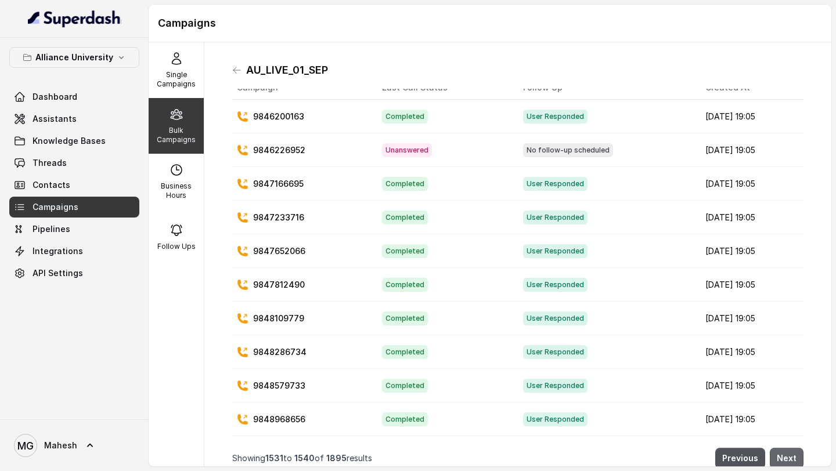
click at [797, 458] on button "Next" at bounding box center [787, 458] width 34 height 21
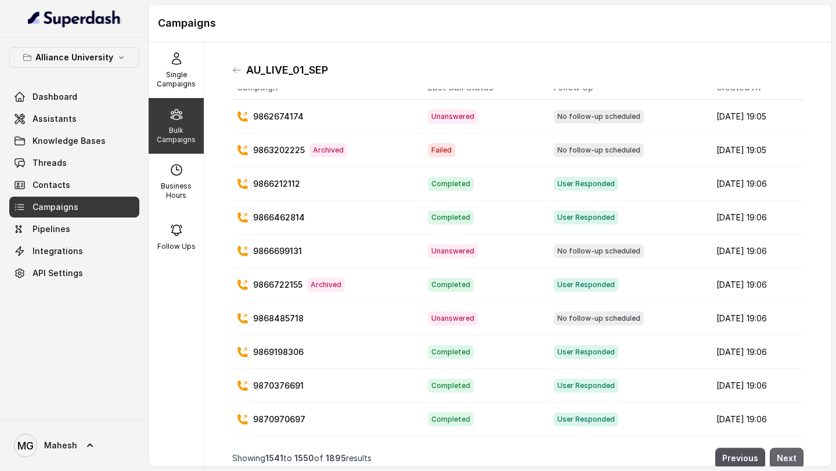
click at [797, 458] on button "Next" at bounding box center [787, 458] width 34 height 21
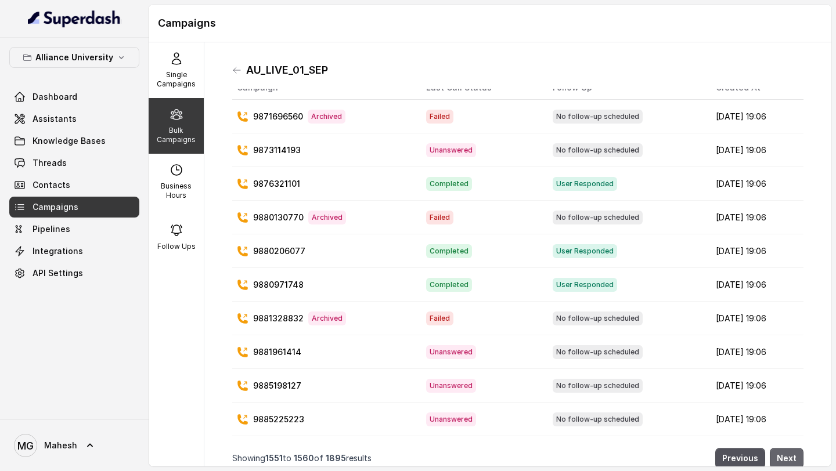
click at [797, 458] on button "Next" at bounding box center [787, 458] width 34 height 21
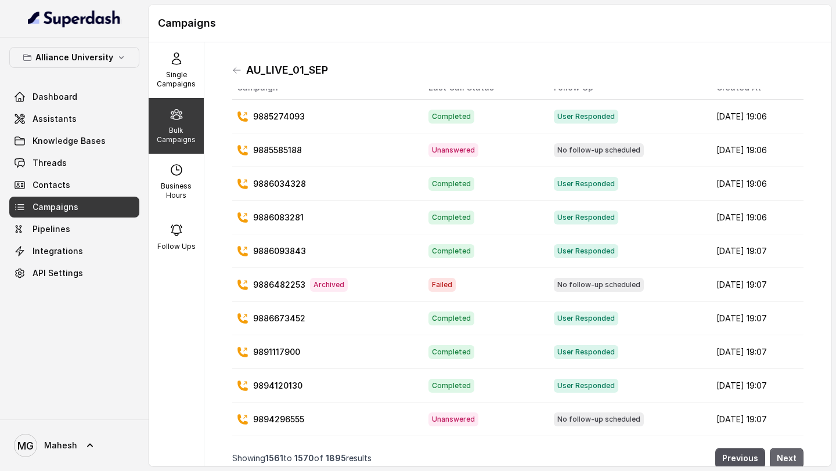
click at [797, 458] on button "Next" at bounding box center [787, 458] width 34 height 21
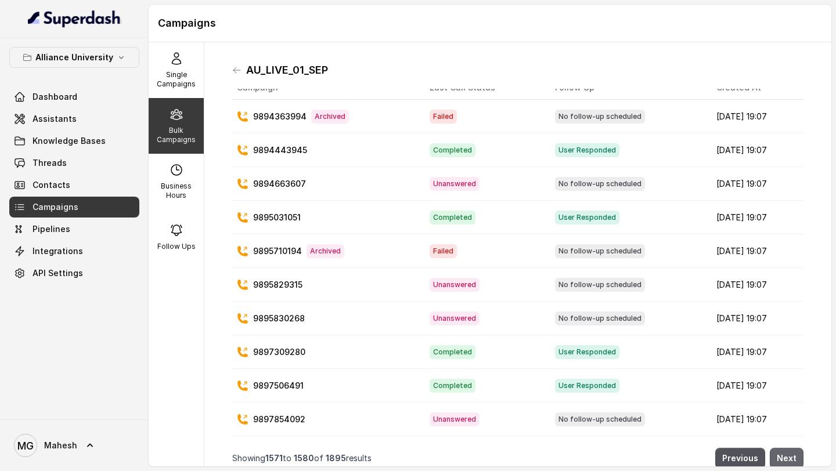
click at [797, 458] on button "Next" at bounding box center [787, 458] width 34 height 21
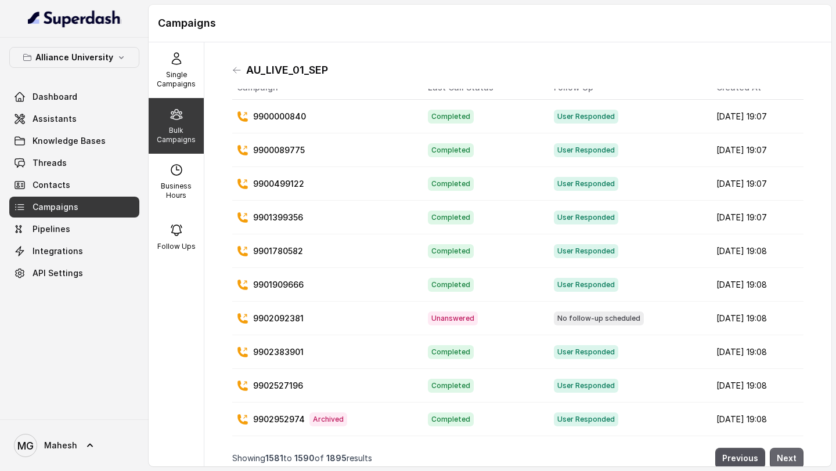
click at [797, 458] on button "Next" at bounding box center [787, 458] width 34 height 21
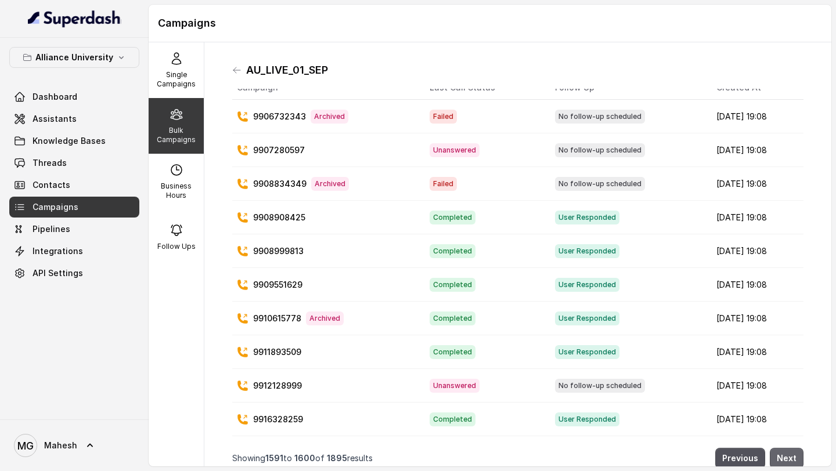
click at [797, 458] on button "Next" at bounding box center [787, 458] width 34 height 21
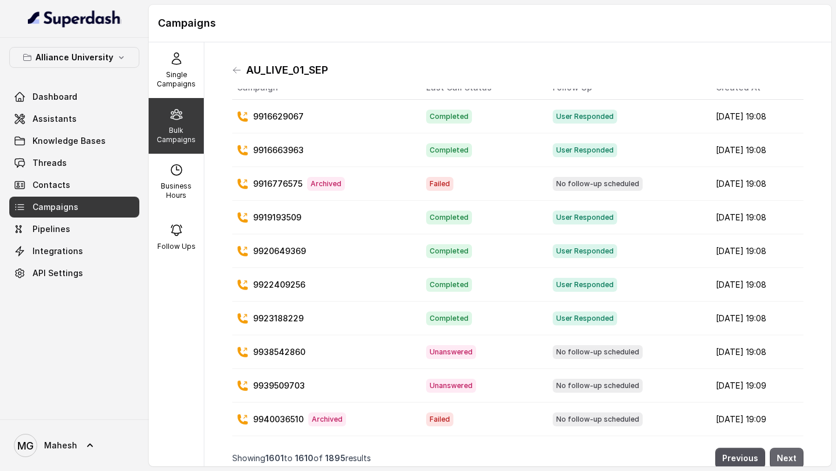
click at [797, 458] on button "Next" at bounding box center [787, 458] width 34 height 21
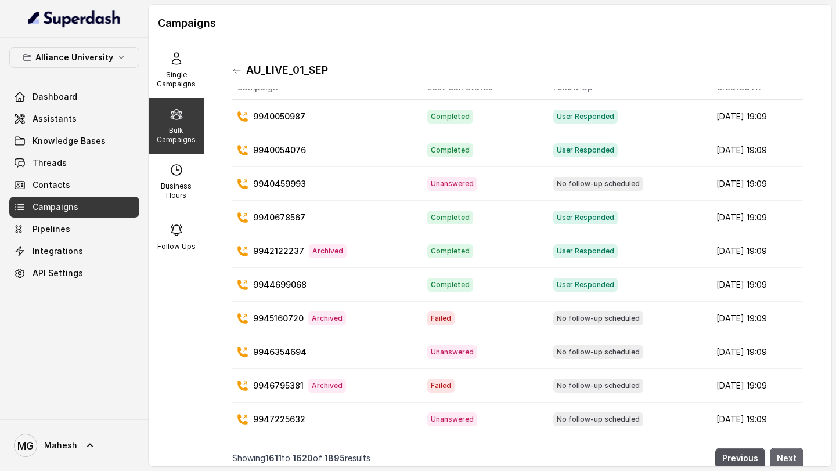
click at [797, 458] on button "Next" at bounding box center [787, 458] width 34 height 21
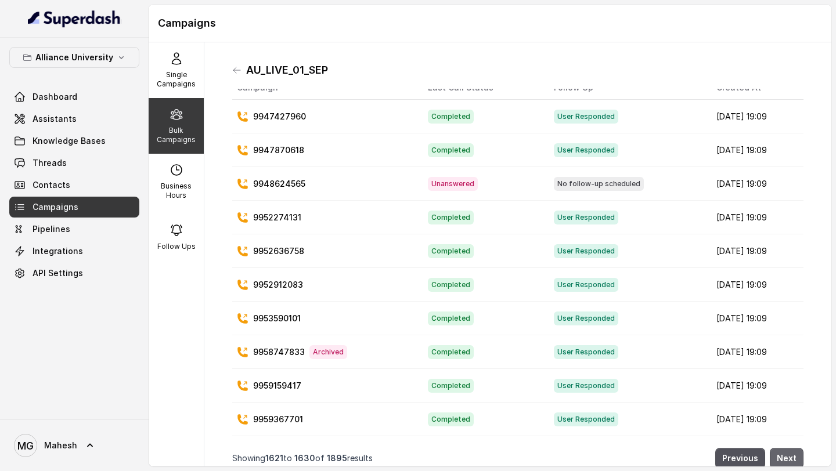
click at [797, 458] on button "Next" at bounding box center [787, 458] width 34 height 21
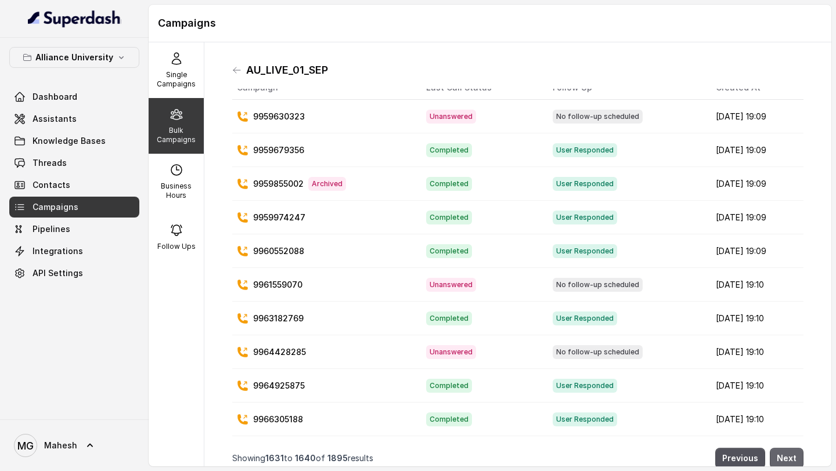
click at [797, 458] on button "Next" at bounding box center [787, 458] width 34 height 21
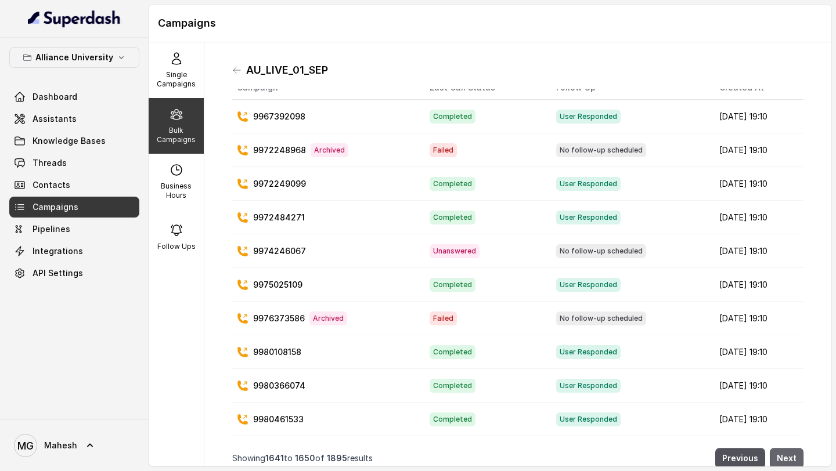
click at [797, 458] on button "Next" at bounding box center [787, 458] width 34 height 21
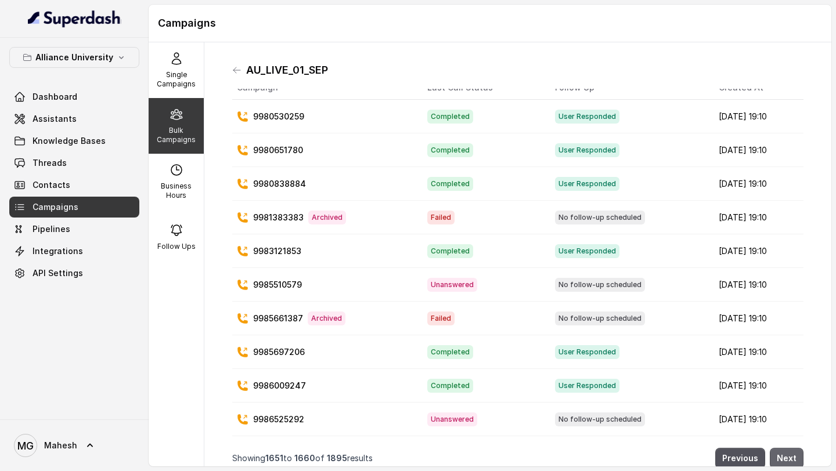
click at [797, 458] on button "Next" at bounding box center [787, 458] width 34 height 21
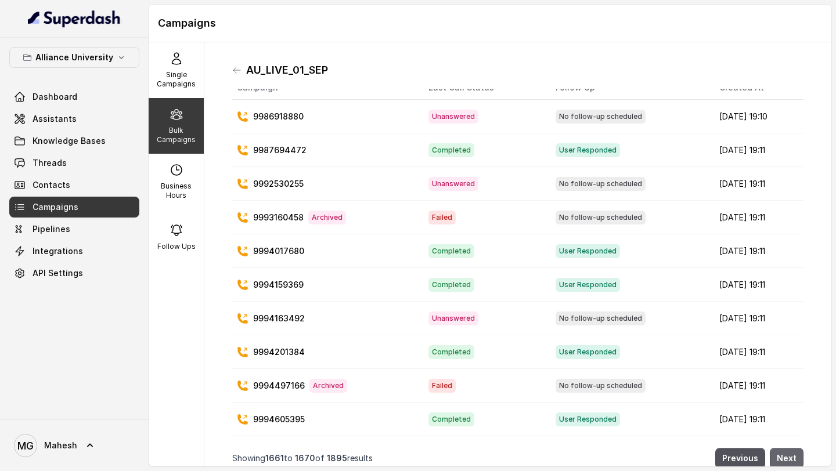
click at [797, 458] on button "Next" at bounding box center [787, 458] width 34 height 21
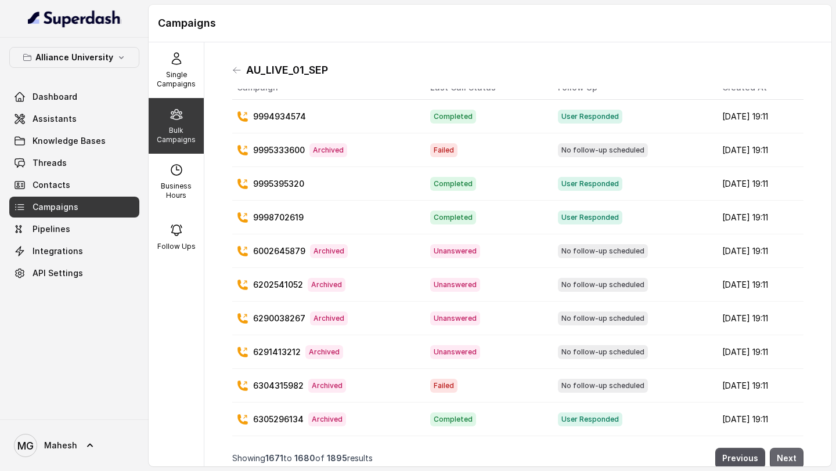
click at [797, 458] on button "Next" at bounding box center [787, 458] width 34 height 21
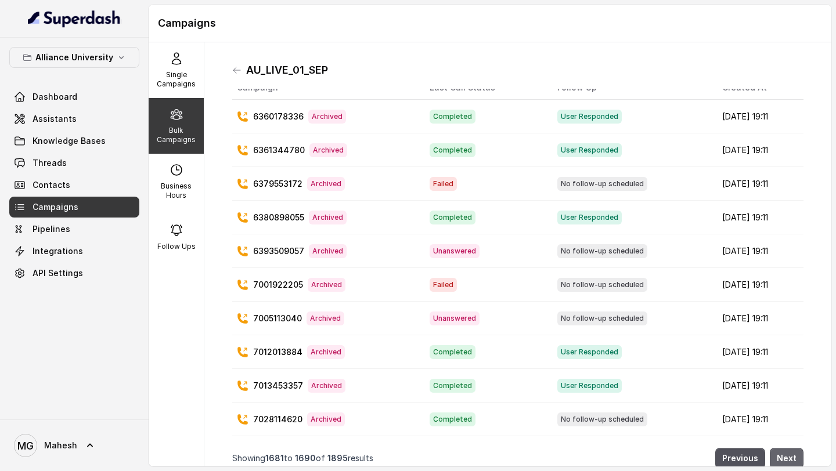
click at [797, 458] on button "Next" at bounding box center [787, 458] width 34 height 21
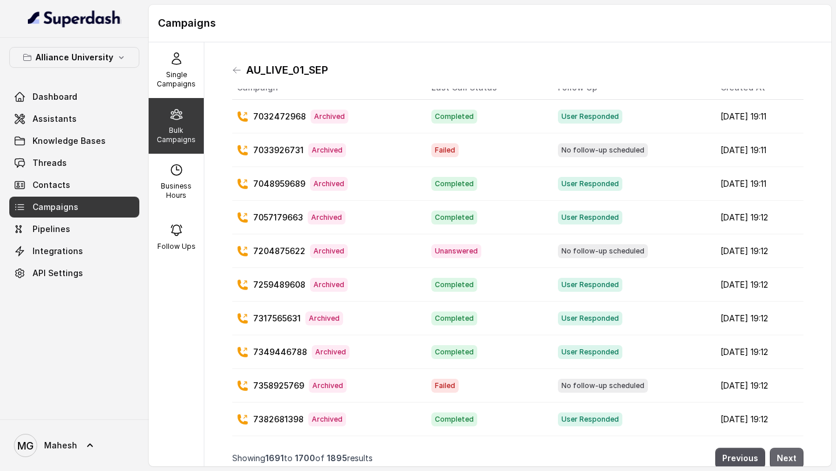
click at [797, 458] on button "Next" at bounding box center [787, 458] width 34 height 21
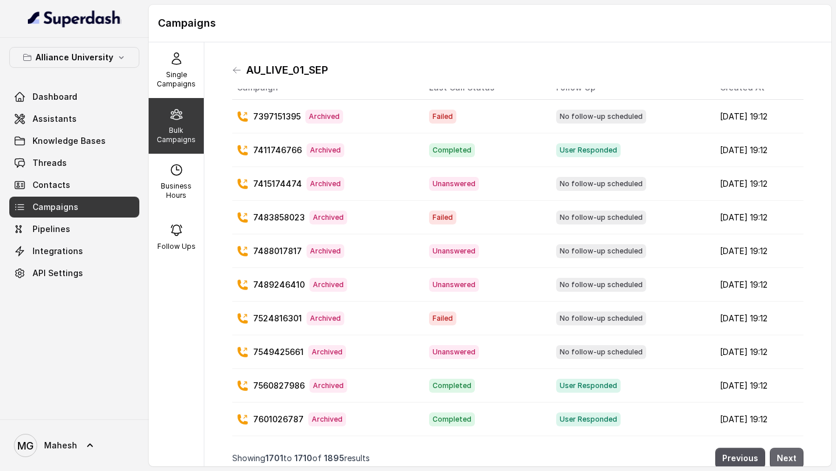
click at [797, 458] on button "Next" at bounding box center [787, 458] width 34 height 21
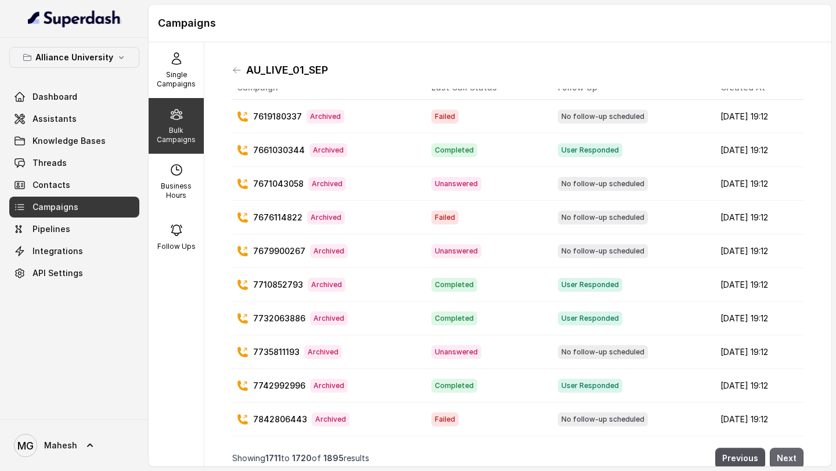
click at [797, 458] on button "Next" at bounding box center [787, 458] width 34 height 21
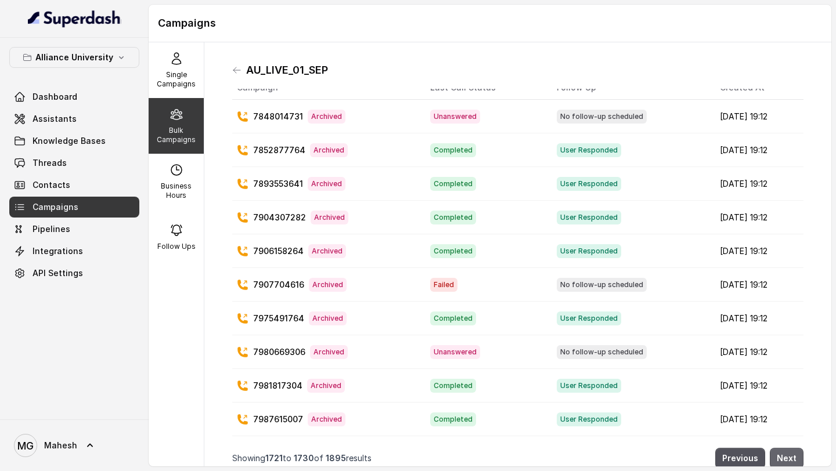
click at [797, 458] on button "Next" at bounding box center [787, 458] width 34 height 21
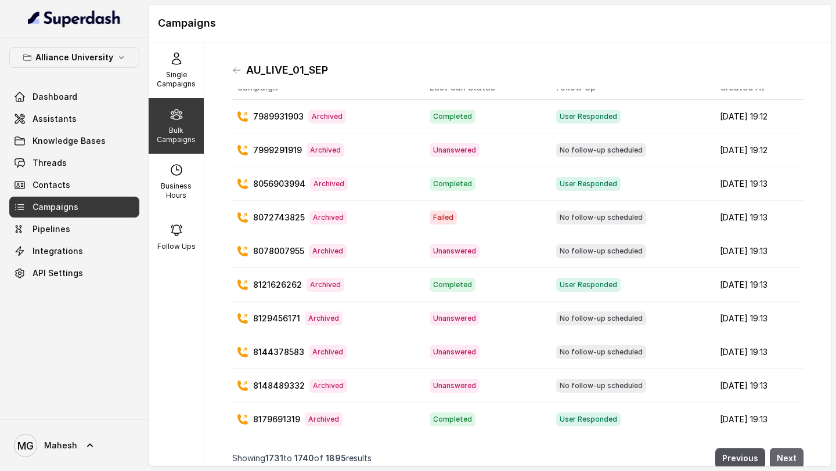
click at [797, 458] on button "Next" at bounding box center [787, 458] width 34 height 21
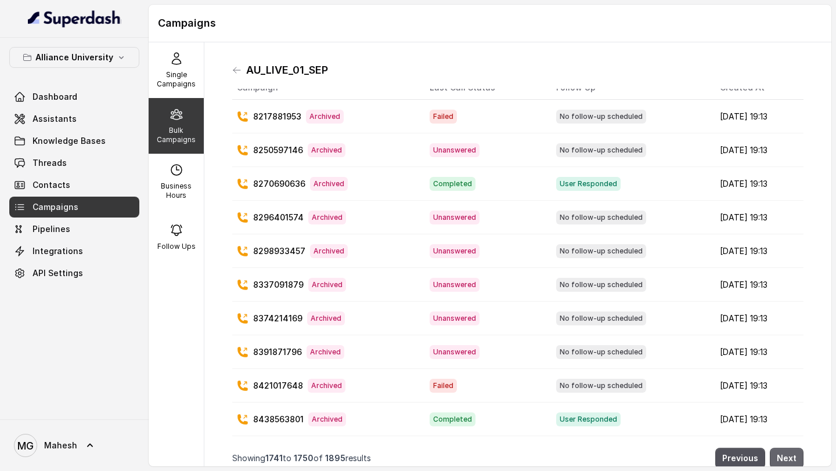
click at [797, 458] on button "Next" at bounding box center [787, 458] width 34 height 21
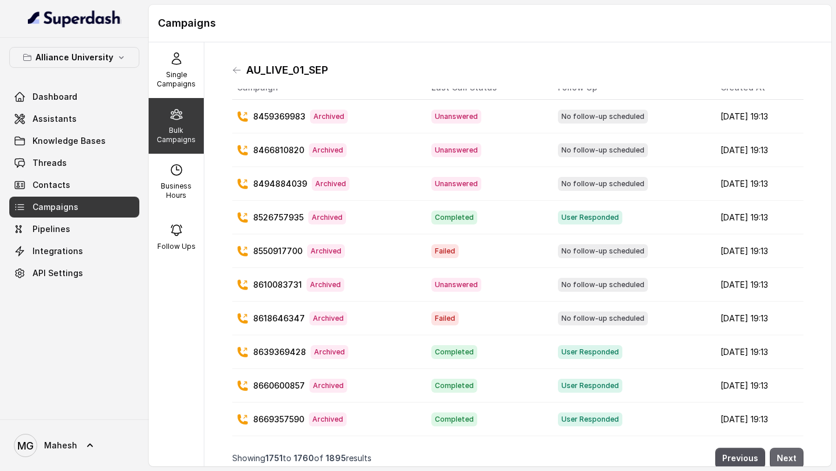
click at [797, 458] on button "Next" at bounding box center [787, 458] width 34 height 21
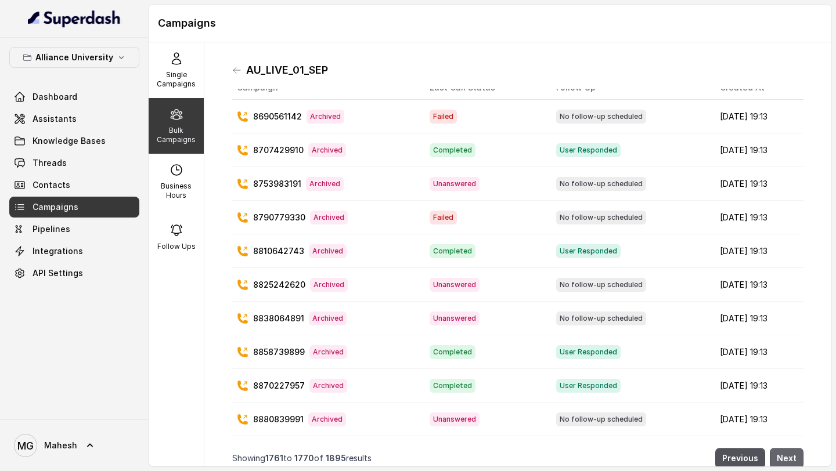
click at [797, 458] on button "Next" at bounding box center [787, 458] width 34 height 21
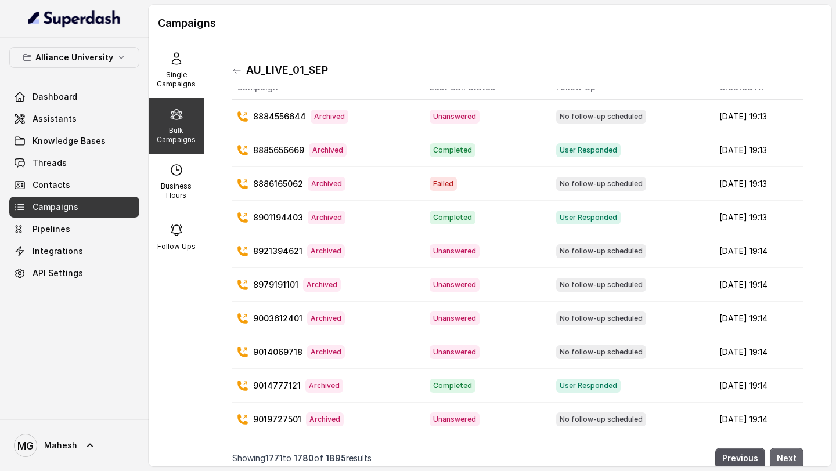
click at [797, 458] on button "Next" at bounding box center [787, 458] width 34 height 21
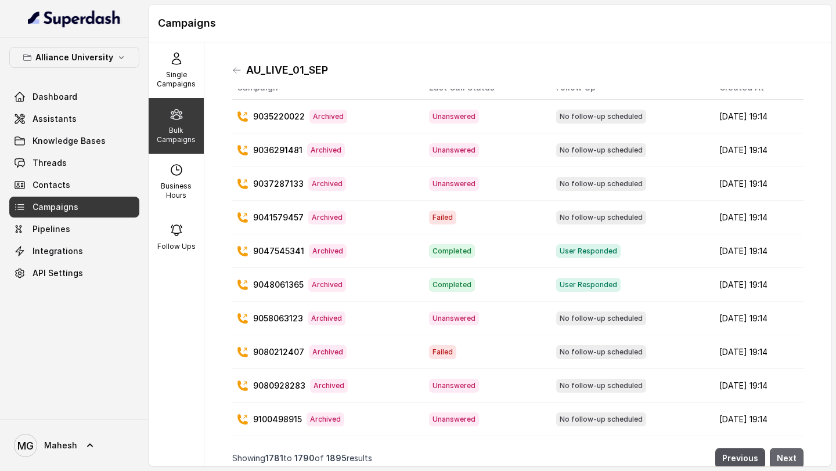
click at [797, 458] on button "Next" at bounding box center [787, 458] width 34 height 21
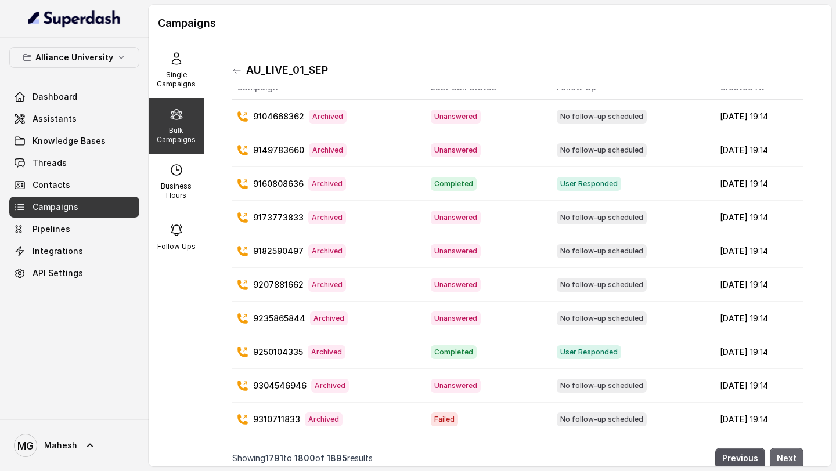
click at [797, 458] on button "Next" at bounding box center [787, 458] width 34 height 21
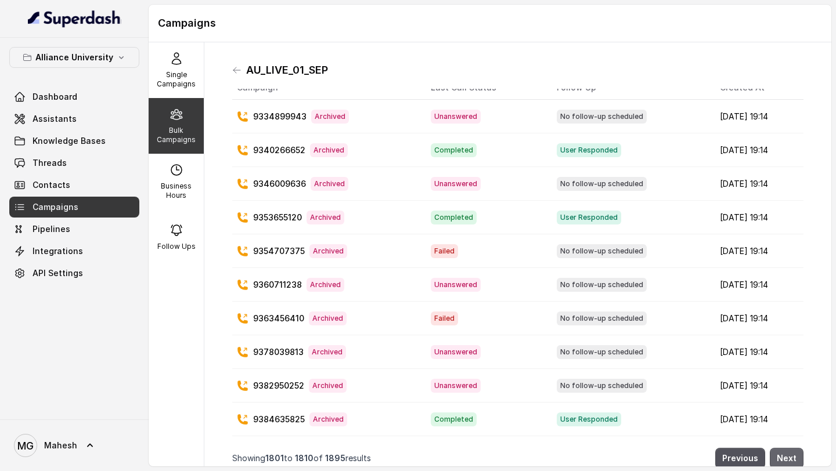
click at [797, 458] on button "Next" at bounding box center [787, 458] width 34 height 21
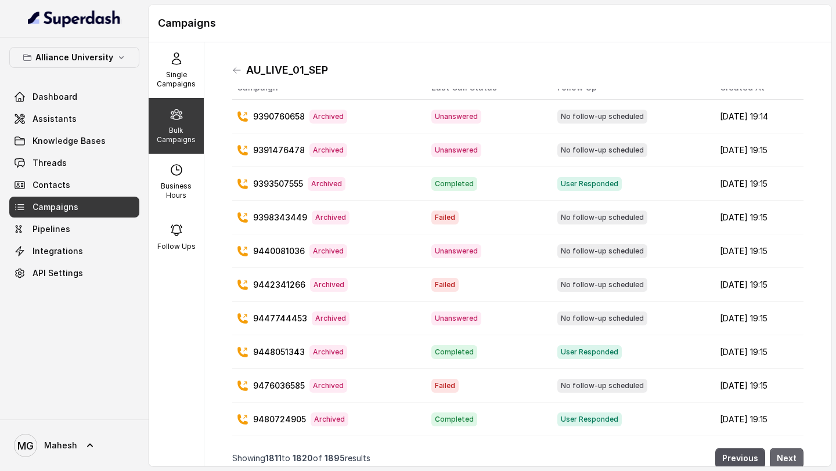
click at [797, 458] on button "Next" at bounding box center [787, 458] width 34 height 21
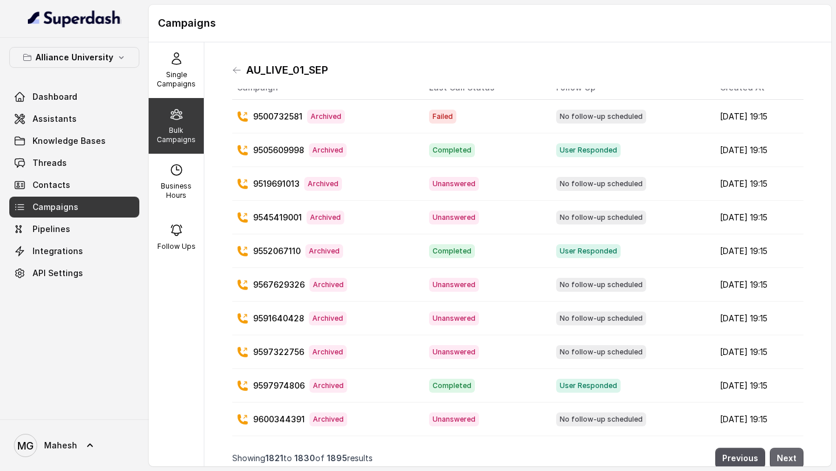
click at [797, 458] on button "Next" at bounding box center [787, 458] width 34 height 21
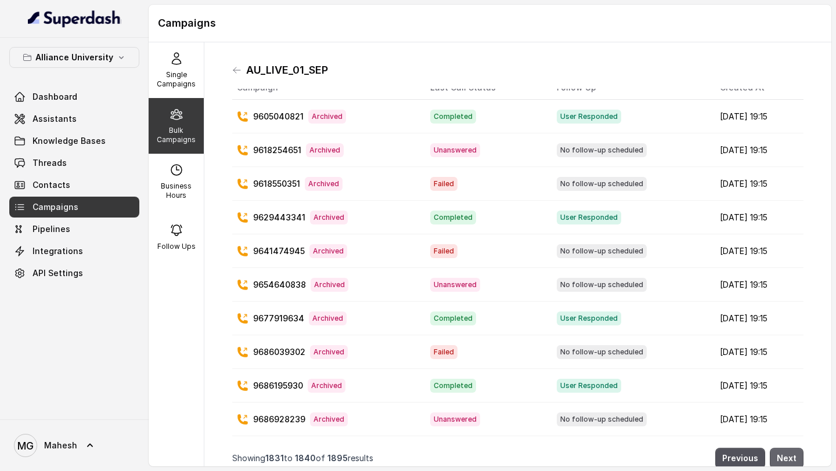
click at [797, 458] on button "Next" at bounding box center [787, 458] width 34 height 21
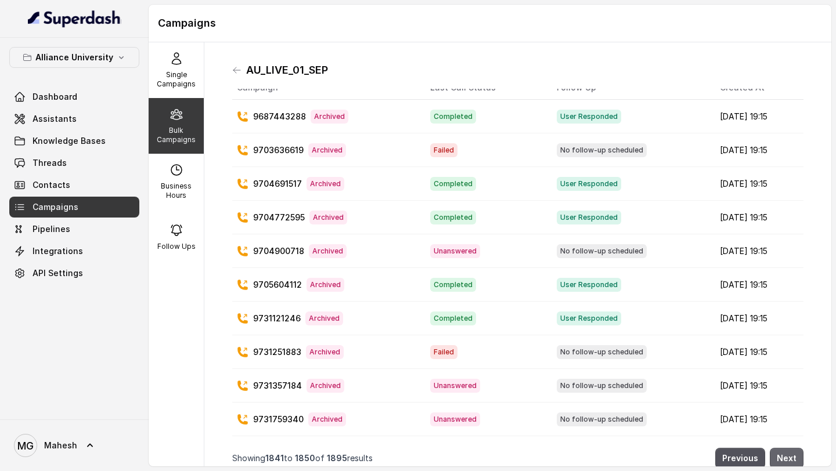
click at [797, 458] on button "Next" at bounding box center [787, 458] width 34 height 21
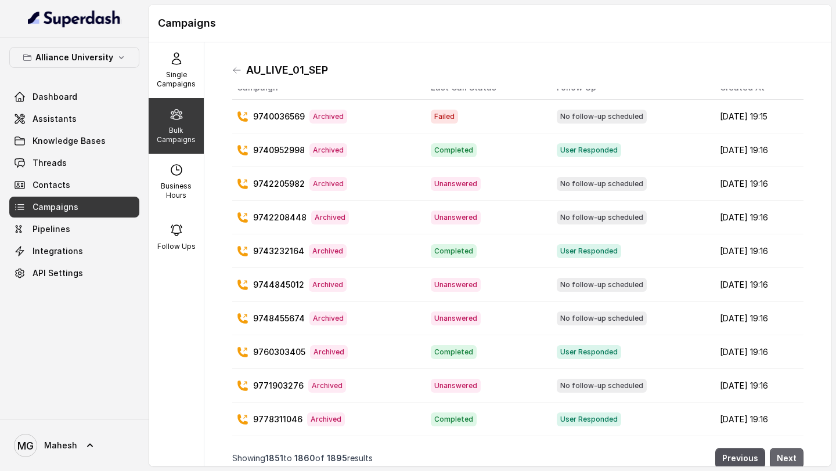
click at [797, 458] on button "Next" at bounding box center [787, 458] width 34 height 21
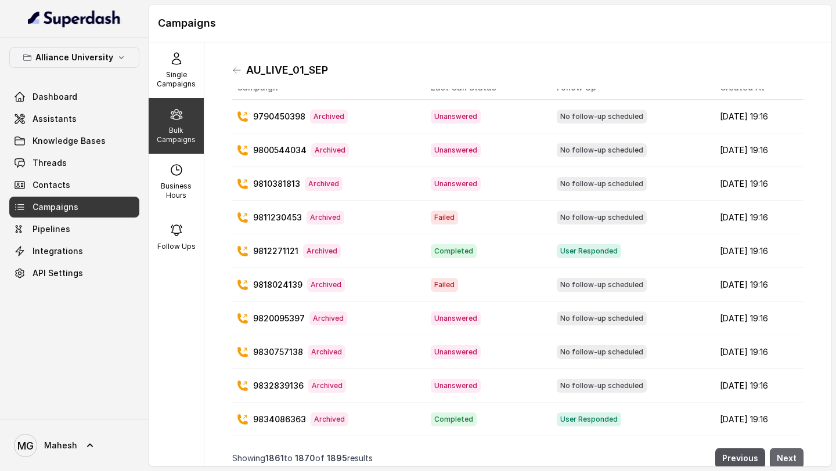
click at [797, 458] on button "Next" at bounding box center [787, 458] width 34 height 21
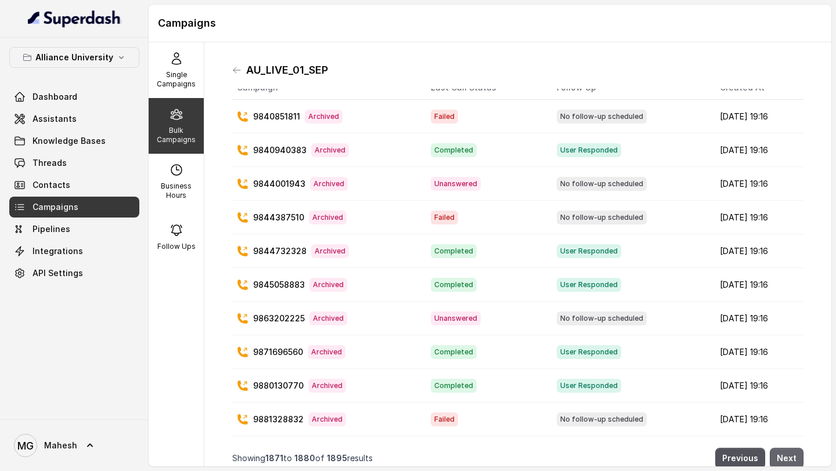
click at [797, 458] on button "Next" at bounding box center [787, 458] width 34 height 21
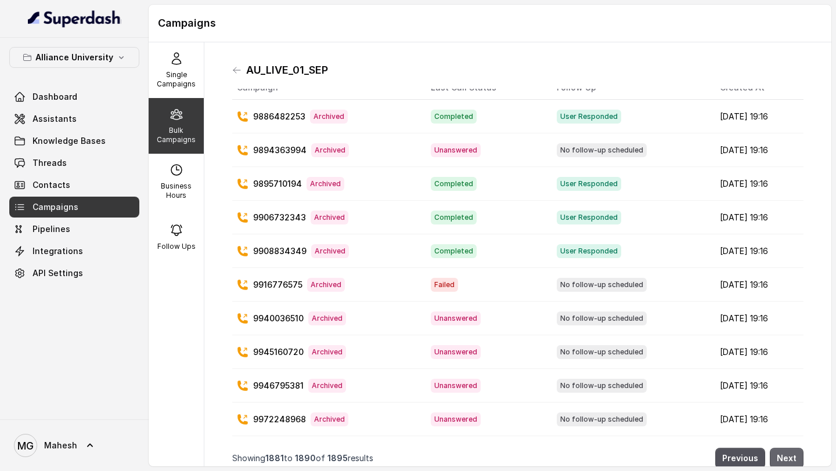
click at [797, 458] on button "Next" at bounding box center [787, 458] width 34 height 21
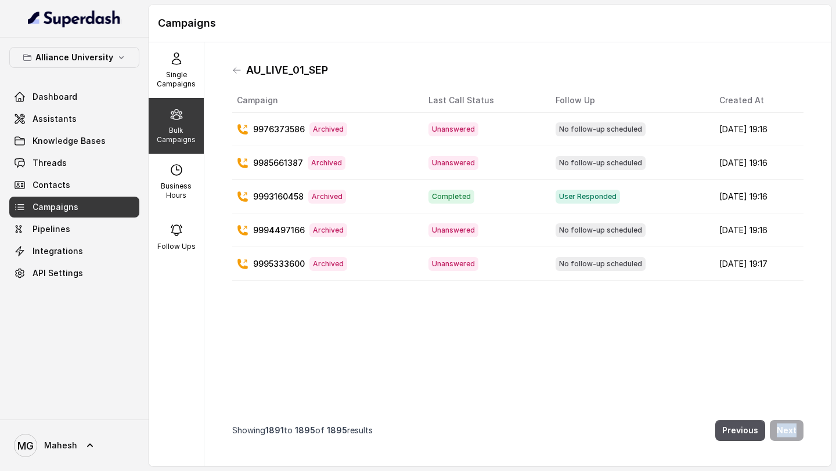
click at [797, 458] on div "AU_LIVE_01_SEP Campaign Last Call Status Follow Up Created At 9976373586 Archiv…" at bounding box center [517, 254] width 627 height 424
click at [185, 185] on p "Business Hours" at bounding box center [176, 191] width 46 height 19
select select "[GEOGRAPHIC_DATA]/[GEOGRAPHIC_DATA]"
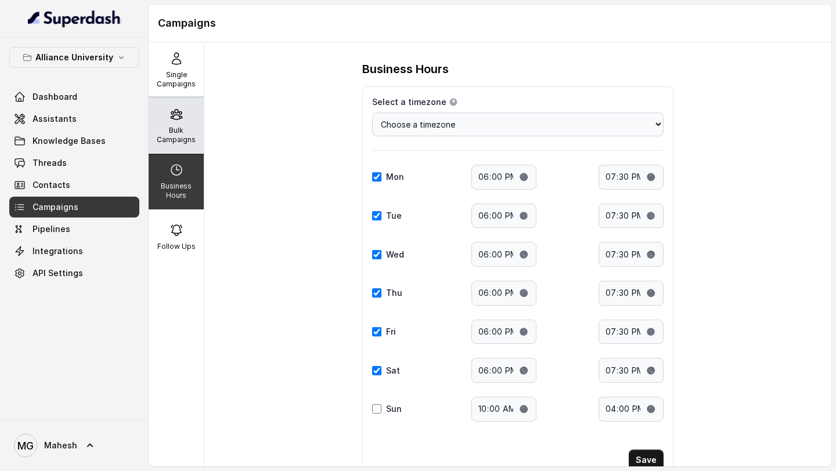
click at [168, 127] on p "Bulk Campaigns" at bounding box center [176, 135] width 46 height 19
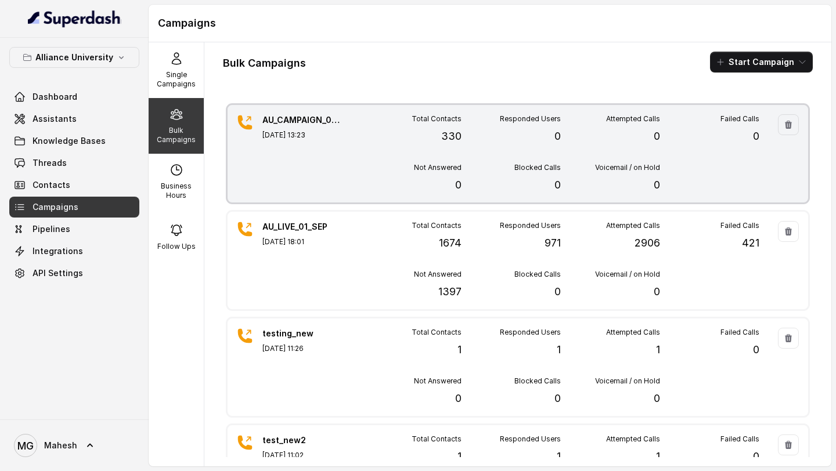
click at [456, 161] on div "Total Contacts 330 Responded Users 0 Attempted Calls 0 Failed Calls 0 Not Answe…" at bounding box center [560, 153] width 397 height 79
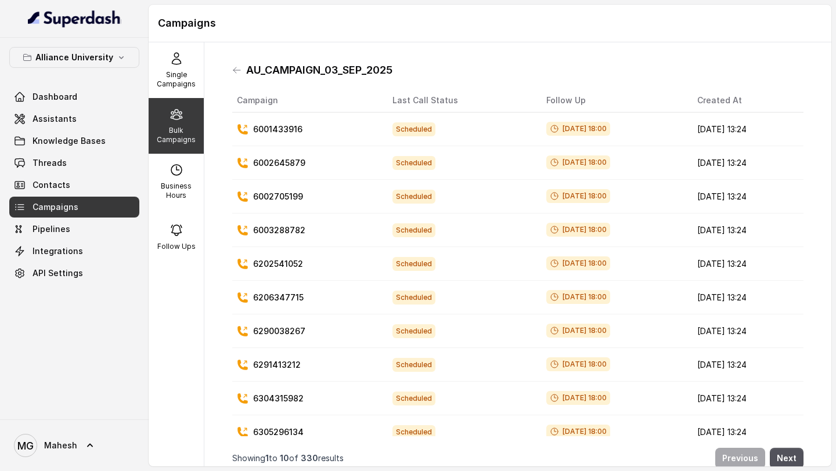
scroll to position [13, 0]
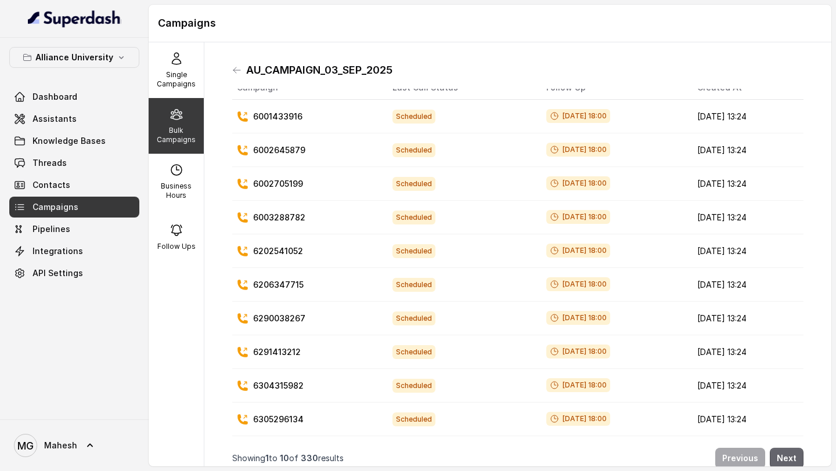
click at [787, 450] on button "Next" at bounding box center [787, 458] width 34 height 21
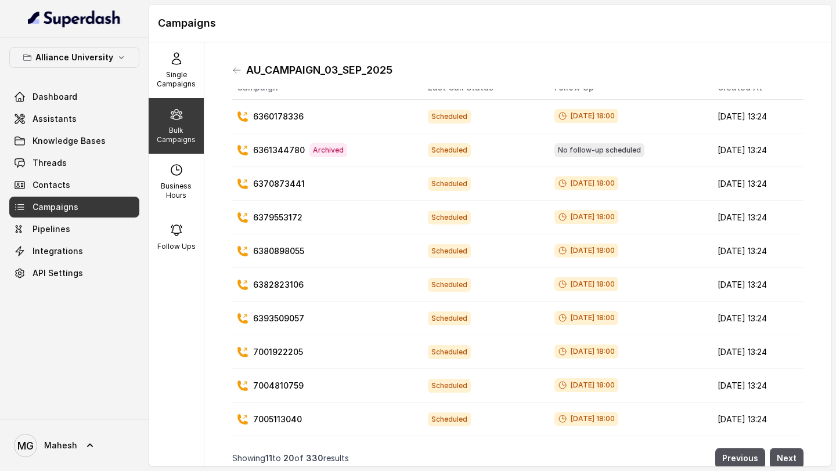
scroll to position [0, 0]
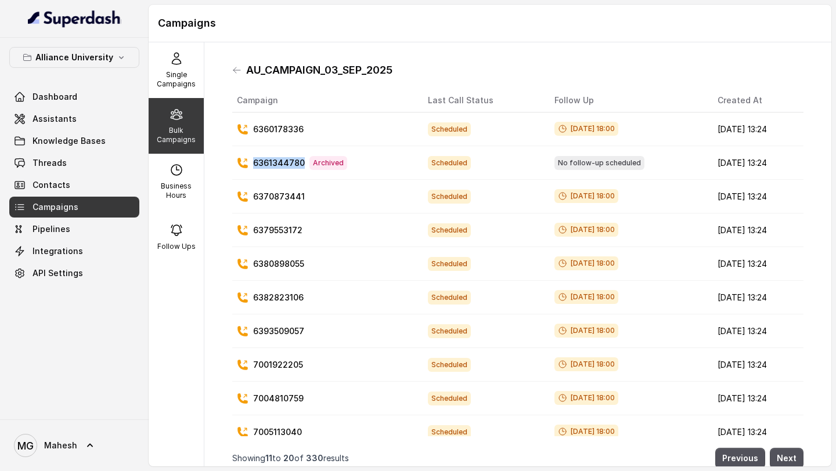
drag, startPoint x: 252, startPoint y: 163, endPoint x: 303, endPoint y: 163, distance: 50.5
click at [303, 163] on div "6361344780 Archived" at bounding box center [323, 163] width 172 height 14
copy p "6361344780"
click at [181, 135] on p "Bulk Campaigns" at bounding box center [176, 135] width 46 height 19
click at [185, 188] on p "Business Hours" at bounding box center [176, 191] width 46 height 19
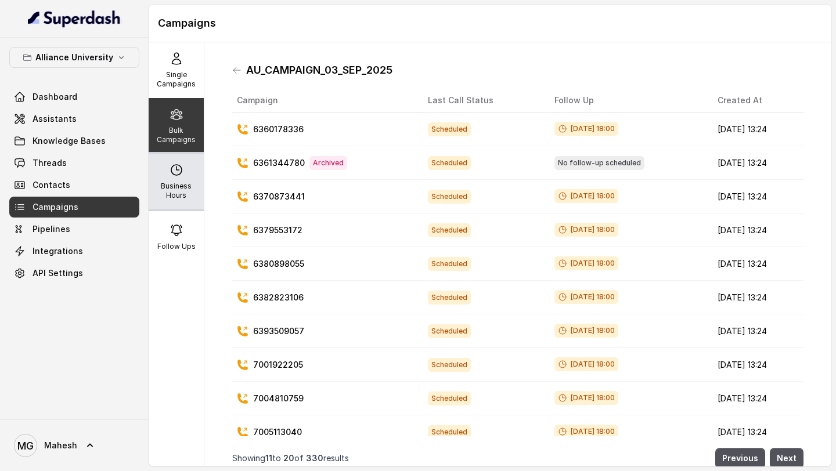
select select "[GEOGRAPHIC_DATA]/[GEOGRAPHIC_DATA]"
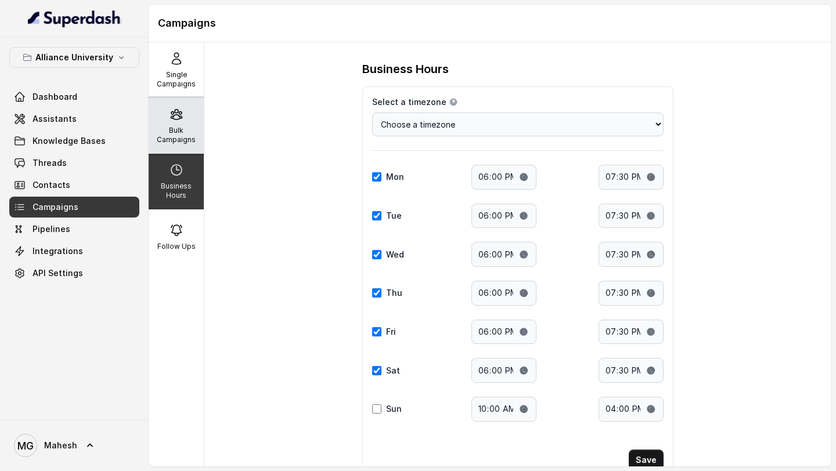
click at [178, 146] on div "Bulk Campaigns" at bounding box center [176, 126] width 55 height 56
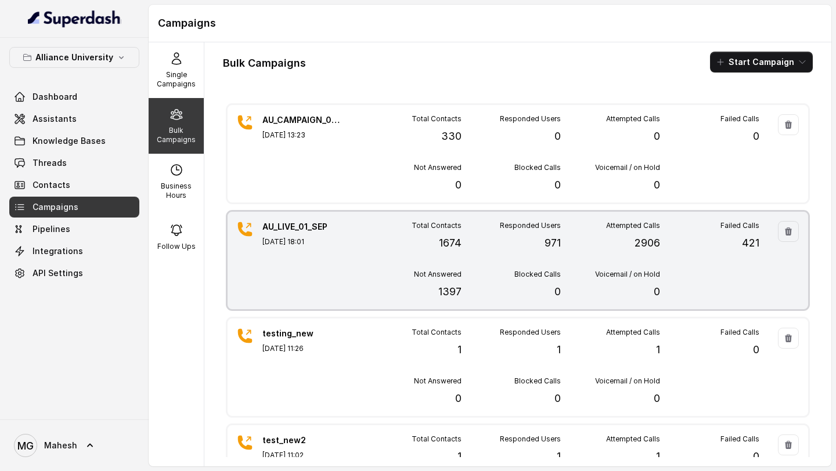
click at [355, 253] on div "AU_LIVE_01_SEP [DATE] 18:01 Total Contacts 1674 Responded Users 971 Attempted C…" at bounding box center [518, 261] width 581 height 98
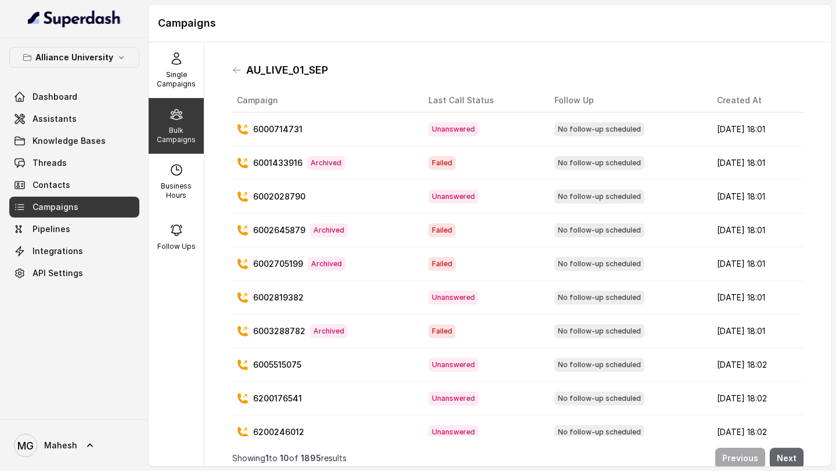
click at [793, 460] on button "Next" at bounding box center [787, 458] width 34 height 21
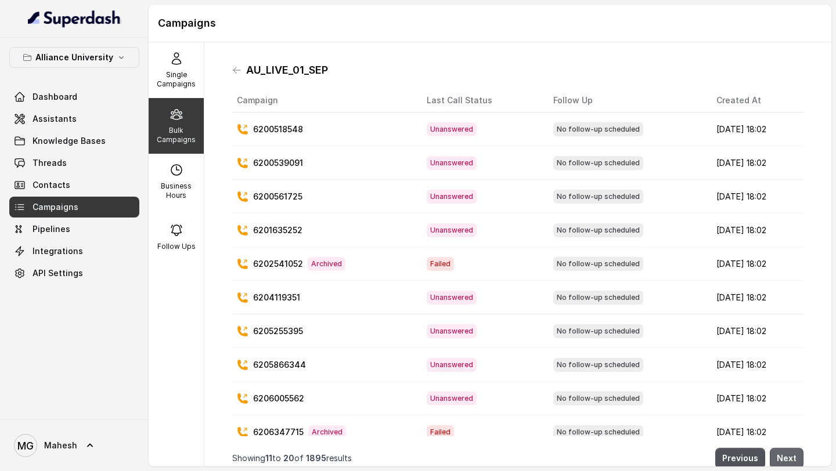
click at [793, 460] on button "Next" at bounding box center [787, 458] width 34 height 21
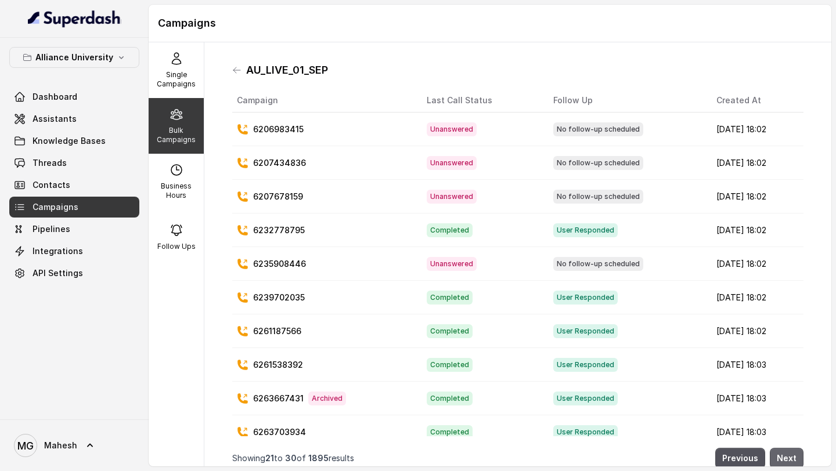
click at [793, 460] on button "Next" at bounding box center [787, 458] width 34 height 21
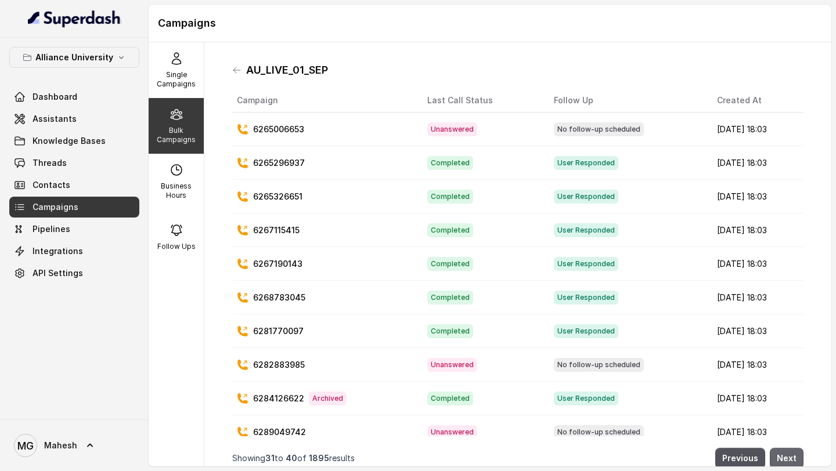
click at [793, 460] on button "Next" at bounding box center [787, 458] width 34 height 21
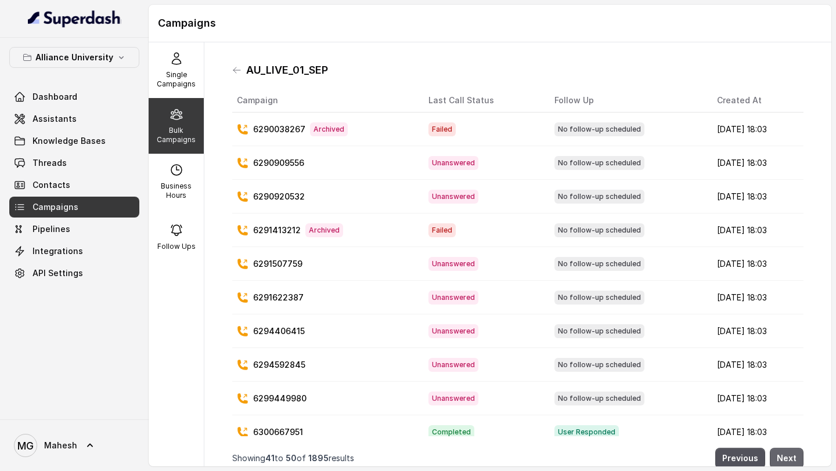
click at [793, 460] on button "Next" at bounding box center [787, 458] width 34 height 21
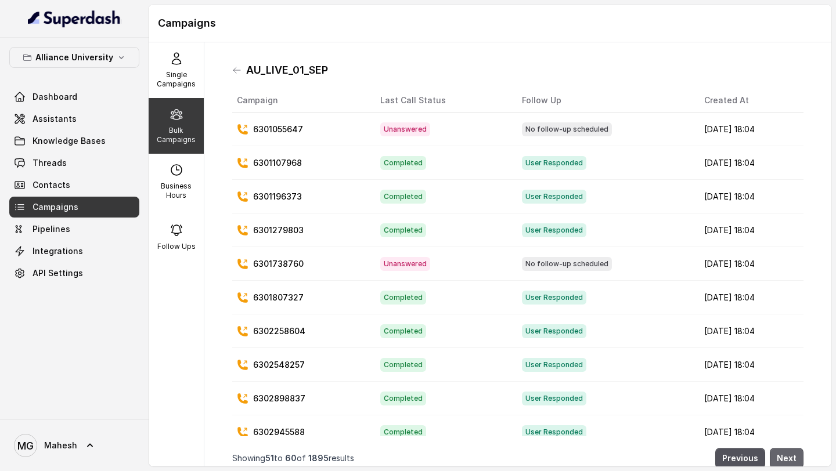
click at [793, 460] on button "Next" at bounding box center [787, 458] width 34 height 21
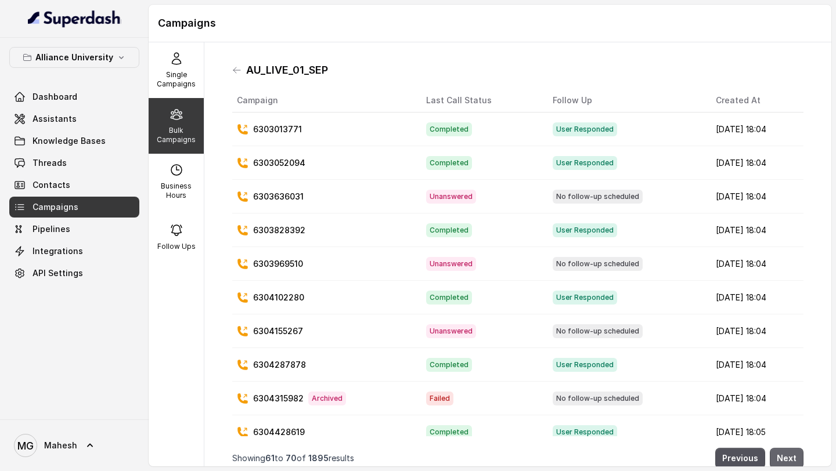
click at [793, 460] on button "Next" at bounding box center [787, 458] width 34 height 21
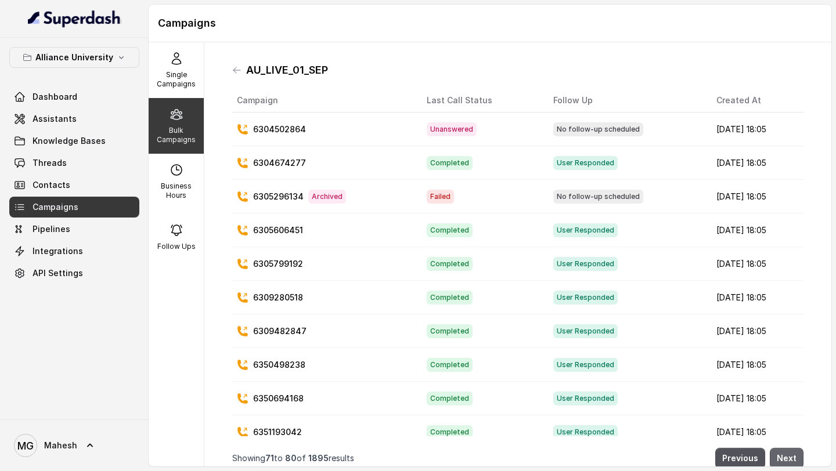
click at [793, 460] on button "Next" at bounding box center [787, 458] width 34 height 21
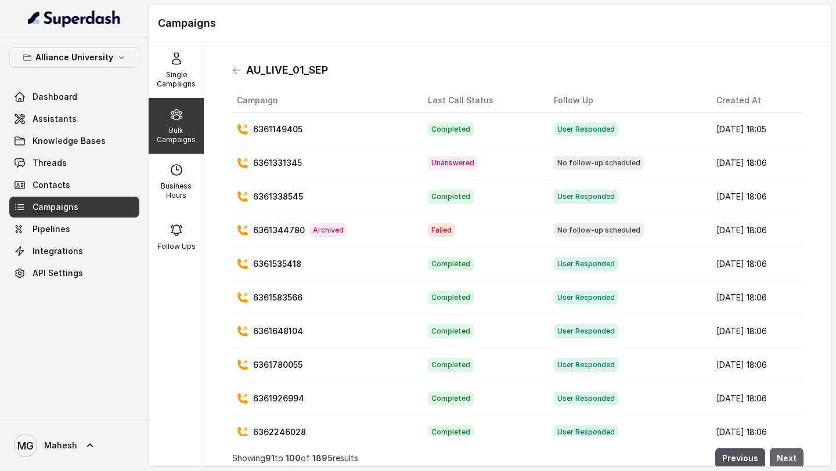
click at [793, 460] on button "Next" at bounding box center [787, 458] width 34 height 21
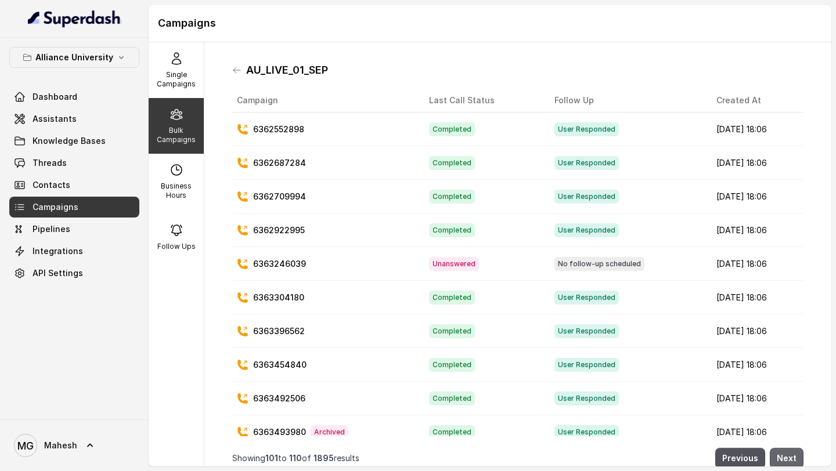
click at [793, 460] on button "Next" at bounding box center [787, 458] width 34 height 21
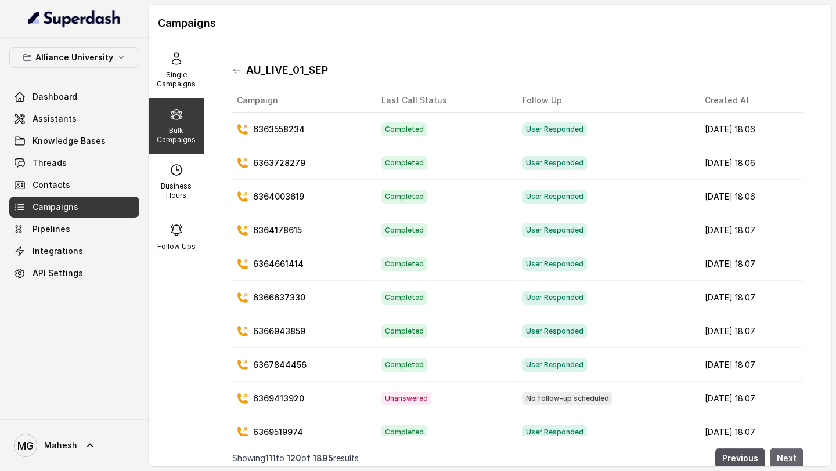
click at [793, 460] on button "Next" at bounding box center [787, 458] width 34 height 21
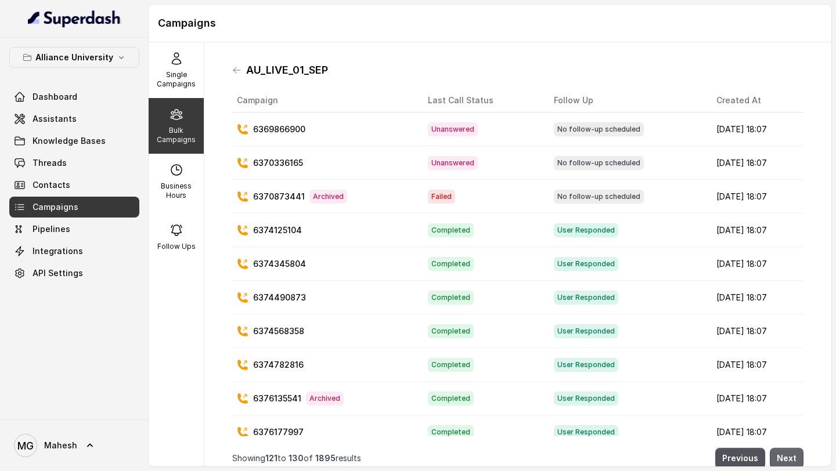
click at [793, 460] on button "Next" at bounding box center [787, 458] width 34 height 21
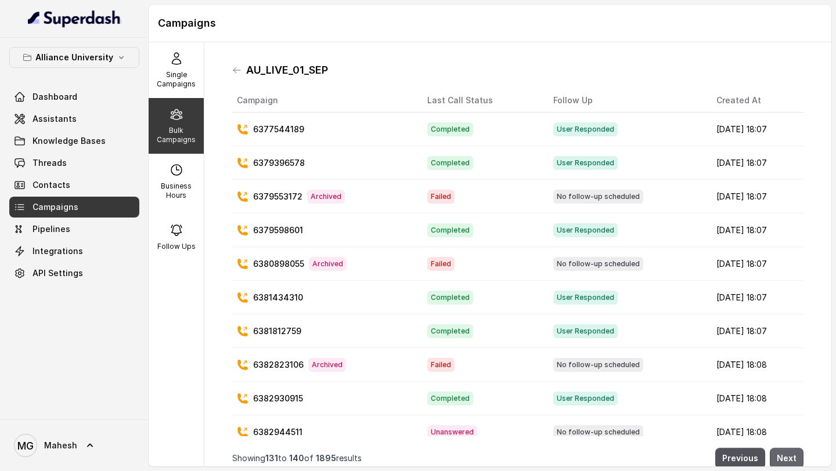
click at [793, 460] on button "Next" at bounding box center [787, 458] width 34 height 21
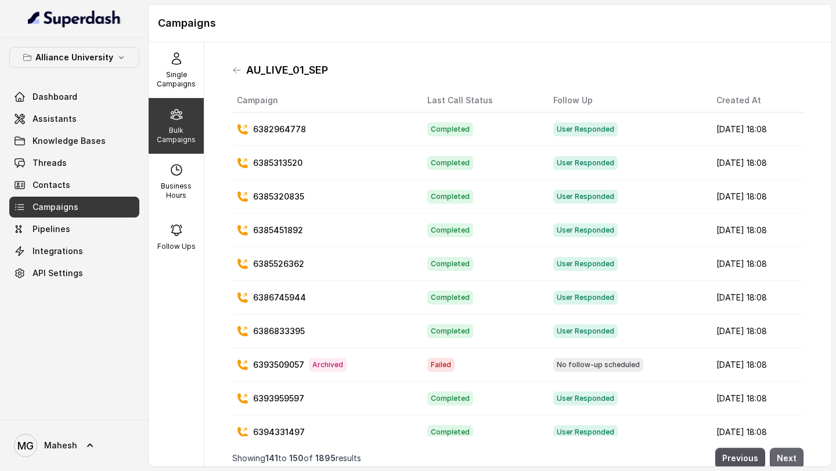
click at [793, 460] on button "Next" at bounding box center [787, 458] width 34 height 21
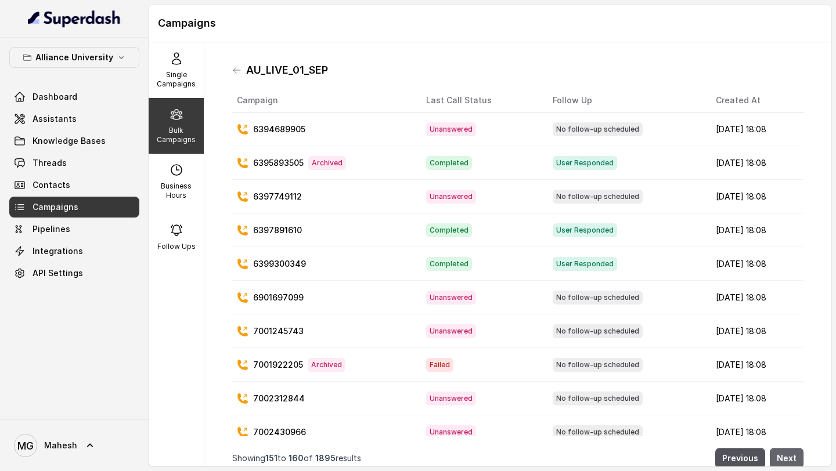
click at [793, 460] on button "Next" at bounding box center [787, 458] width 34 height 21
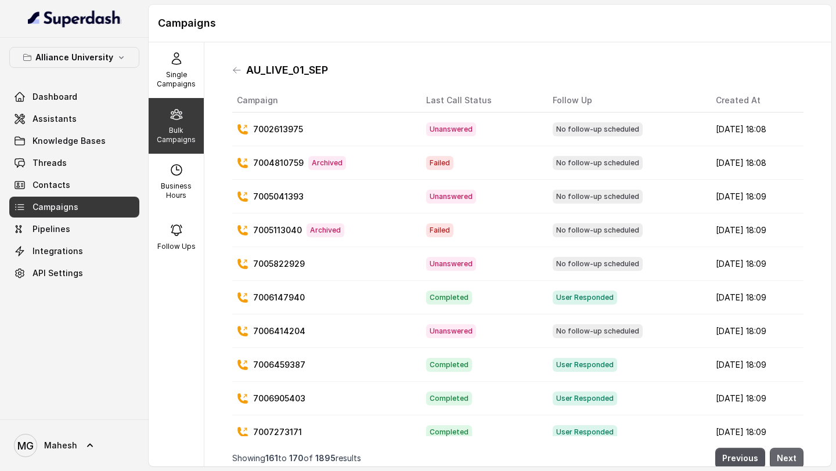
click at [793, 460] on button "Next" at bounding box center [787, 458] width 34 height 21
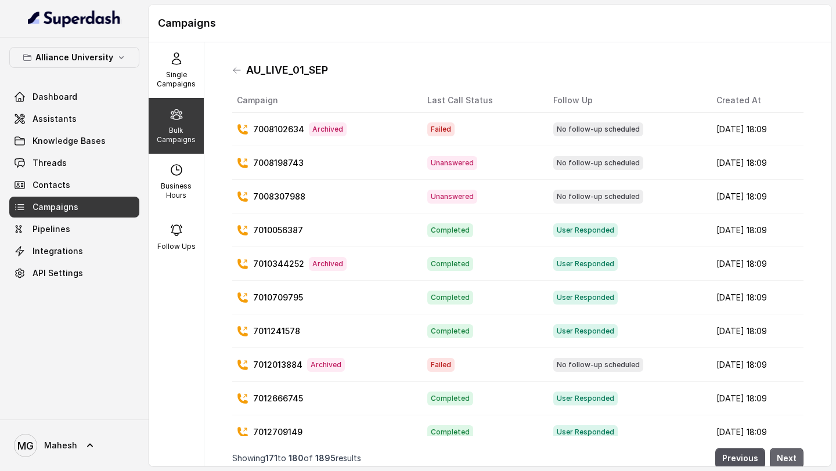
click at [793, 460] on button "Next" at bounding box center [787, 458] width 34 height 21
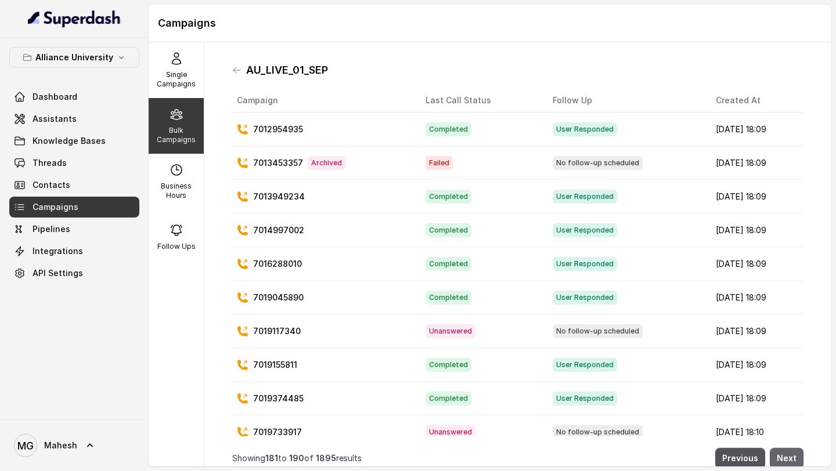
click at [793, 460] on button "Next" at bounding box center [787, 458] width 34 height 21
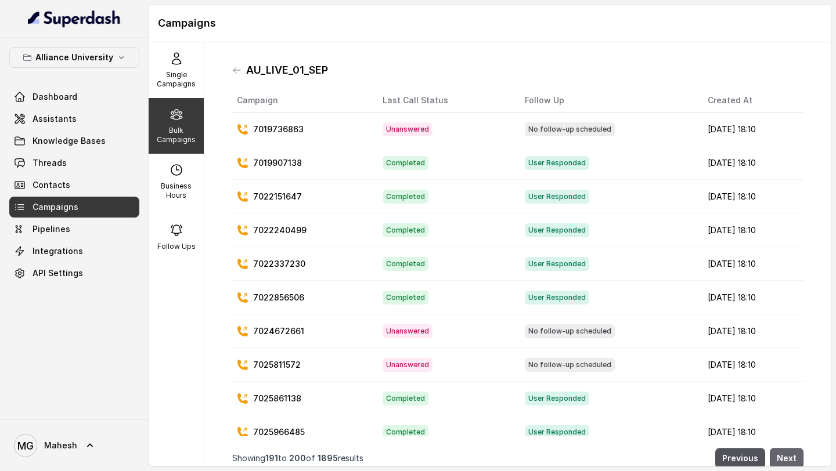
click at [793, 460] on button "Next" at bounding box center [787, 458] width 34 height 21
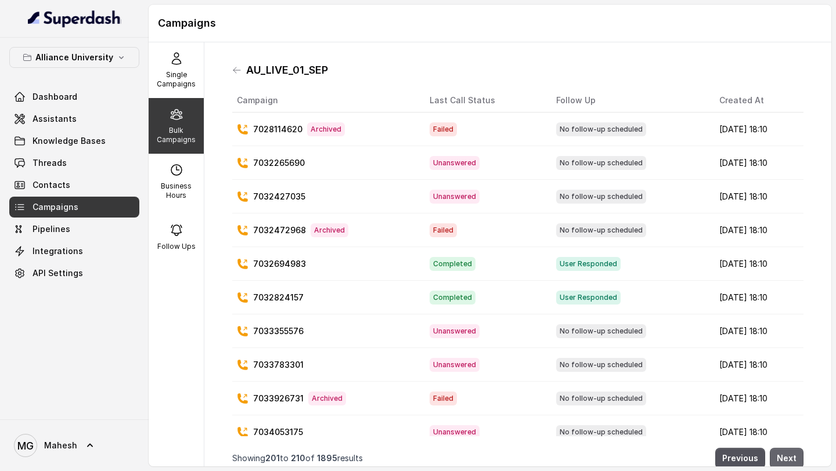
click at [793, 460] on button "Next" at bounding box center [787, 458] width 34 height 21
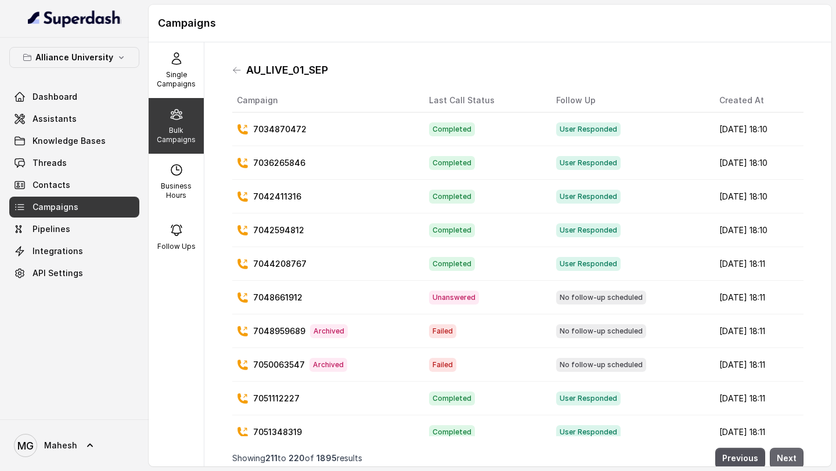
click at [793, 460] on button "Next" at bounding box center [787, 458] width 34 height 21
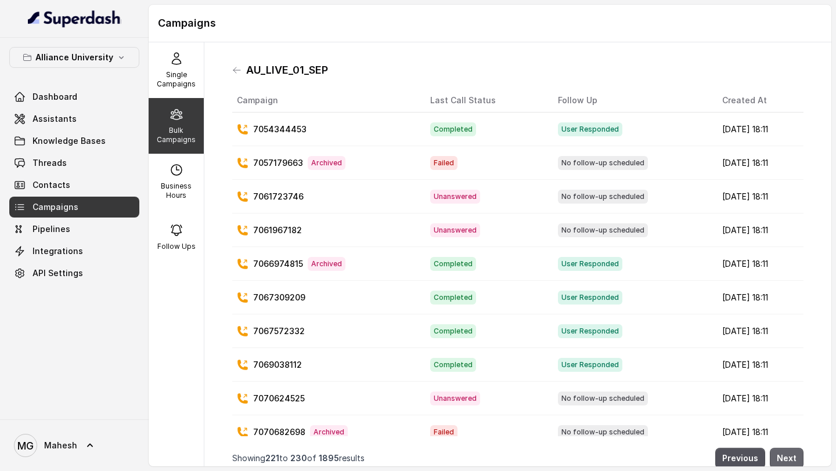
click at [793, 460] on button "Next" at bounding box center [787, 458] width 34 height 21
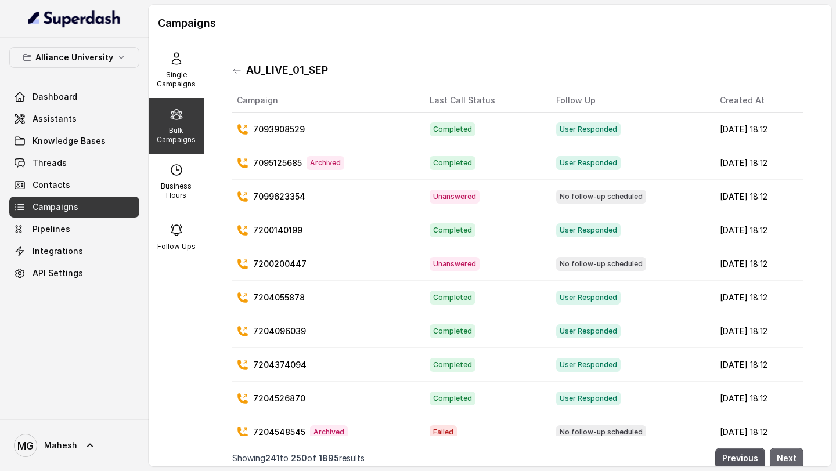
click at [793, 460] on button "Next" at bounding box center [787, 458] width 34 height 21
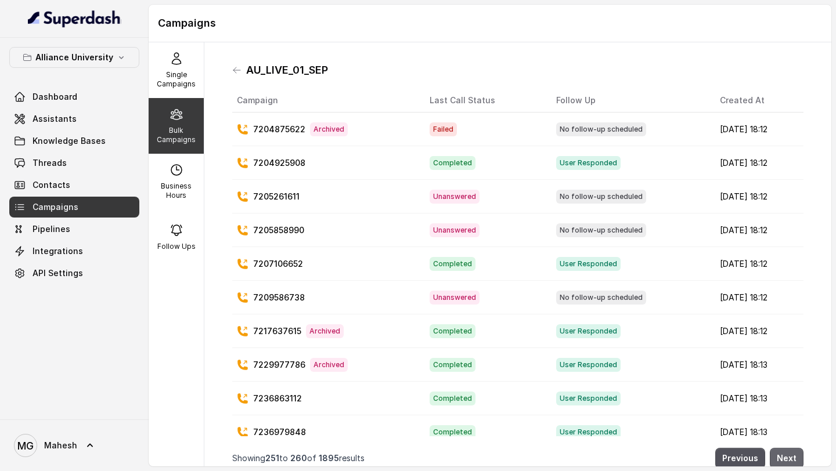
click at [793, 460] on button "Next" at bounding box center [787, 458] width 34 height 21
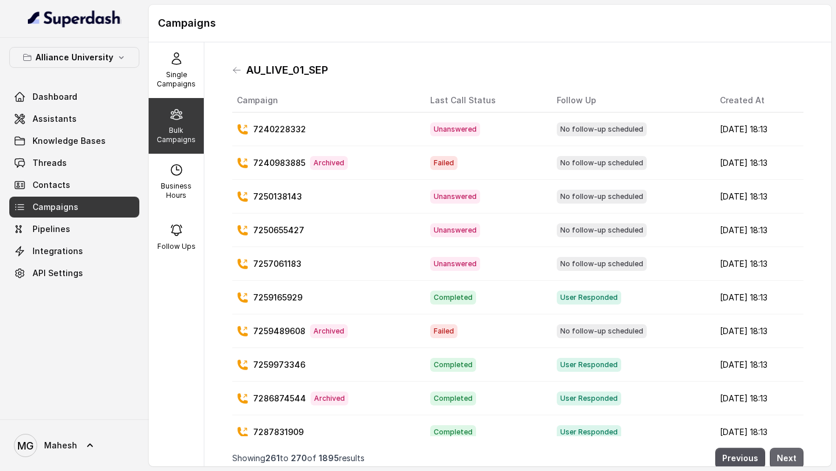
click at [793, 460] on button "Next" at bounding box center [787, 458] width 34 height 21
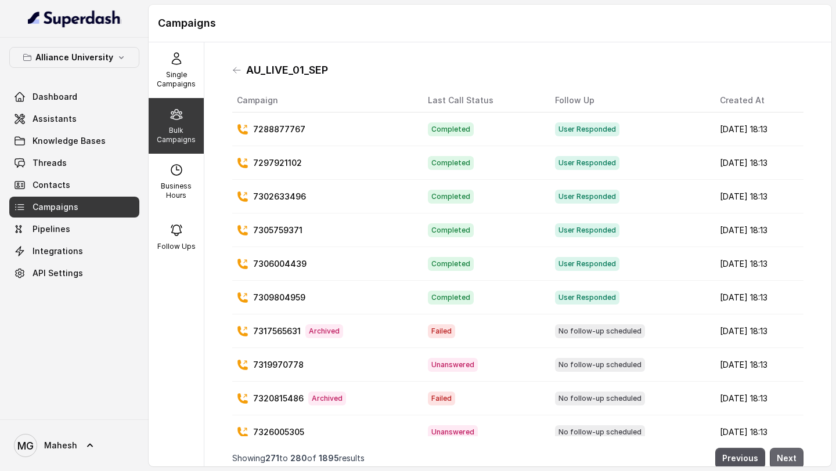
click at [793, 460] on button "Next" at bounding box center [787, 458] width 34 height 21
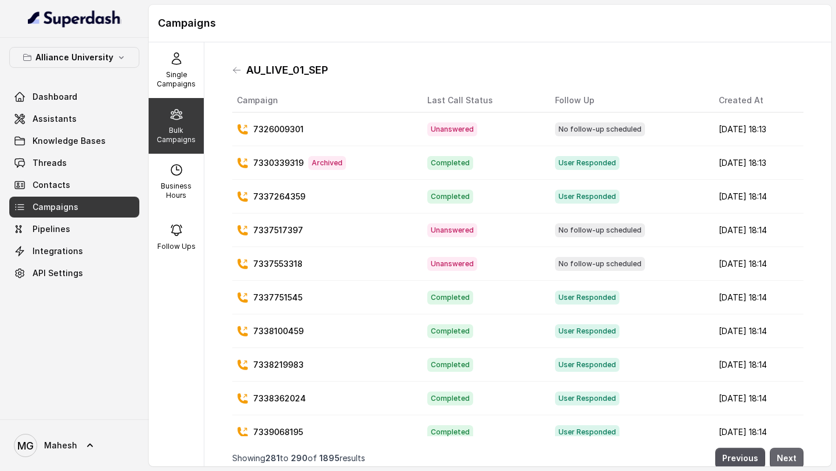
click at [793, 460] on button "Next" at bounding box center [787, 458] width 34 height 21
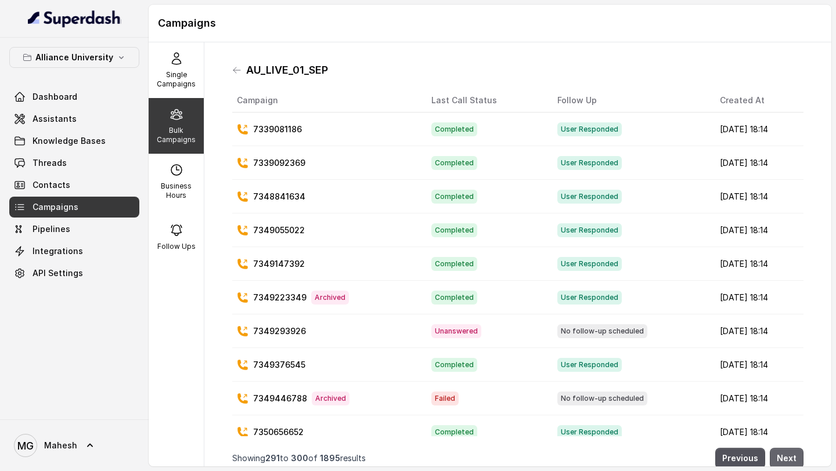
click at [793, 460] on button "Next" at bounding box center [787, 458] width 34 height 21
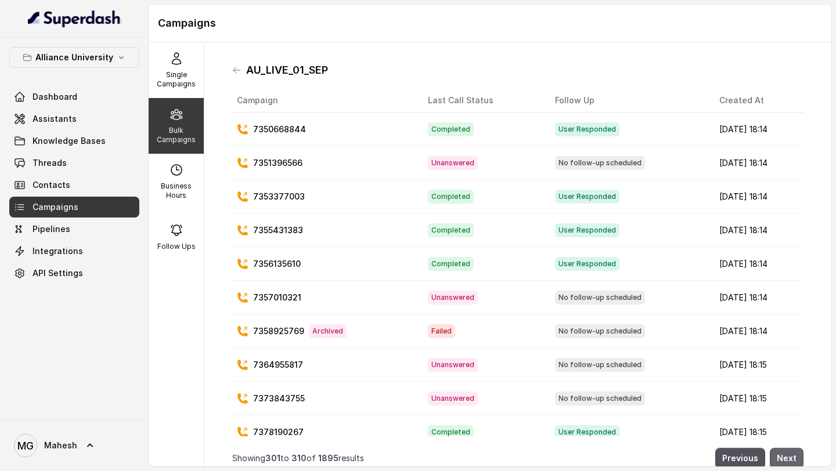
click at [793, 460] on button "Next" at bounding box center [787, 458] width 34 height 21
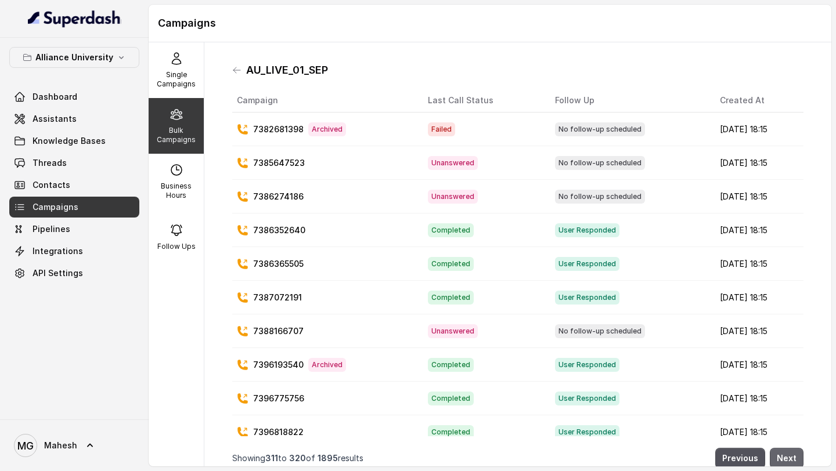
click at [793, 460] on button "Next" at bounding box center [787, 458] width 34 height 21
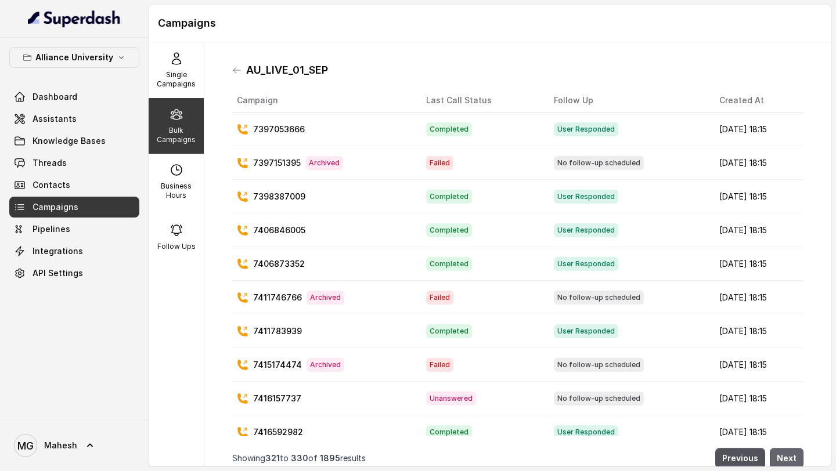
click at [793, 460] on button "Next" at bounding box center [787, 458] width 34 height 21
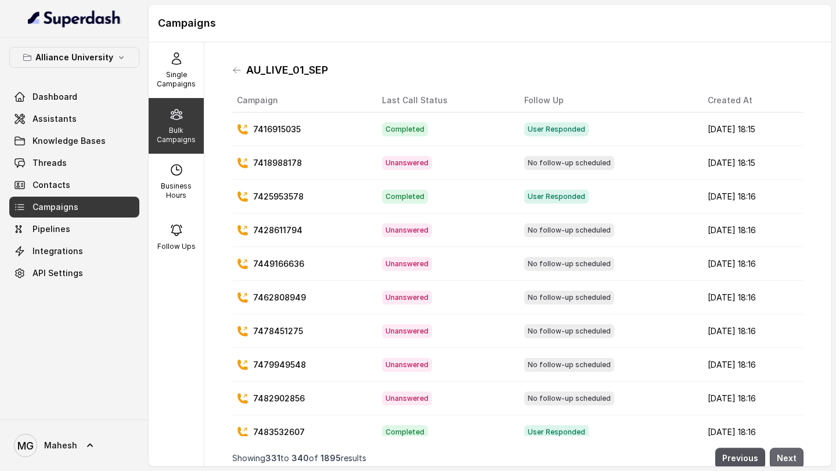
click at [793, 460] on button "Next" at bounding box center [787, 458] width 34 height 21
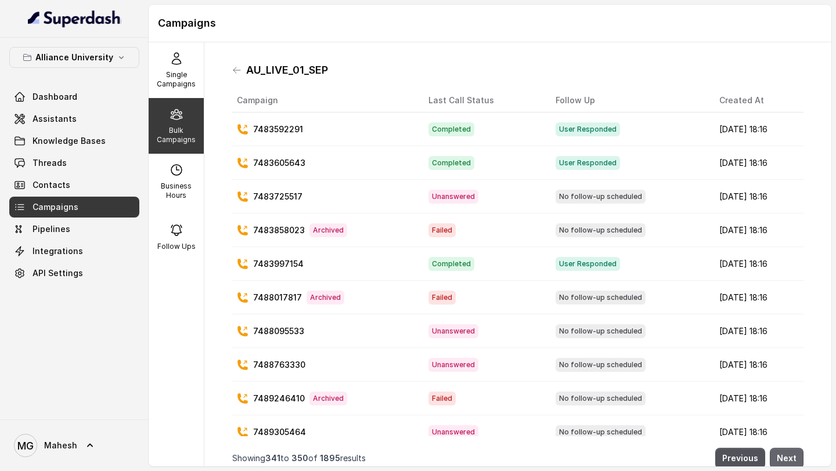
click at [793, 460] on button "Next" at bounding box center [787, 458] width 34 height 21
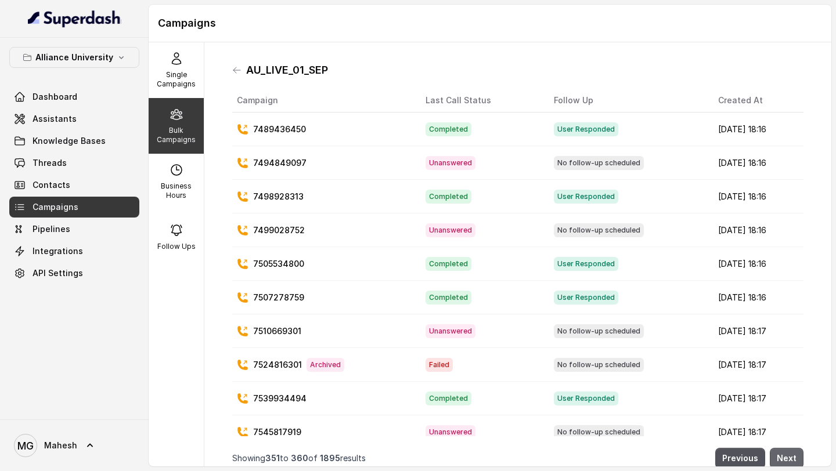
click at [793, 460] on button "Next" at bounding box center [787, 458] width 34 height 21
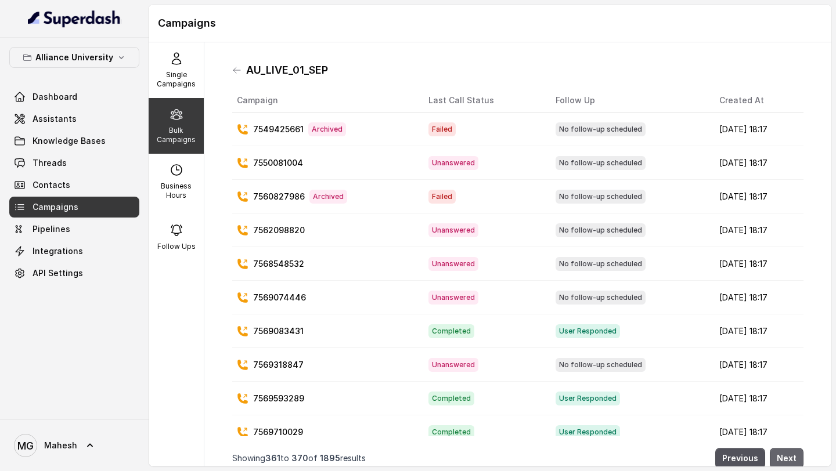
click at [793, 460] on button "Next" at bounding box center [787, 458] width 34 height 21
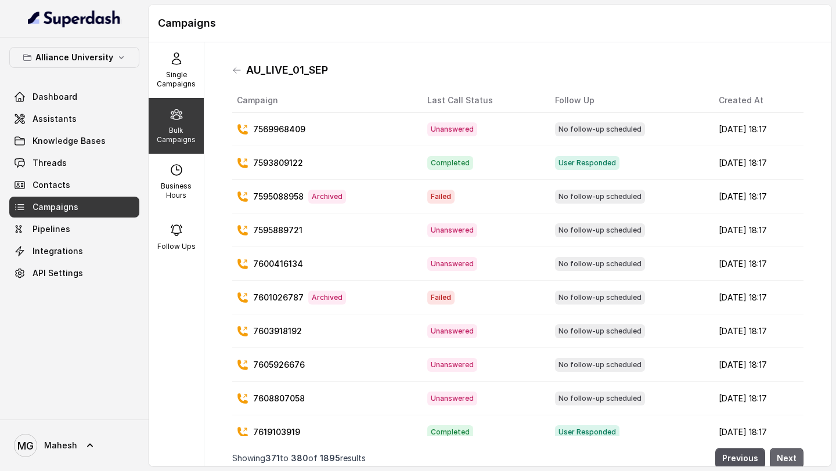
click at [793, 460] on button "Next" at bounding box center [787, 458] width 34 height 21
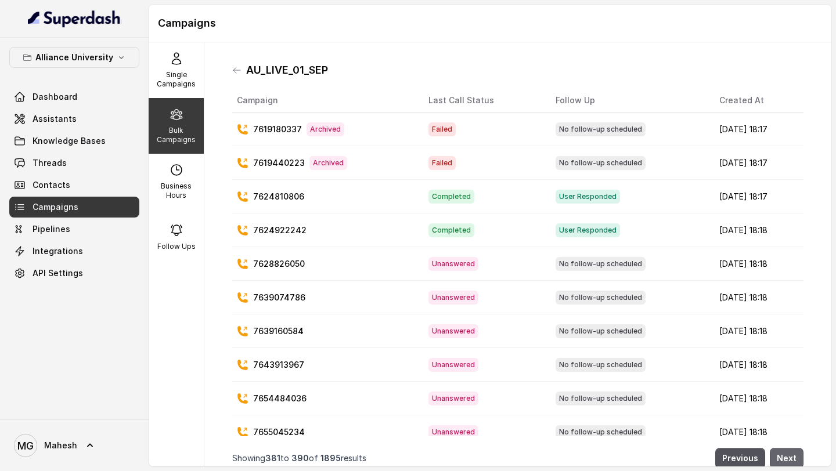
click at [793, 460] on button "Next" at bounding box center [787, 458] width 34 height 21
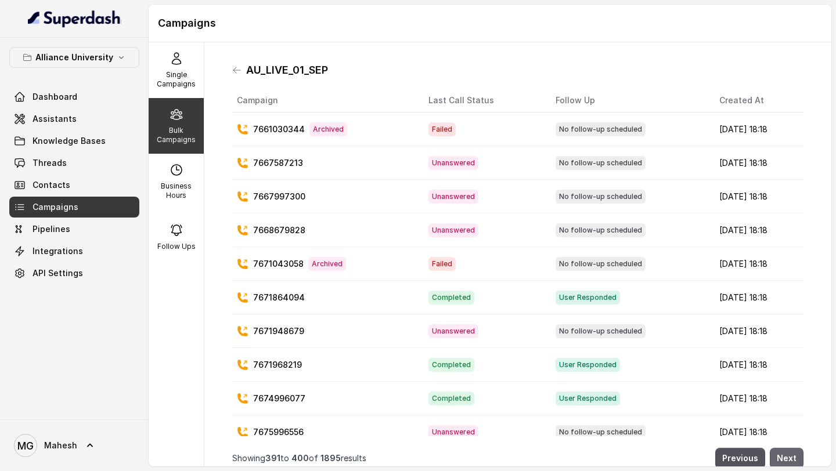
click at [793, 460] on button "Next" at bounding box center [787, 458] width 34 height 21
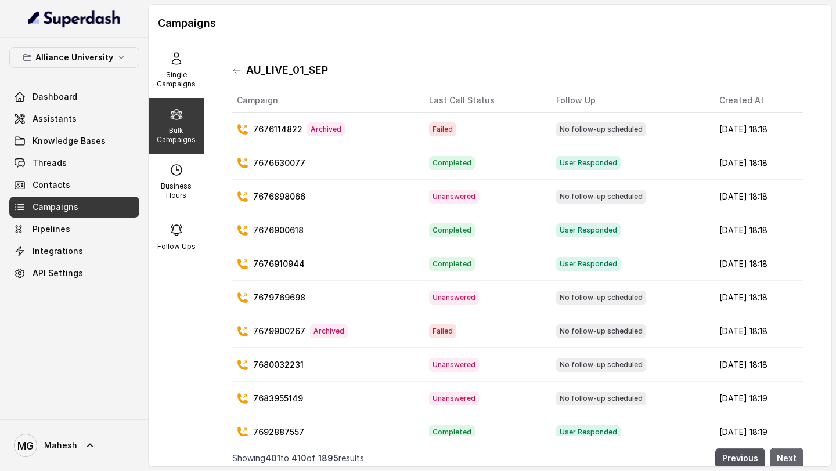
click at [793, 460] on button "Next" at bounding box center [787, 458] width 34 height 21
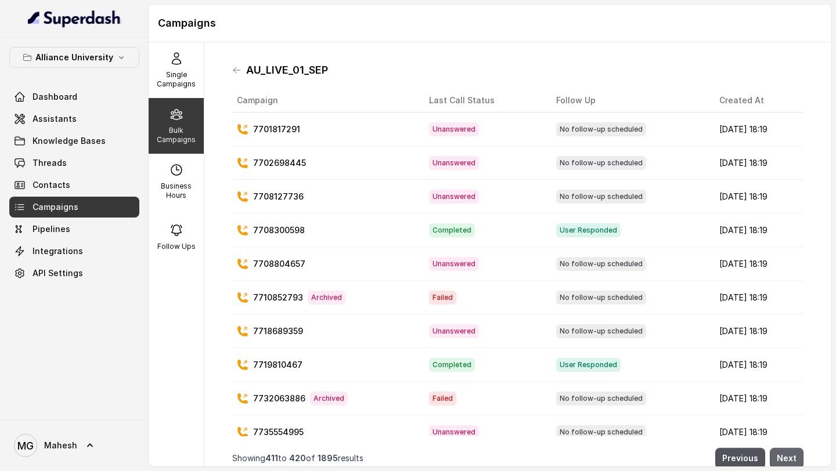
click at [793, 460] on button "Next" at bounding box center [787, 458] width 34 height 21
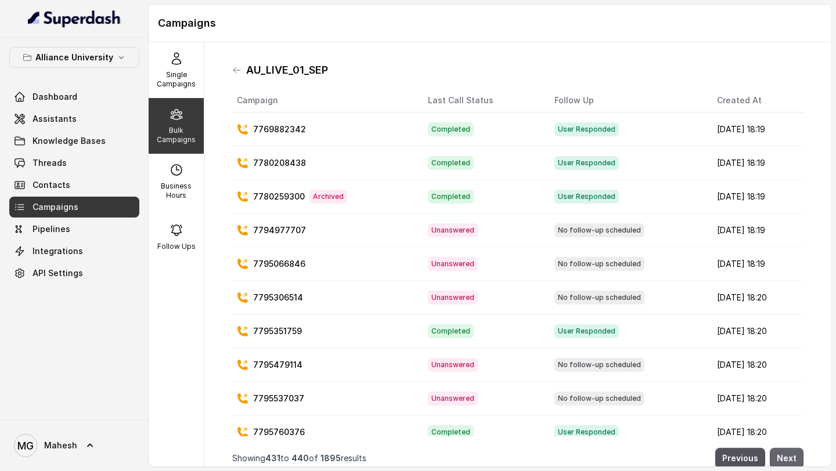
click at [793, 460] on button "Next" at bounding box center [787, 458] width 34 height 21
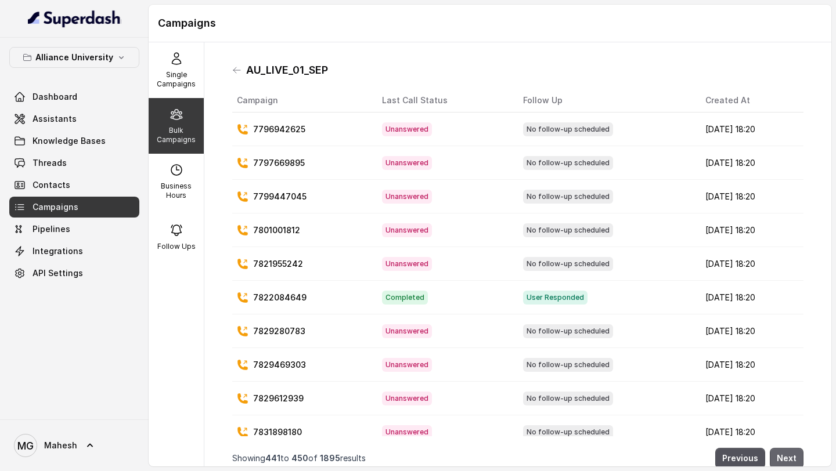
click at [793, 460] on button "Next" at bounding box center [787, 458] width 34 height 21
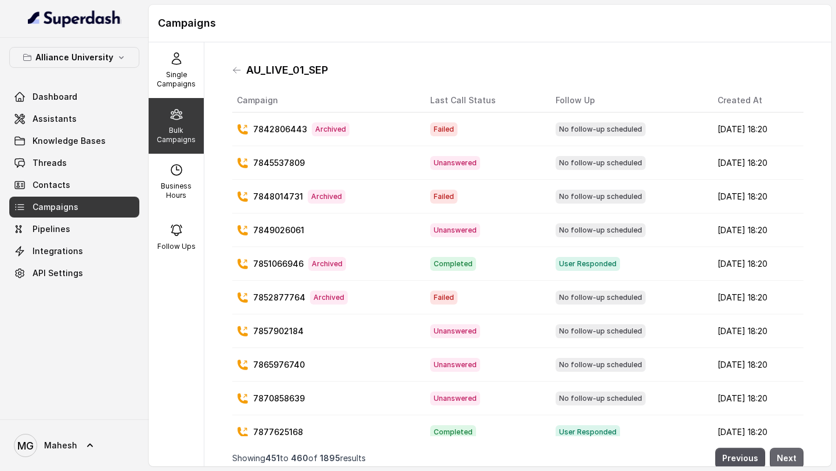
click at [793, 460] on button "Next" at bounding box center [787, 458] width 34 height 21
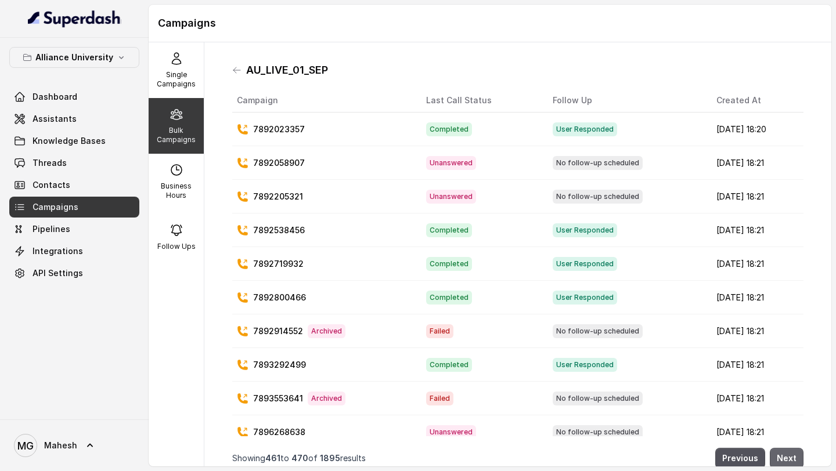
click at [793, 460] on button "Next" at bounding box center [787, 458] width 34 height 21
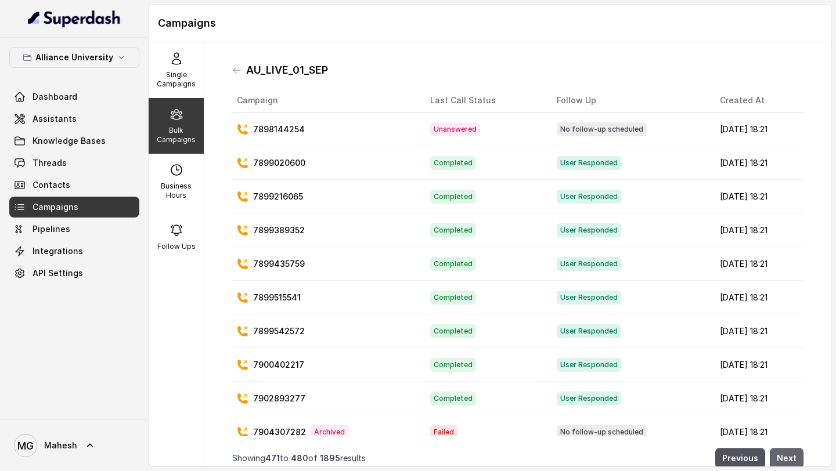
click at [793, 460] on button "Next" at bounding box center [787, 458] width 34 height 21
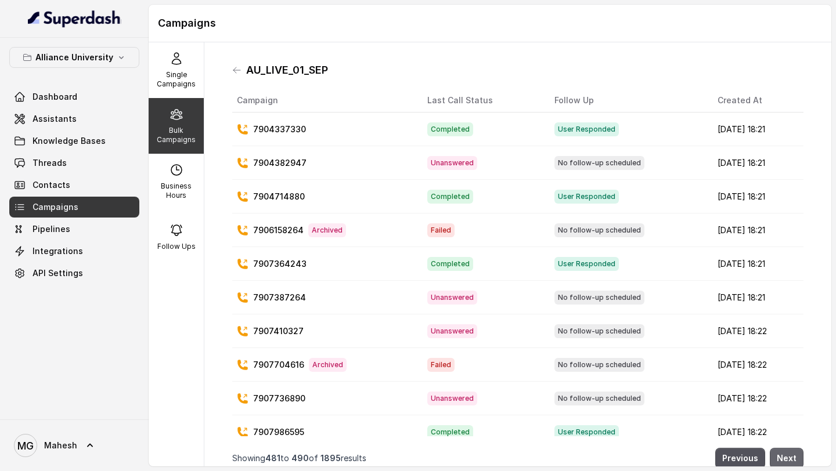
click at [793, 460] on button "Next" at bounding box center [787, 458] width 34 height 21
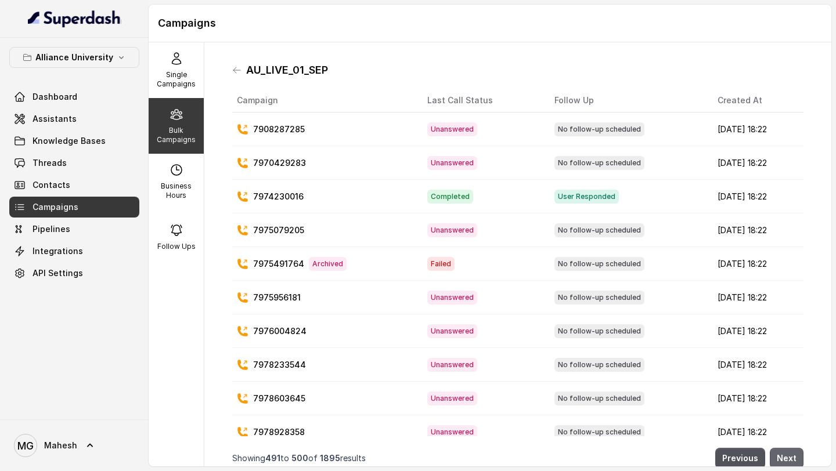
click at [793, 460] on button "Next" at bounding box center [787, 458] width 34 height 21
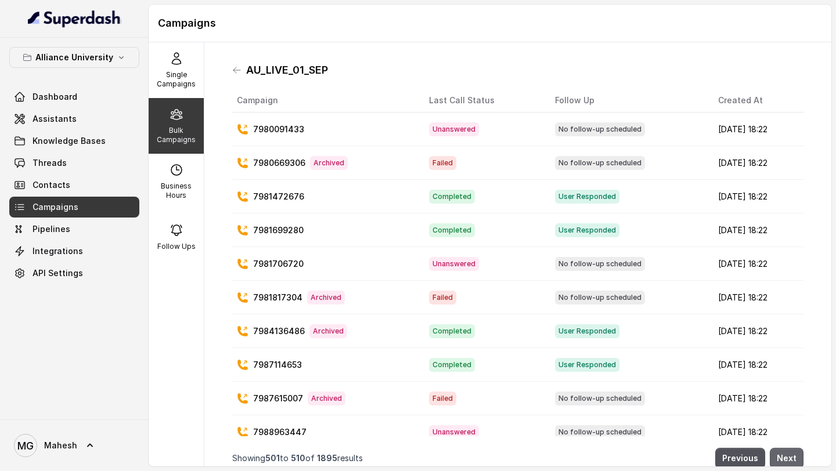
click at [793, 460] on button "Next" at bounding box center [787, 458] width 34 height 21
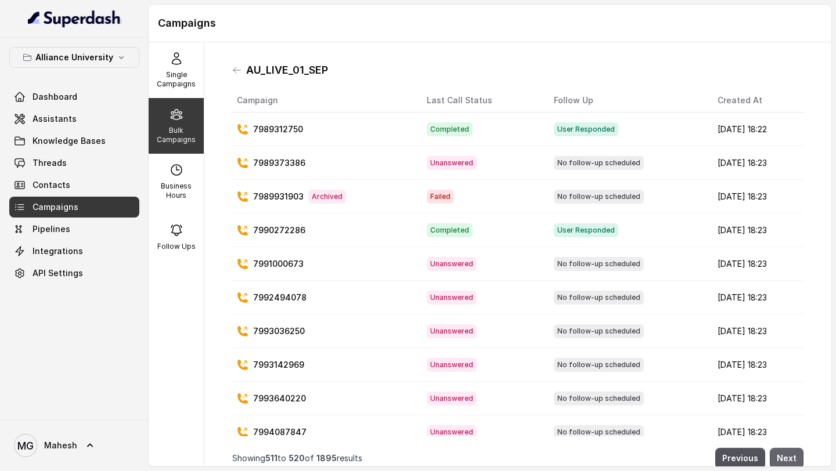
click at [793, 460] on button "Next" at bounding box center [787, 458] width 34 height 21
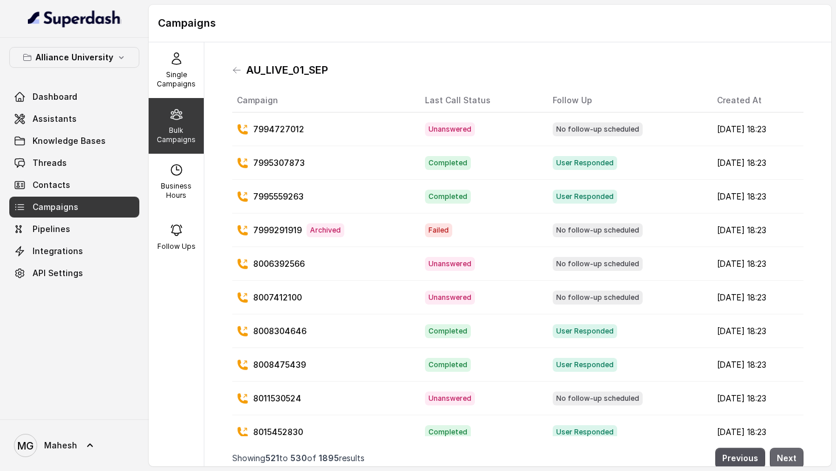
click at [793, 460] on button "Next" at bounding box center [787, 458] width 34 height 21
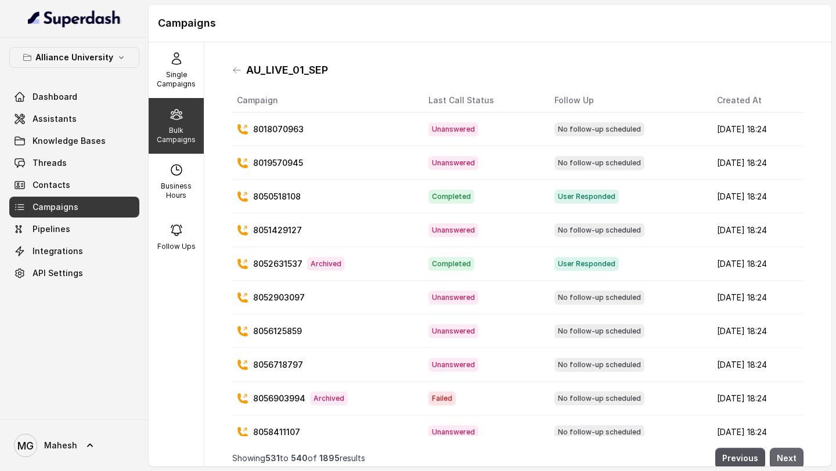
click at [793, 460] on button "Next" at bounding box center [787, 458] width 34 height 21
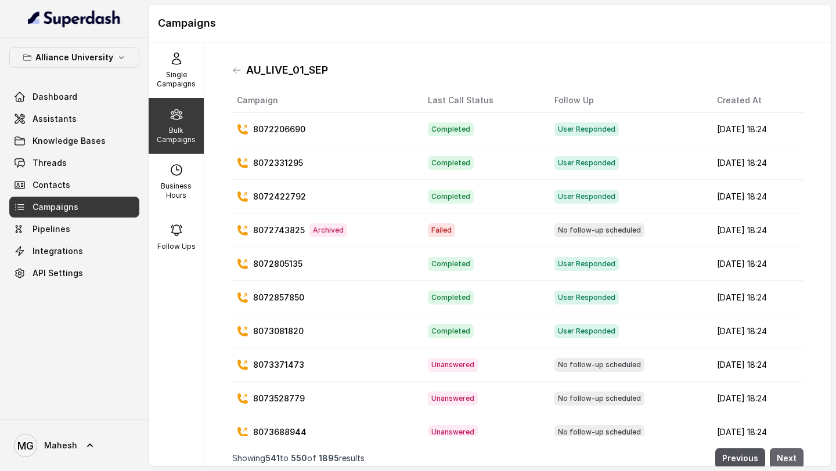
click at [793, 460] on button "Next" at bounding box center [787, 458] width 34 height 21
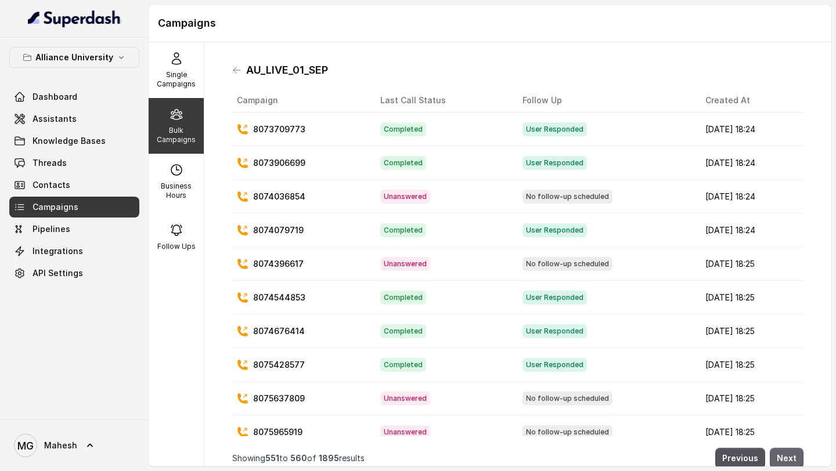
click at [793, 460] on button "Next" at bounding box center [787, 458] width 34 height 21
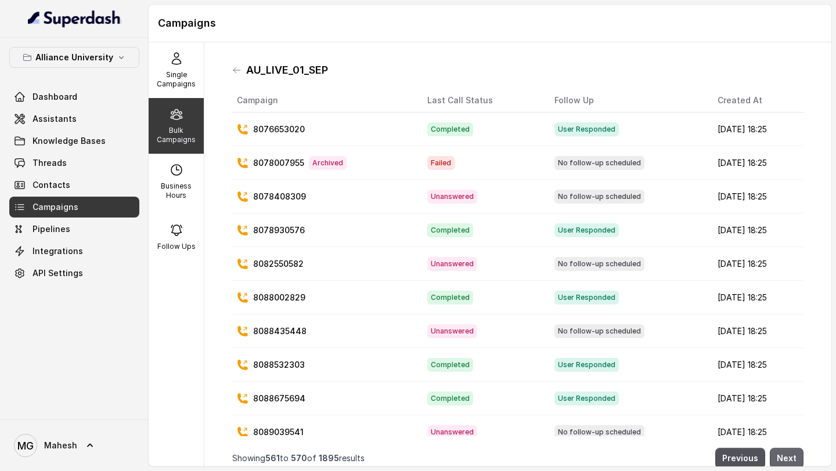
click at [793, 460] on button "Next" at bounding box center [787, 458] width 34 height 21
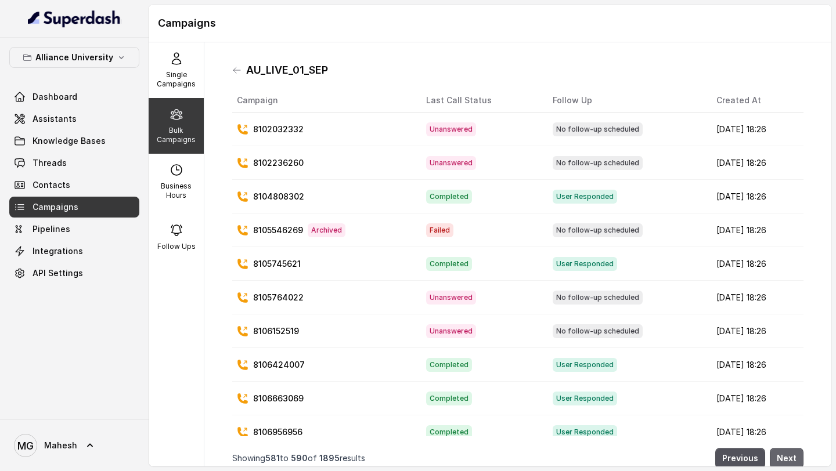
click at [793, 460] on button "Next" at bounding box center [787, 458] width 34 height 21
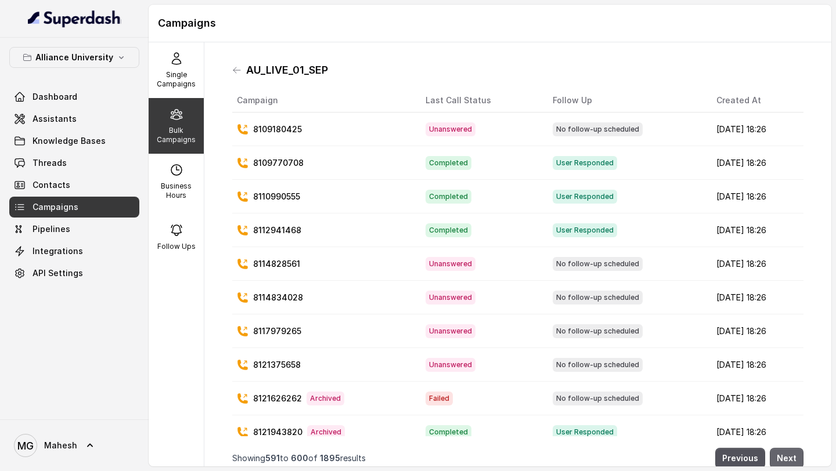
click at [793, 460] on button "Next" at bounding box center [787, 458] width 34 height 21
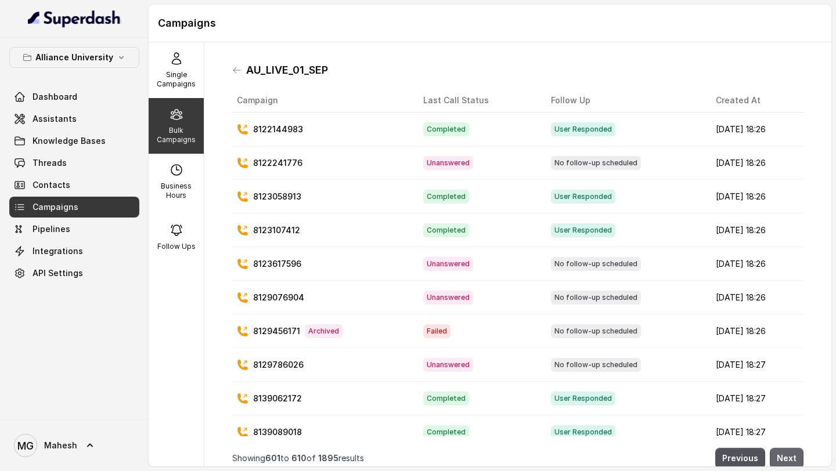
click at [793, 460] on button "Next" at bounding box center [787, 458] width 34 height 21
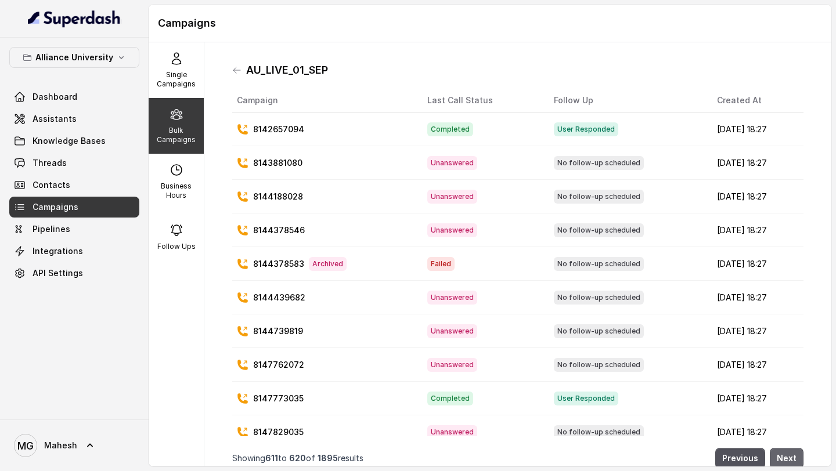
click at [793, 460] on button "Next" at bounding box center [787, 458] width 34 height 21
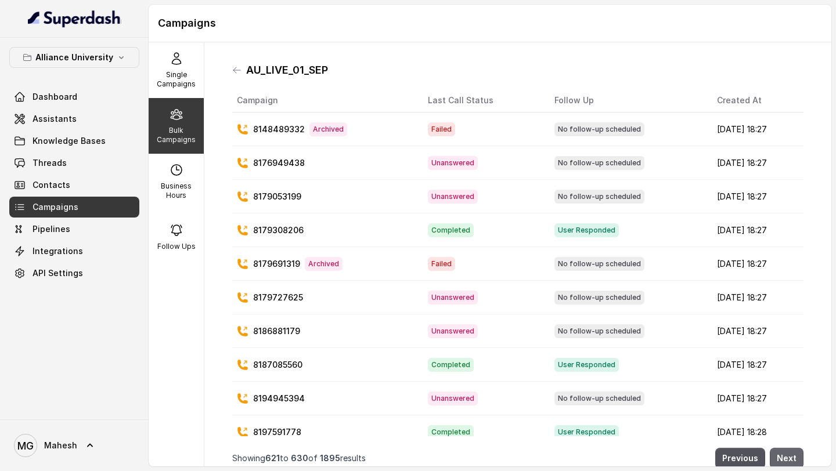
click at [793, 460] on button "Next" at bounding box center [787, 458] width 34 height 21
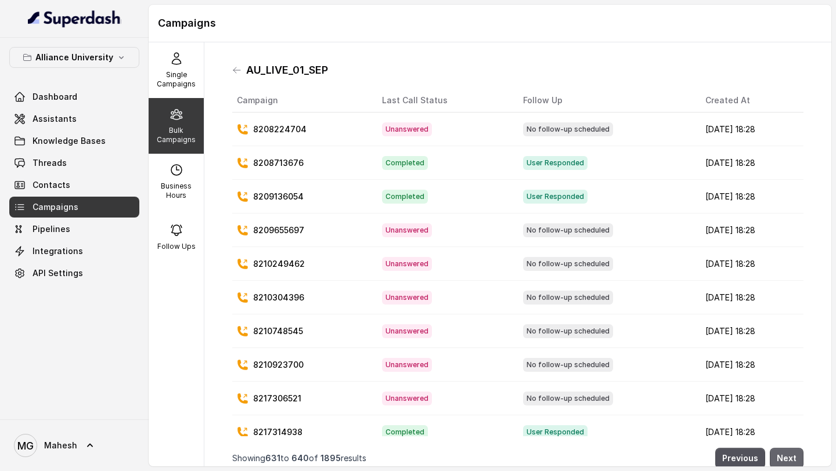
click at [793, 460] on button "Next" at bounding box center [787, 458] width 34 height 21
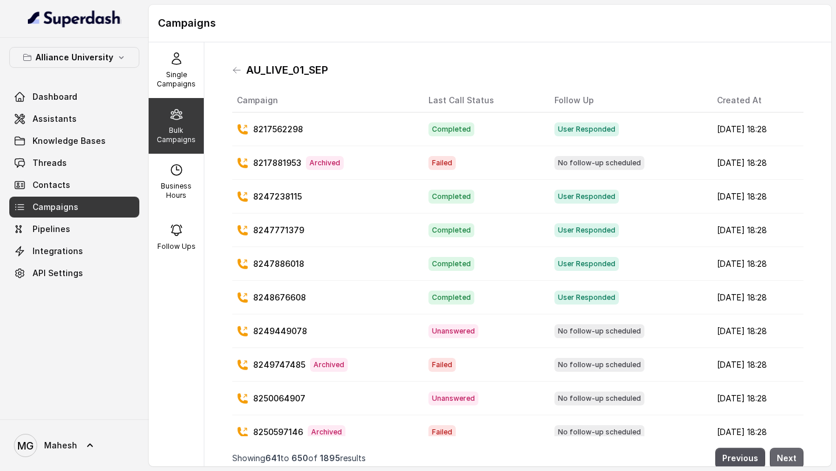
click at [793, 460] on button "Next" at bounding box center [787, 458] width 34 height 21
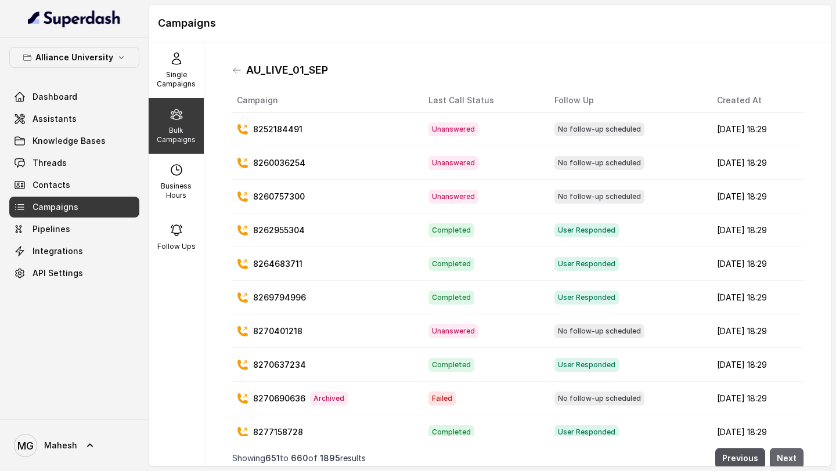
click at [793, 460] on button "Next" at bounding box center [787, 458] width 34 height 21
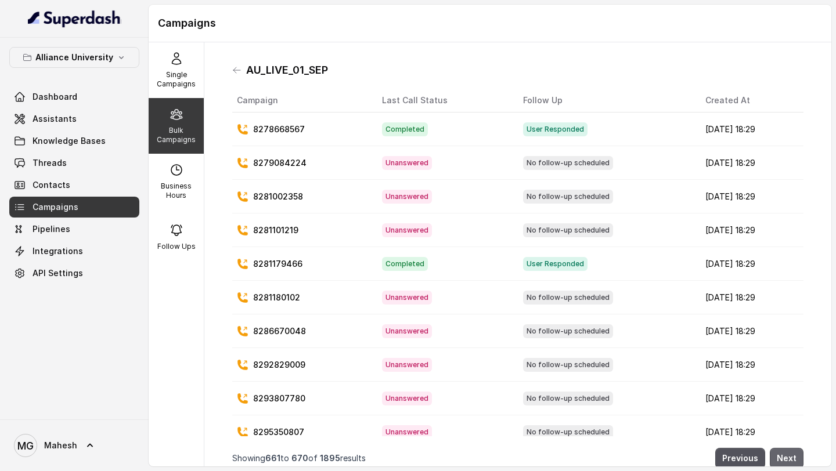
click at [793, 460] on button "Next" at bounding box center [787, 458] width 34 height 21
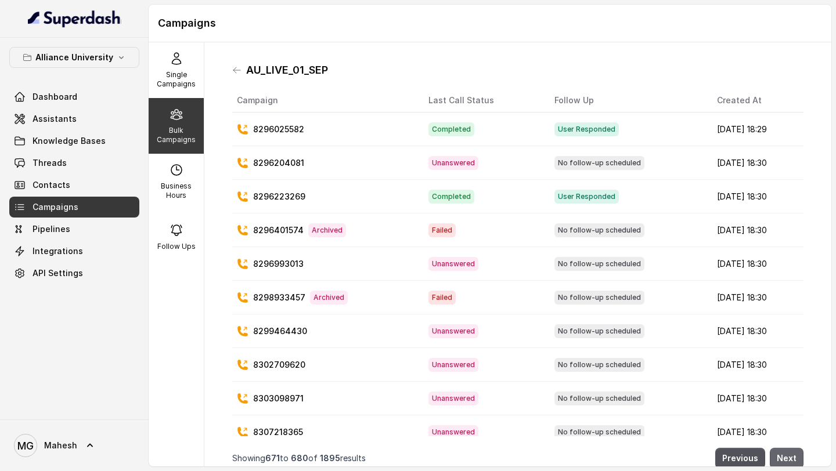
click at [793, 460] on button "Next" at bounding box center [787, 458] width 34 height 21
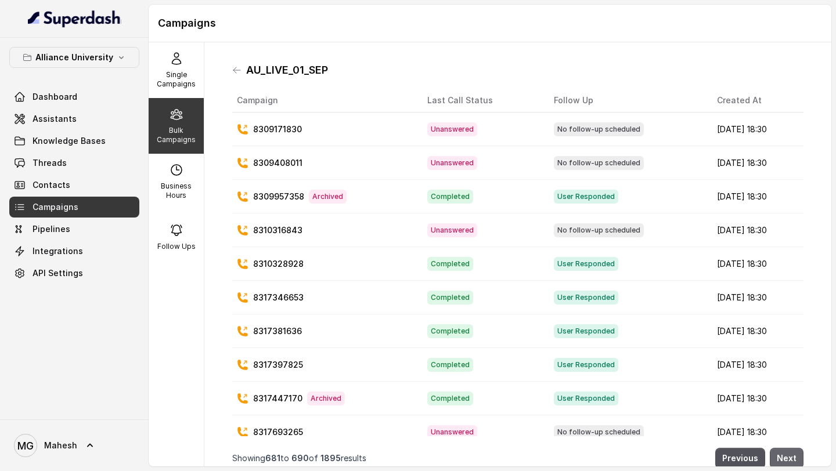
click at [793, 460] on button "Next" at bounding box center [787, 458] width 34 height 21
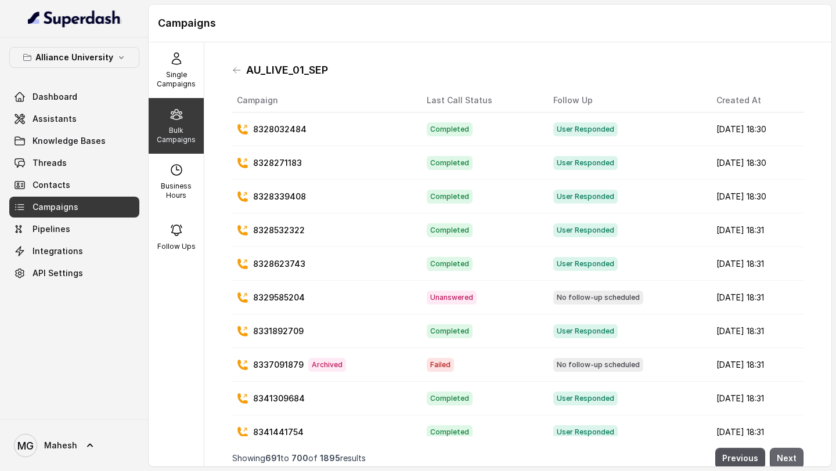
click at [793, 460] on button "Next" at bounding box center [787, 458] width 34 height 21
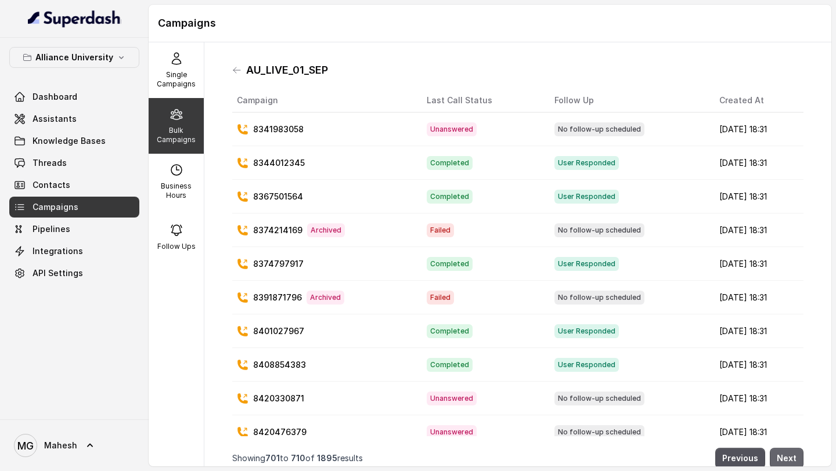
click at [793, 460] on button "Next" at bounding box center [787, 458] width 34 height 21
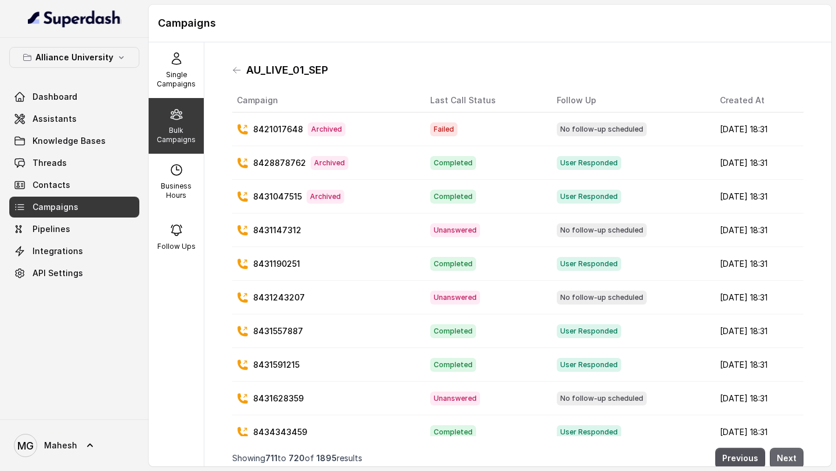
click at [793, 460] on button "Next" at bounding box center [787, 458] width 34 height 21
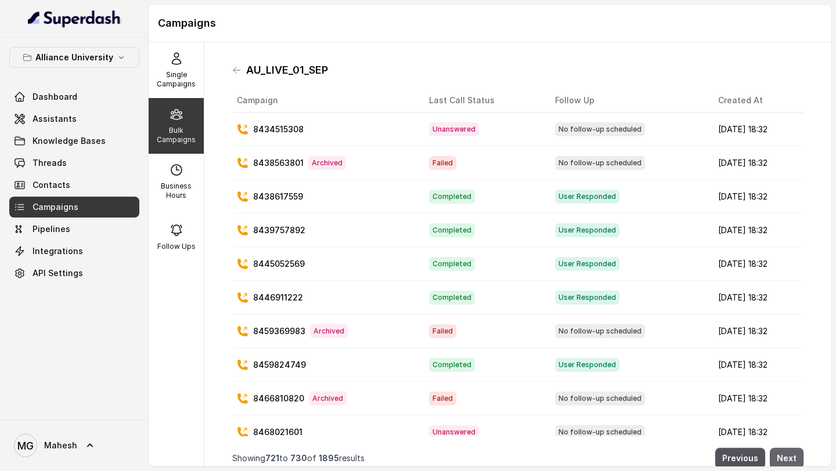
click at [793, 460] on button "Next" at bounding box center [787, 458] width 34 height 21
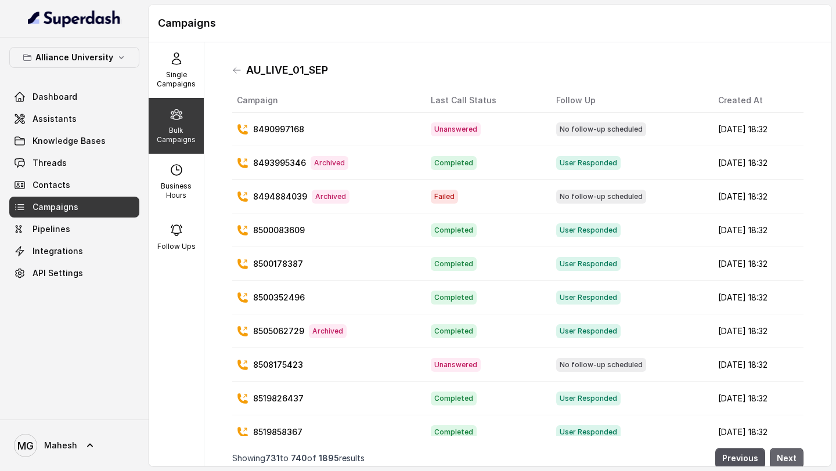
click at [793, 460] on button "Next" at bounding box center [787, 458] width 34 height 21
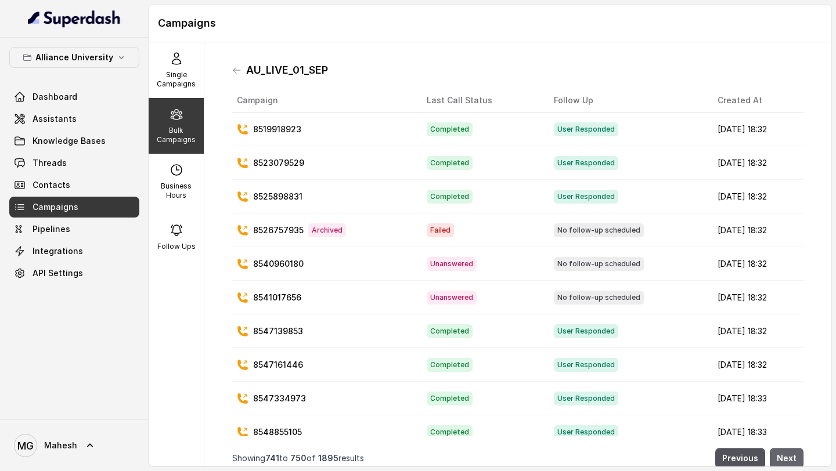
click at [793, 460] on button "Next" at bounding box center [787, 458] width 34 height 21
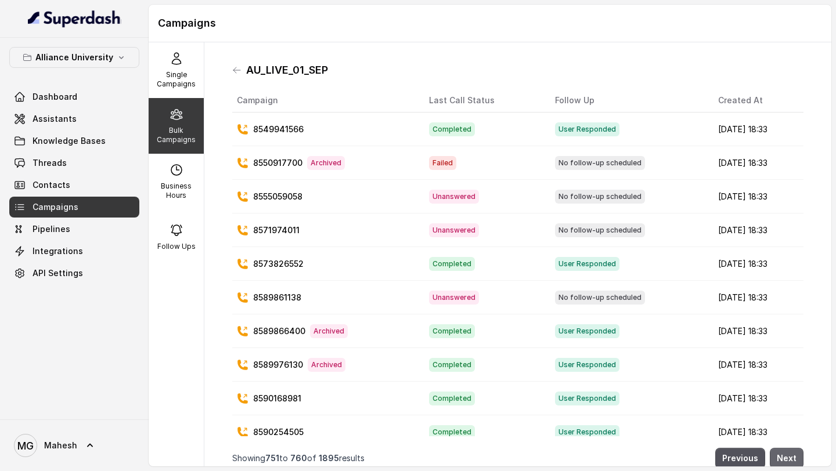
click at [793, 460] on button "Next" at bounding box center [787, 458] width 34 height 21
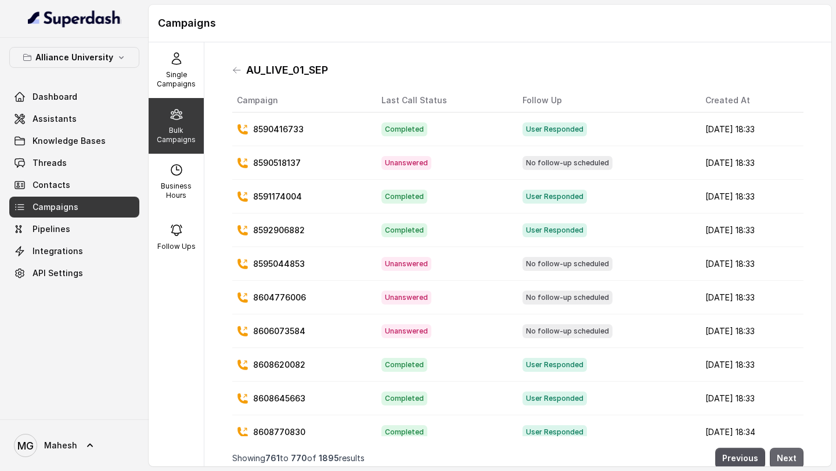
click at [793, 460] on button "Next" at bounding box center [787, 458] width 34 height 21
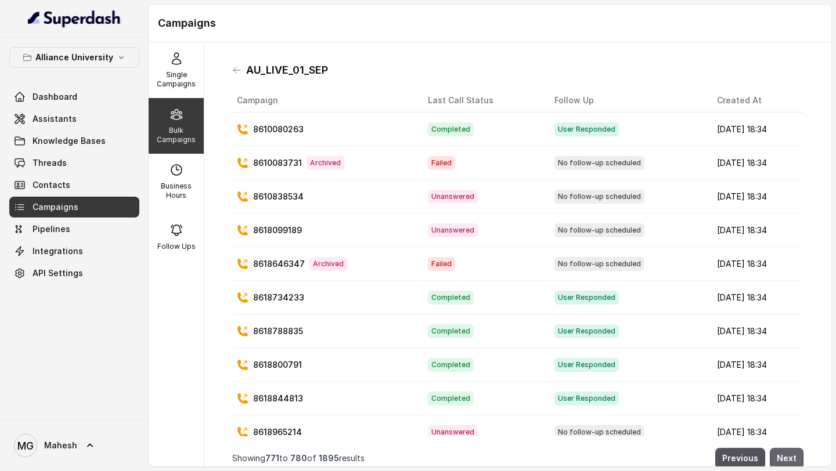
click at [793, 460] on button "Next" at bounding box center [787, 458] width 34 height 21
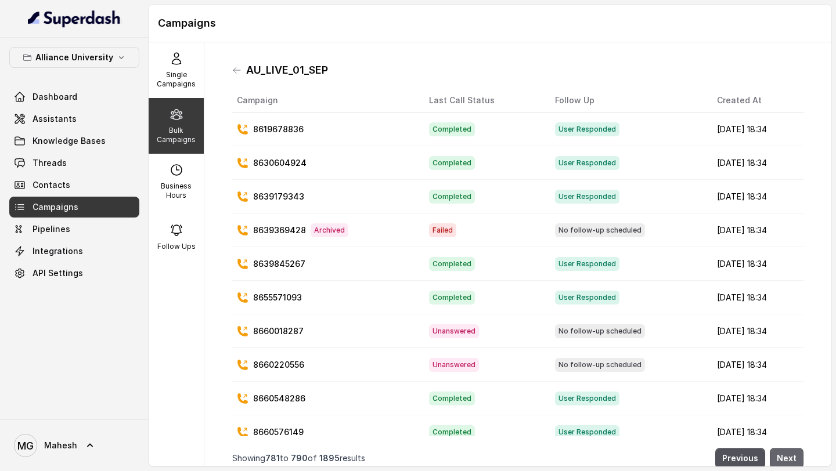
click at [793, 460] on button "Next" at bounding box center [787, 458] width 34 height 21
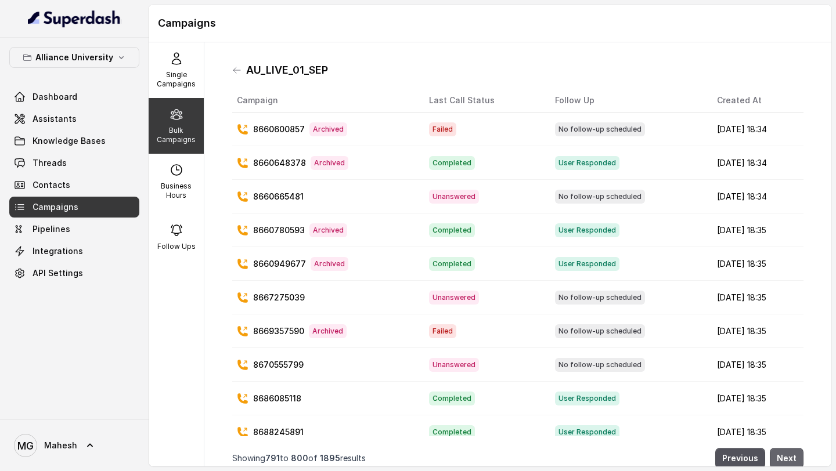
click at [793, 460] on button "Next" at bounding box center [787, 458] width 34 height 21
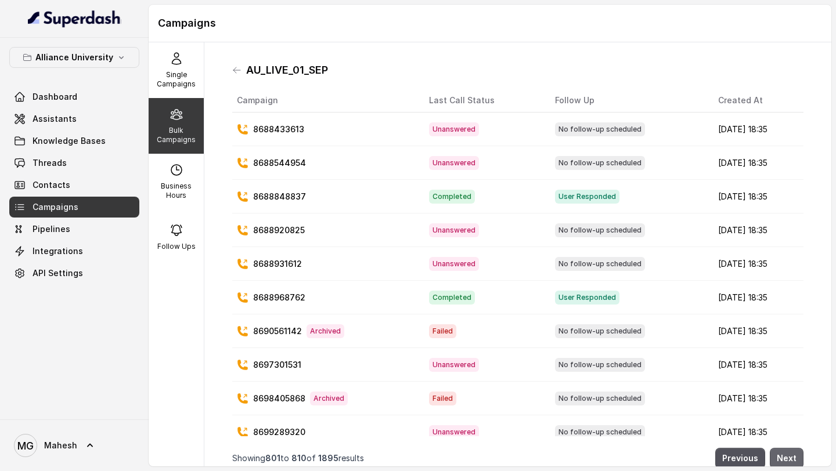
click at [793, 460] on button "Next" at bounding box center [787, 458] width 34 height 21
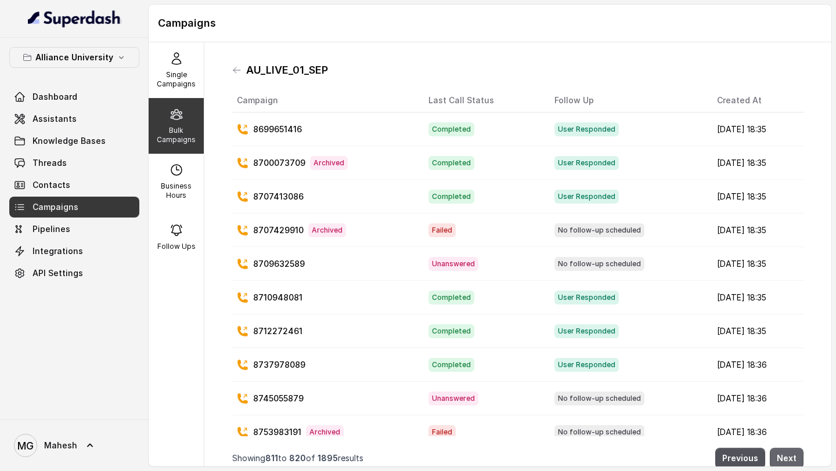
click at [793, 460] on button "Next" at bounding box center [787, 458] width 34 height 21
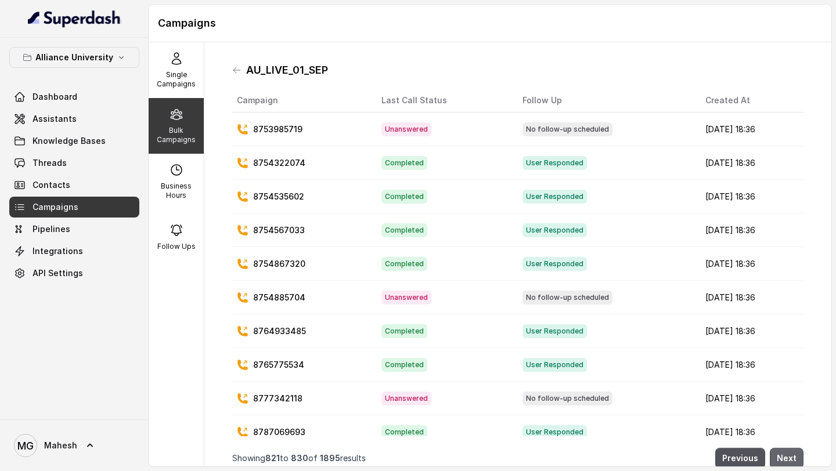
click at [793, 460] on button "Next" at bounding box center [787, 458] width 34 height 21
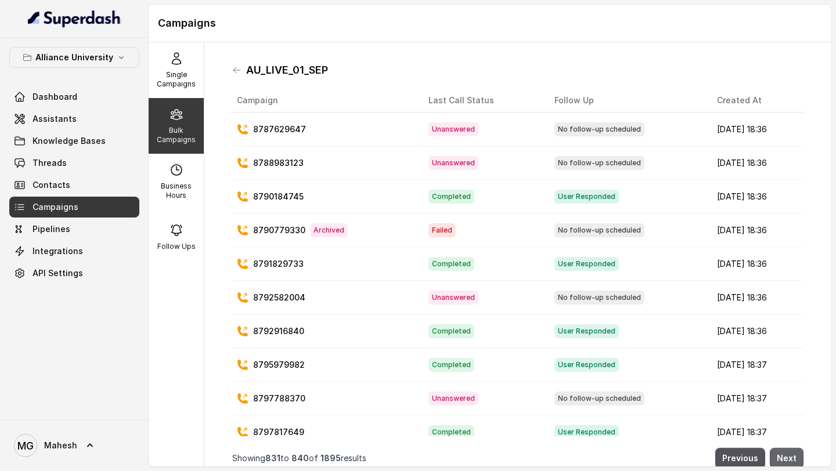
click at [793, 460] on button "Next" at bounding box center [787, 458] width 34 height 21
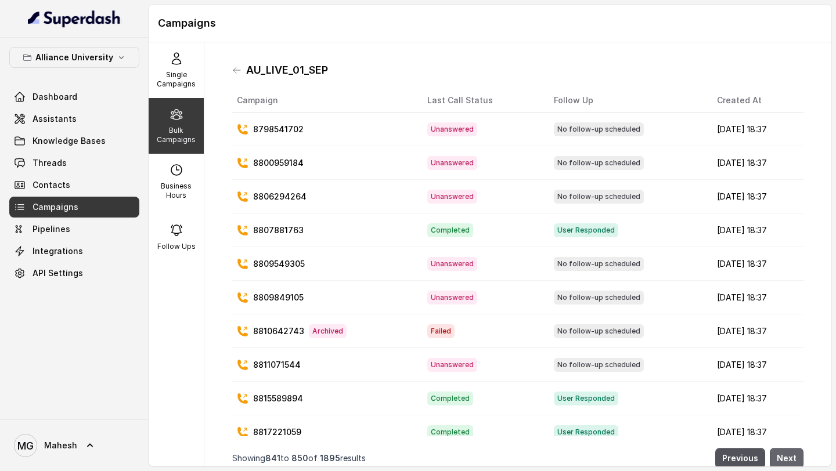
click at [793, 460] on button "Next" at bounding box center [787, 458] width 34 height 21
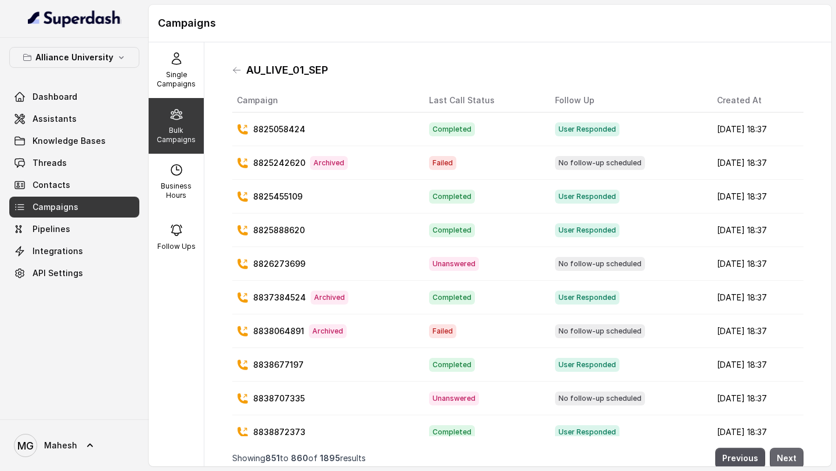
click at [793, 460] on button "Next" at bounding box center [787, 458] width 34 height 21
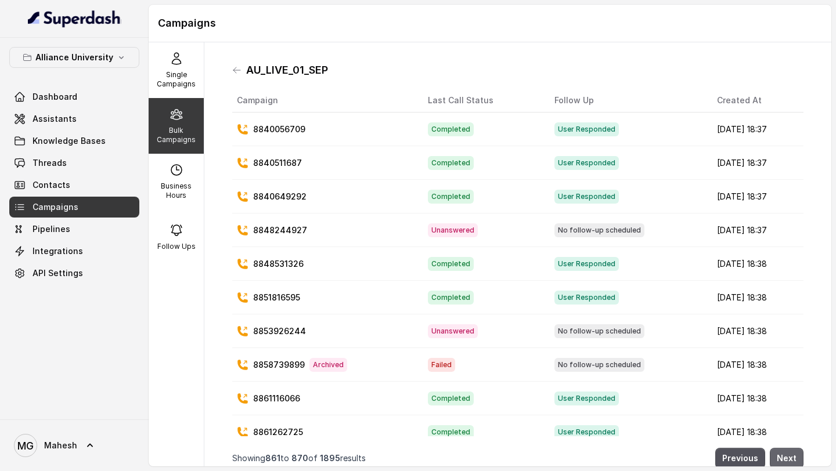
click at [793, 460] on button "Next" at bounding box center [787, 458] width 34 height 21
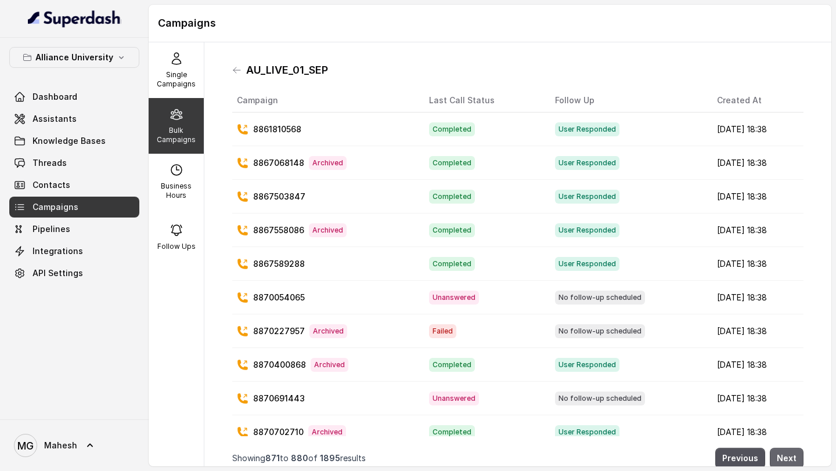
click at [793, 460] on button "Next" at bounding box center [787, 458] width 34 height 21
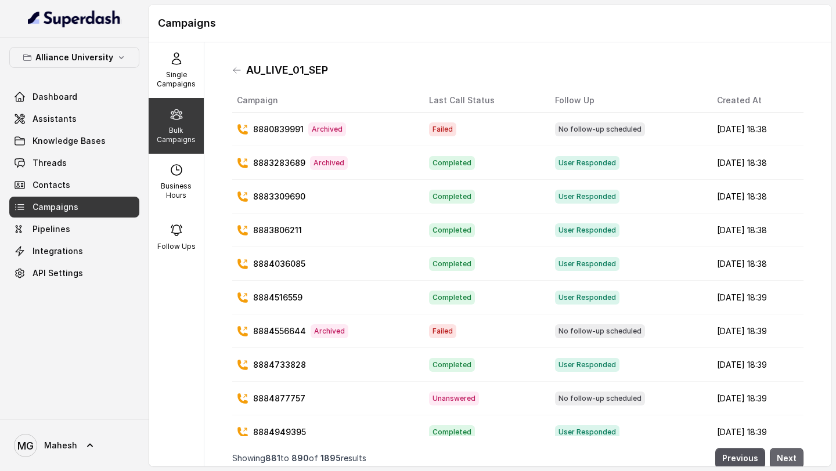
click at [793, 460] on button "Next" at bounding box center [787, 458] width 34 height 21
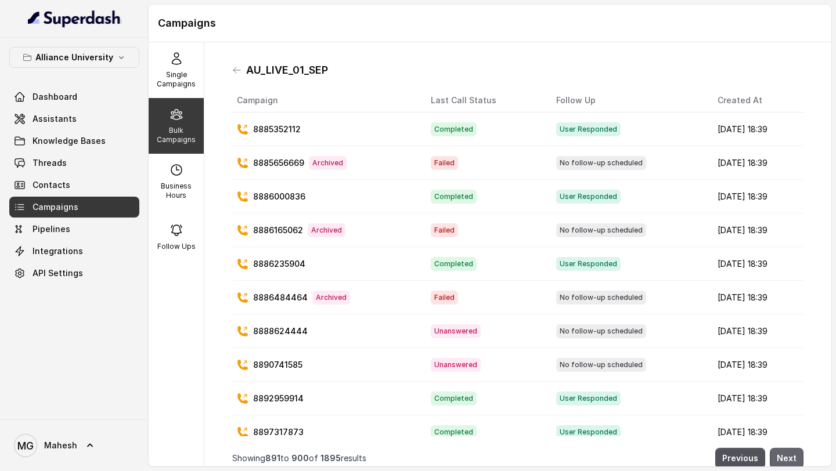
click at [793, 460] on button "Next" at bounding box center [787, 458] width 34 height 21
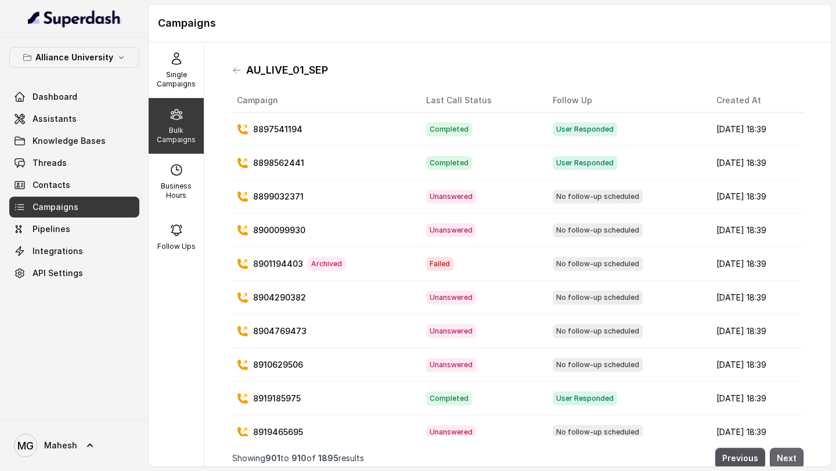
click at [793, 460] on button "Next" at bounding box center [787, 458] width 34 height 21
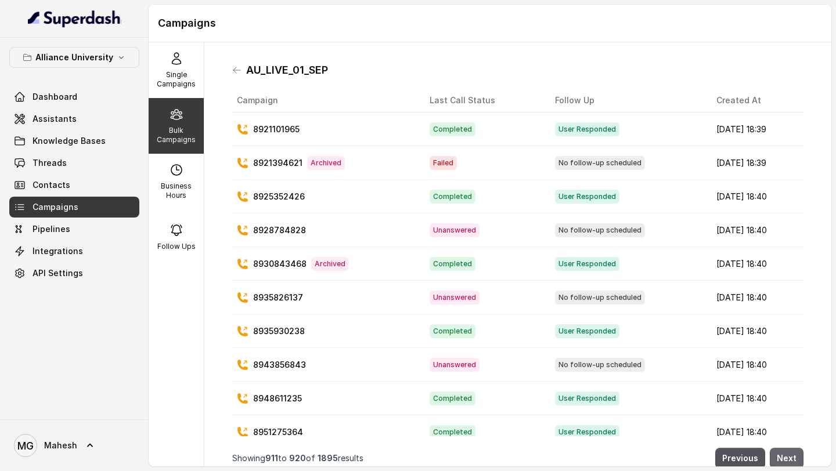
click at [793, 460] on button "Next" at bounding box center [787, 458] width 34 height 21
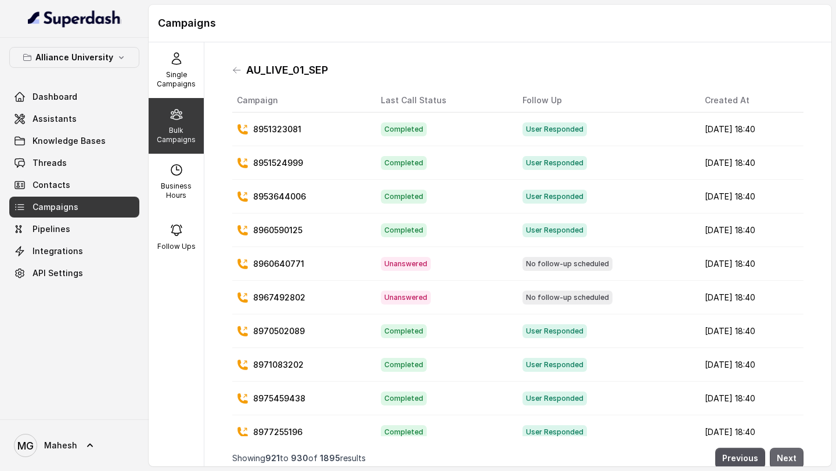
click at [793, 460] on button "Next" at bounding box center [787, 458] width 34 height 21
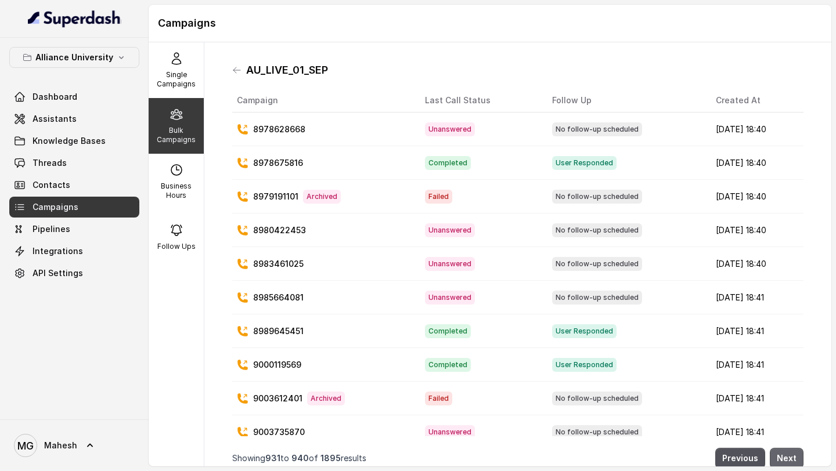
click at [793, 460] on button "Next" at bounding box center [787, 458] width 34 height 21
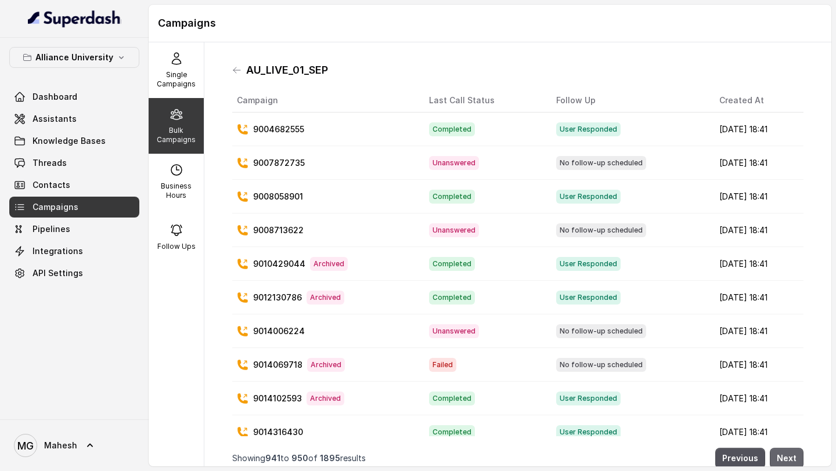
click at [793, 460] on button "Next" at bounding box center [787, 458] width 34 height 21
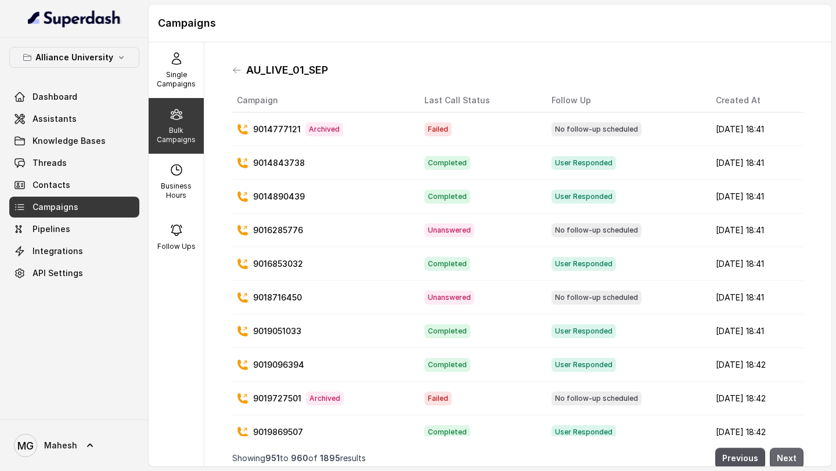
click at [793, 460] on button "Next" at bounding box center [787, 458] width 34 height 21
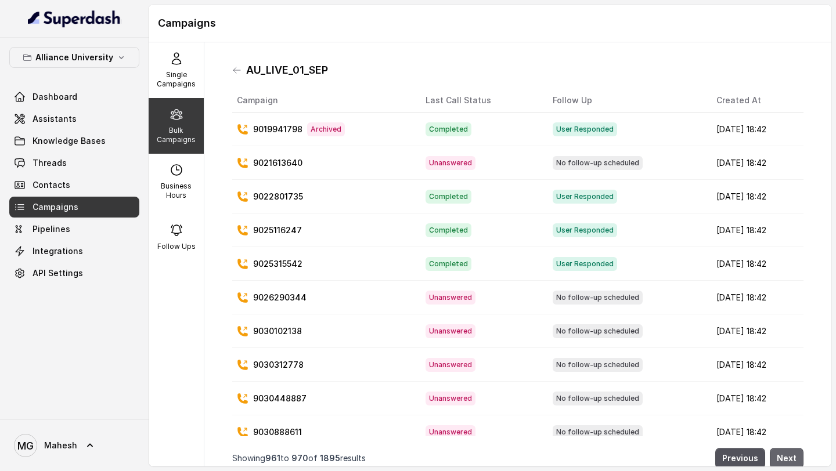
click at [793, 460] on button "Next" at bounding box center [787, 458] width 34 height 21
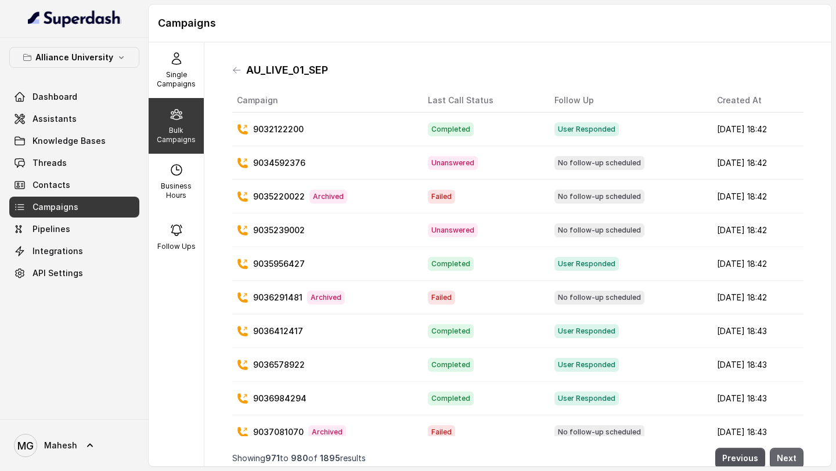
click at [793, 460] on button "Next" at bounding box center [787, 458] width 34 height 21
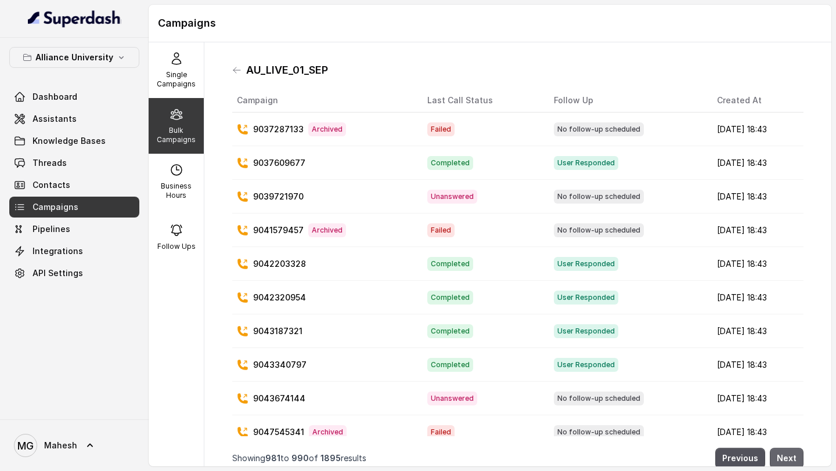
click at [793, 460] on button "Next" at bounding box center [787, 458] width 34 height 21
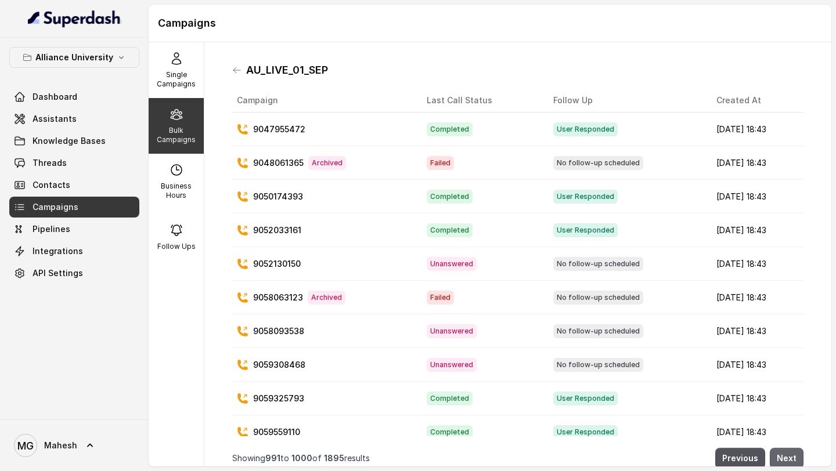
click at [793, 460] on button "Next" at bounding box center [787, 458] width 34 height 21
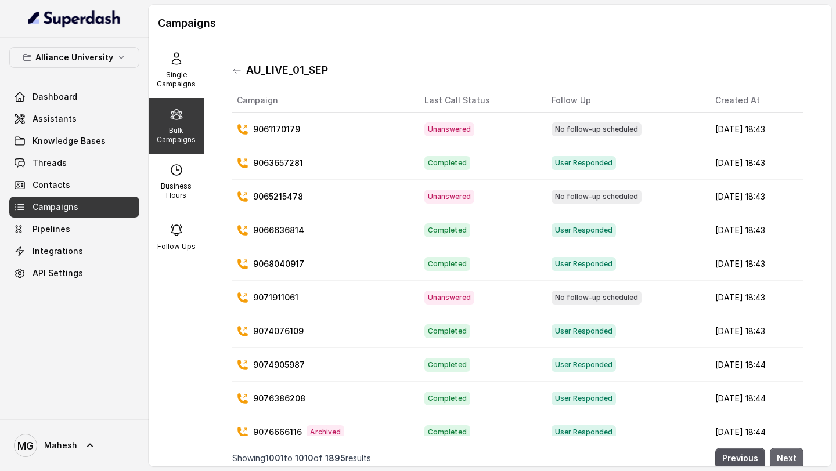
click at [793, 460] on button "Next" at bounding box center [787, 458] width 34 height 21
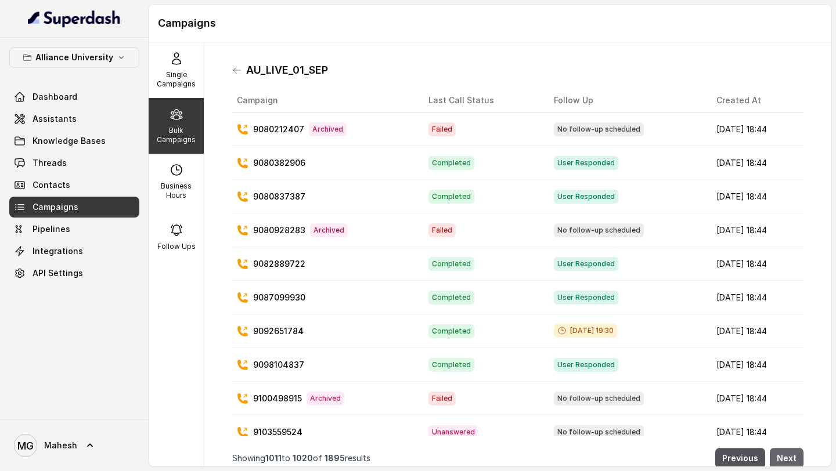
click at [793, 460] on button "Next" at bounding box center [787, 458] width 34 height 21
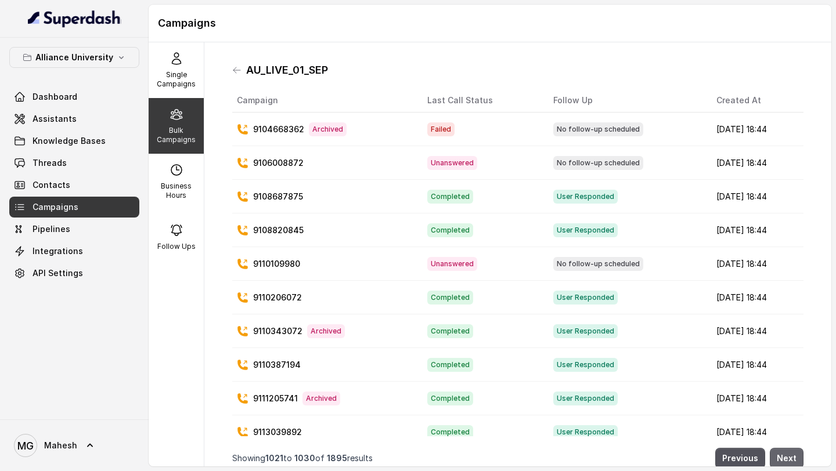
click at [793, 460] on button "Next" at bounding box center [787, 458] width 34 height 21
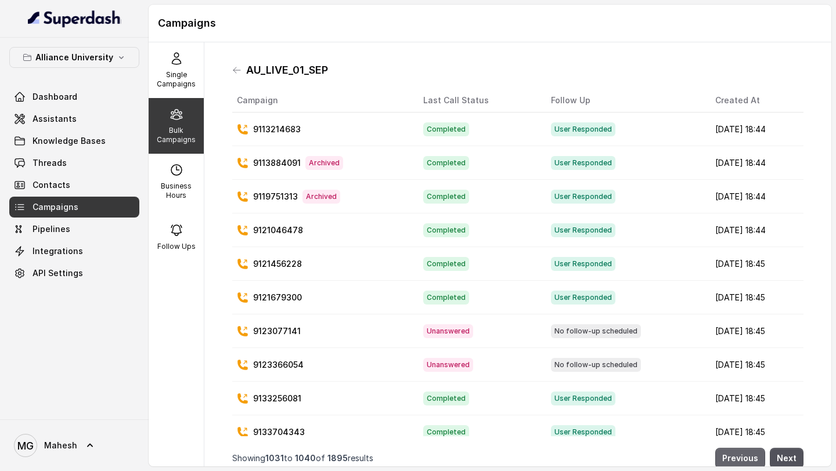
click at [761, 457] on button "Previous" at bounding box center [740, 458] width 50 height 21
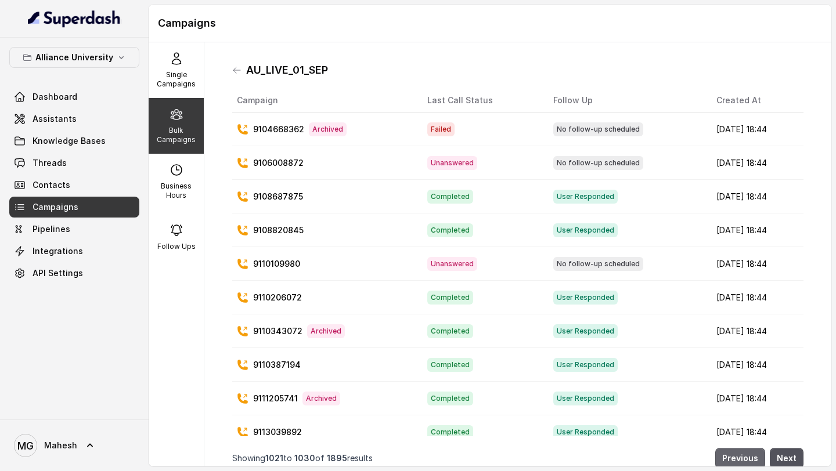
click at [761, 457] on button "Previous" at bounding box center [740, 458] width 50 height 21
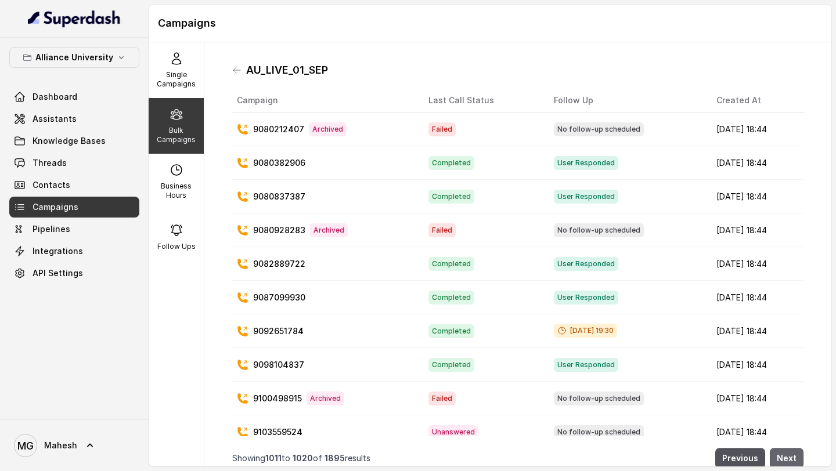
click at [790, 460] on button "Next" at bounding box center [787, 458] width 34 height 21
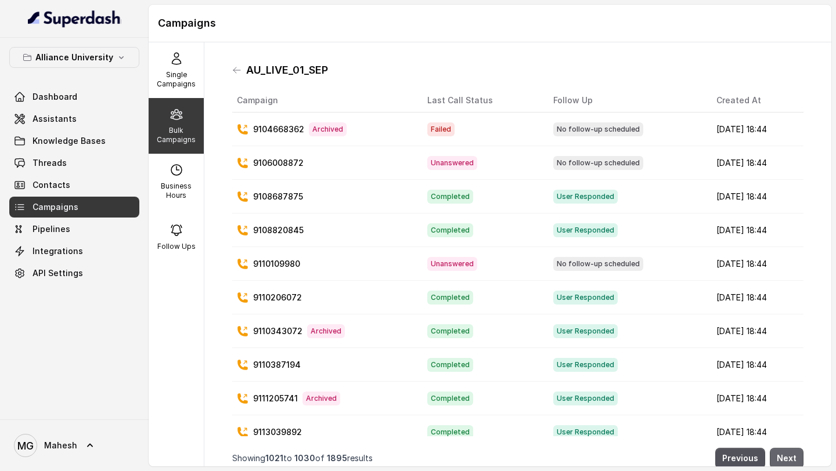
click at [790, 460] on button "Next" at bounding box center [787, 458] width 34 height 21
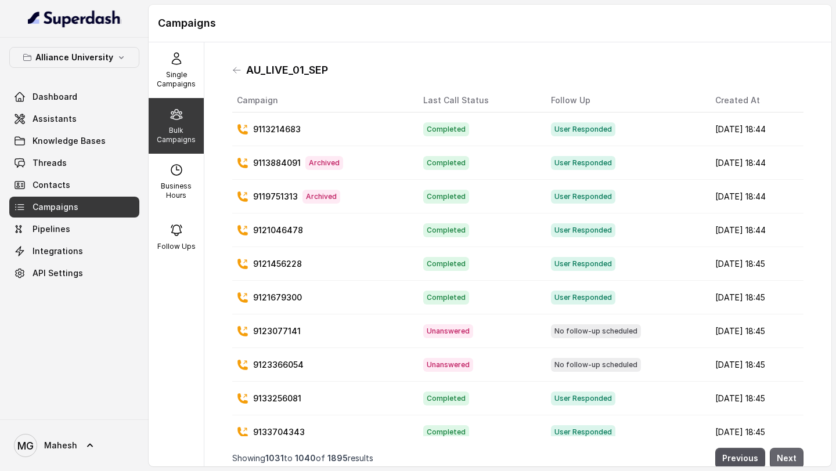
click at [790, 460] on button "Next" at bounding box center [787, 458] width 34 height 21
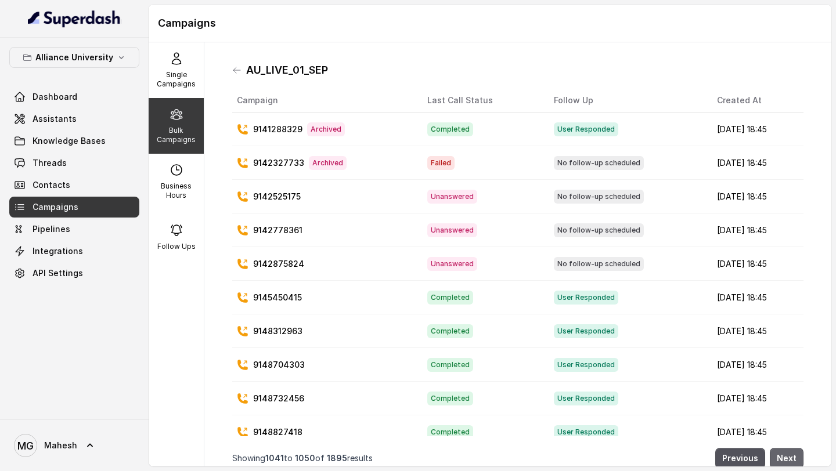
click at [790, 460] on button "Next" at bounding box center [787, 458] width 34 height 21
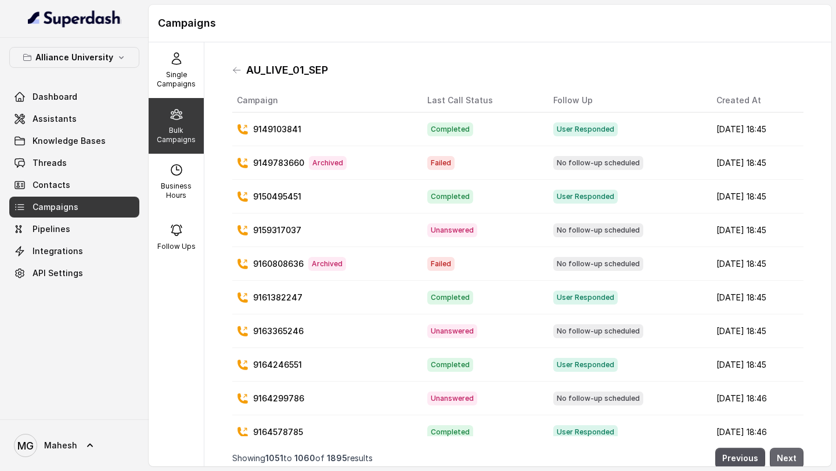
click at [790, 460] on button "Next" at bounding box center [787, 458] width 34 height 21
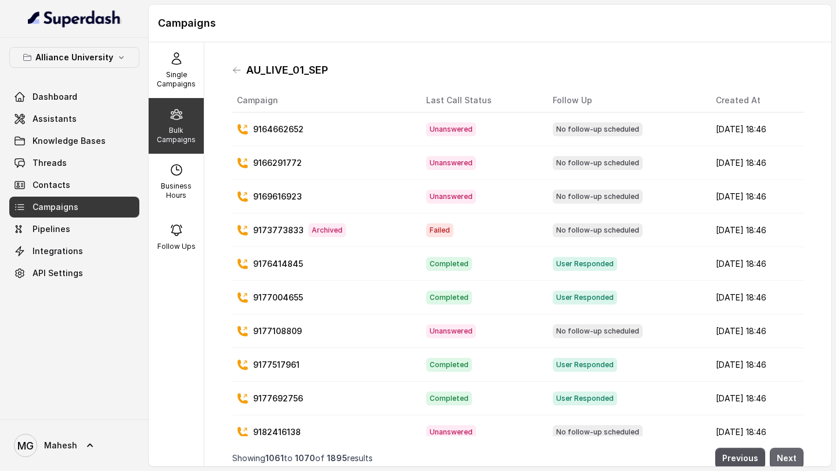
click at [790, 460] on button "Next" at bounding box center [787, 458] width 34 height 21
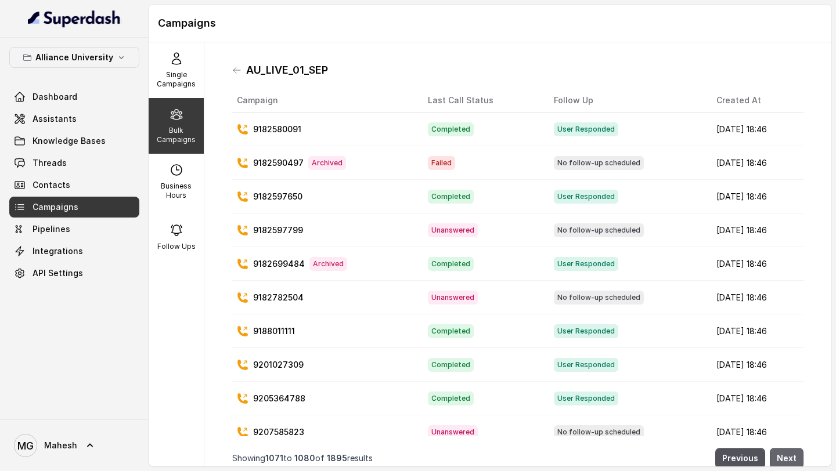
click at [790, 460] on button "Next" at bounding box center [787, 458] width 34 height 21
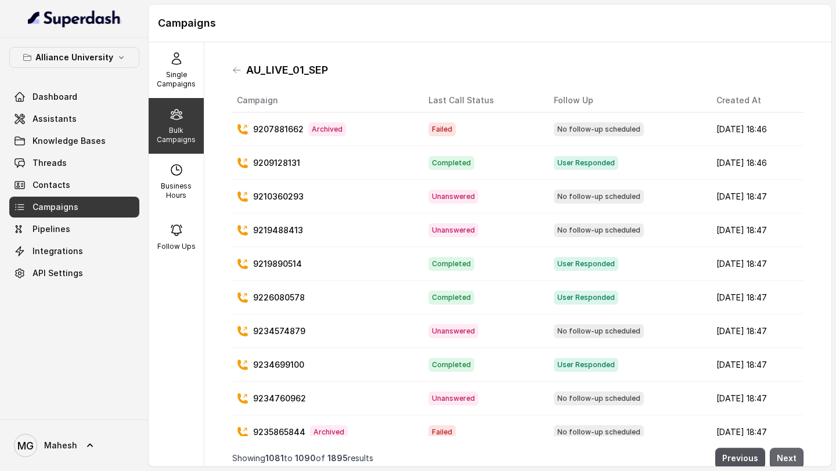
click at [790, 460] on button "Next" at bounding box center [787, 458] width 34 height 21
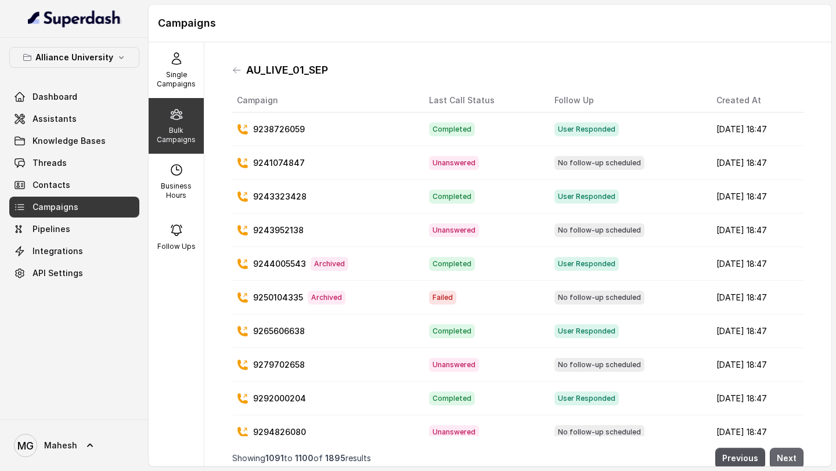
click at [790, 460] on button "Next" at bounding box center [787, 458] width 34 height 21
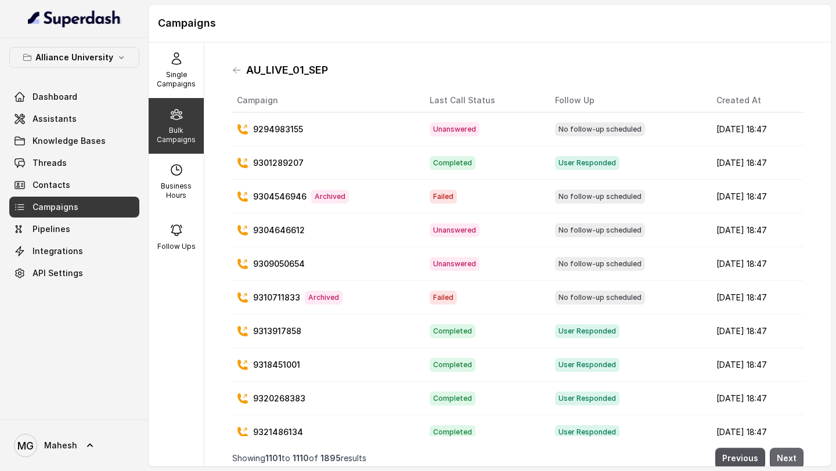
click at [790, 460] on button "Next" at bounding box center [787, 458] width 34 height 21
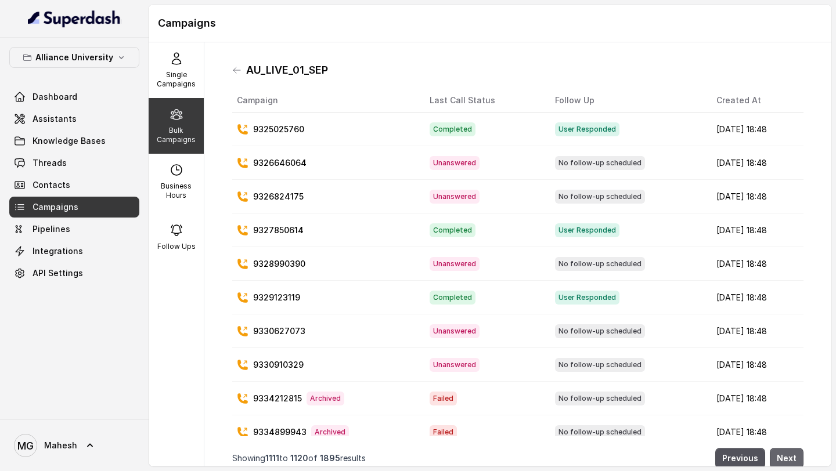
click at [790, 460] on button "Next" at bounding box center [787, 458] width 34 height 21
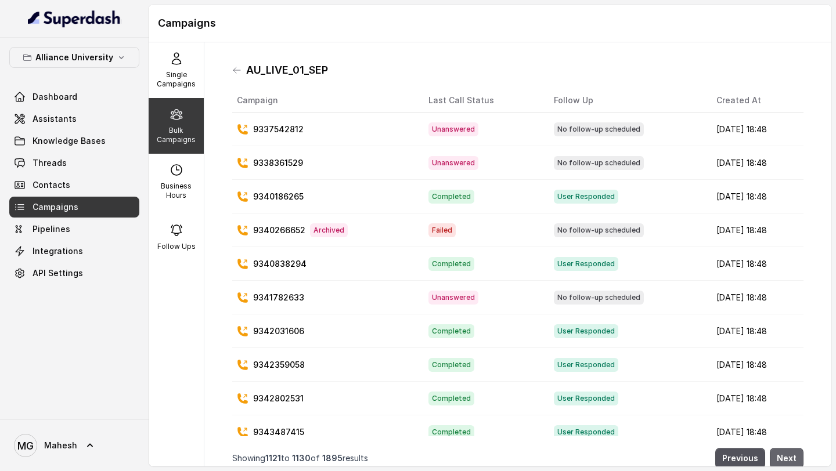
click at [790, 460] on button "Next" at bounding box center [787, 458] width 34 height 21
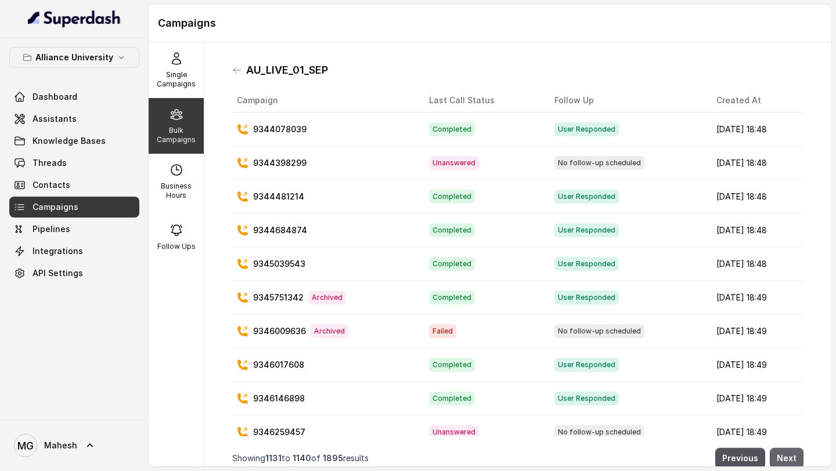
click at [790, 460] on button "Next" at bounding box center [787, 458] width 34 height 21
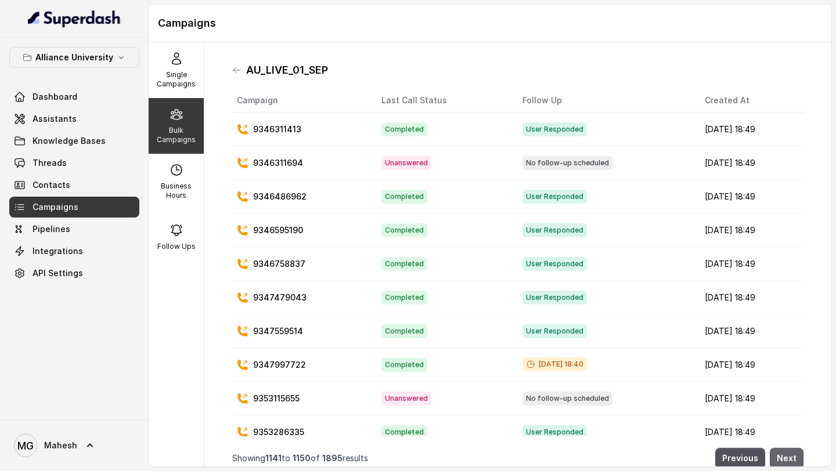
click at [790, 460] on button "Next" at bounding box center [787, 458] width 34 height 21
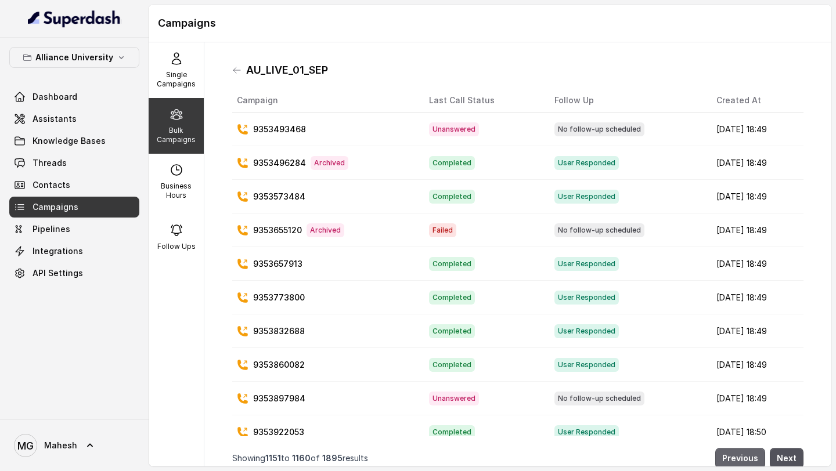
click at [754, 463] on button "Previous" at bounding box center [740, 458] width 50 height 21
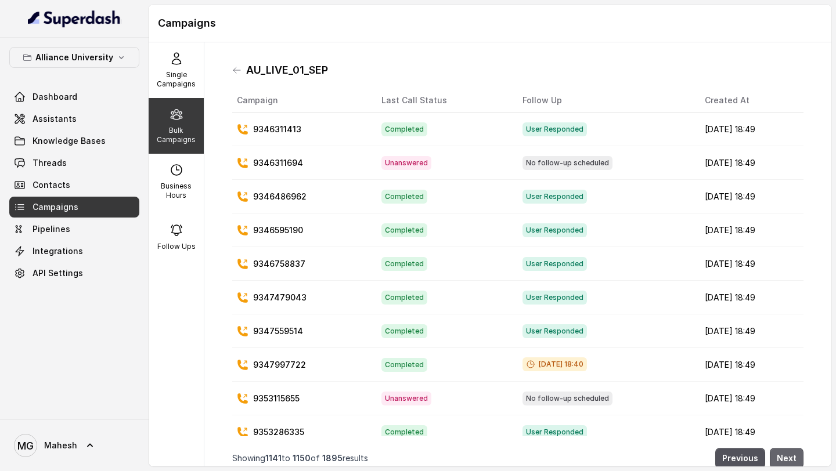
click at [790, 456] on button "Next" at bounding box center [787, 458] width 34 height 21
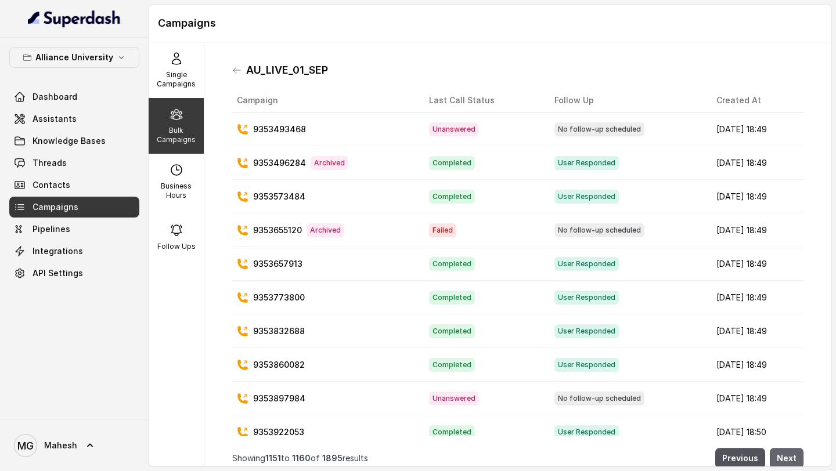
click at [790, 456] on button "Next" at bounding box center [787, 458] width 34 height 21
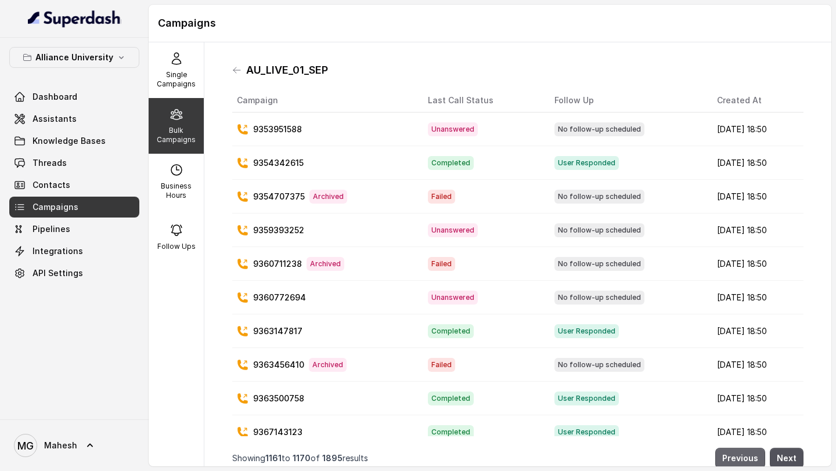
click at [758, 460] on button "Previous" at bounding box center [740, 458] width 50 height 21
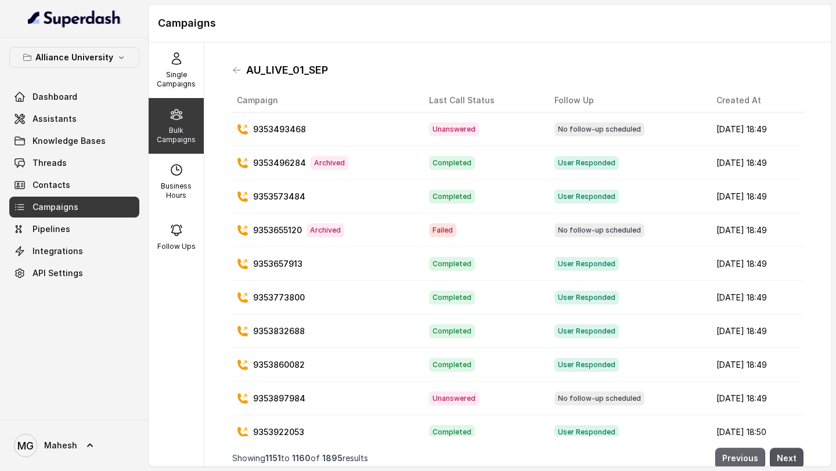
click at [758, 460] on button "Previous" at bounding box center [740, 458] width 50 height 21
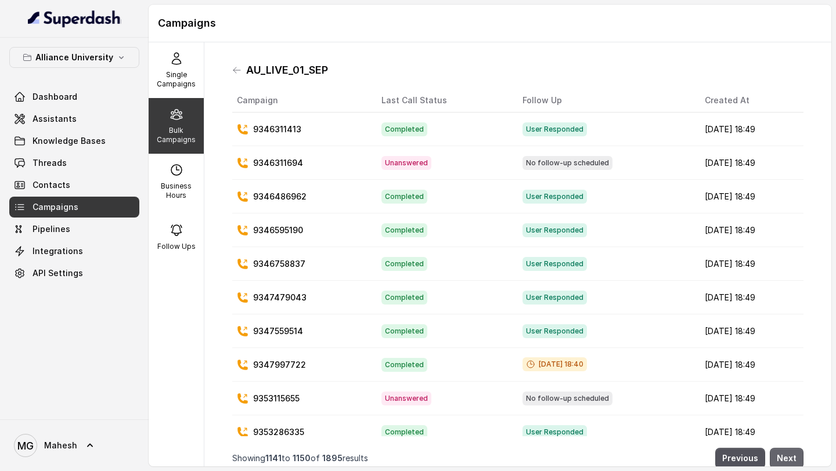
click at [794, 457] on button "Next" at bounding box center [787, 458] width 34 height 21
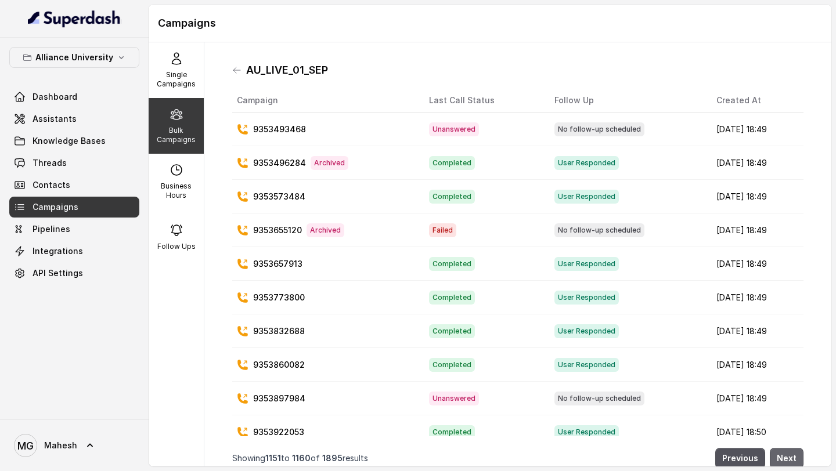
click at [794, 457] on button "Next" at bounding box center [787, 458] width 34 height 21
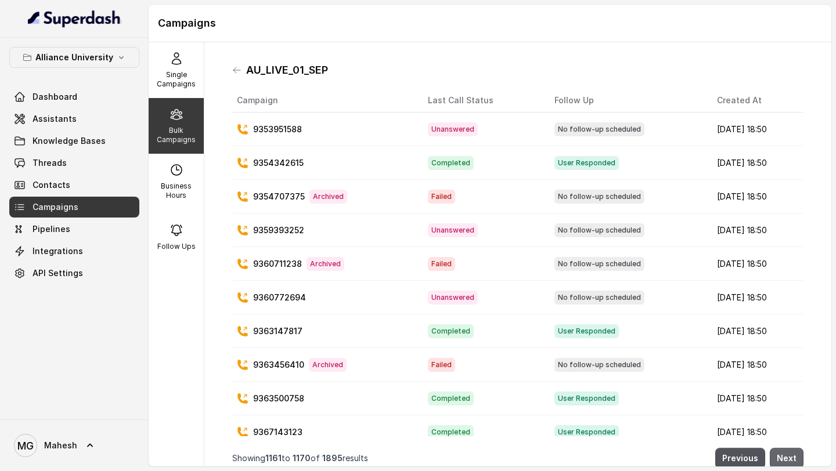
click at [794, 457] on button "Next" at bounding box center [787, 458] width 34 height 21
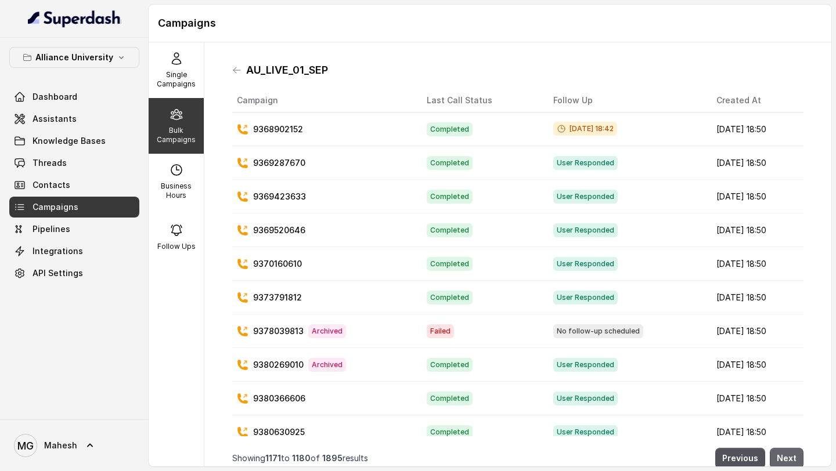
click at [794, 457] on button "Next" at bounding box center [787, 458] width 34 height 21
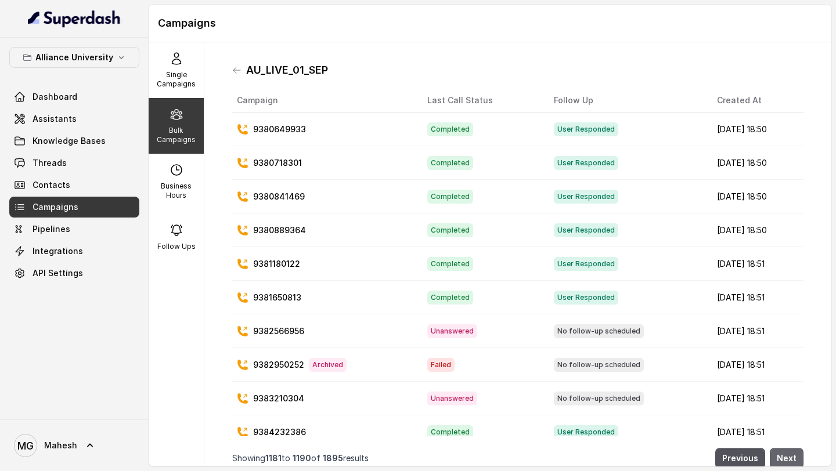
click at [794, 457] on button "Next" at bounding box center [787, 458] width 34 height 21
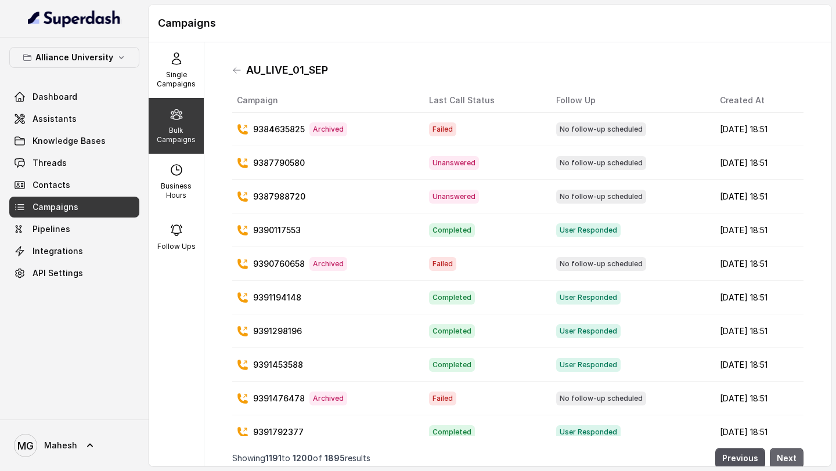
click at [794, 457] on button "Next" at bounding box center [787, 458] width 34 height 21
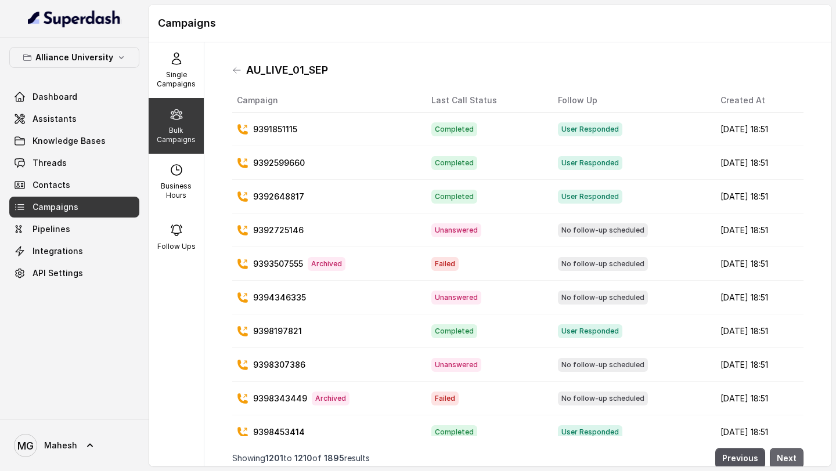
click at [794, 457] on button "Next" at bounding box center [787, 458] width 34 height 21
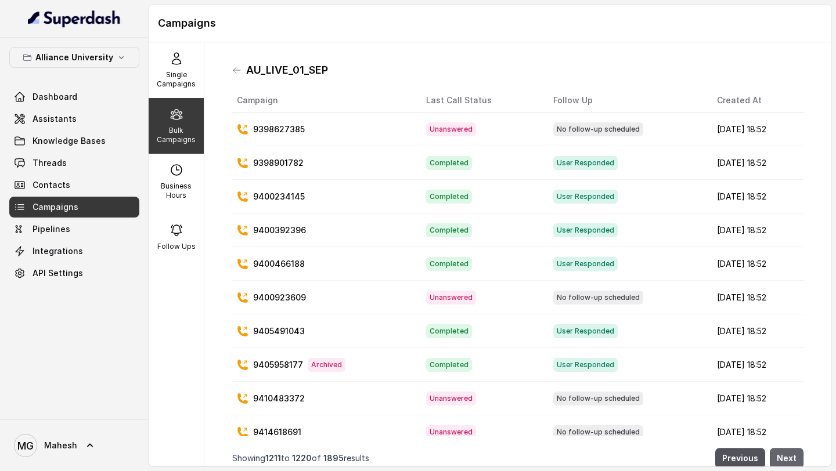
click at [794, 457] on button "Next" at bounding box center [787, 458] width 34 height 21
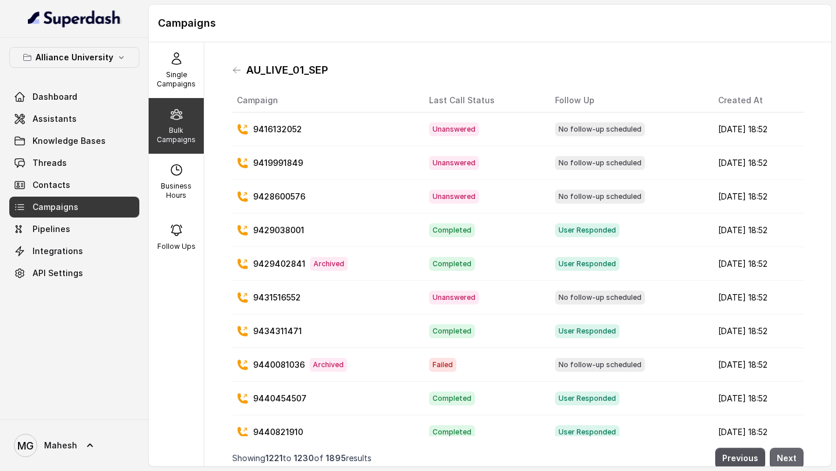
click at [794, 457] on button "Next" at bounding box center [787, 458] width 34 height 21
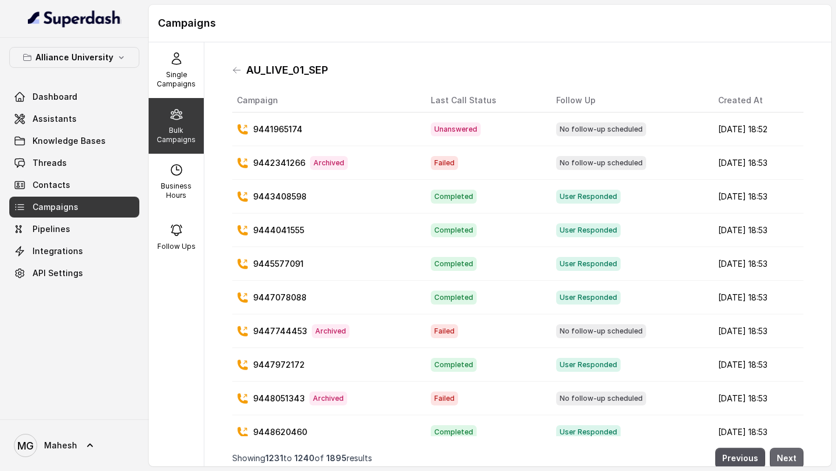
click at [794, 457] on button "Next" at bounding box center [787, 458] width 34 height 21
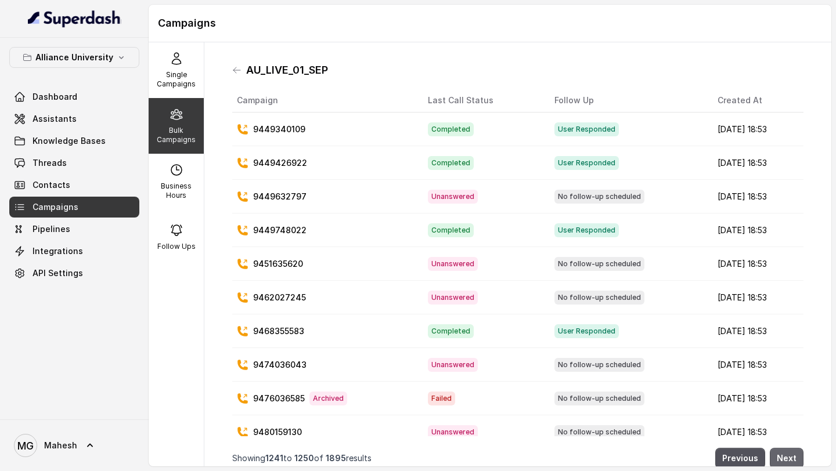
click at [794, 457] on button "Next" at bounding box center [787, 458] width 34 height 21
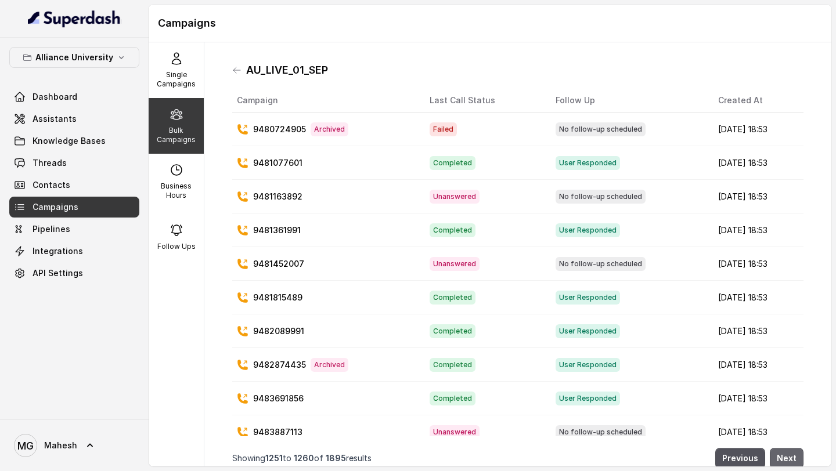
click at [794, 457] on button "Next" at bounding box center [787, 458] width 34 height 21
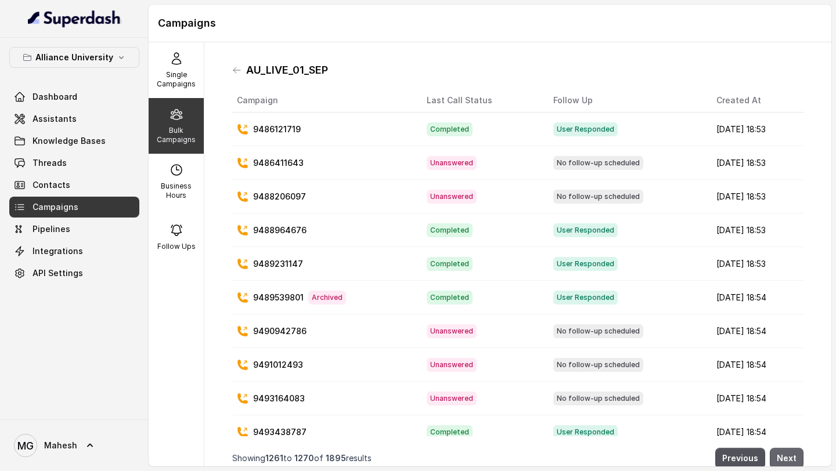
click at [794, 457] on button "Next" at bounding box center [787, 458] width 34 height 21
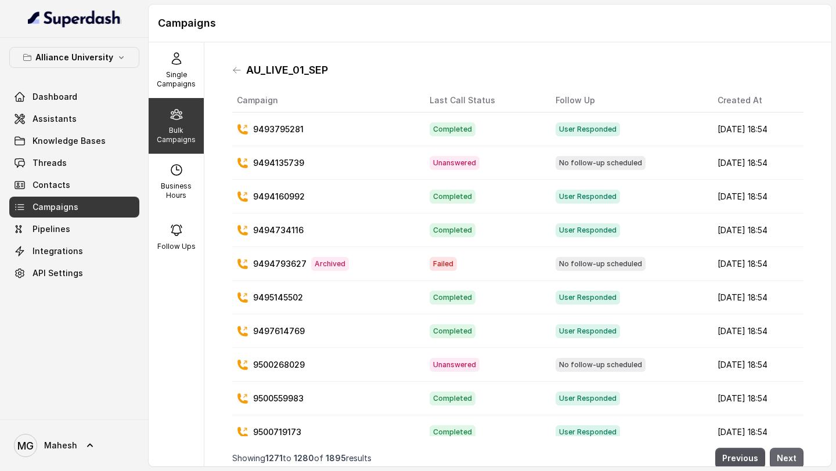
click at [794, 457] on button "Next" at bounding box center [787, 458] width 34 height 21
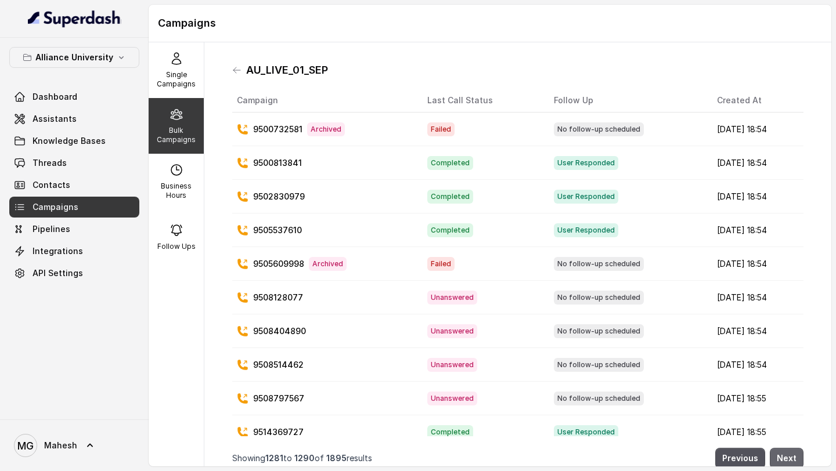
click at [794, 457] on button "Next" at bounding box center [787, 458] width 34 height 21
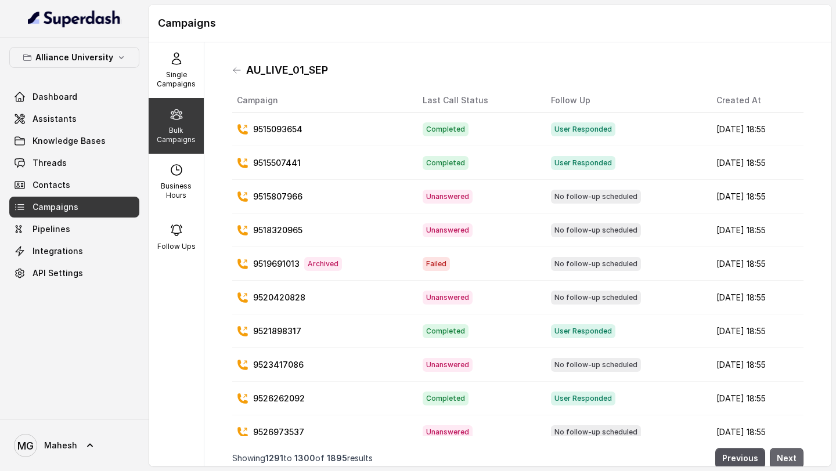
click at [794, 457] on button "Next" at bounding box center [787, 458] width 34 height 21
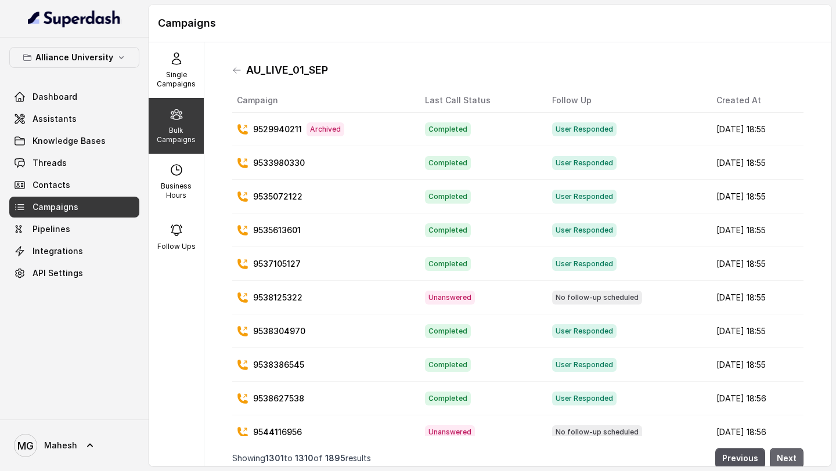
click at [794, 457] on button "Next" at bounding box center [787, 458] width 34 height 21
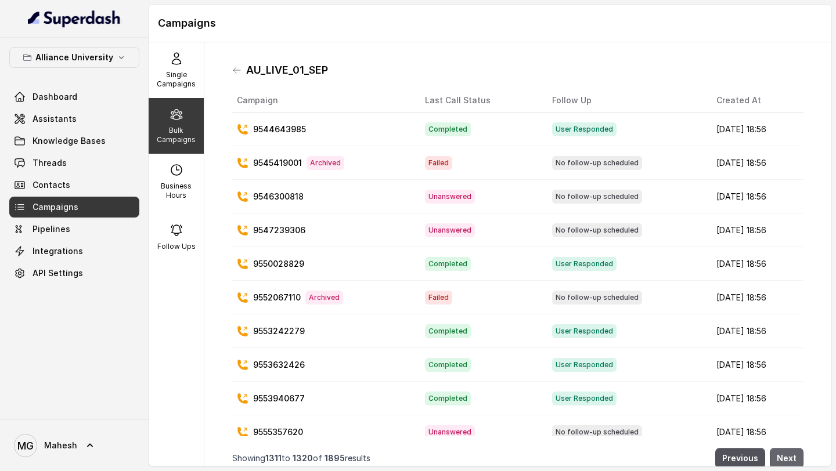
click at [794, 457] on button "Next" at bounding box center [787, 458] width 34 height 21
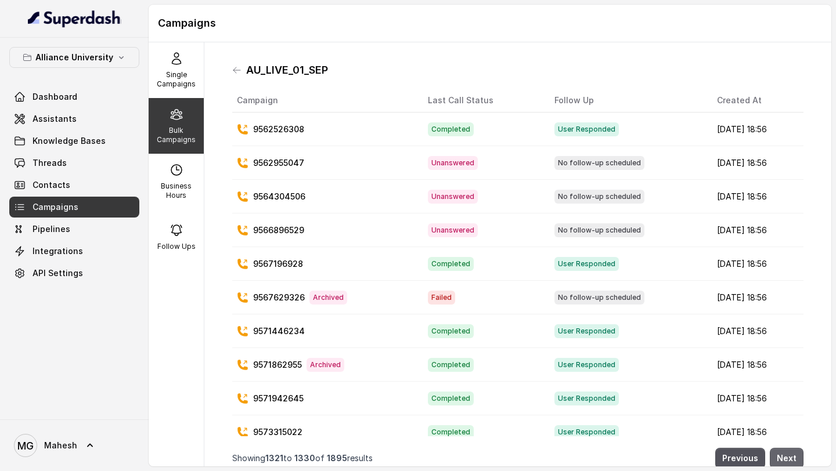
click at [794, 457] on button "Next" at bounding box center [787, 458] width 34 height 21
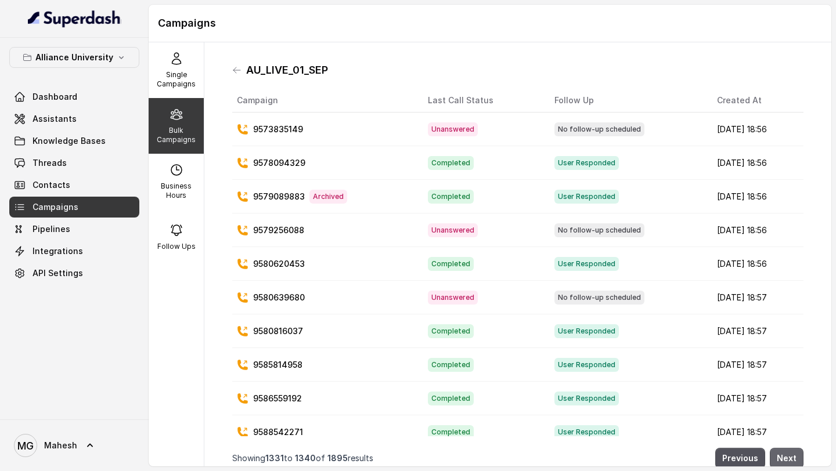
click at [794, 457] on button "Next" at bounding box center [787, 458] width 34 height 21
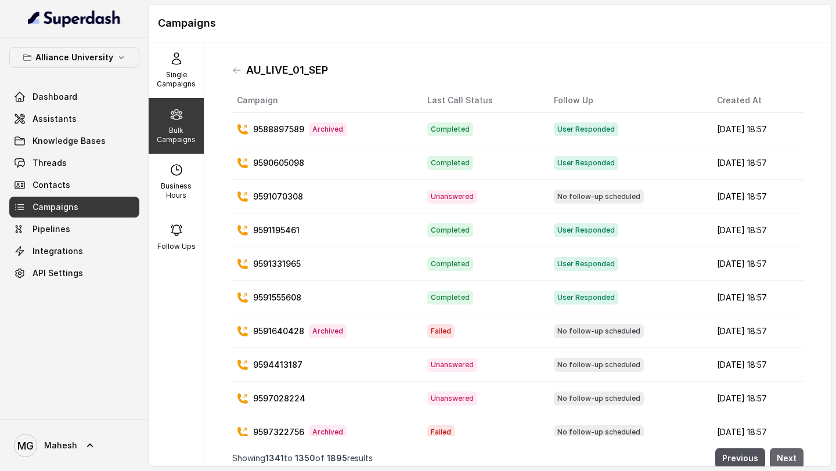
click at [794, 457] on button "Next" at bounding box center [787, 458] width 34 height 21
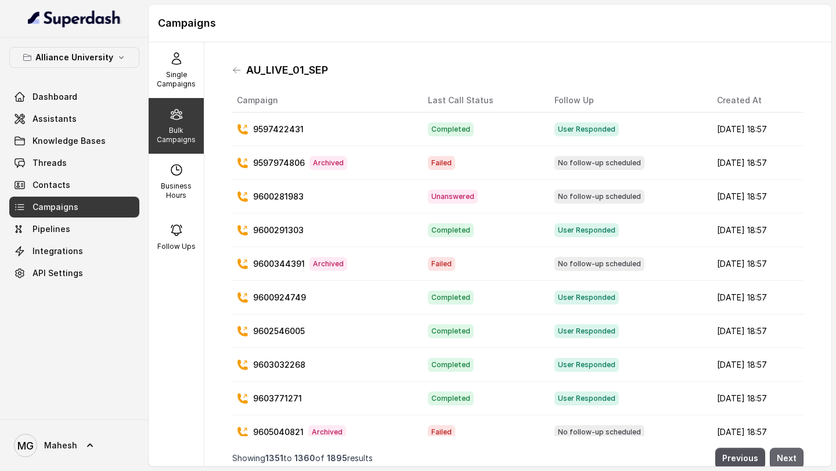
click at [794, 457] on button "Next" at bounding box center [787, 458] width 34 height 21
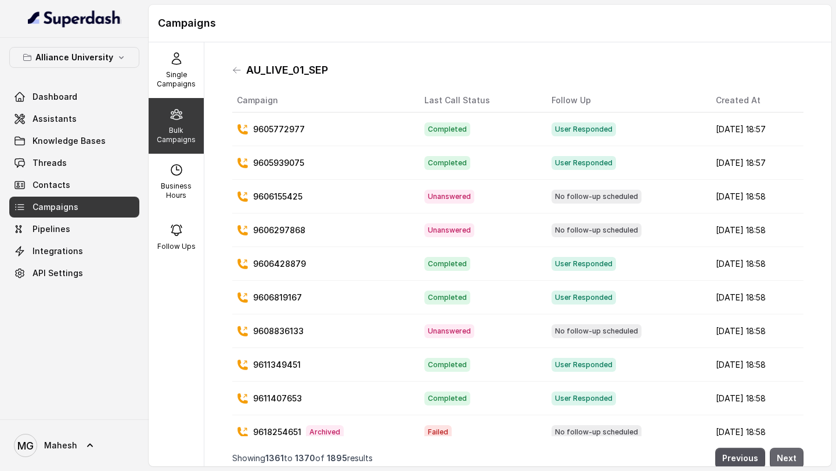
click at [794, 457] on button "Next" at bounding box center [787, 458] width 34 height 21
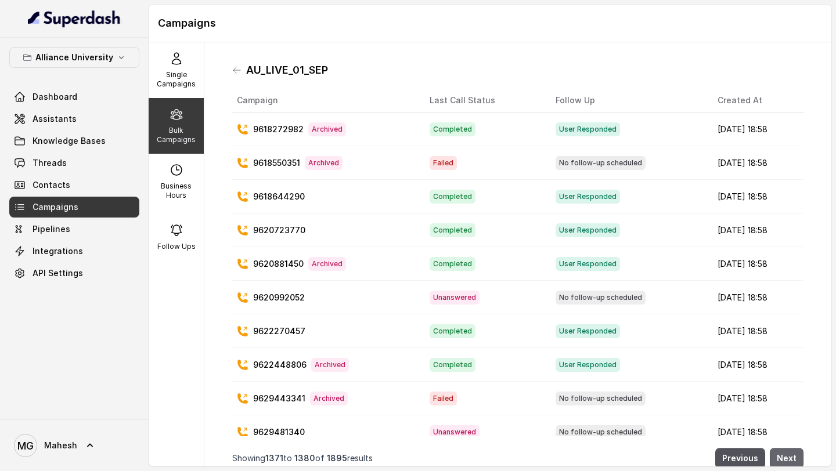
click at [794, 457] on button "Next" at bounding box center [787, 458] width 34 height 21
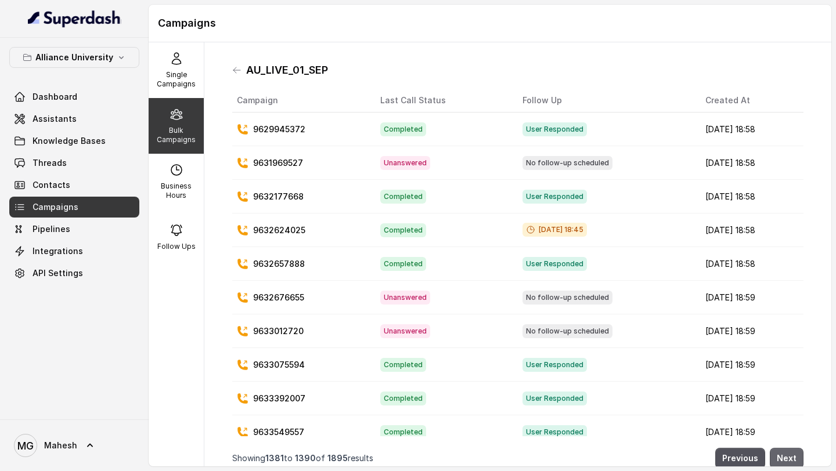
click at [794, 457] on button "Next" at bounding box center [787, 458] width 34 height 21
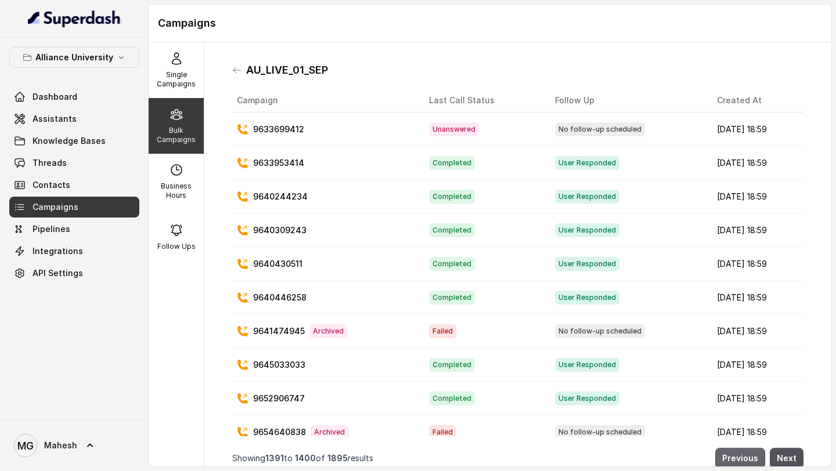
click at [759, 458] on button "Previous" at bounding box center [740, 458] width 50 height 21
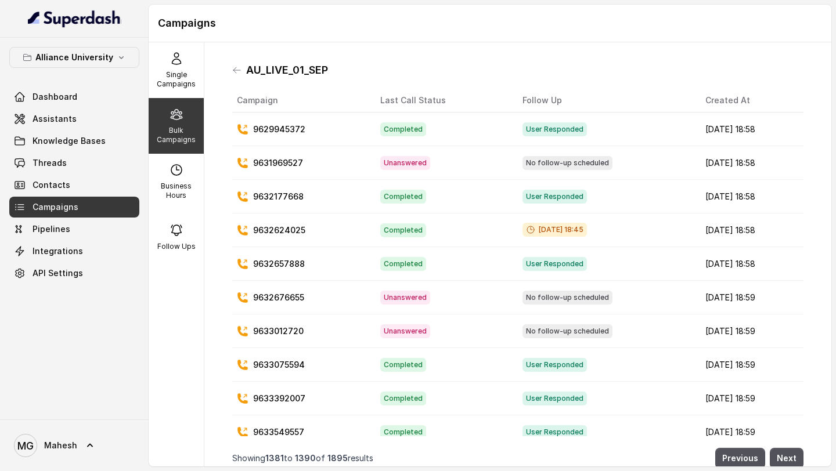
click at [170, 127] on p "Bulk Campaigns" at bounding box center [176, 135] width 46 height 19
click at [171, 122] on div "Bulk Campaigns" at bounding box center [176, 126] width 55 height 56
click at [181, 183] on p "Business Hours" at bounding box center [176, 191] width 46 height 19
select select "[GEOGRAPHIC_DATA]/[GEOGRAPHIC_DATA]"
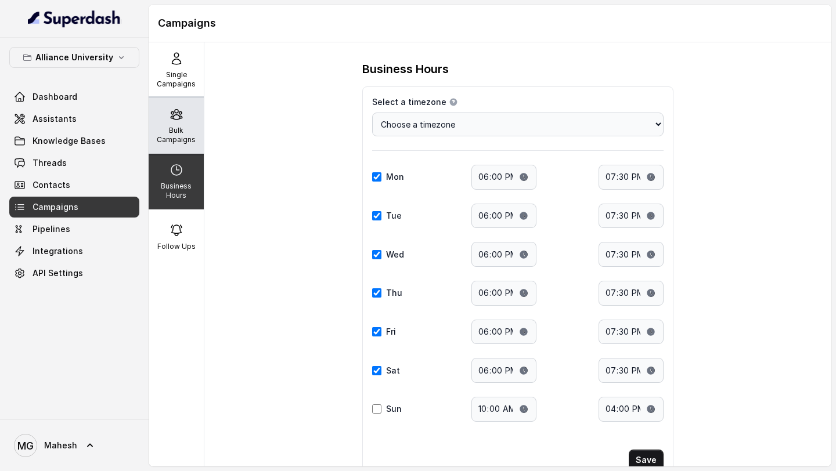
click at [180, 135] on p "Bulk Campaigns" at bounding box center [176, 135] width 46 height 19
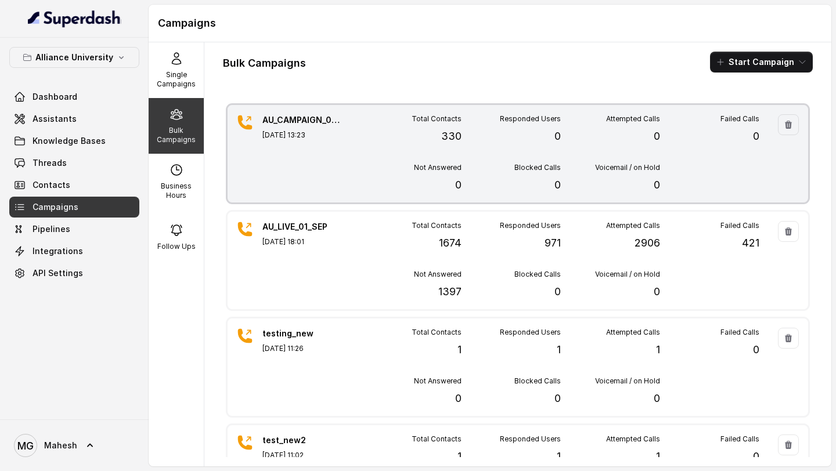
click at [362, 170] on div "Not Answered 0" at bounding box center [411, 178] width 99 height 30
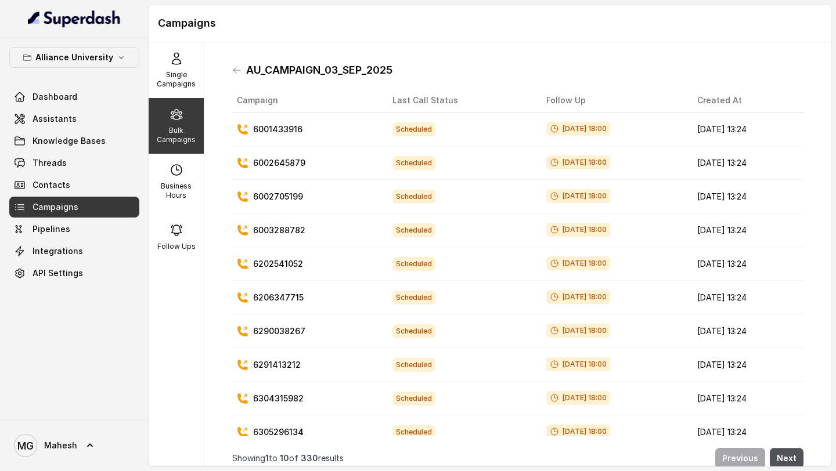
scroll to position [13, 0]
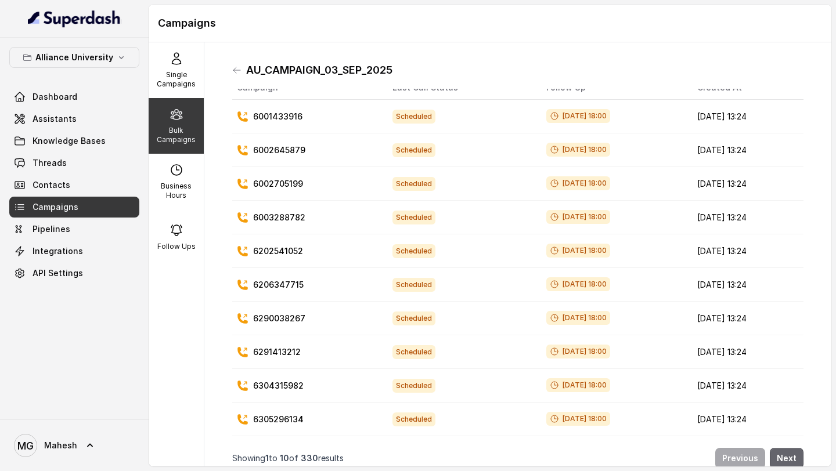
click at [791, 455] on button "Next" at bounding box center [787, 458] width 34 height 21
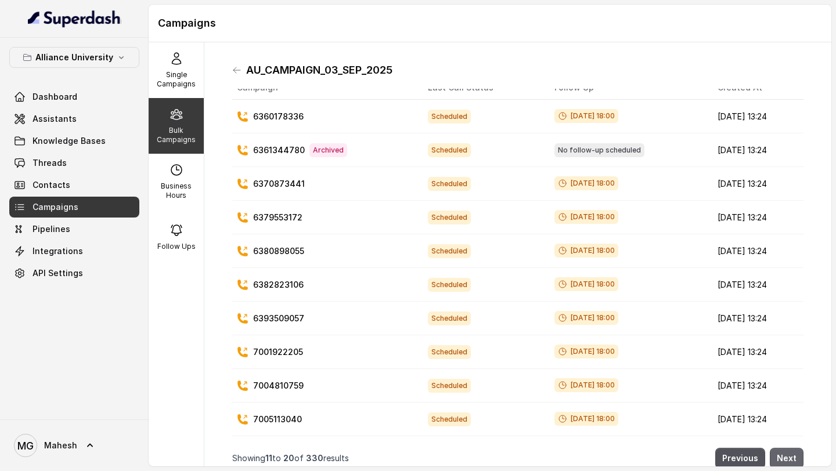
click at [791, 455] on button "Next" at bounding box center [787, 458] width 34 height 21
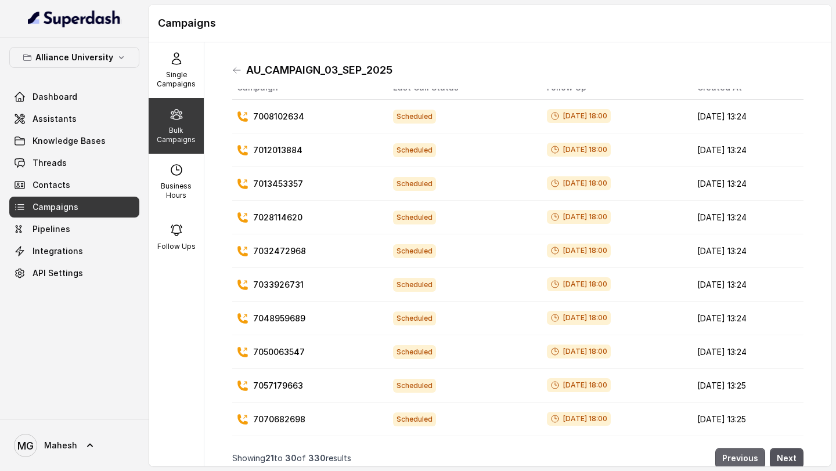
click at [746, 466] on button "Previous" at bounding box center [740, 458] width 50 height 21
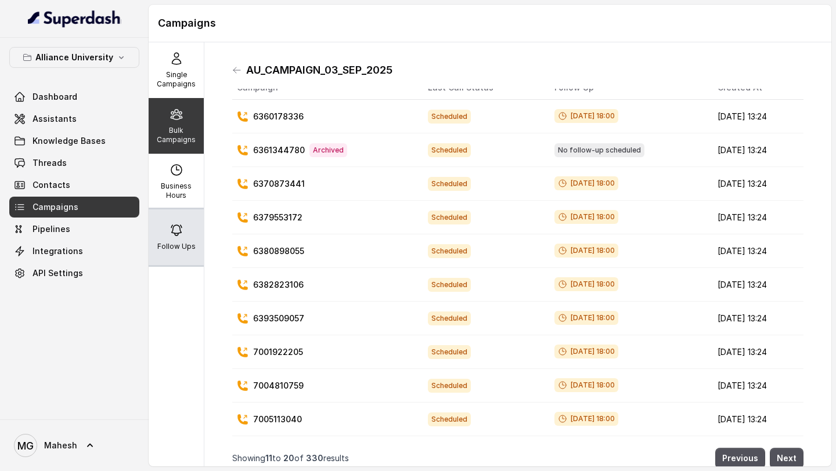
click at [181, 233] on icon at bounding box center [176, 230] width 10 height 10
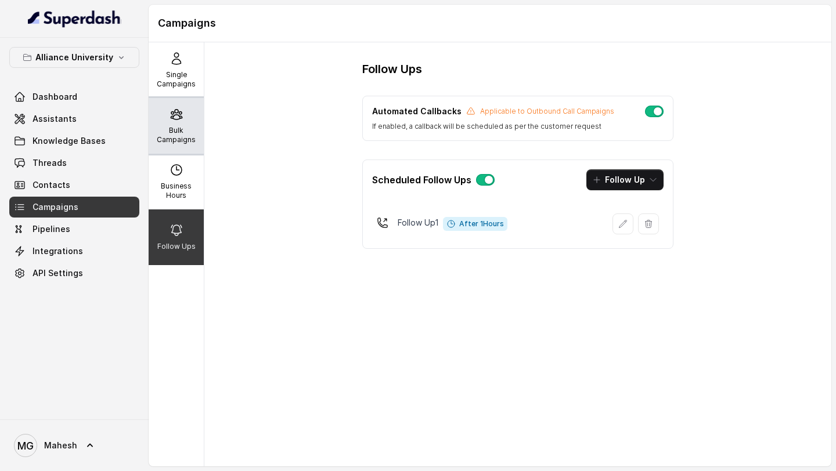
click at [171, 127] on p "Bulk Campaigns" at bounding box center [176, 135] width 46 height 19
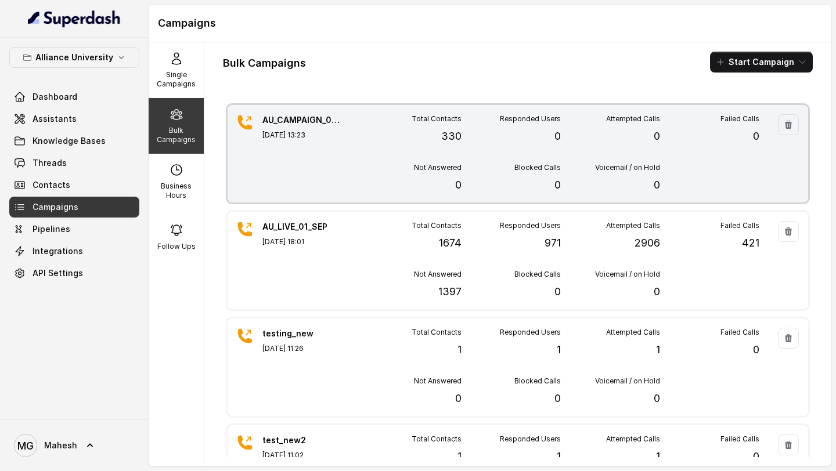
click at [374, 143] on div "Total Contacts 330" at bounding box center [411, 129] width 99 height 30
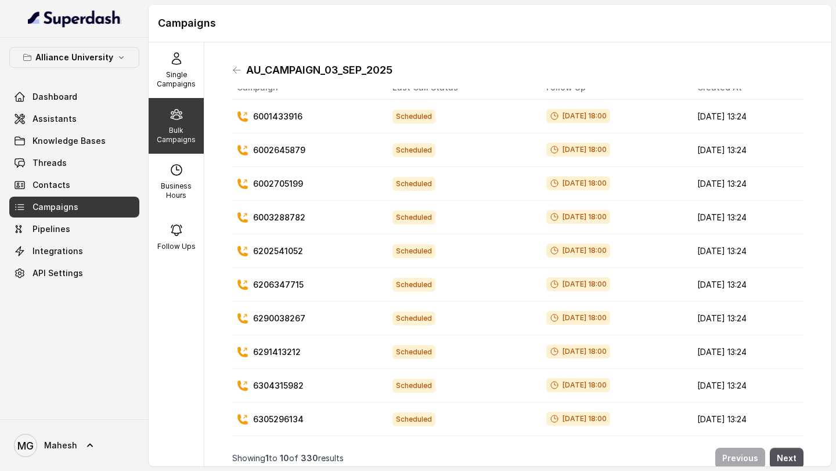
scroll to position [0, 0]
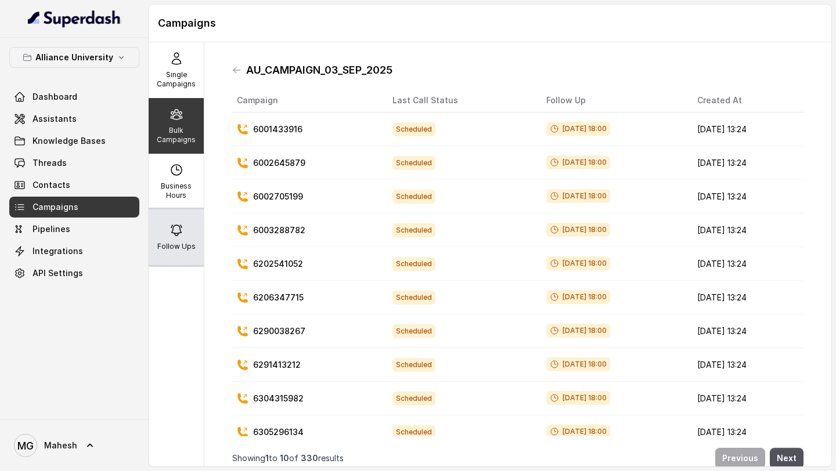
click at [184, 229] on div "Follow Ups" at bounding box center [176, 238] width 55 height 56
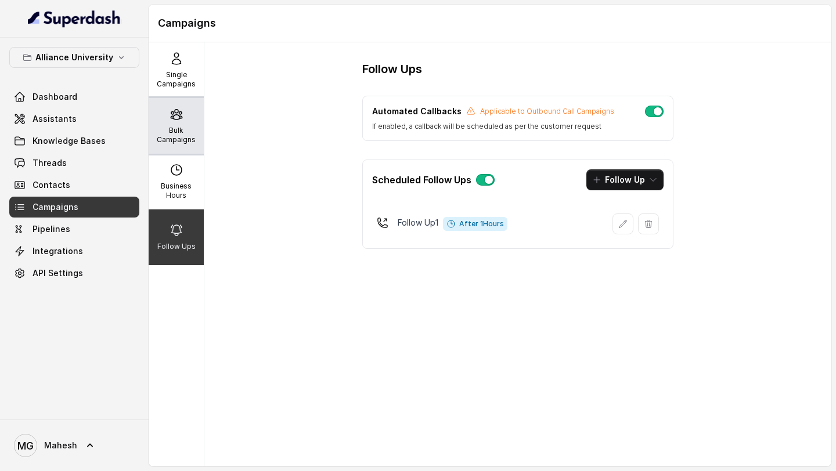
click at [163, 116] on div "Bulk Campaigns" at bounding box center [176, 126] width 55 height 56
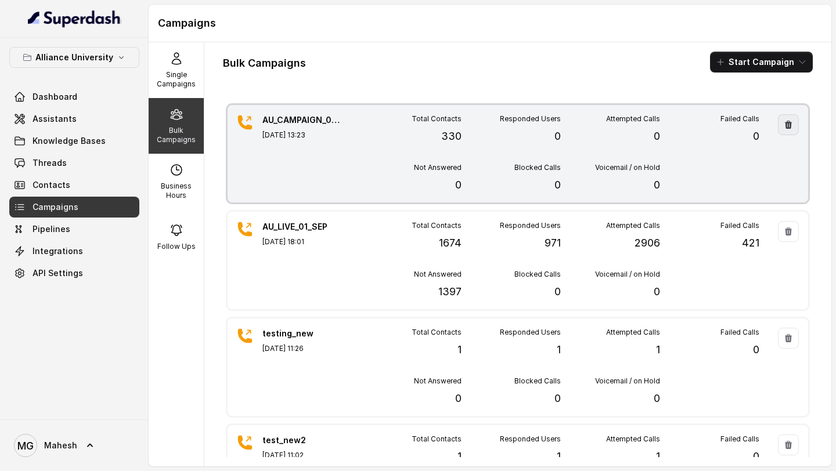
click at [791, 124] on icon "button" at bounding box center [788, 125] width 7 height 8
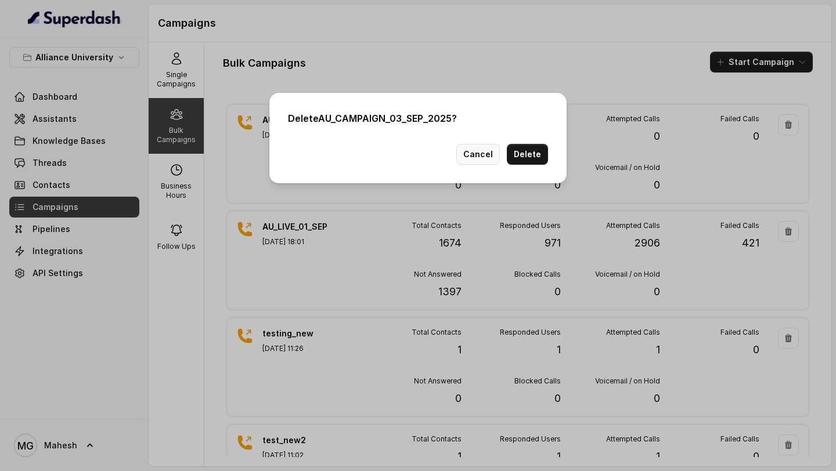
click at [491, 159] on button "Cancel" at bounding box center [478, 154] width 44 height 21
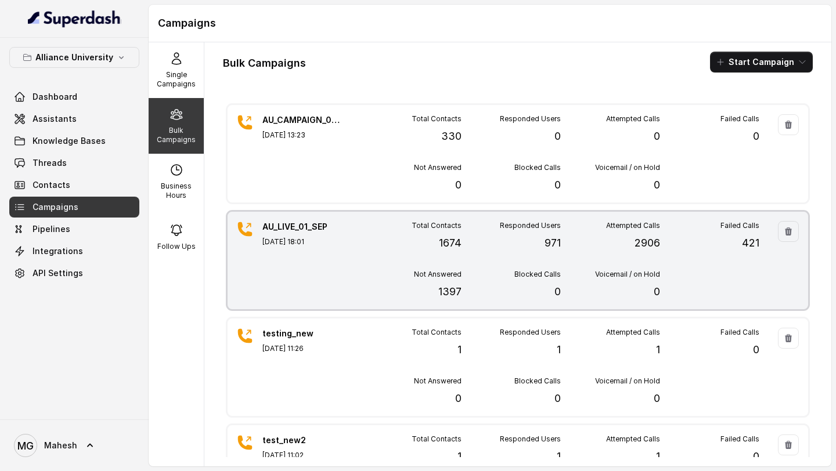
click at [396, 232] on div "Total Contacts 1674" at bounding box center [411, 236] width 99 height 30
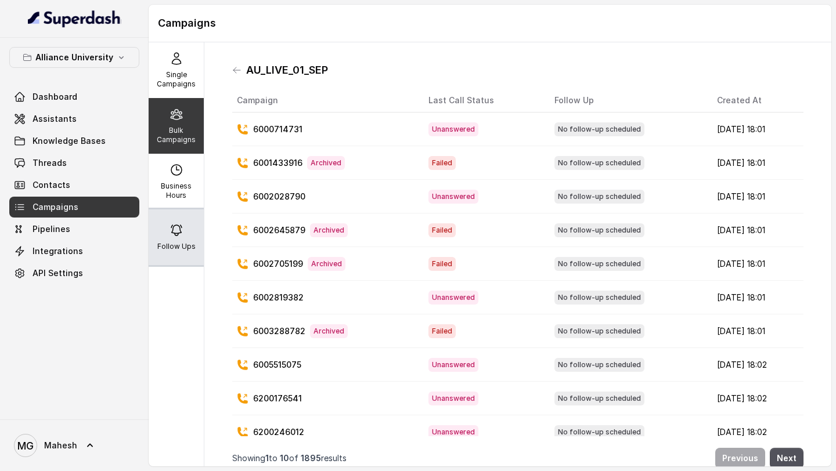
click at [150, 233] on div "Follow Ups" at bounding box center [176, 238] width 55 height 56
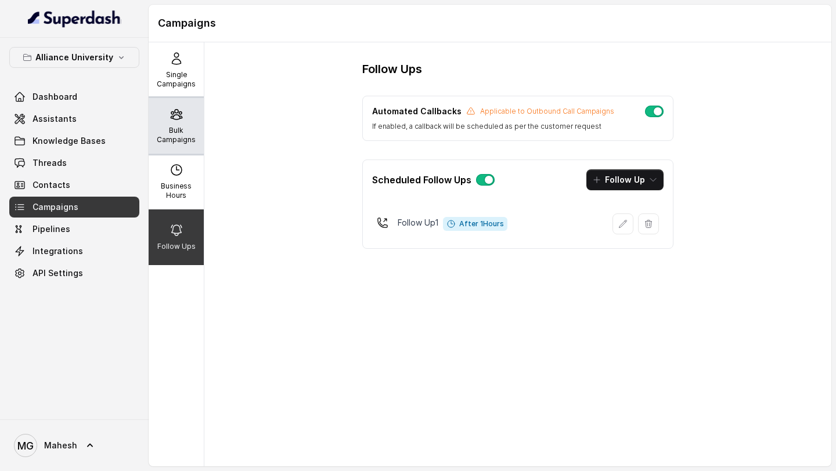
click at [175, 122] on div "Bulk Campaigns" at bounding box center [176, 126] width 55 height 56
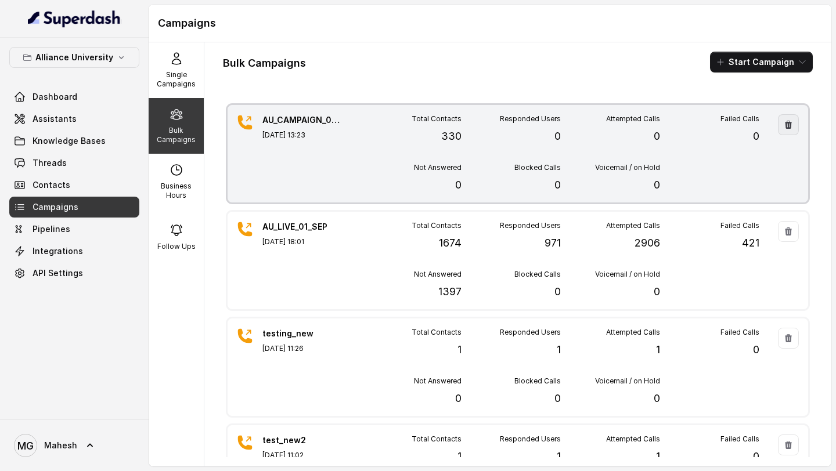
click at [787, 121] on icon "button" at bounding box center [788, 125] width 7 height 8
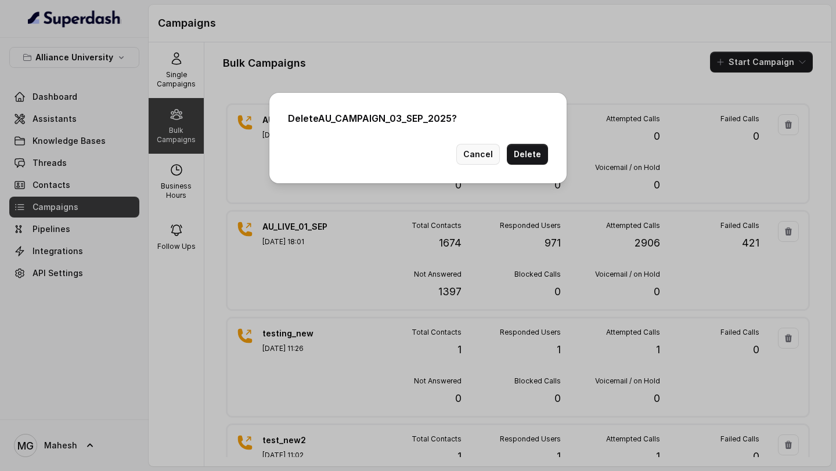
click at [483, 150] on button "Cancel" at bounding box center [478, 154] width 44 height 21
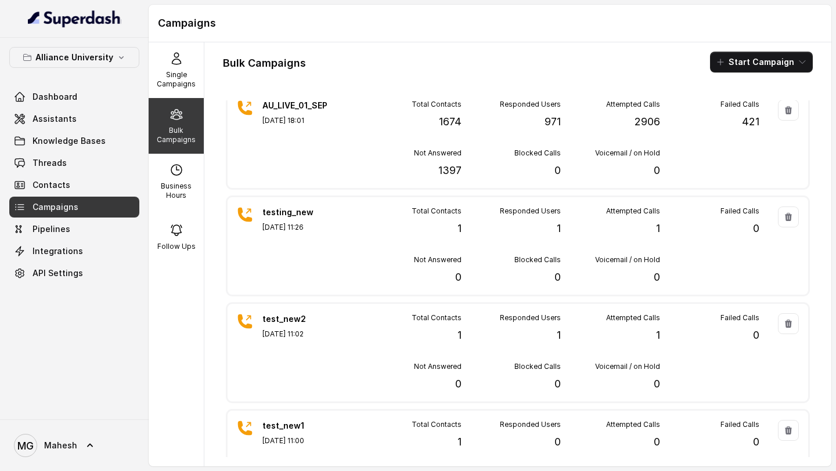
scroll to position [135, 0]
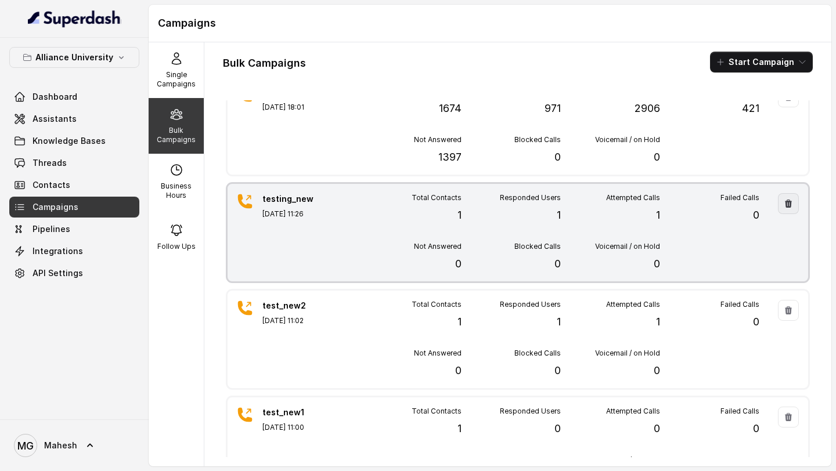
click at [787, 203] on icon "button" at bounding box center [788, 204] width 7 height 8
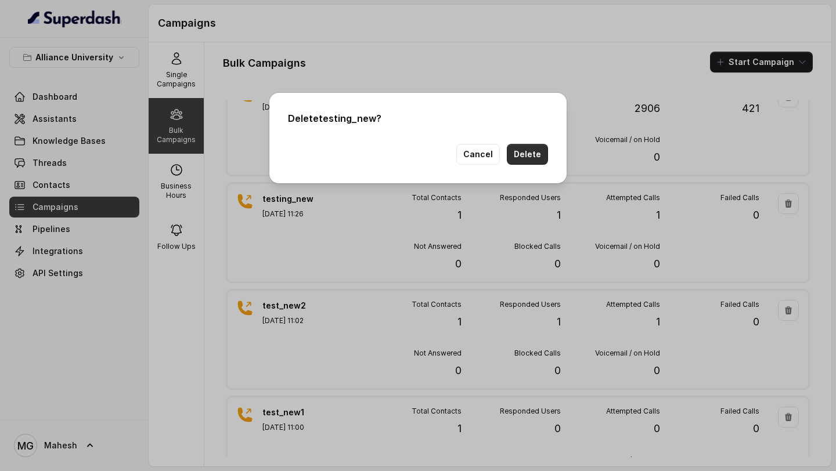
click at [532, 157] on button "Delete" at bounding box center [527, 154] width 41 height 21
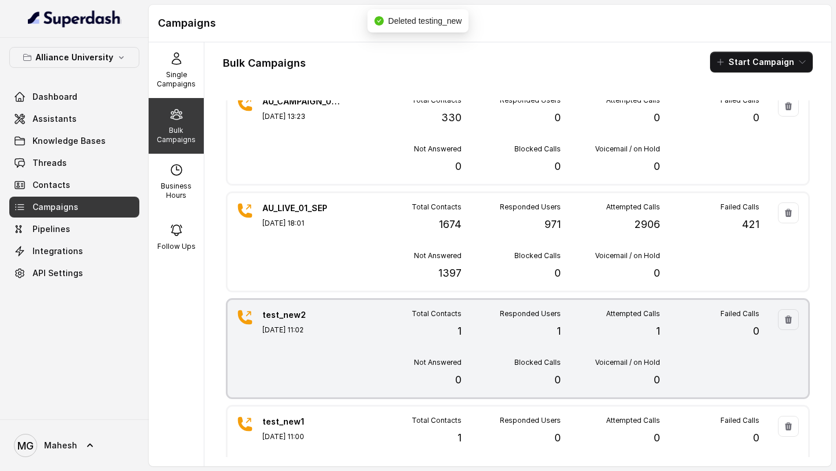
scroll to position [0, 0]
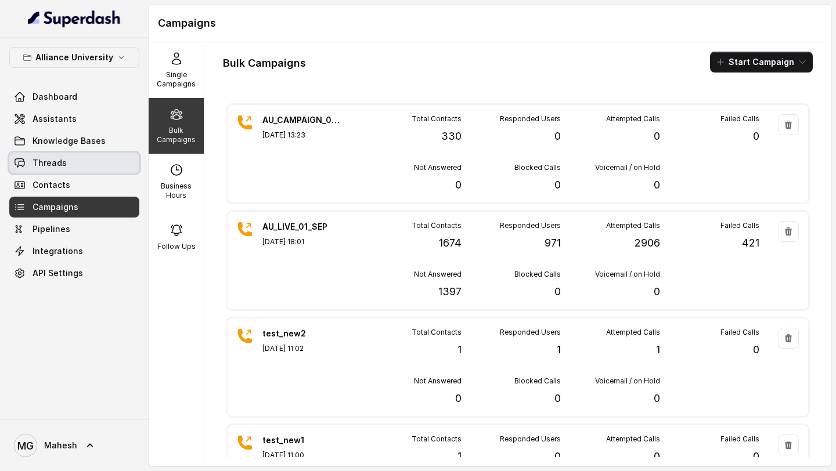
click at [70, 165] on link "Threads" at bounding box center [74, 163] width 130 height 21
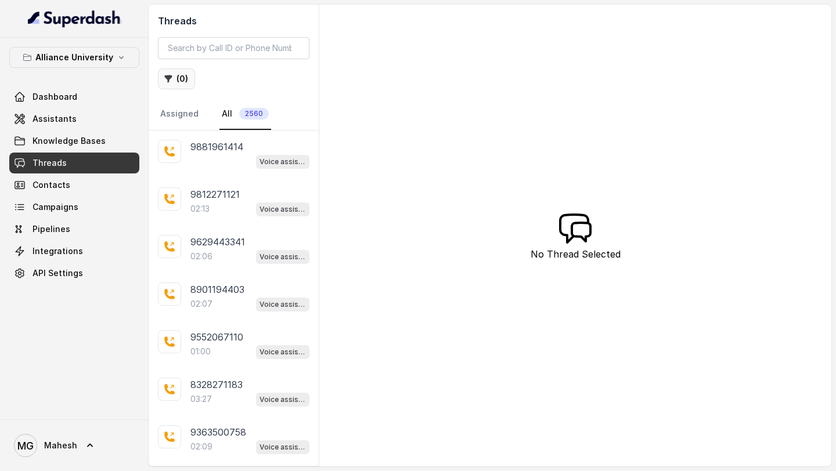
click at [170, 70] on button "( 0 )" at bounding box center [176, 79] width 37 height 21
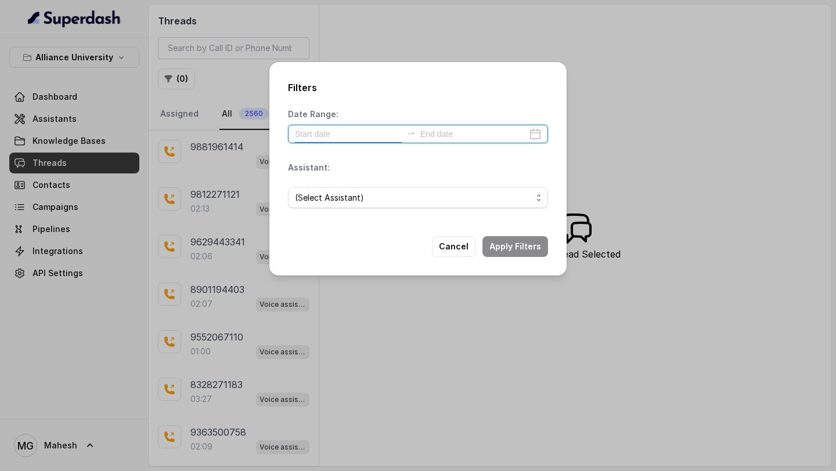
click at [375, 131] on input at bounding box center [348, 134] width 107 height 13
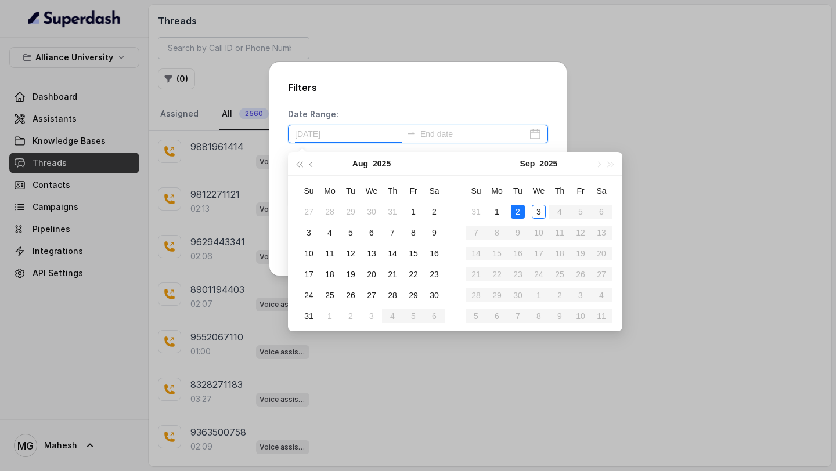
type input "[DATE]"
click at [543, 214] on div "3" at bounding box center [539, 212] width 14 height 14
type input "[DATE]"
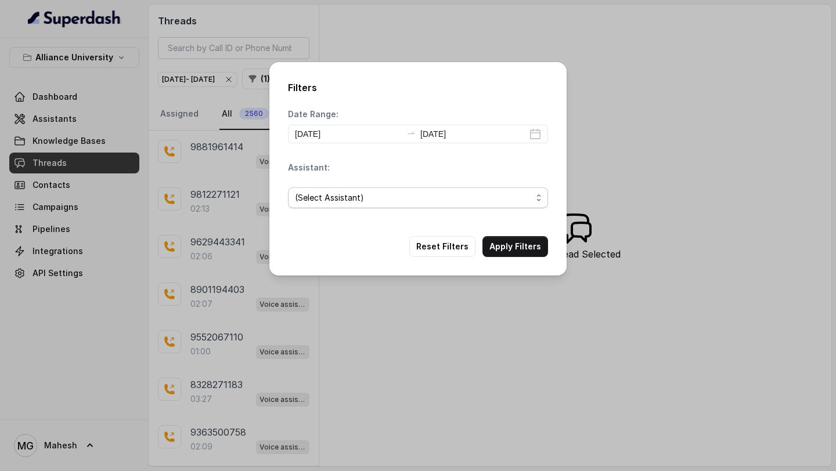
click at [489, 197] on span "(Select Assistant)" at bounding box center [413, 198] width 237 height 14
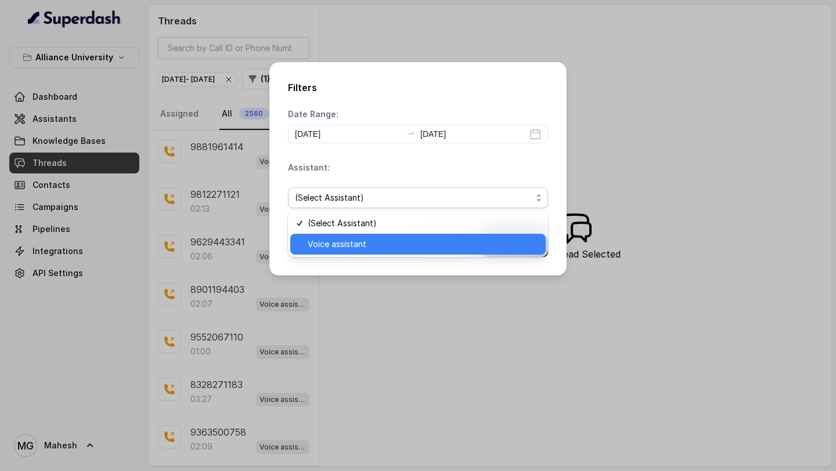
click at [406, 242] on span "Voice assistant" at bounding box center [423, 244] width 231 height 14
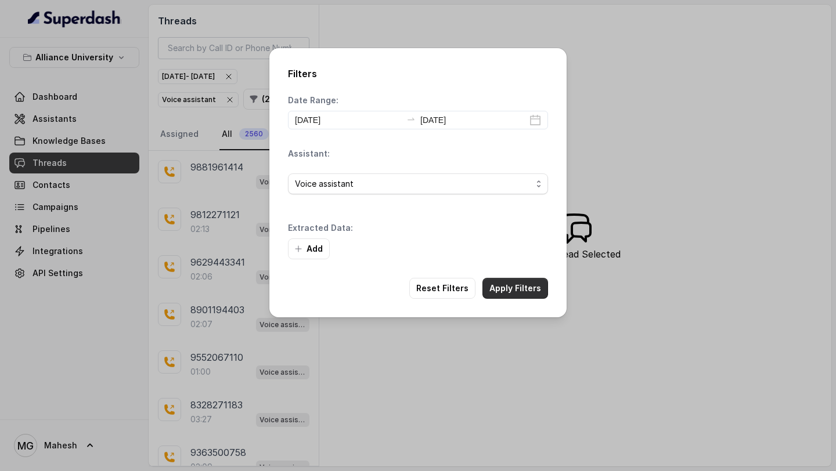
click at [510, 242] on div "Add" at bounding box center [418, 249] width 260 height 21
click at [516, 287] on button "Apply Filters" at bounding box center [516, 288] width 66 height 21
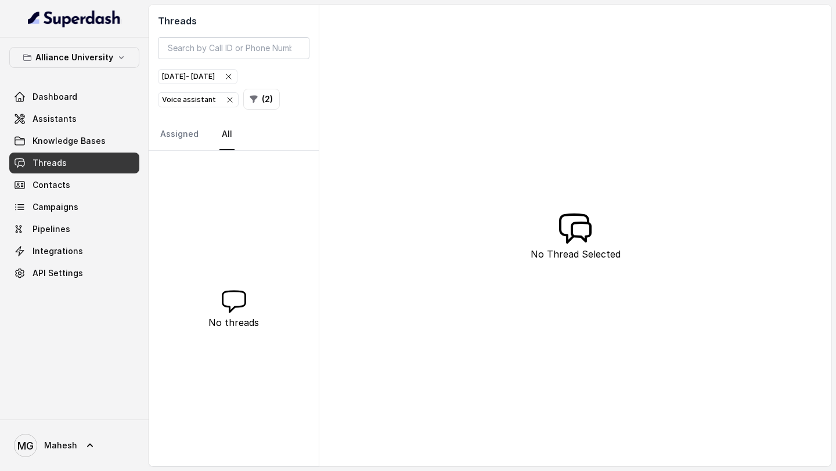
click at [232, 87] on div "[DATE] - [DATE] Voice assistant ( 2 )" at bounding box center [234, 89] width 152 height 41
click at [232, 84] on div "[DATE] - [DATE] Voice assistant ( 2 )" at bounding box center [234, 89] width 152 height 41
click at [232, 78] on div "[DATE] - [DATE]" at bounding box center [197, 77] width 71 height 12
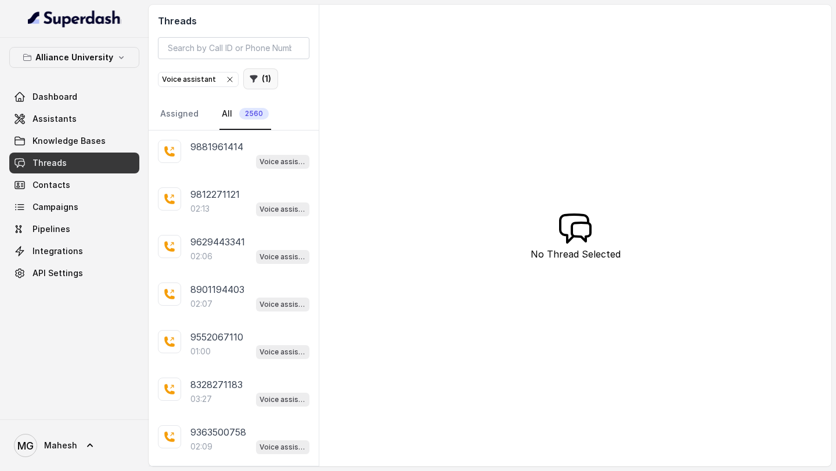
click at [261, 80] on button "( 1 )" at bounding box center [260, 79] width 35 height 21
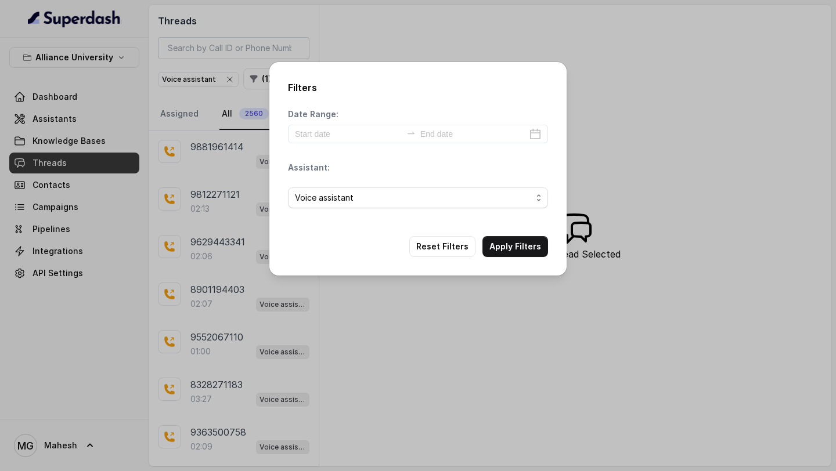
click at [350, 136] on div "Date Range: Assistant: Voice assistant" at bounding box center [418, 163] width 260 height 109
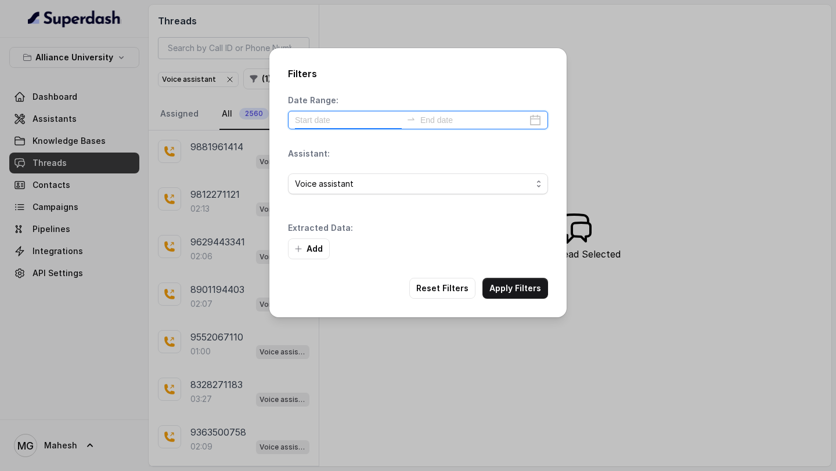
click at [378, 120] on input at bounding box center [348, 120] width 107 height 13
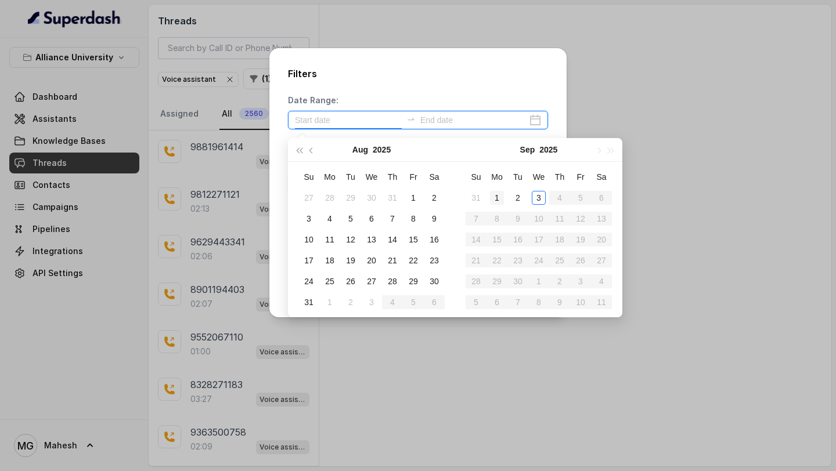
type input "[DATE]"
click at [499, 196] on div "1" at bounding box center [497, 198] width 14 height 14
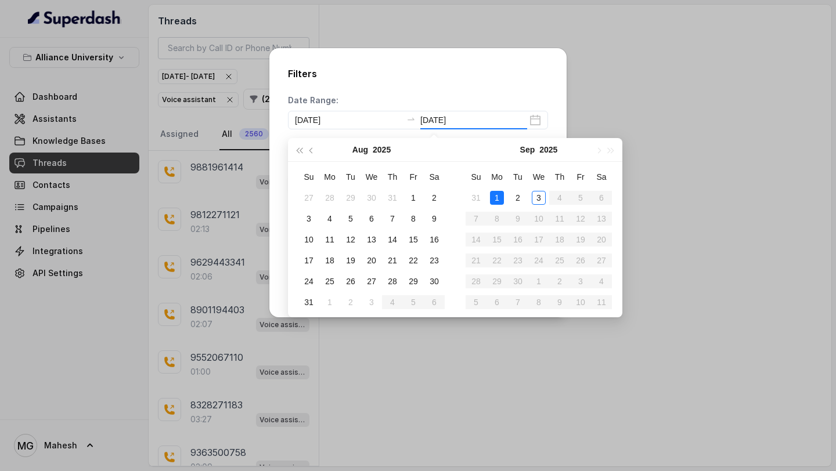
type input "[DATE]"
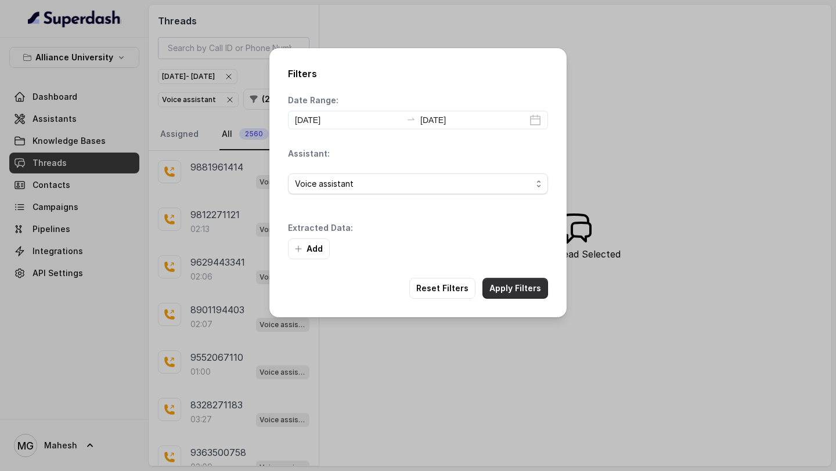
click at [505, 289] on button "Apply Filters" at bounding box center [516, 288] width 66 height 21
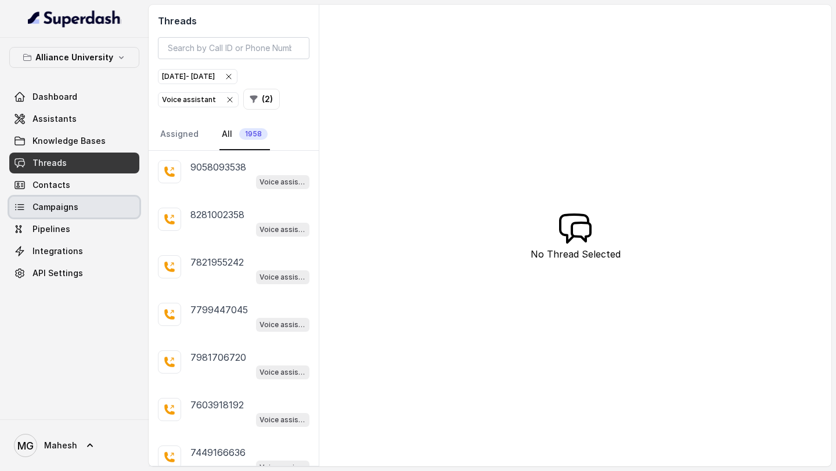
click at [84, 210] on link "Campaigns" at bounding box center [74, 207] width 130 height 21
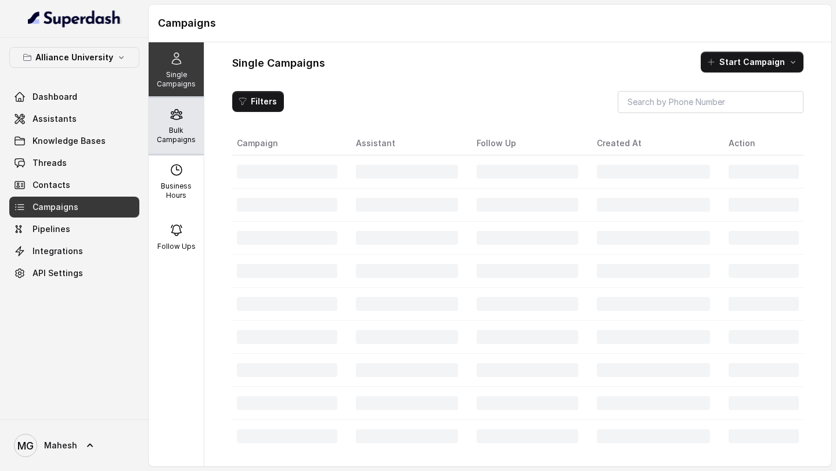
click at [170, 132] on p "Bulk Campaigns" at bounding box center [176, 135] width 46 height 19
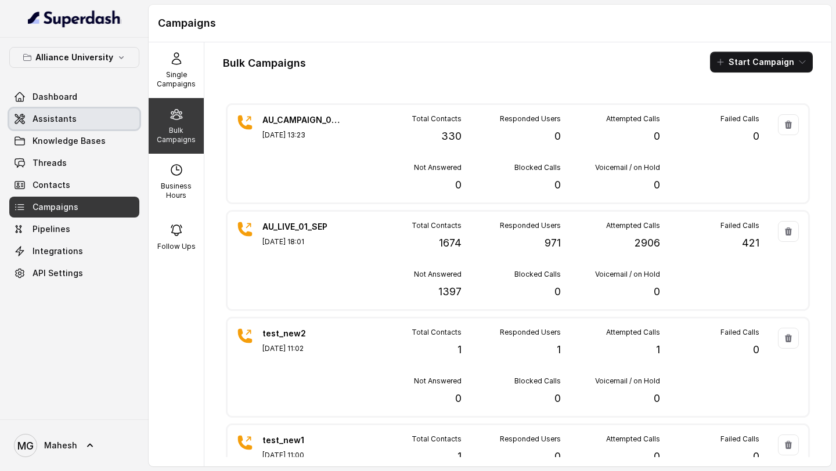
click at [65, 124] on span "Assistants" at bounding box center [55, 119] width 44 height 12
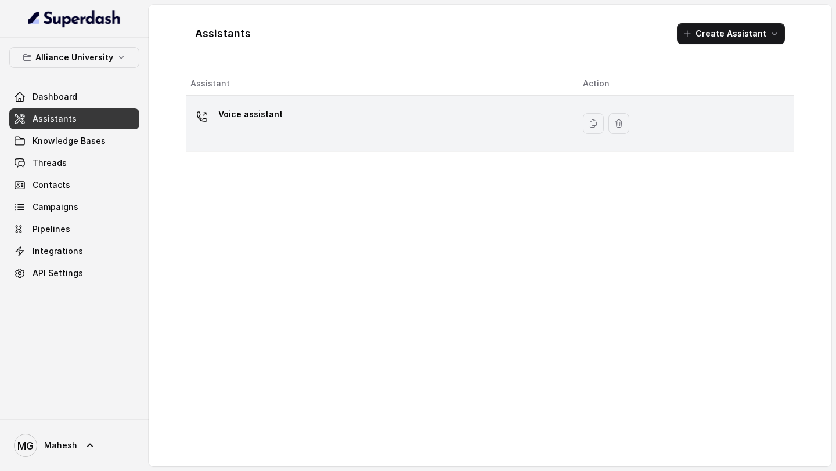
click at [217, 112] on div "Voice assistant" at bounding box center [377, 123] width 374 height 37
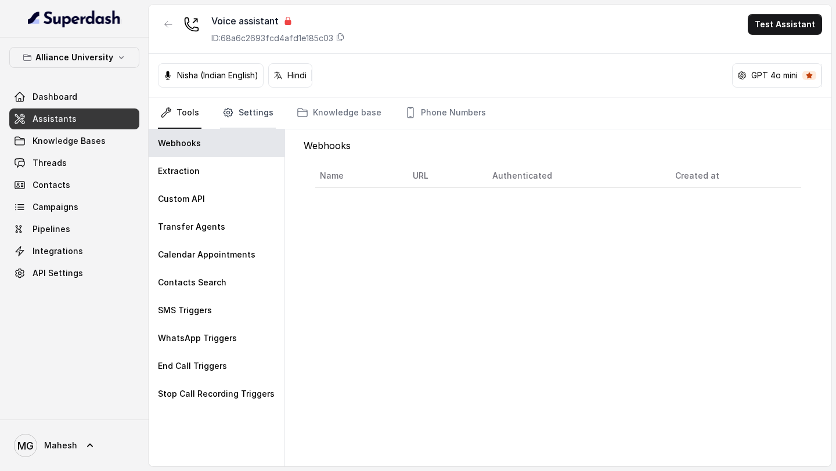
click at [247, 116] on link "Settings" at bounding box center [248, 113] width 56 height 31
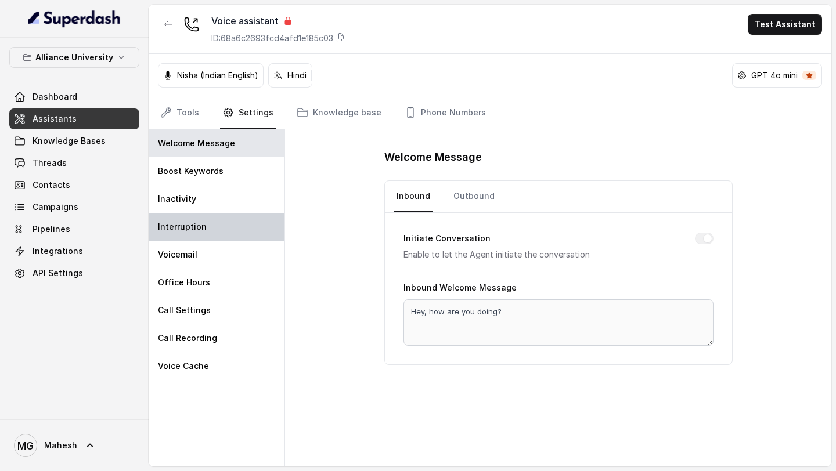
click at [214, 222] on div "Interruption" at bounding box center [217, 227] width 136 height 28
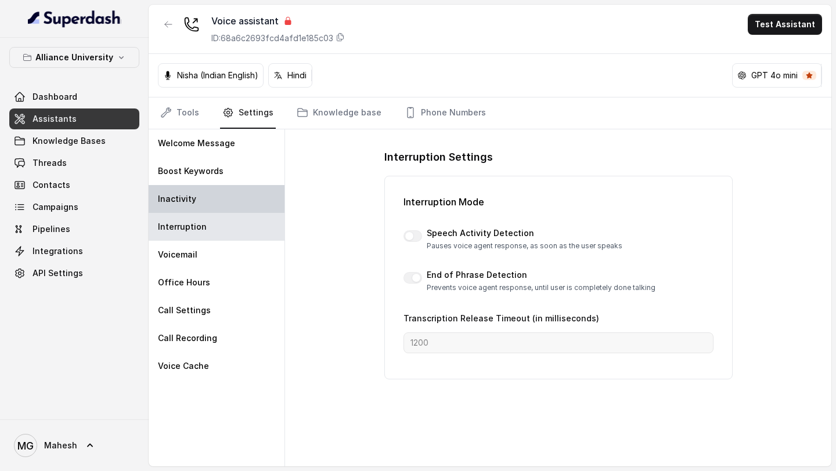
click at [210, 207] on div "Inactivity" at bounding box center [217, 199] width 136 height 28
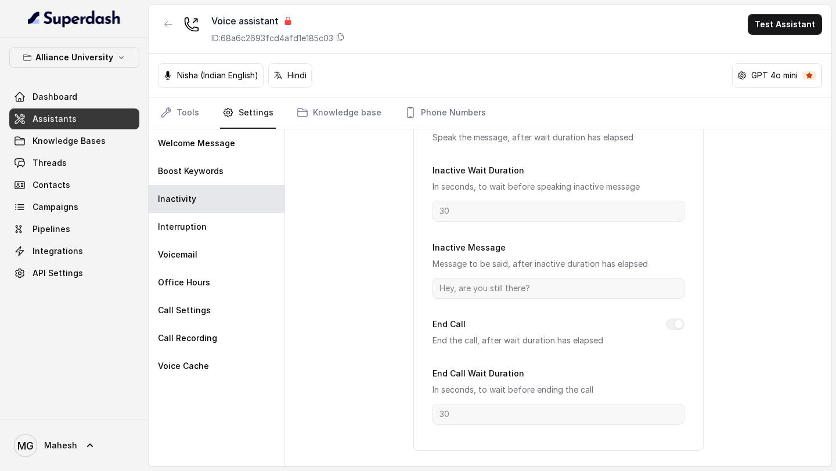
scroll to position [101, 0]
